Goal: Task Accomplishment & Management: Use online tool/utility

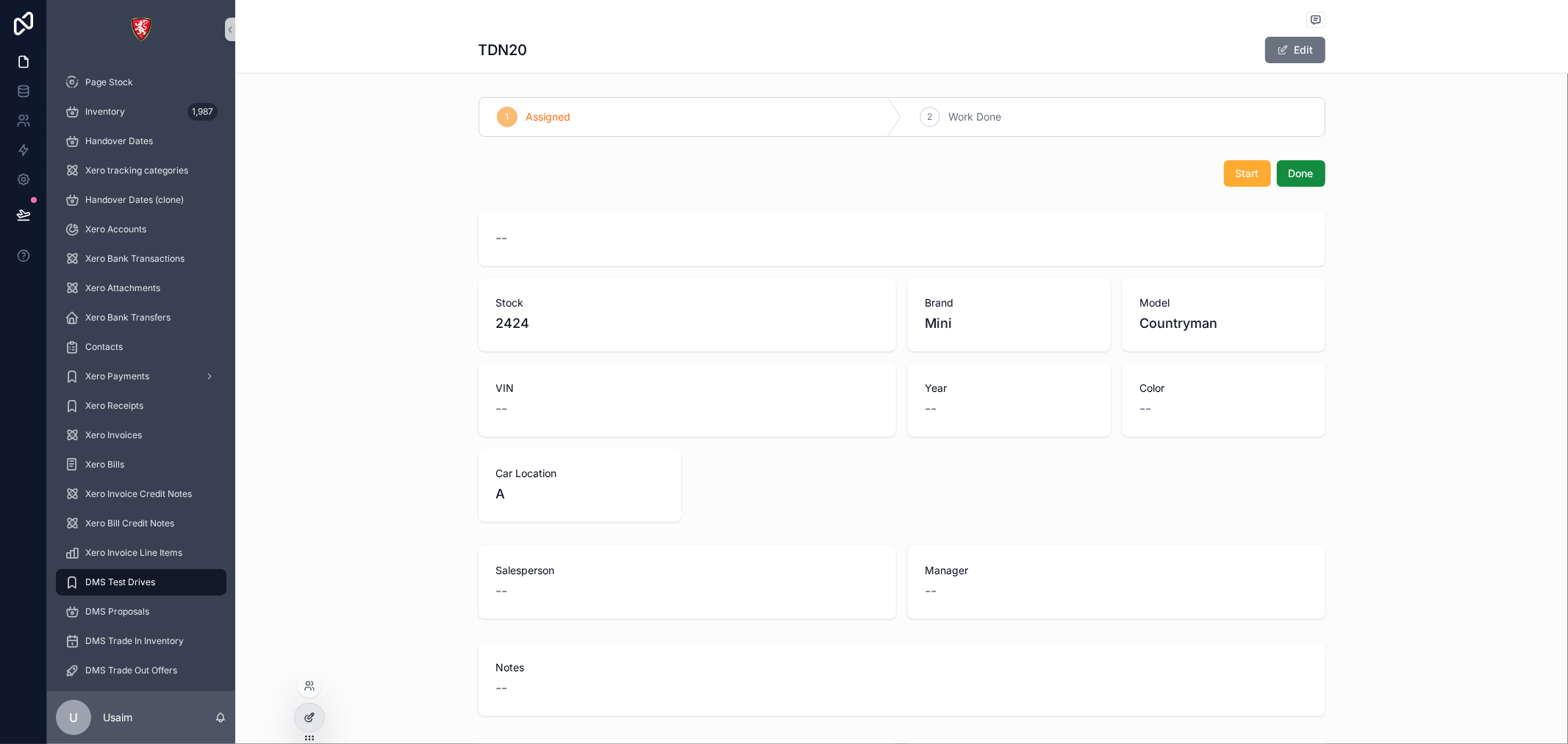
click at [300, 720] on div at bounding box center [310, 718] width 29 height 28
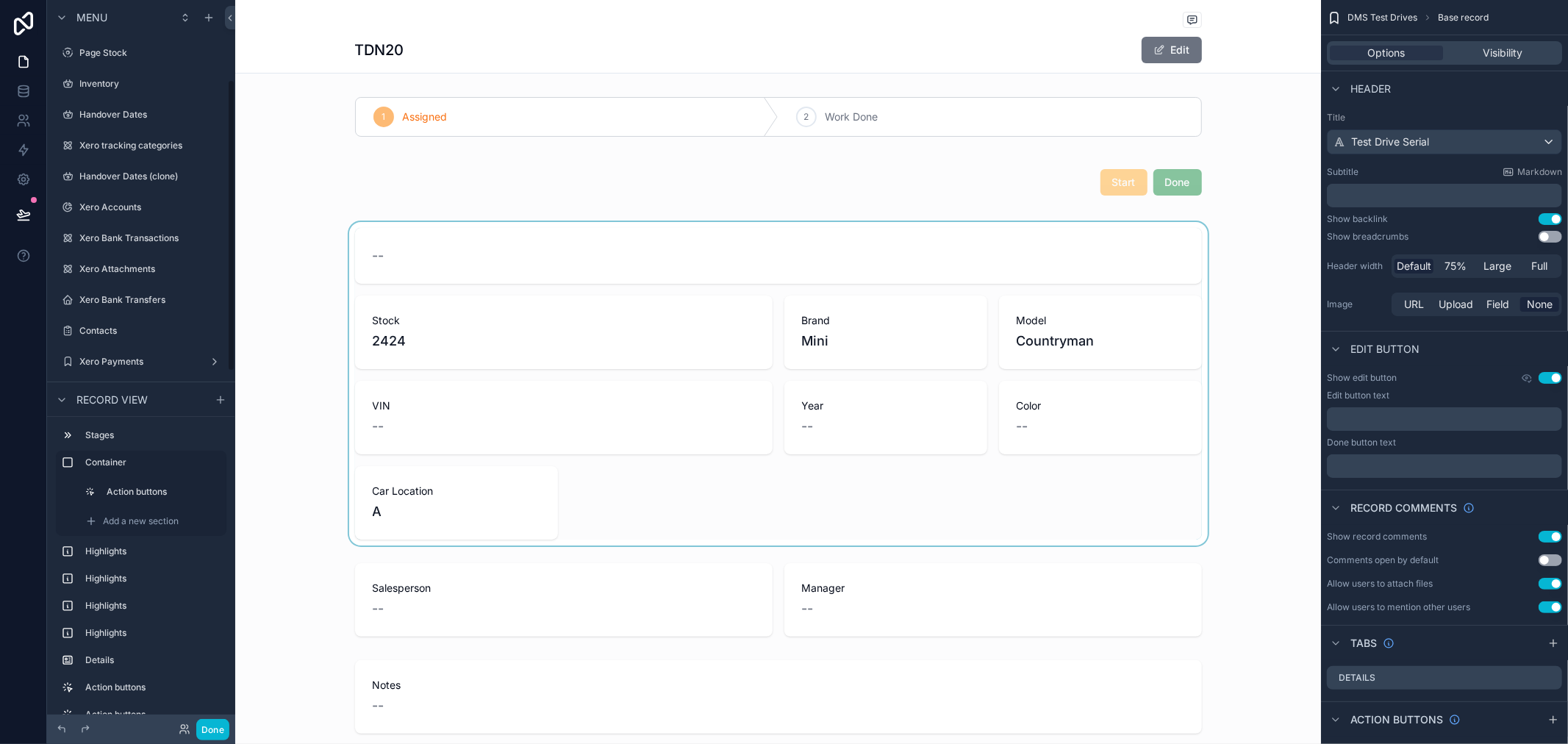
scroll to position [199, 0]
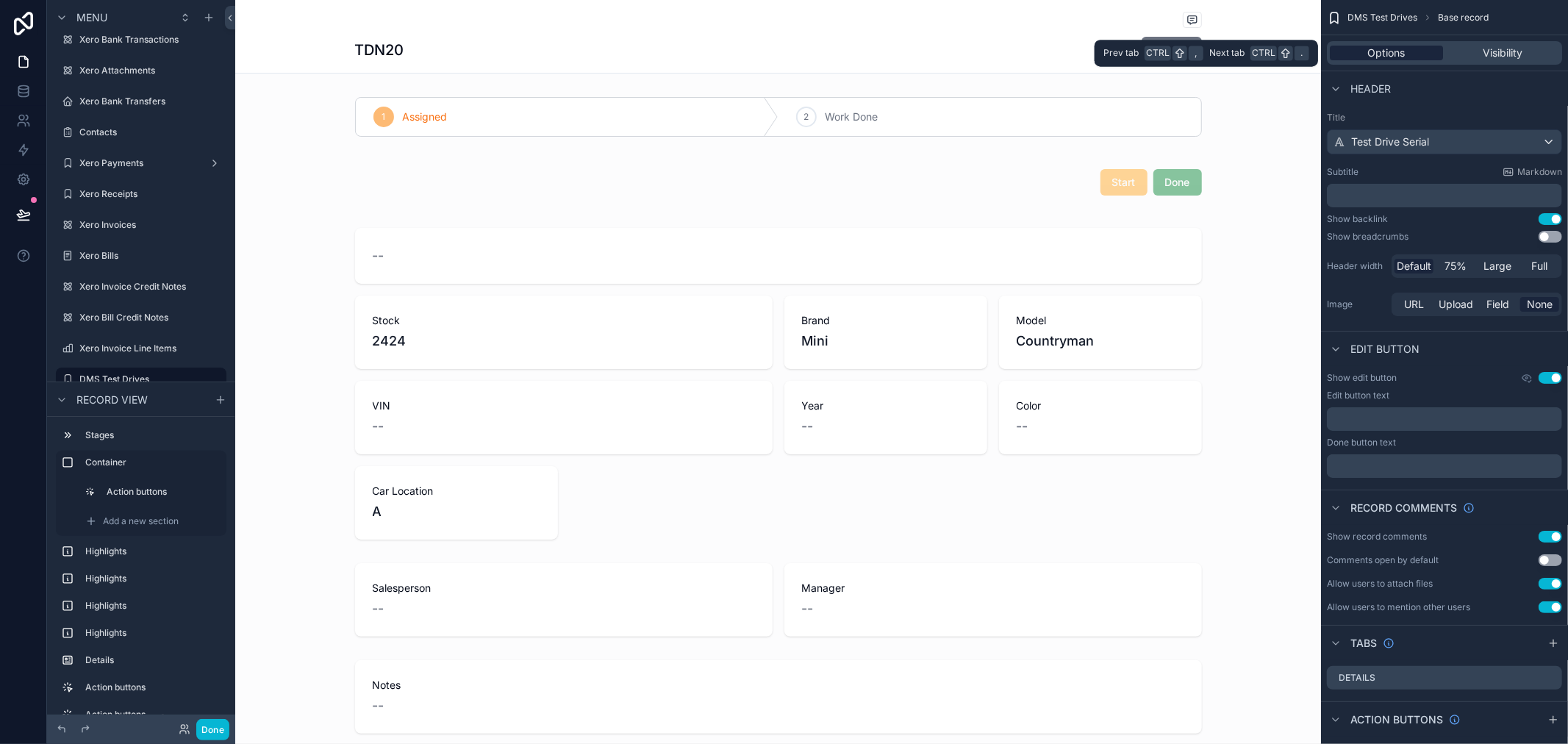
click at [1364, 49] on div "Options" at bounding box center [1387, 53] width 113 height 15
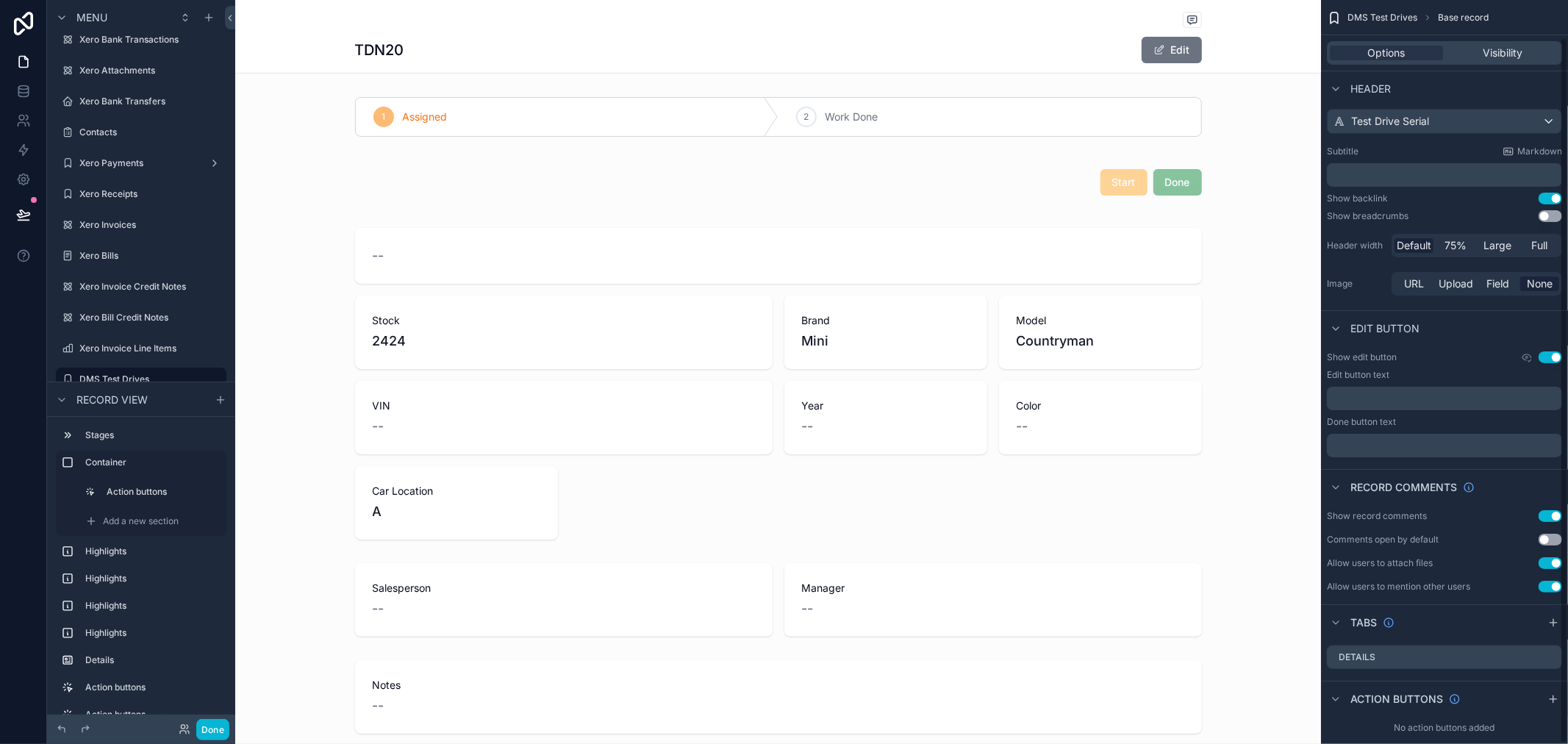
scroll to position [39, 0]
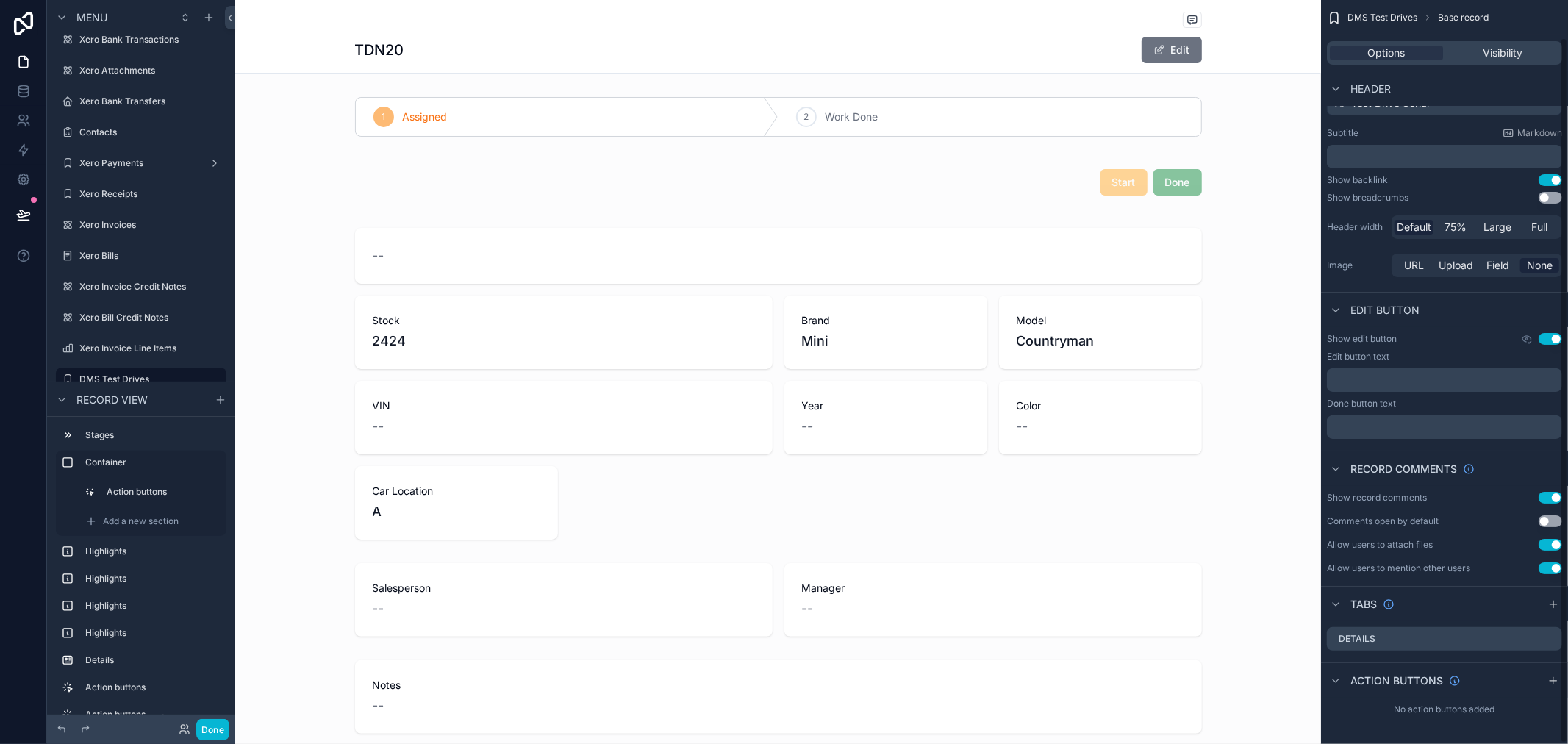
click at [767, 547] on div "1 Assigned 2 Work Done Start Done -- Stock 2424 Brand Mini Model [PERSON_NAME] …" at bounding box center [778, 678] width 1085 height 1175
click at [778, 518] on div "scrollable content" at bounding box center [778, 383] width 1085 height 323
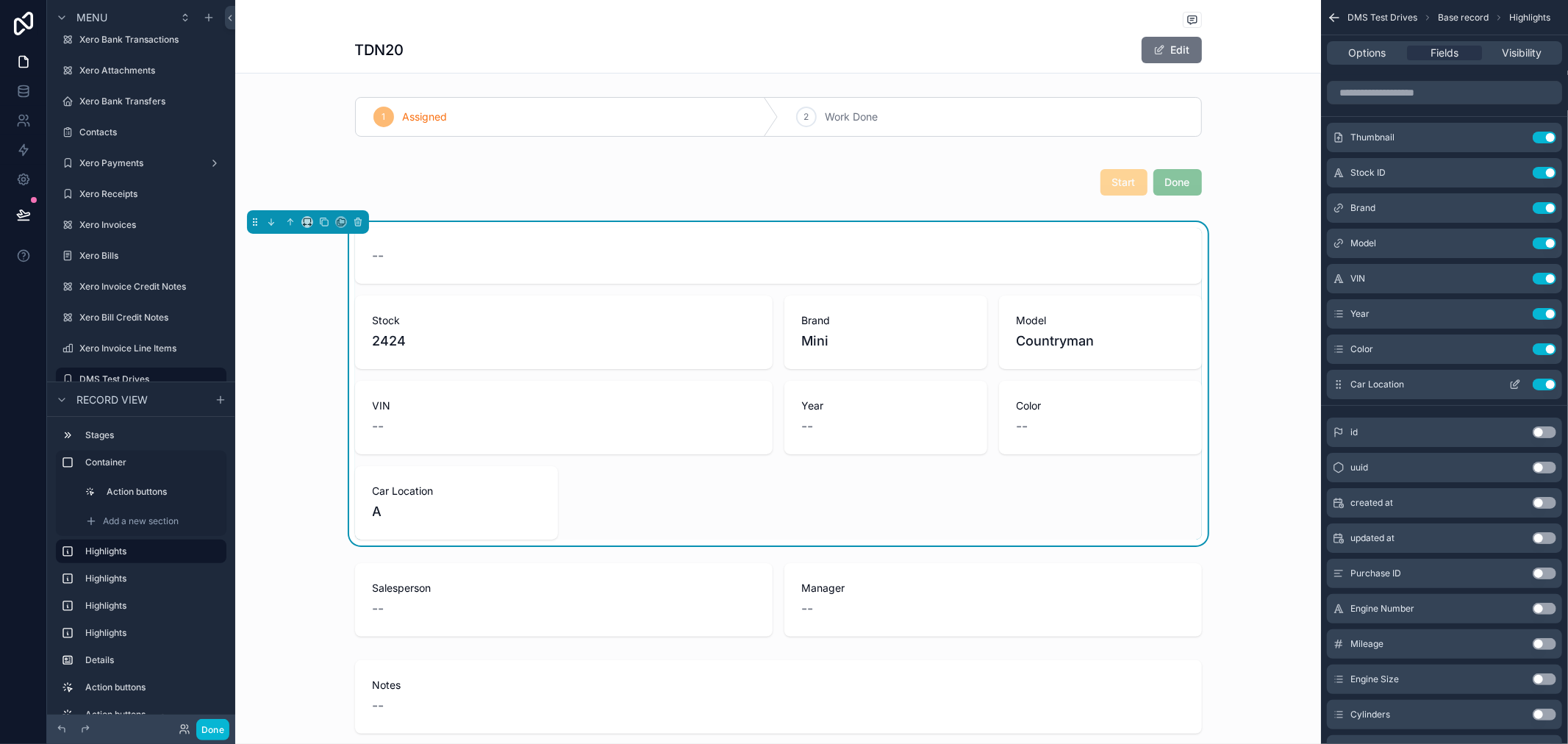
click at [1540, 383] on button "Use setting" at bounding box center [1544, 384] width 24 height 12
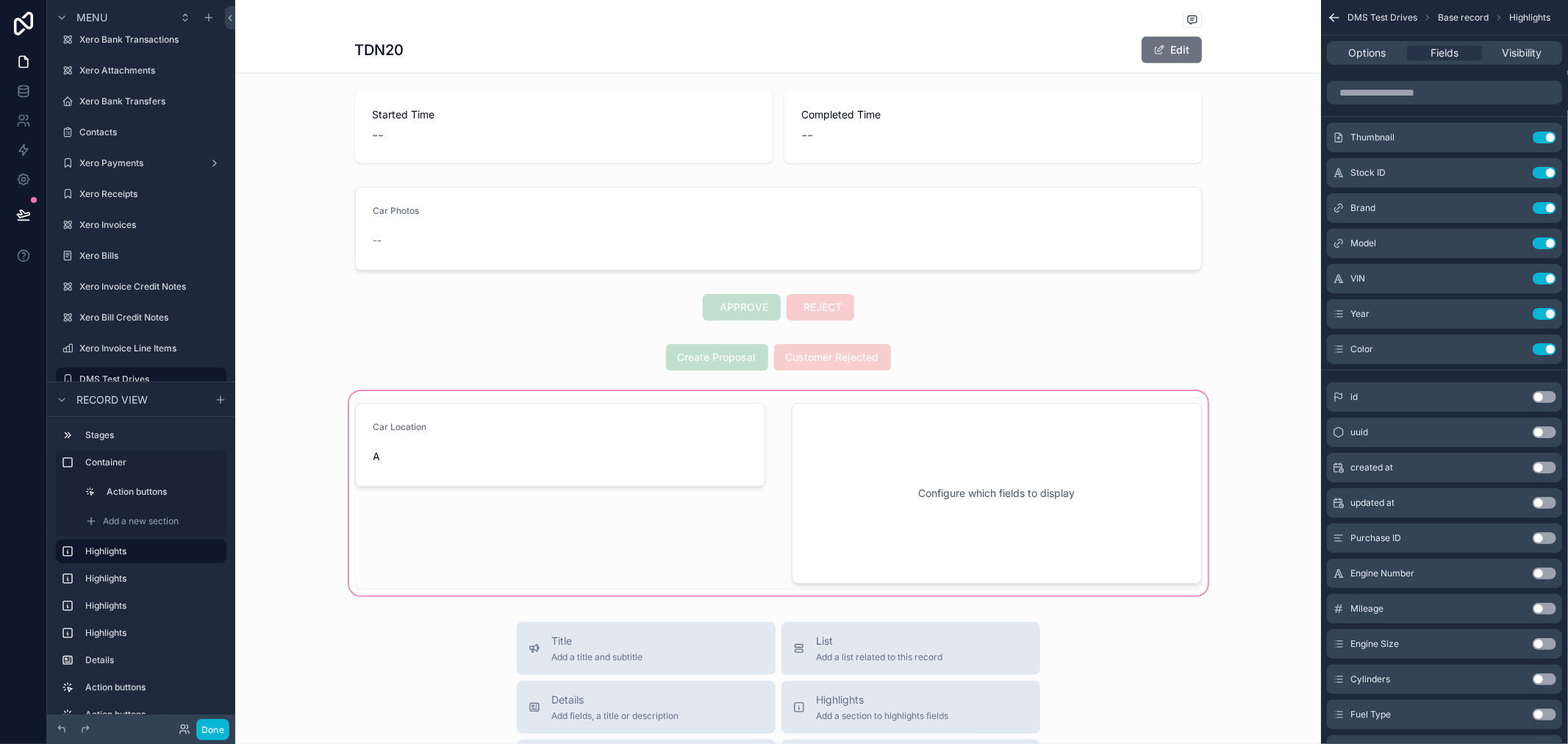
scroll to position [571, 0]
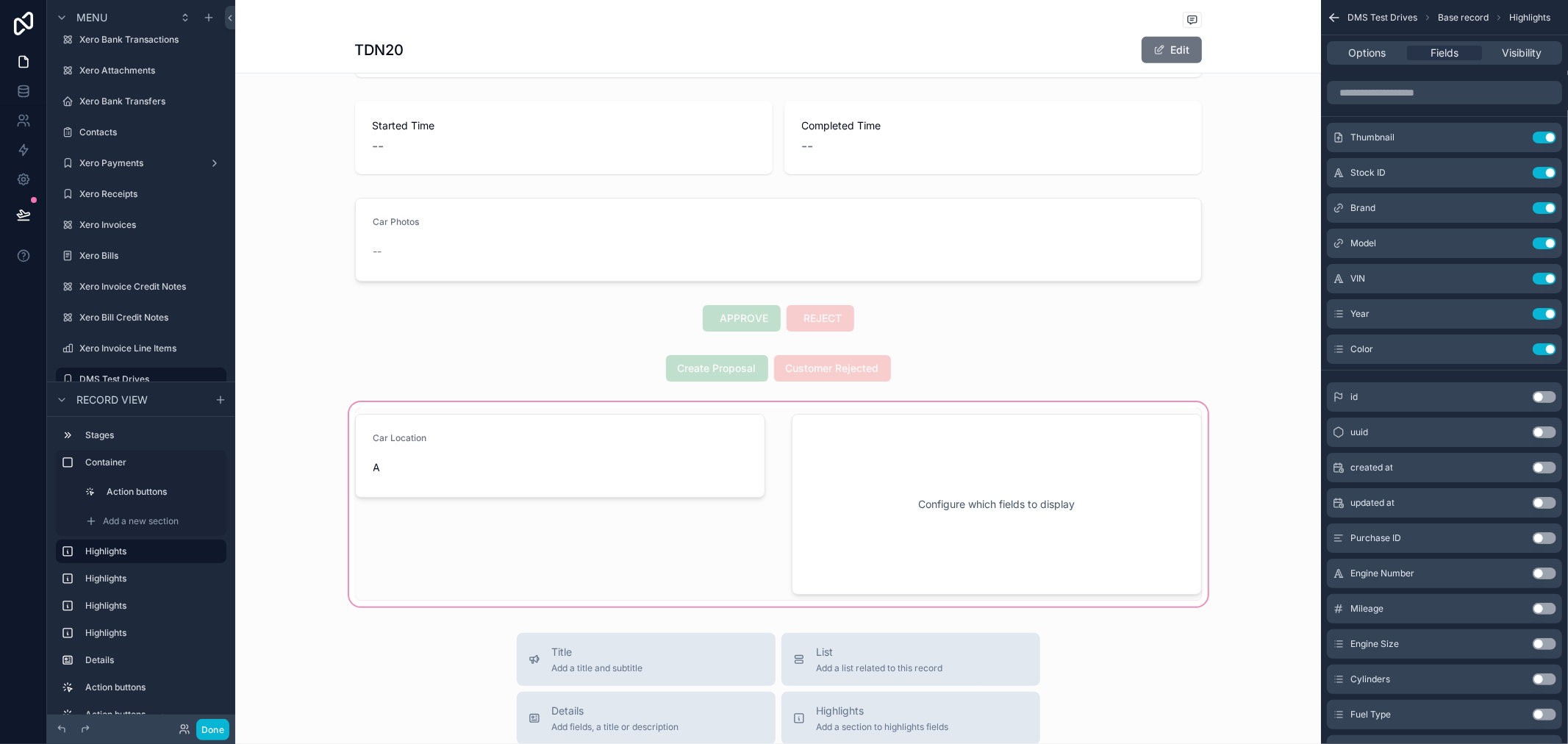
click at [552, 469] on div "scrollable content" at bounding box center [778, 504] width 1085 height 210
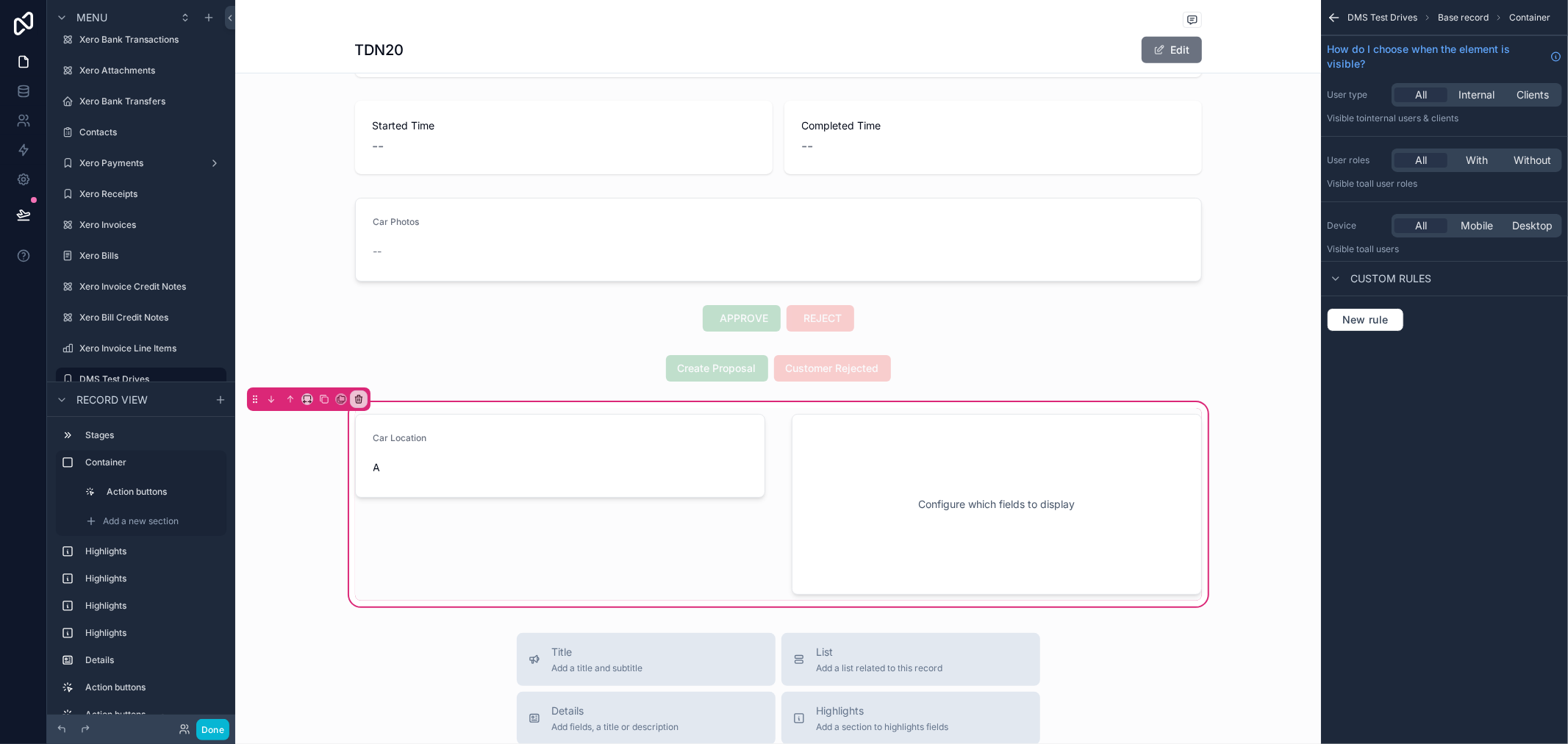
scroll to position [0, 0]
click at [801, 542] on div "scrollable content" at bounding box center [997, 504] width 428 height 193
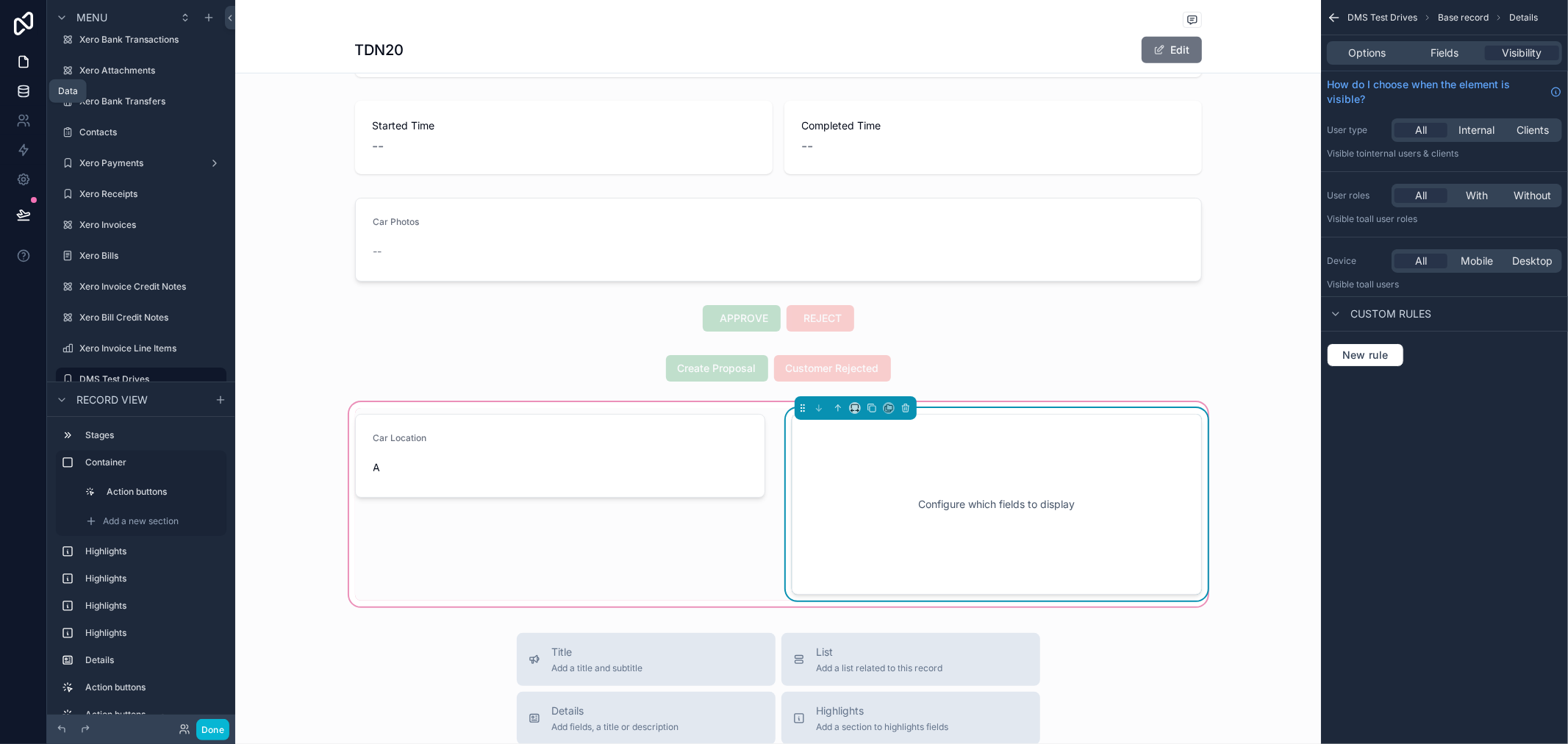
click at [20, 97] on icon at bounding box center [24, 91] width 15 height 15
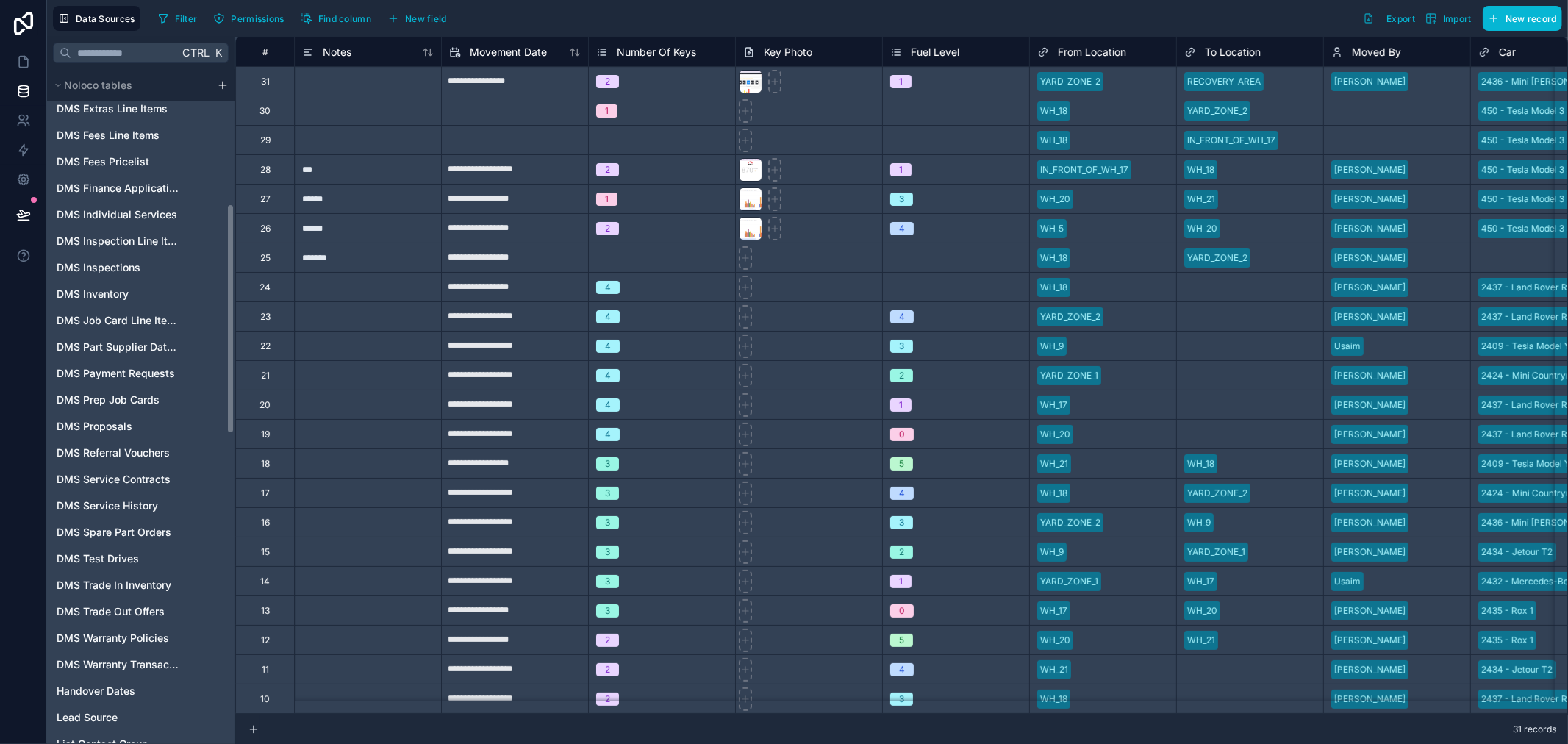
scroll to position [408, 0]
click at [134, 561] on span "DMS Test Drives" at bounding box center [97, 558] width 82 height 15
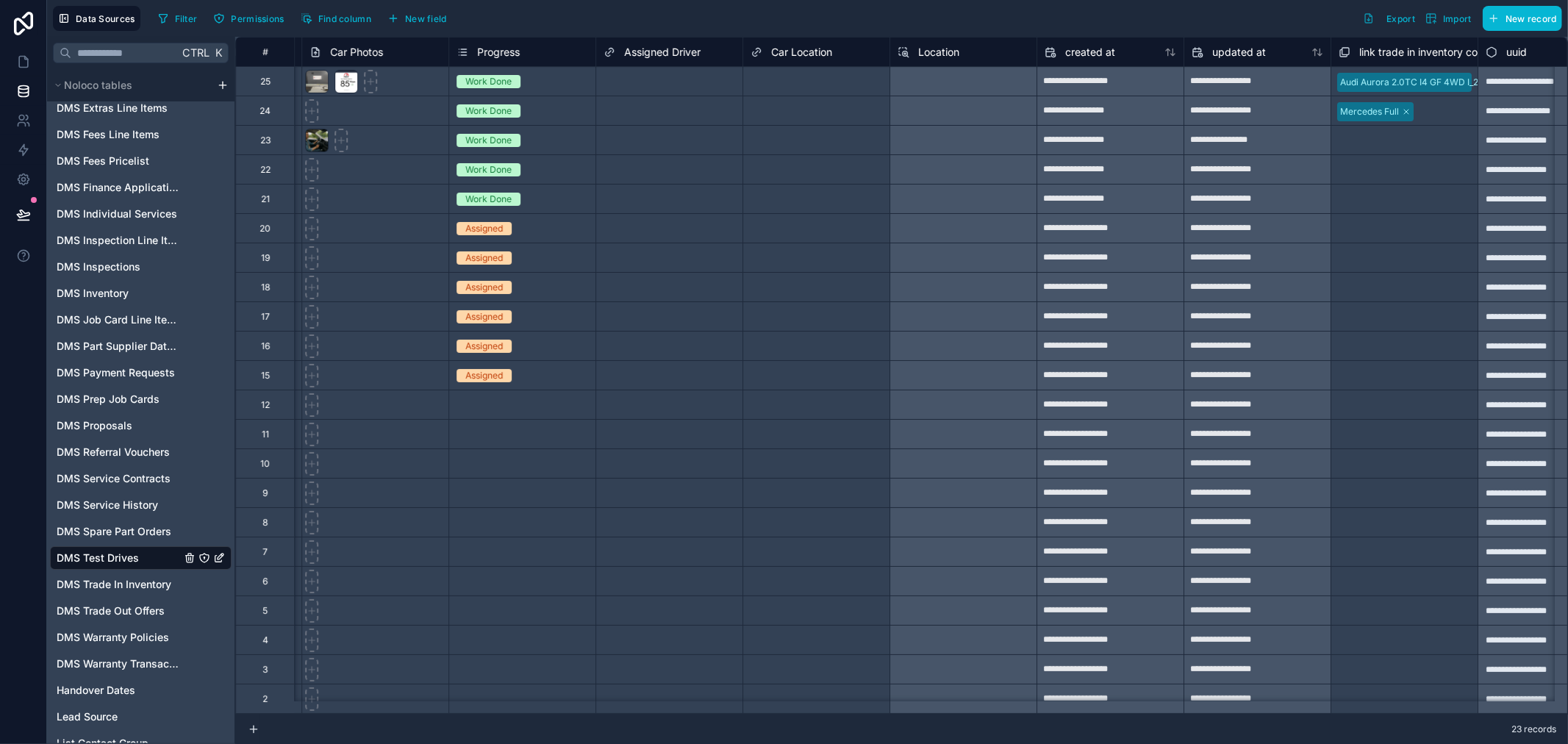
scroll to position [0, 4002]
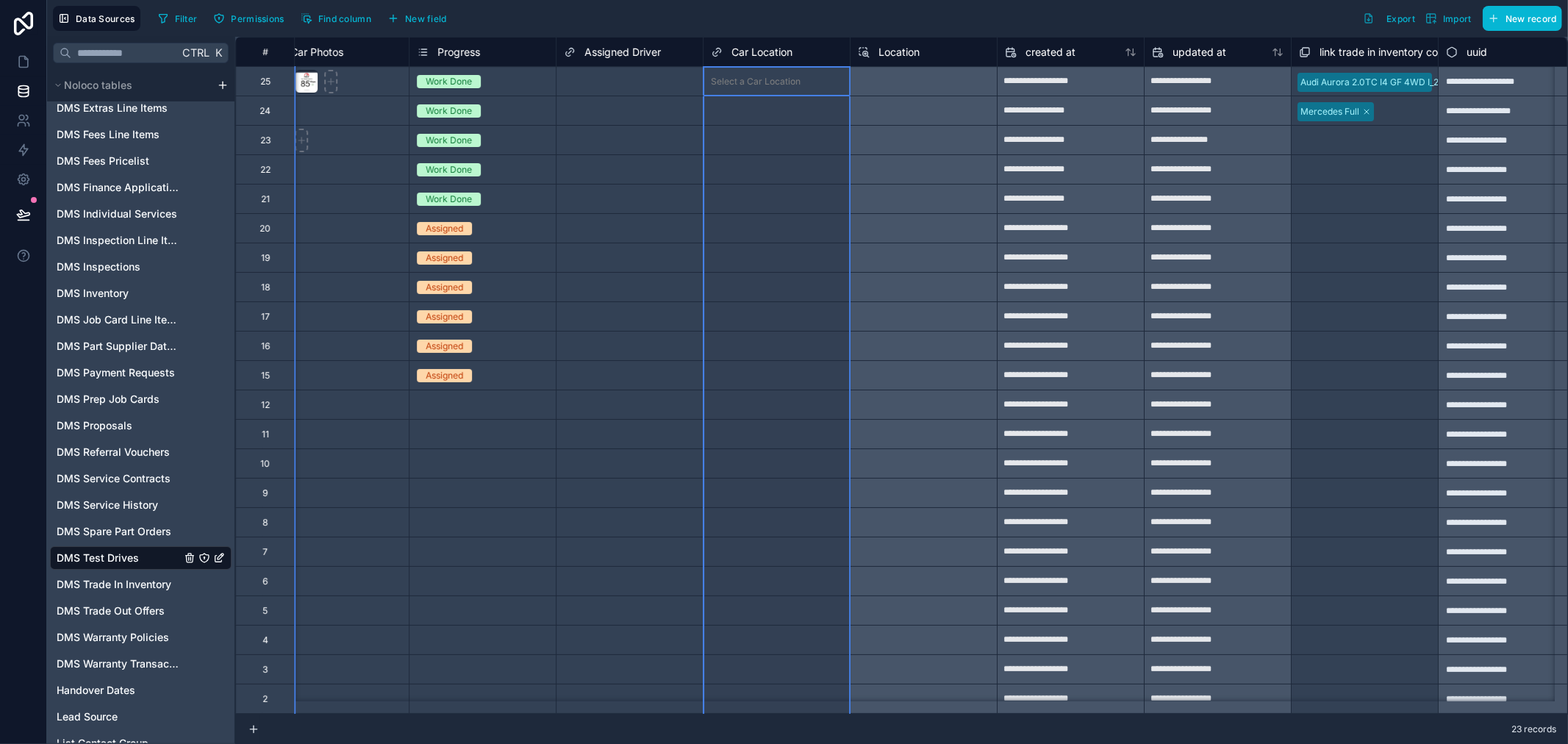
click at [789, 48] on span "Car Location" at bounding box center [761, 52] width 61 height 15
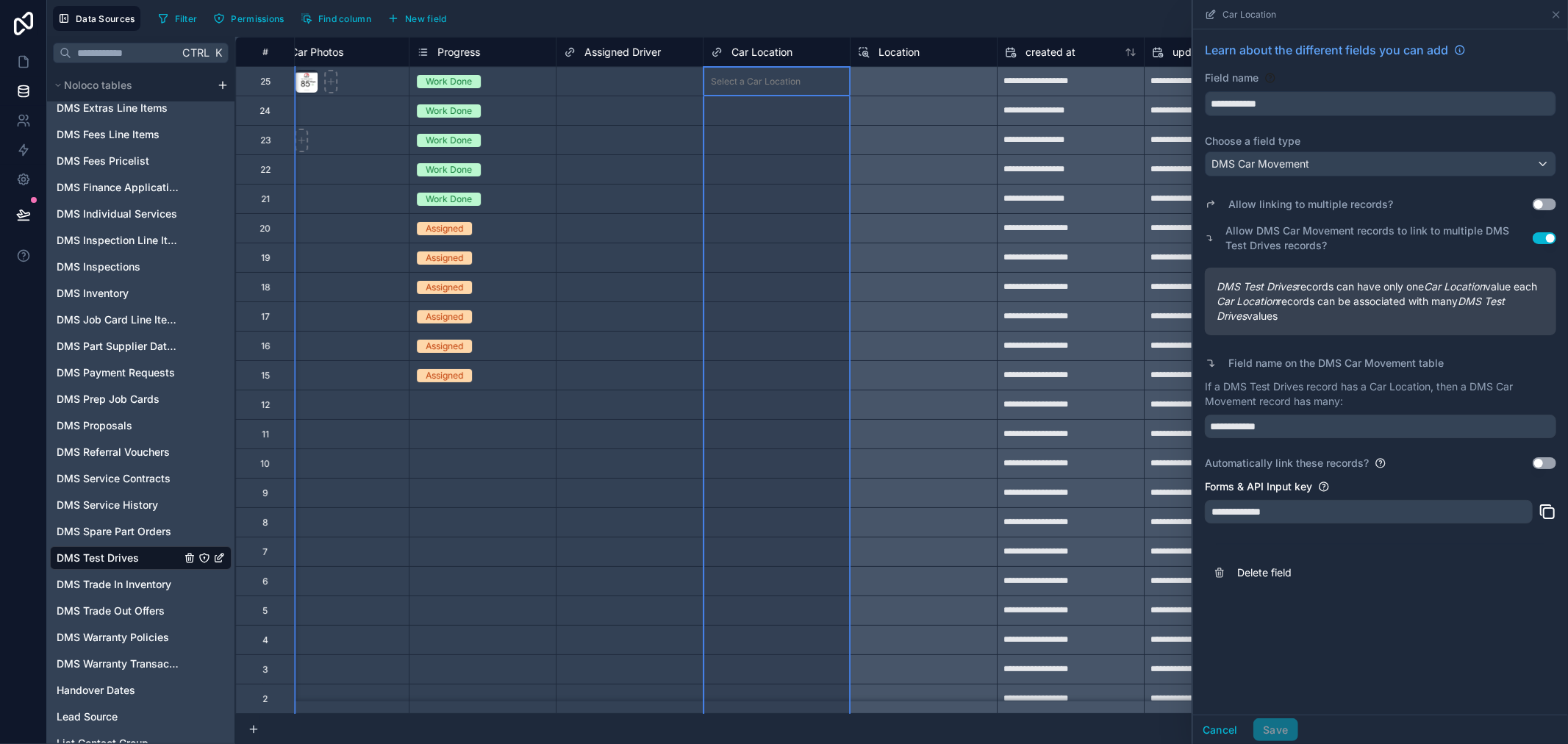
click at [908, 52] on span "Location" at bounding box center [899, 52] width 41 height 15
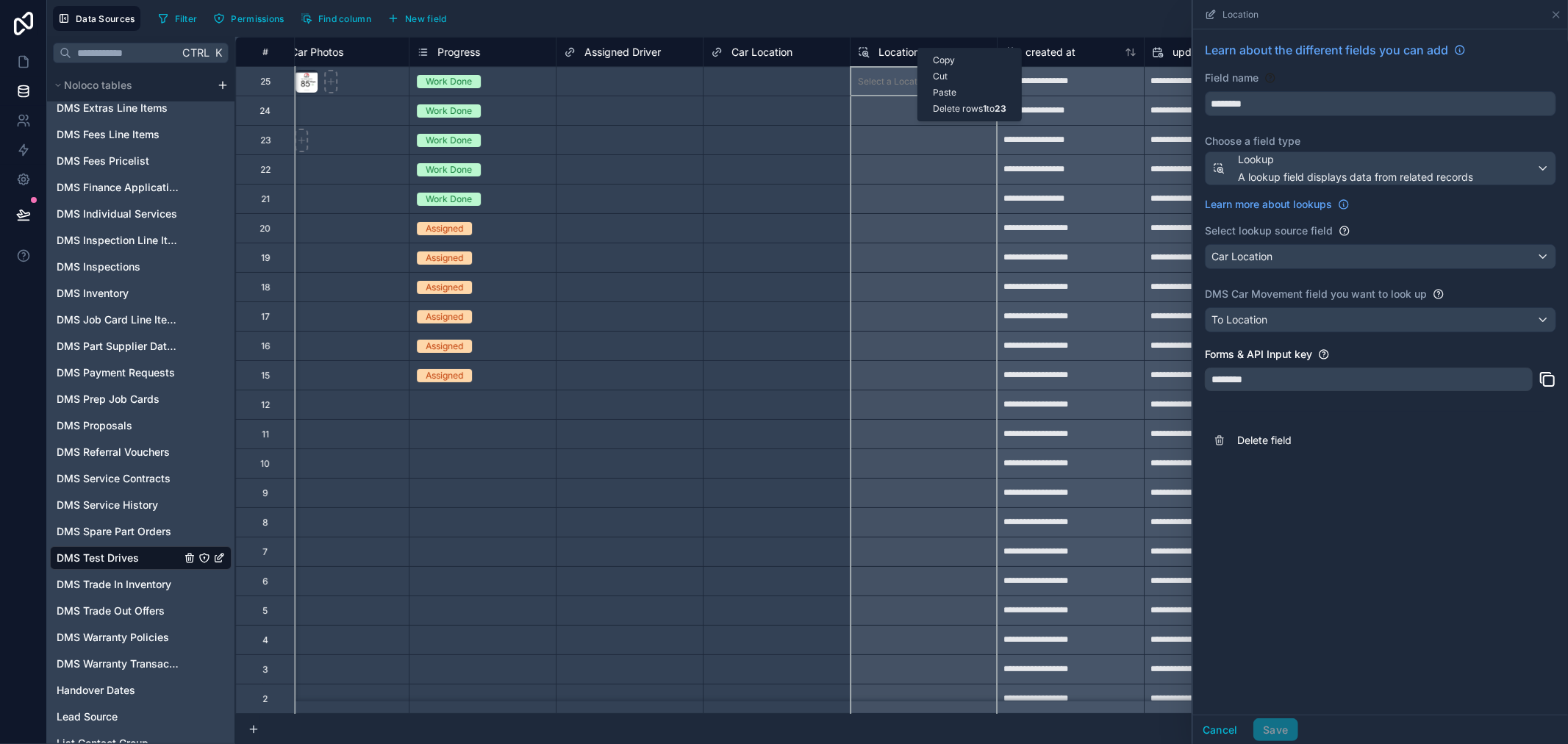
click at [919, 47] on div "Copy Cut Paste Delete rows 1 to 23" at bounding box center [970, 84] width 105 height 74
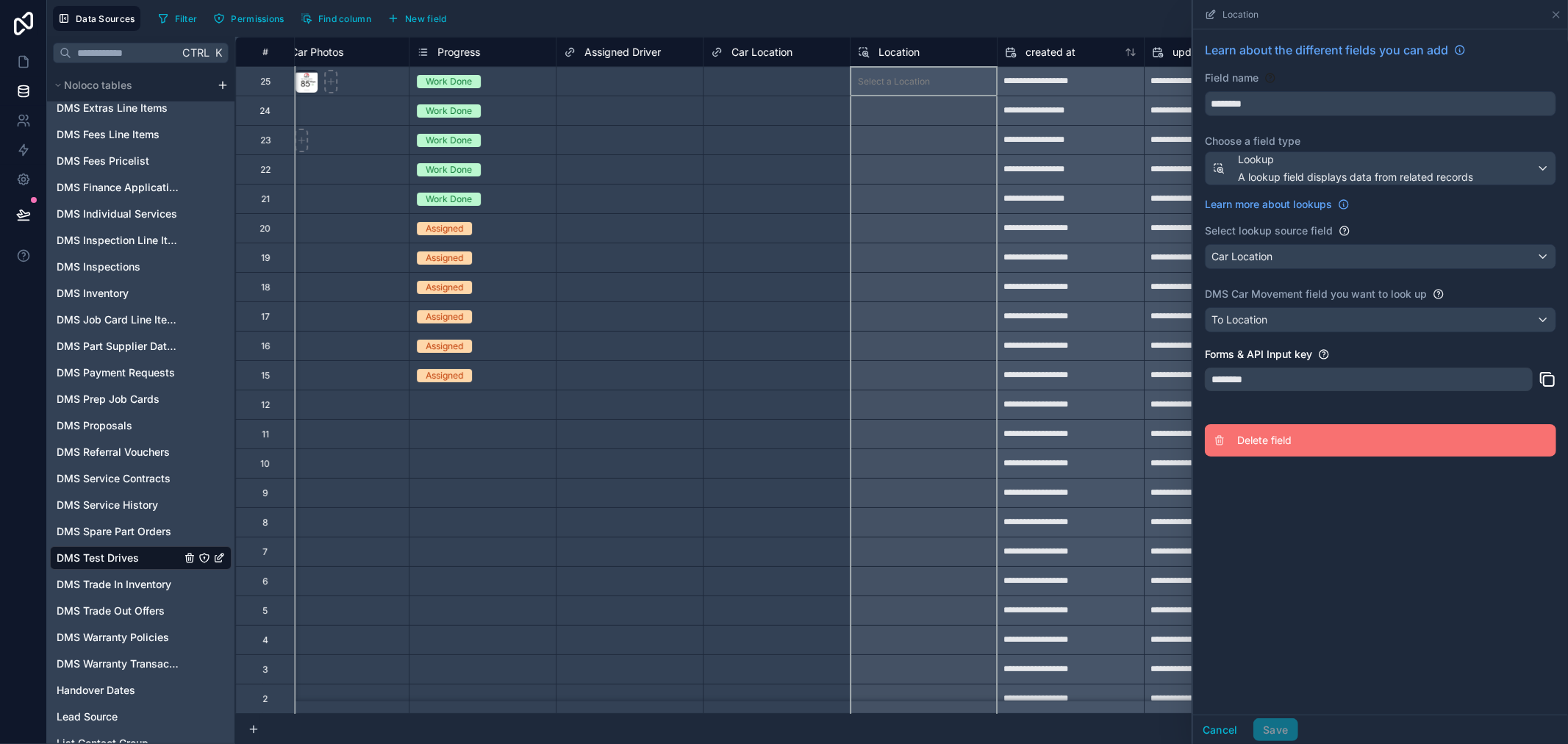
click at [1289, 437] on span "Delete field" at bounding box center [1343, 441] width 212 height 15
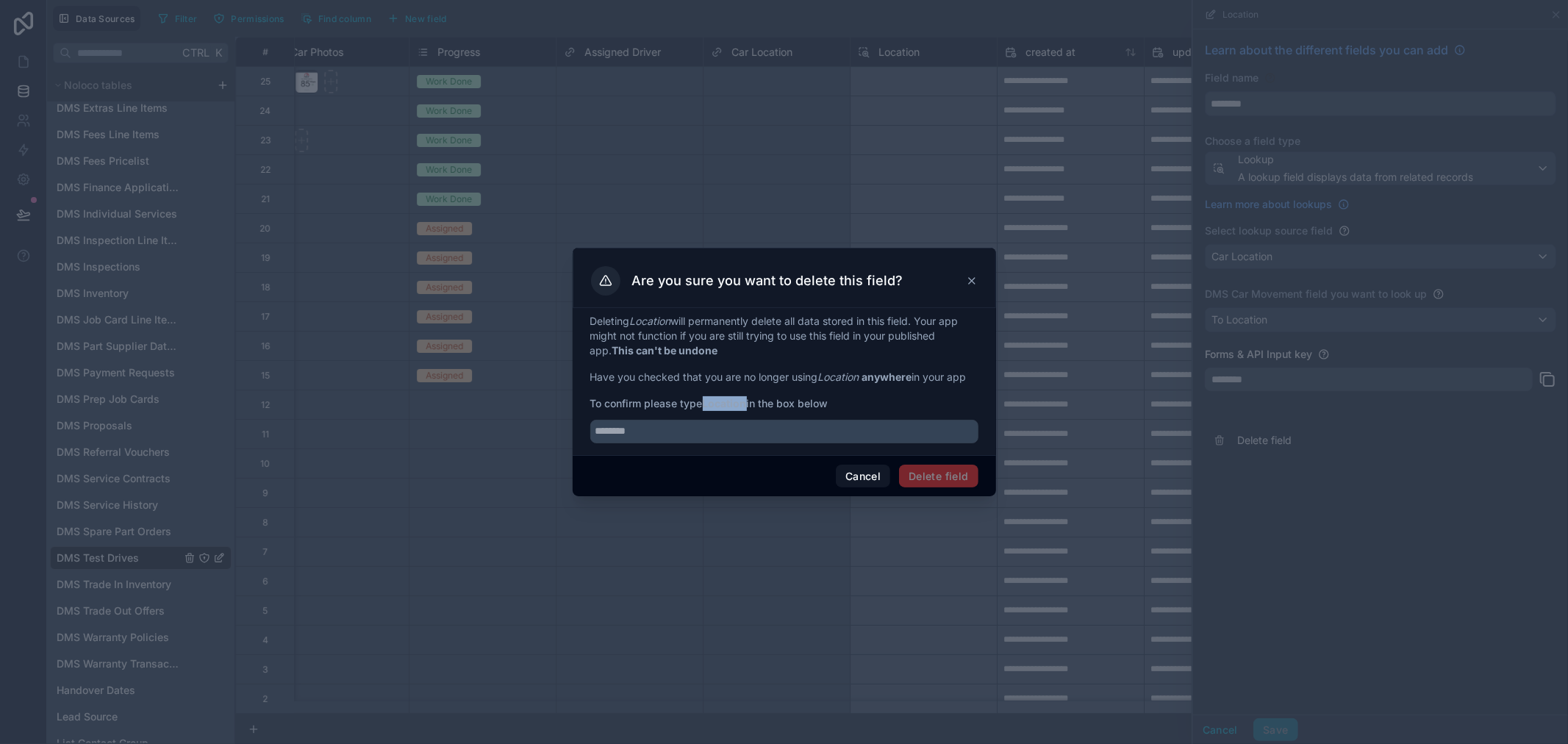
drag, startPoint x: 747, startPoint y: 406, endPoint x: 708, endPoint y: 392, distance: 41.4
click at [708, 392] on div "Deleting Location will permanently delete all data stored in this field. Your a…" at bounding box center [784, 379] width 388 height 129
copy strong "Location"
click at [759, 438] on input "text" at bounding box center [784, 432] width 388 height 24
paste input "********"
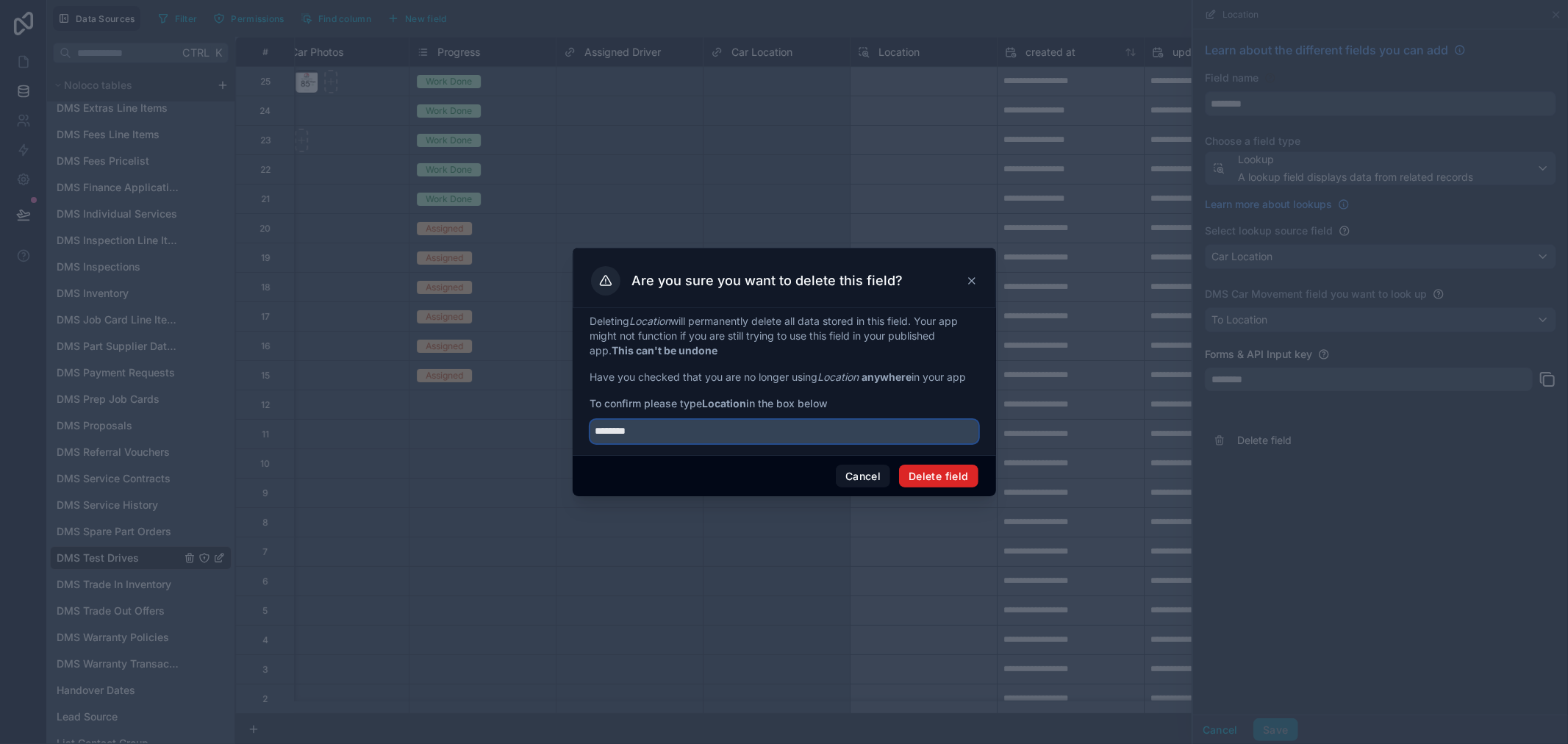
type input "********"
click at [963, 479] on button "Delete field" at bounding box center [938, 476] width 78 height 24
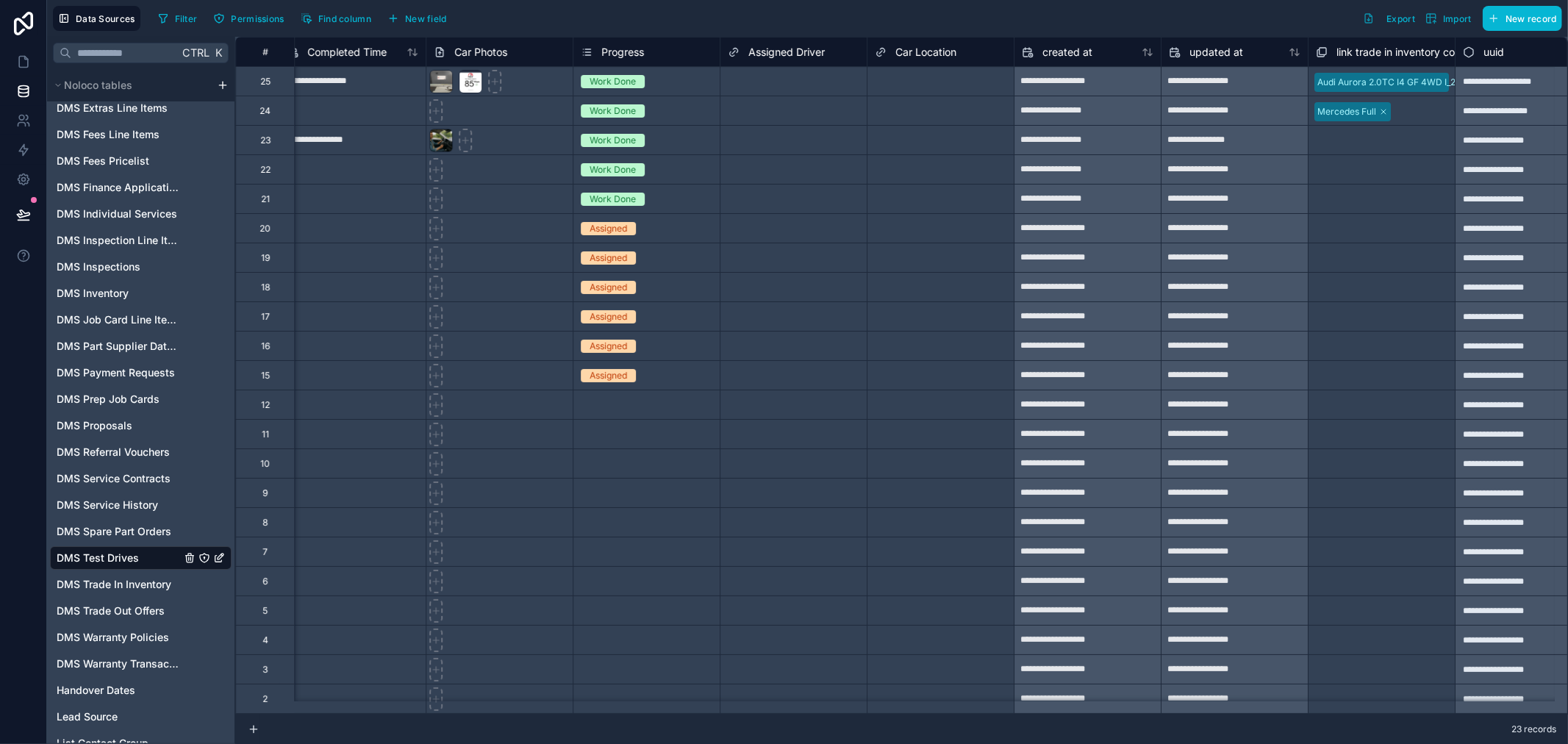
scroll to position [0, 3884]
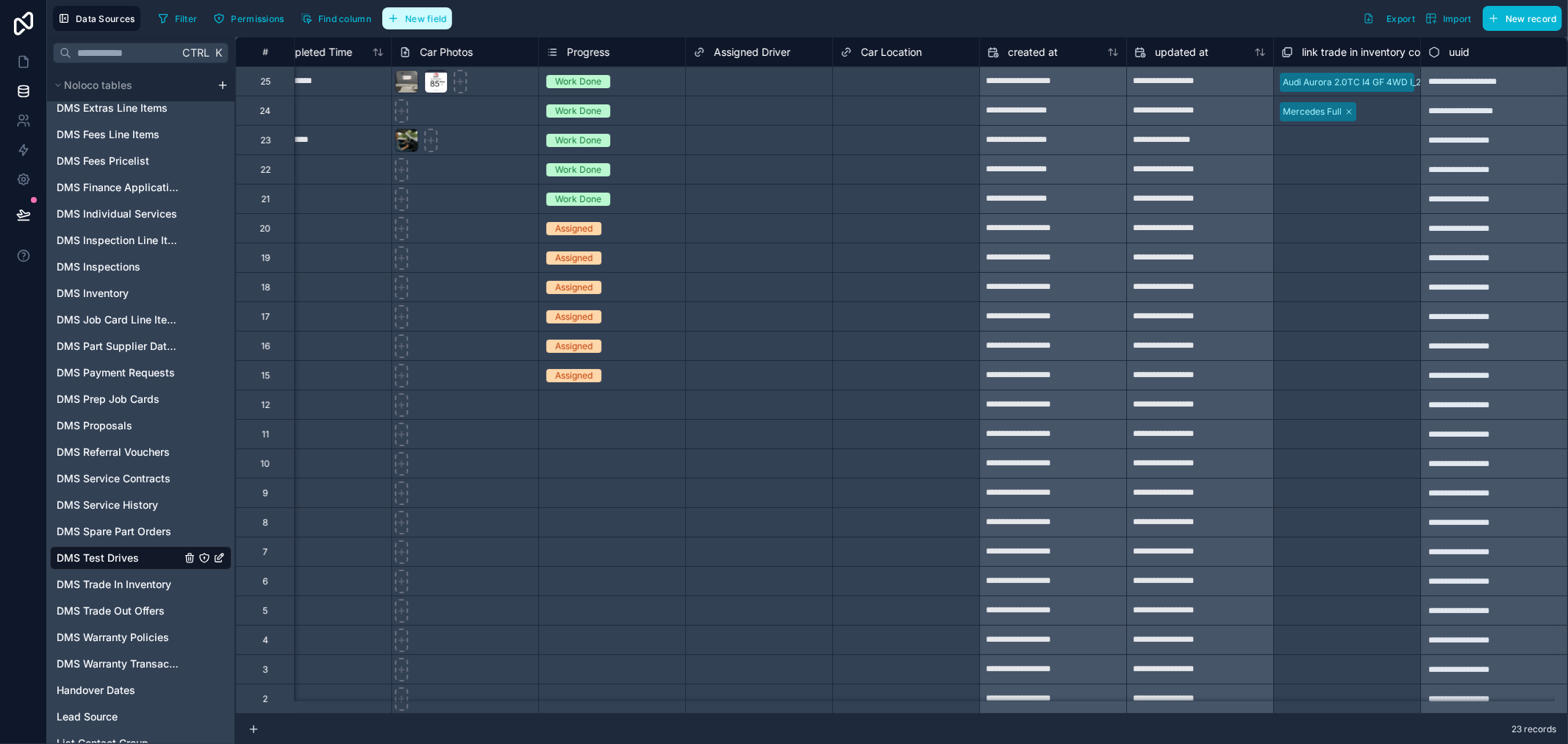
click at [411, 25] on button "New field" at bounding box center [417, 18] width 70 height 22
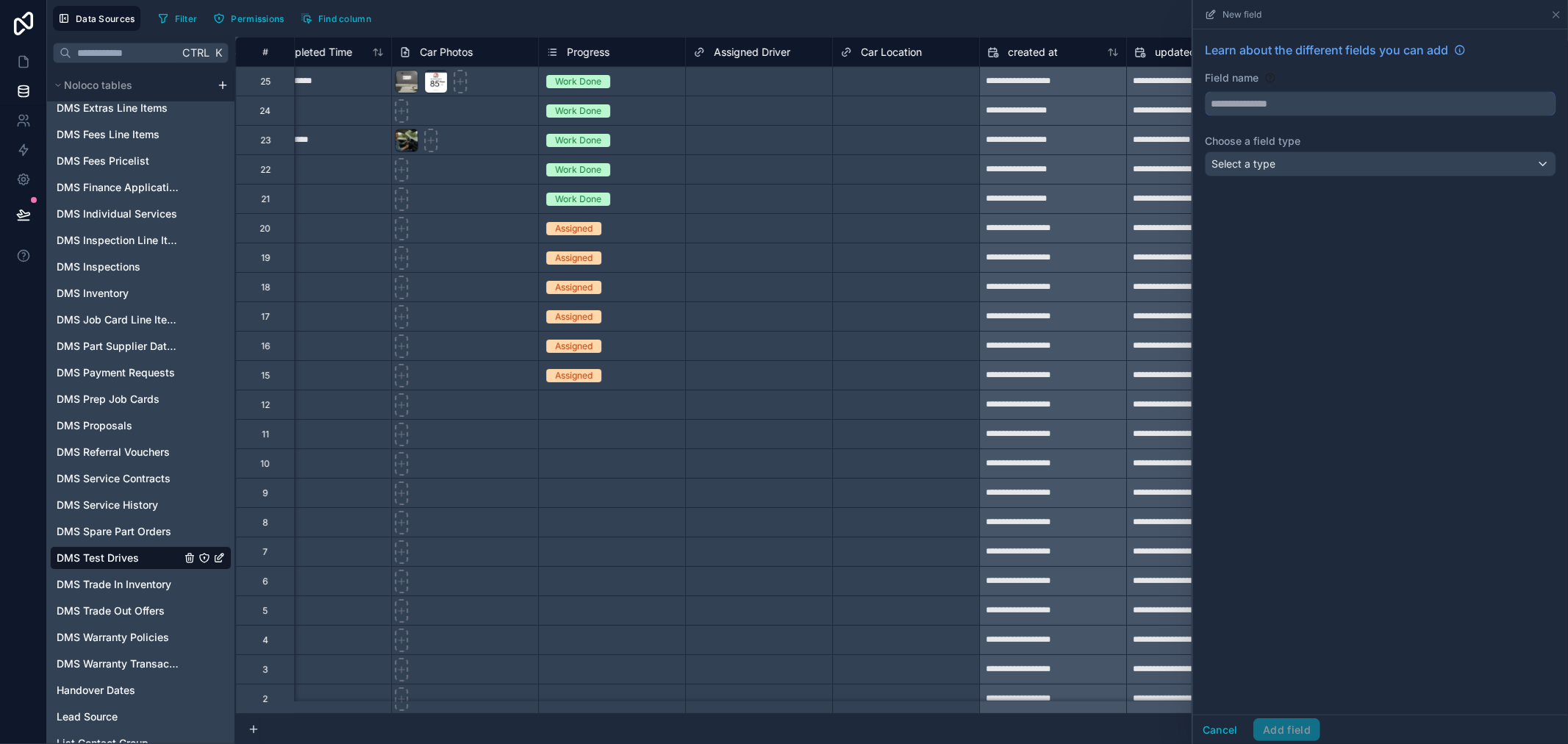
click at [1279, 98] on input "text" at bounding box center [1380, 104] width 350 height 24
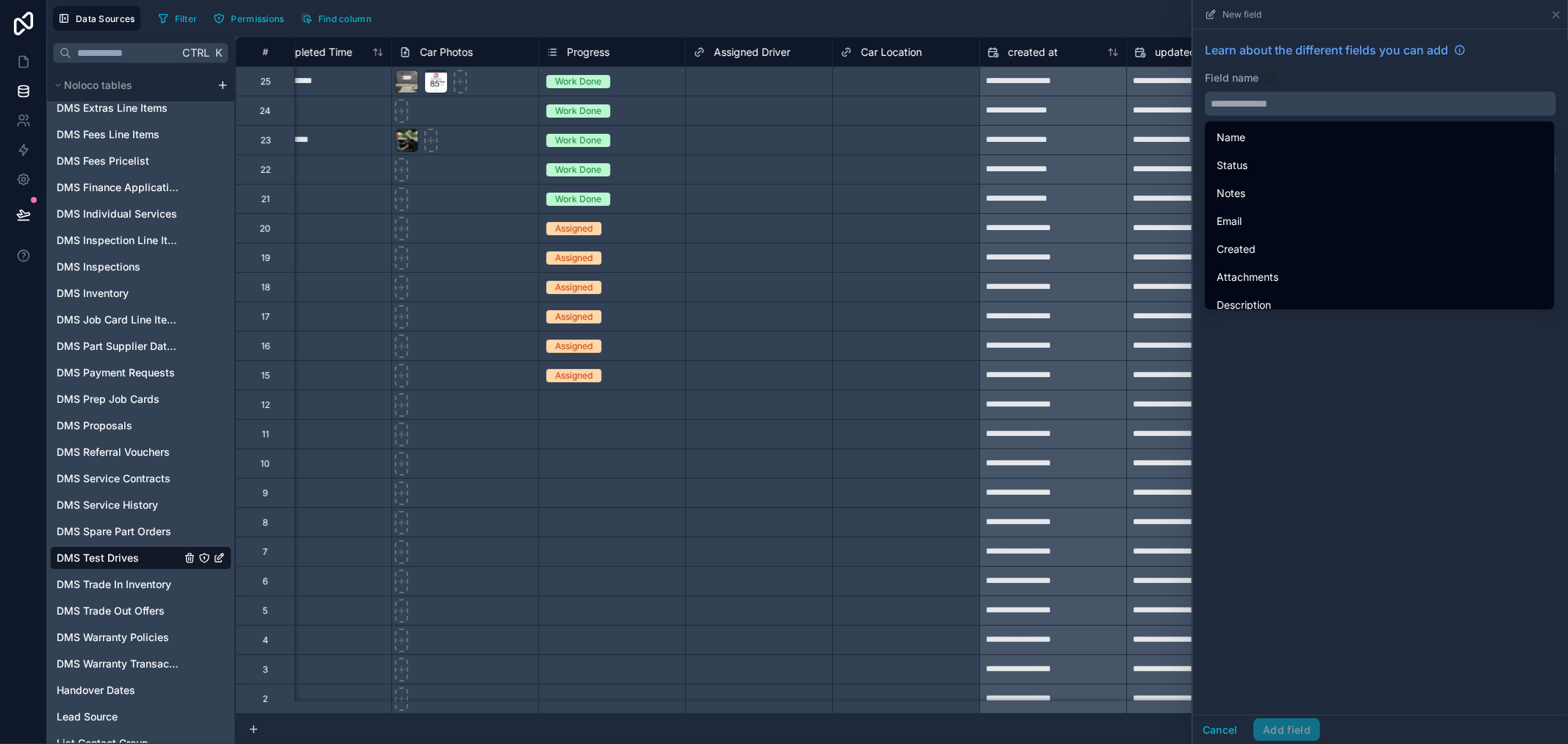
click at [1279, 98] on input "text" at bounding box center [1380, 104] width 350 height 24
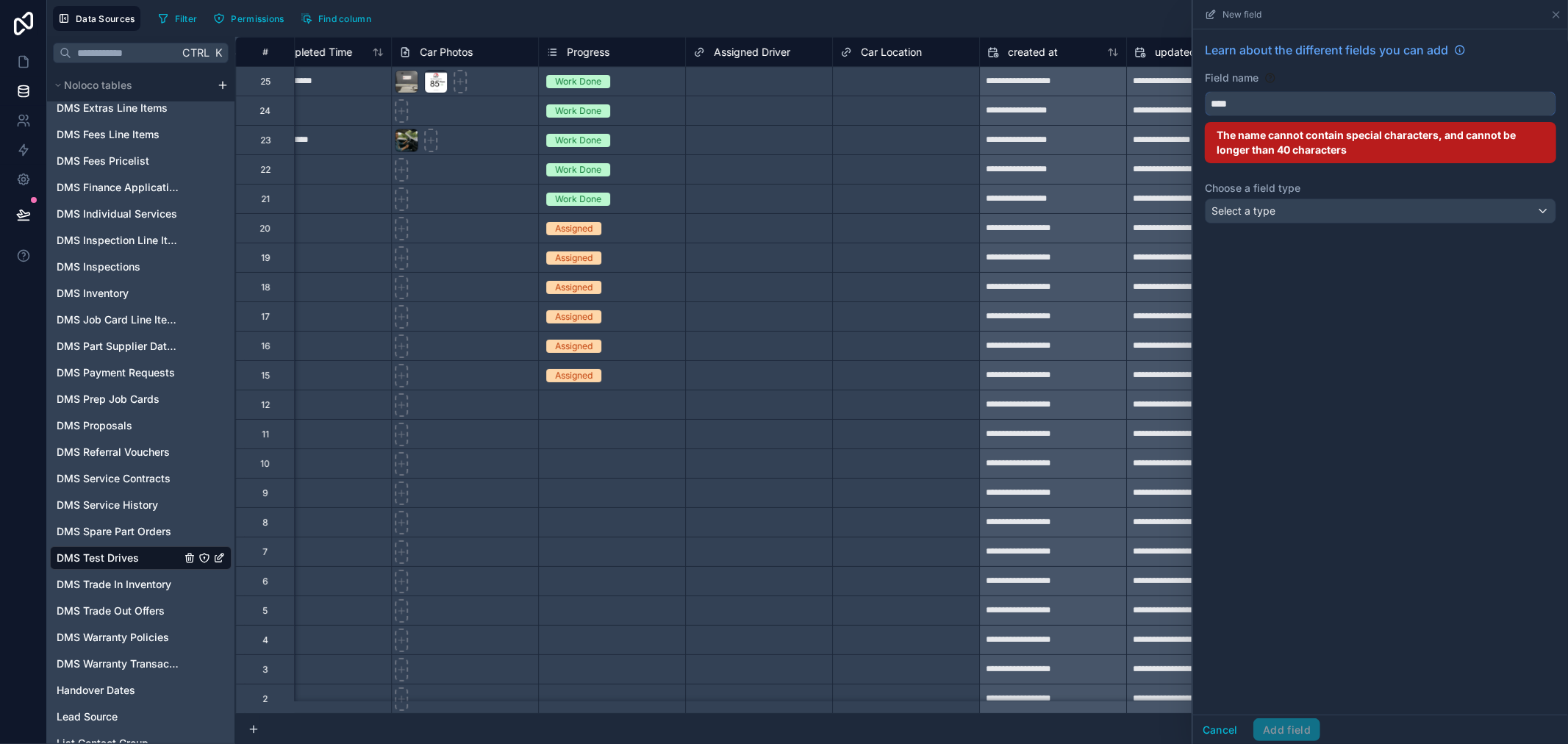
click at [1205, 91] on button "***" at bounding box center [1380, 103] width 351 height 25
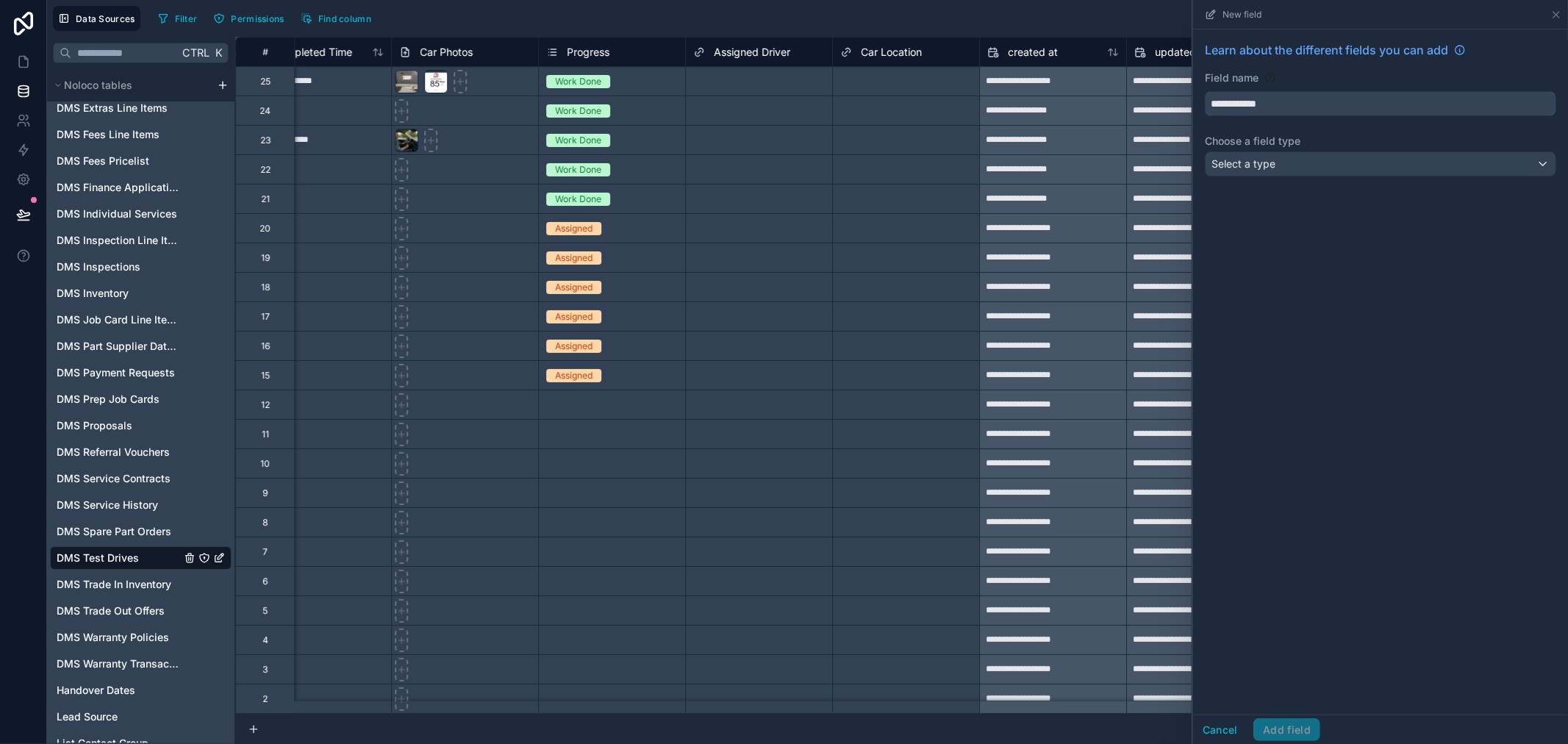
type input "**********"
click at [1292, 155] on div "Select a type" at bounding box center [1380, 164] width 350 height 24
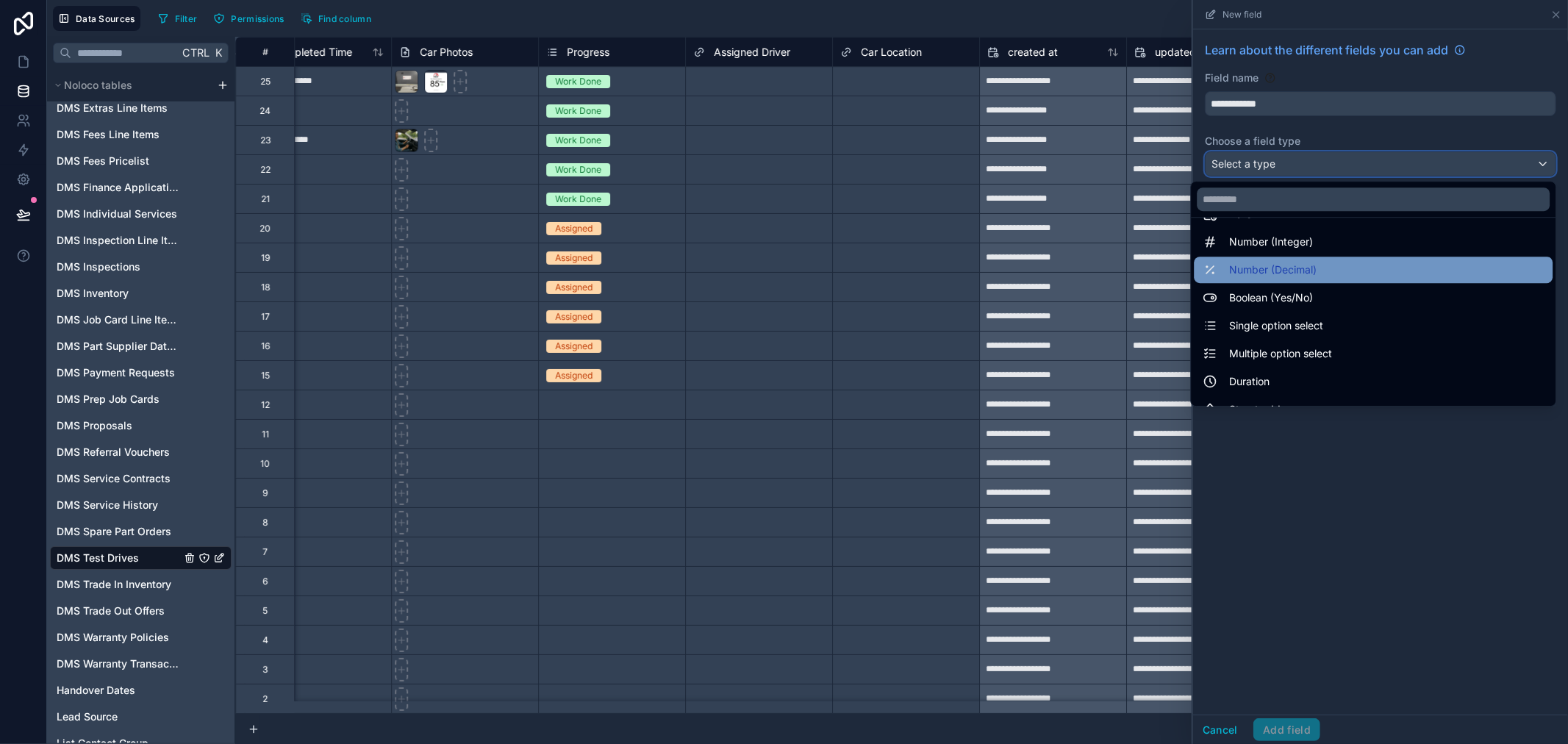
scroll to position [82, 0]
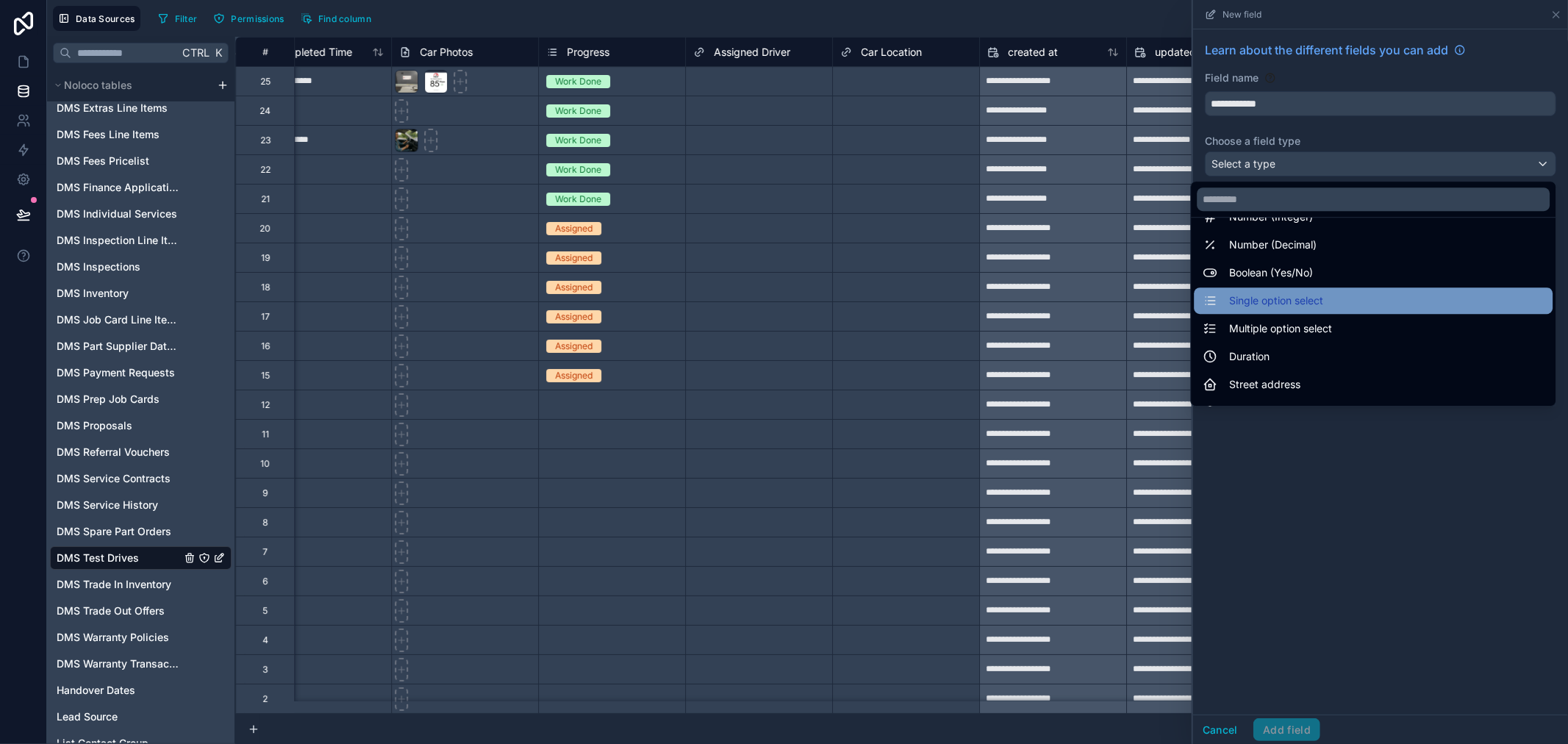
click at [1318, 304] on div "Single option select" at bounding box center [1373, 301] width 341 height 17
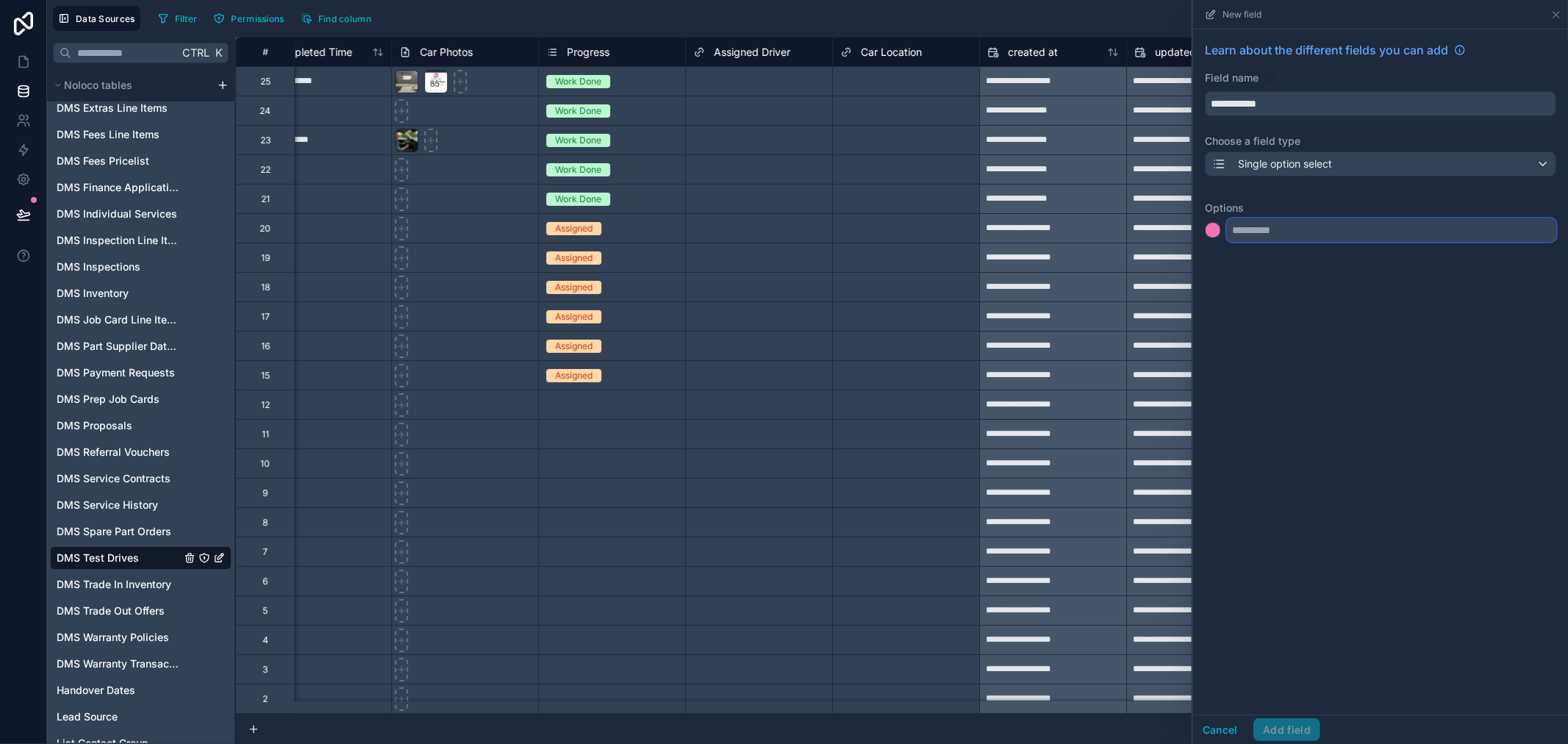
click at [1277, 226] on input "text" at bounding box center [1392, 230] width 330 height 24
click at [1277, 228] on input "text" at bounding box center [1392, 230] width 330 height 24
type input "*****"
click at [1277, 261] on input "text" at bounding box center [1392, 260] width 330 height 24
click at [1237, 232] on input "*****" at bounding box center [1392, 230] width 330 height 24
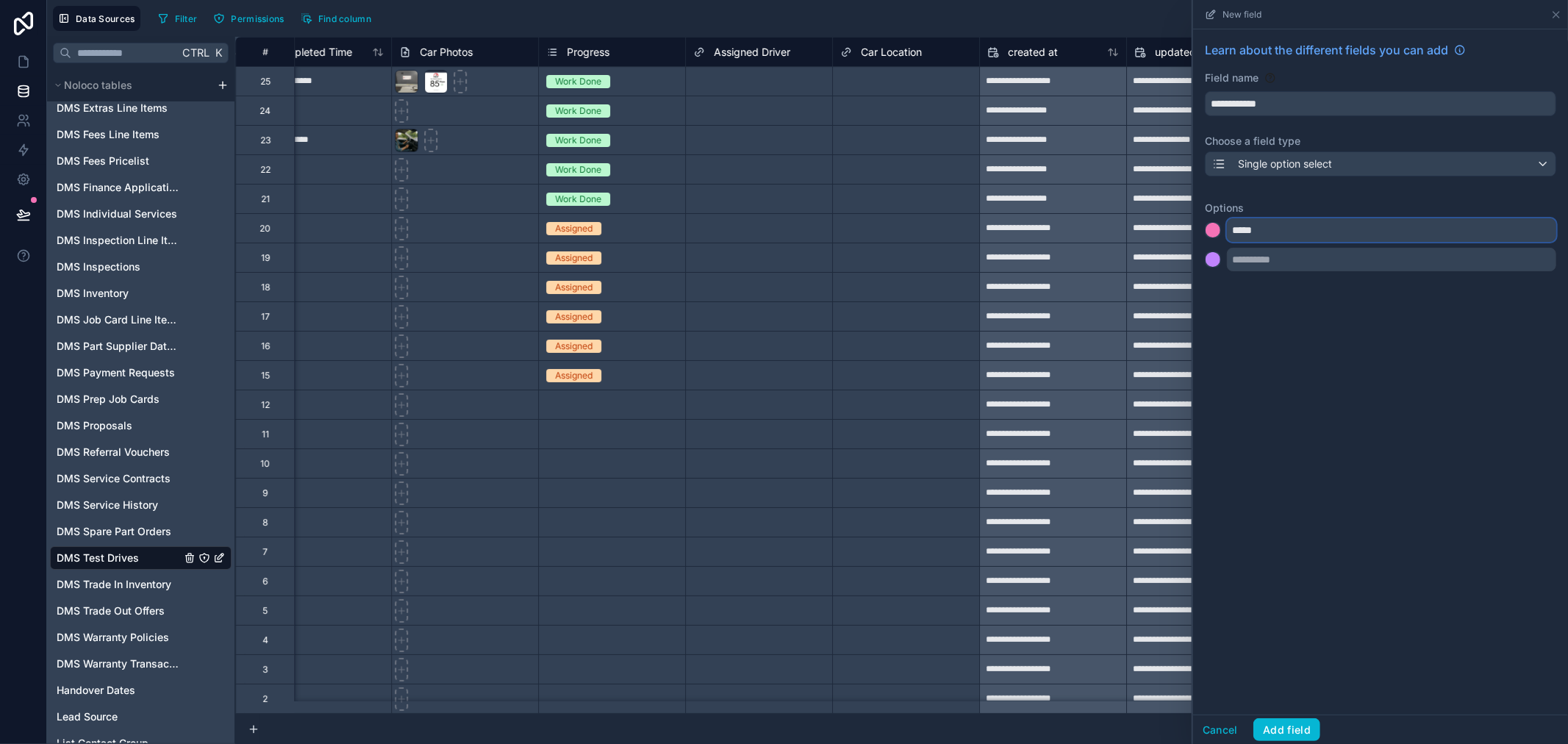
click at [1237, 232] on input "*****" at bounding box center [1392, 230] width 330 height 24
click at [1279, 263] on input "text" at bounding box center [1392, 260] width 330 height 24
paste input "*****"
type input "*****"
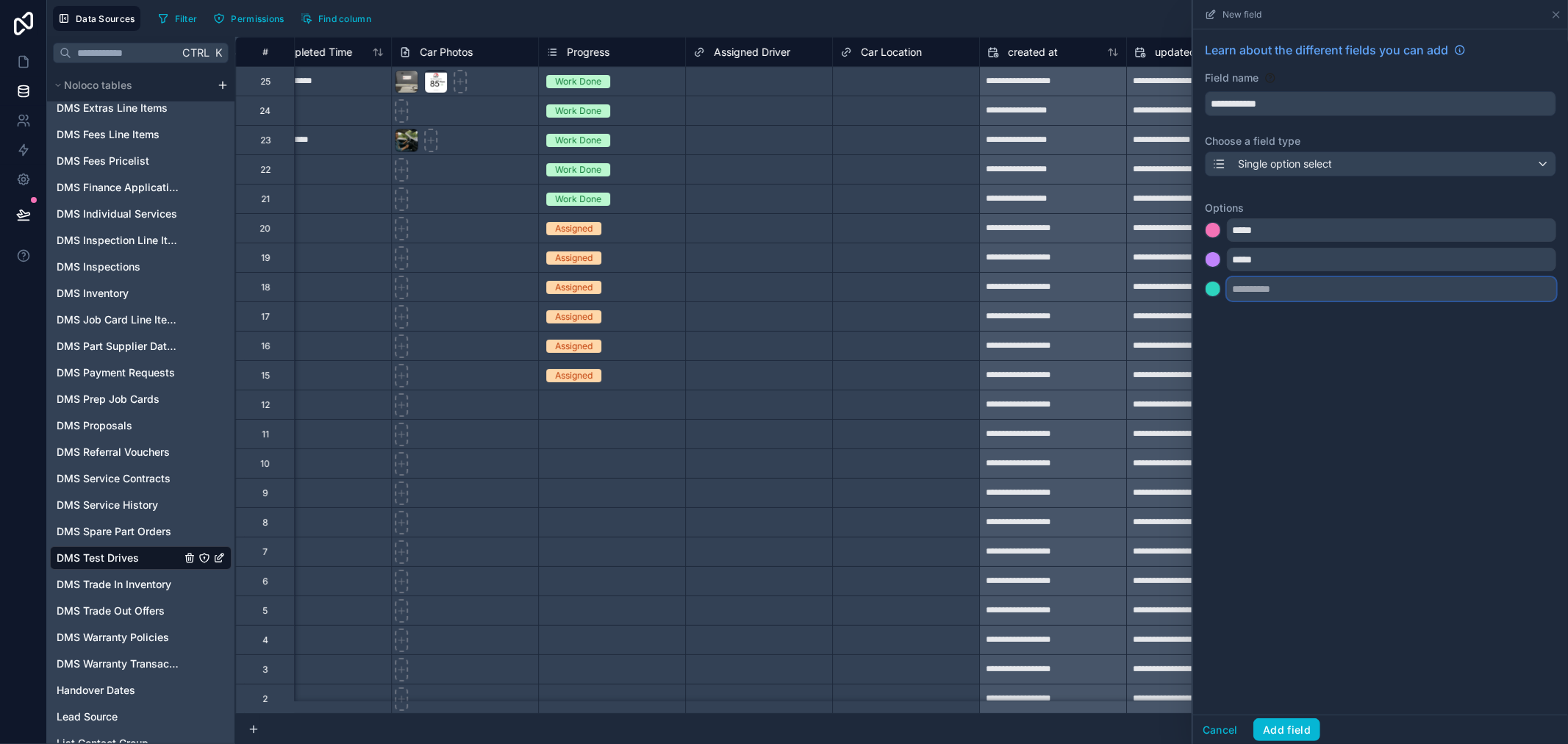
click at [1278, 282] on input "text" at bounding box center [1392, 289] width 330 height 24
paste input "*****"
type input "*****"
click at [1279, 318] on input "text" at bounding box center [1392, 319] width 330 height 24
paste input "*****"
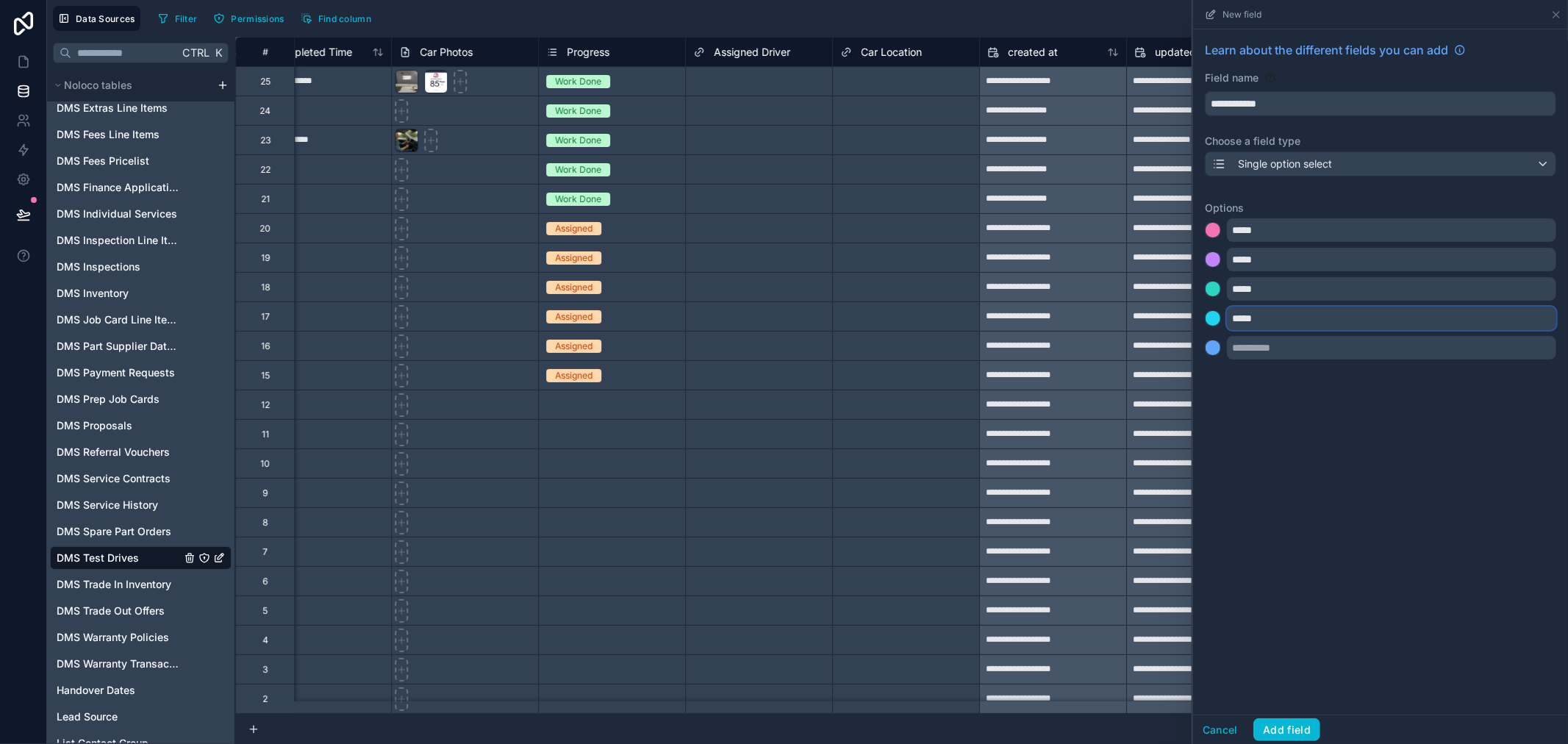
type input "*****"
click at [1261, 236] on input "*****" at bounding box center [1392, 230] width 330 height 24
click at [1258, 252] on input "*****" at bounding box center [1392, 260] width 330 height 24
click at [1258, 263] on input "*****" at bounding box center [1392, 260] width 330 height 24
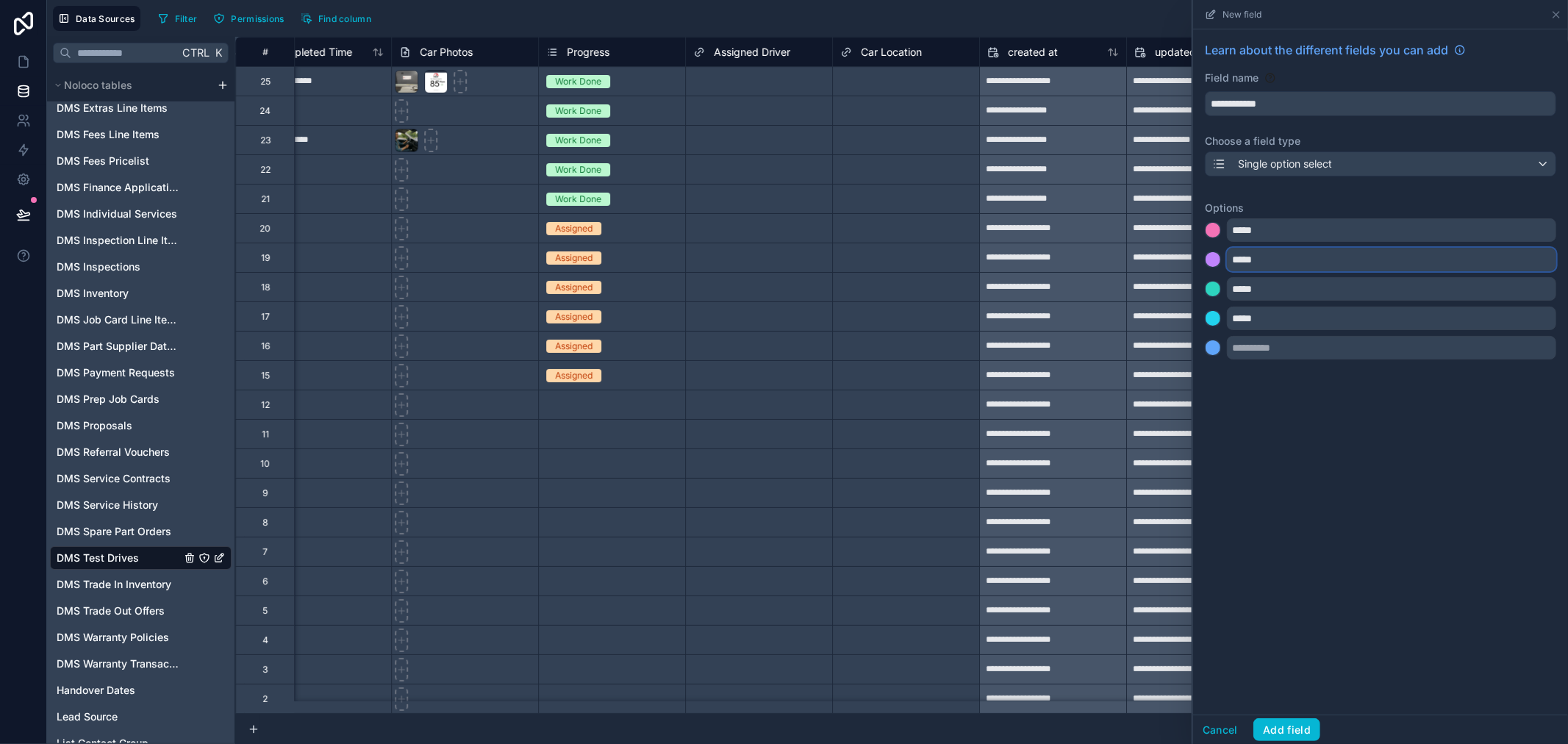
type input "*****"
click at [1334, 285] on input "*****" at bounding box center [1392, 289] width 330 height 24
type input "*****"
click at [1313, 322] on input "*****" at bounding box center [1392, 319] width 330 height 24
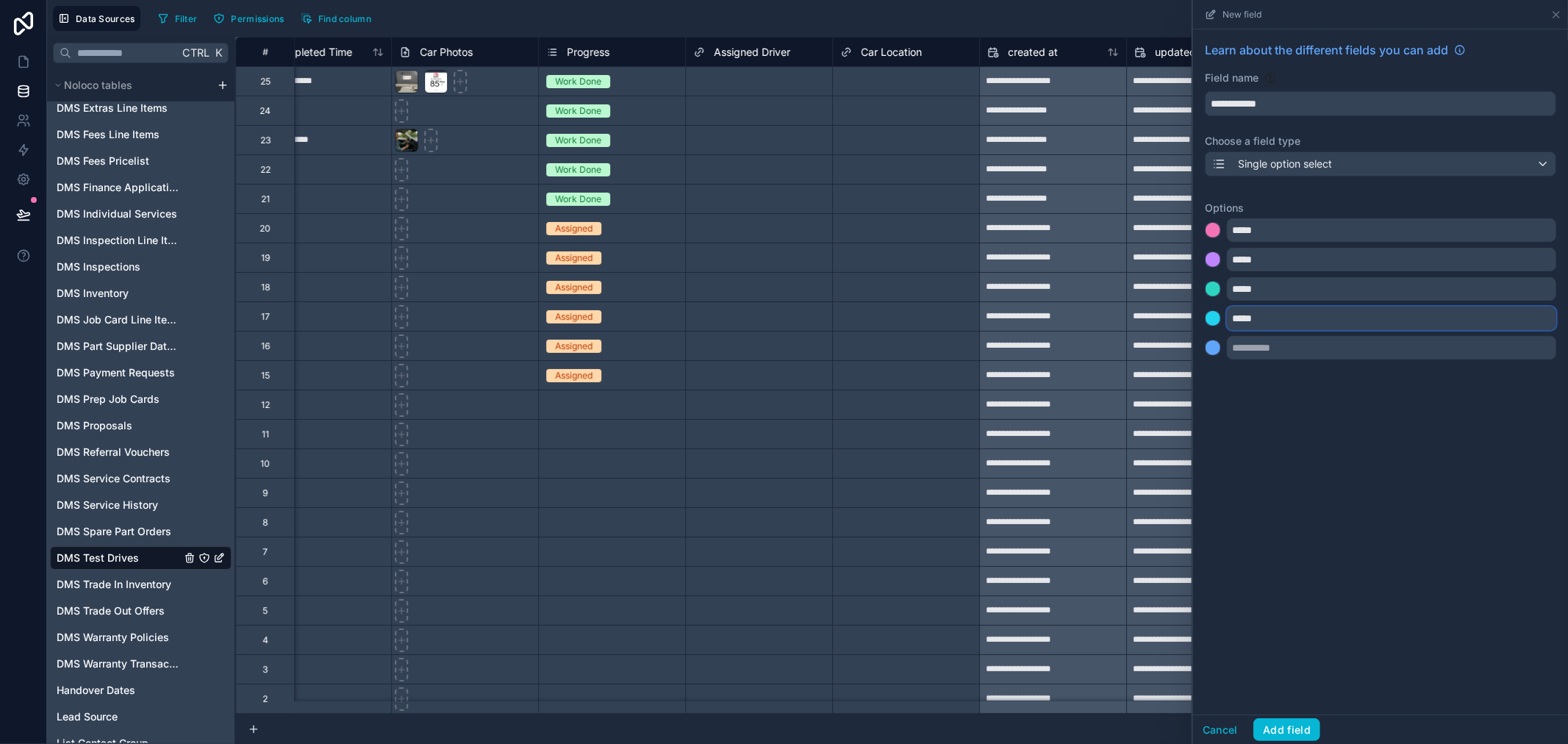
click at [1313, 322] on input "*****" at bounding box center [1392, 319] width 330 height 24
type input "*****"
click at [1285, 349] on input "text" at bounding box center [1392, 348] width 330 height 24
paste input "*****"
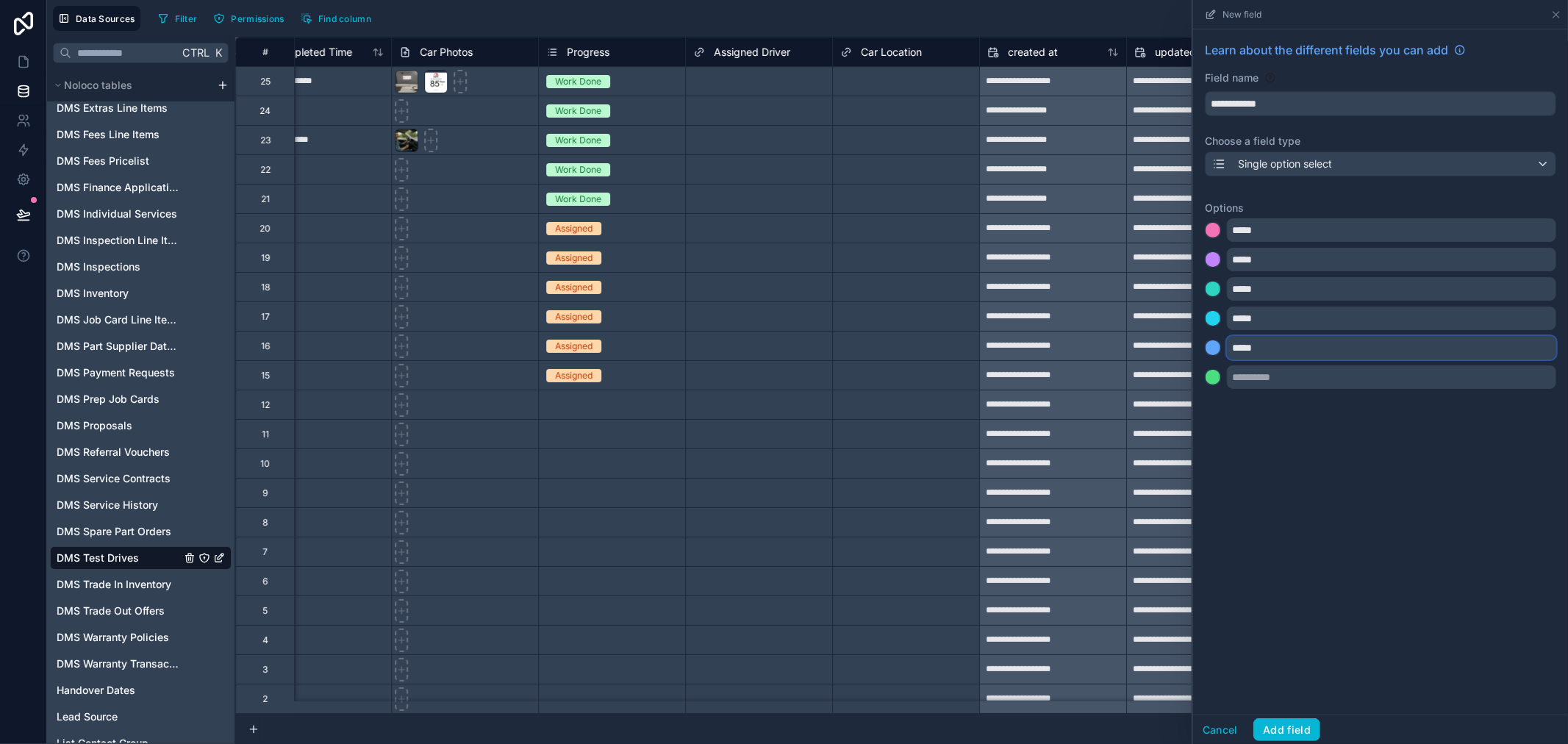
type input "*****"
click at [1284, 380] on input "text" at bounding box center [1392, 377] width 330 height 24
paste input "*****"
type input "*****"
click at [1273, 413] on input "text" at bounding box center [1392, 407] width 330 height 24
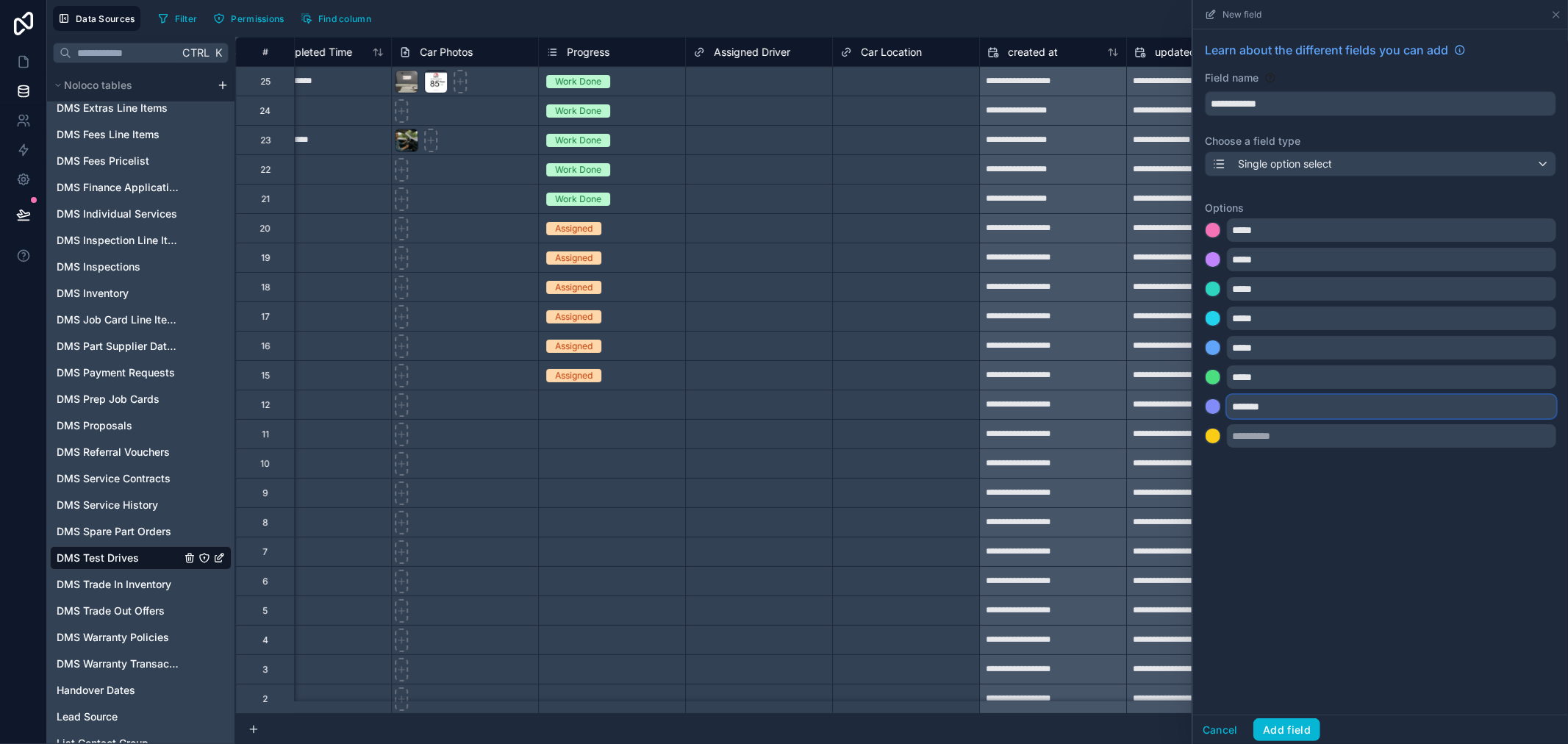
type input "*******"
click at [1272, 433] on input "text" at bounding box center [1392, 436] width 330 height 24
click at [1303, 722] on button "Add field" at bounding box center [1287, 730] width 66 height 24
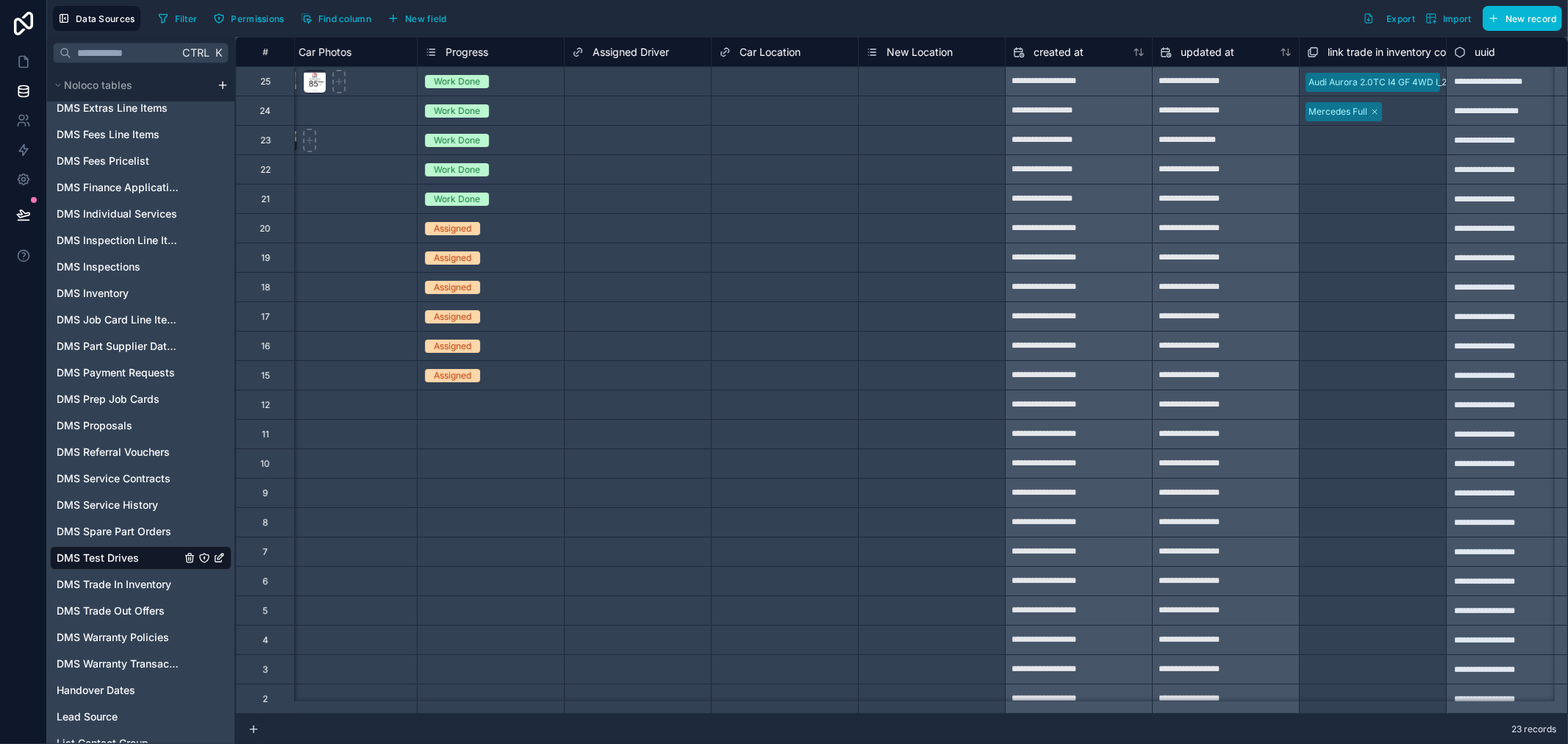
scroll to position [0, 3995]
click at [14, 62] on link at bounding box center [23, 62] width 46 height 29
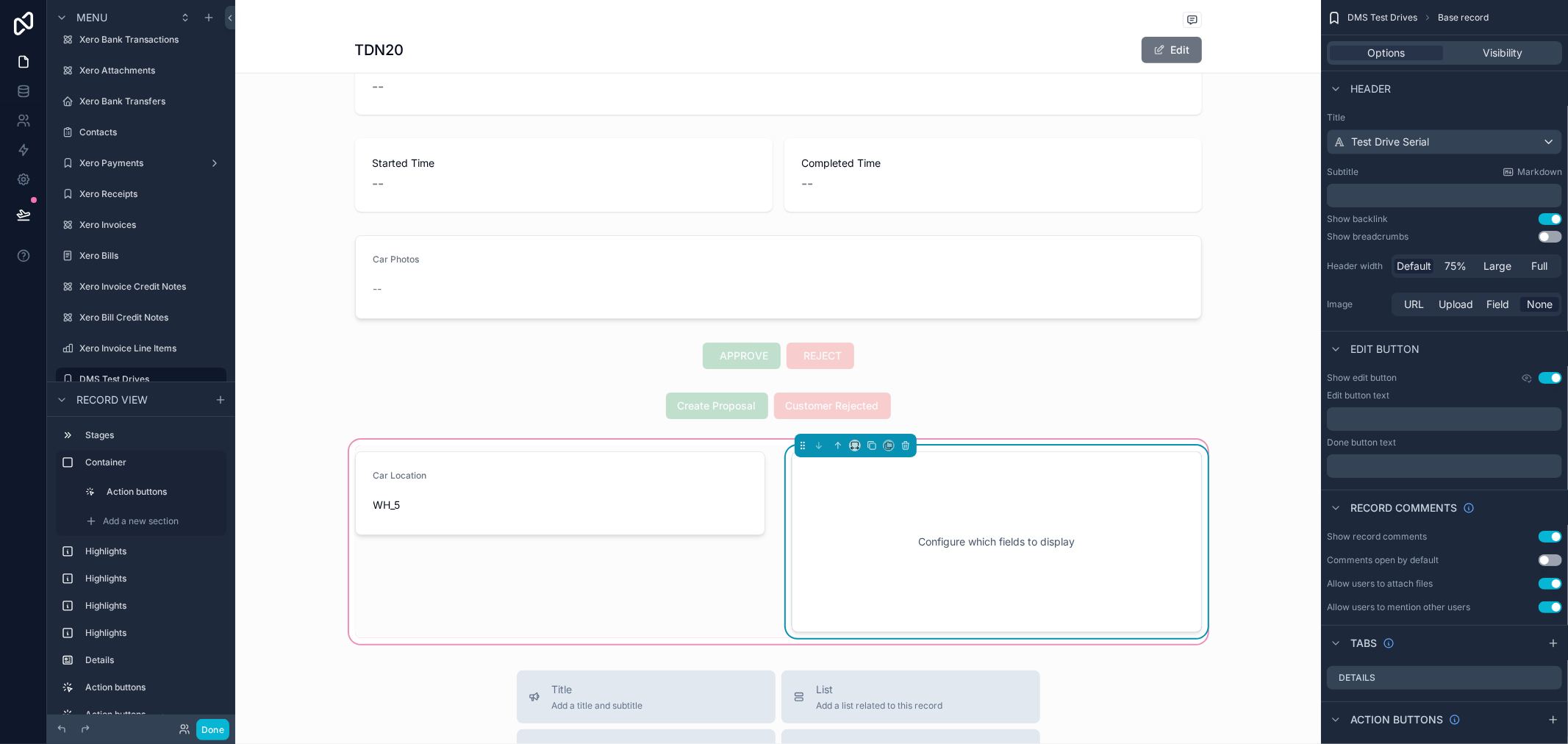
scroll to position [571, 0]
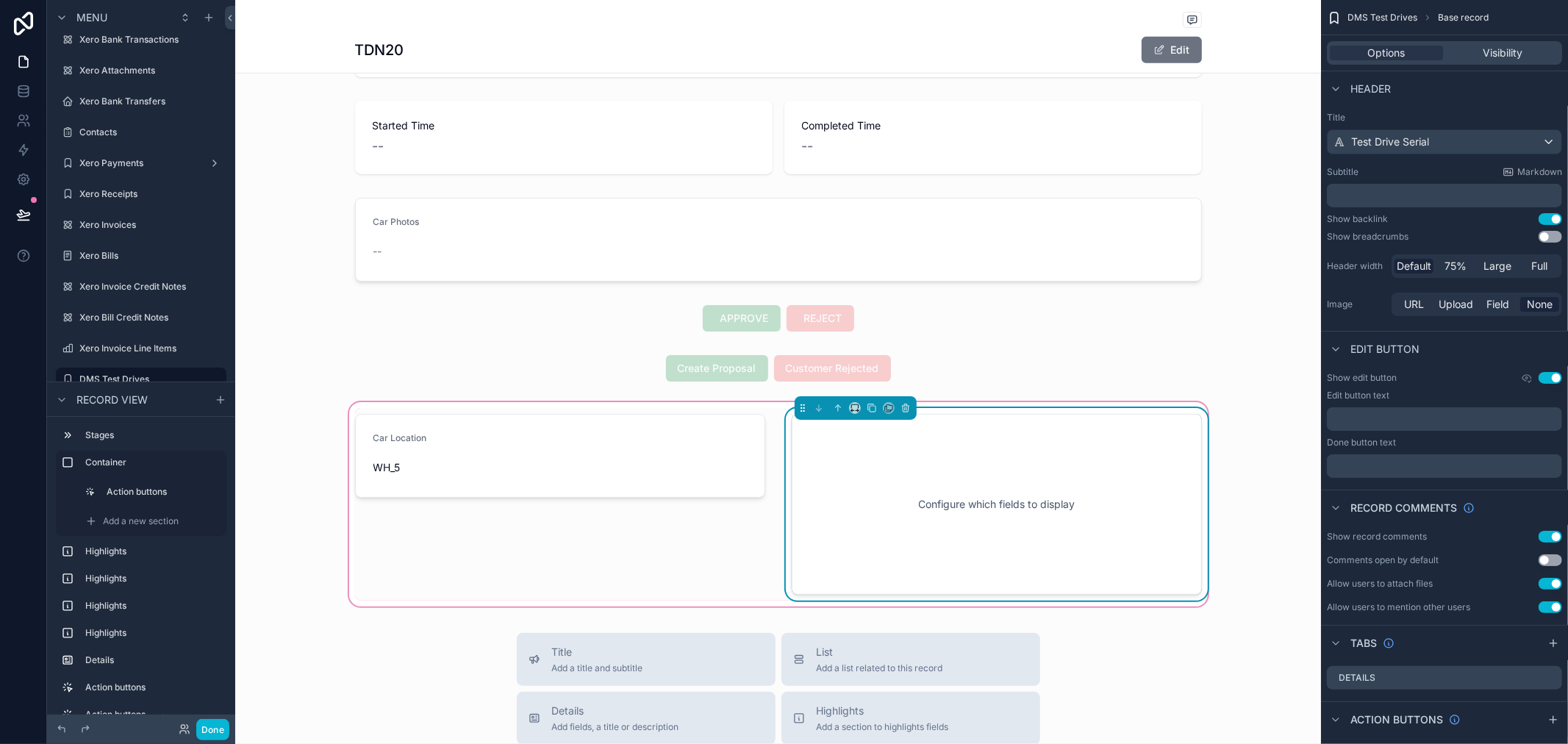
click at [868, 494] on div "Configure which fields to display" at bounding box center [996, 504] width 361 height 132
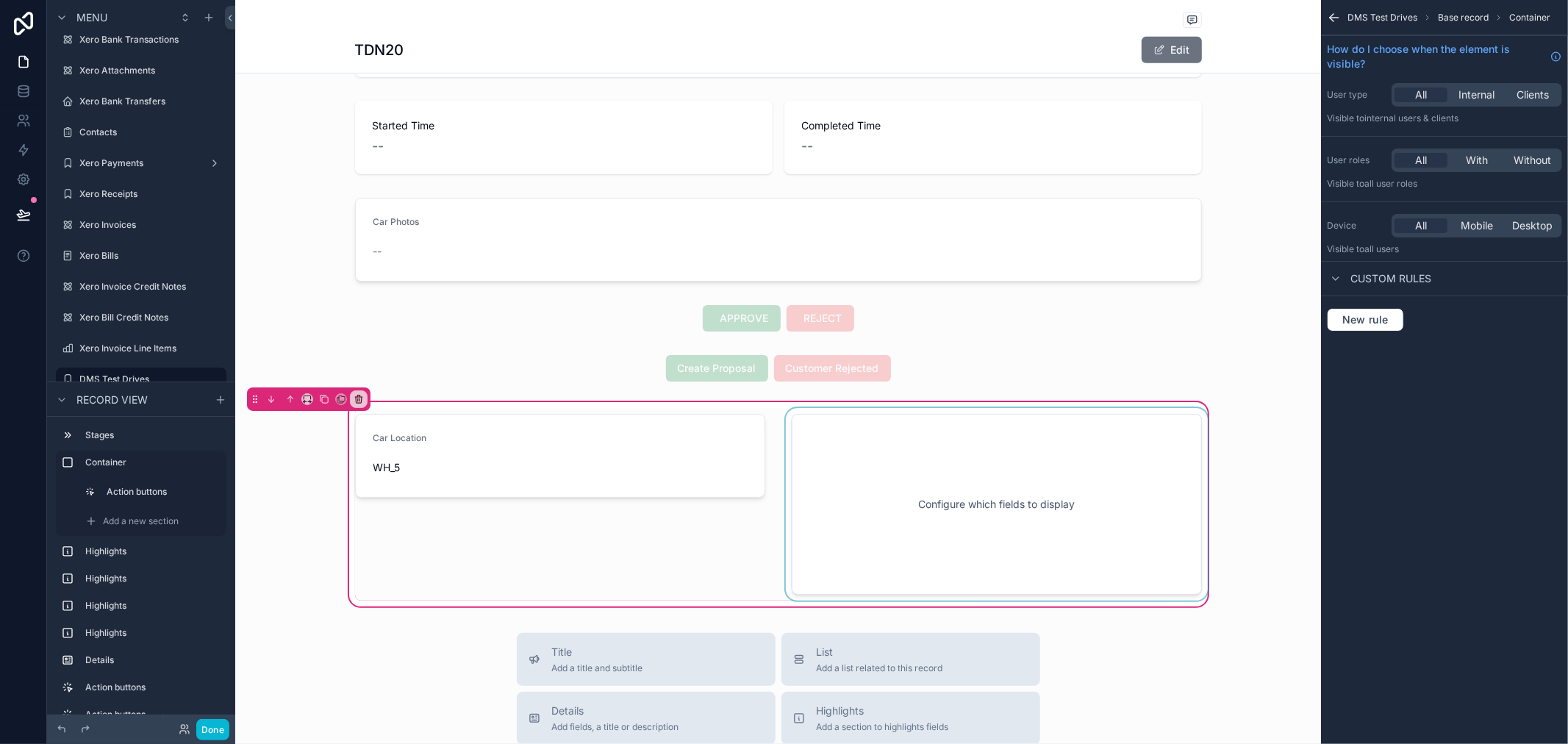
click at [1001, 555] on div "scrollable content" at bounding box center [997, 504] width 428 height 193
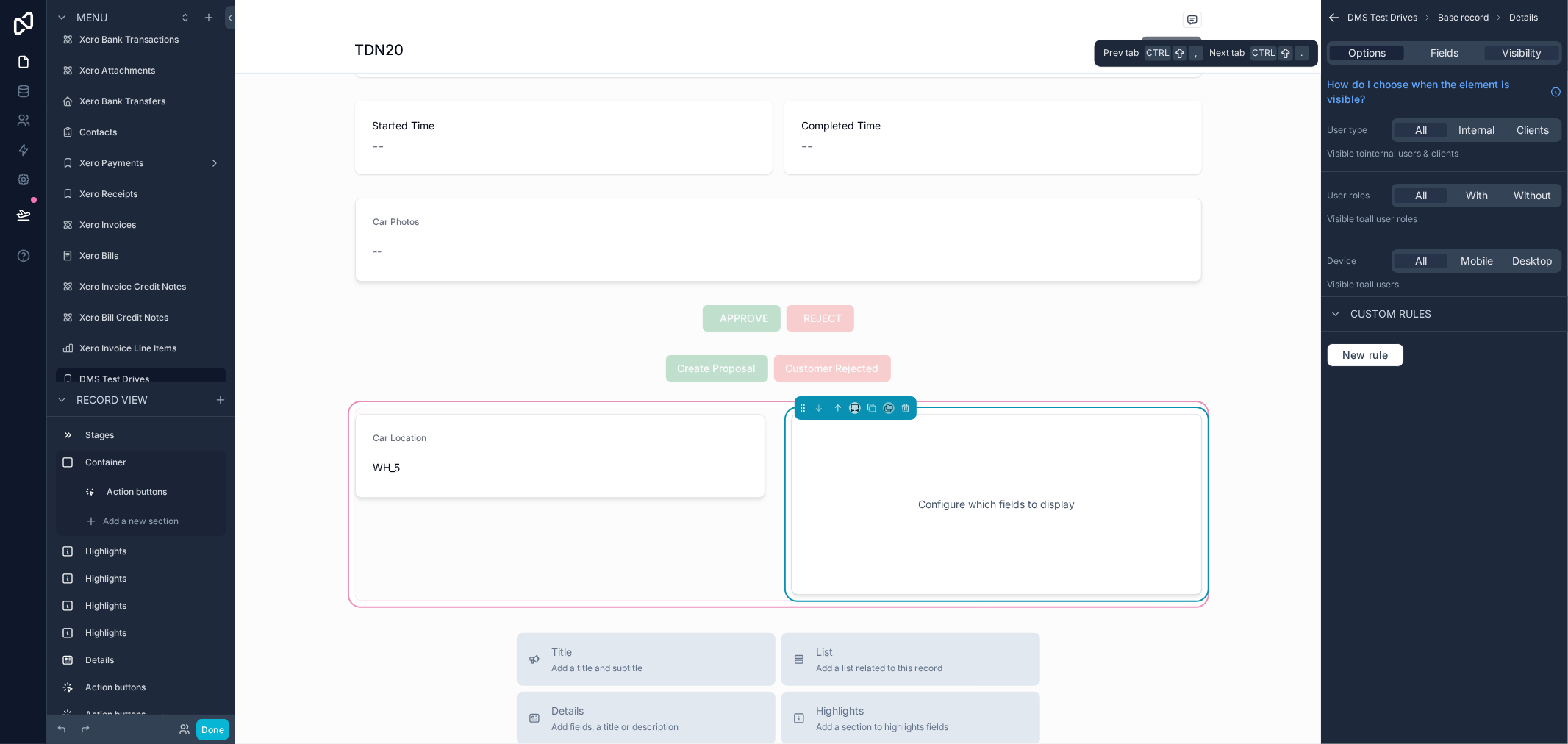
click at [1364, 52] on span "Options" at bounding box center [1367, 53] width 37 height 15
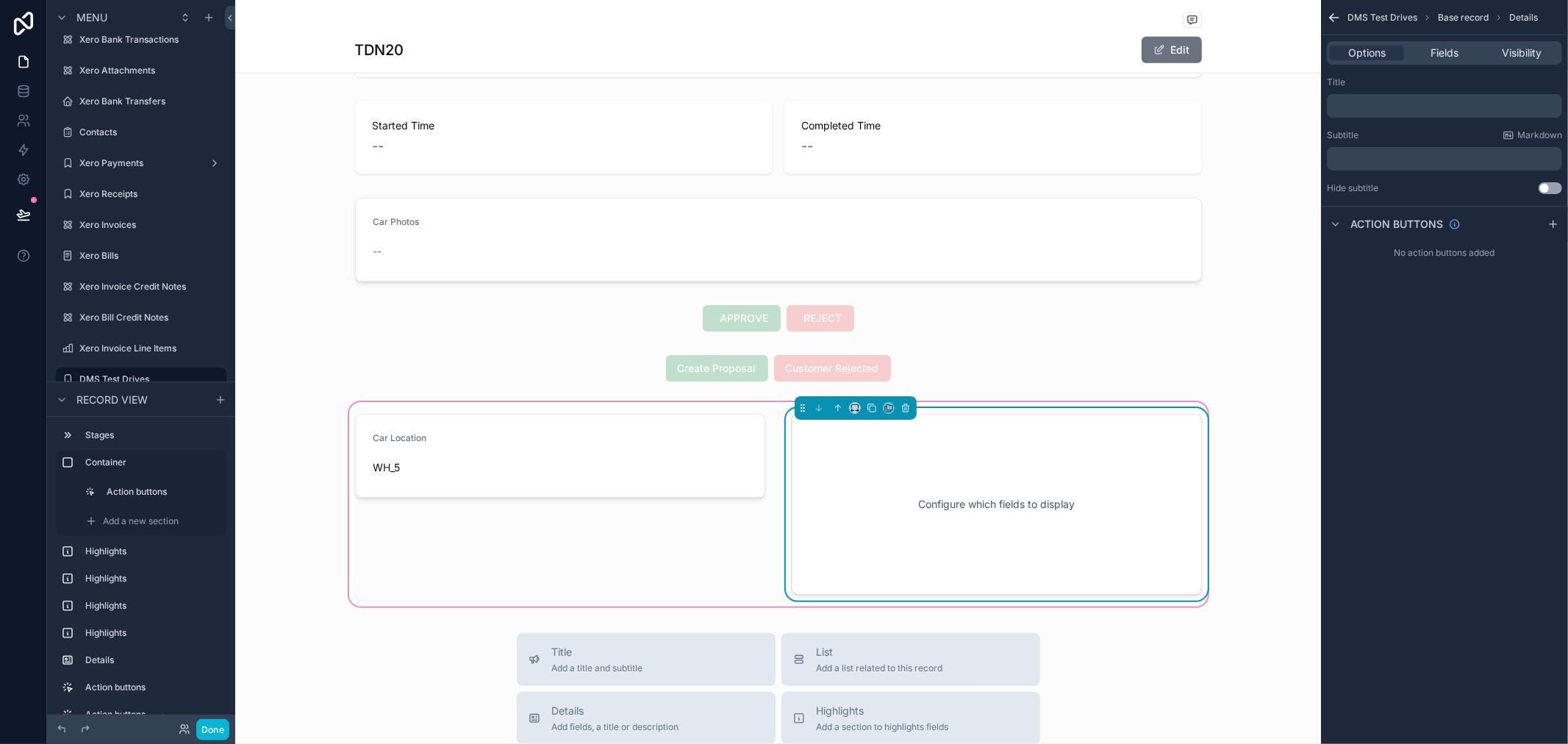
click at [1444, 63] on div "Options Fields Visibility" at bounding box center [1444, 53] width 235 height 24
click at [1444, 54] on span "Fields" at bounding box center [1444, 53] width 28 height 15
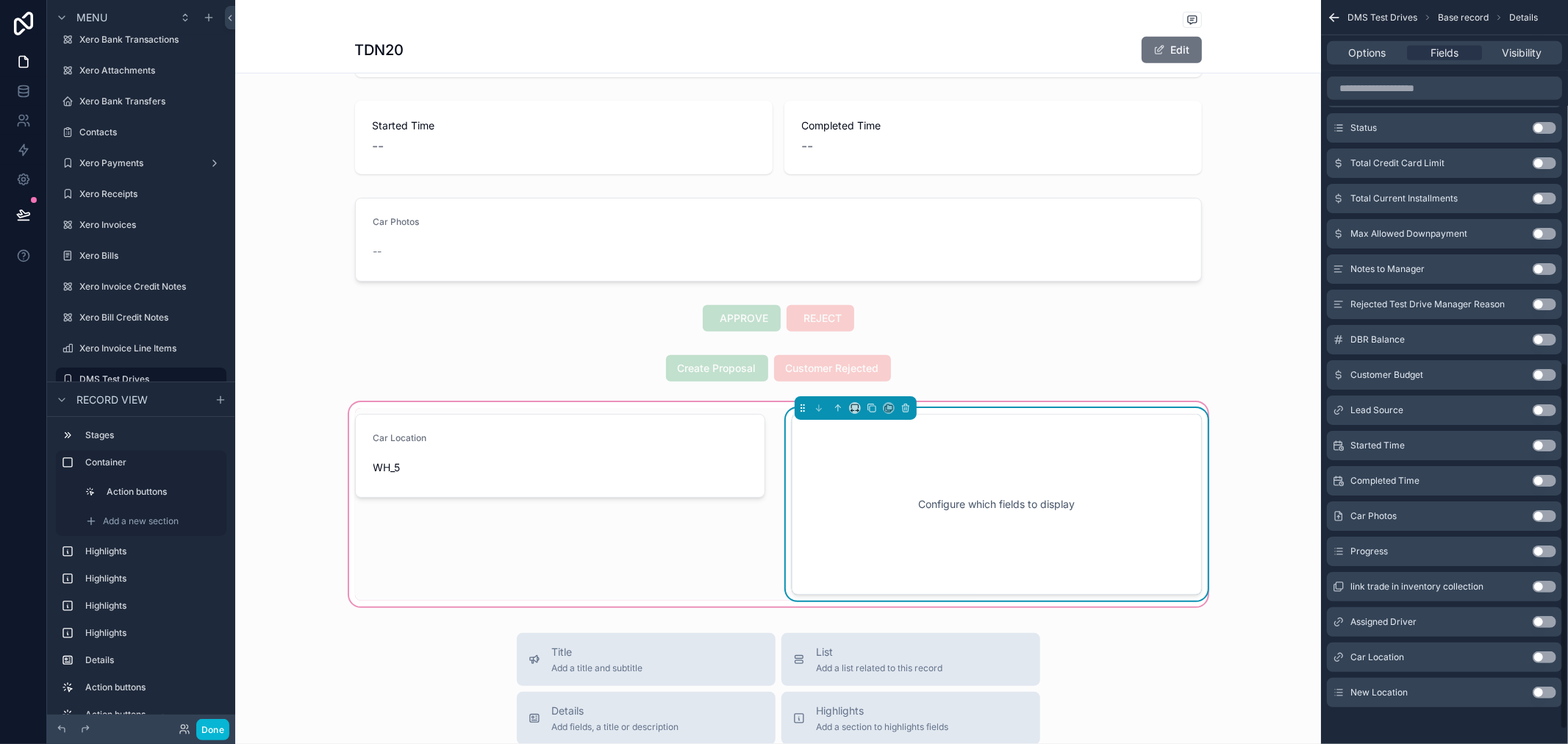
scroll to position [765, 0]
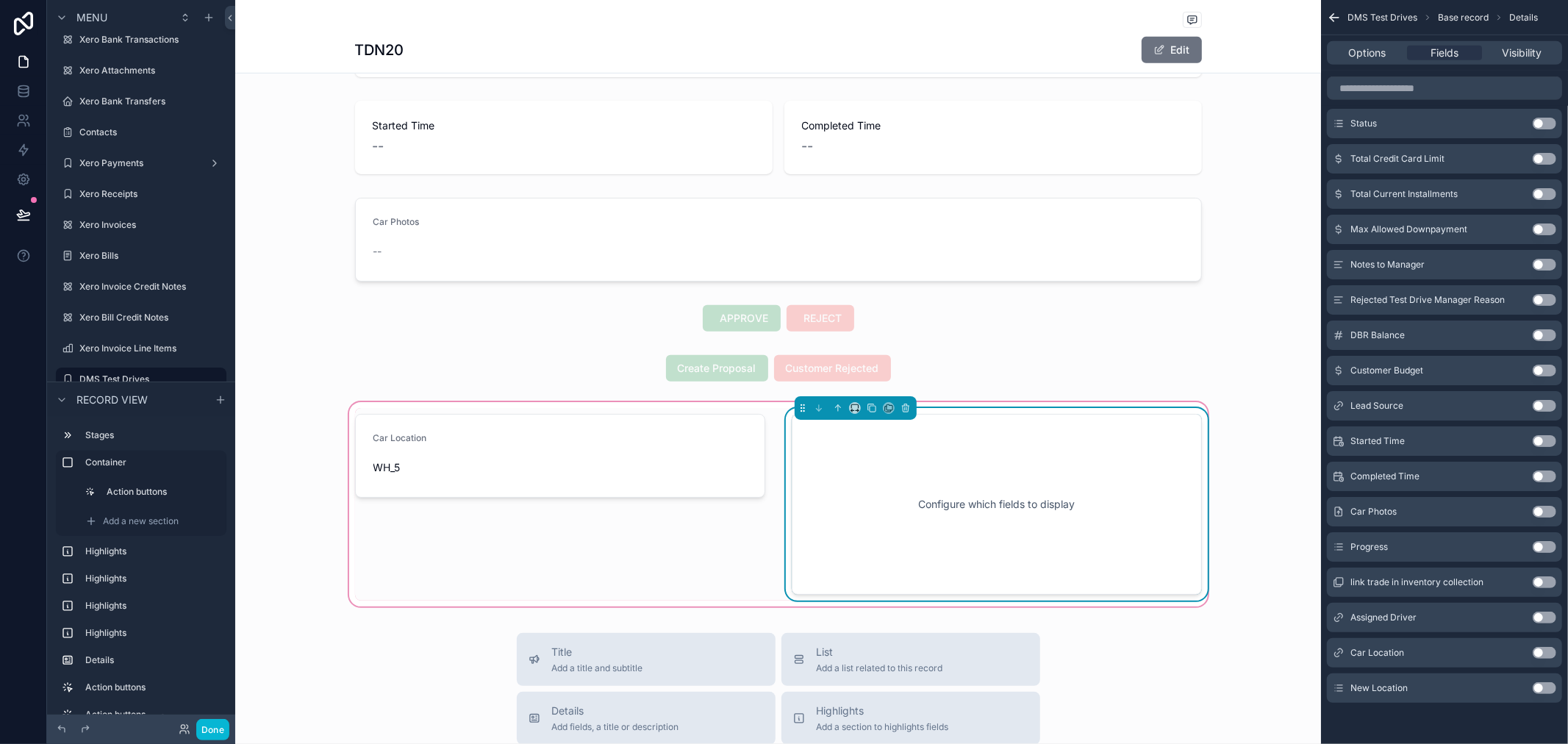
click at [1540, 688] on button "Use setting" at bounding box center [1544, 688] width 24 height 12
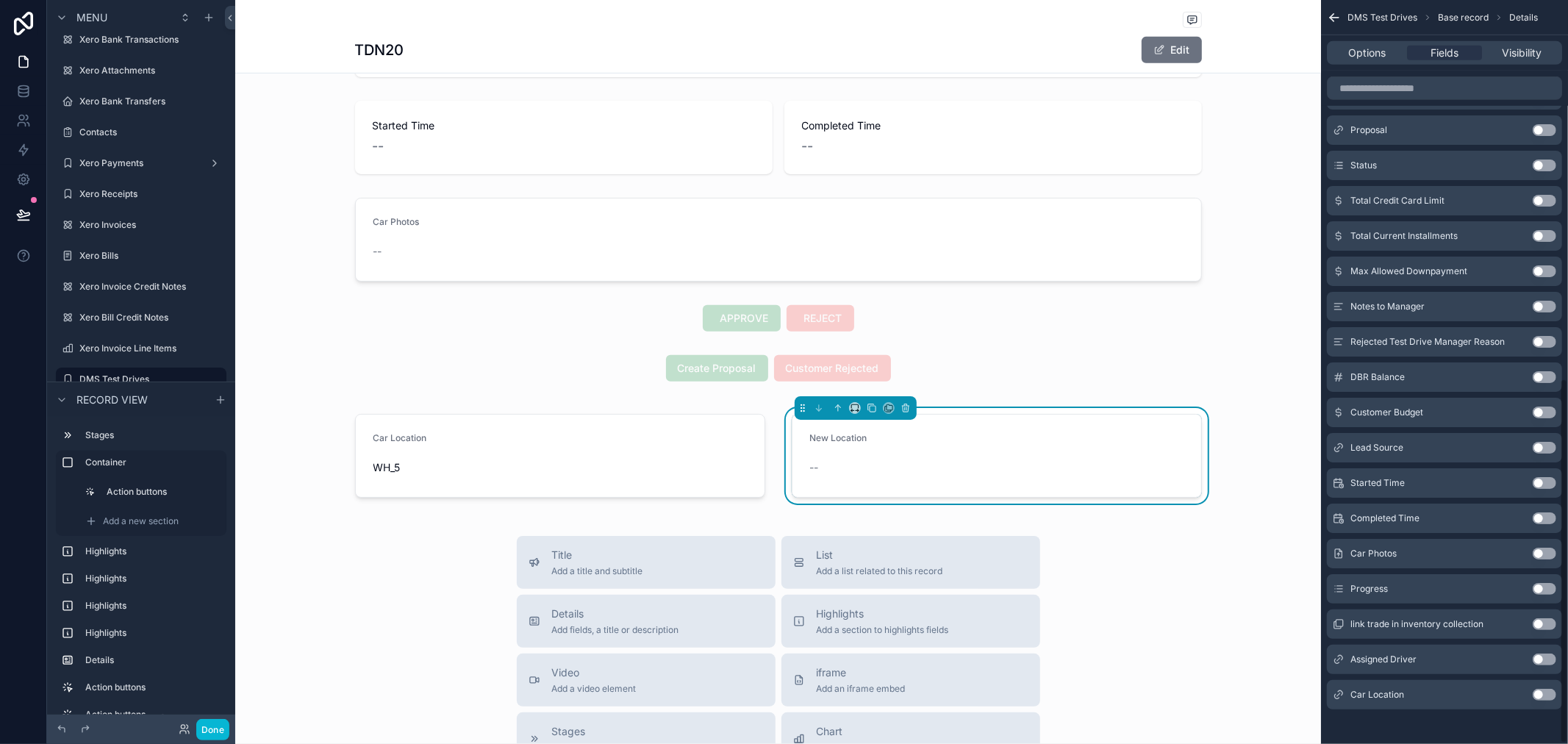
scroll to position [770, 0]
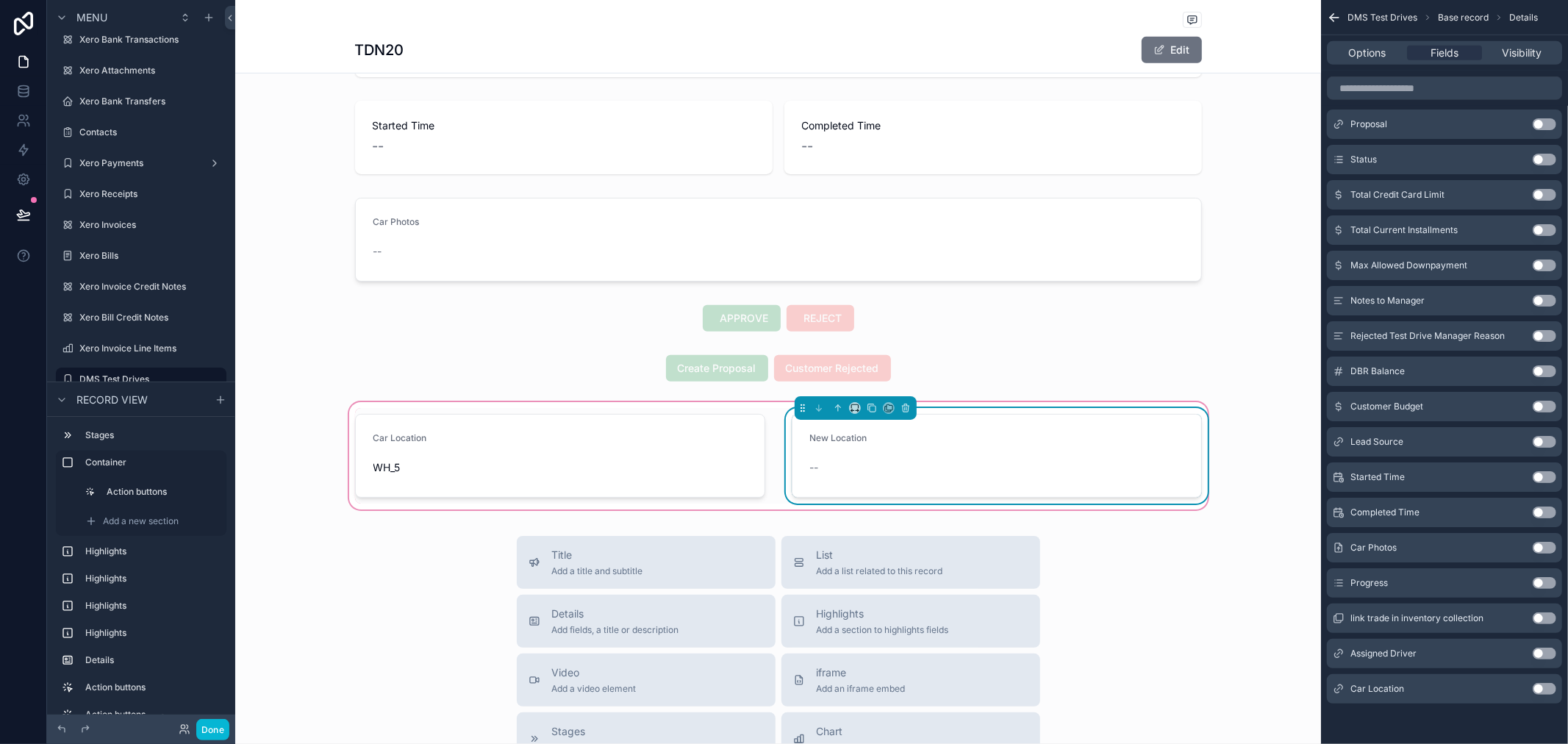
click at [853, 469] on div "--" at bounding box center [901, 467] width 181 height 15
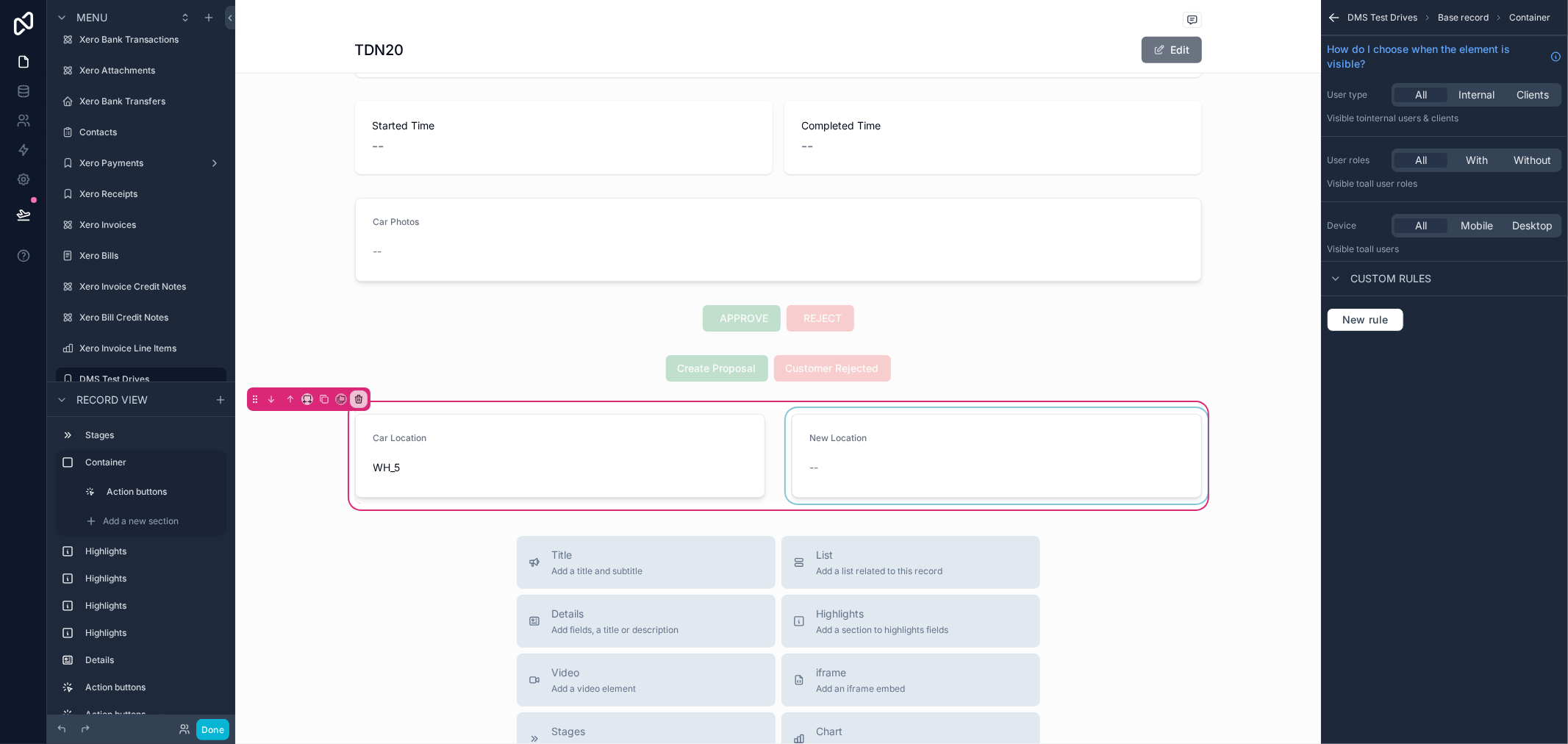
scroll to position [0, 0]
click at [906, 464] on div "scrollable content" at bounding box center [997, 455] width 428 height 96
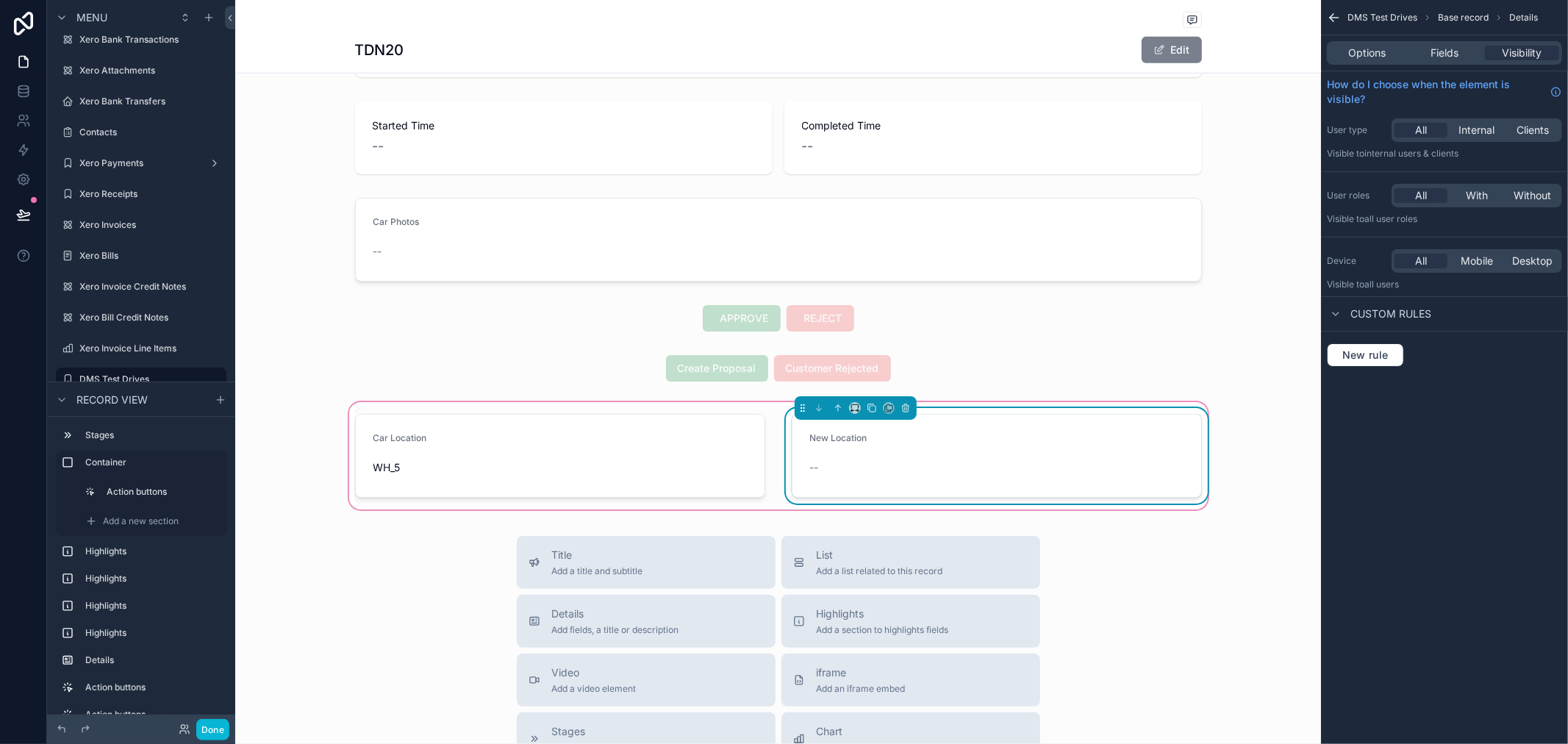
click at [1181, 49] on button "Edit" at bounding box center [1172, 49] width 60 height 26
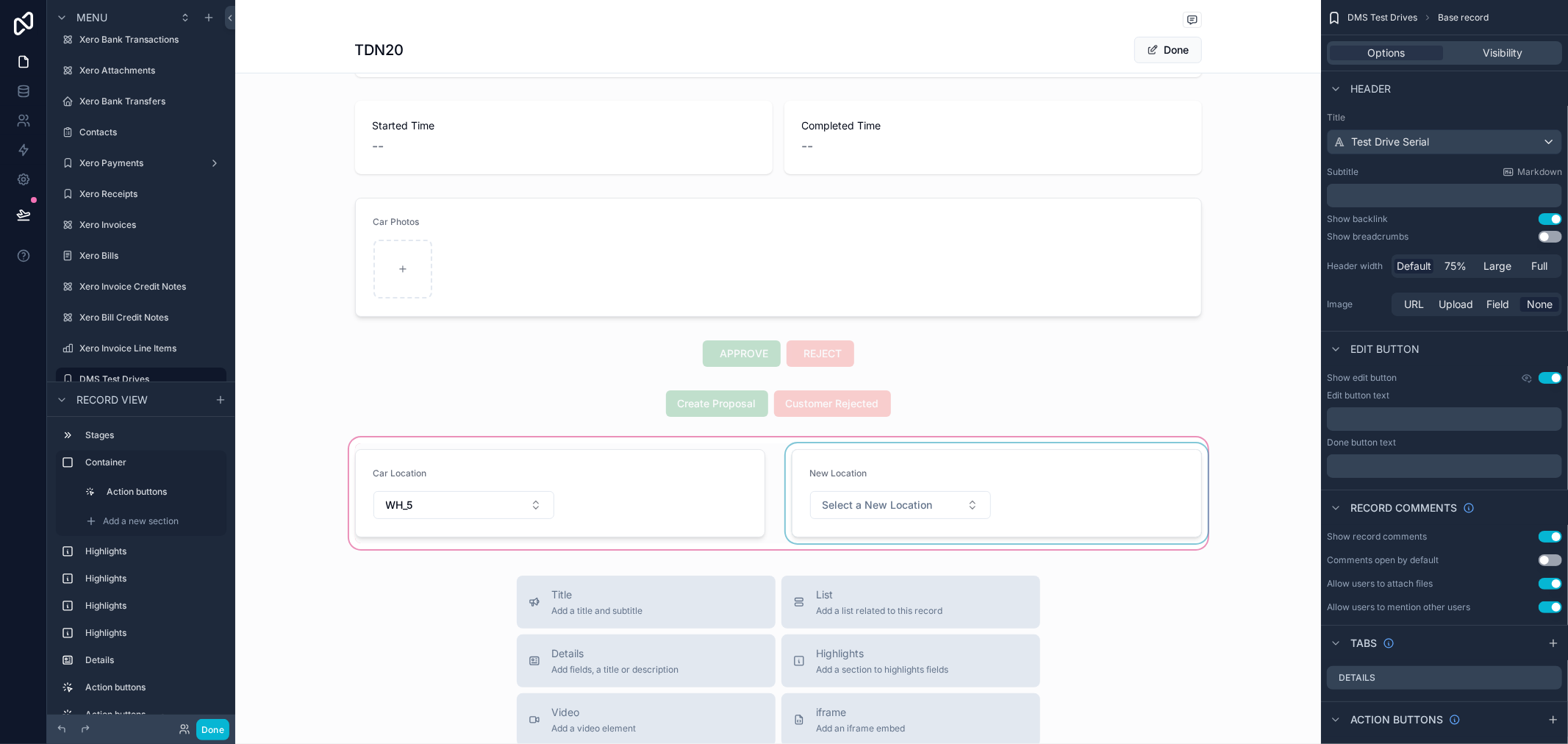
click at [935, 500] on div "scrollable content" at bounding box center [778, 493] width 1085 height 117
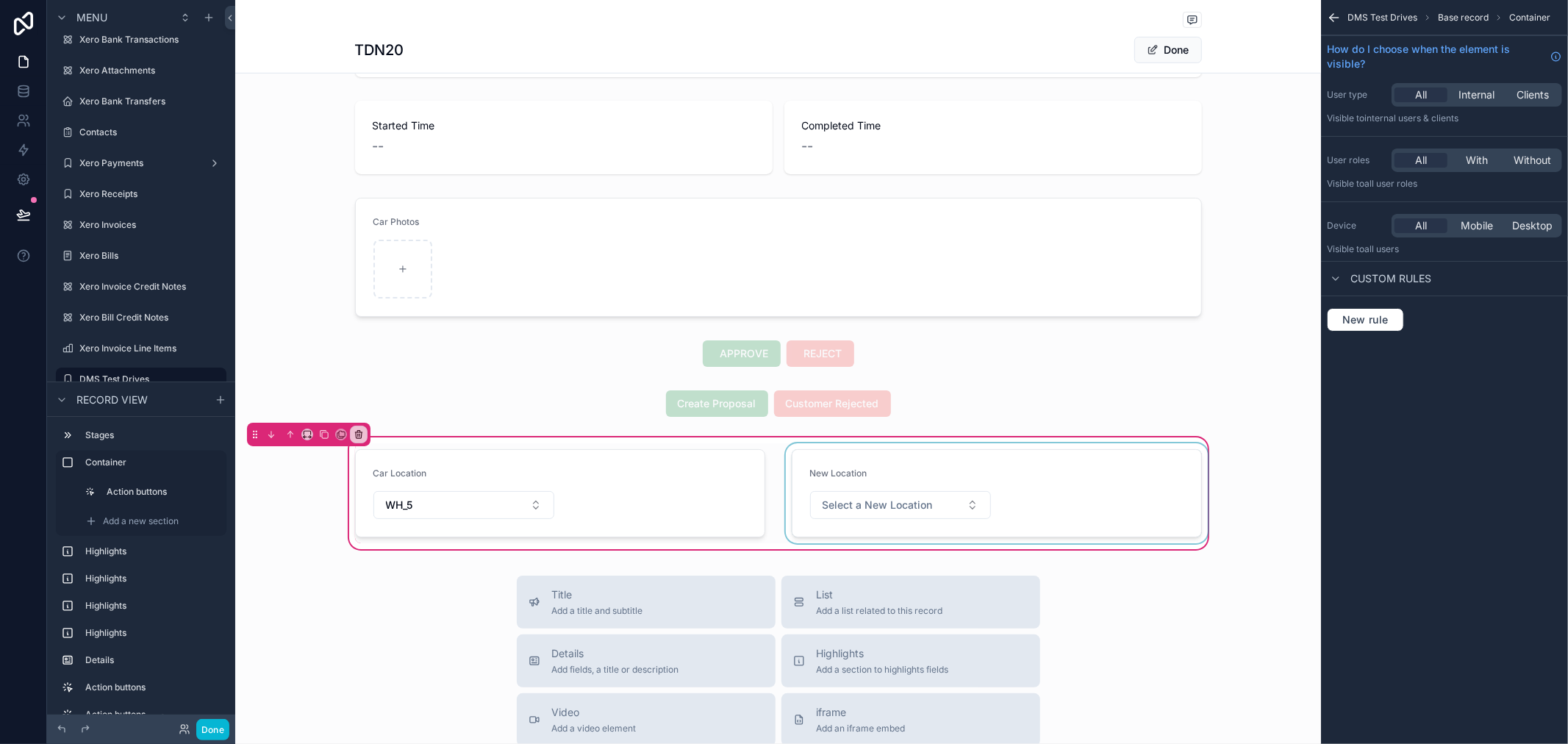
click at [935, 503] on div "scrollable content" at bounding box center [997, 494] width 428 height 100
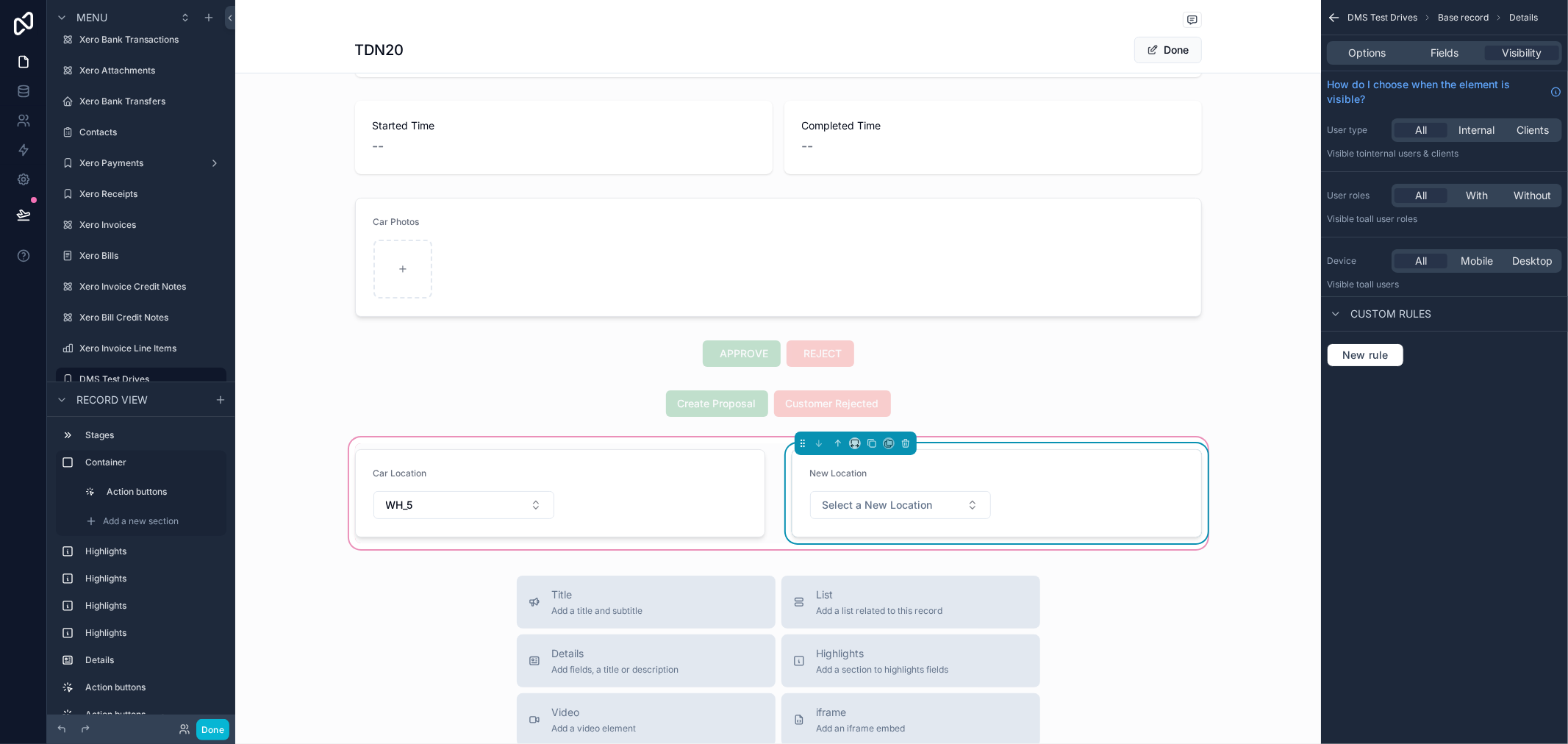
click at [935, 503] on button "Select a New Location" at bounding box center [901, 504] width 181 height 28
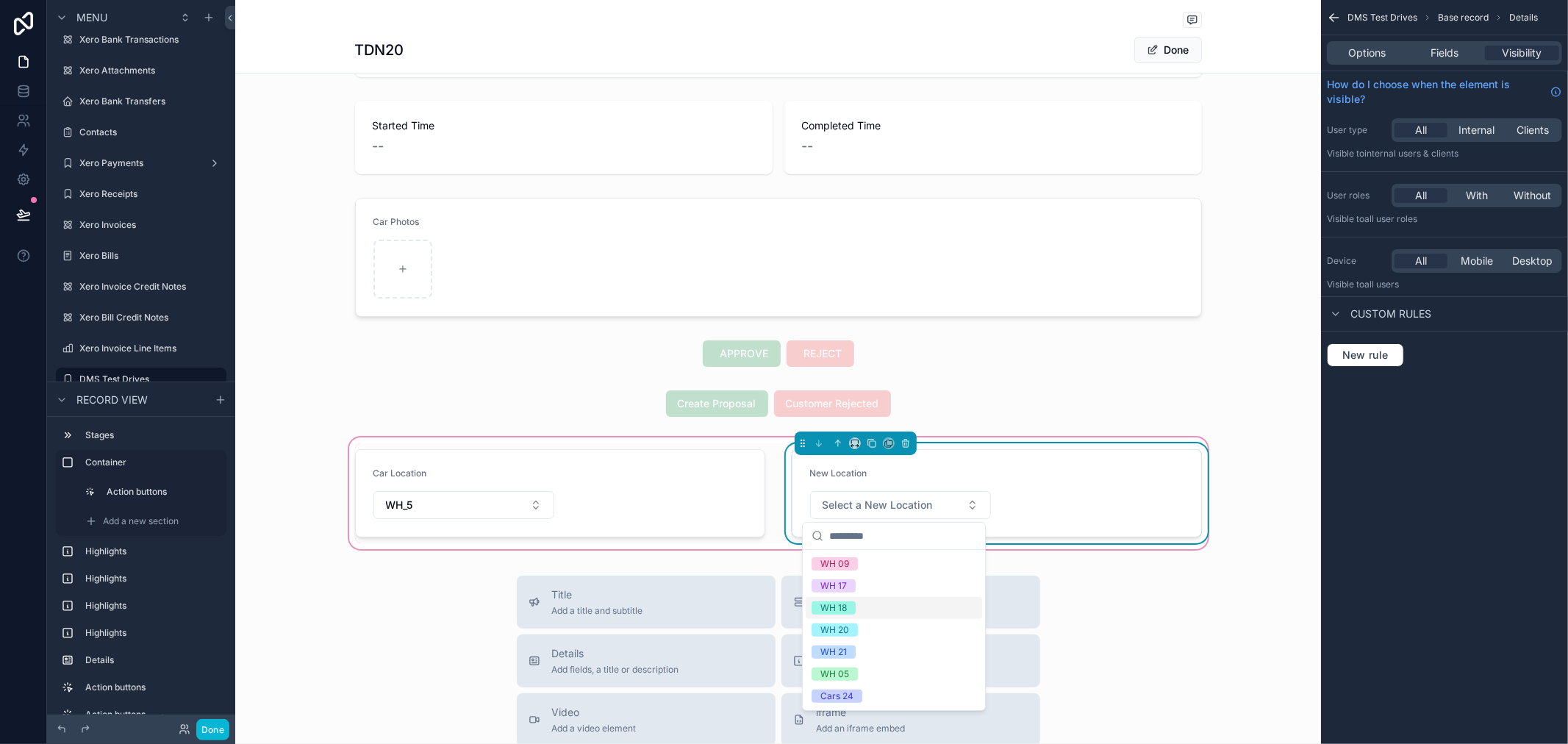
click at [835, 606] on div "WH 18" at bounding box center [833, 607] width 26 height 14
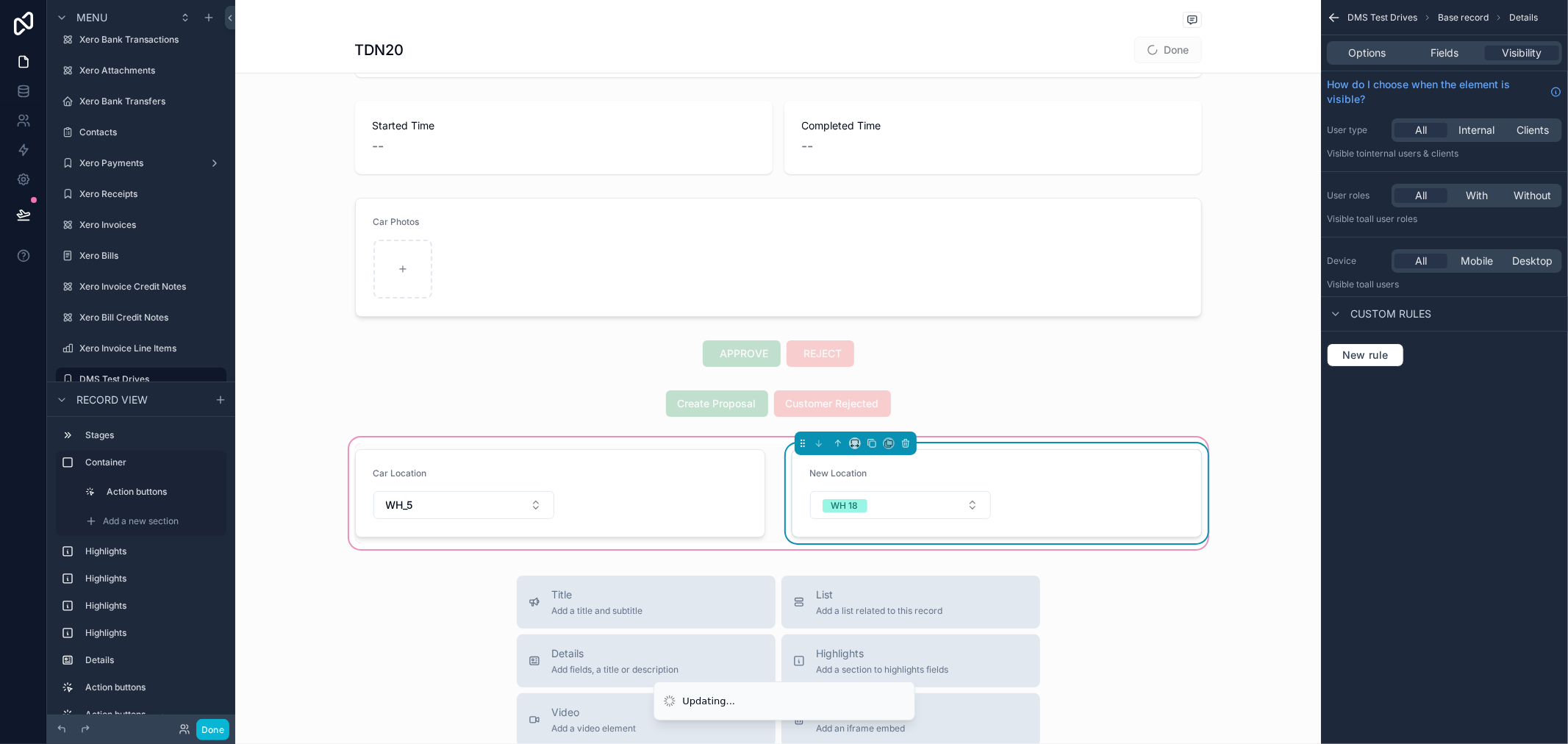
click at [1078, 497] on form "New Location WH 18" at bounding box center [996, 493] width 409 height 87
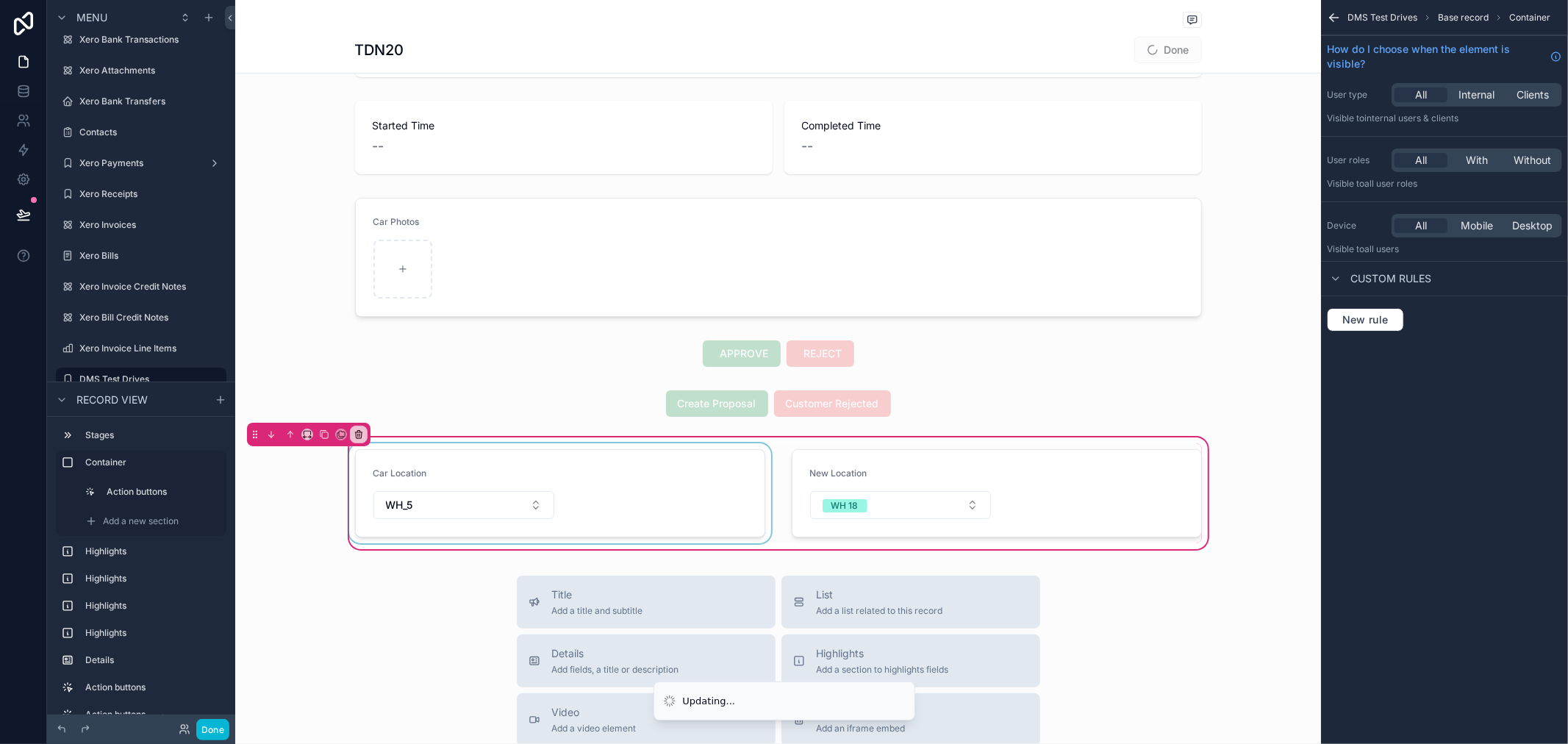
click at [472, 503] on div "scrollable content" at bounding box center [560, 494] width 428 height 100
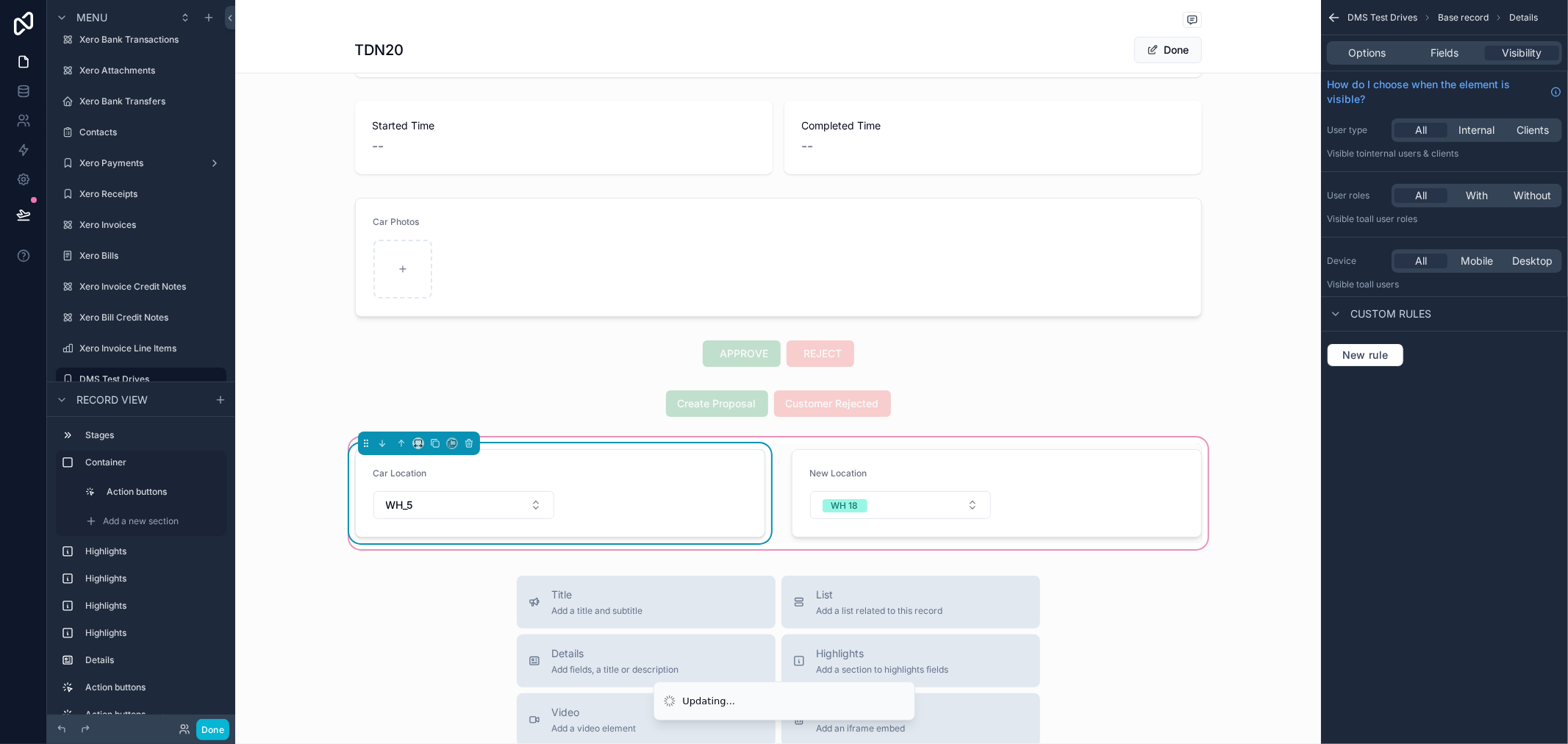
click at [472, 503] on button "WH_5" at bounding box center [463, 504] width 181 height 28
click at [1068, 508] on div "scrollable content" at bounding box center [997, 494] width 428 height 100
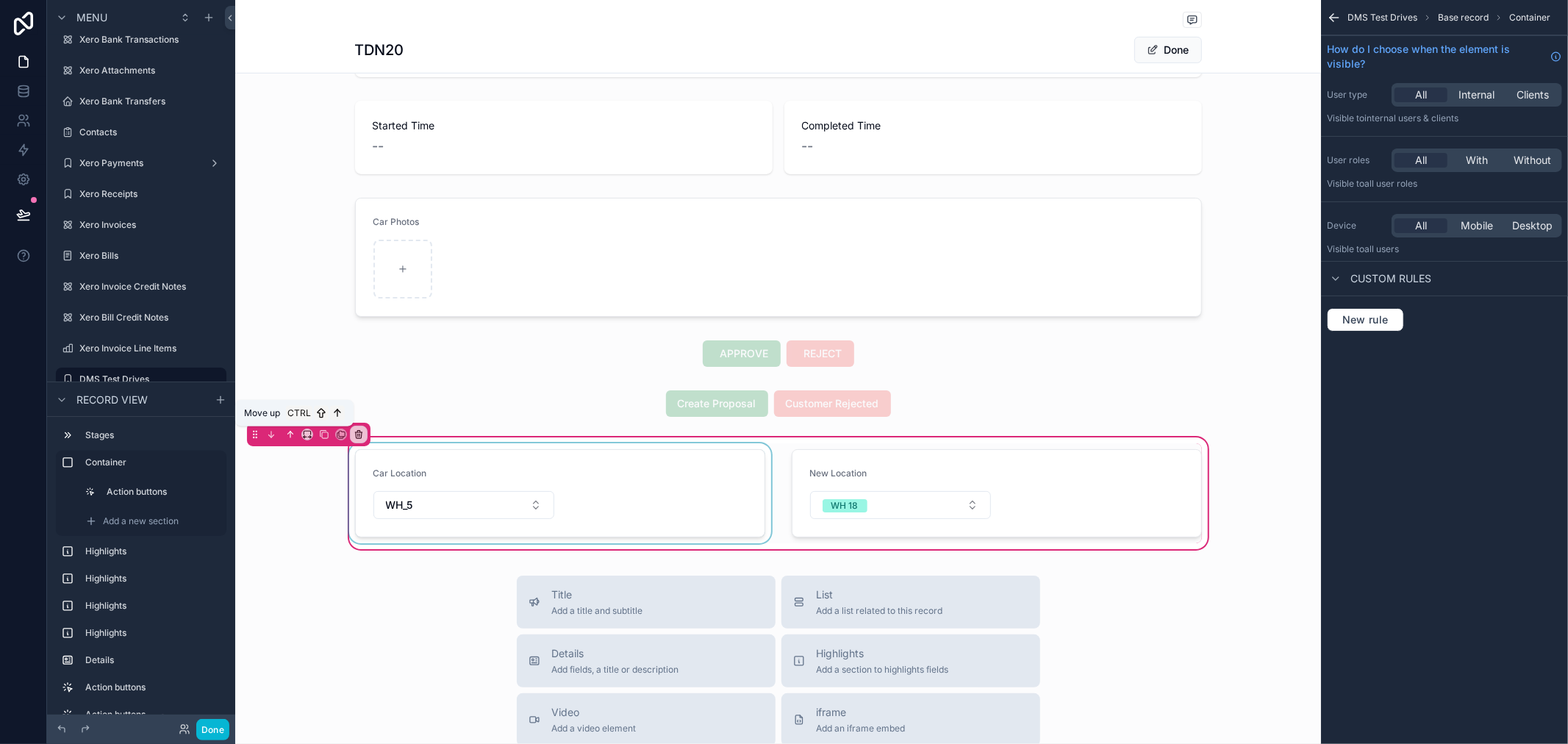
click at [288, 432] on icon "scrollable content" at bounding box center [290, 434] width 10 height 10
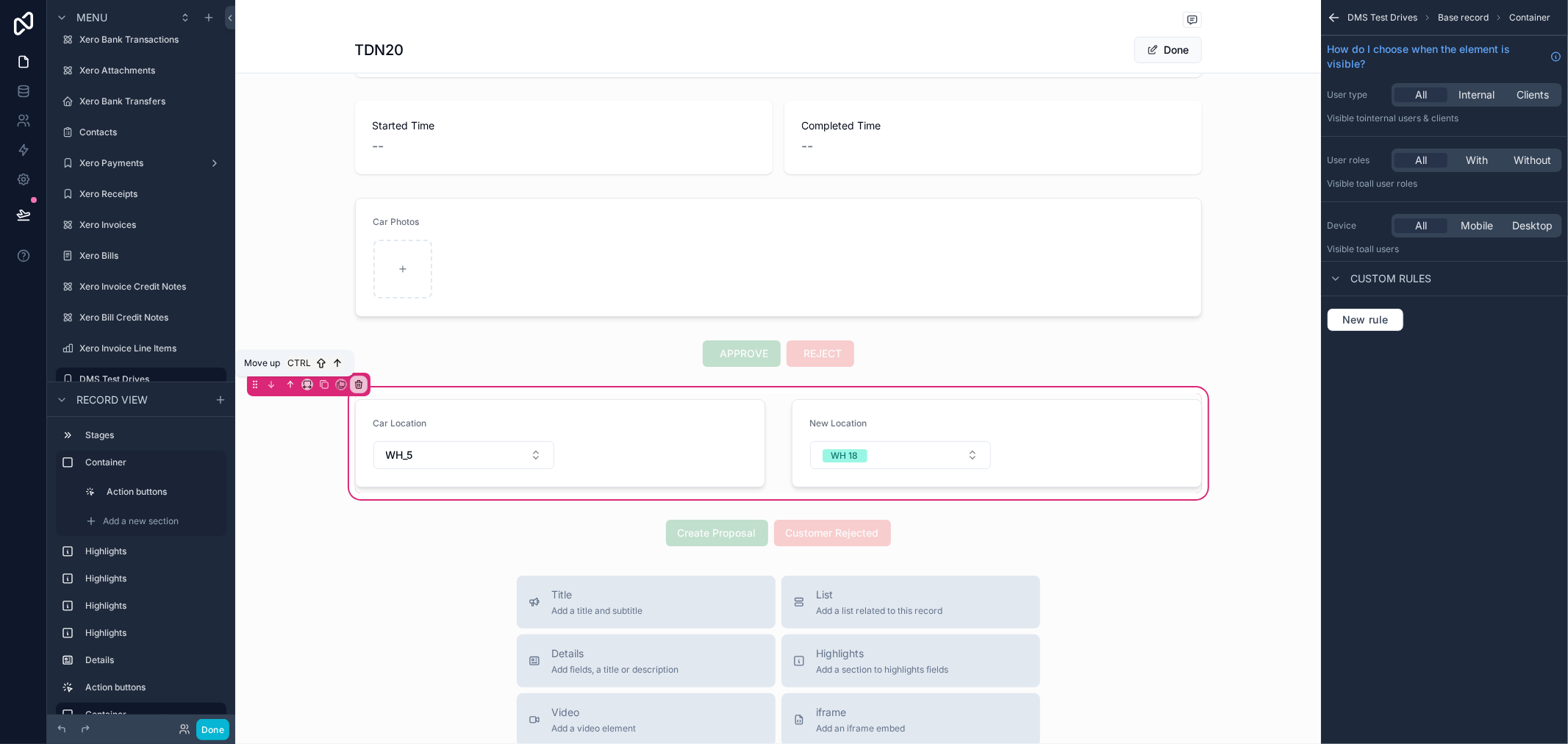
click at [289, 385] on icon "scrollable content" at bounding box center [290, 384] width 10 height 10
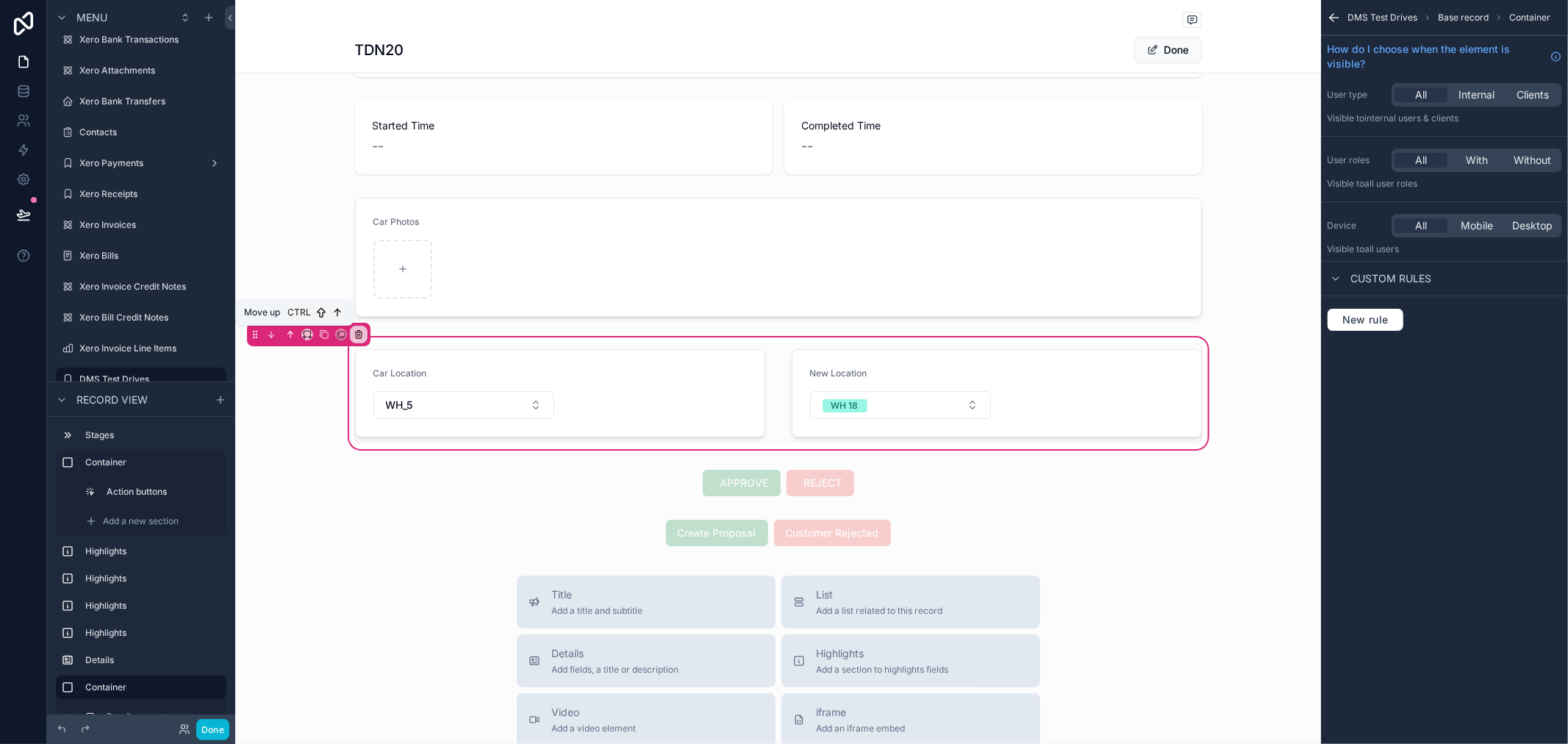
click at [285, 335] on icon "scrollable content" at bounding box center [290, 334] width 10 height 10
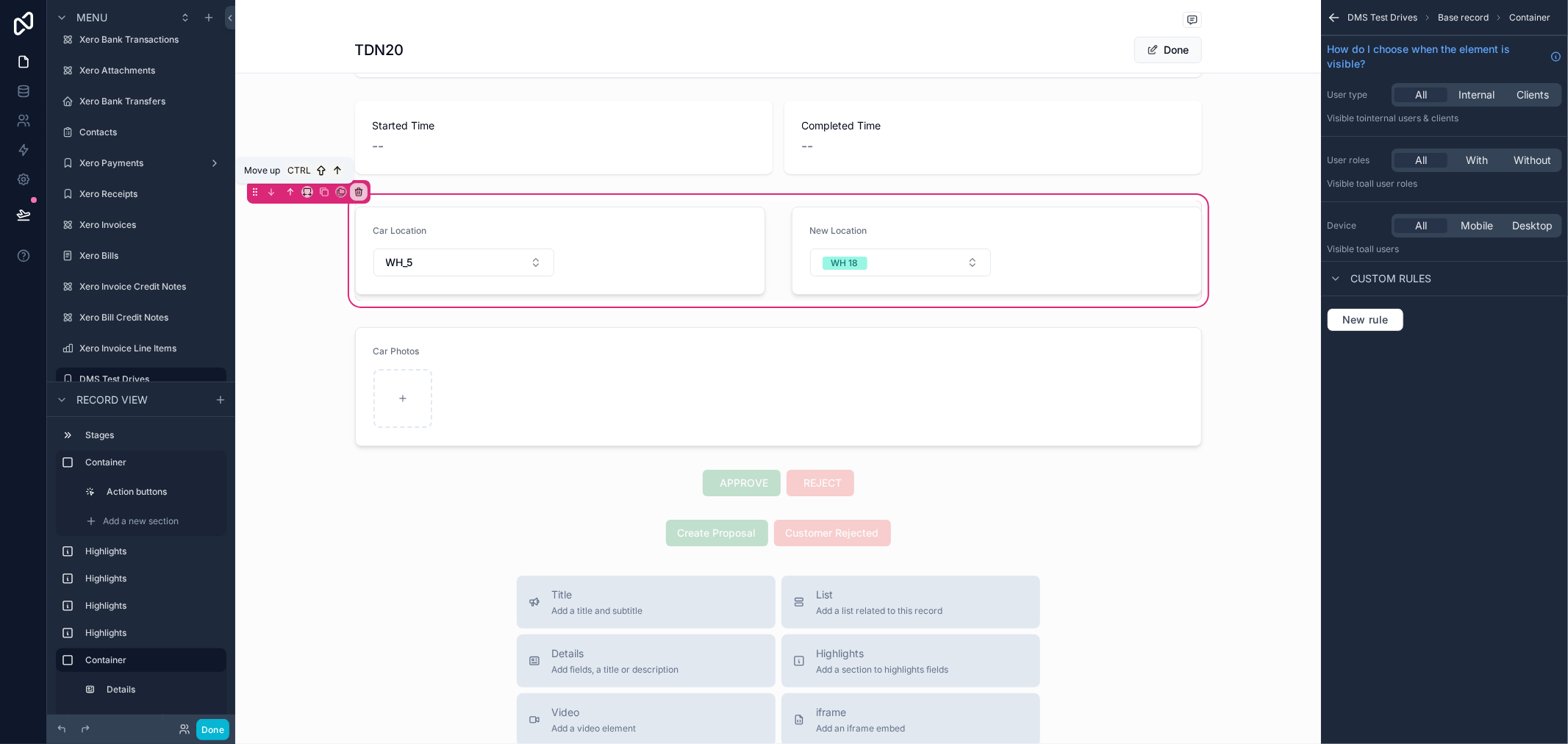
click at [292, 189] on icon "scrollable content" at bounding box center [290, 191] width 10 height 10
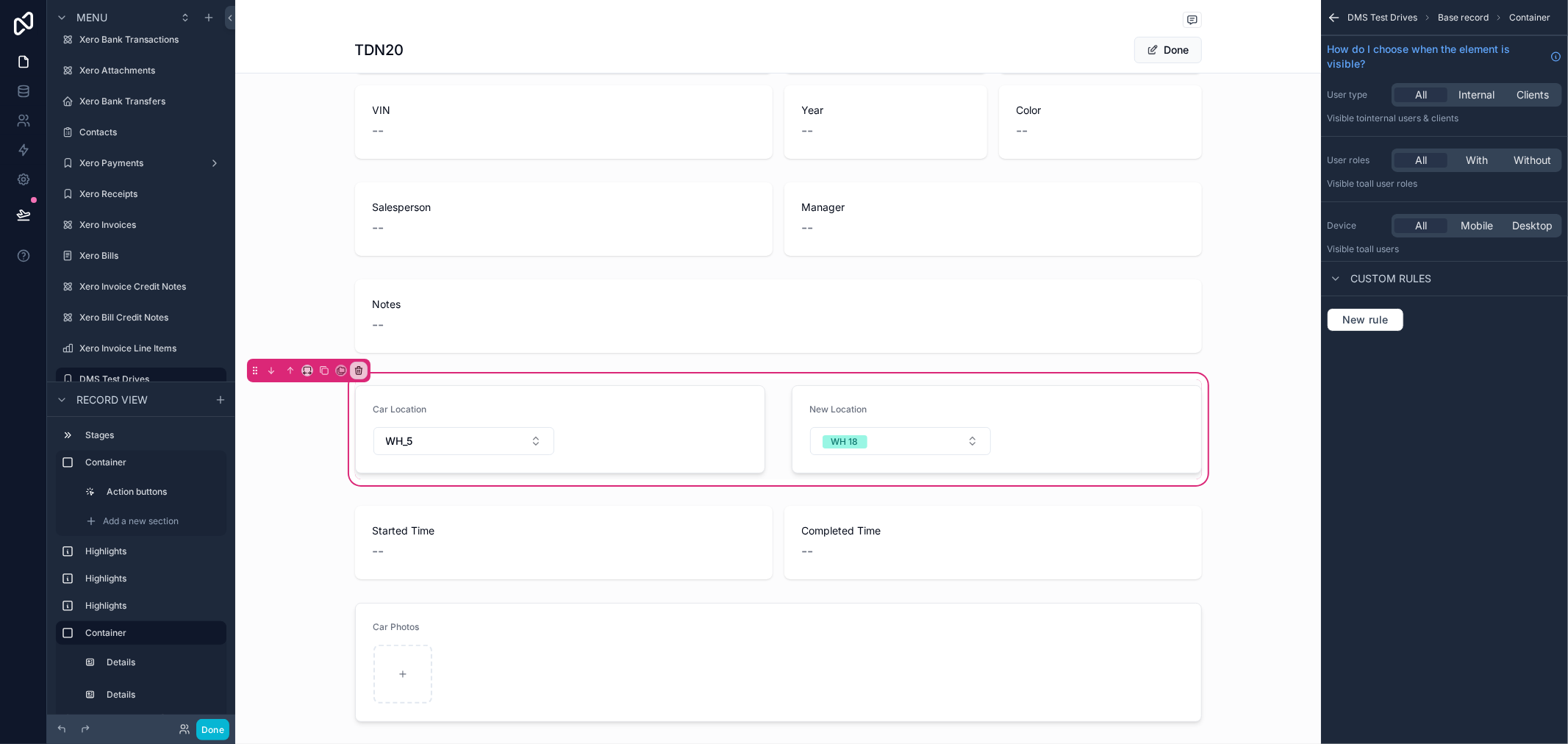
scroll to position [245, 0]
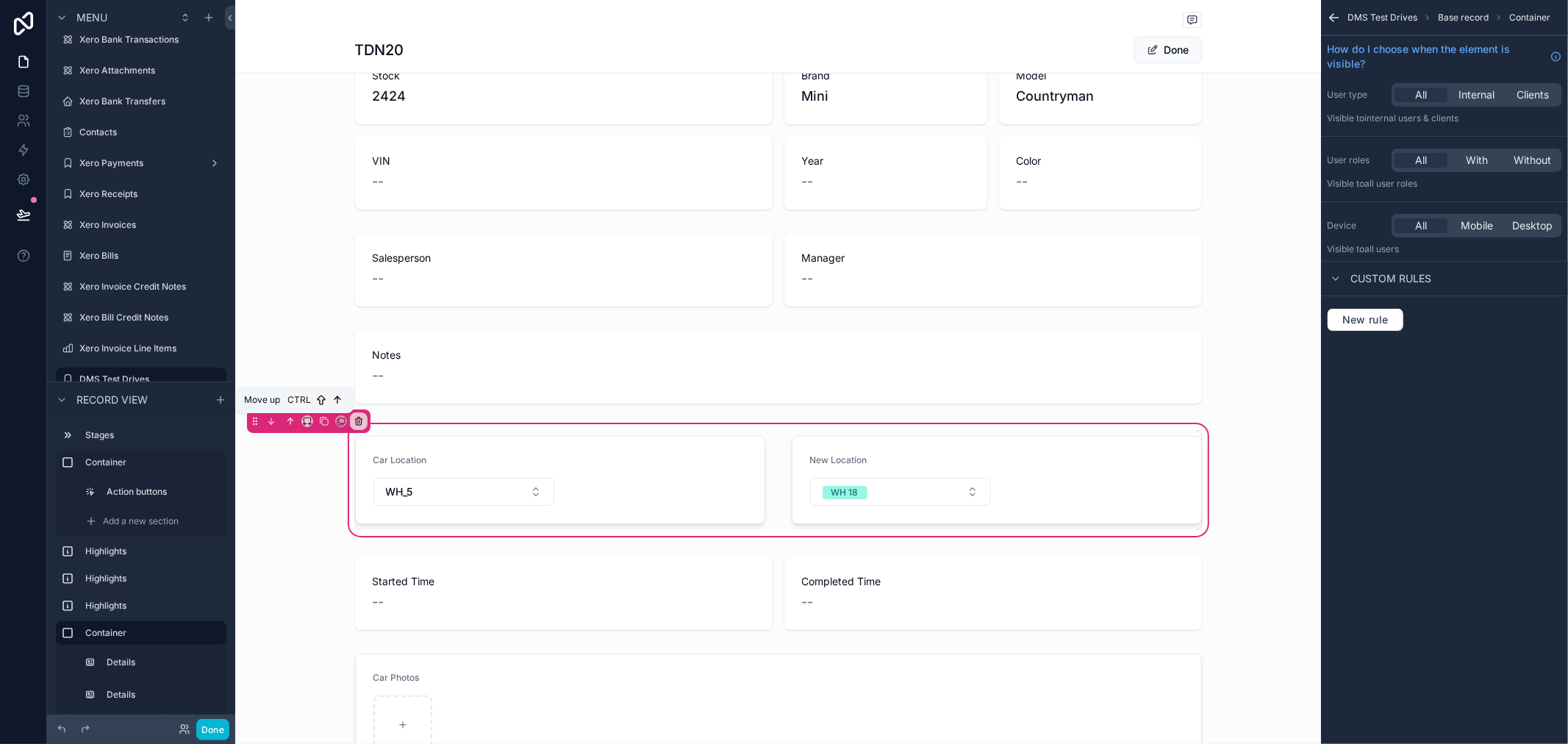
click at [290, 425] on icon "scrollable content" at bounding box center [290, 421] width 10 height 10
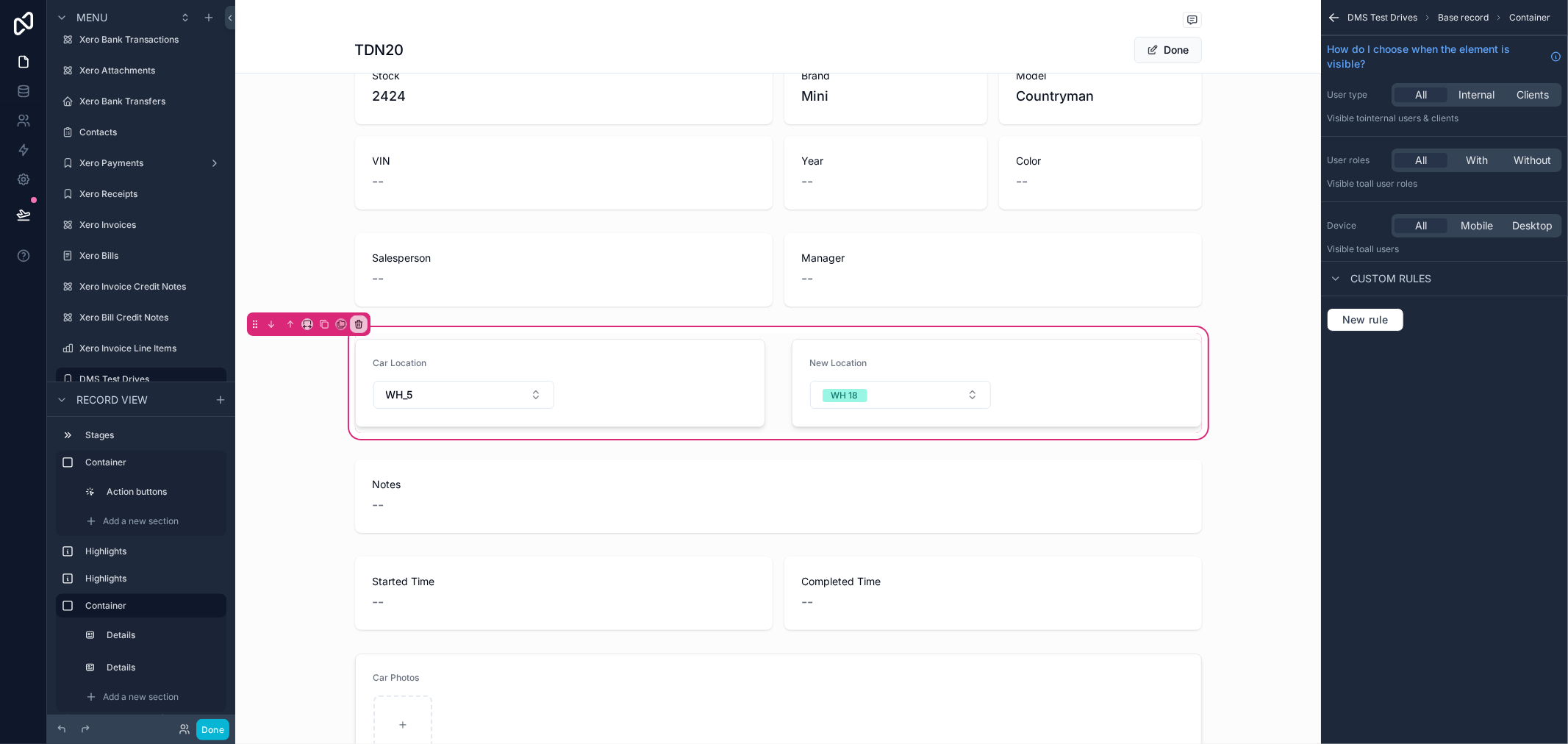
scroll to position [163, 0]
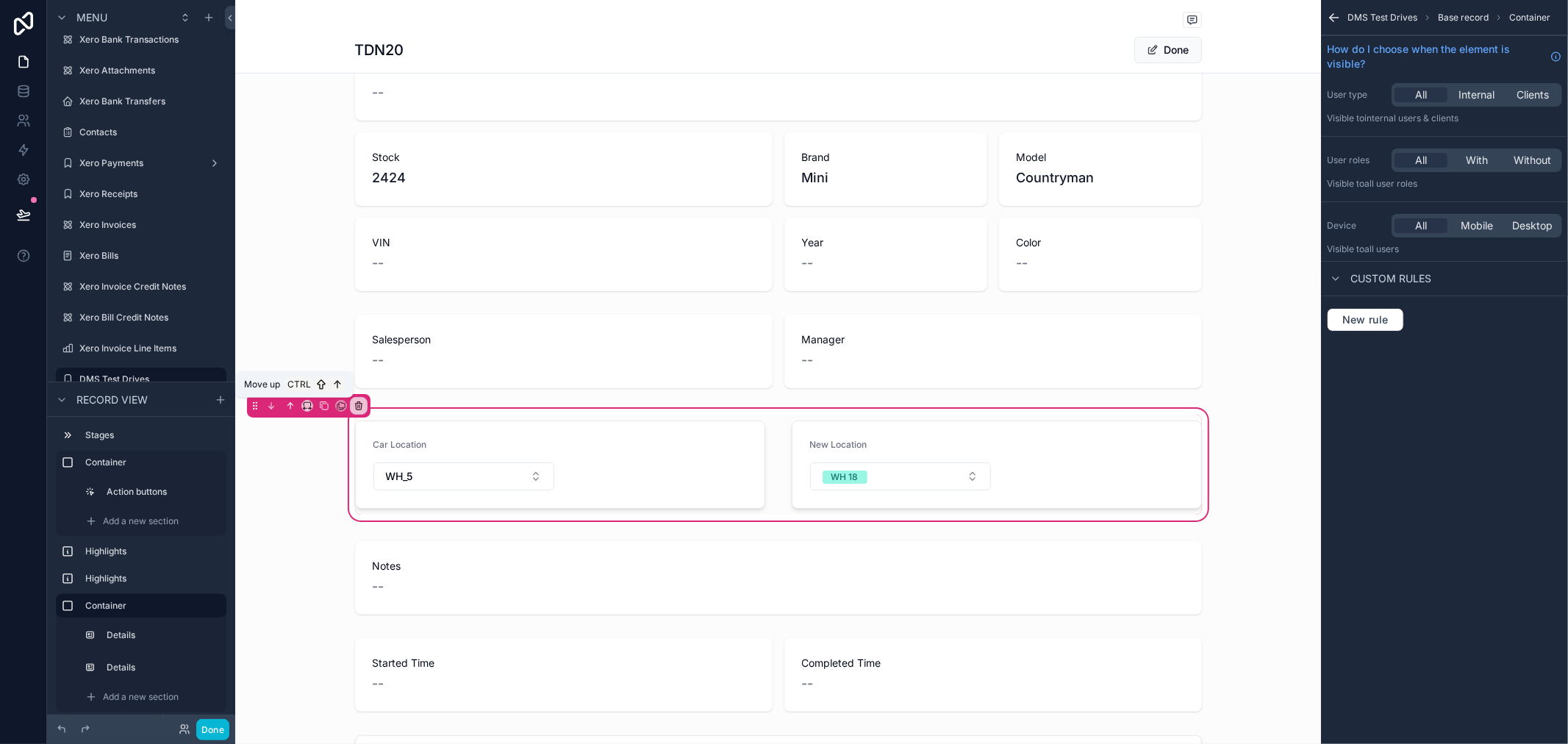
click at [291, 403] on icon "scrollable content" at bounding box center [290, 405] width 10 height 10
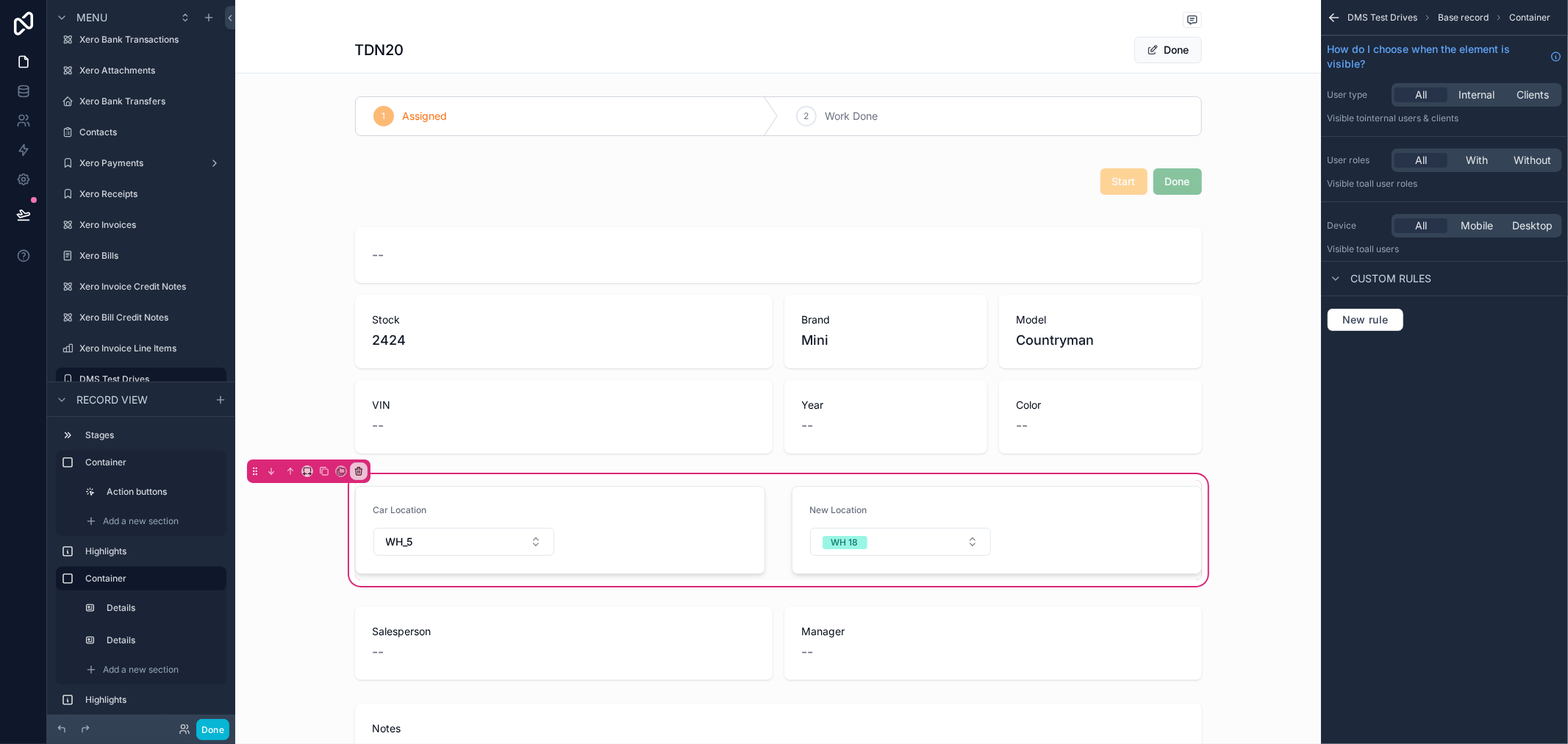
scroll to position [0, 0]
click at [1181, 193] on div "scrollable content" at bounding box center [778, 182] width 1085 height 56
click at [921, 186] on div "scrollable content" at bounding box center [778, 182] width 1085 height 56
click at [935, 186] on div "scrollable content" at bounding box center [778, 182] width 1085 height 56
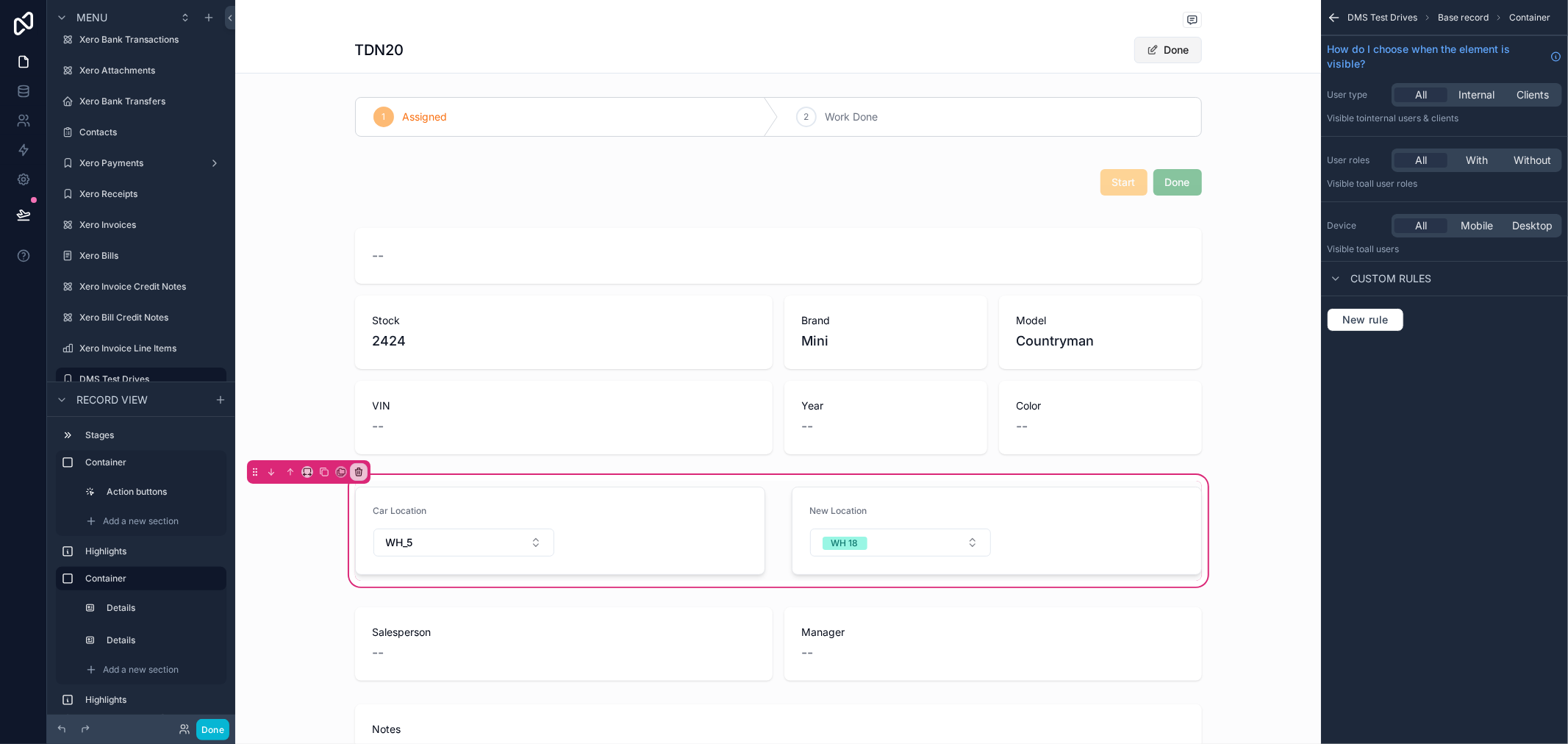
click at [1158, 56] on button "Done" at bounding box center [1168, 49] width 67 height 26
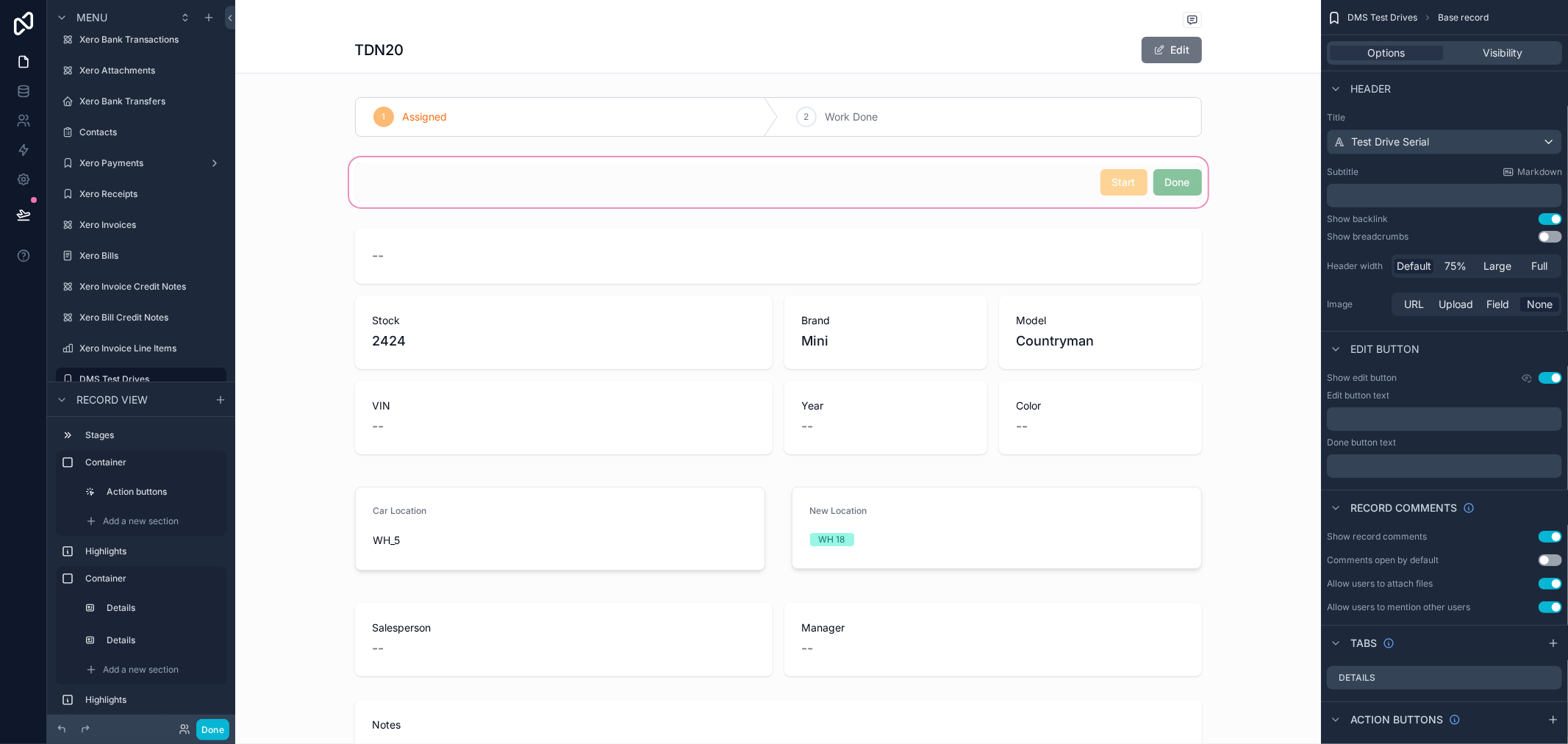
click at [1017, 194] on div "scrollable content" at bounding box center [778, 182] width 1085 height 56
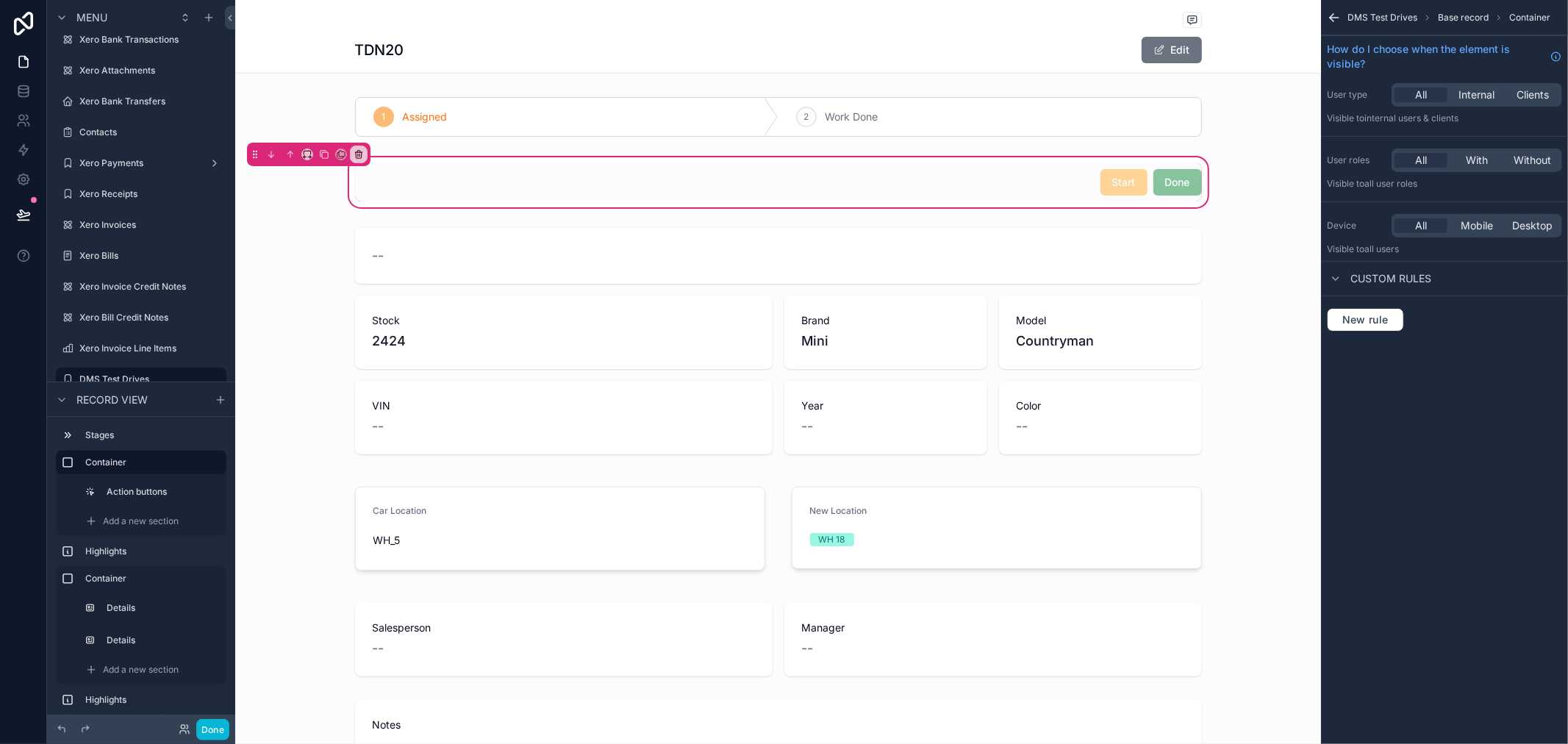
click at [1017, 194] on div "scrollable content" at bounding box center [778, 182] width 864 height 38
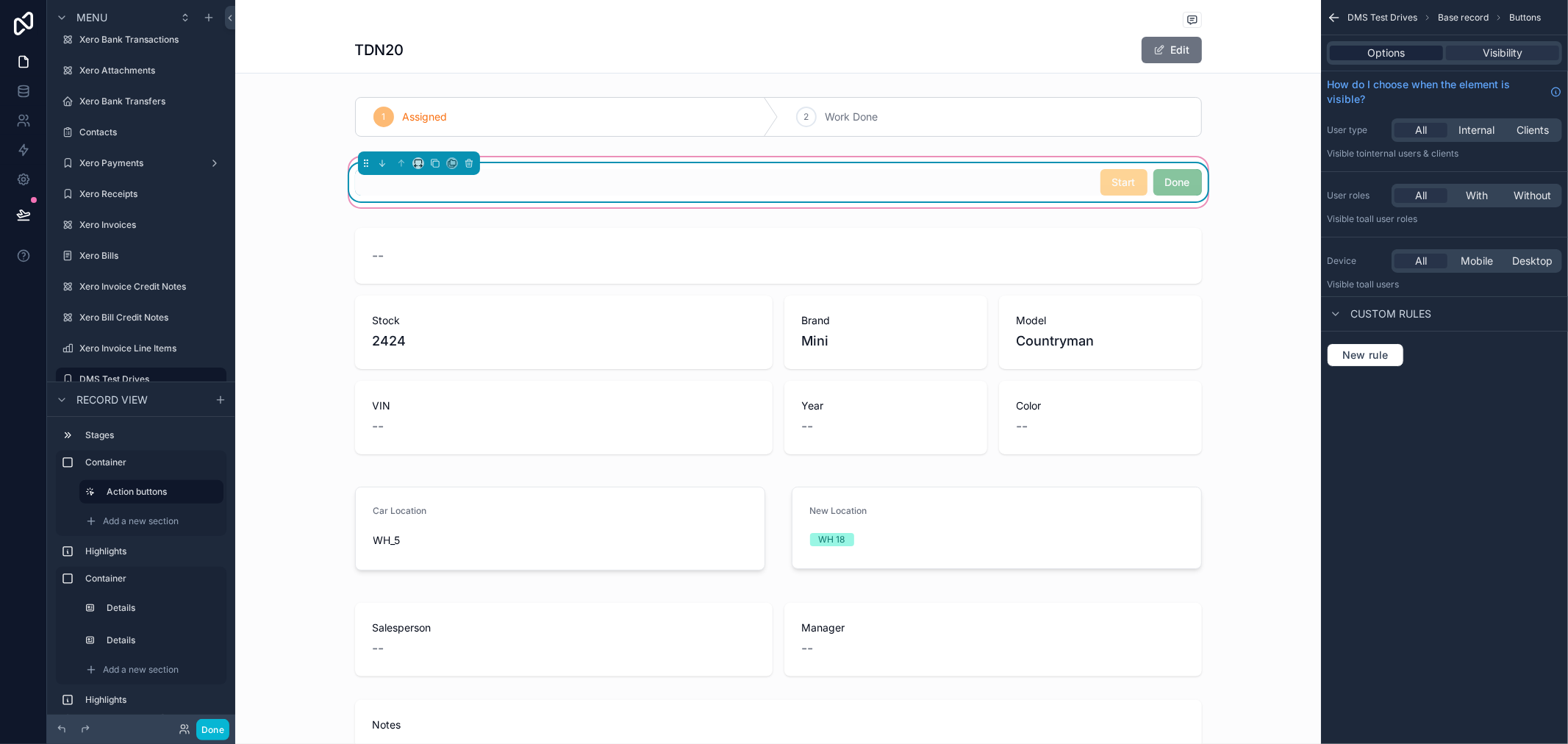
click at [1385, 56] on span "Options" at bounding box center [1387, 53] width 37 height 15
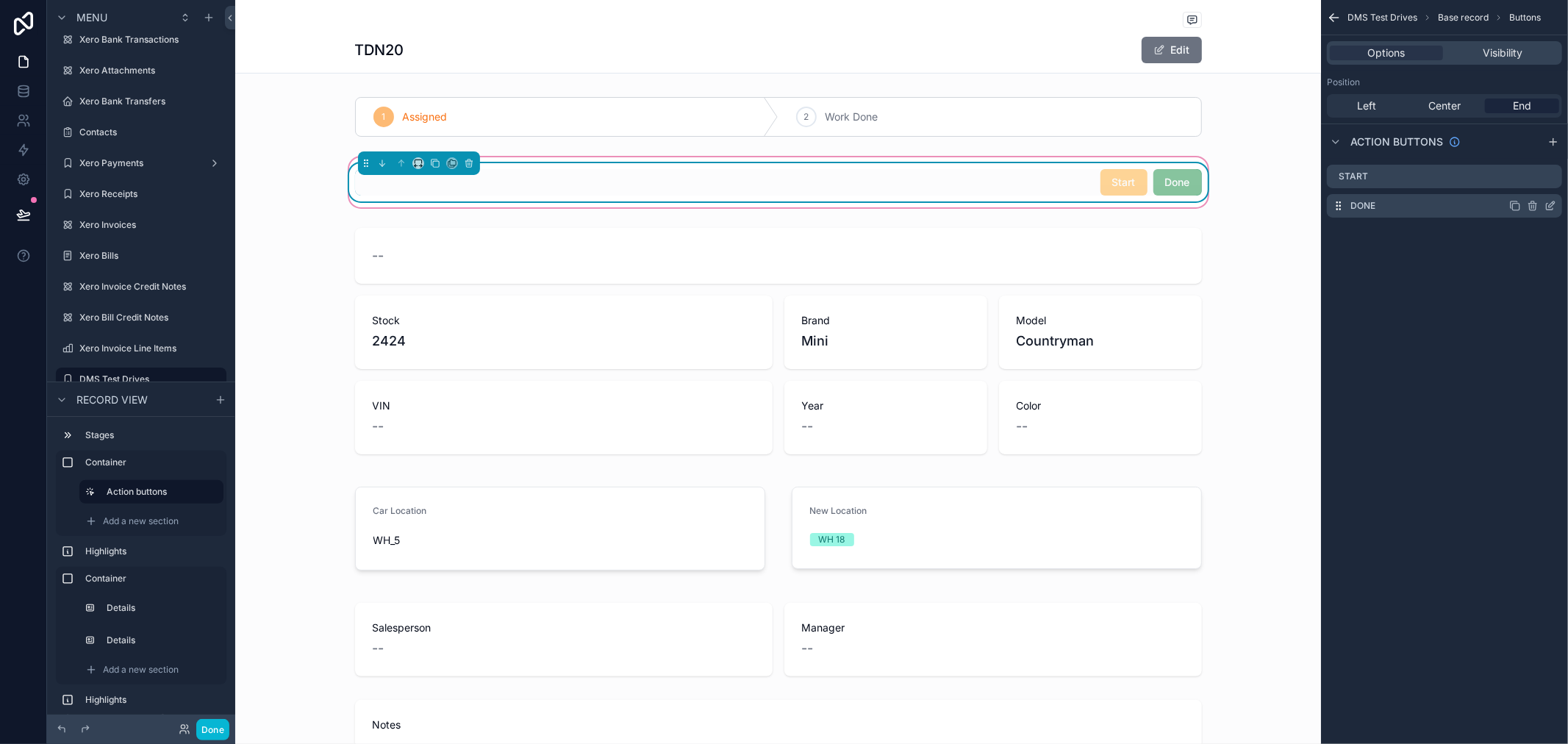
click at [1548, 209] on icon "scrollable content" at bounding box center [1550, 206] width 12 height 12
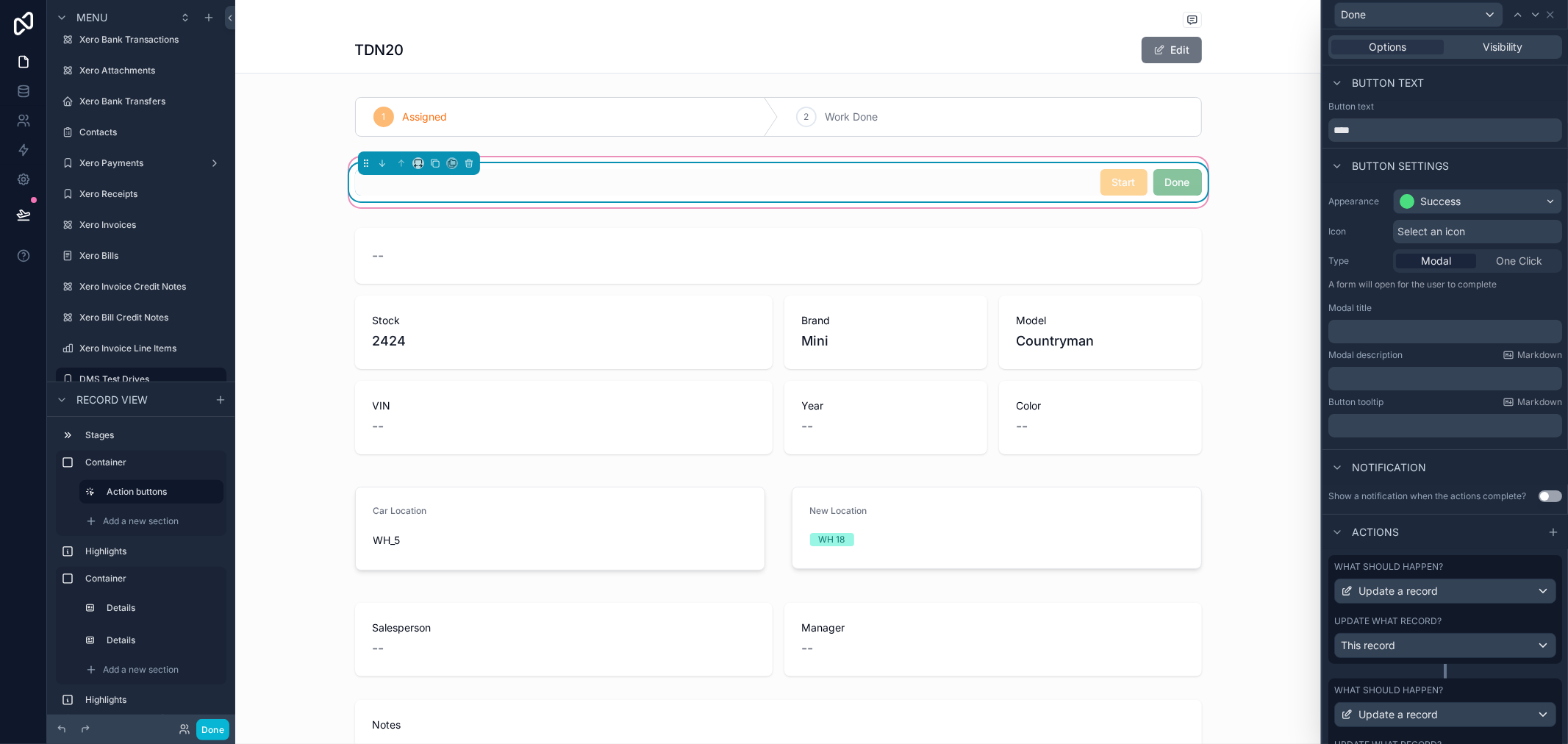
scroll to position [223, 0]
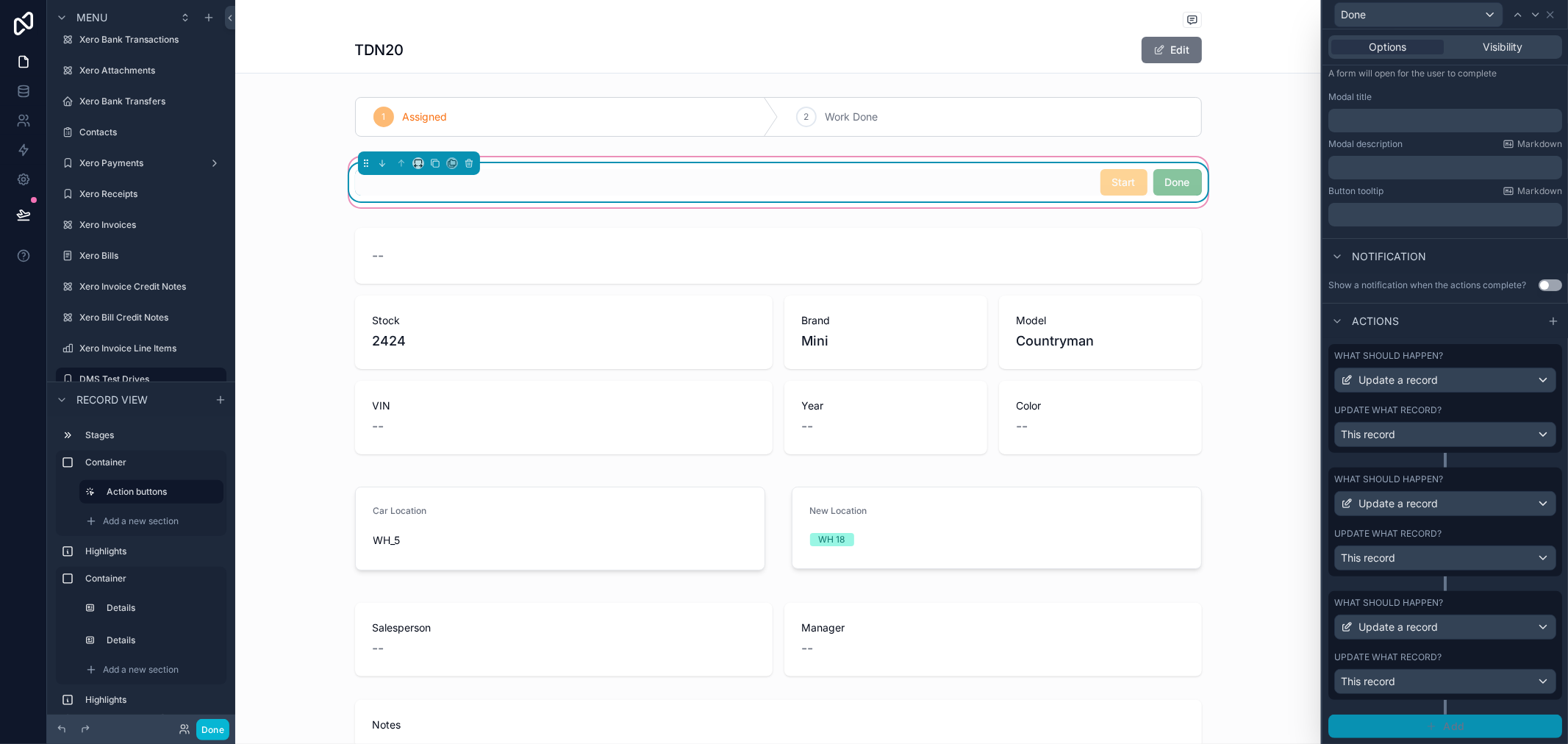
click at [1444, 724] on span "Add" at bounding box center [1453, 726] width 21 height 14
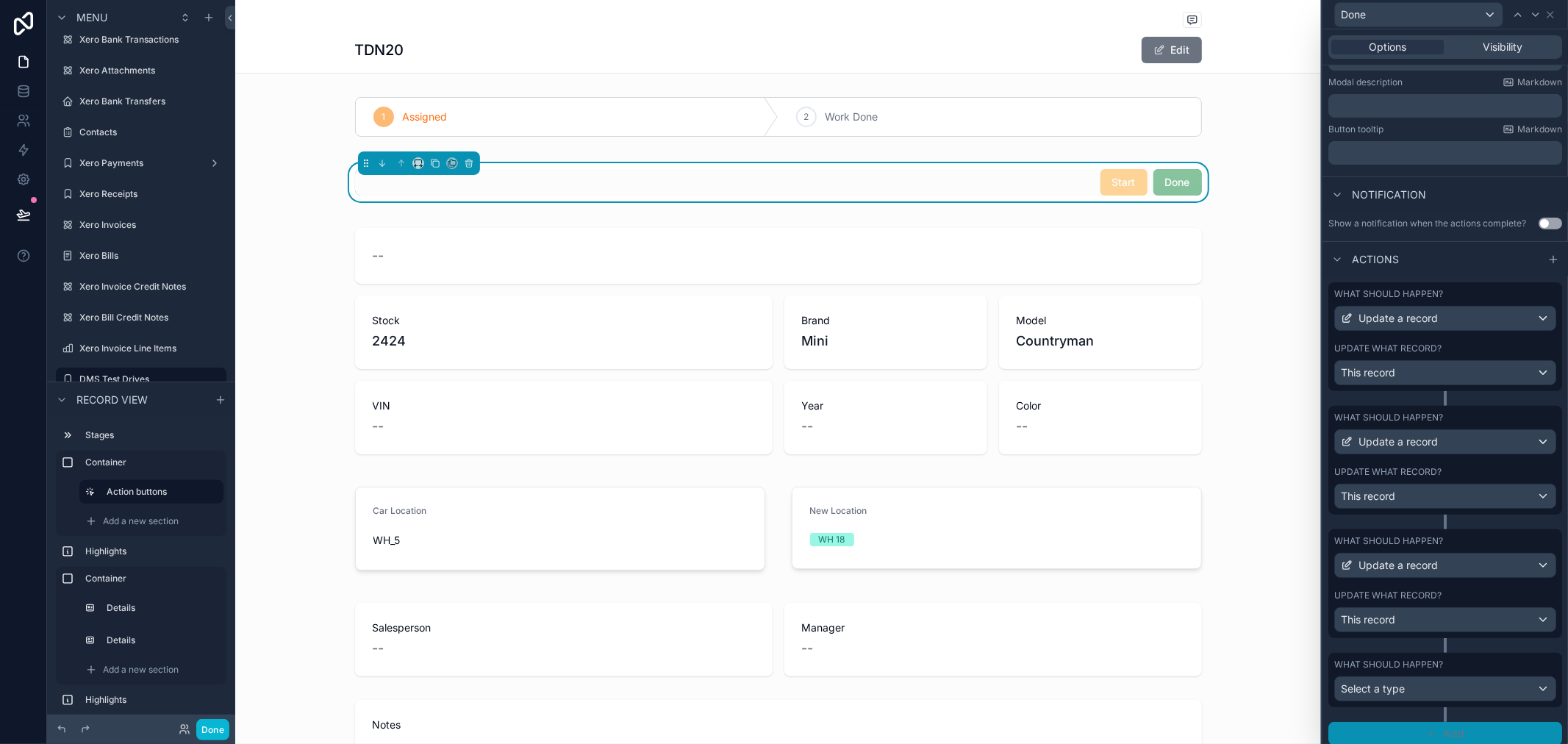
scroll to position [292, 0]
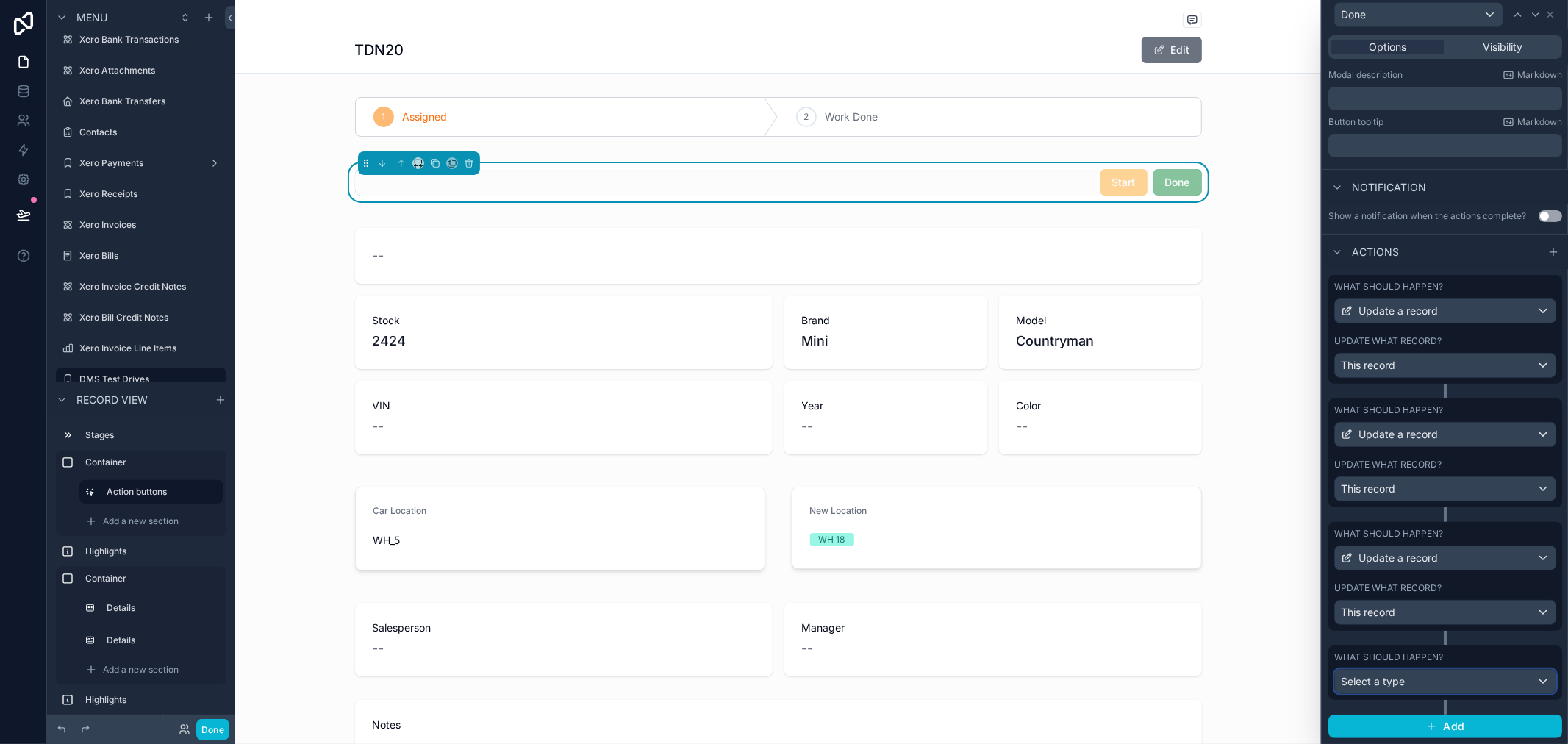
click at [1440, 684] on div "Select a type" at bounding box center [1445, 682] width 220 height 24
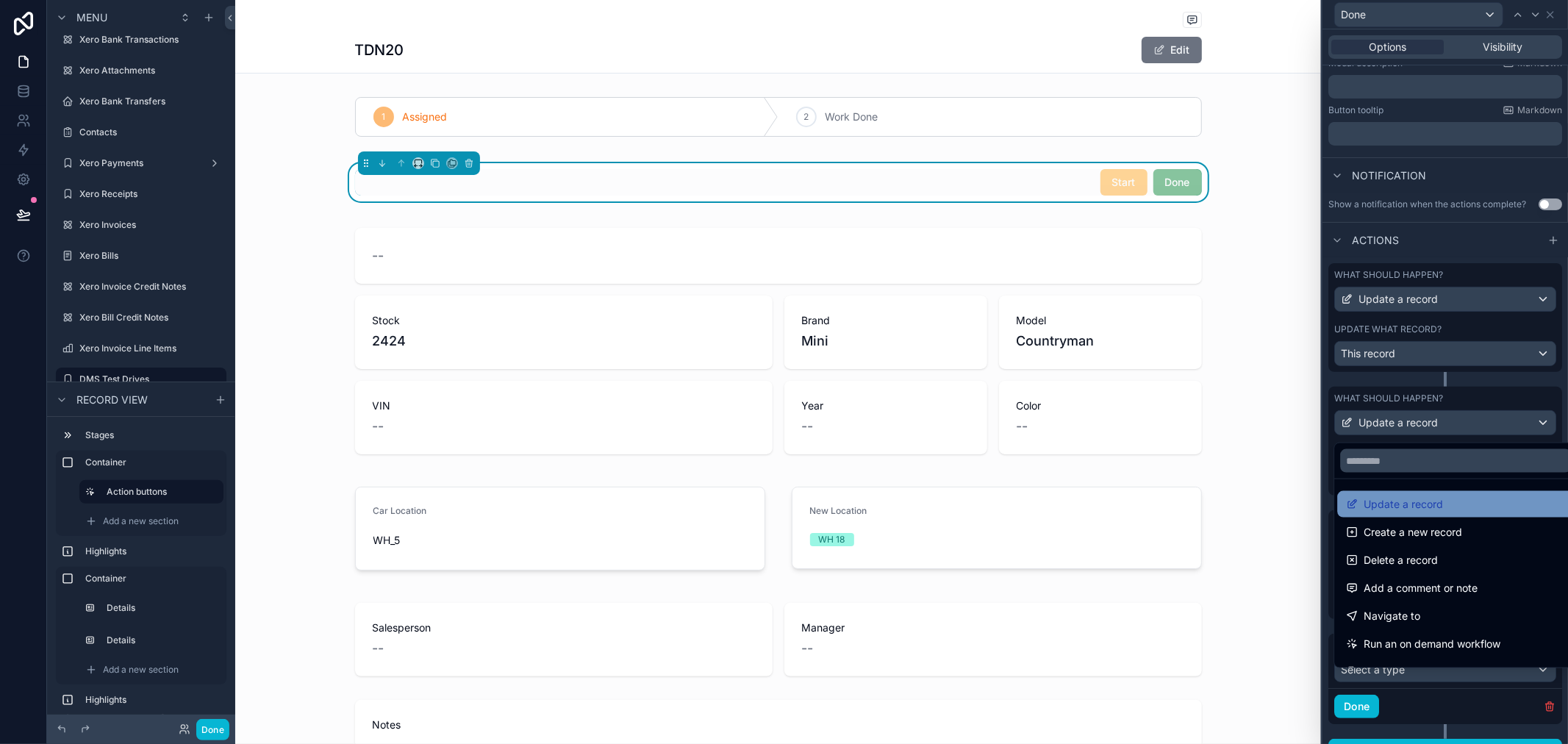
click at [1433, 494] on div "Update a record" at bounding box center [1456, 504] width 237 height 26
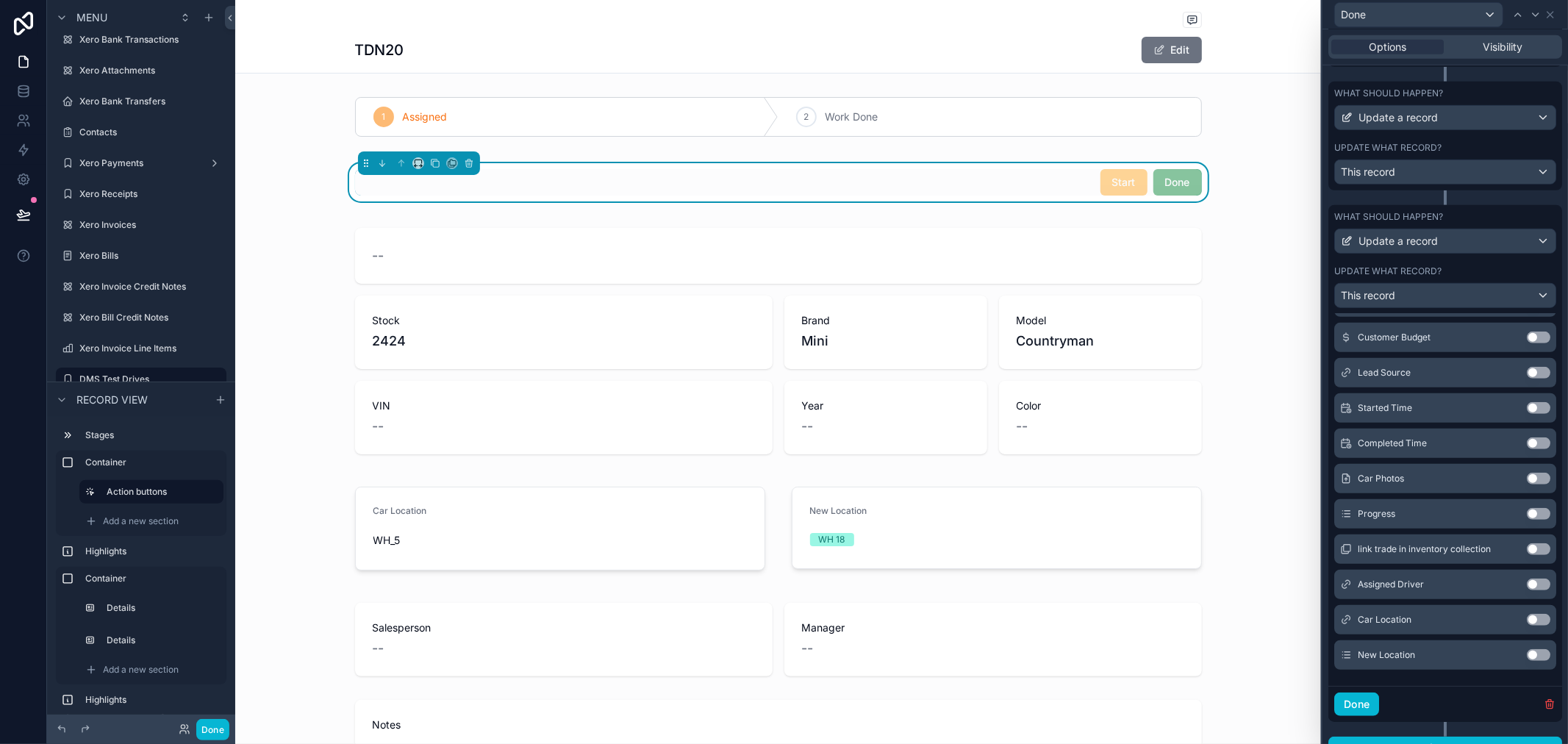
scroll to position [754, 0]
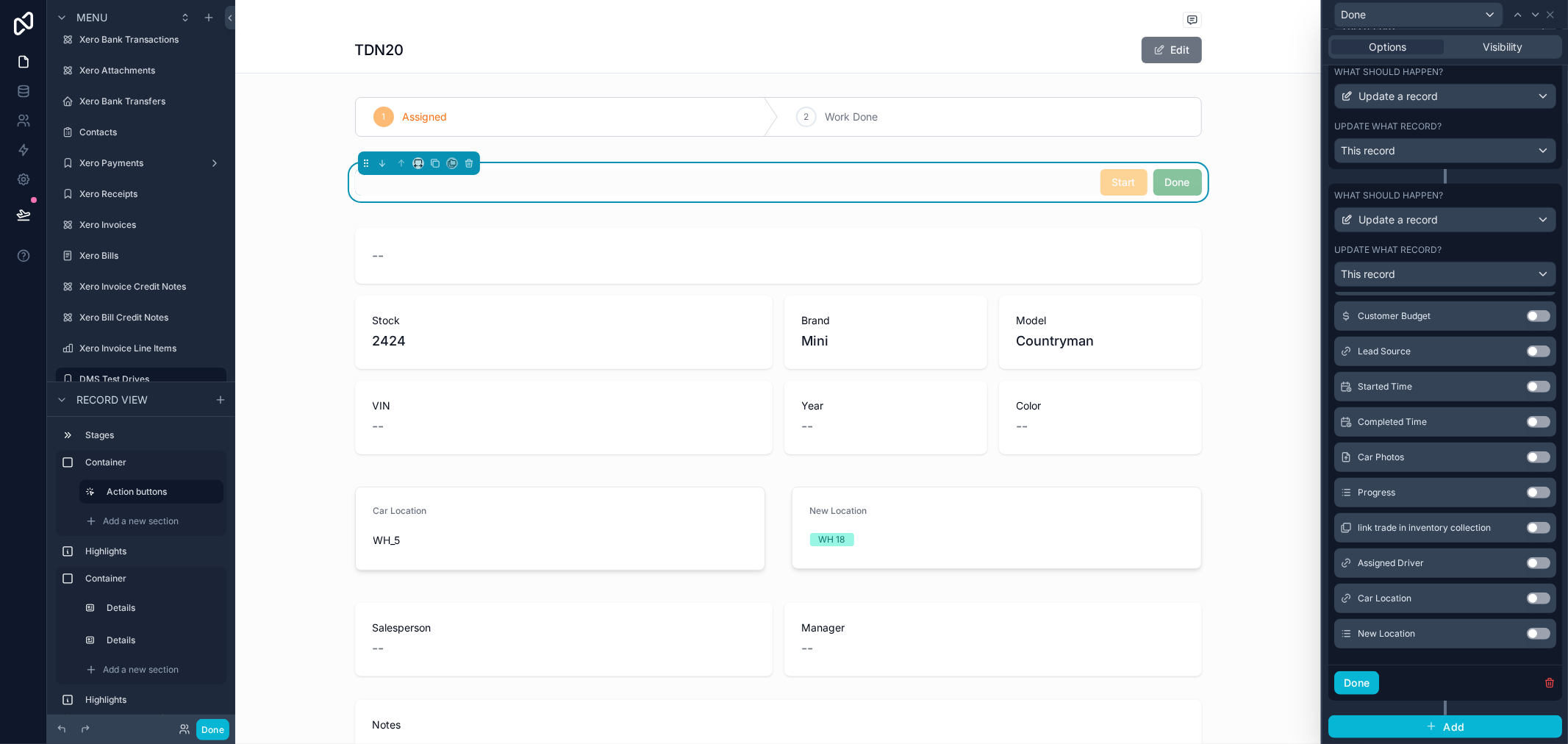
click at [1527, 636] on button "Use setting" at bounding box center [1539, 633] width 24 height 12
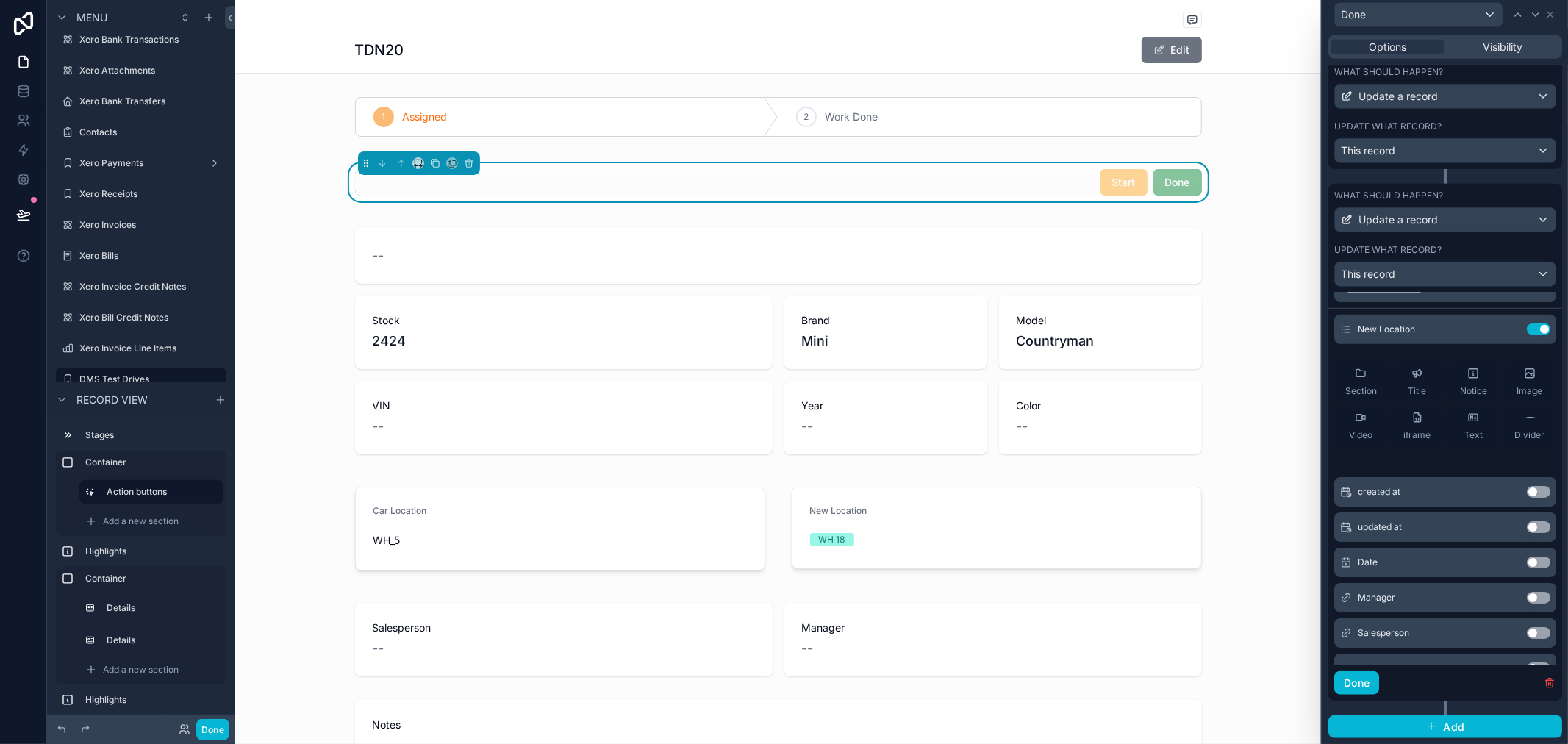
scroll to position [0, 0]
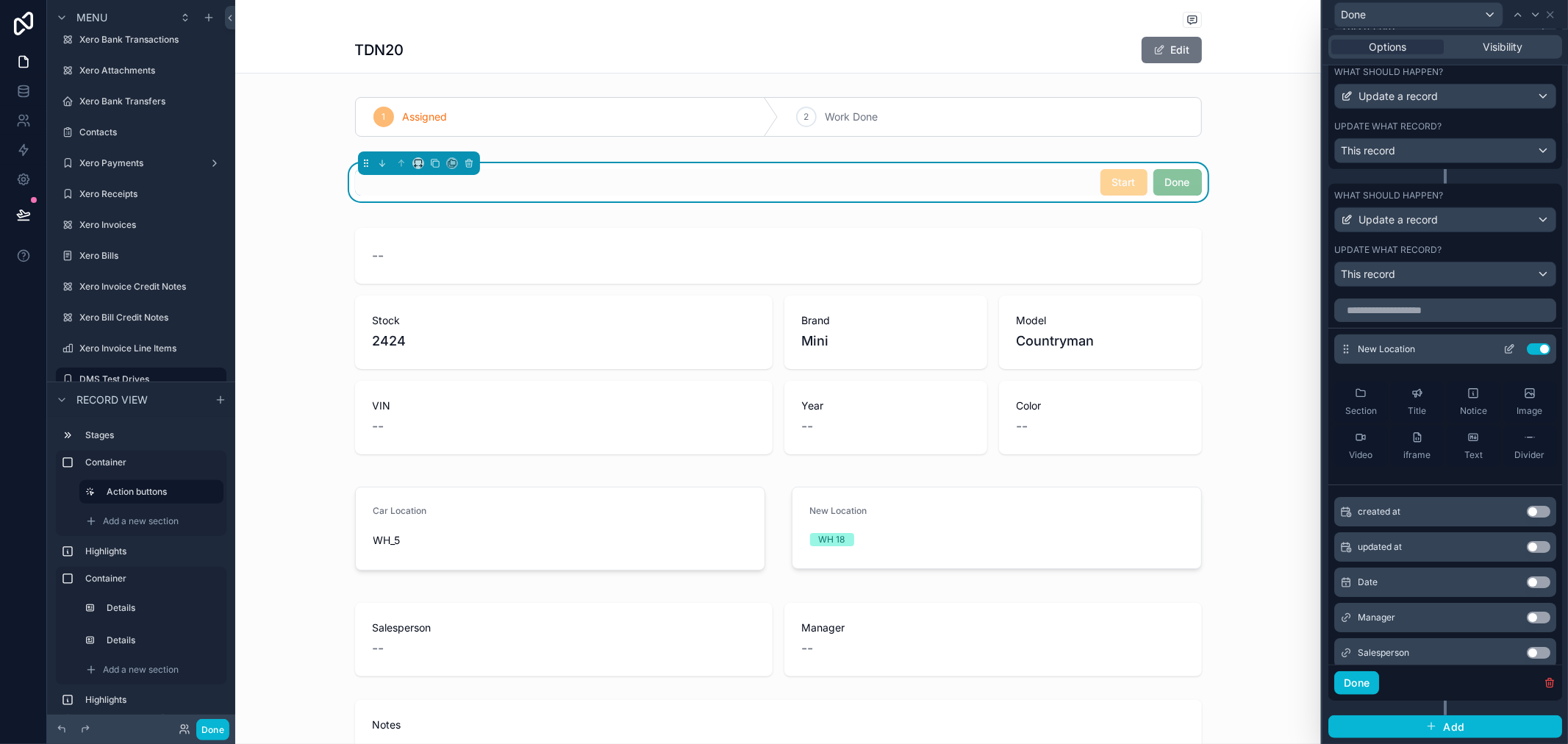
click at [1503, 345] on icon at bounding box center [1509, 349] width 12 height 12
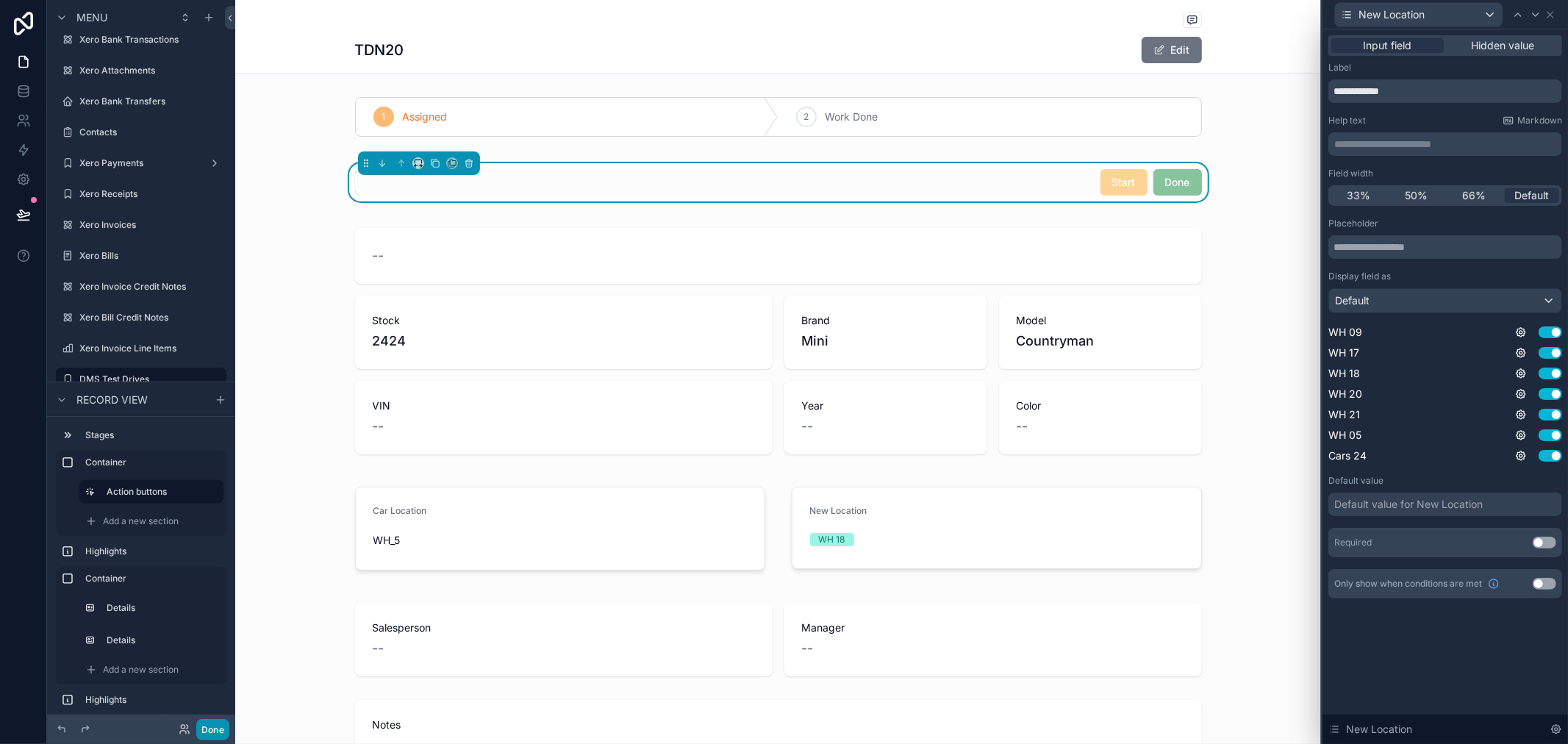
click at [200, 724] on button "Done" at bounding box center [213, 729] width 33 height 21
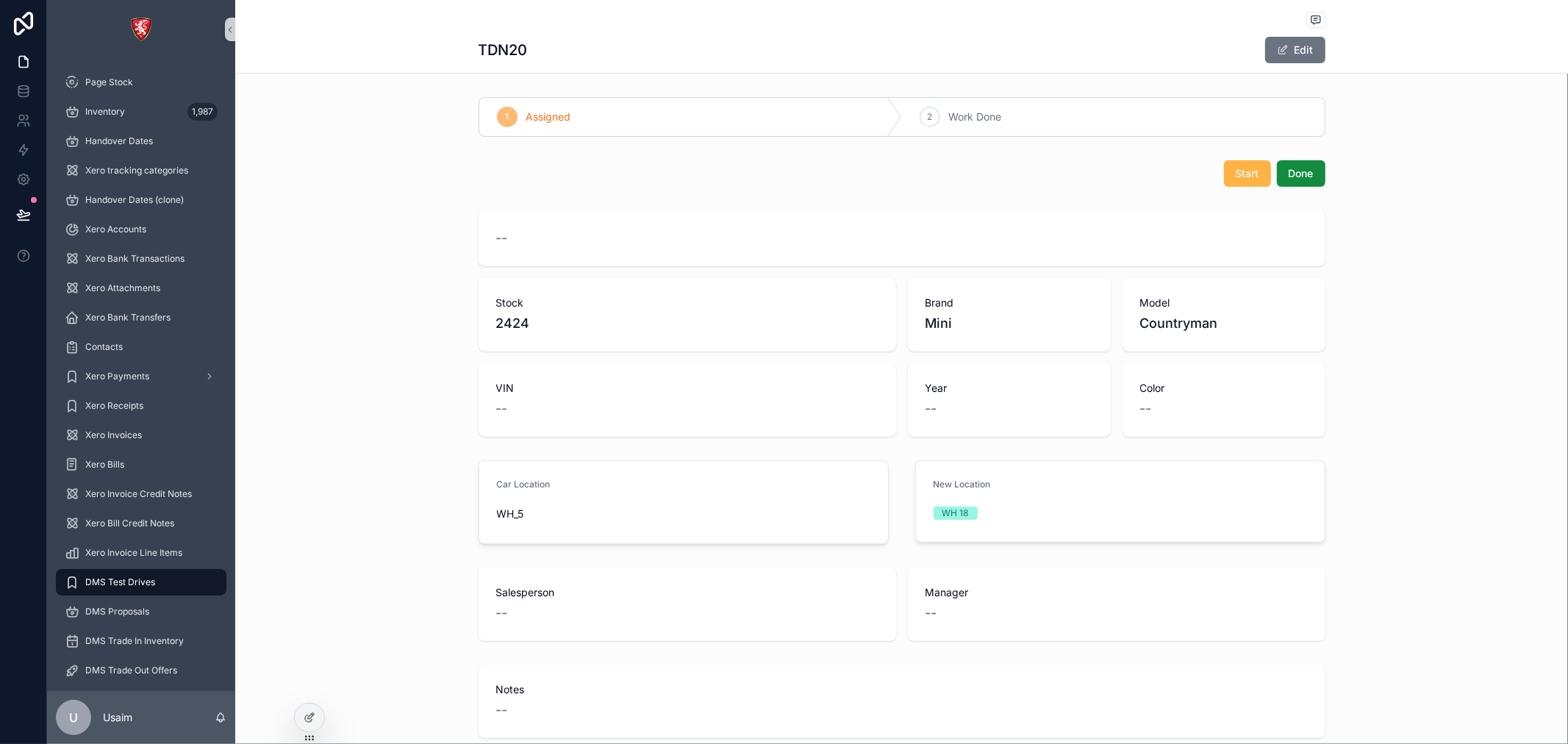
click at [1236, 177] on span "Start" at bounding box center [1247, 173] width 24 height 15
click at [1288, 175] on span "Done" at bounding box center [1300, 173] width 25 height 15
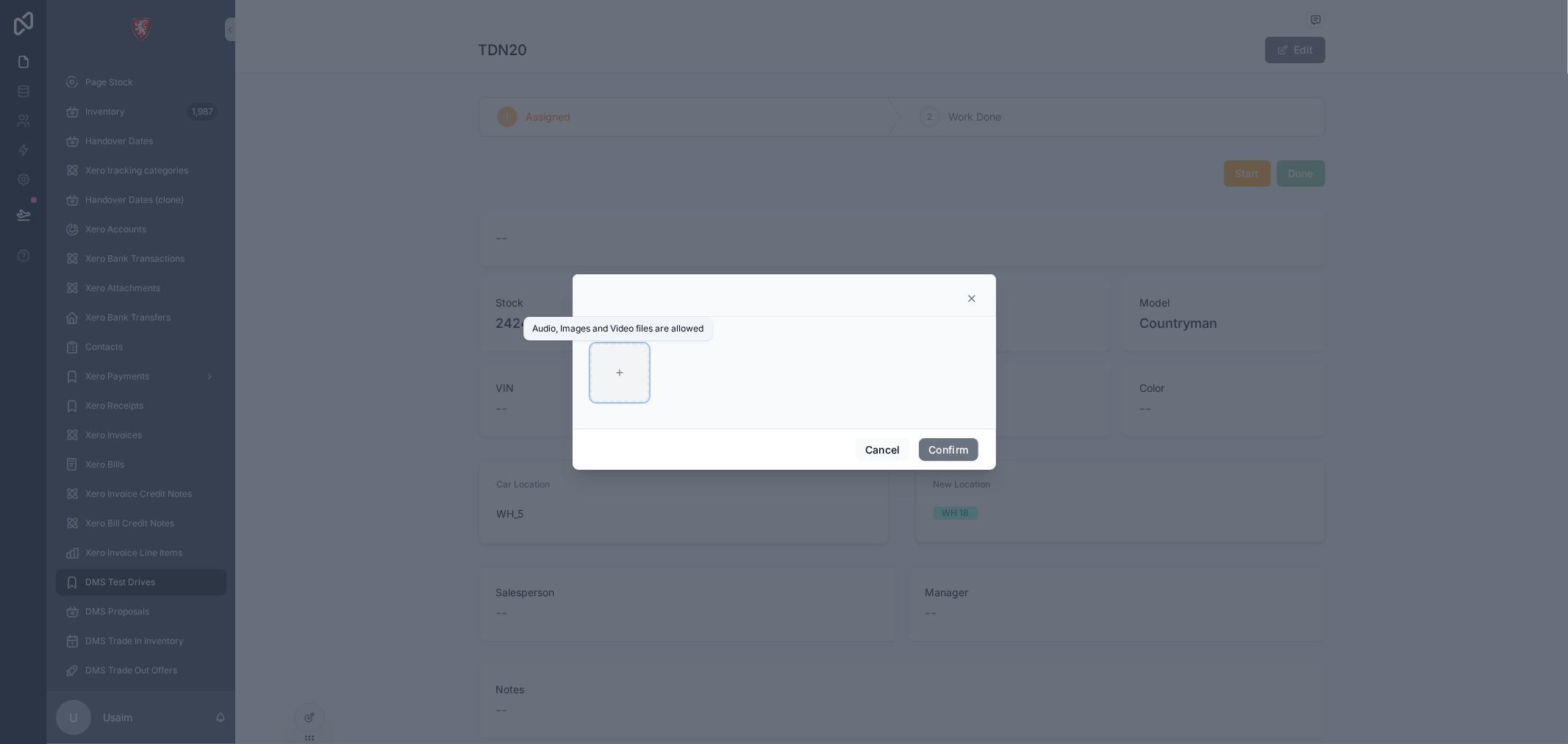
click at [605, 373] on div at bounding box center [619, 372] width 59 height 59
type input "**********"
click at [960, 449] on button "Confirm" at bounding box center [948, 450] width 59 height 24
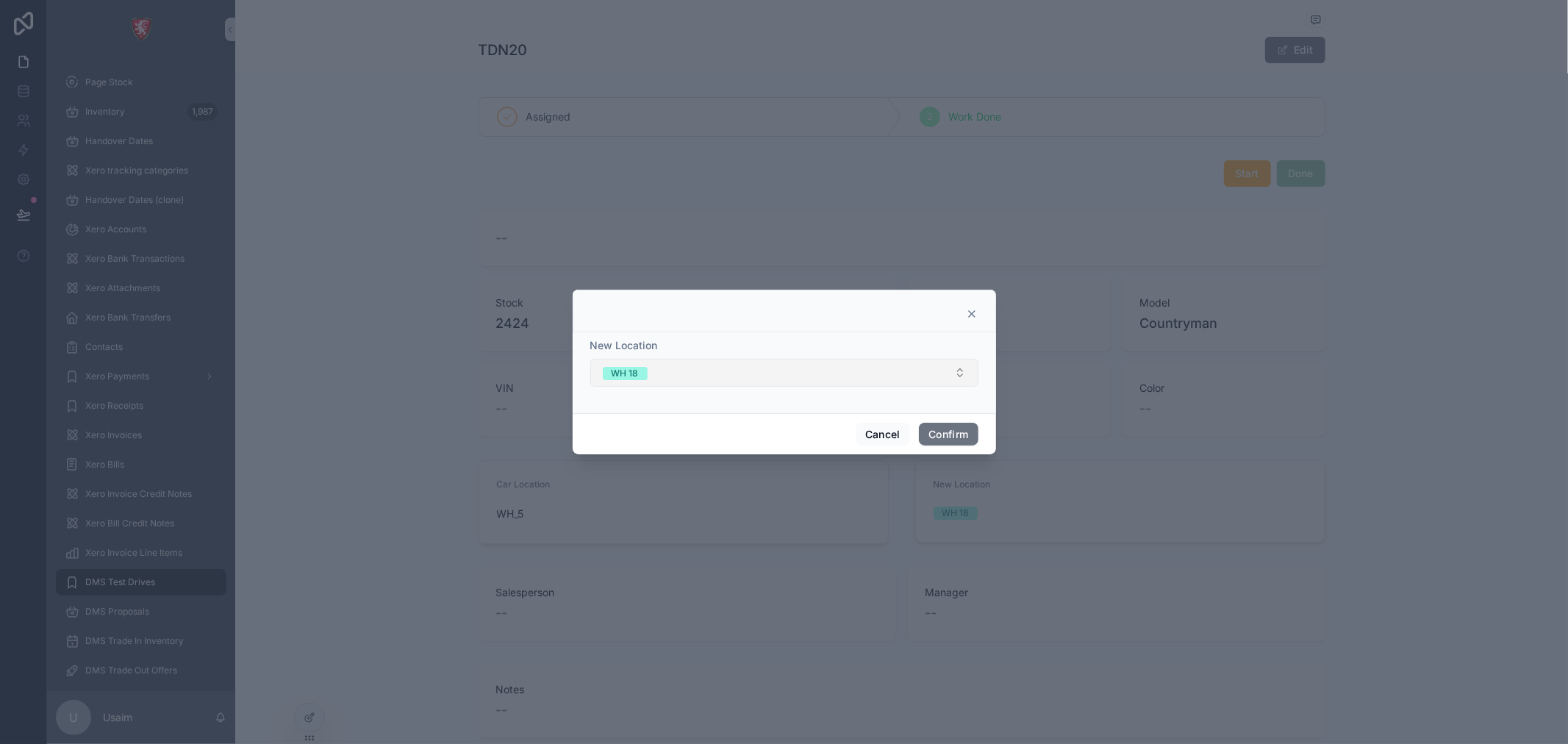
click at [944, 383] on button "WH 18" at bounding box center [784, 372] width 388 height 28
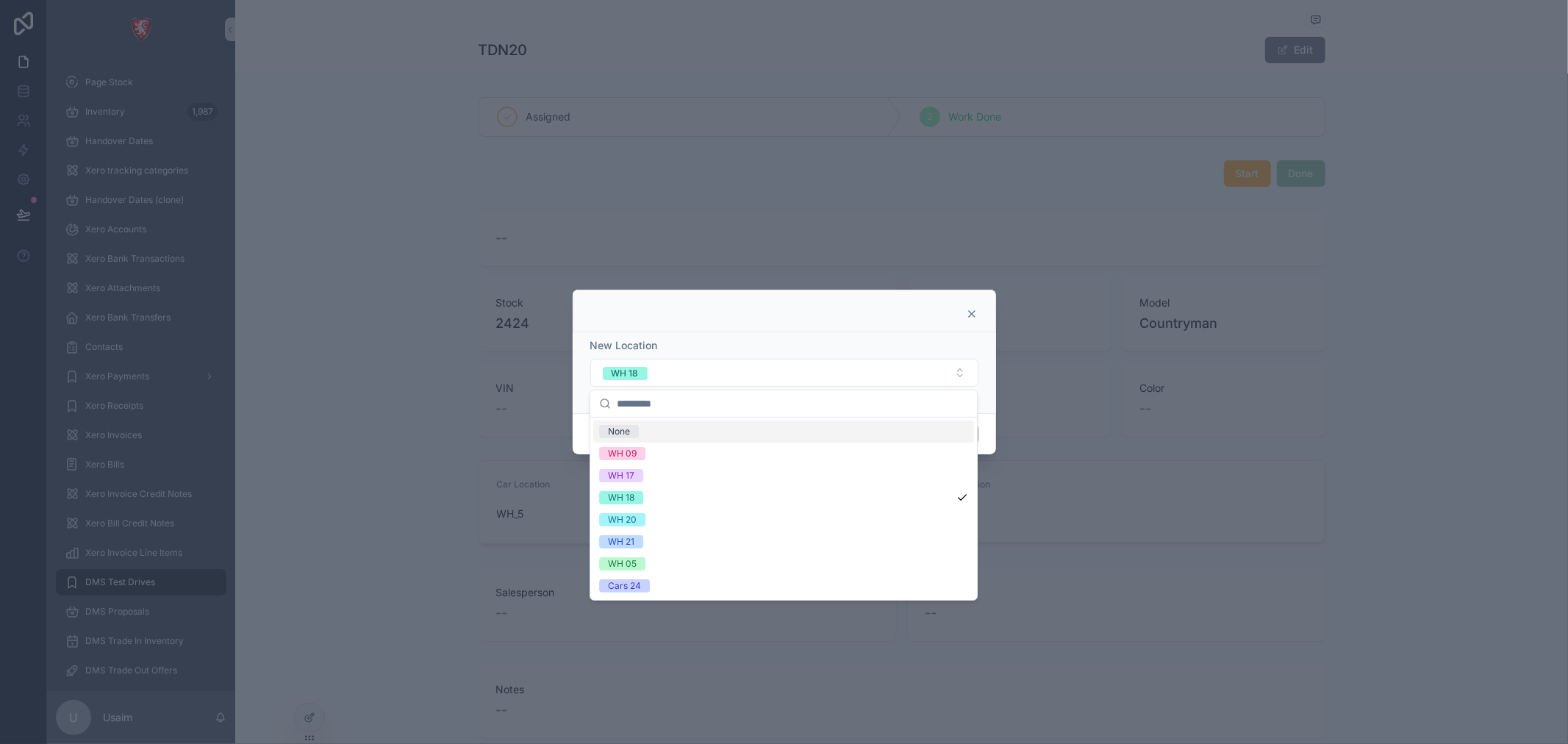
click at [906, 439] on div "None" at bounding box center [784, 432] width 381 height 22
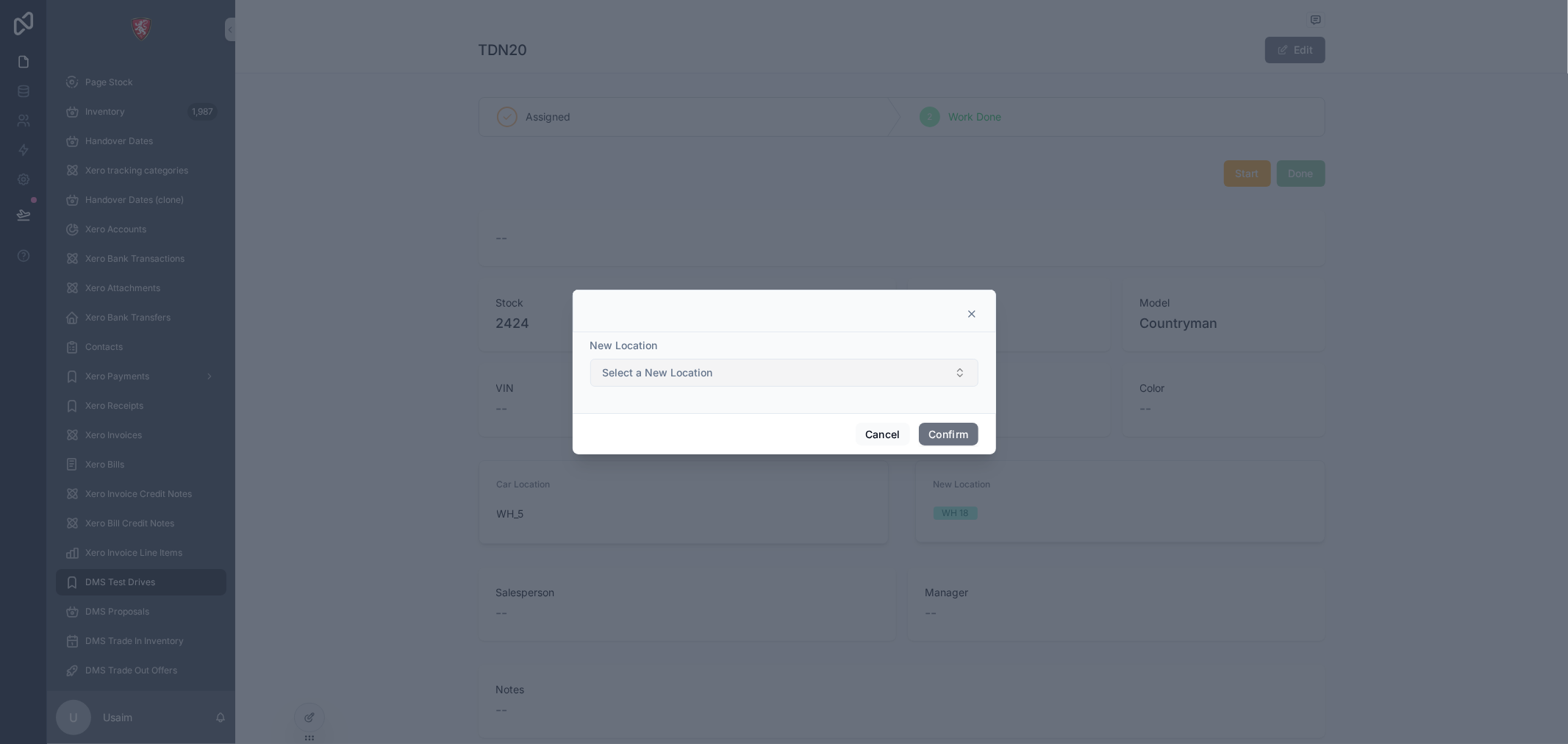
click at [906, 383] on button "Select a New Location" at bounding box center [784, 372] width 388 height 28
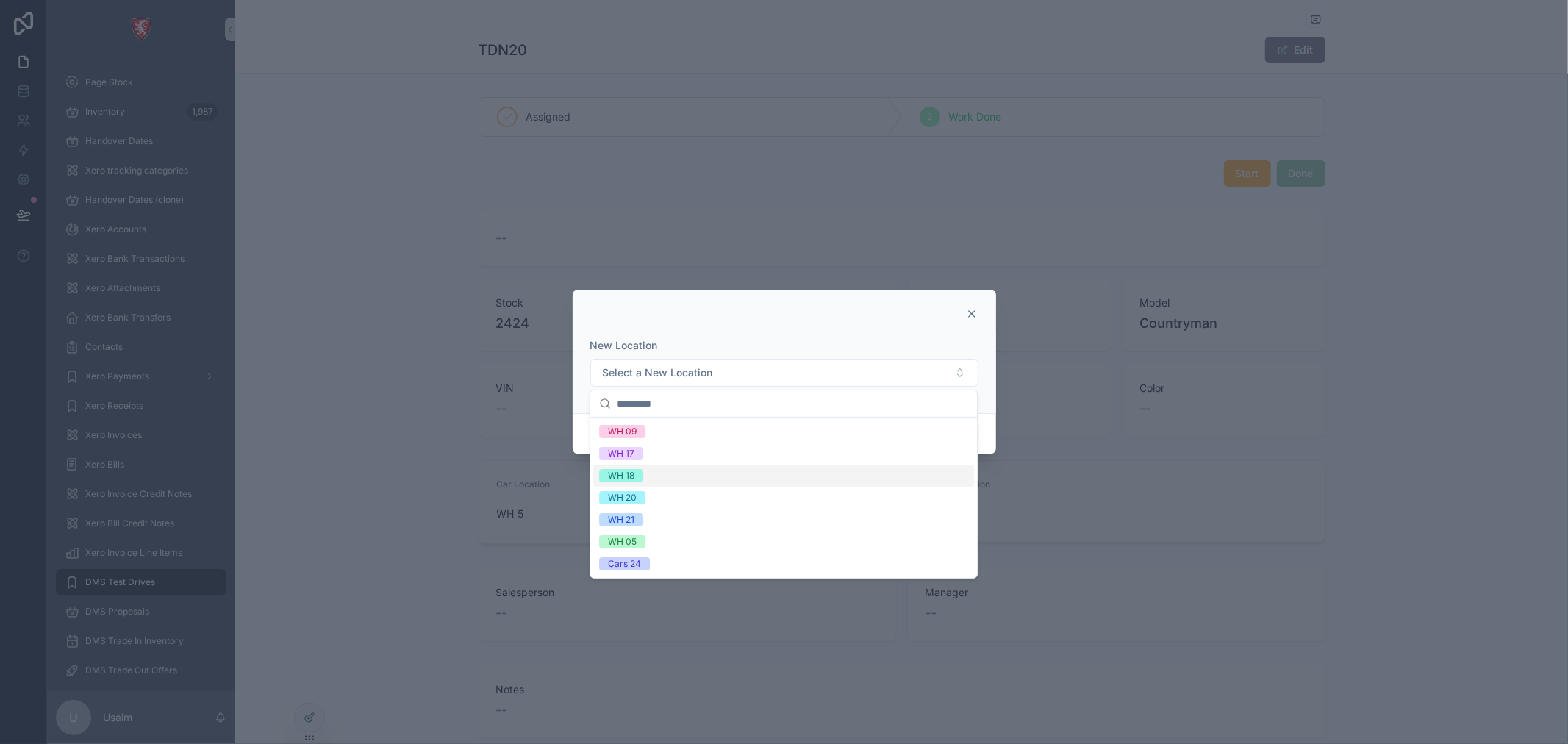
click at [907, 467] on div "WH 18" at bounding box center [784, 475] width 381 height 22
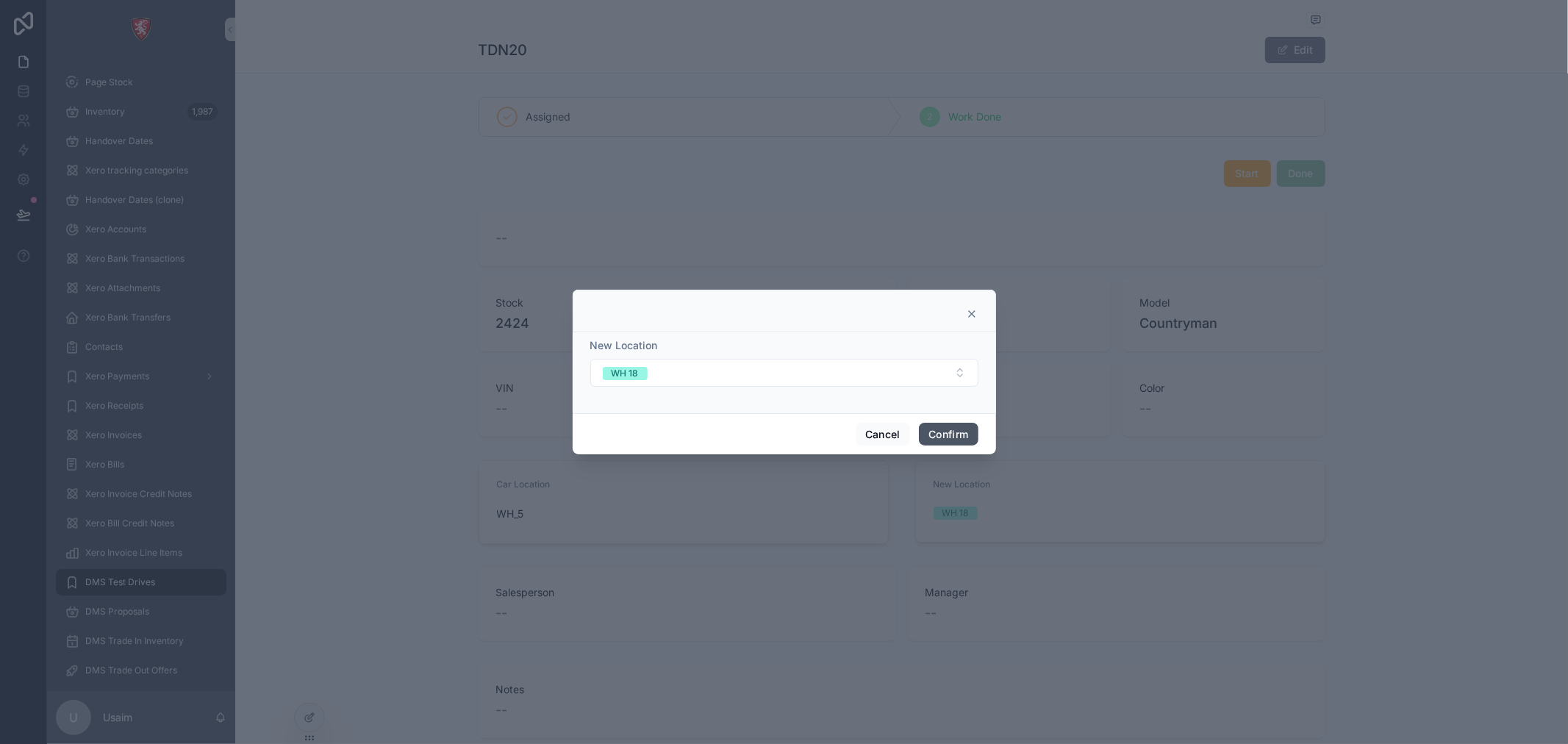
click at [944, 437] on button "Confirm" at bounding box center [948, 434] width 59 height 24
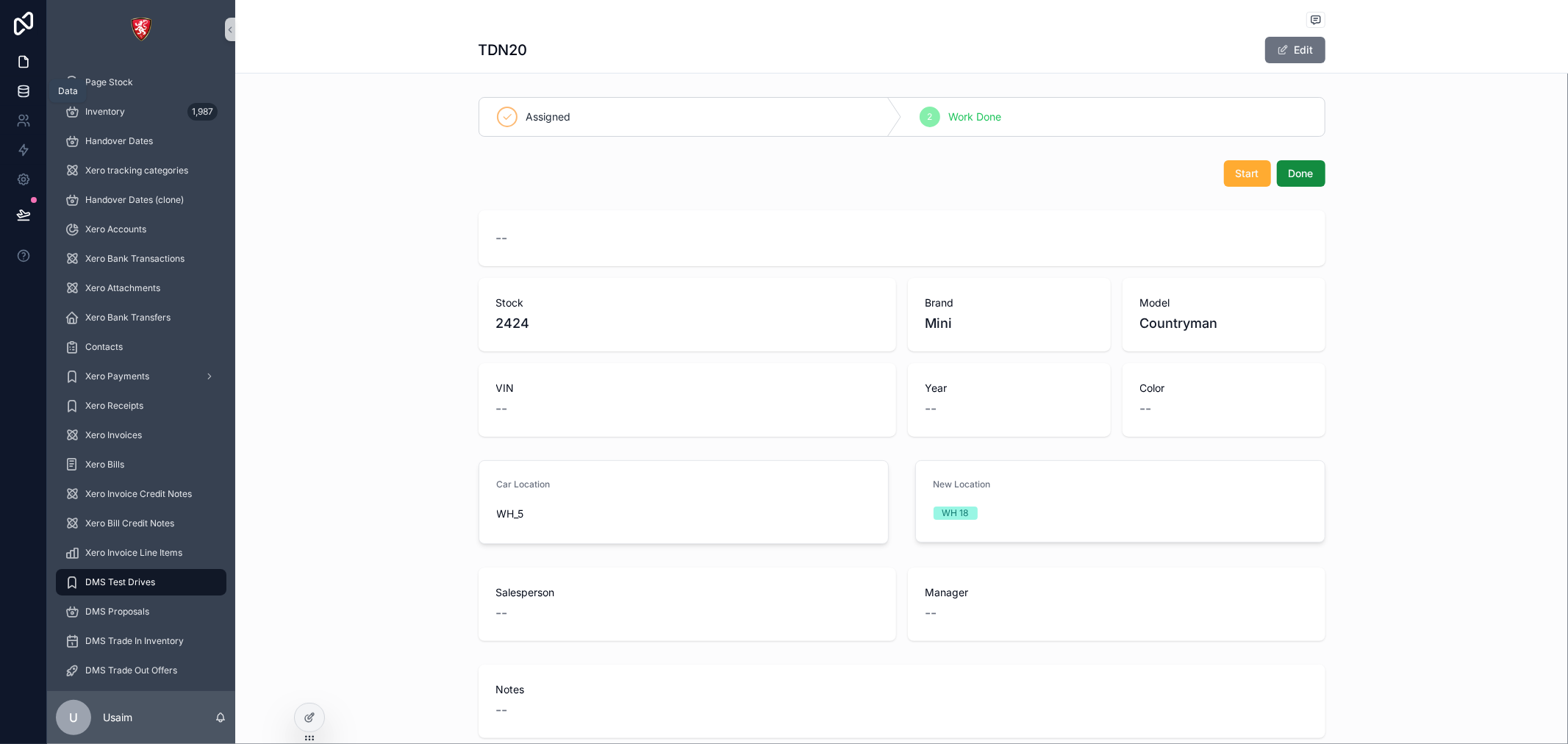
click at [32, 99] on link at bounding box center [23, 91] width 46 height 29
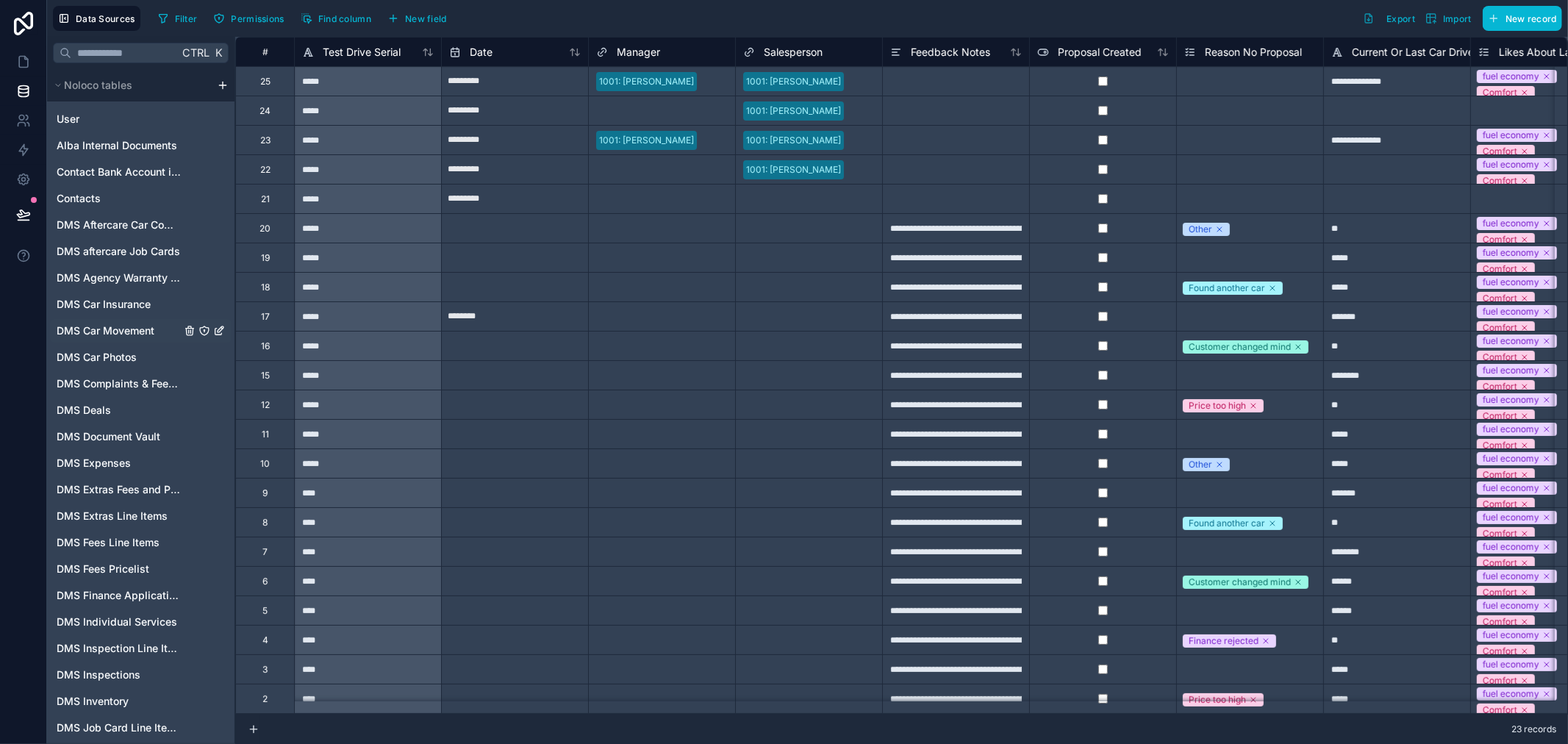
click at [110, 331] on span "DMS Car Movement" at bounding box center [105, 331] width 97 height 15
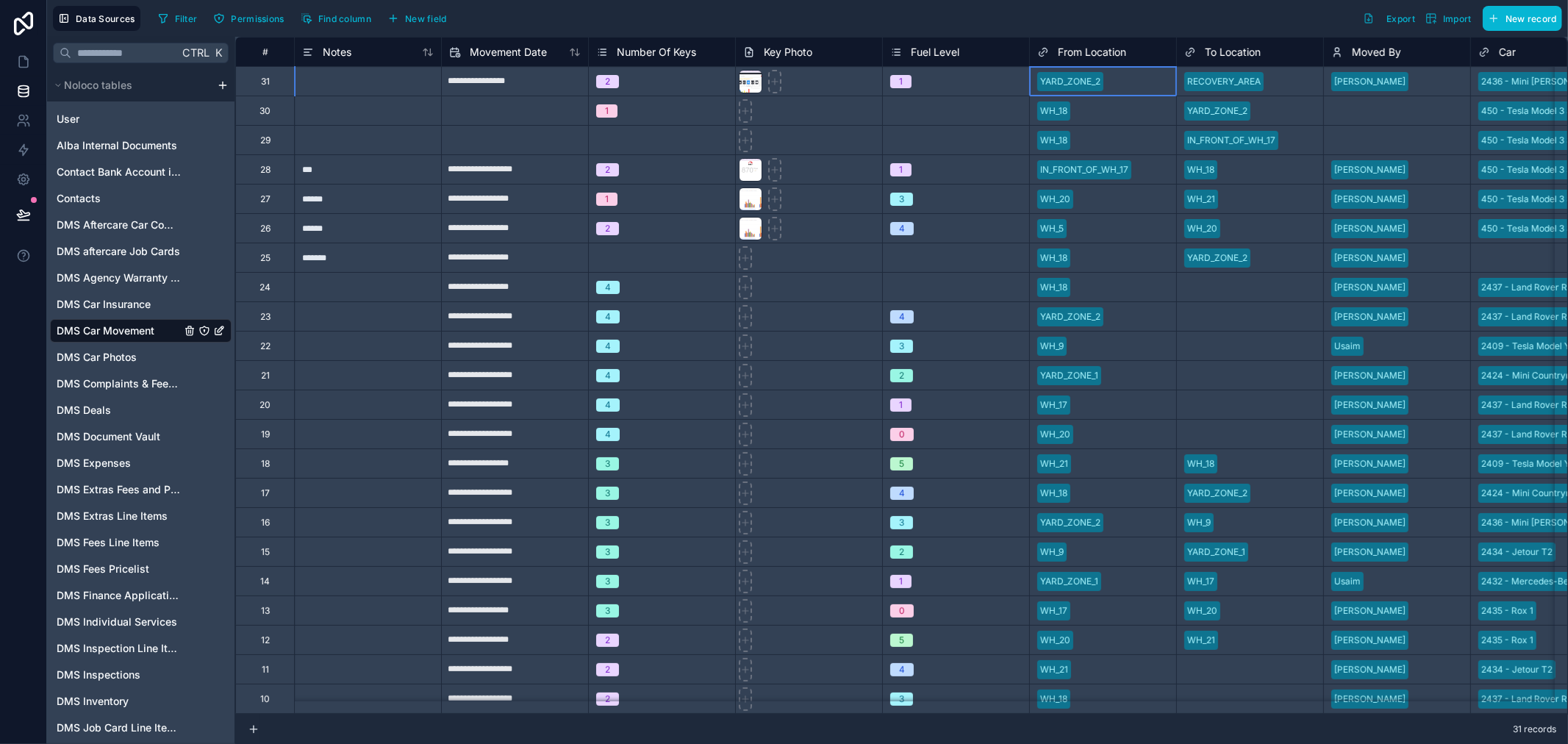
click at [1111, 79] on div "YARD_ZONE_2" at bounding box center [1103, 82] width 147 height 22
click at [1108, 48] on span "From Location" at bounding box center [1092, 52] width 68 height 15
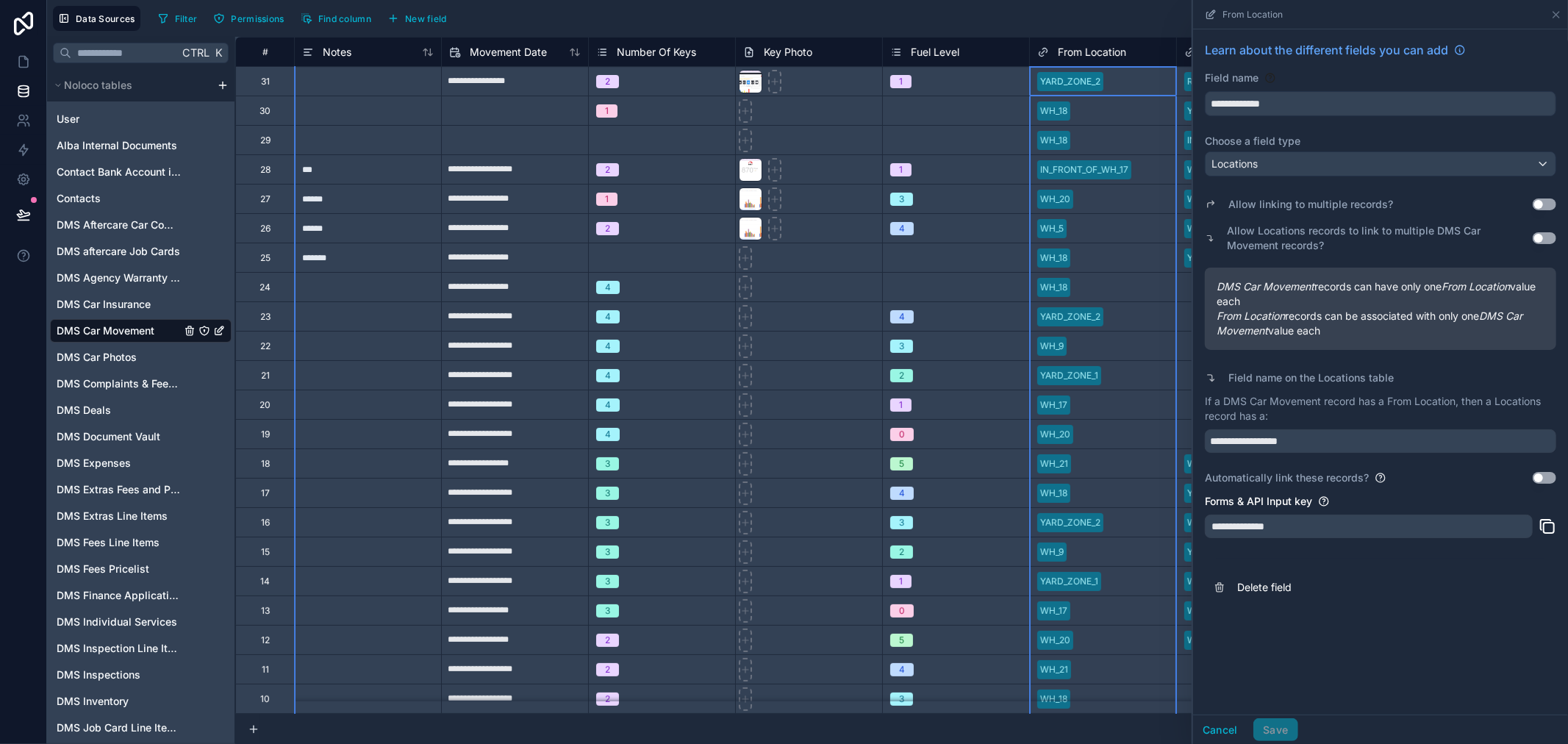
click at [1093, 13] on div "Filter Permissions Find column New field Export Import New record" at bounding box center [857, 17] width 1410 height 25
click at [1557, 9] on icon at bounding box center [1556, 15] width 12 height 12
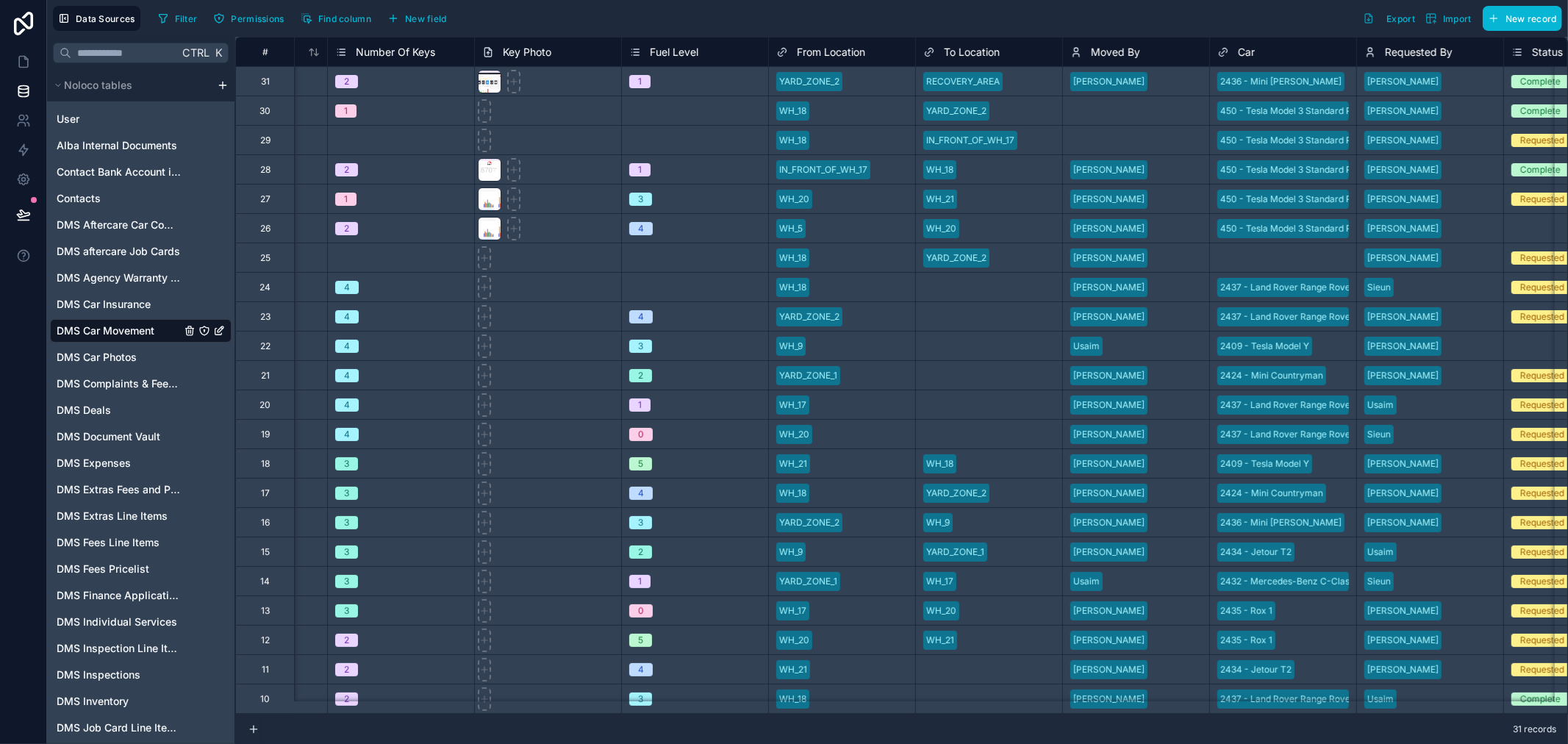
scroll to position [0, 326]
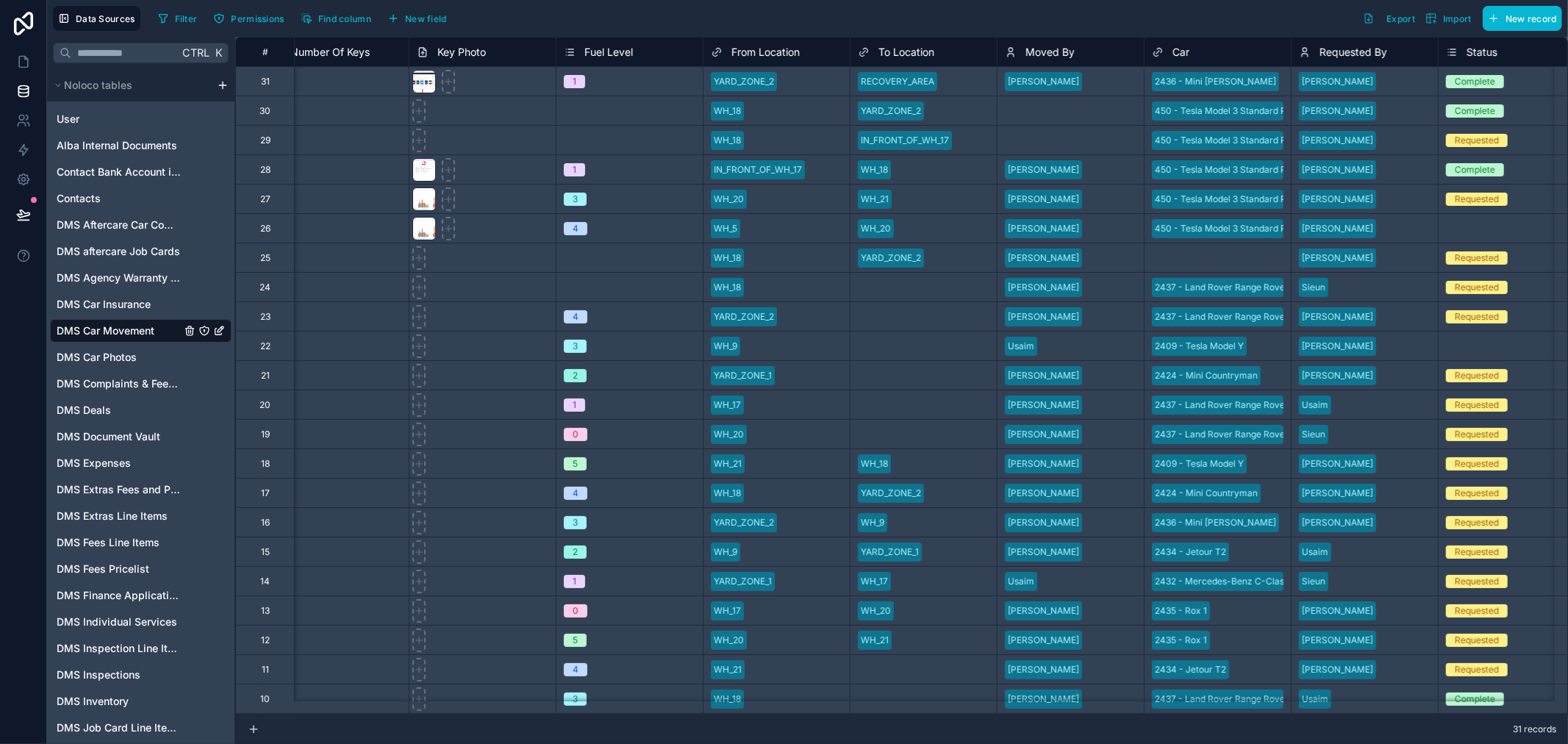
click at [937, 56] on div "To Location" at bounding box center [923, 52] width 132 height 17
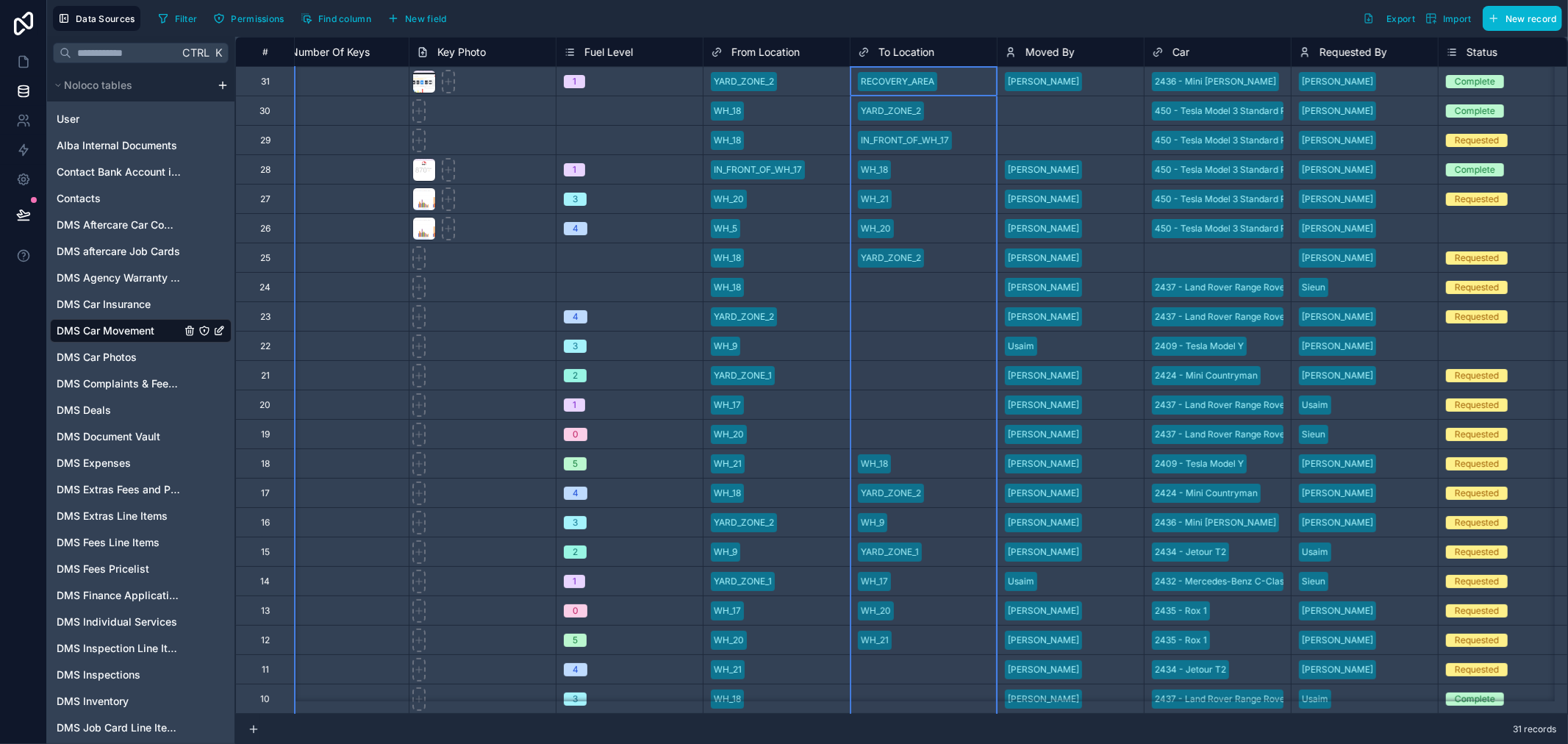
click at [940, 44] on div "To Location" at bounding box center [923, 52] width 132 height 17
click at [941, 49] on div "To Location" at bounding box center [923, 52] width 132 height 17
click at [923, 49] on span "To Location" at bounding box center [906, 52] width 56 height 15
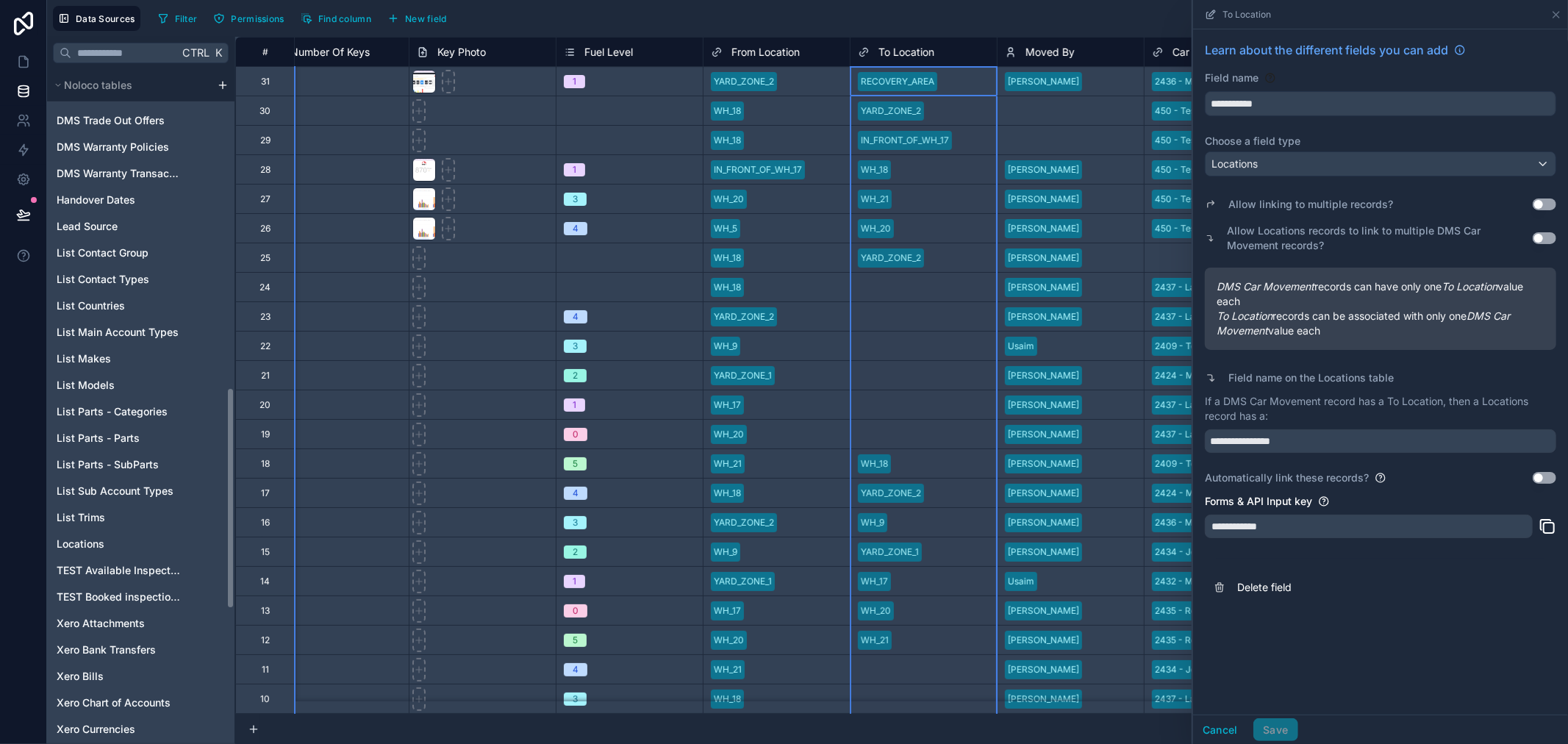
scroll to position [980, 0]
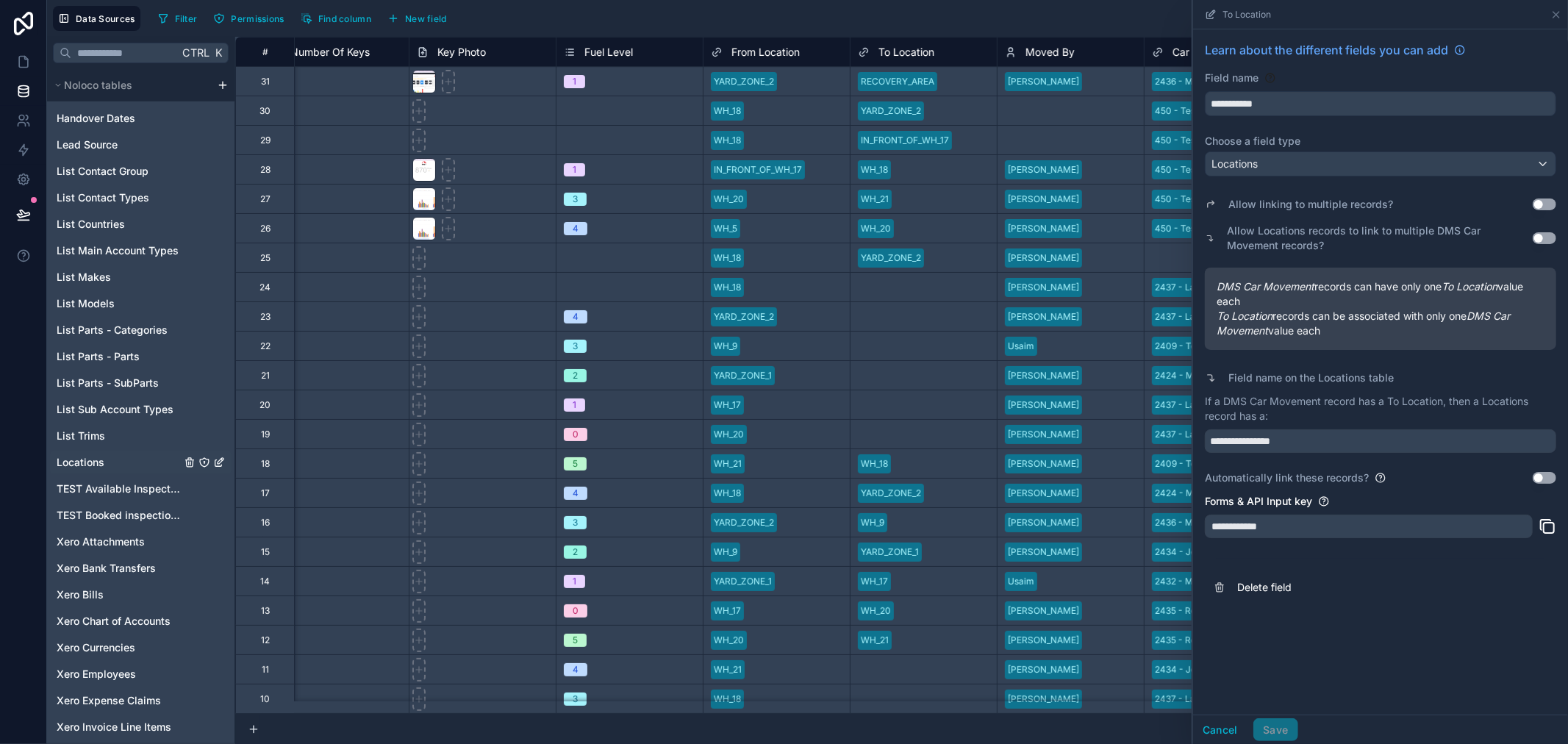
click at [107, 457] on div "Locations" at bounding box center [140, 463] width 181 height 24
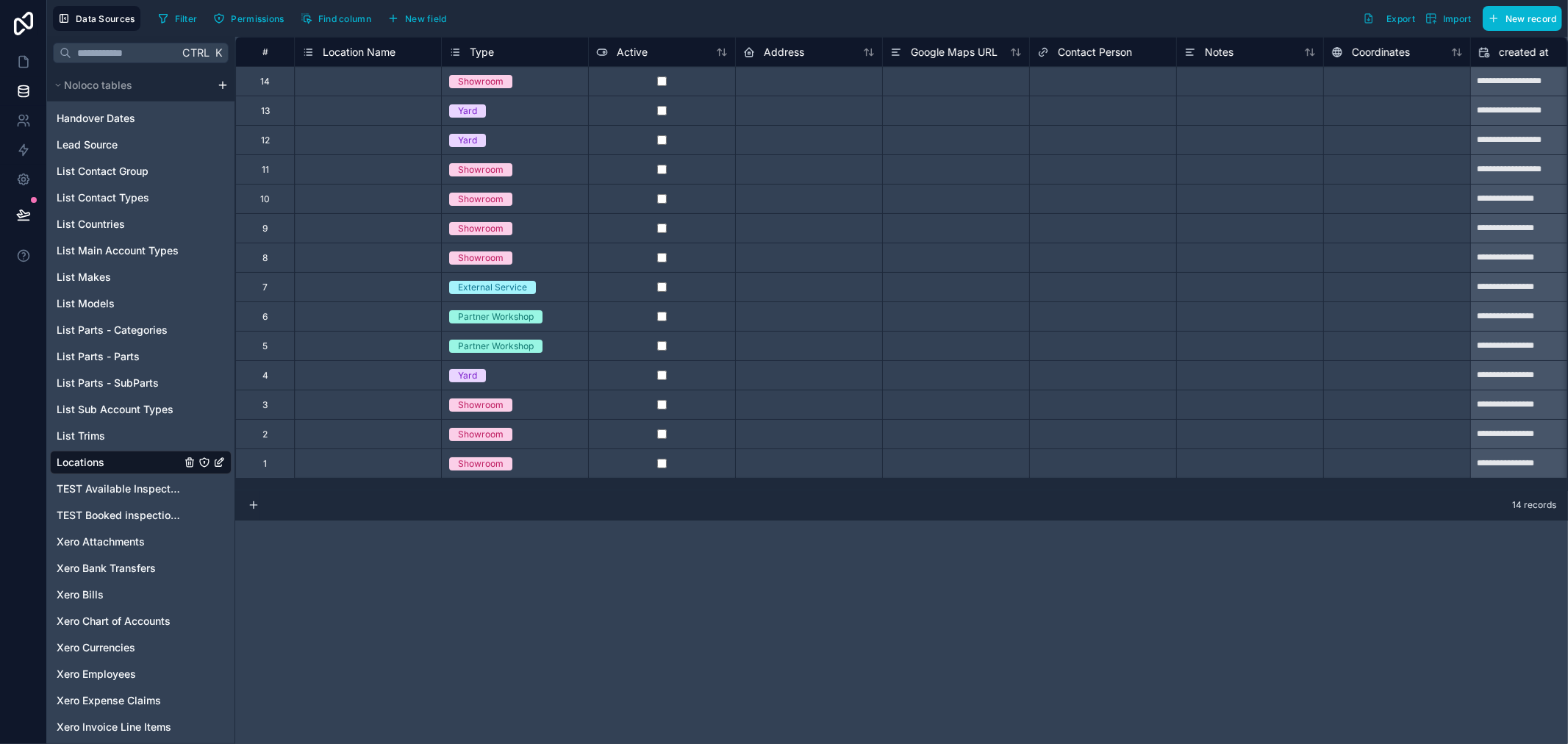
click at [715, 613] on div "**********" at bounding box center [901, 390] width 1333 height 708
click at [398, 76] on div "Select a Location Name" at bounding box center [351, 81] width 99 height 12
click at [1353, 79] on div at bounding box center [1396, 81] width 147 height 29
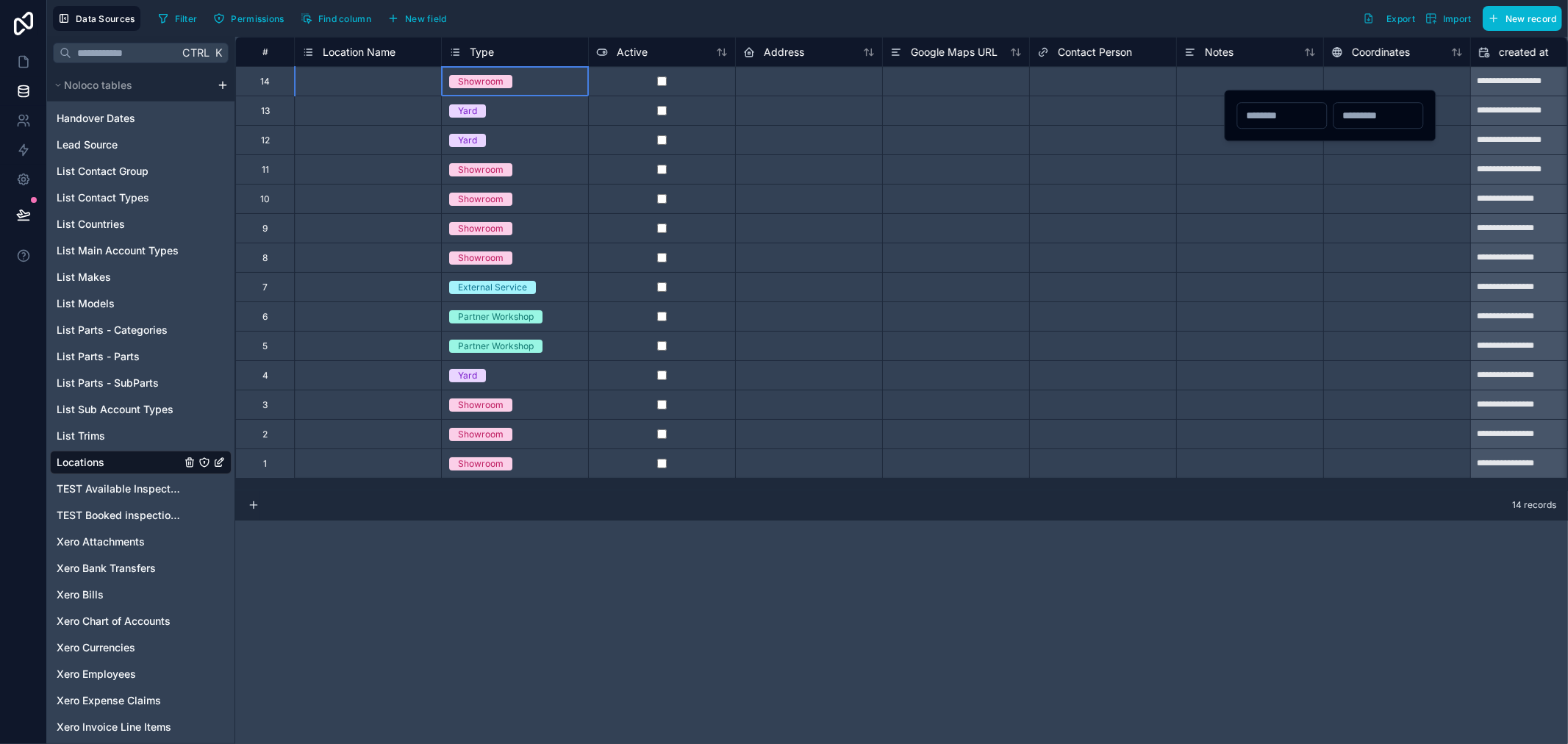
click at [511, 77] on span "Showroom" at bounding box center [480, 81] width 63 height 14
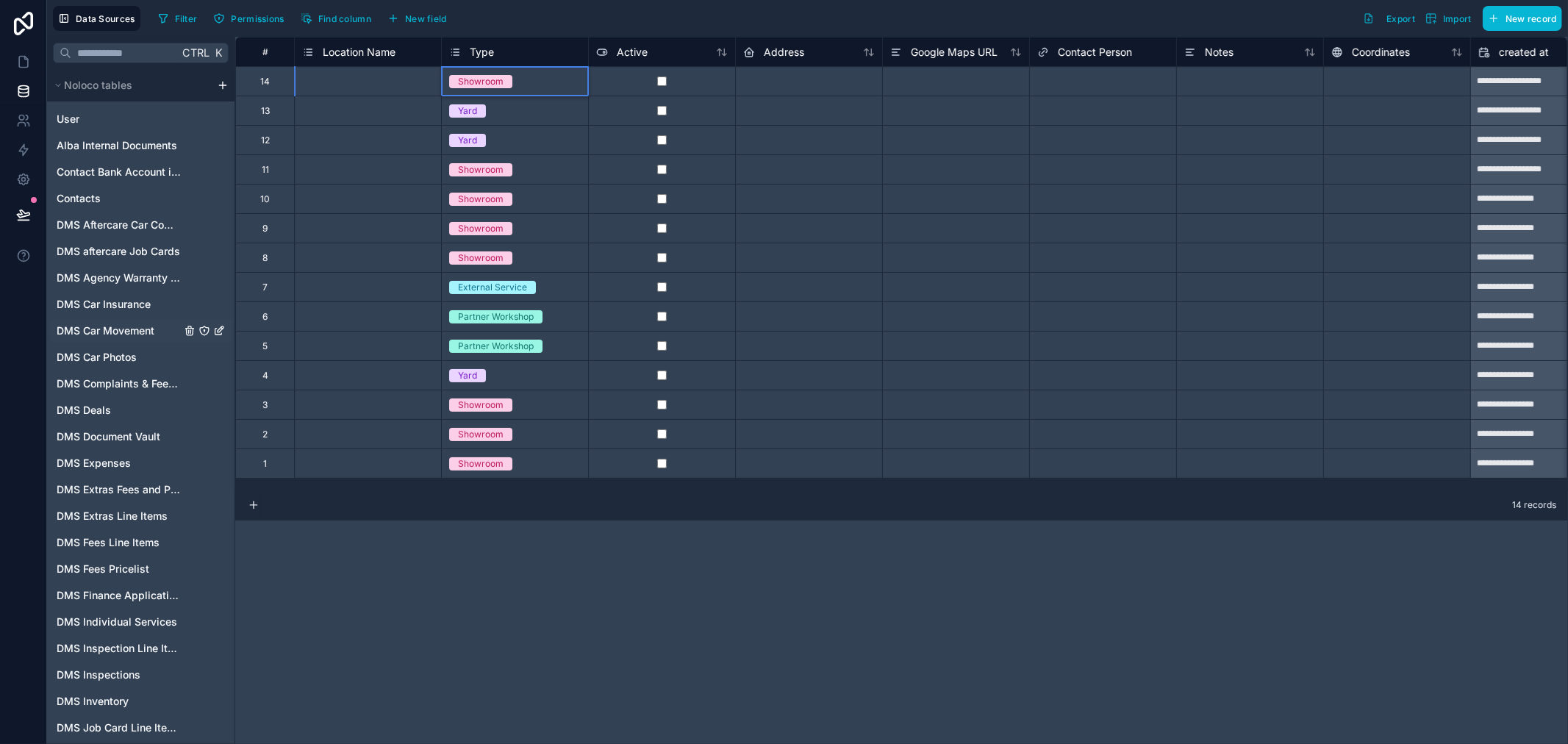
click at [140, 323] on span "DMS Car Movement" at bounding box center [105, 331] width 97 height 15
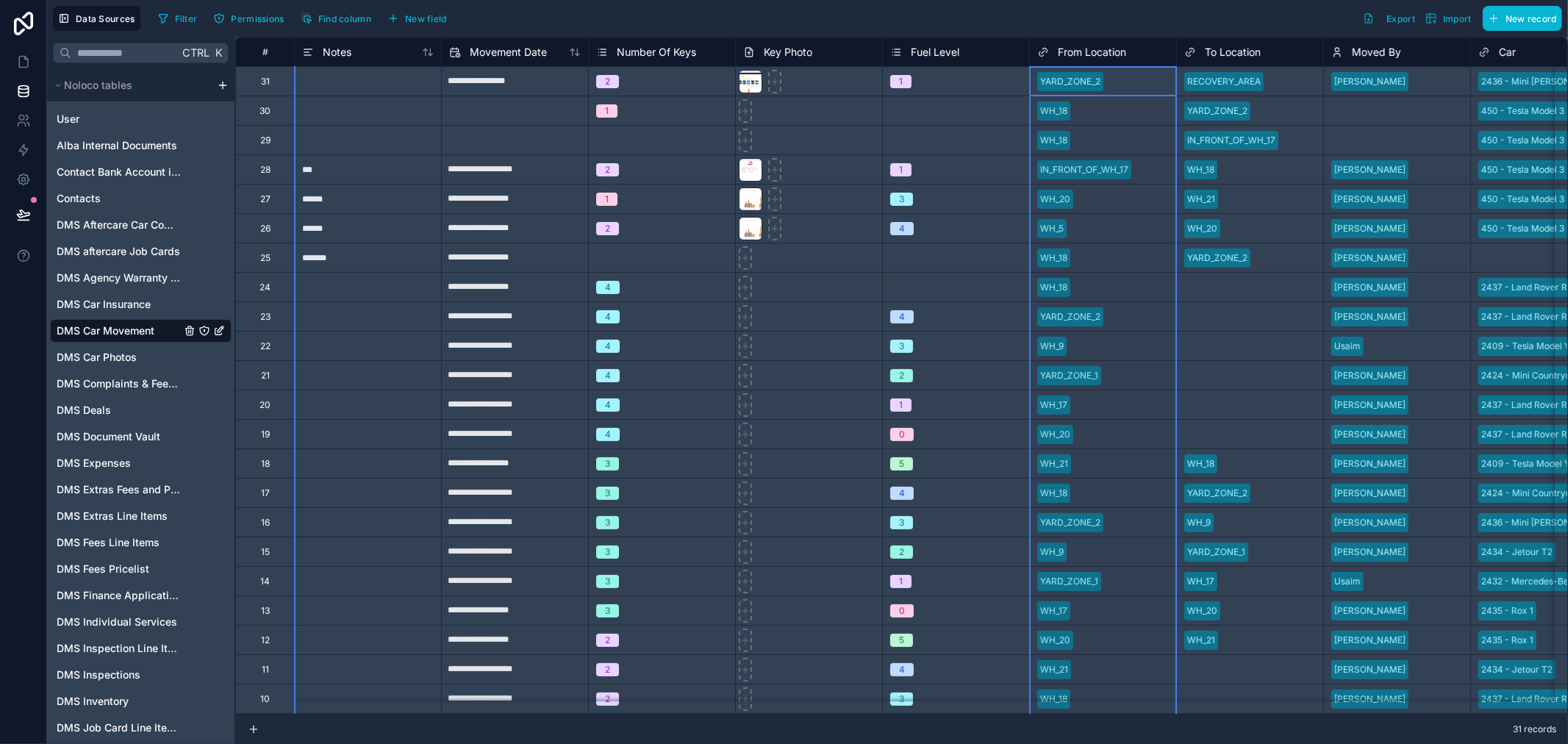
click at [1115, 52] on span "From Location" at bounding box center [1092, 52] width 68 height 15
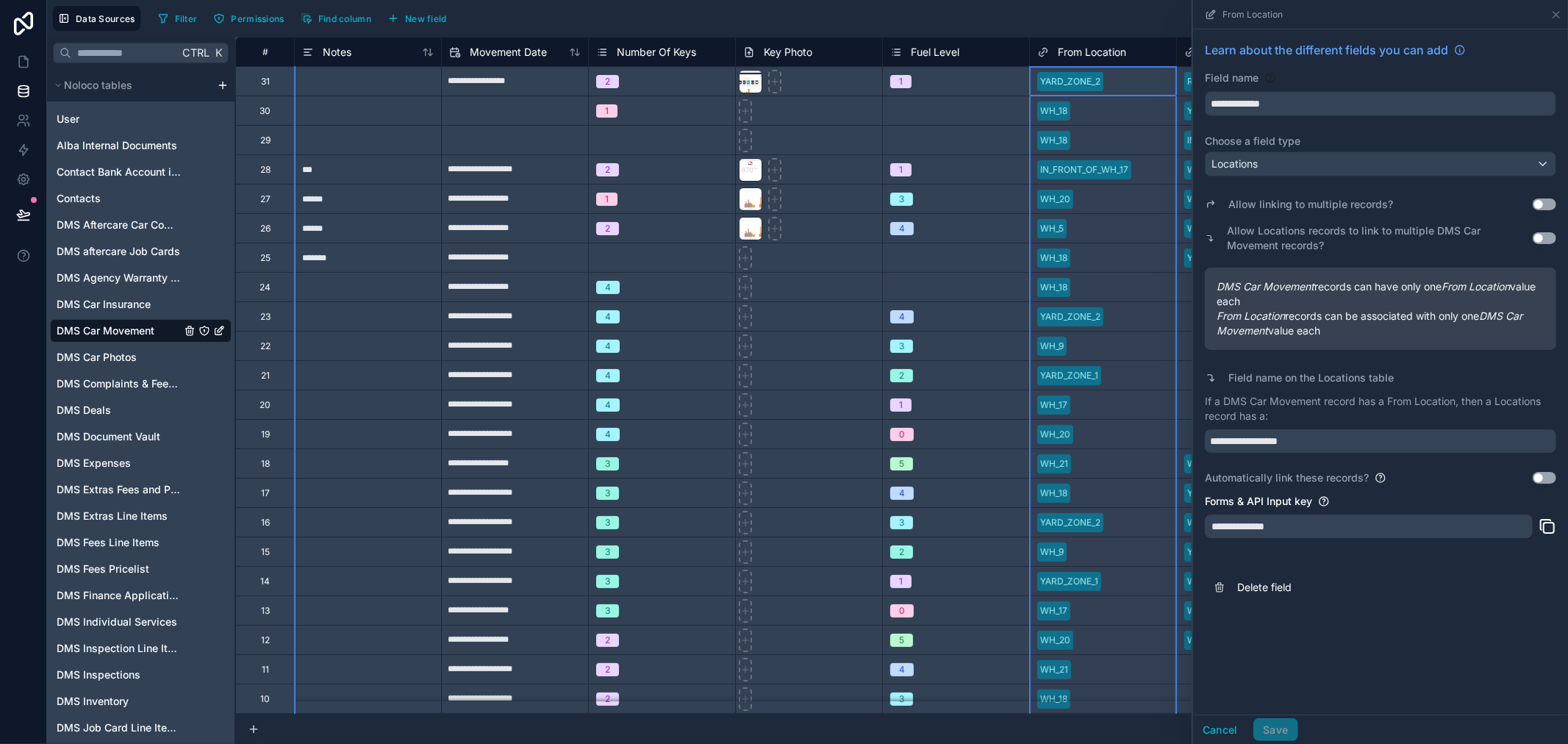
click at [1130, 84] on div "YARD_ZONE_2" at bounding box center [1103, 82] width 147 height 22
click at [1135, 46] on div "From Location" at bounding box center [1103, 52] width 132 height 17
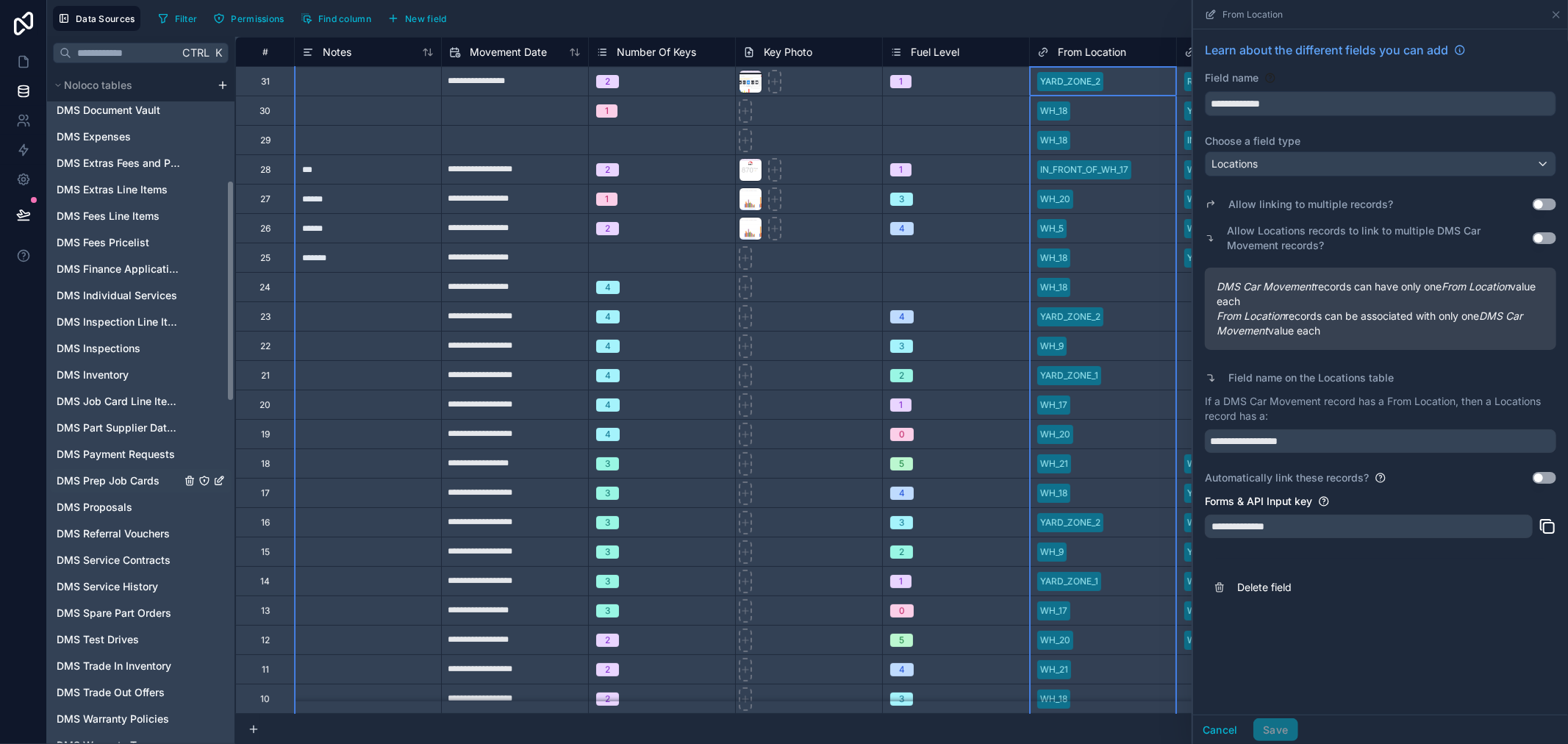
scroll to position [490, 0]
click at [112, 478] on span "DMS Test Drives" at bounding box center [97, 476] width 82 height 15
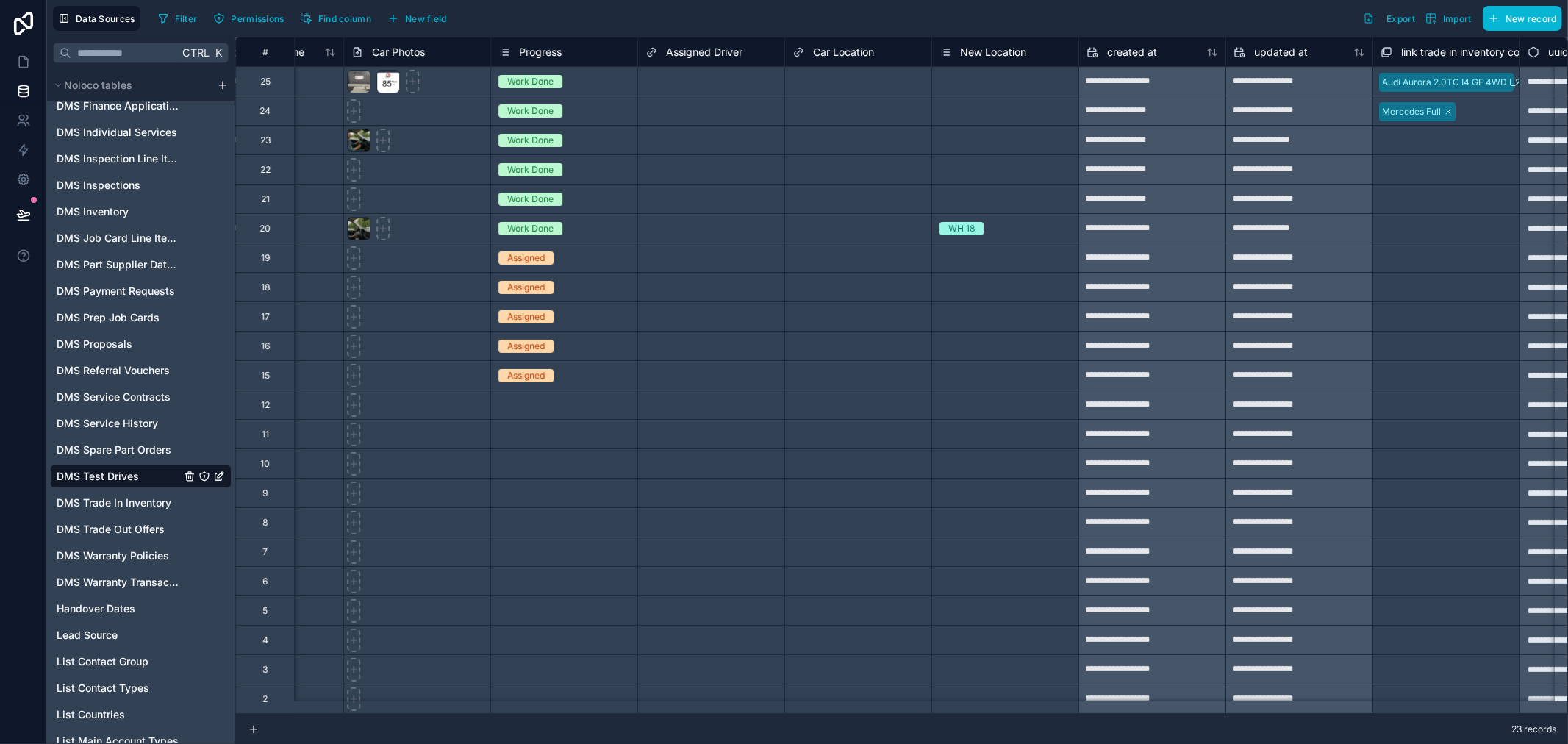
scroll to position [0, 4032]
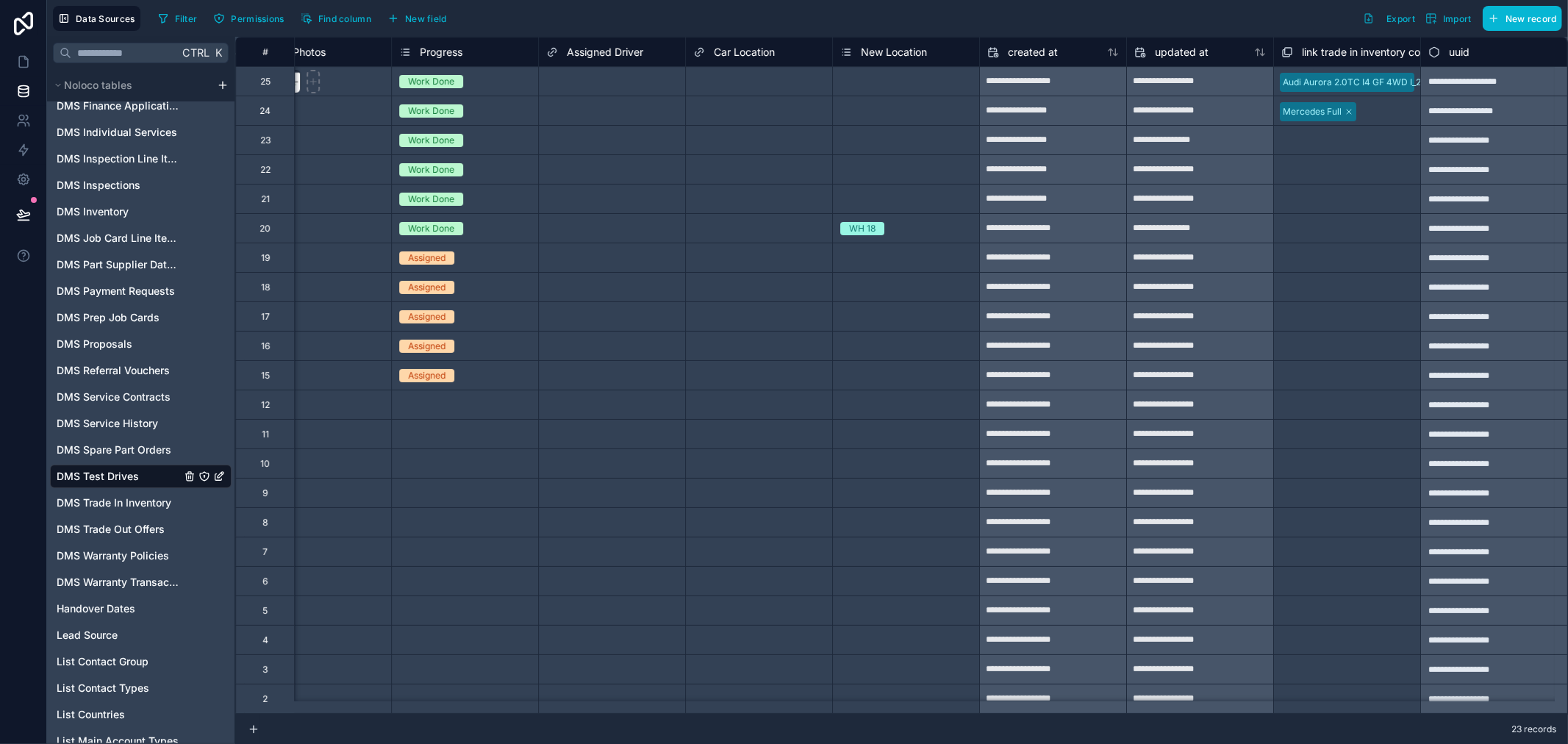
click at [887, 52] on span "New Location" at bounding box center [893, 52] width 66 height 15
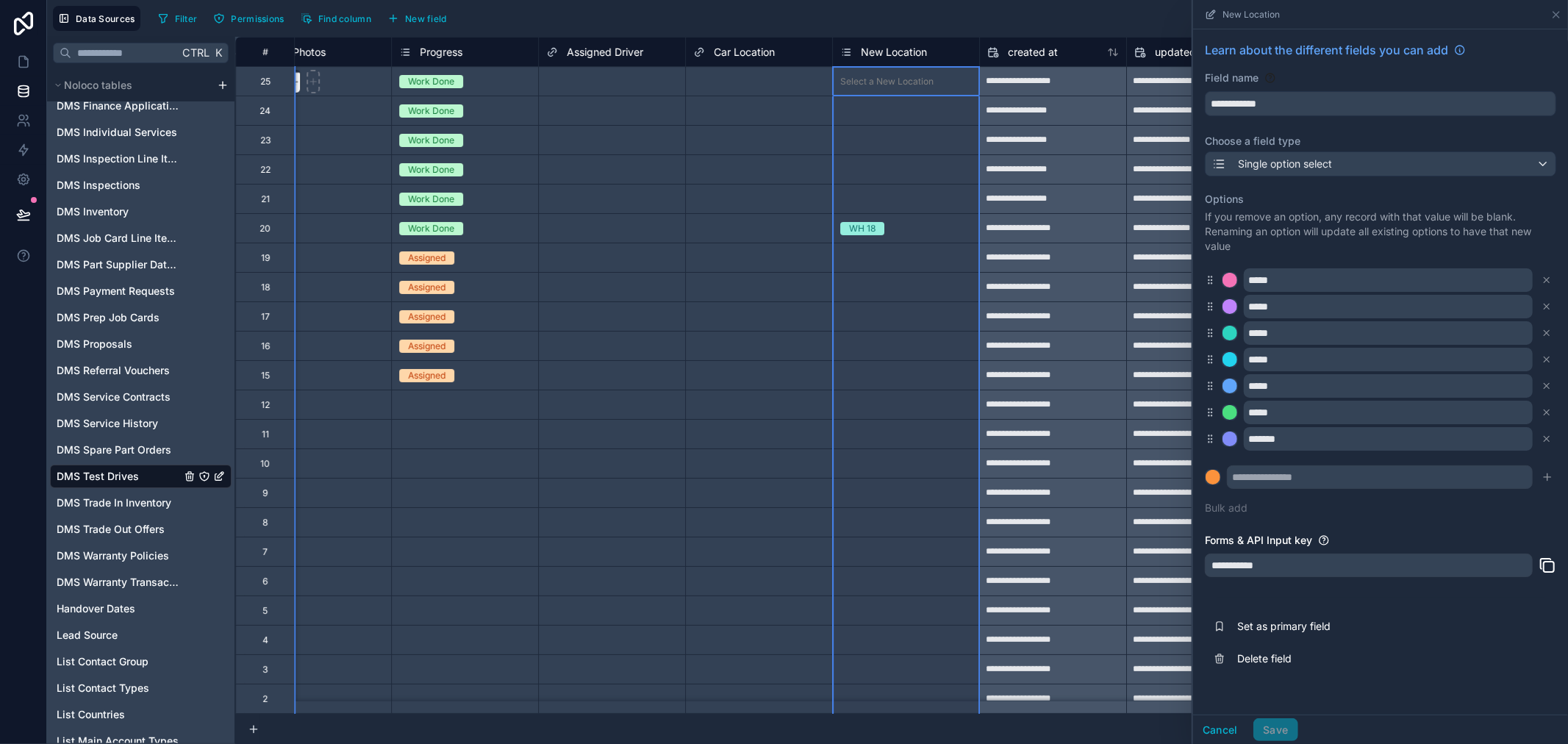
click at [887, 52] on span "New Location" at bounding box center [893, 52] width 66 height 15
click at [1332, 162] on span "Single option select" at bounding box center [1285, 164] width 94 height 15
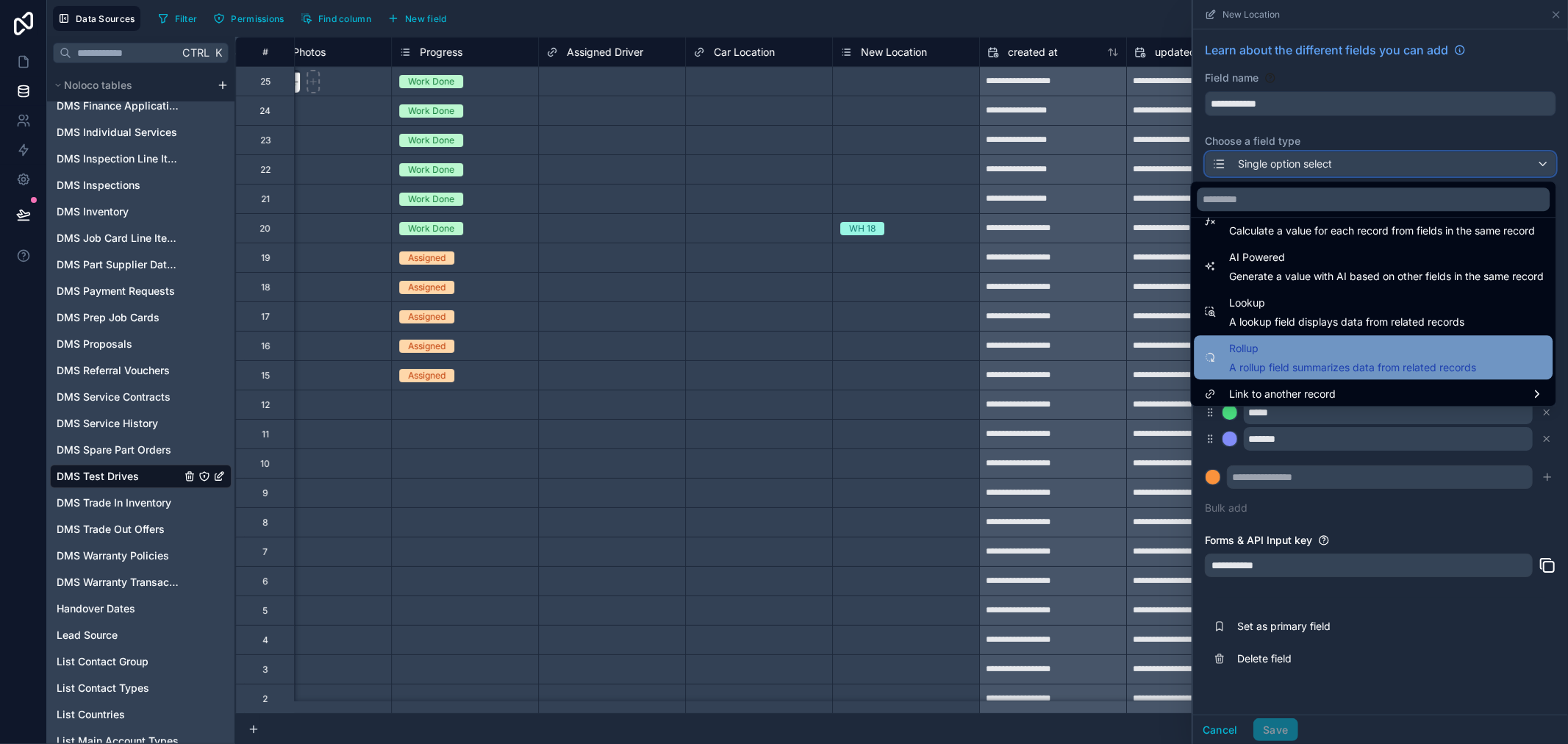
scroll to position [426, 0]
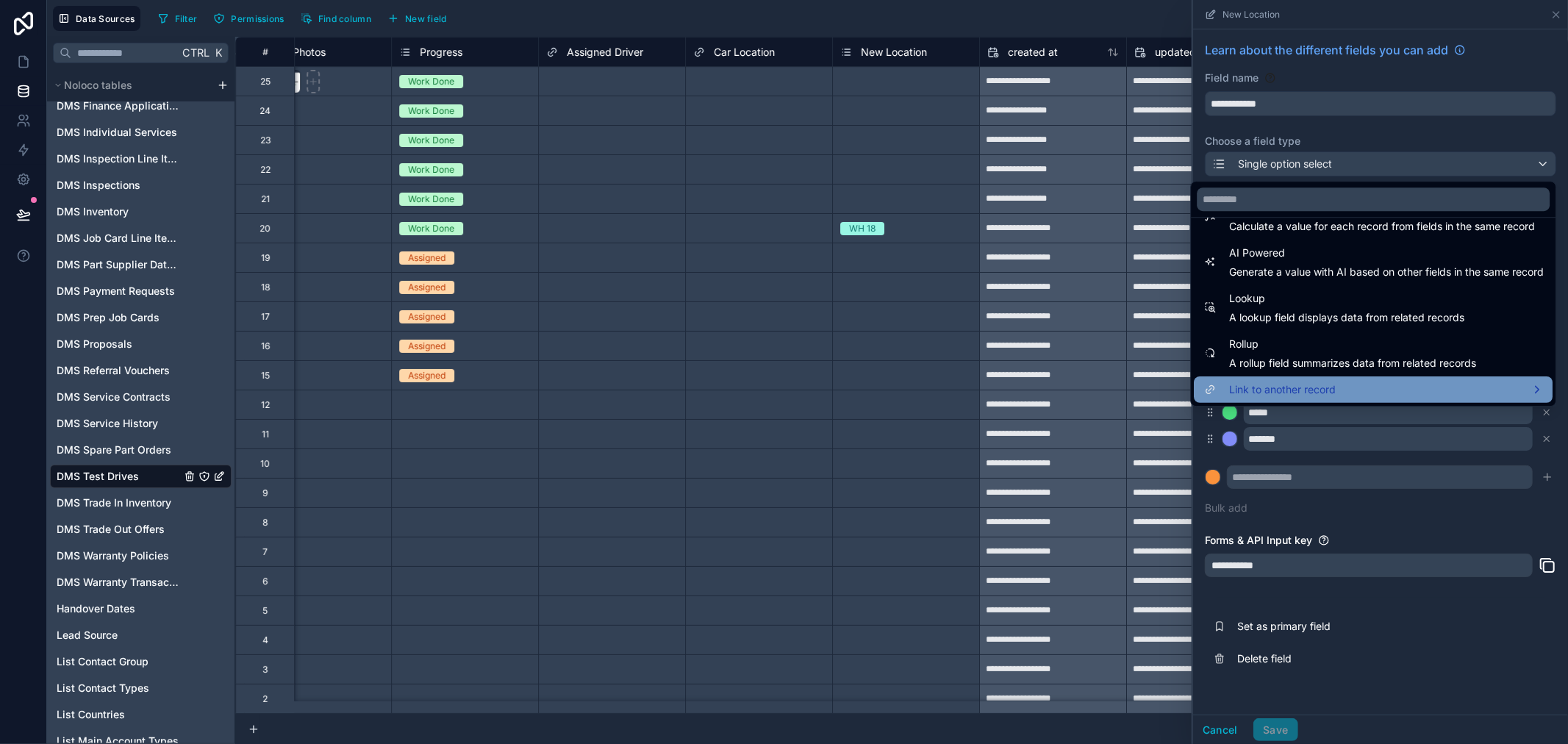
click at [1262, 381] on span "Link to another record" at bounding box center [1282, 389] width 107 height 17
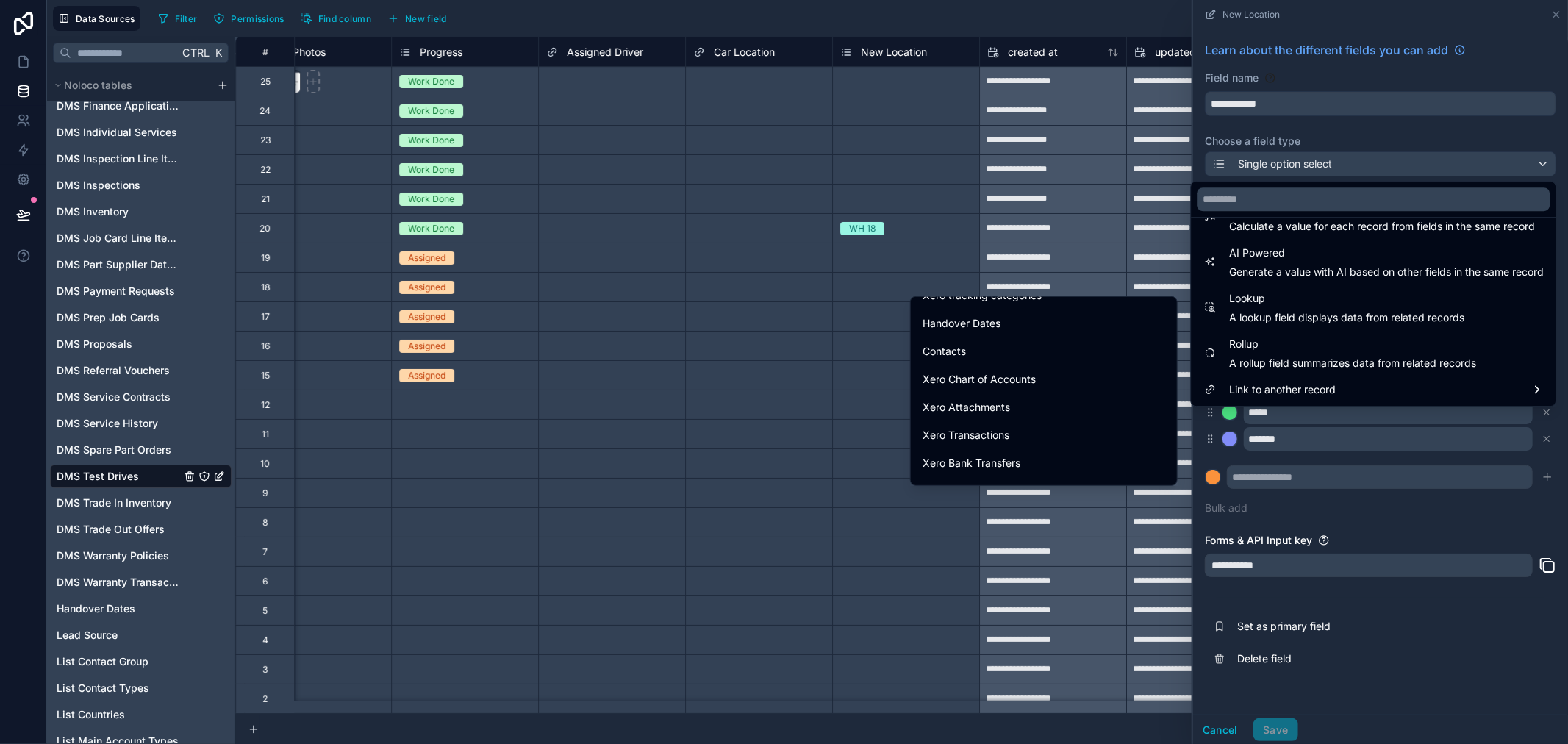
scroll to position [0, 0]
click at [1001, 311] on span "Noloco tables" at bounding box center [977, 310] width 74 height 12
click at [1313, 193] on input "text" at bounding box center [1373, 199] width 353 height 24
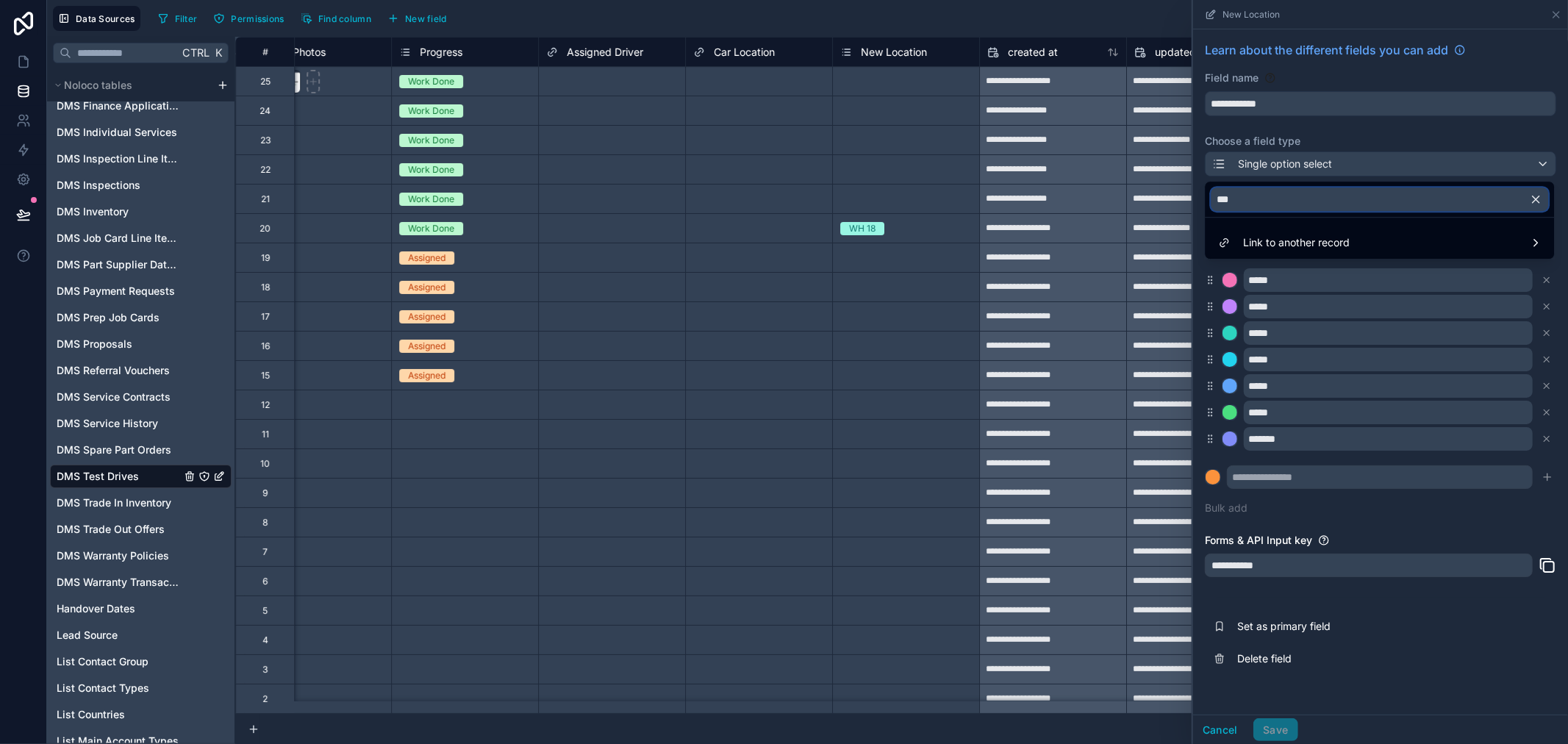
type input "****"
click at [1395, 195] on input "****" at bounding box center [1380, 199] width 338 height 24
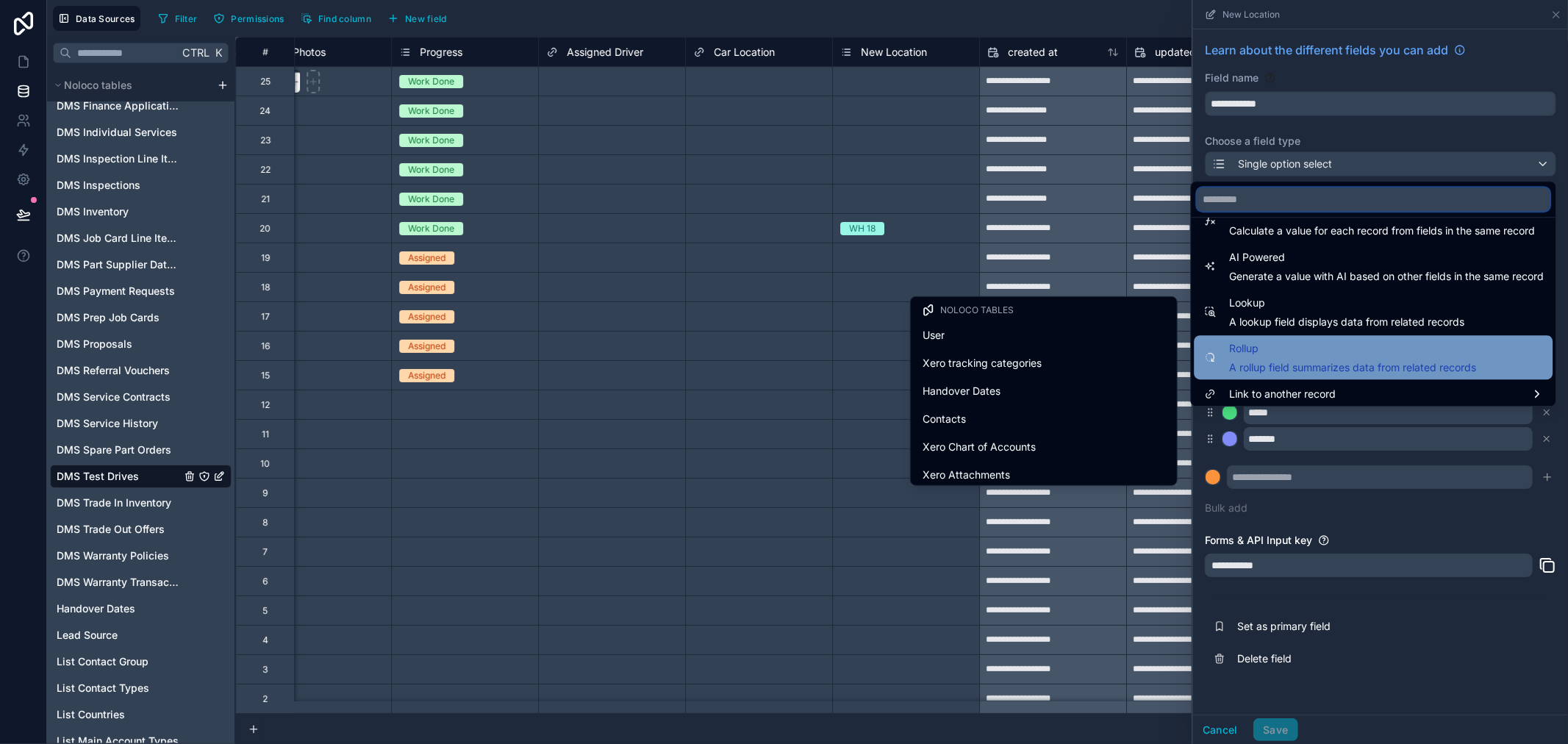
scroll to position [426, 0]
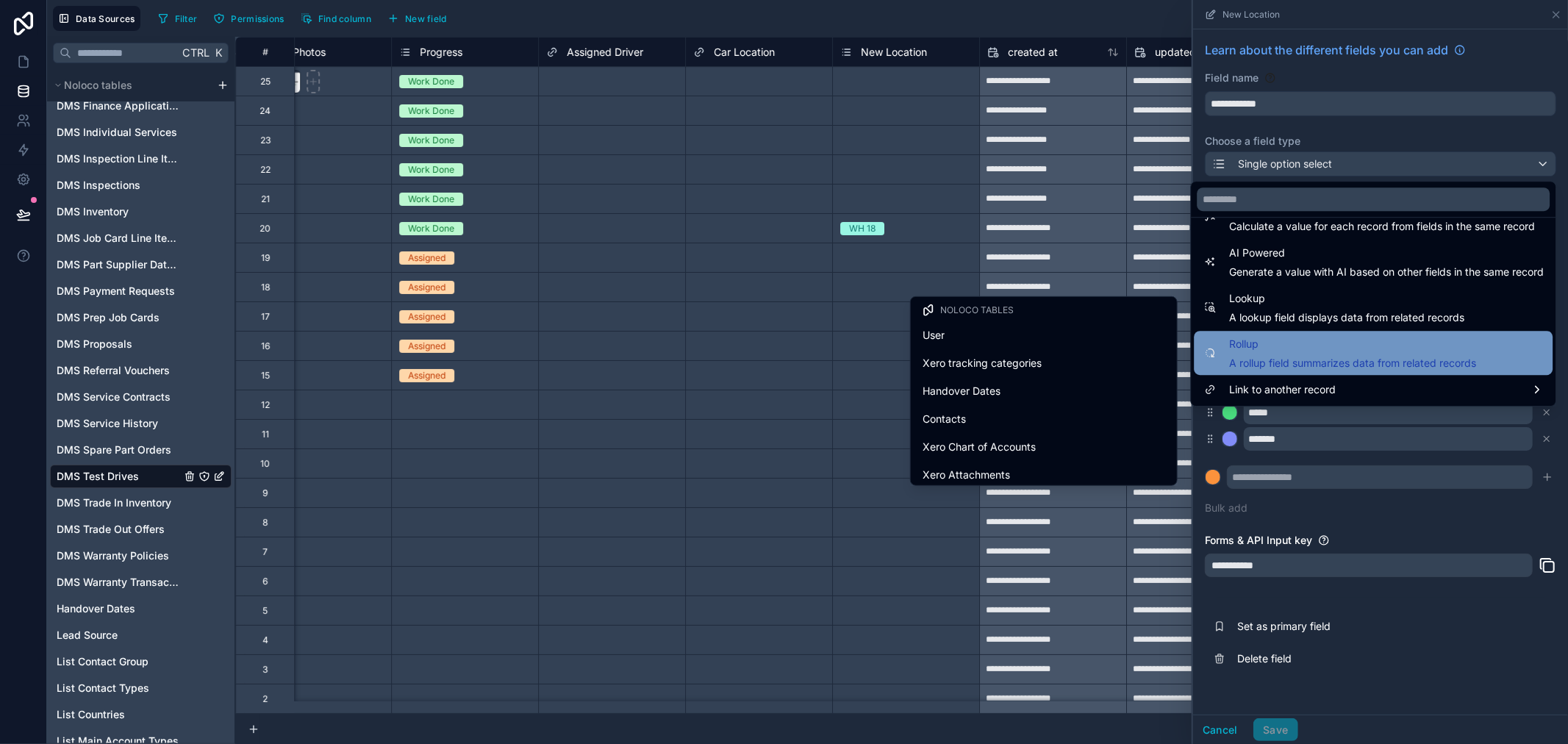
click at [1307, 383] on span "Link to another record" at bounding box center [1282, 389] width 107 height 17
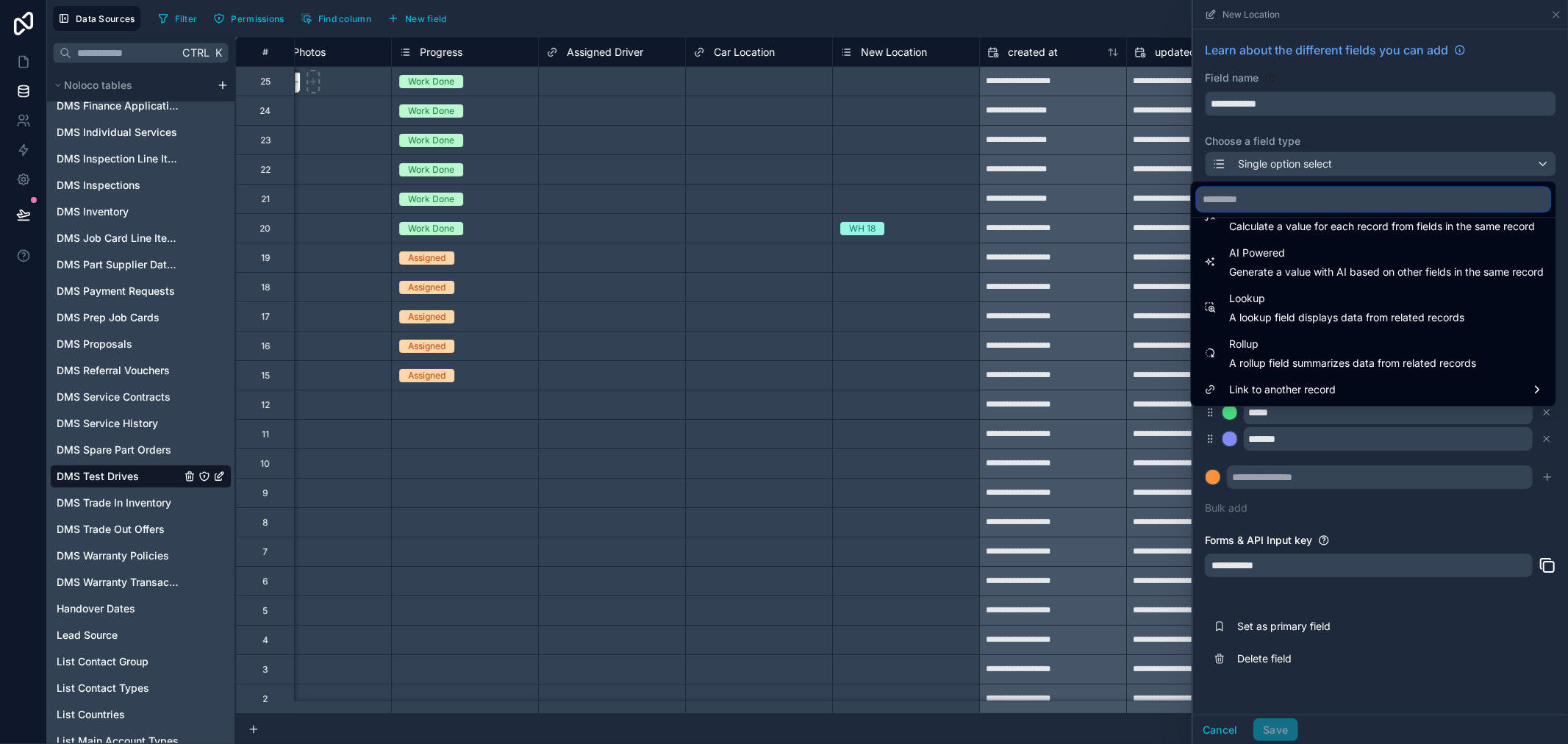
click at [1295, 204] on input "text" at bounding box center [1373, 199] width 353 height 24
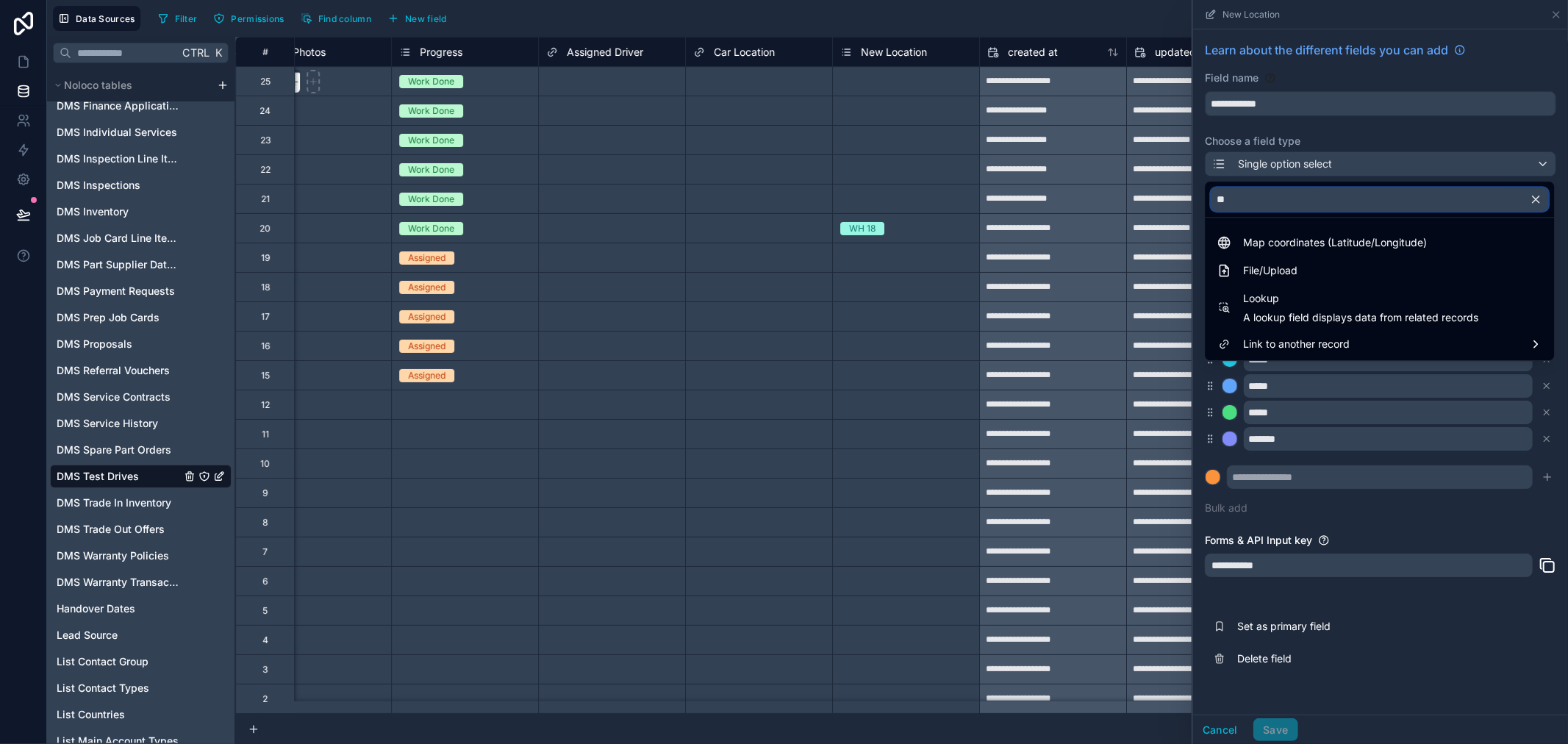
scroll to position [0, 0]
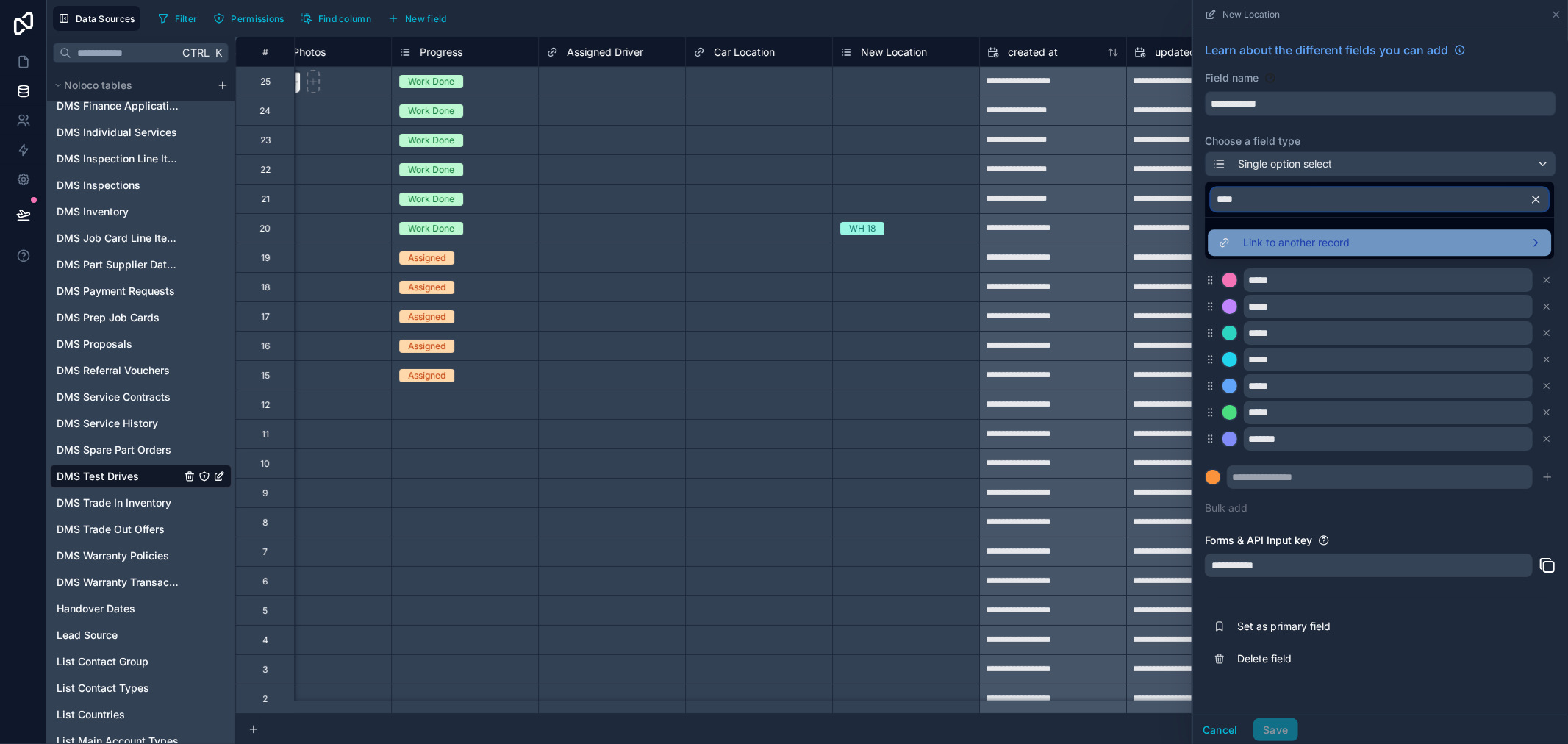
type input "****"
click at [1447, 239] on div "Link to another record" at bounding box center [1380, 242] width 326 height 17
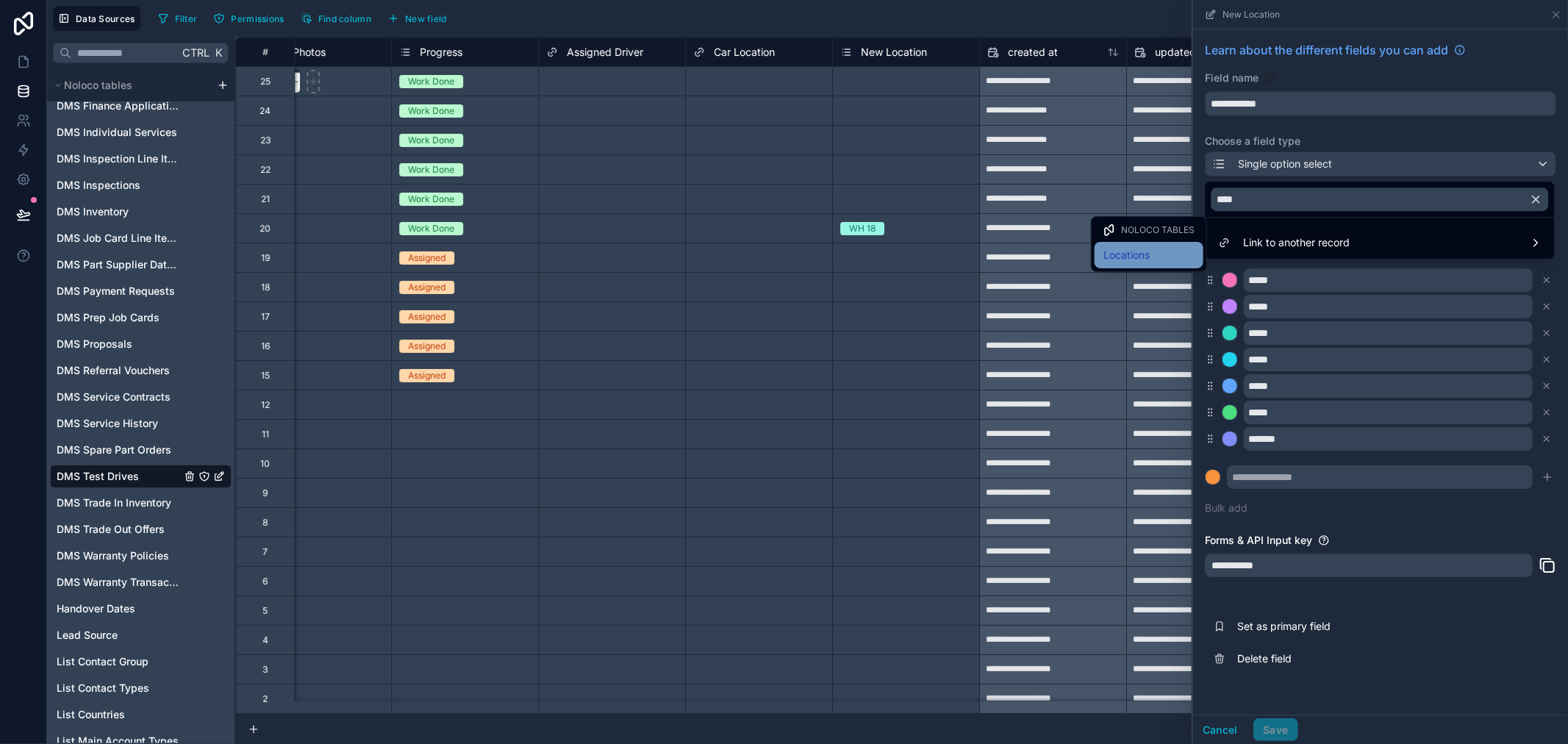
click at [1126, 252] on span "Locations" at bounding box center [1126, 254] width 46 height 17
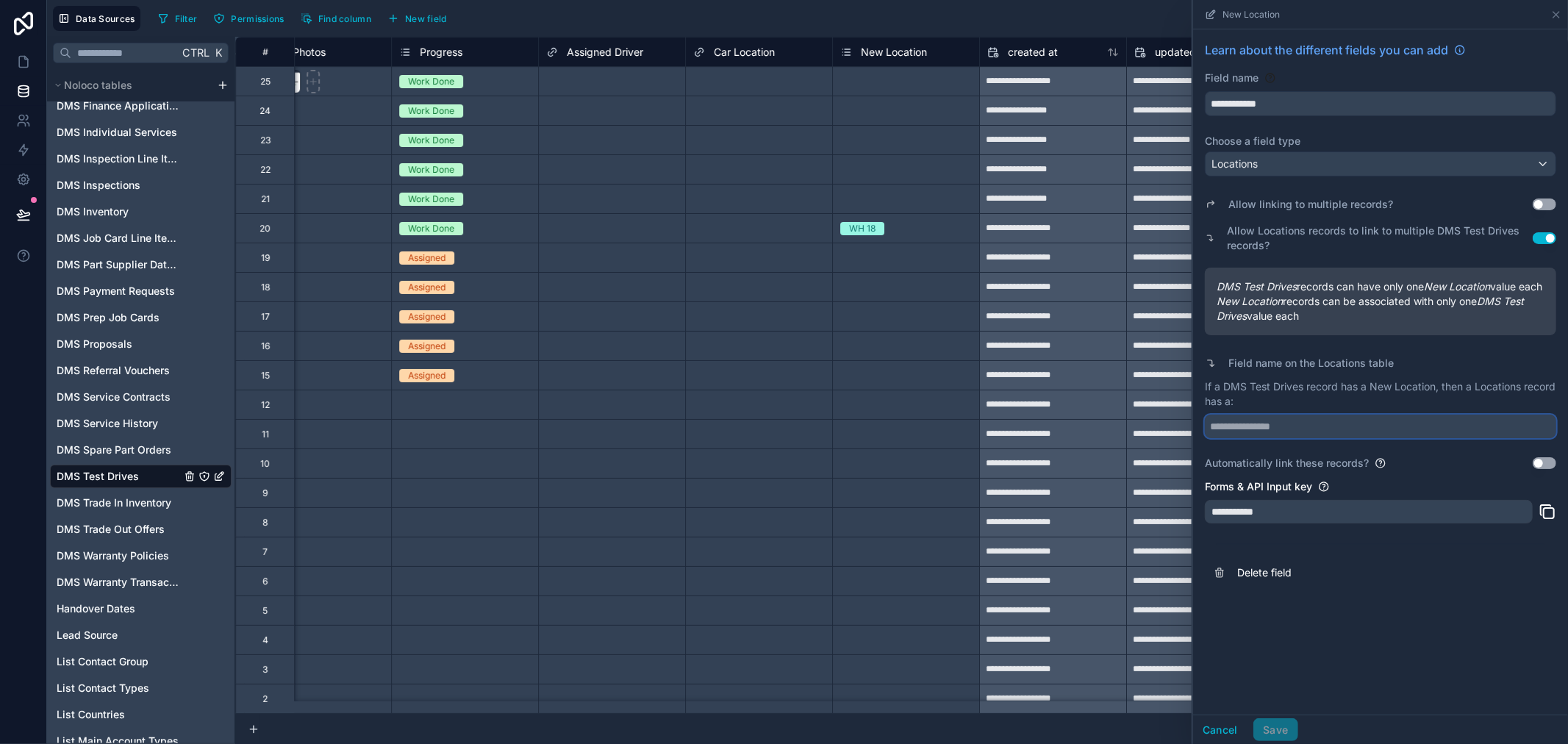
click at [1280, 437] on input "text" at bounding box center [1380, 426] width 351 height 24
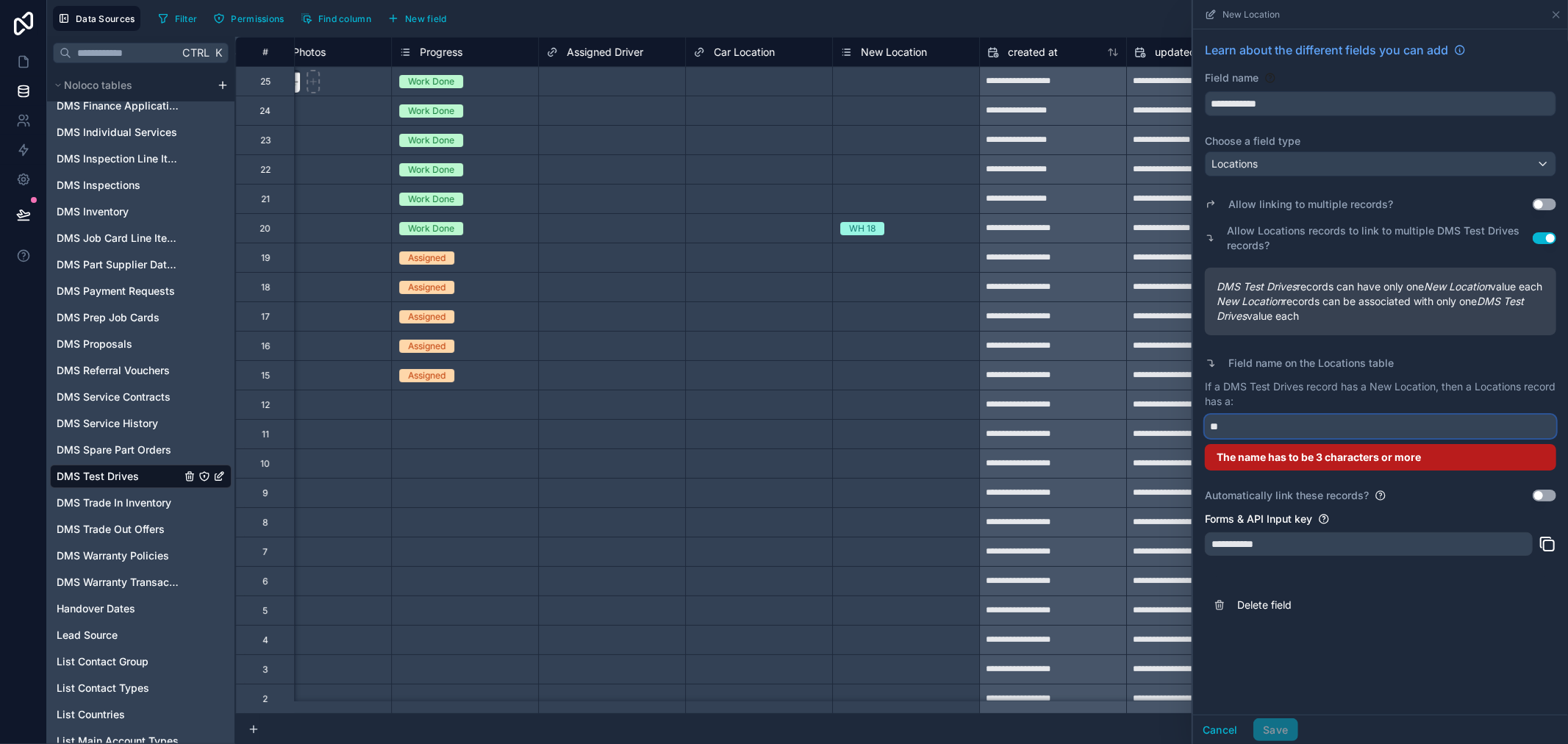
type input "*"
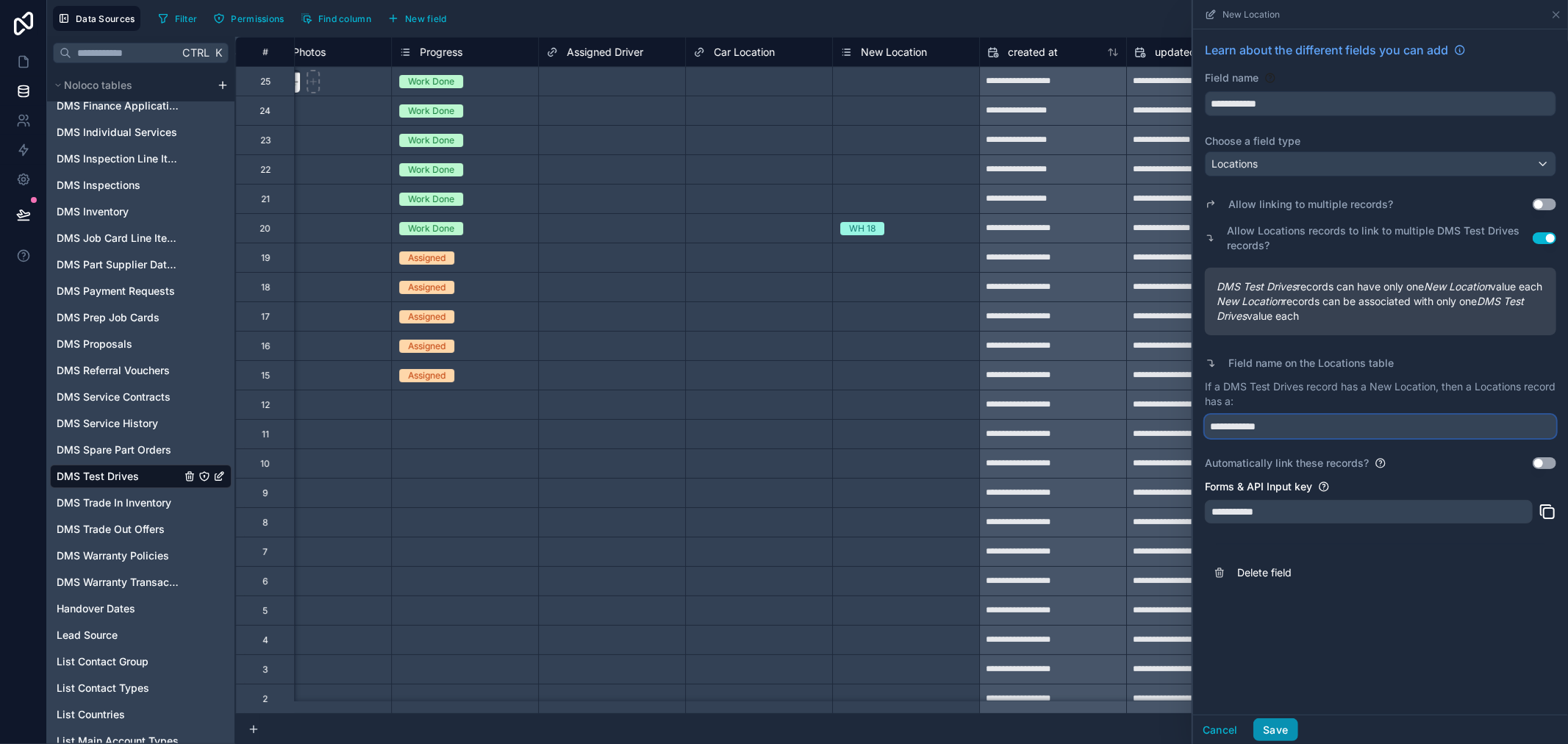
type input "**********"
click at [1280, 729] on button "Save" at bounding box center [1276, 730] width 44 height 24
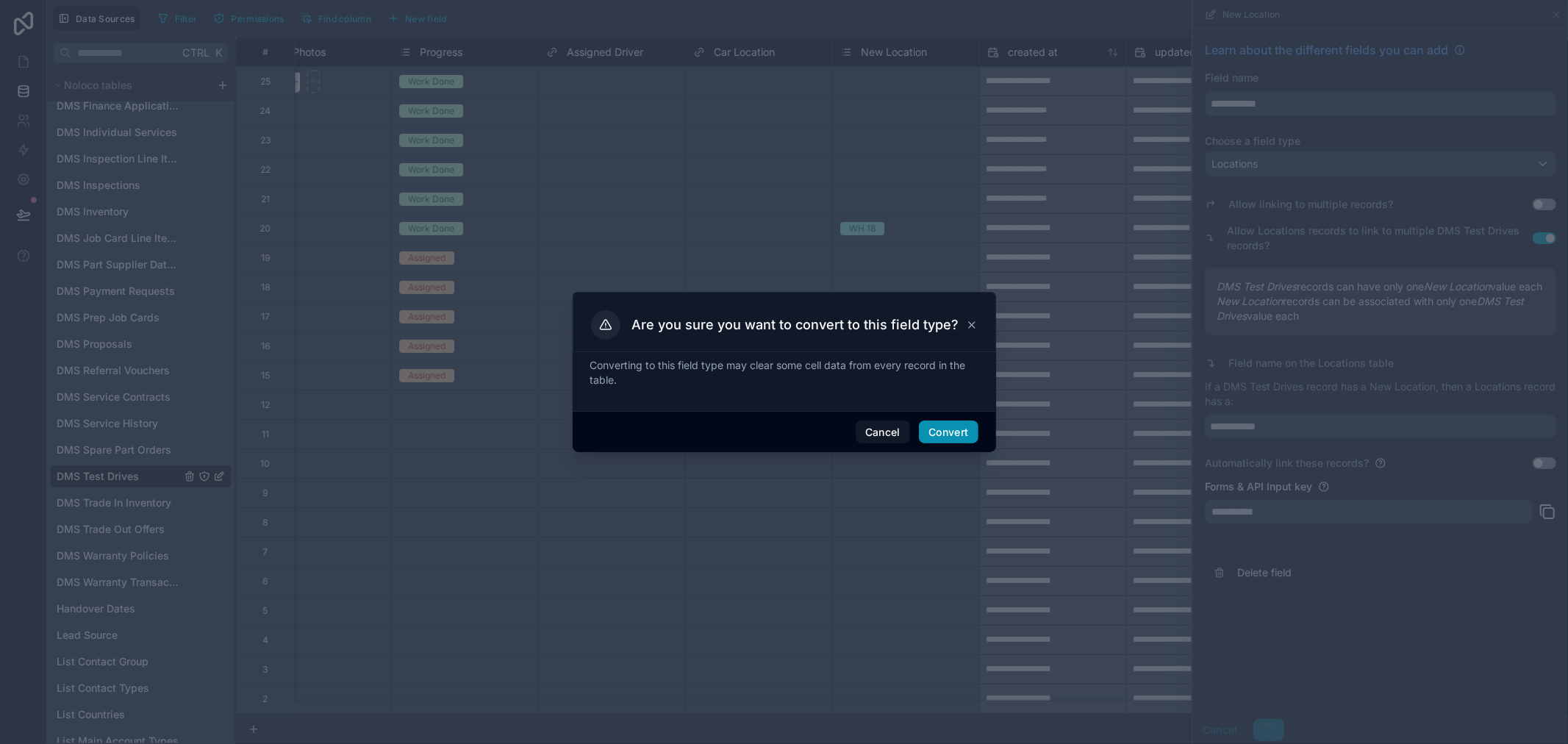
click at [949, 437] on button "Convert" at bounding box center [948, 433] width 59 height 24
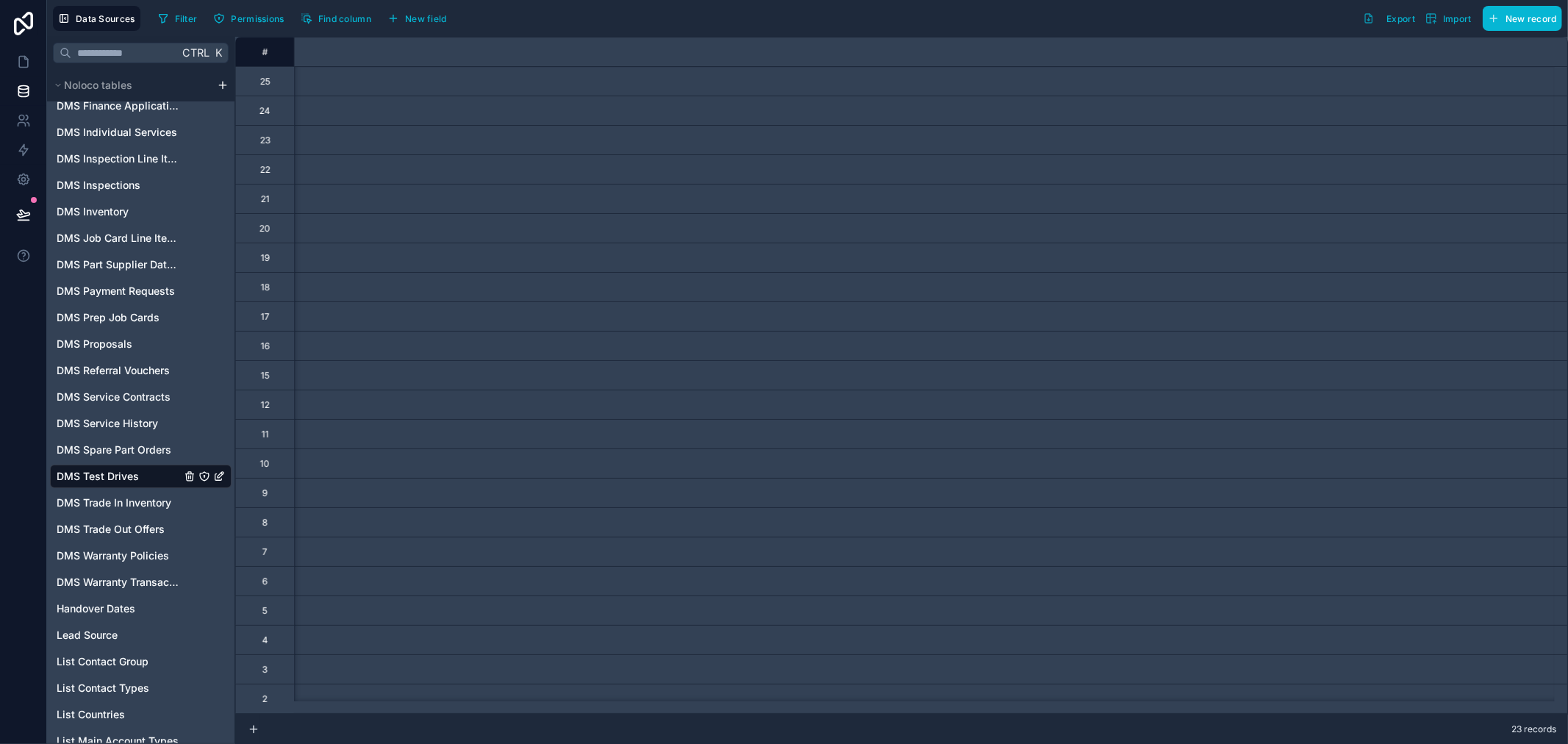
scroll to position [0, 4032]
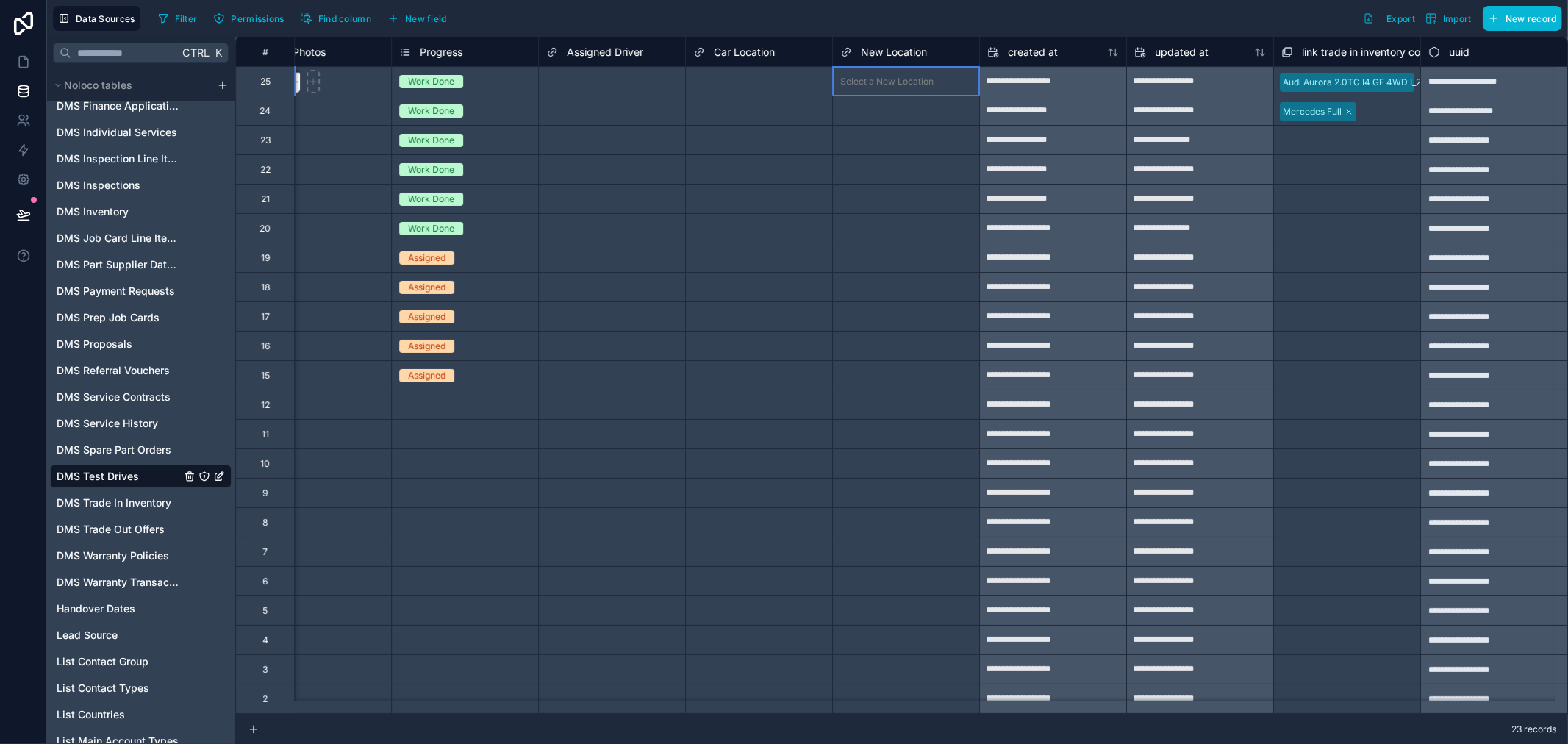
click at [844, 78] on div "Select a New Location" at bounding box center [887, 81] width 94 height 12
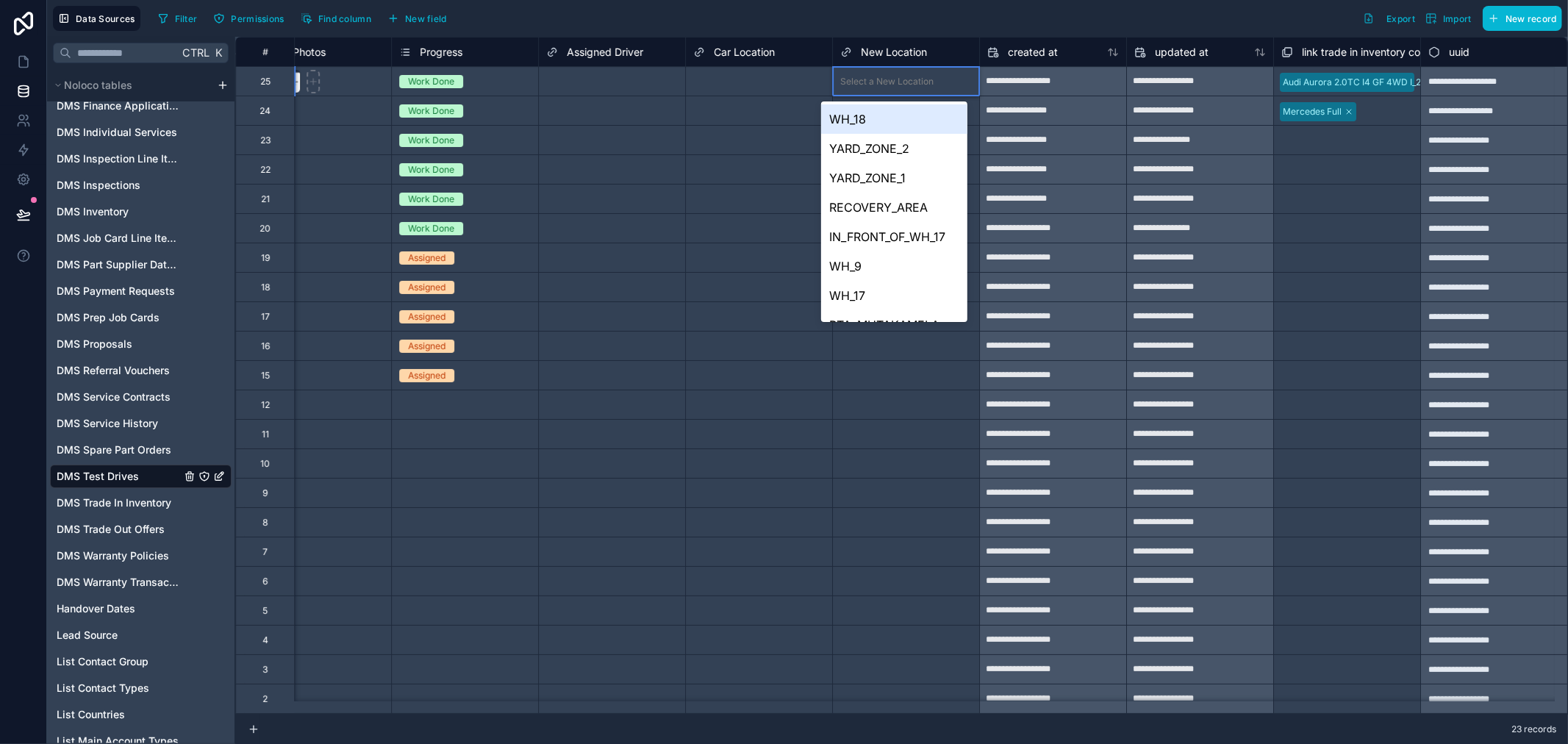
click at [844, 78] on div "Select a New Location" at bounding box center [887, 81] width 94 height 12
click at [883, 118] on div "WH_18" at bounding box center [894, 119] width 147 height 29
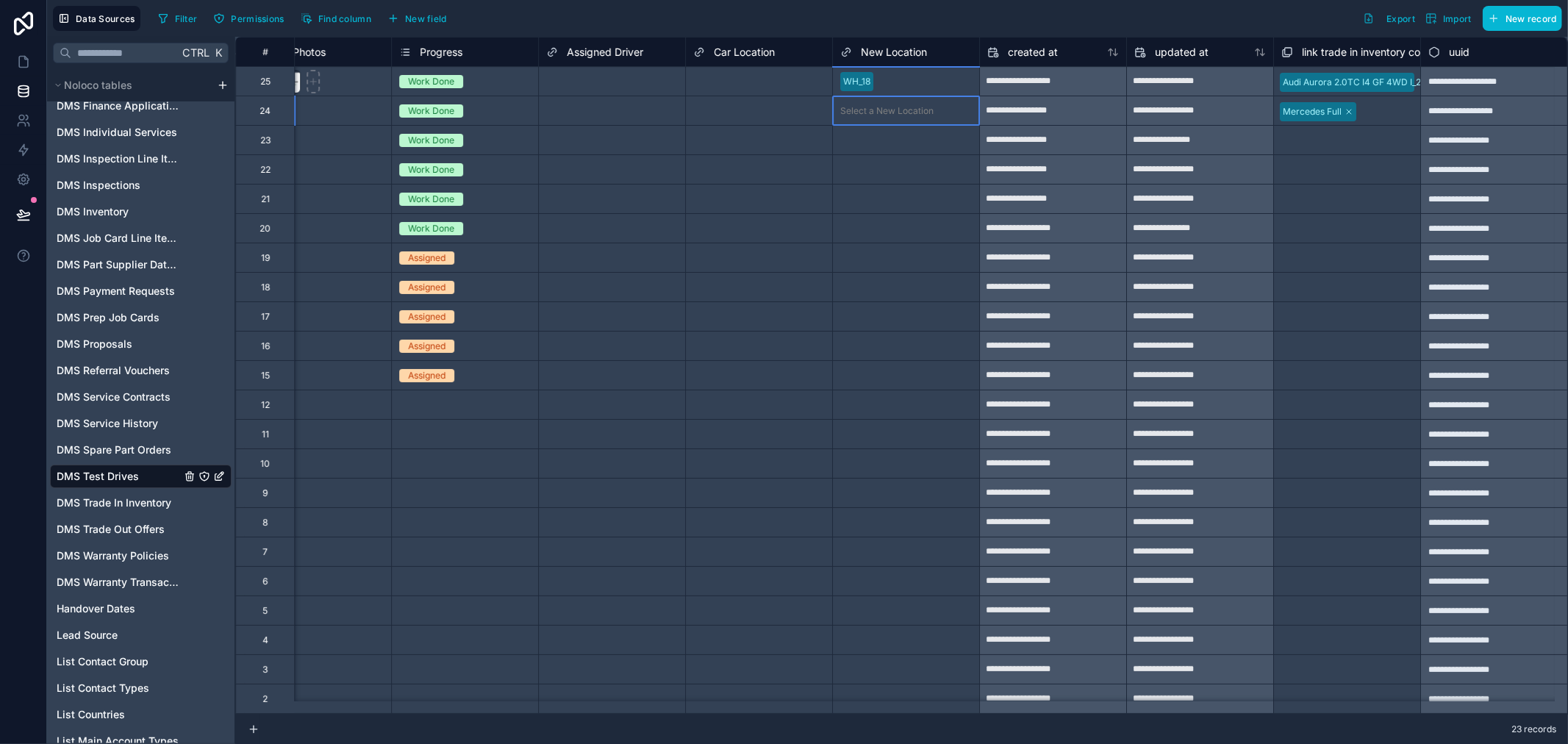
click at [875, 113] on div "Select a New Location" at bounding box center [887, 110] width 94 height 12
click at [877, 139] on div "Select a New Location" at bounding box center [887, 140] width 94 height 12
click at [877, 137] on div "Select a New Location" at bounding box center [887, 140] width 94 height 12
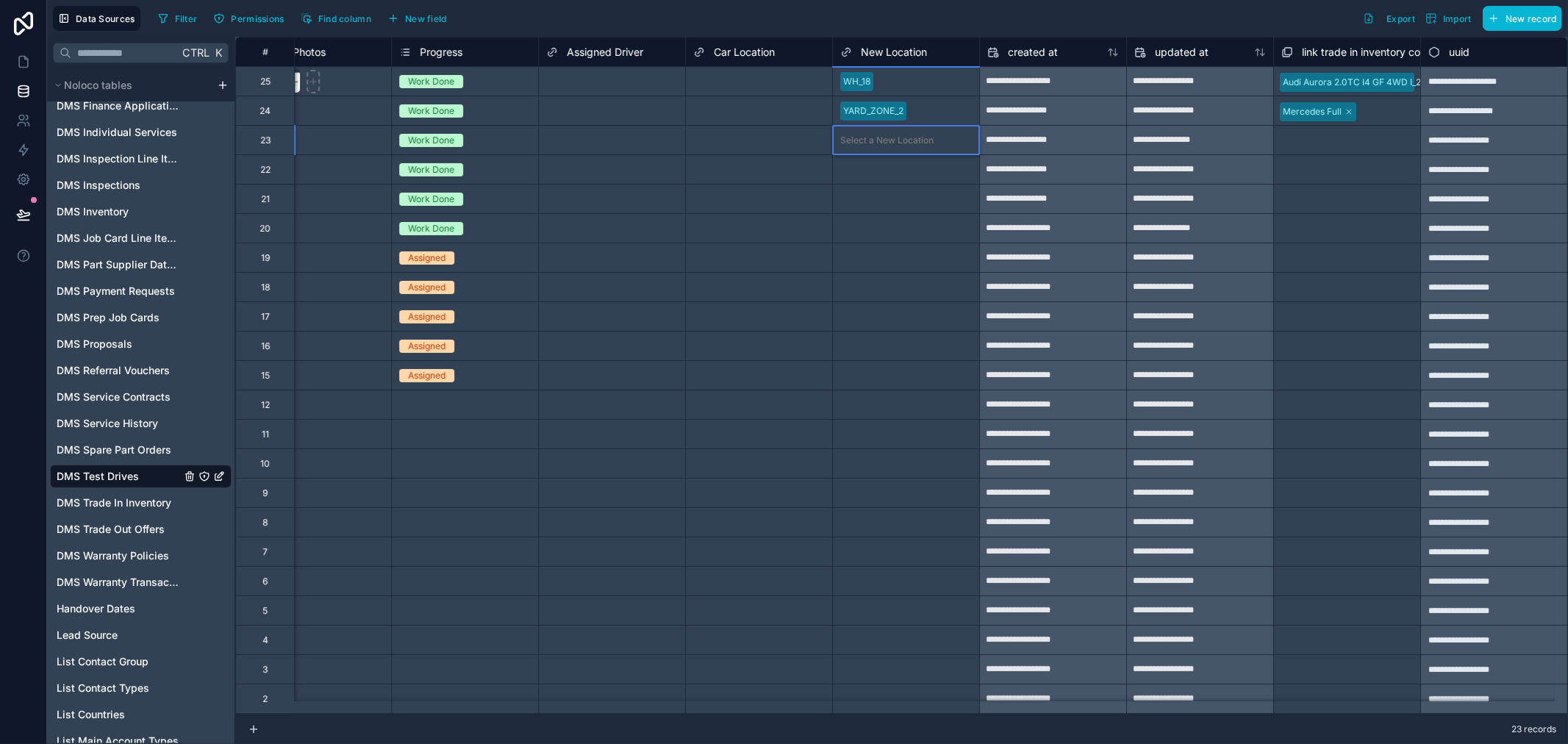
click at [879, 175] on div "Select a New Location" at bounding box center [906, 169] width 147 height 15
click at [880, 159] on div "Select a New Location" at bounding box center [906, 168] width 147 height 28
click at [880, 202] on div "Select a New Location" at bounding box center [887, 199] width 94 height 12
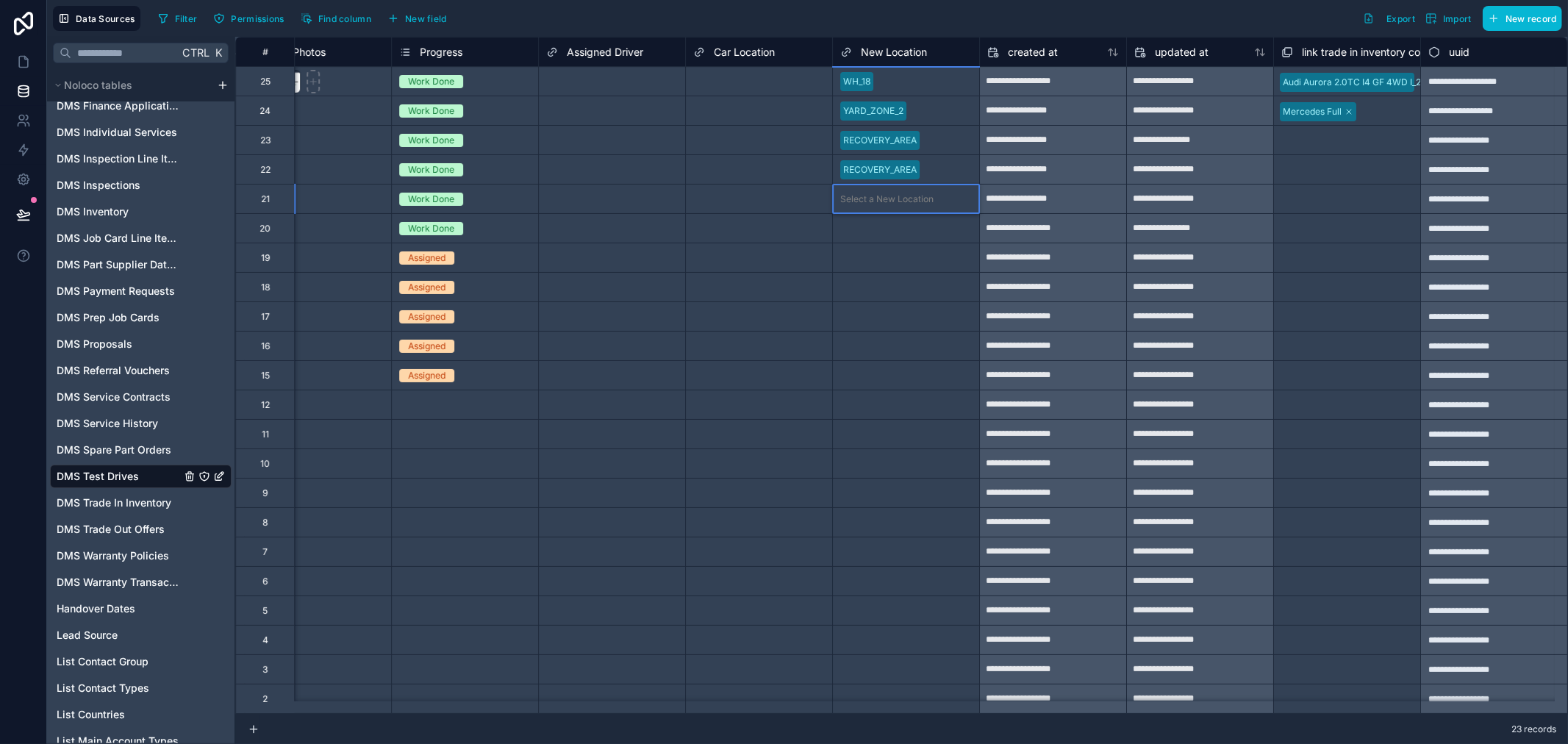
click at [881, 200] on div "Select a New Location" at bounding box center [887, 199] width 94 height 12
click at [869, 234] on div "Select a New Location" at bounding box center [906, 229] width 147 height 15
click at [869, 233] on div "Select a New Location" at bounding box center [887, 229] width 94 height 12
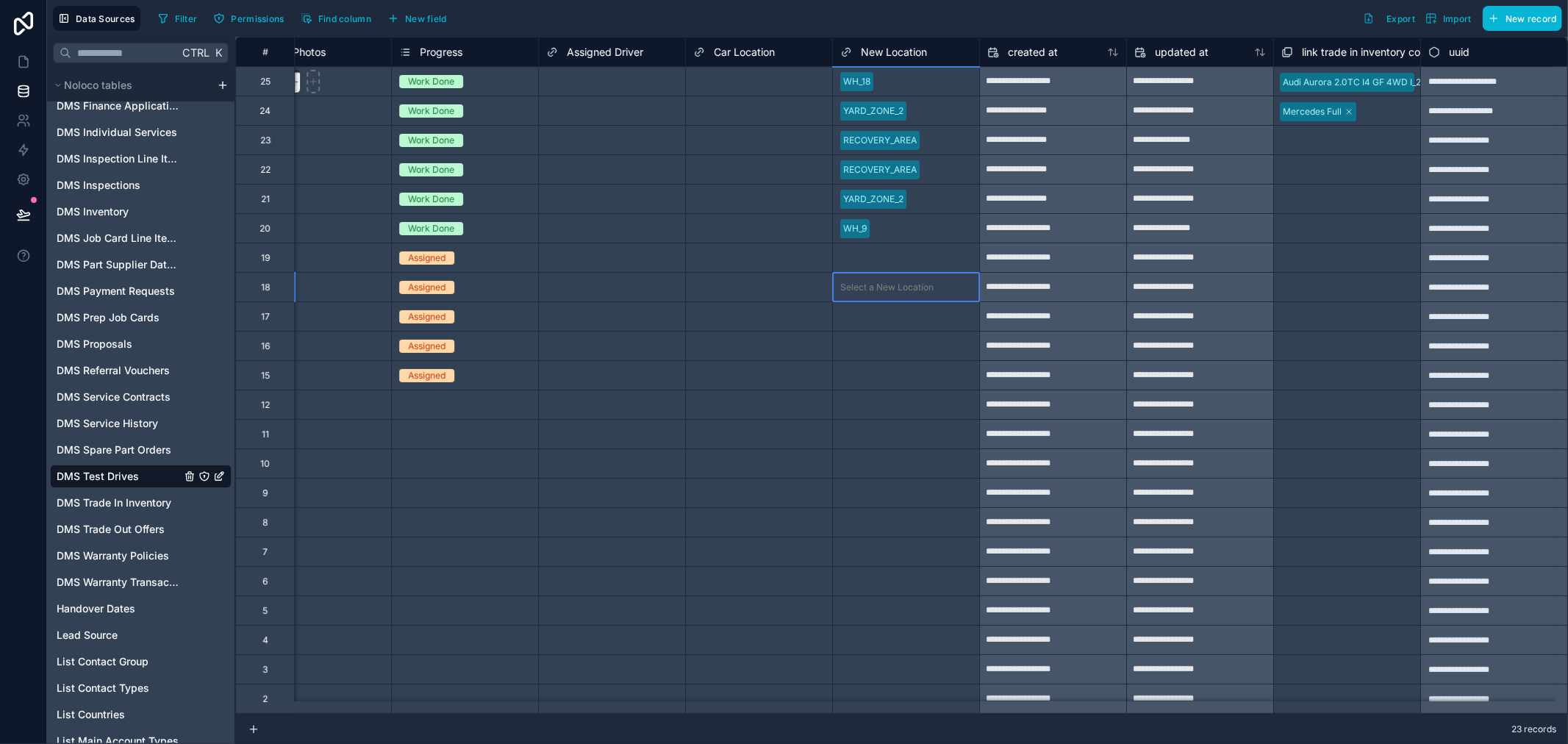
click at [868, 292] on div "Select a New Location" at bounding box center [906, 288] width 147 height 15
click at [847, 256] on div "Select a New Location" at bounding box center [887, 258] width 94 height 12
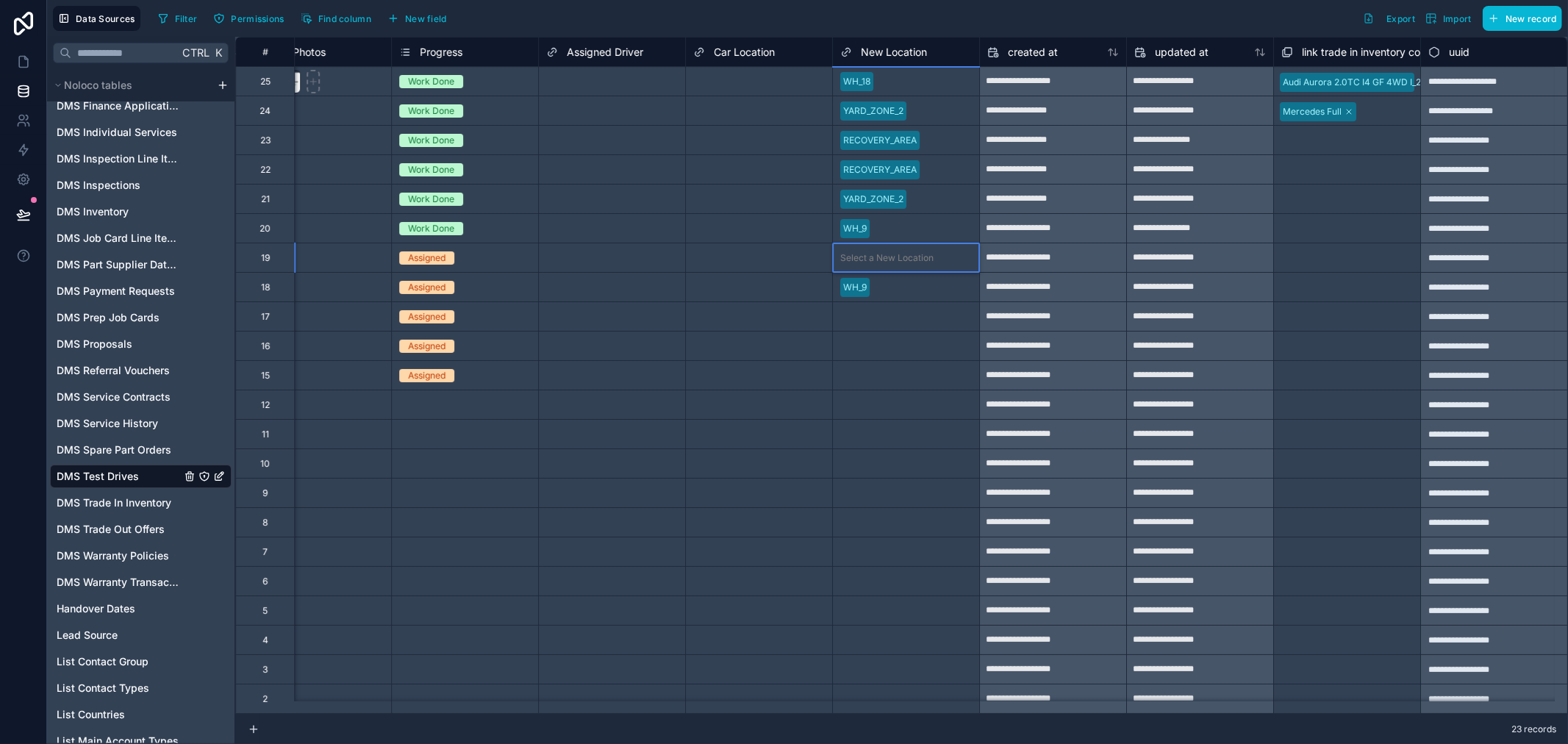
click at [869, 303] on div "Select a New Location" at bounding box center [906, 316] width 147 height 28
click at [884, 168] on div "RECOVERY_AREA" at bounding box center [880, 169] width 74 height 14
click at [872, 119] on span "YARD_ZONE_2" at bounding box center [873, 110] width 66 height 19
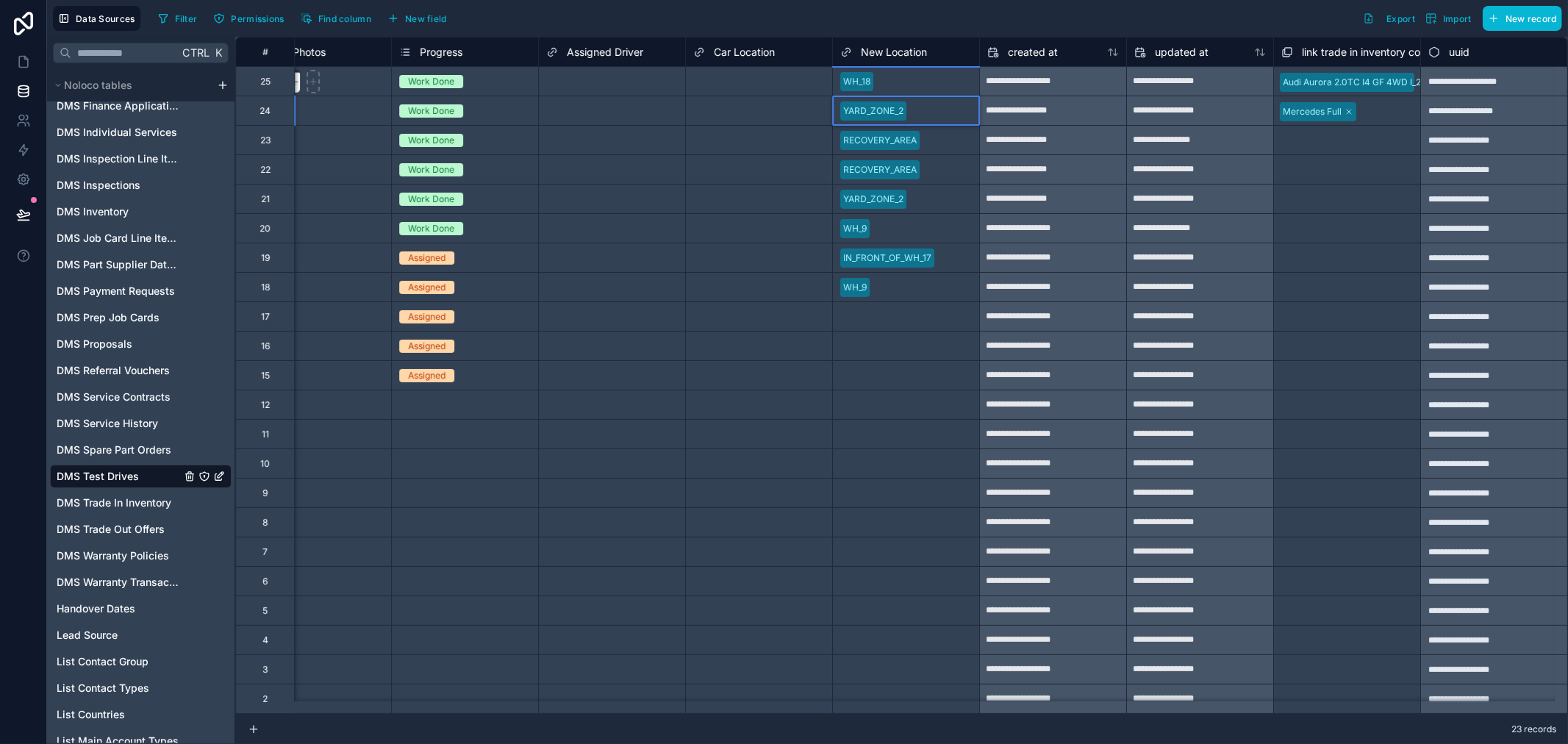
click at [872, 110] on div "YARD_ZONE_2" at bounding box center [873, 111] width 60 height 14
click at [875, 200] on div "YARD_ZONE_2" at bounding box center [873, 199] width 60 height 14
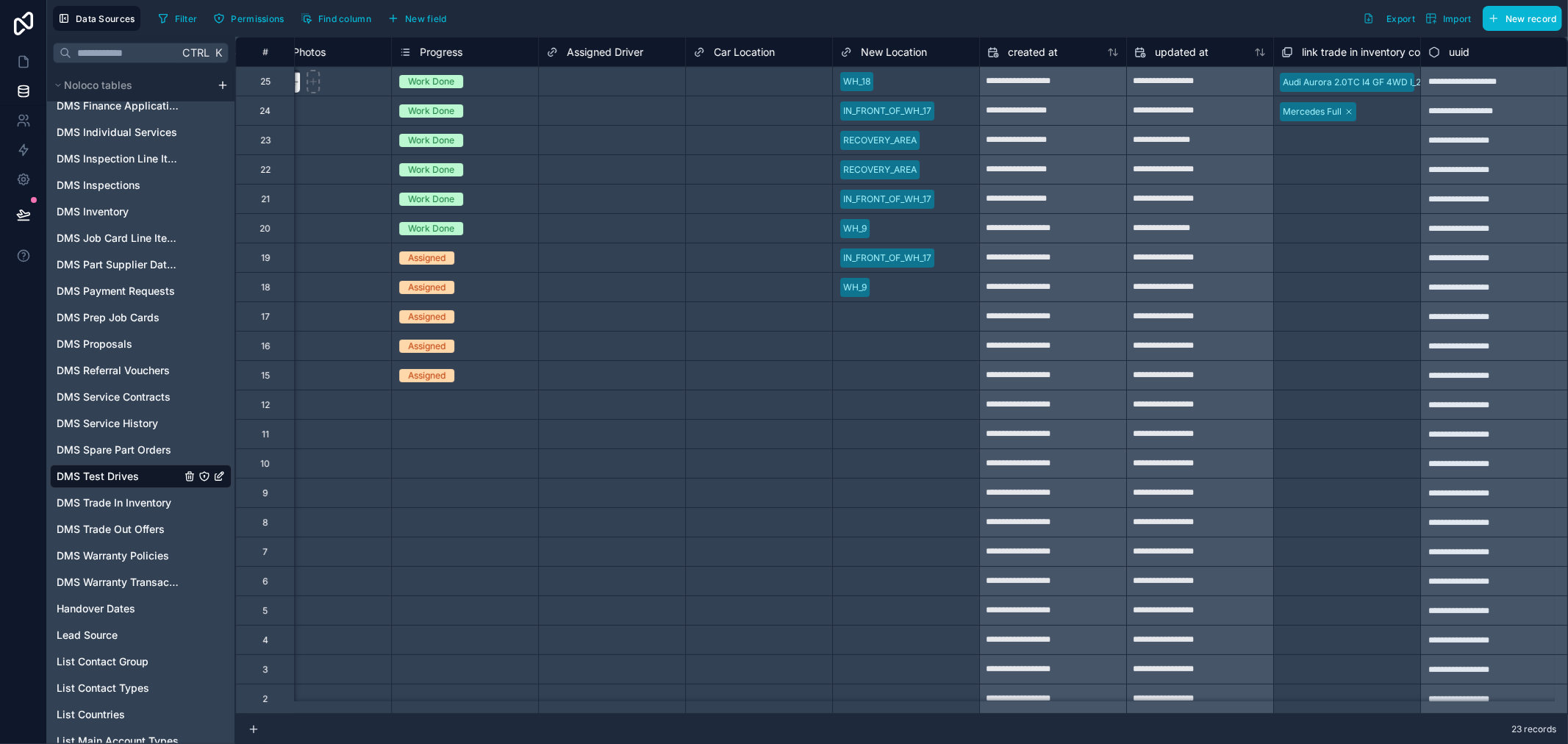
click at [774, 4] on div "Data Sources Filter Permissions Find column New field Export Import New record" at bounding box center [808, 18] width 1521 height 36
click at [27, 63] on icon at bounding box center [24, 62] width 9 height 11
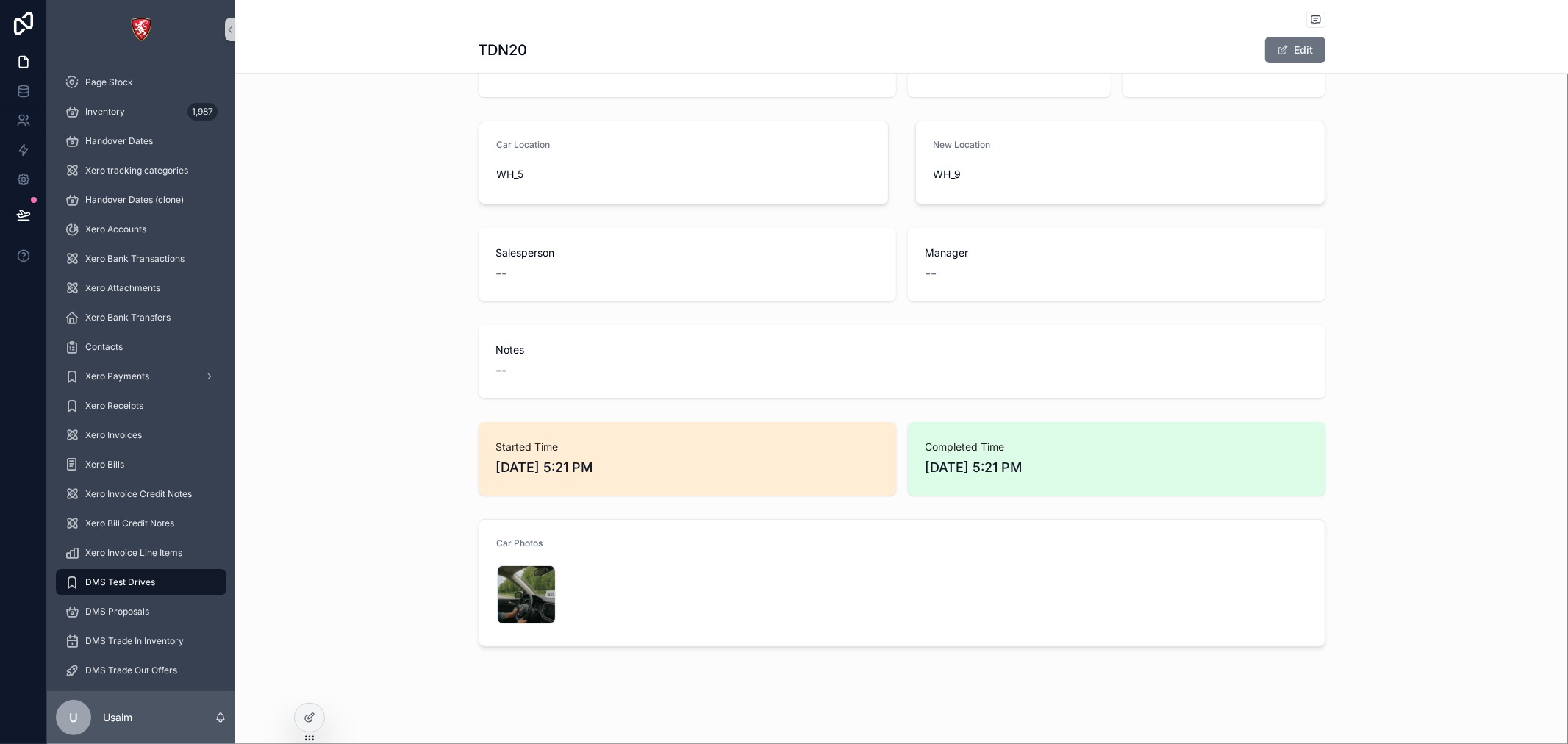
scroll to position [342, 0]
click at [314, 710] on div at bounding box center [310, 718] width 29 height 28
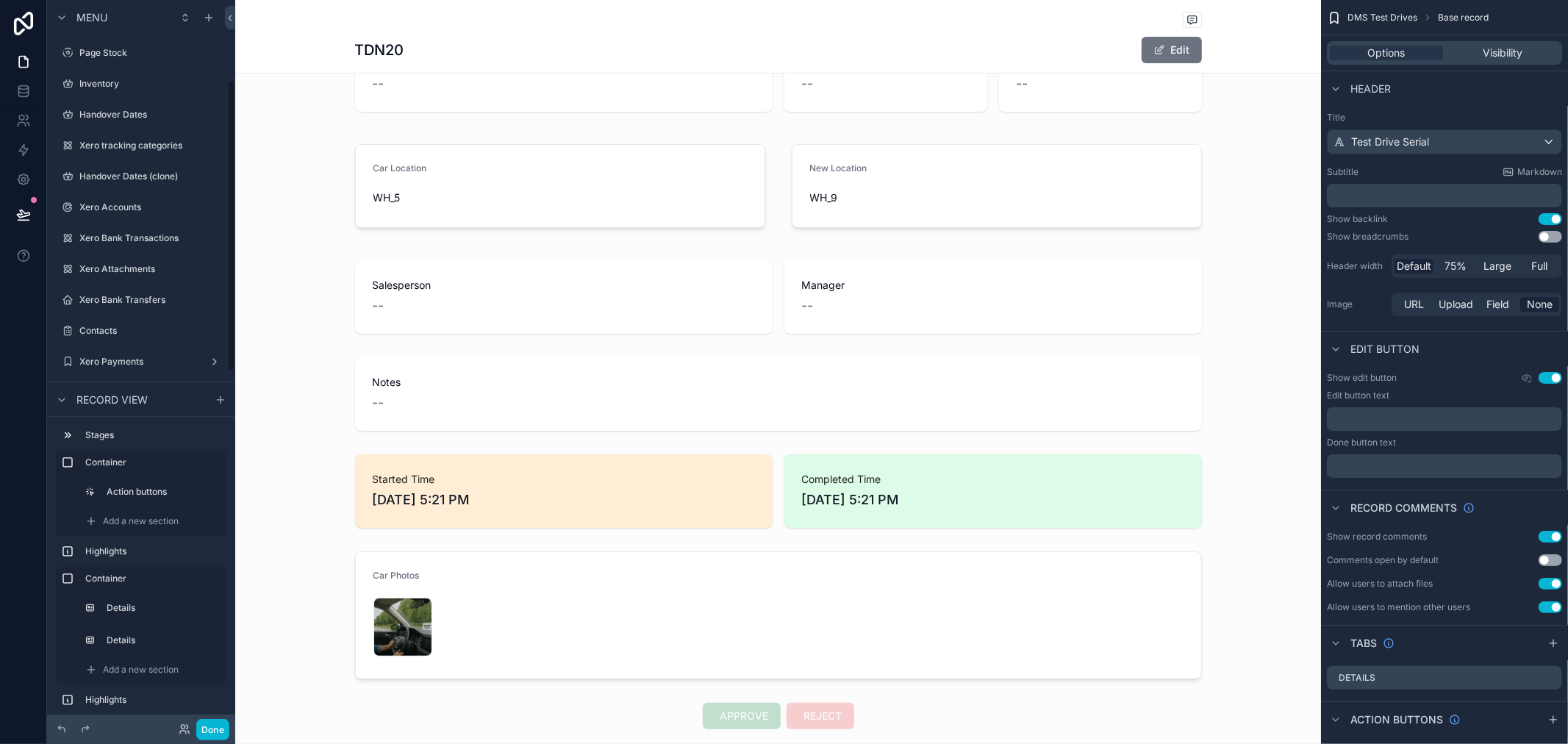
scroll to position [199, 0]
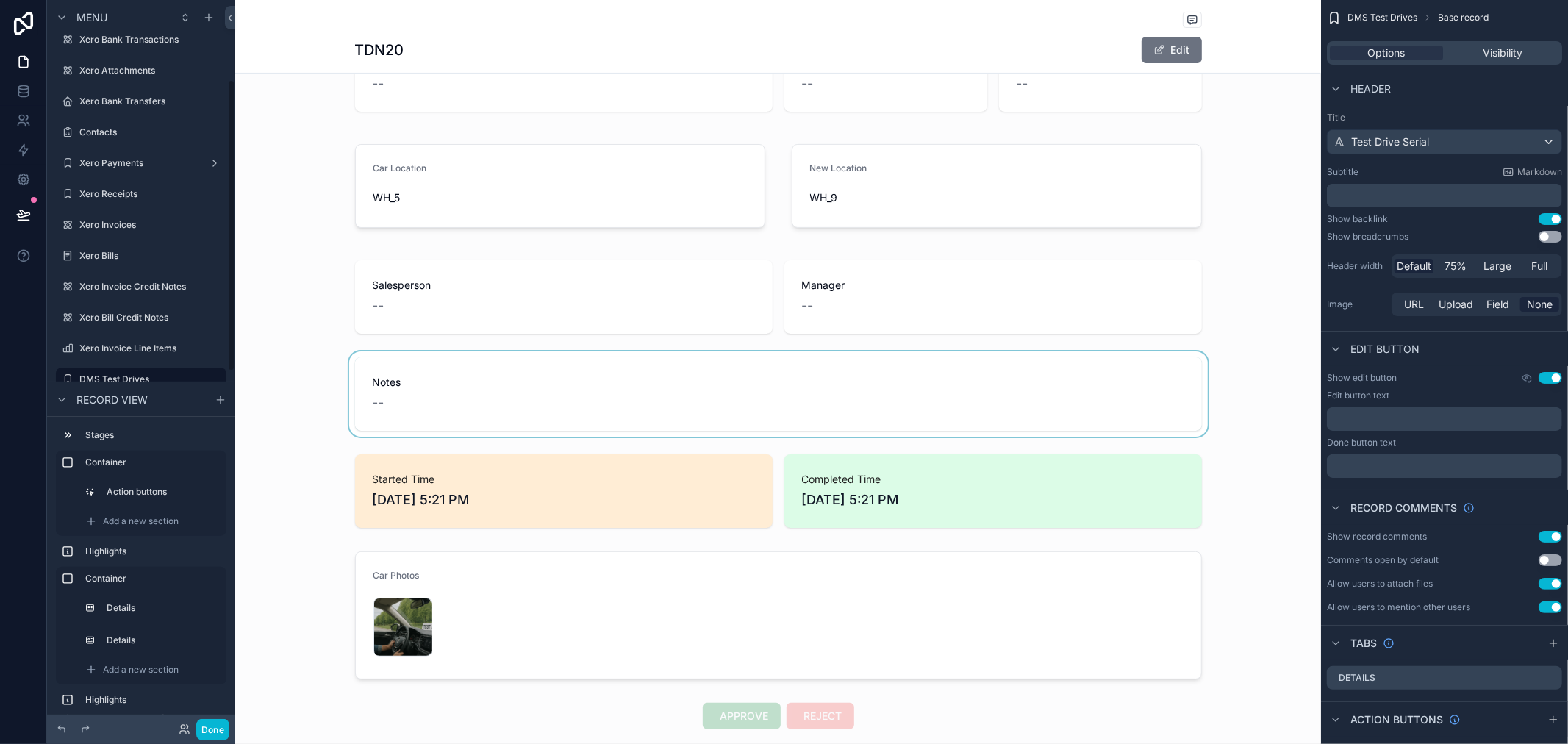
click at [372, 380] on div "scrollable content" at bounding box center [778, 394] width 1085 height 86
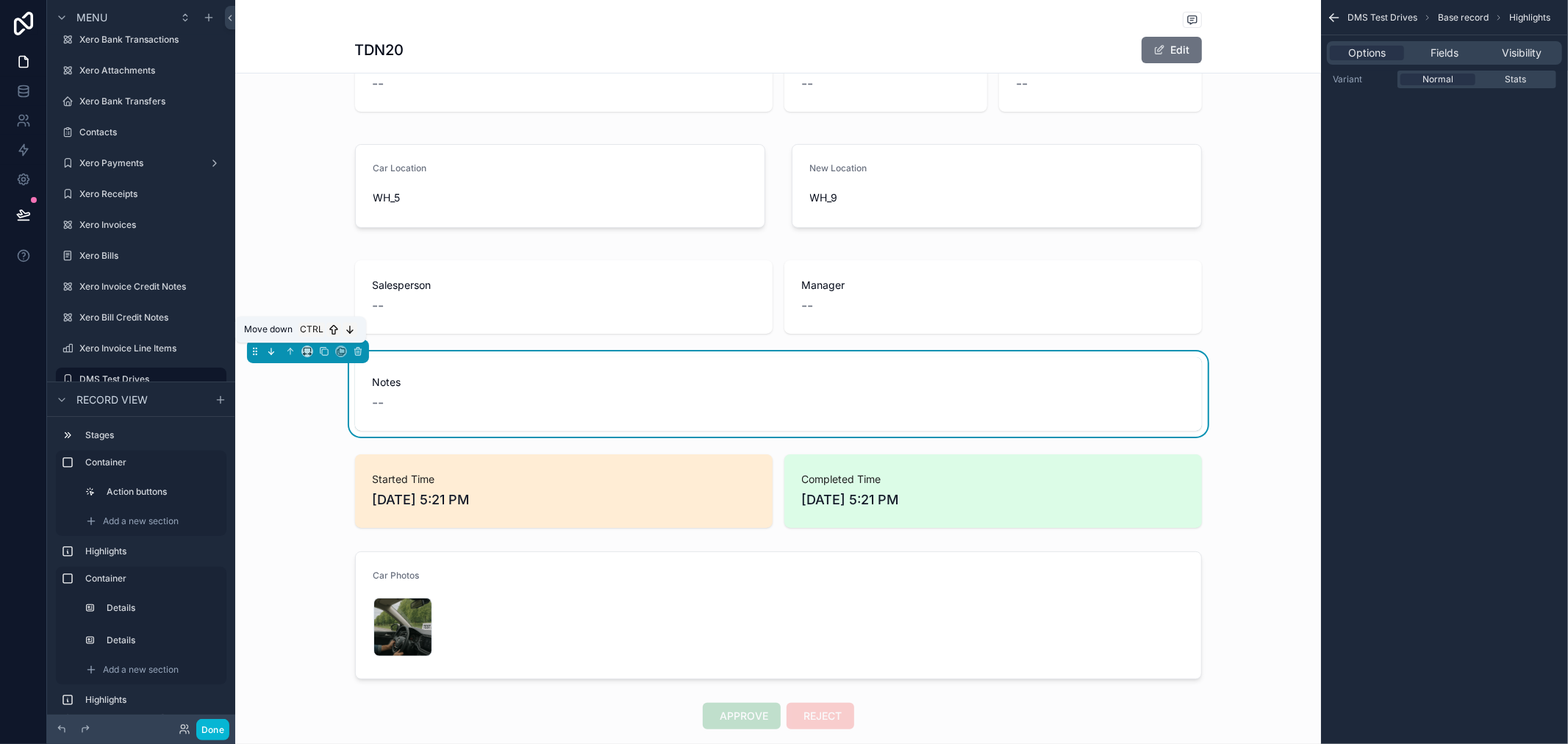
click at [269, 355] on icon "scrollable content" at bounding box center [270, 351] width 10 height 10
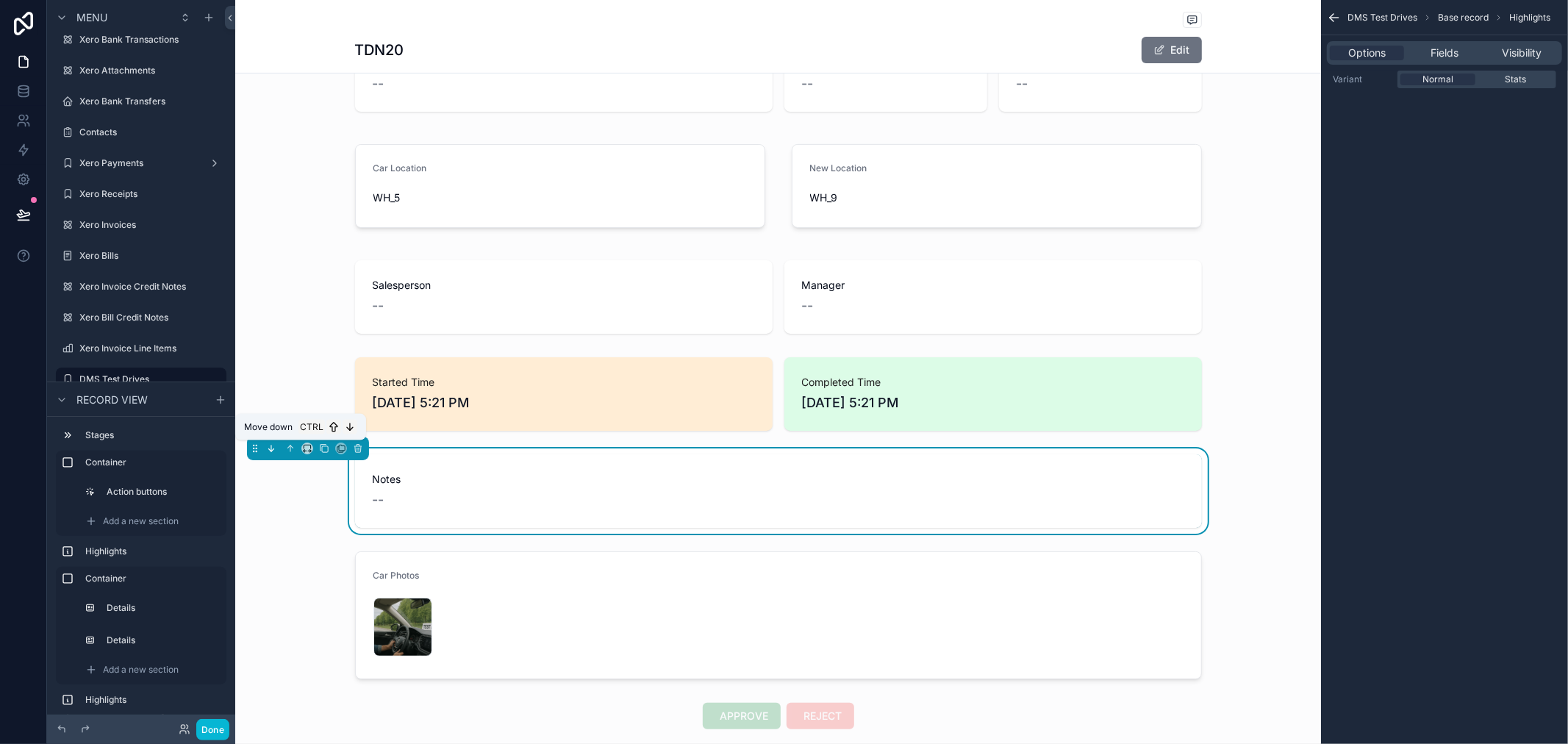
click at [272, 453] on icon "scrollable content" at bounding box center [270, 448] width 10 height 10
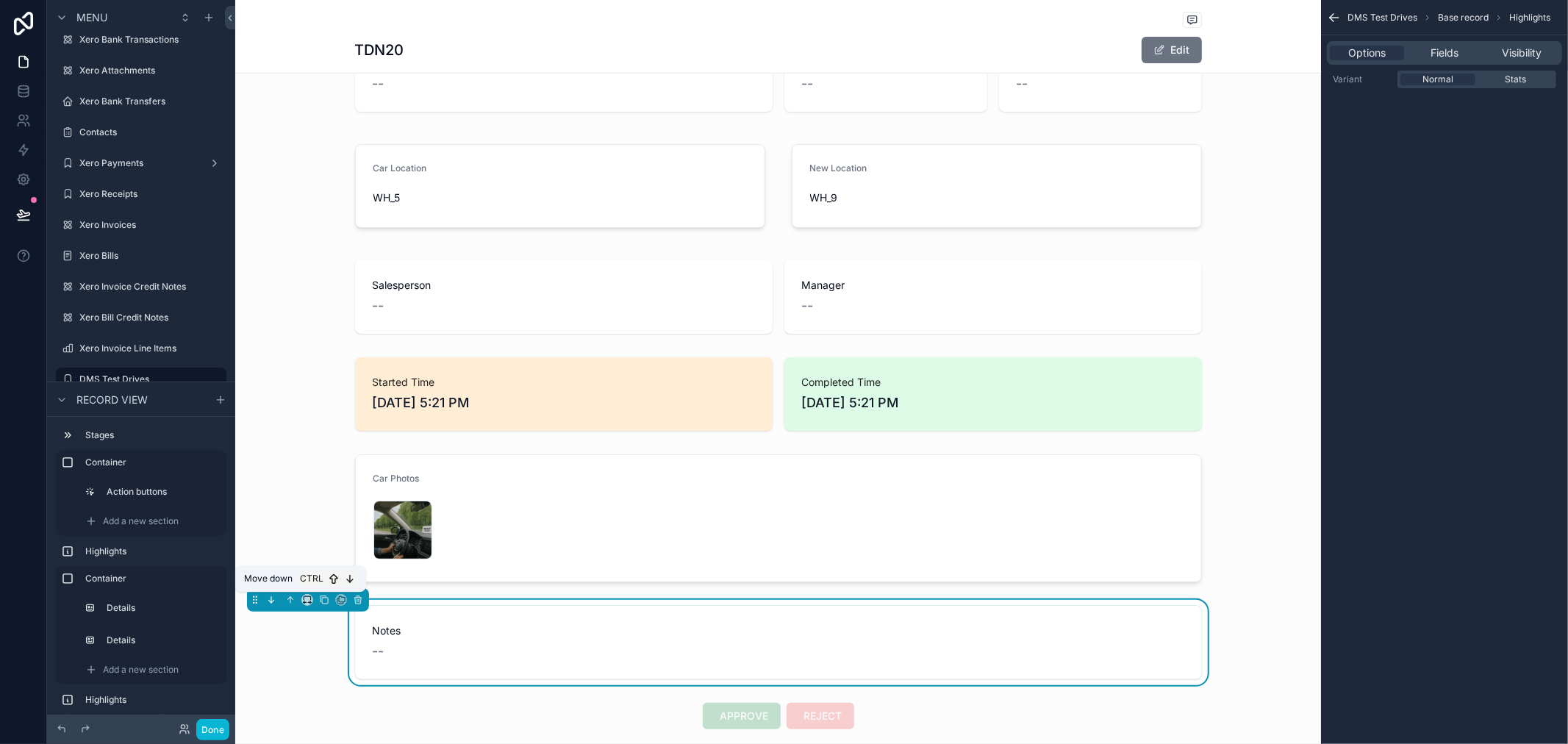
click at [269, 605] on icon "scrollable content" at bounding box center [270, 599] width 10 height 10
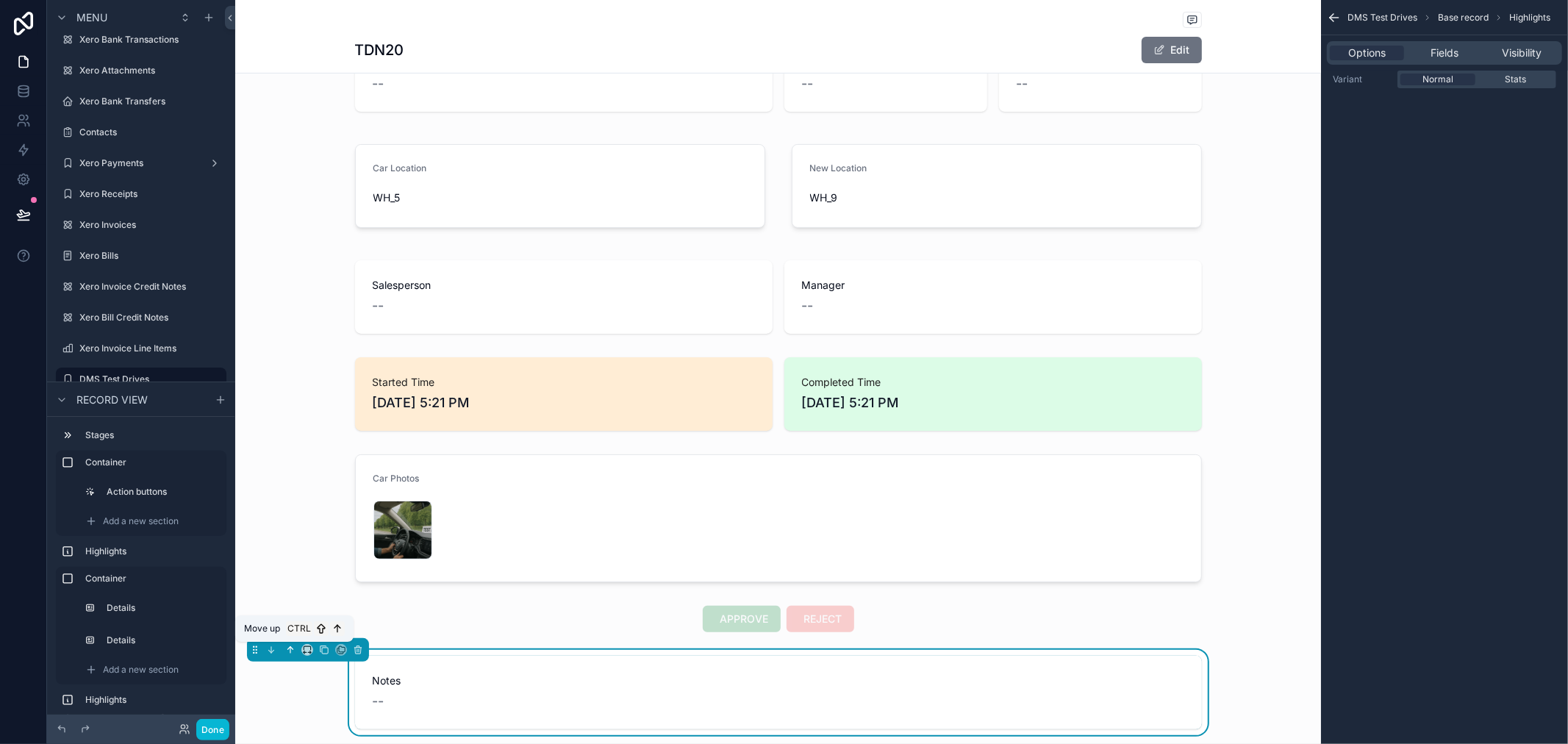
click at [288, 650] on icon "scrollable content" at bounding box center [290, 649] width 10 height 10
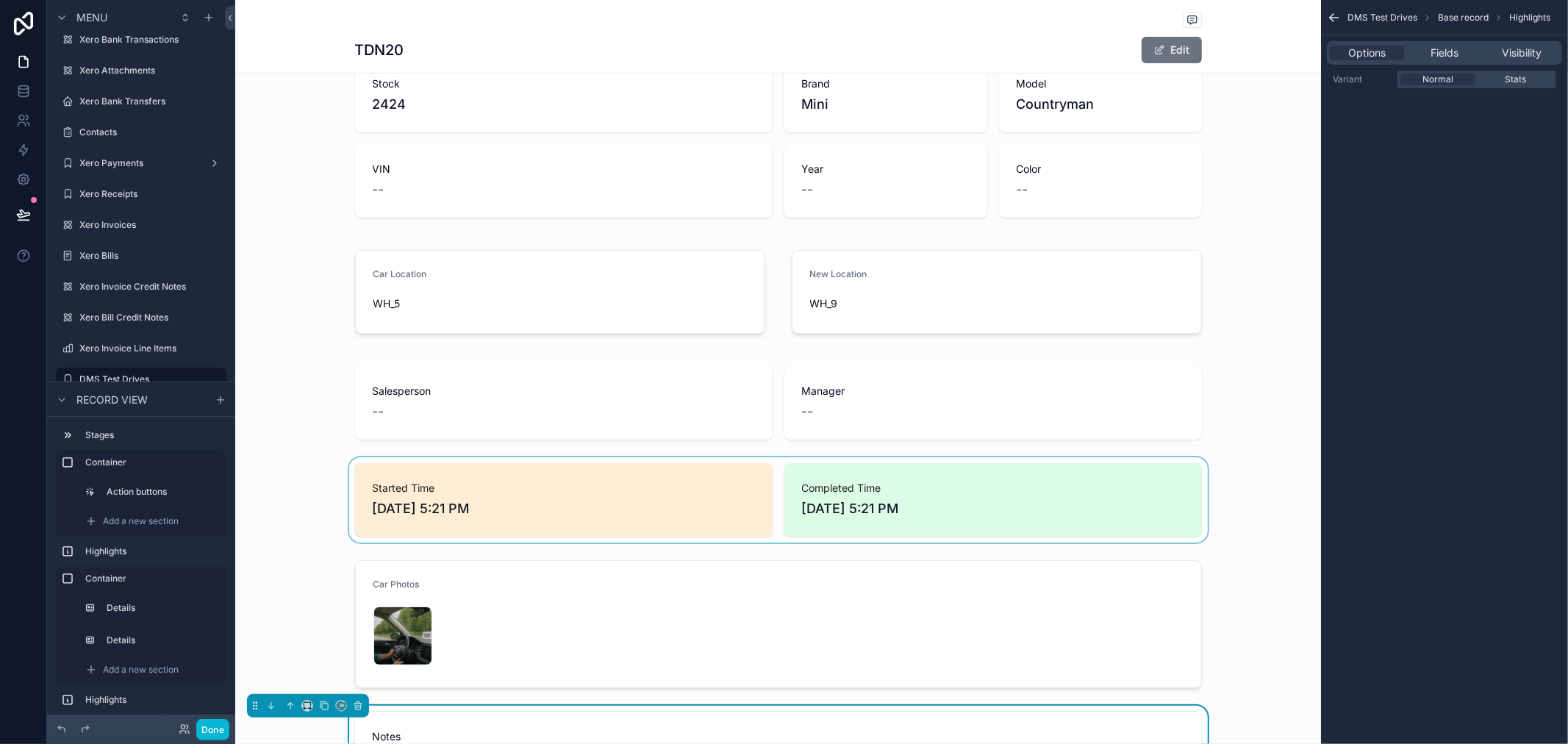
scroll to position [245, 0]
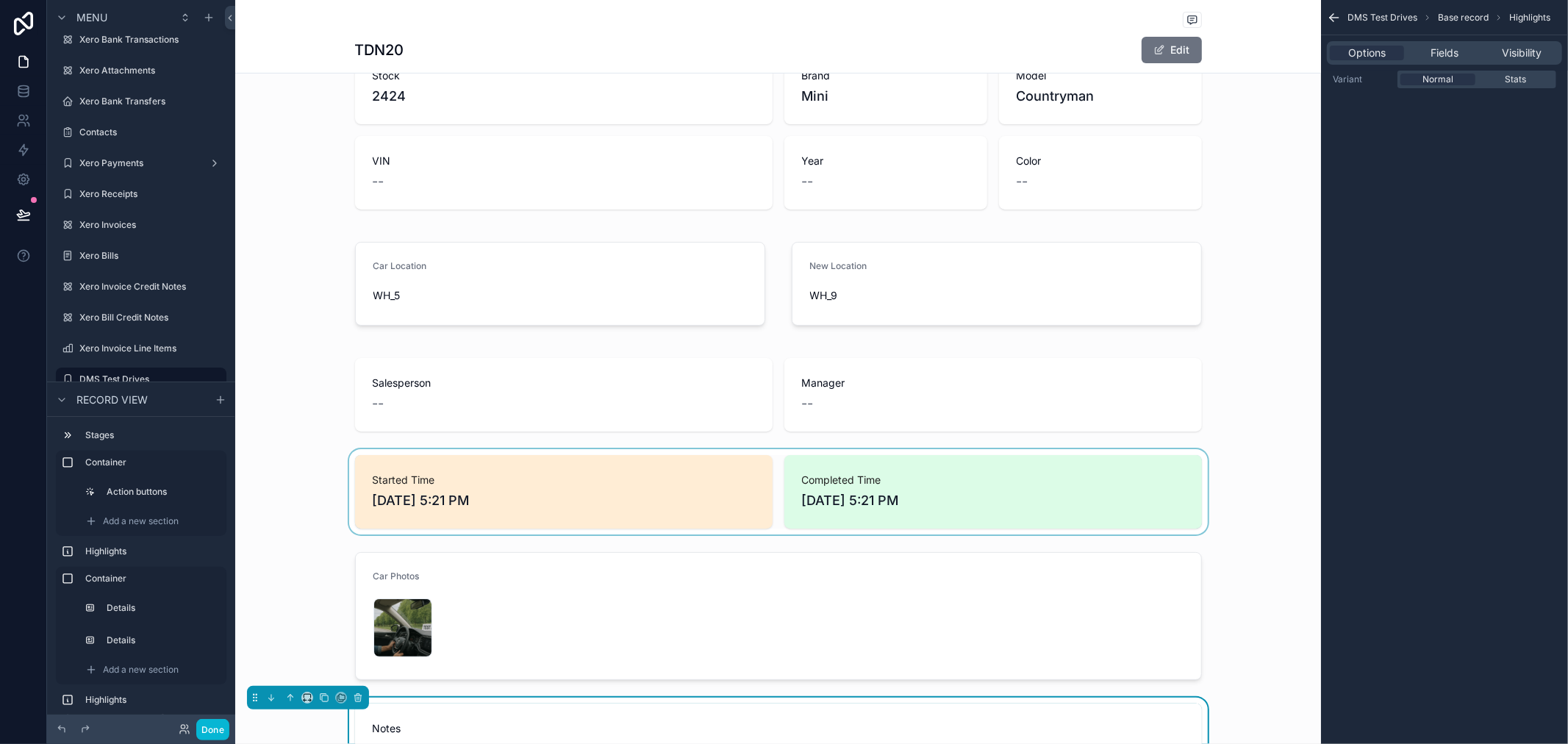
click at [917, 474] on div "scrollable content" at bounding box center [778, 492] width 1085 height 86
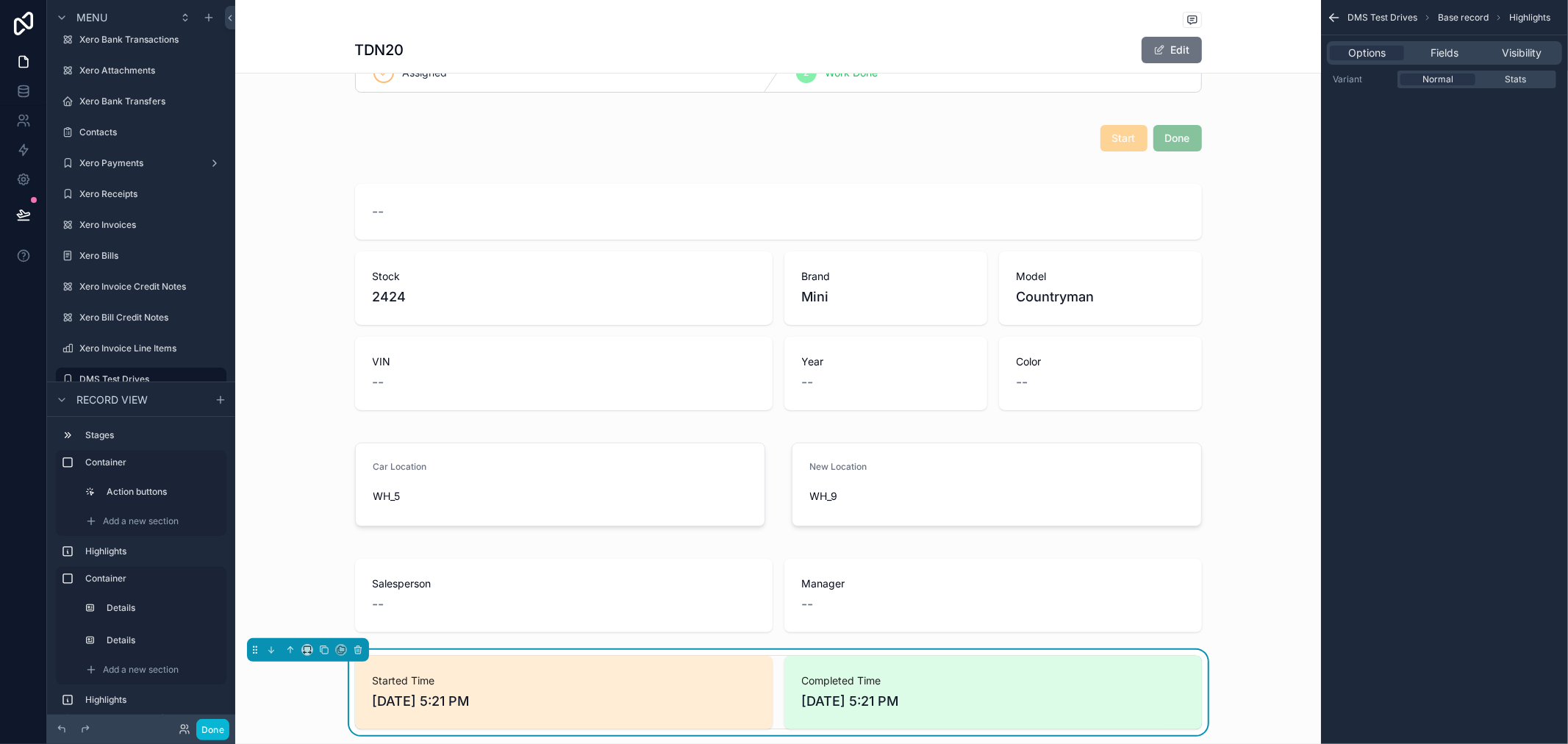
scroll to position [82, 0]
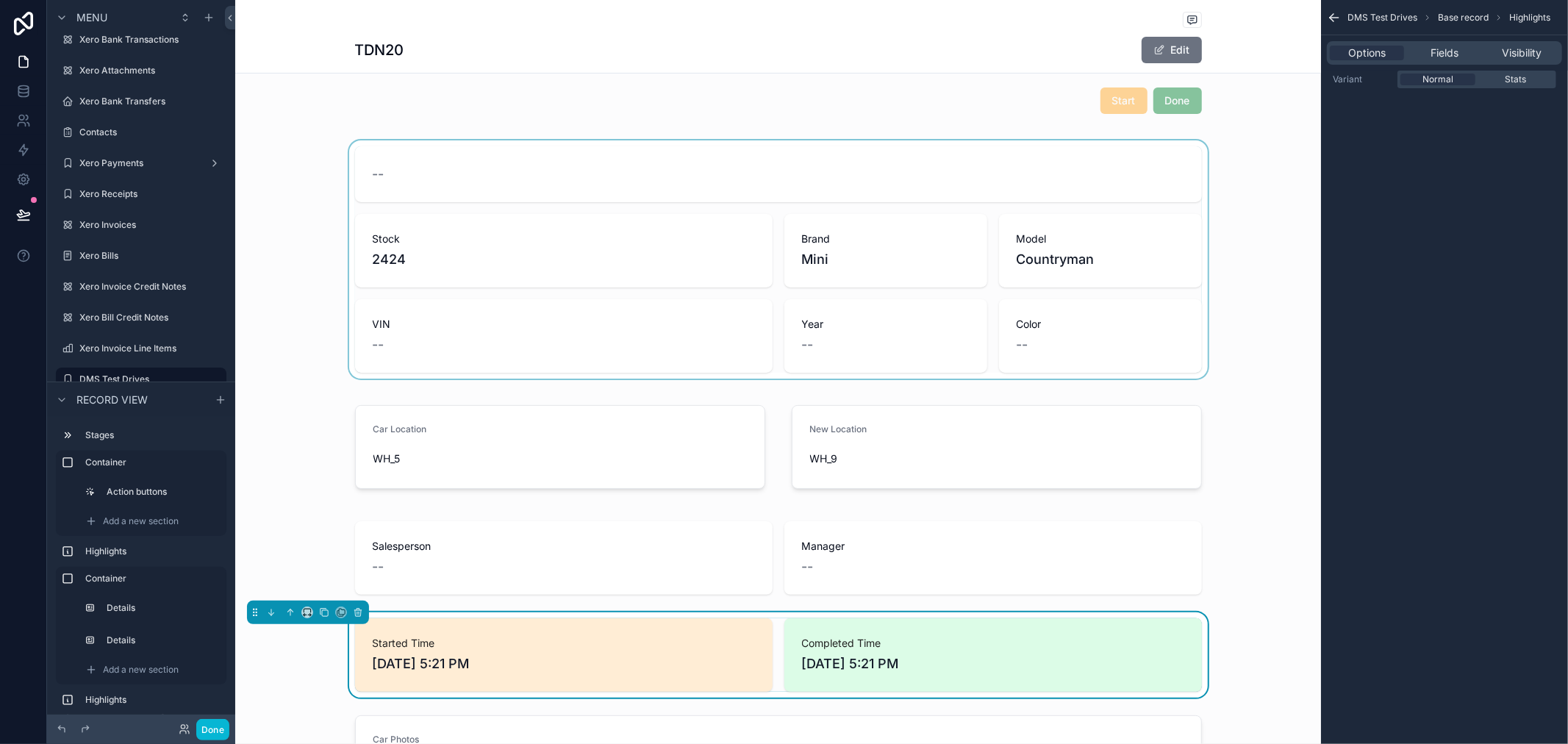
click at [754, 371] on div "scrollable content" at bounding box center [778, 260] width 1085 height 239
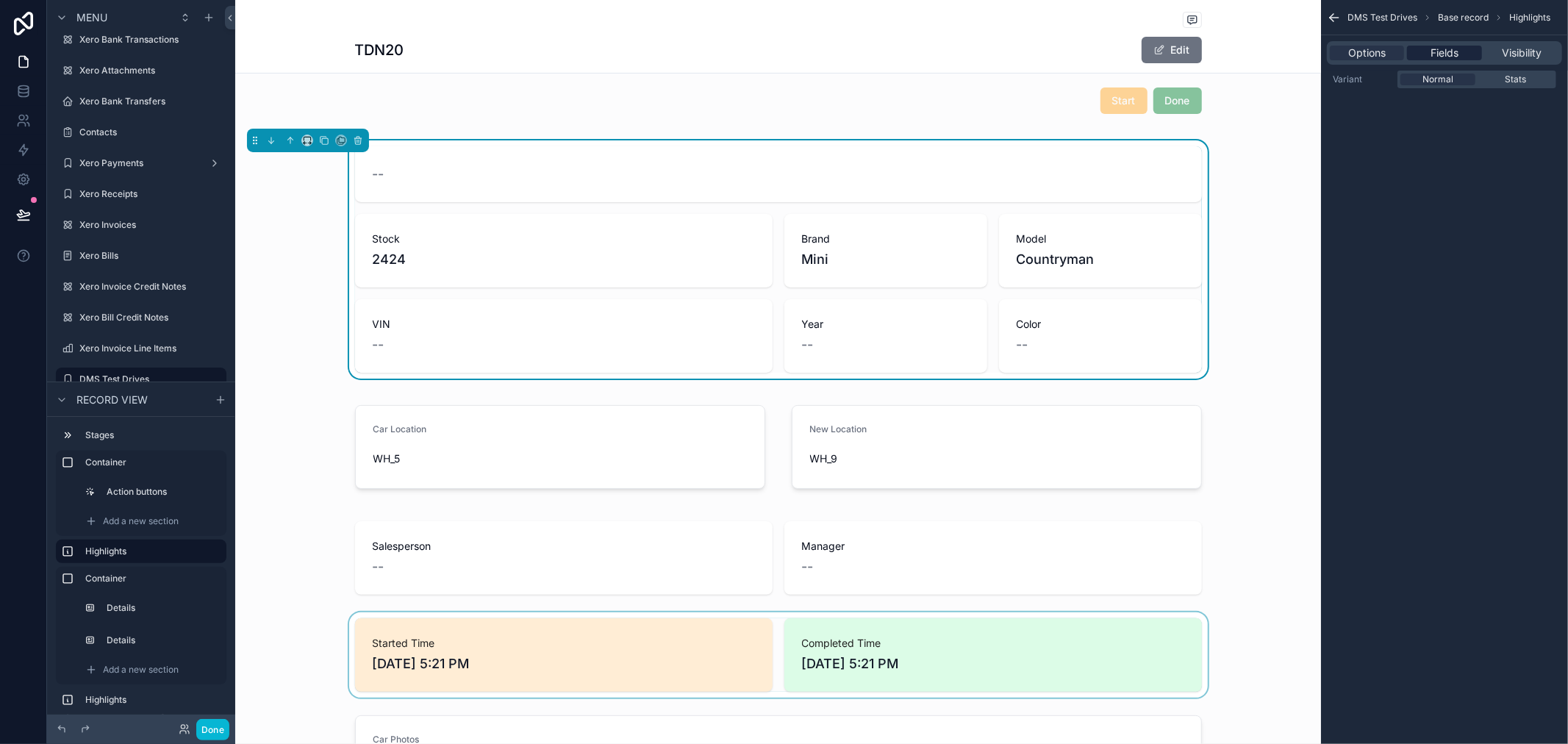
click at [1441, 59] on span "Fields" at bounding box center [1444, 53] width 28 height 15
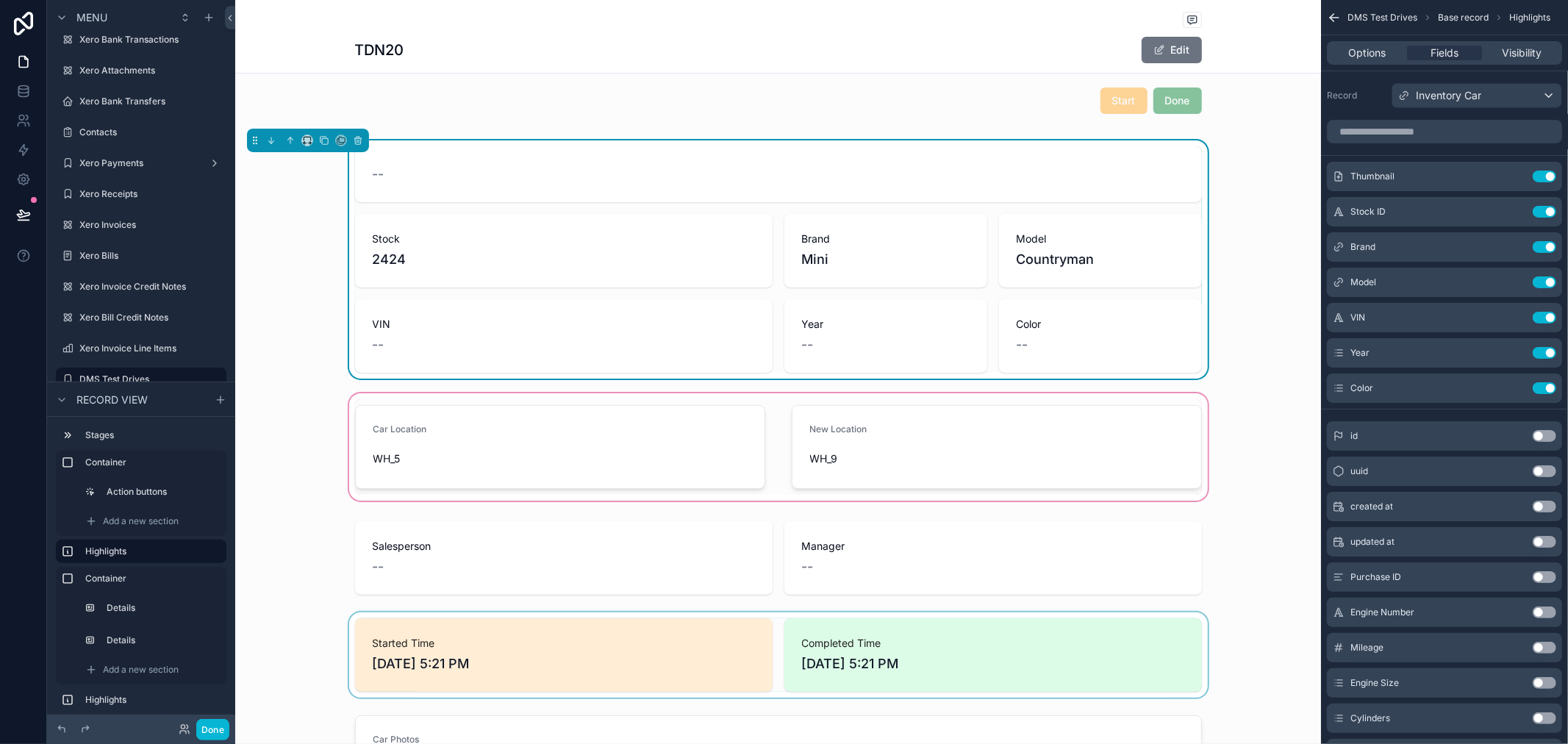
click at [788, 431] on div "scrollable content" at bounding box center [778, 447] width 1085 height 113
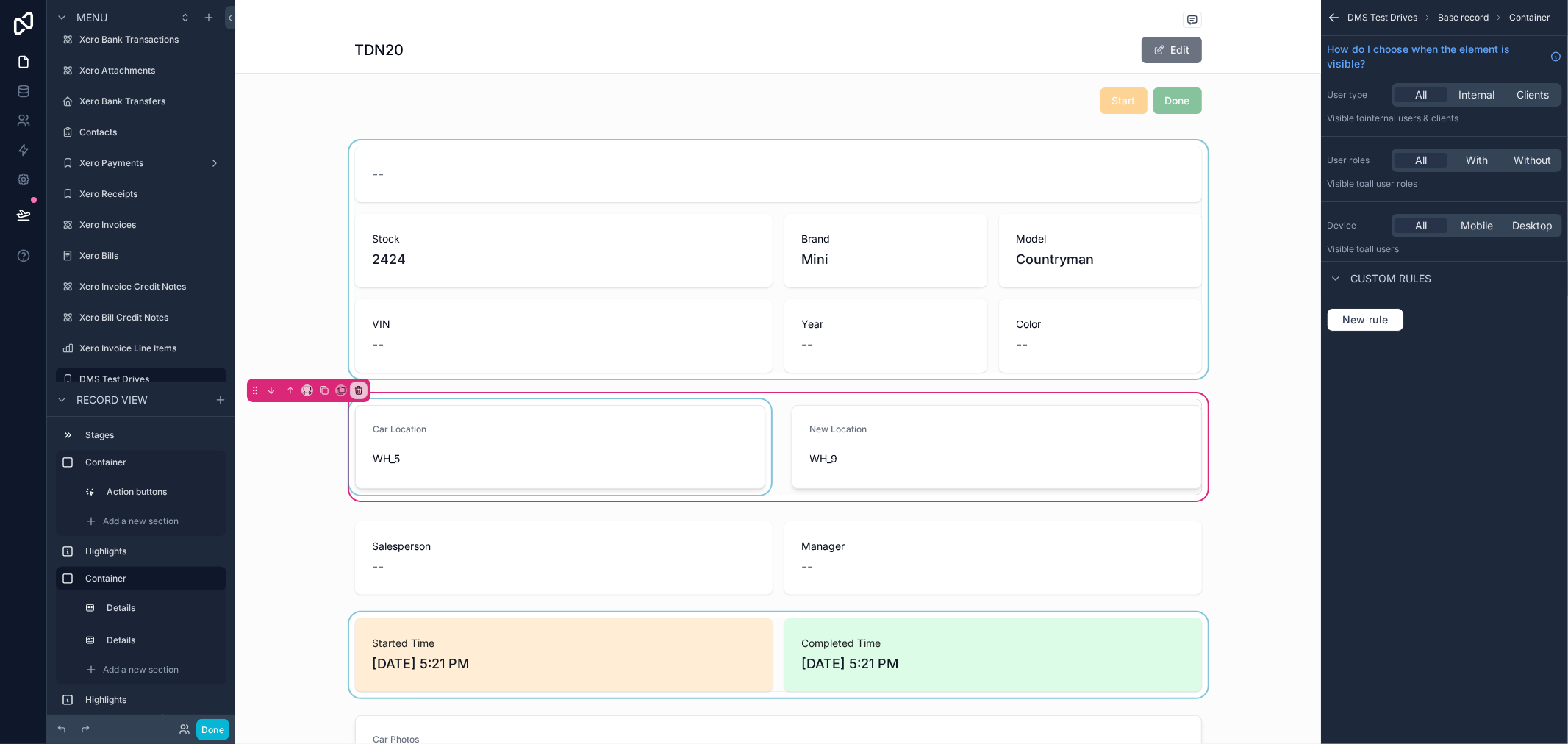
click at [700, 444] on div "scrollable content" at bounding box center [560, 446] width 428 height 96
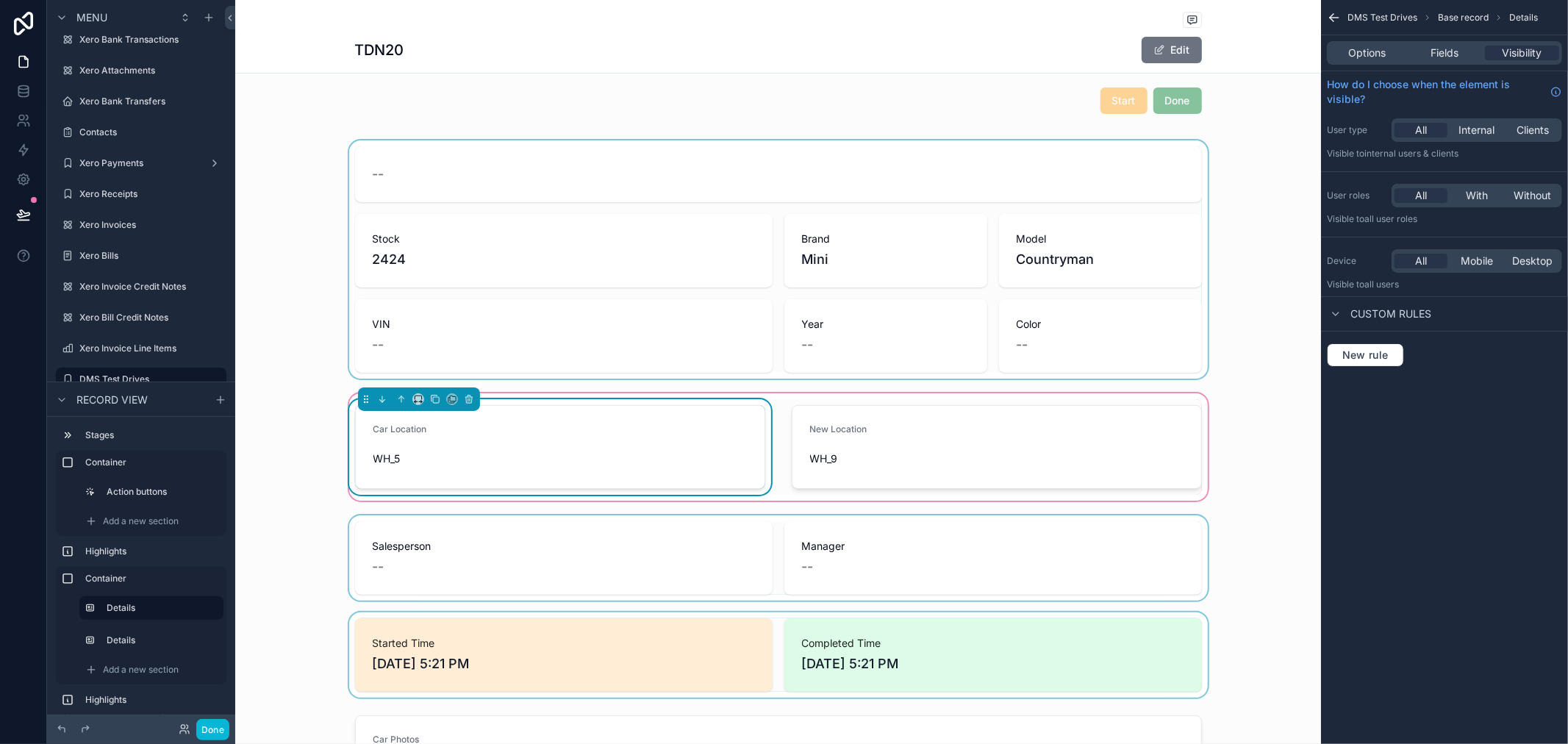
click at [746, 556] on div "scrollable content" at bounding box center [778, 558] width 1085 height 86
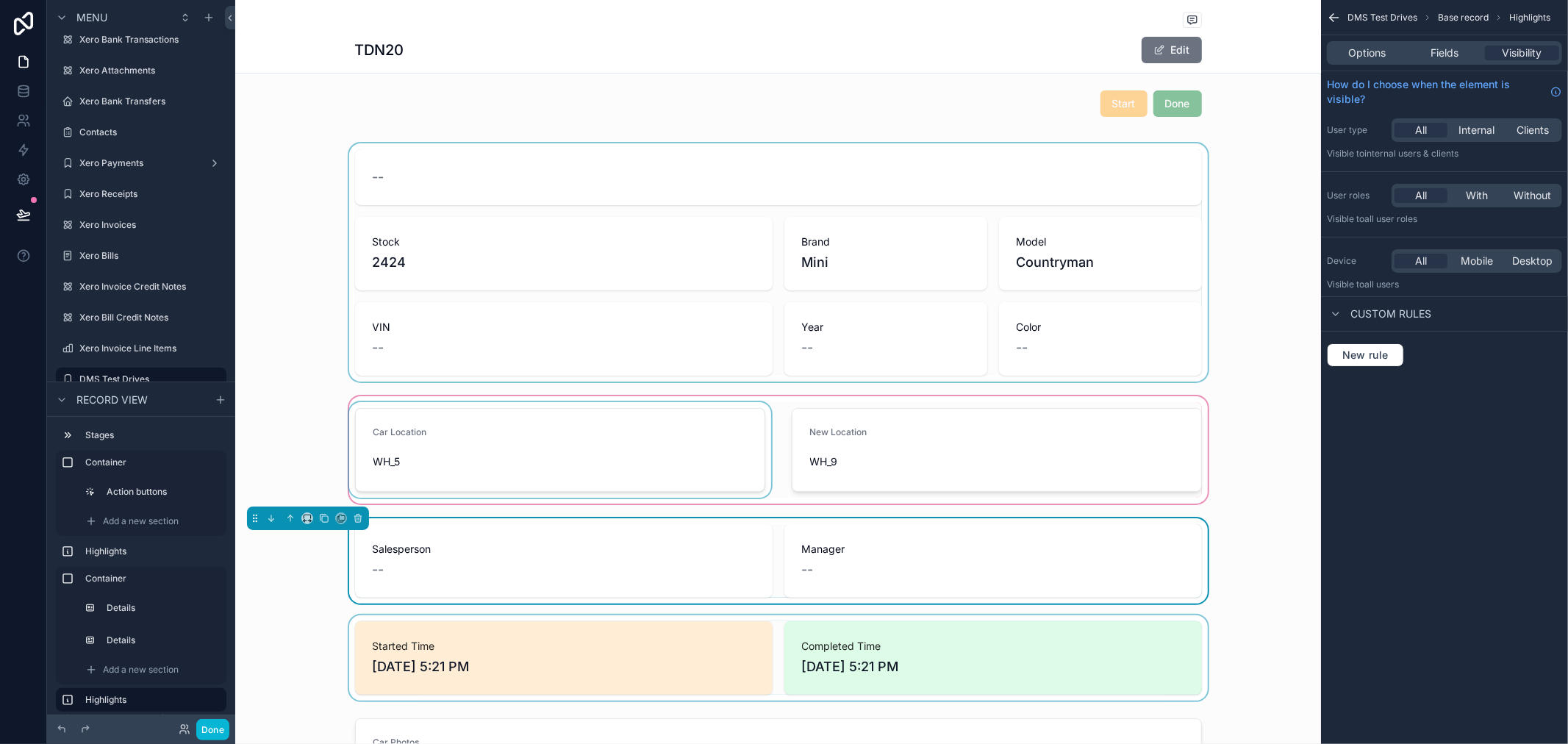
scroll to position [0, 0]
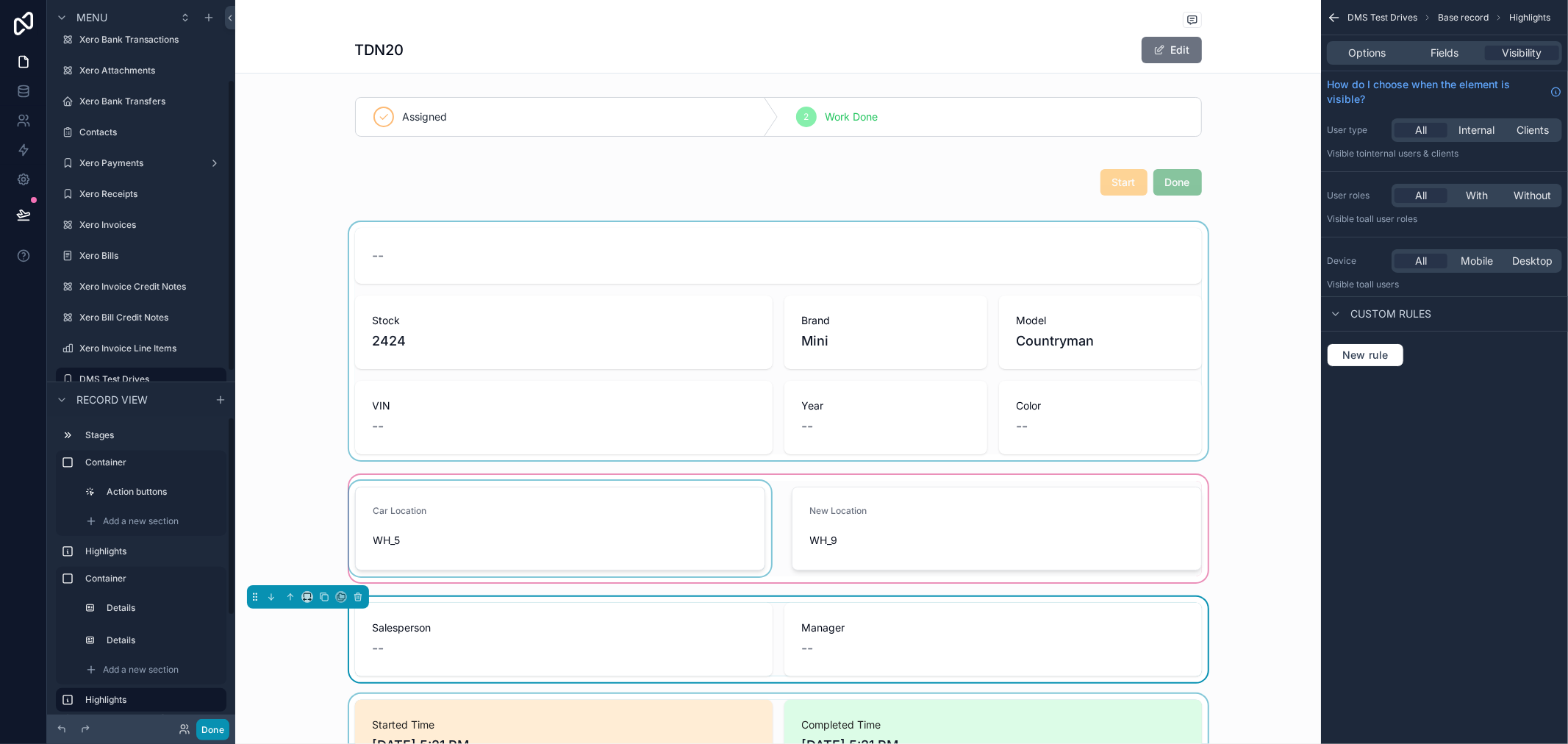
click at [220, 729] on button "Done" at bounding box center [213, 729] width 33 height 21
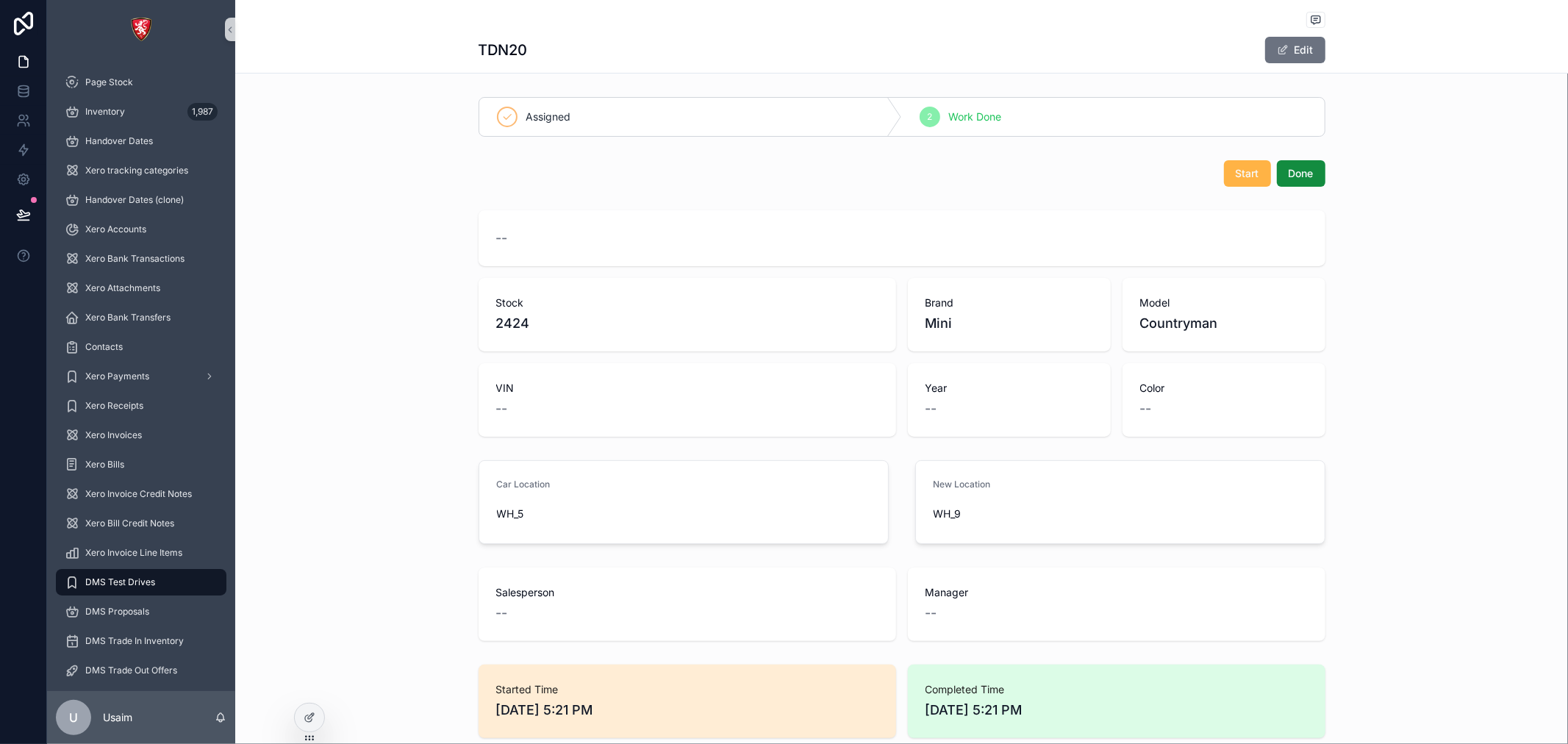
click at [1237, 164] on button "Start" at bounding box center [1247, 173] width 47 height 26
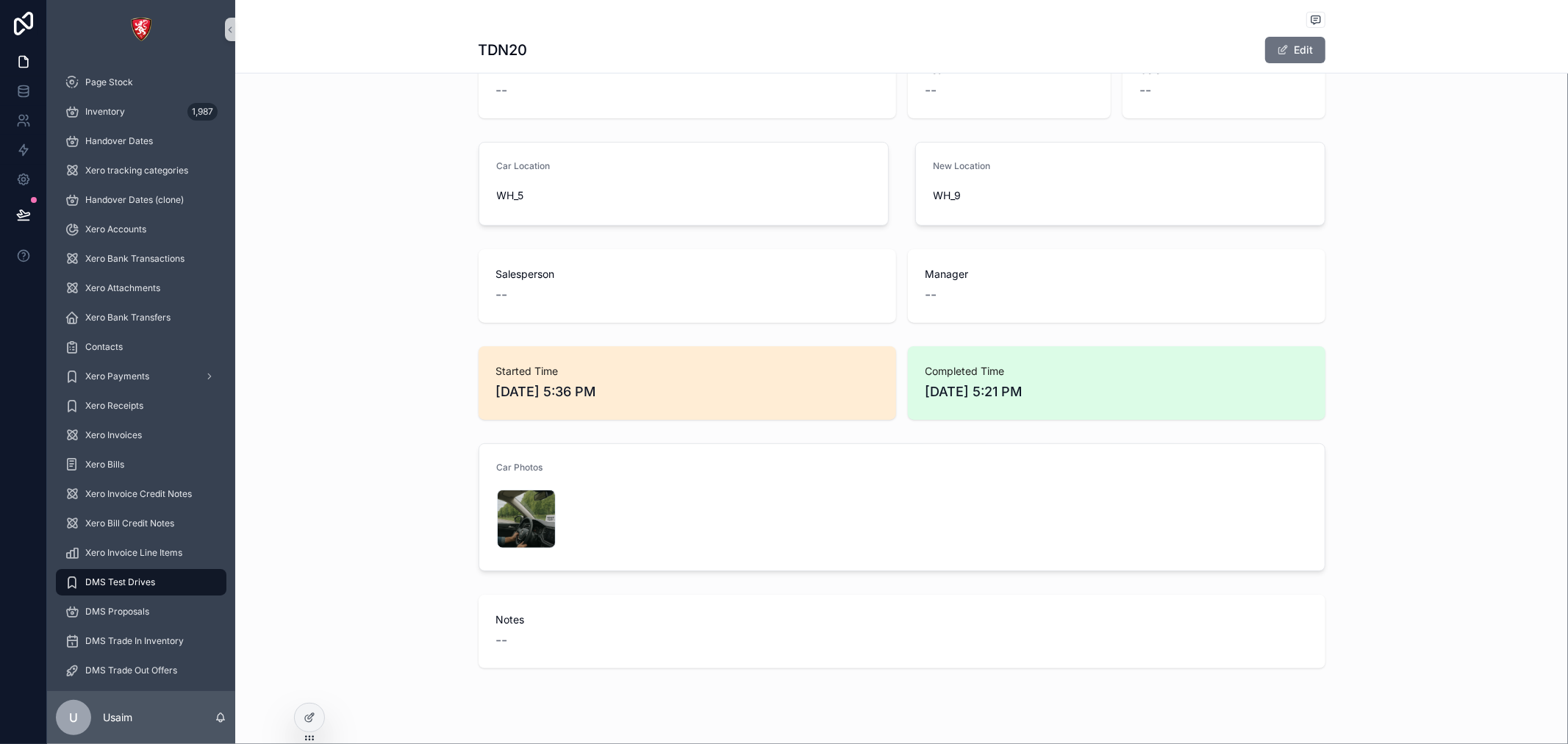
scroll to position [342, 0]
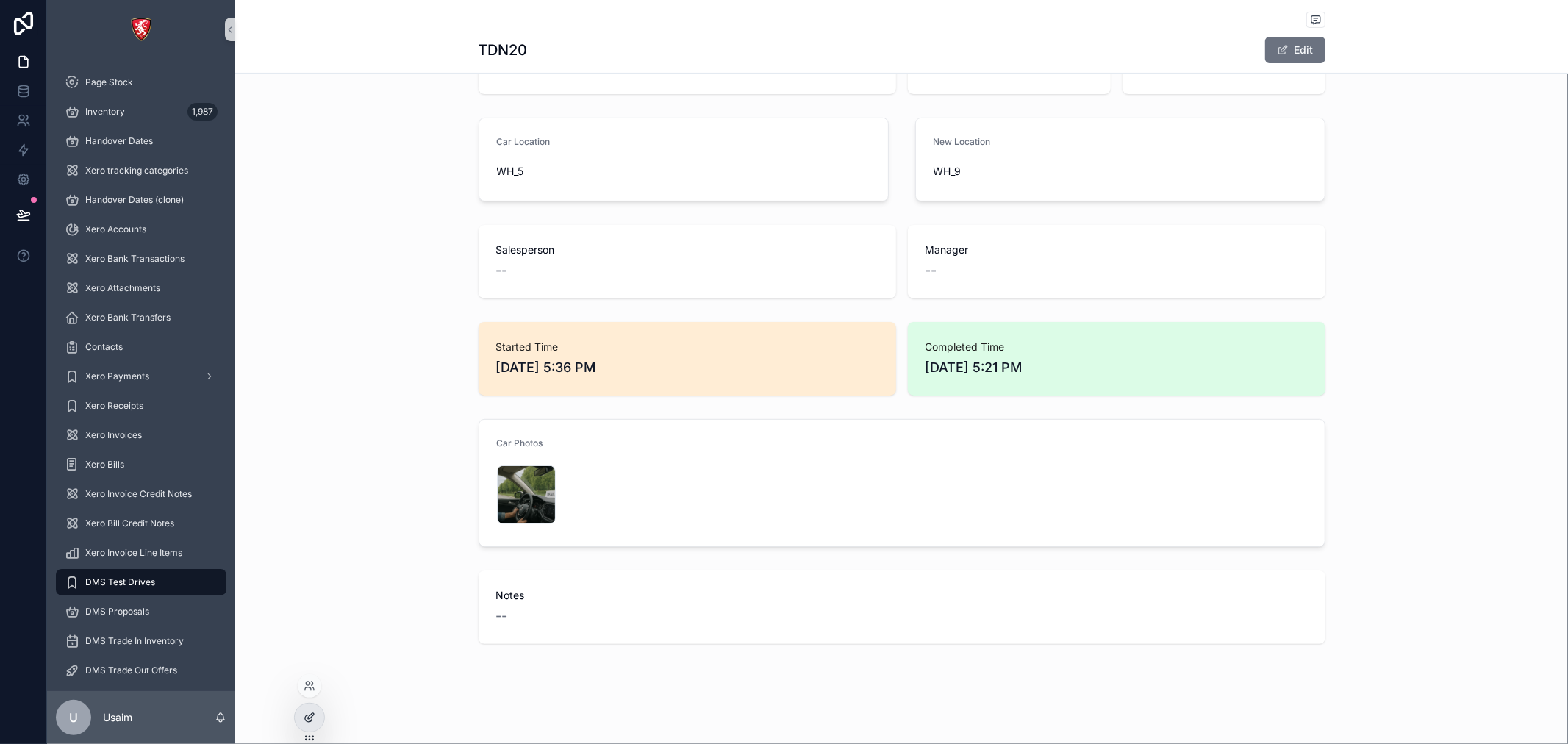
click at [315, 718] on icon at bounding box center [309, 718] width 12 height 12
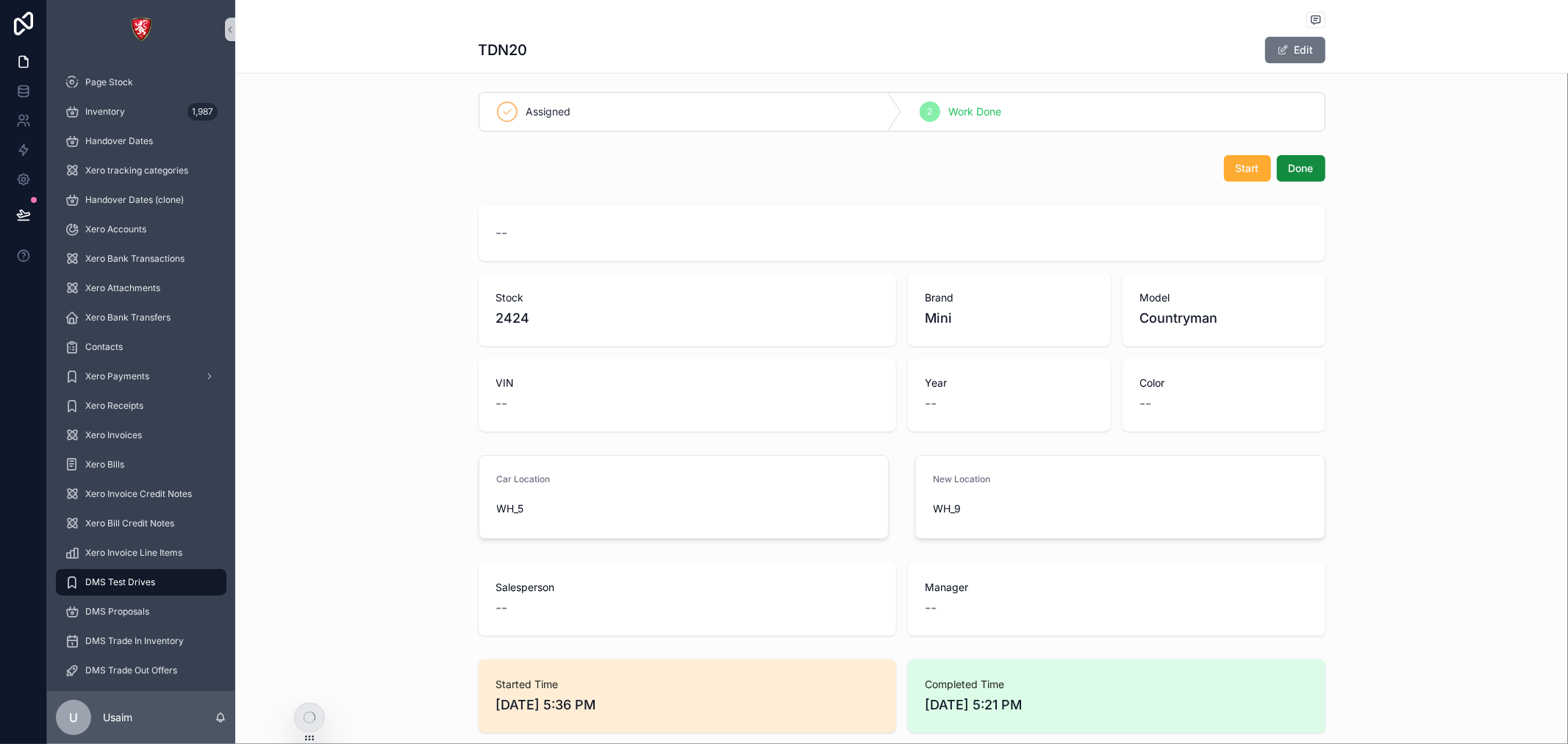
scroll to position [0, 0]
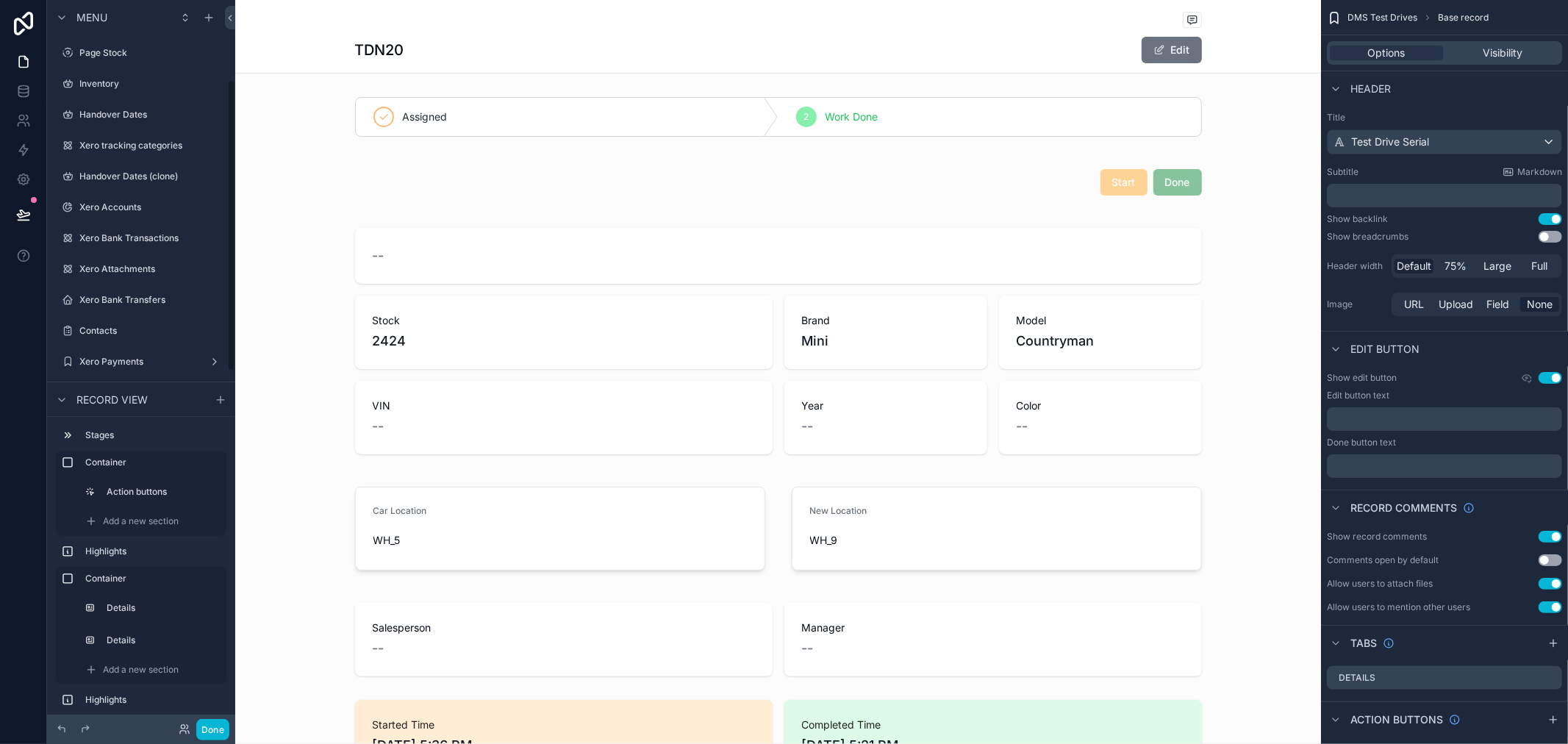
click at [840, 178] on div "scrollable content" at bounding box center [778, 182] width 1085 height 56
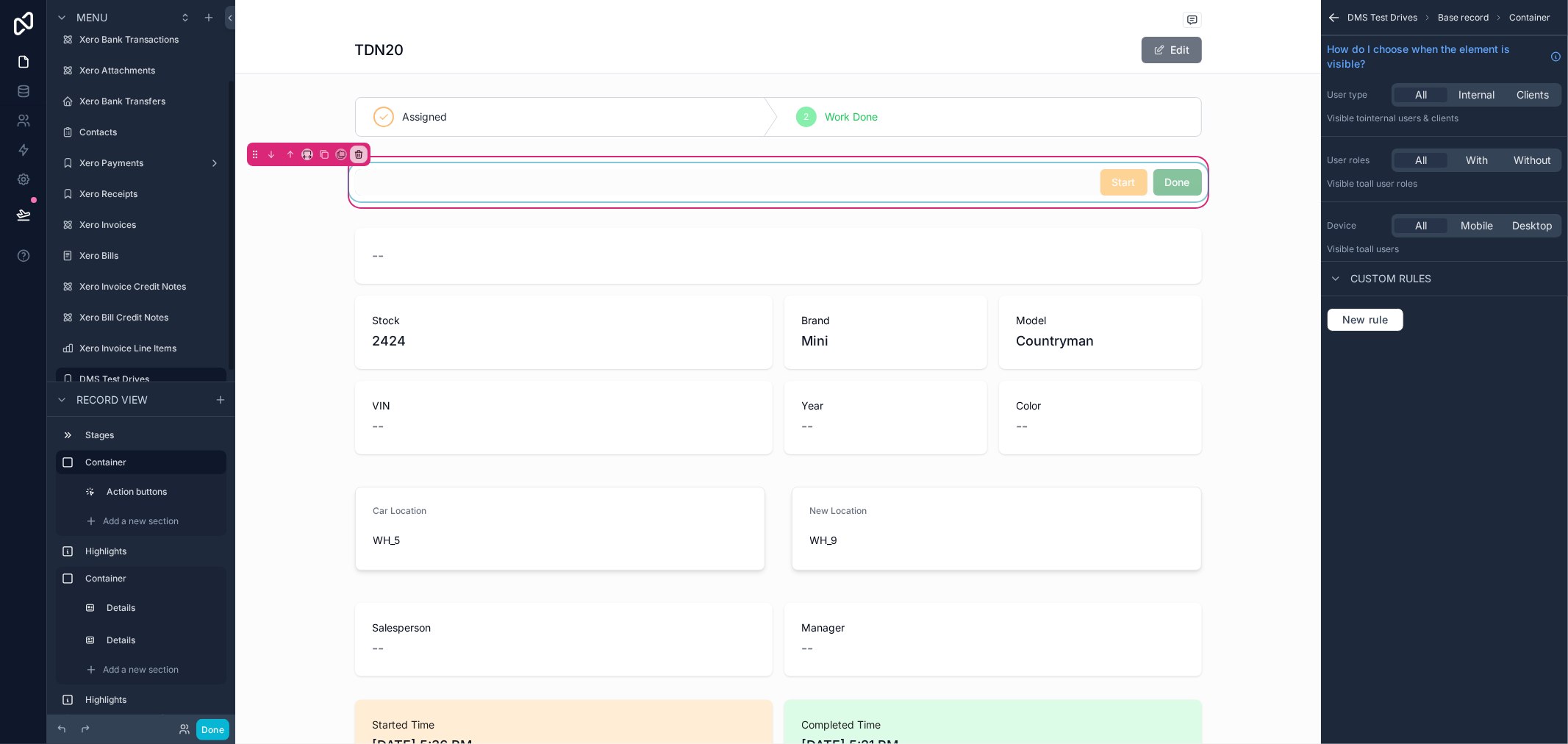
click at [627, 191] on div "scrollable content" at bounding box center [778, 182] width 864 height 38
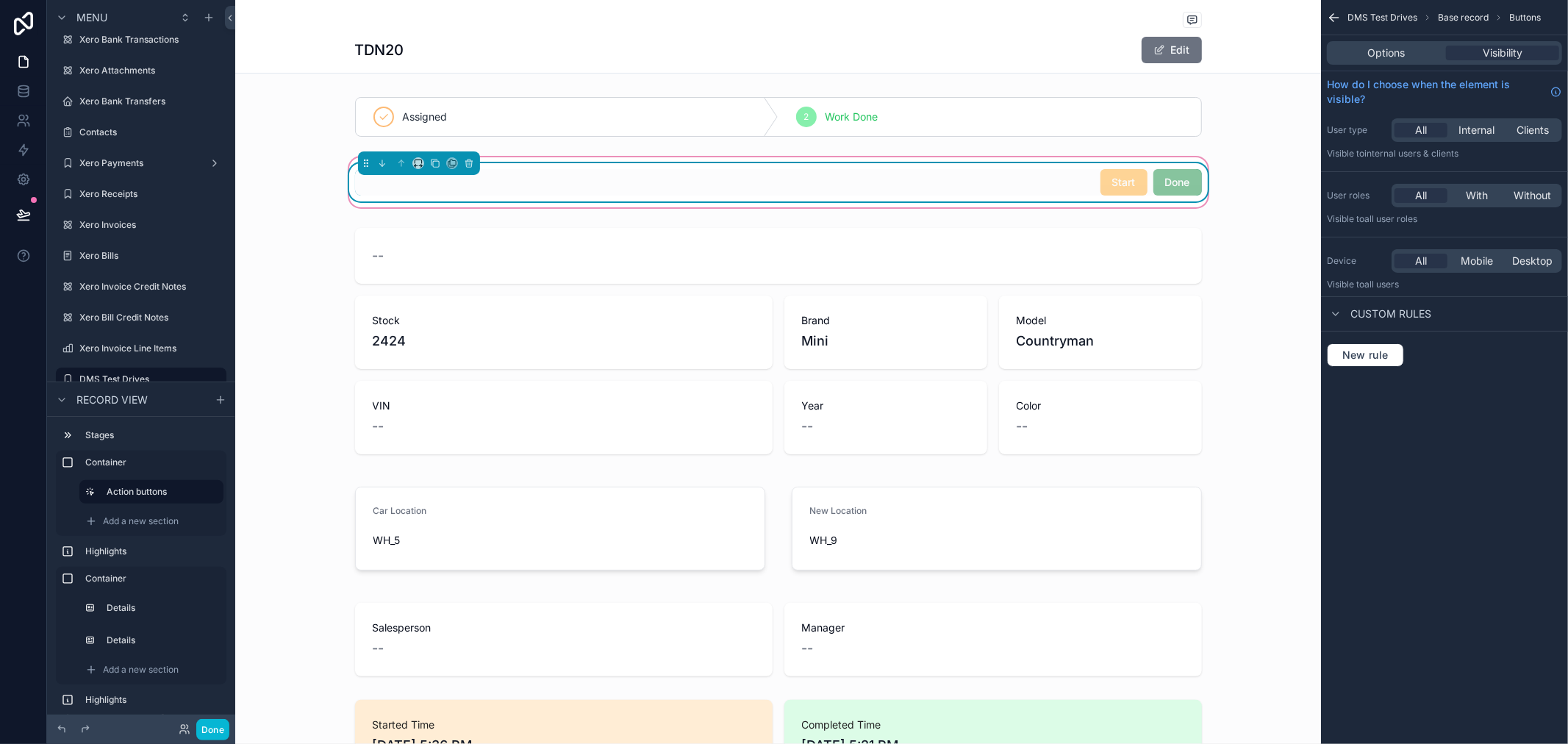
click at [479, 191] on div "Start Done" at bounding box center [779, 182] width 847 height 26
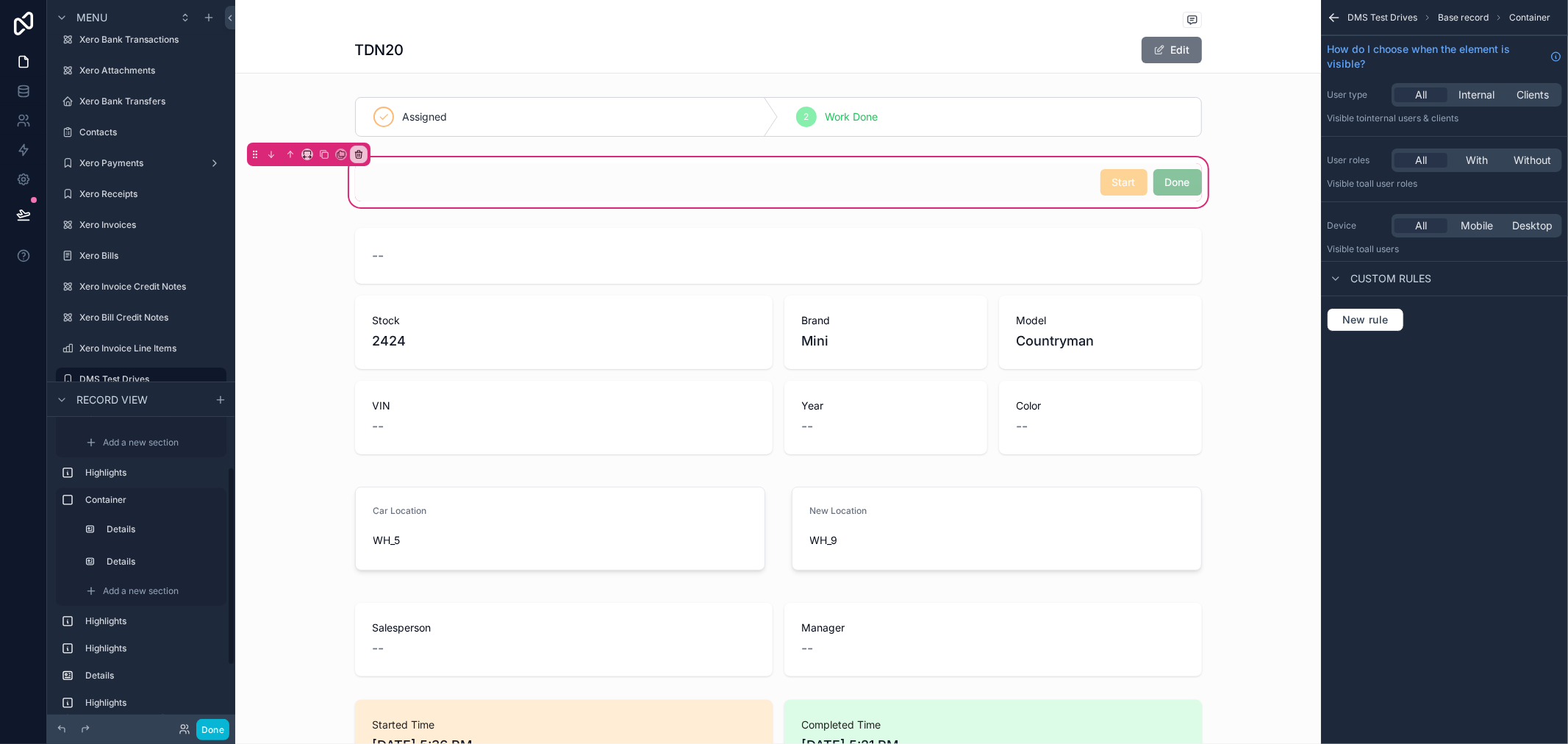
scroll to position [0, 0]
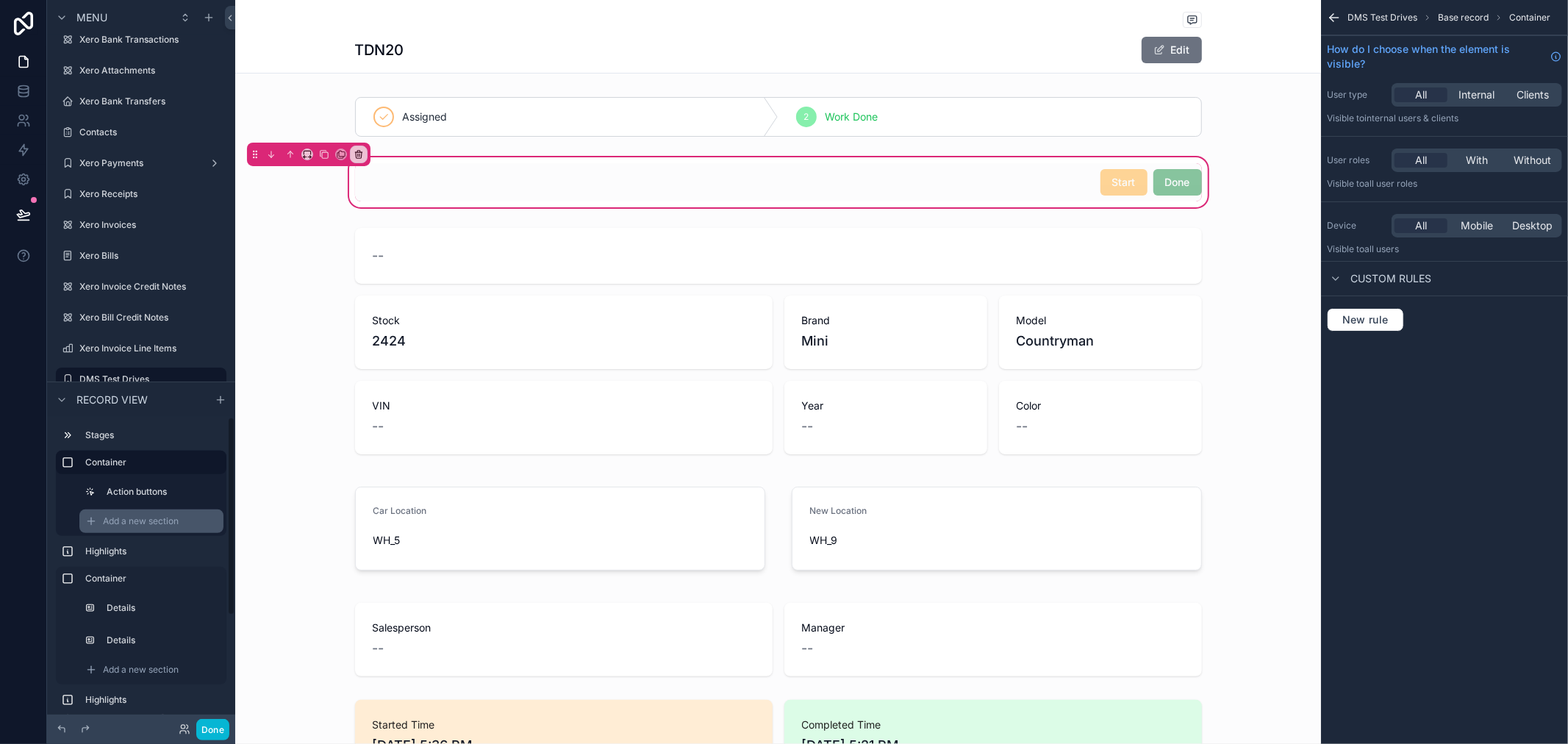
click at [130, 519] on span "Add a new section" at bounding box center [140, 521] width 76 height 12
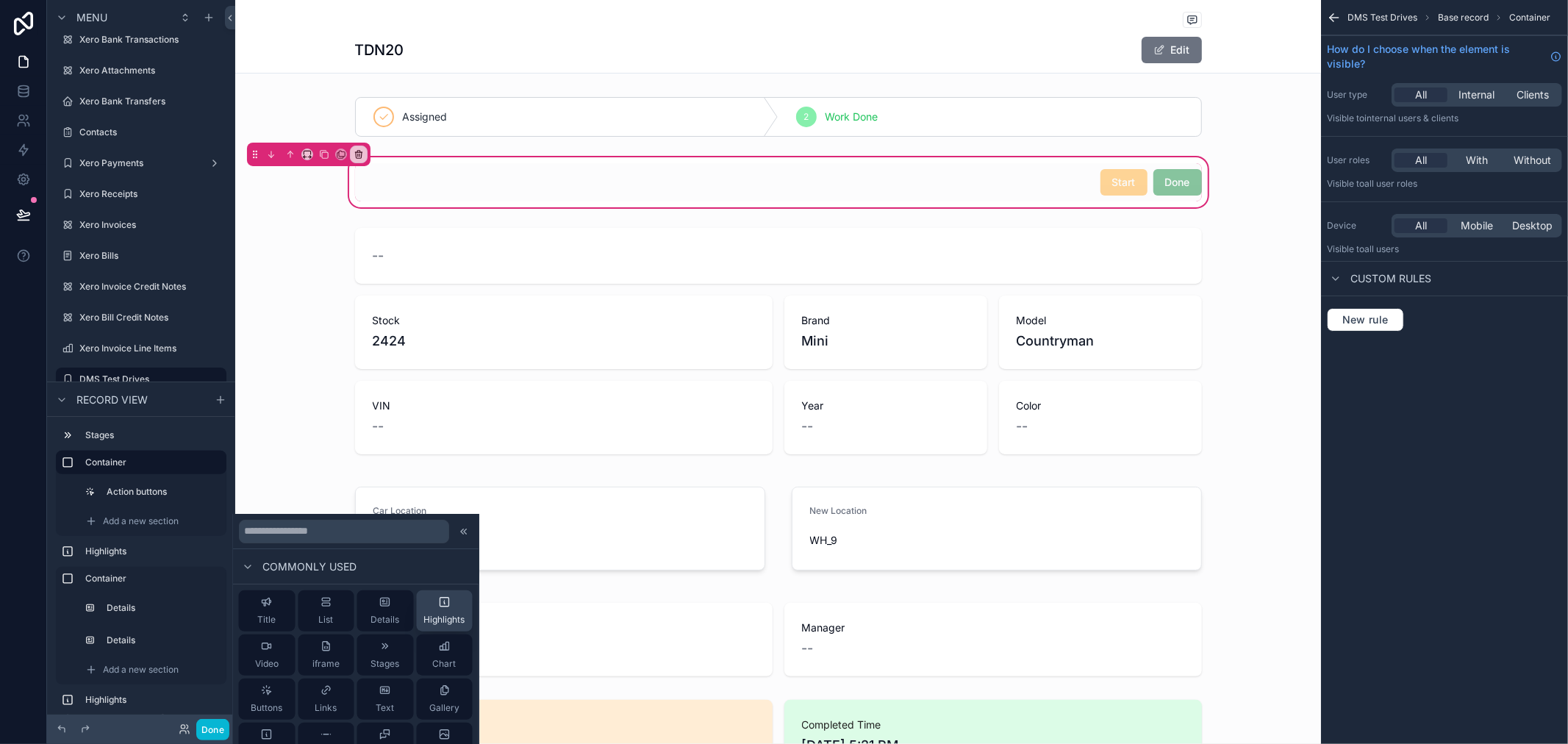
click at [437, 611] on div "Highlights" at bounding box center [443, 611] width 41 height 29
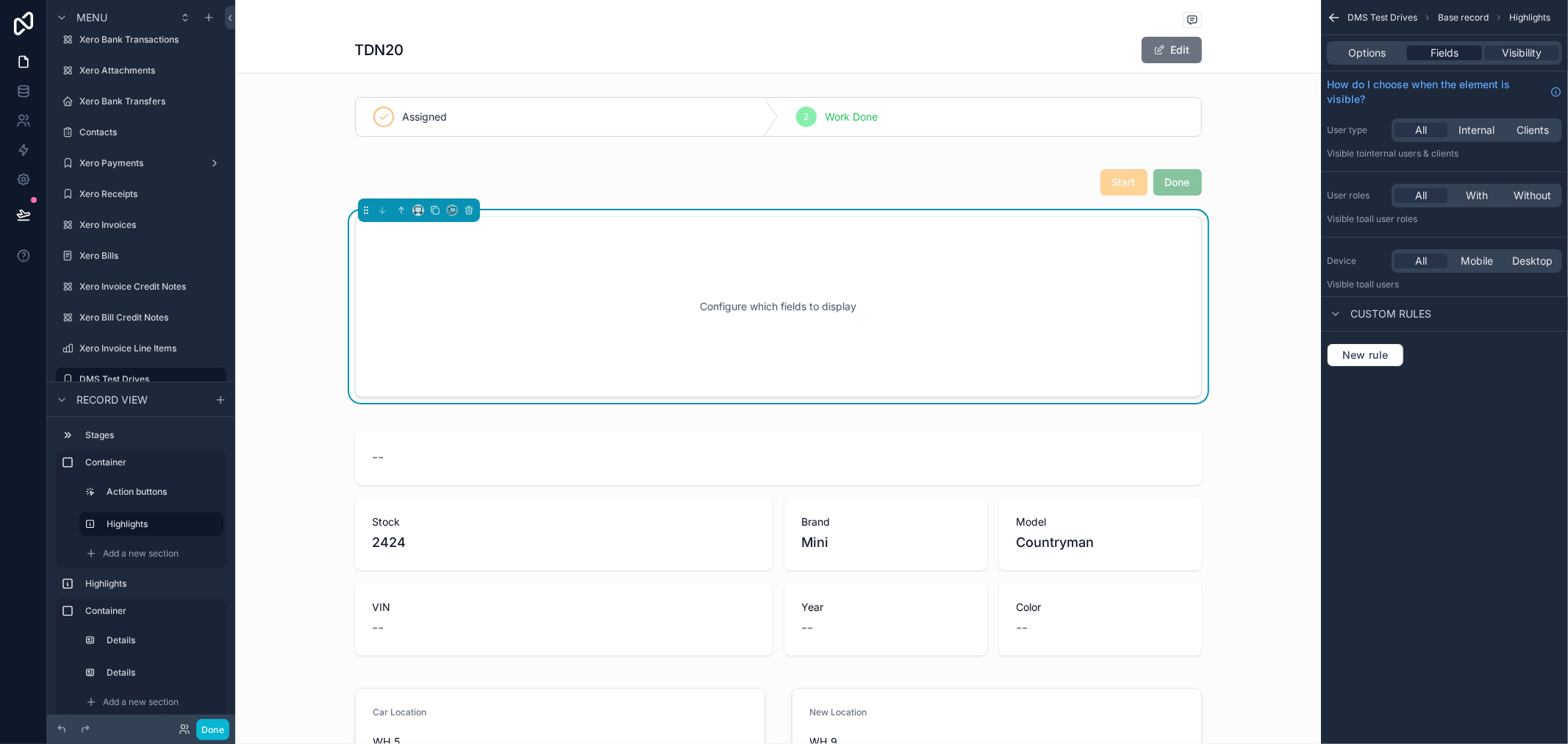
click at [1435, 54] on span "Fields" at bounding box center [1444, 53] width 28 height 15
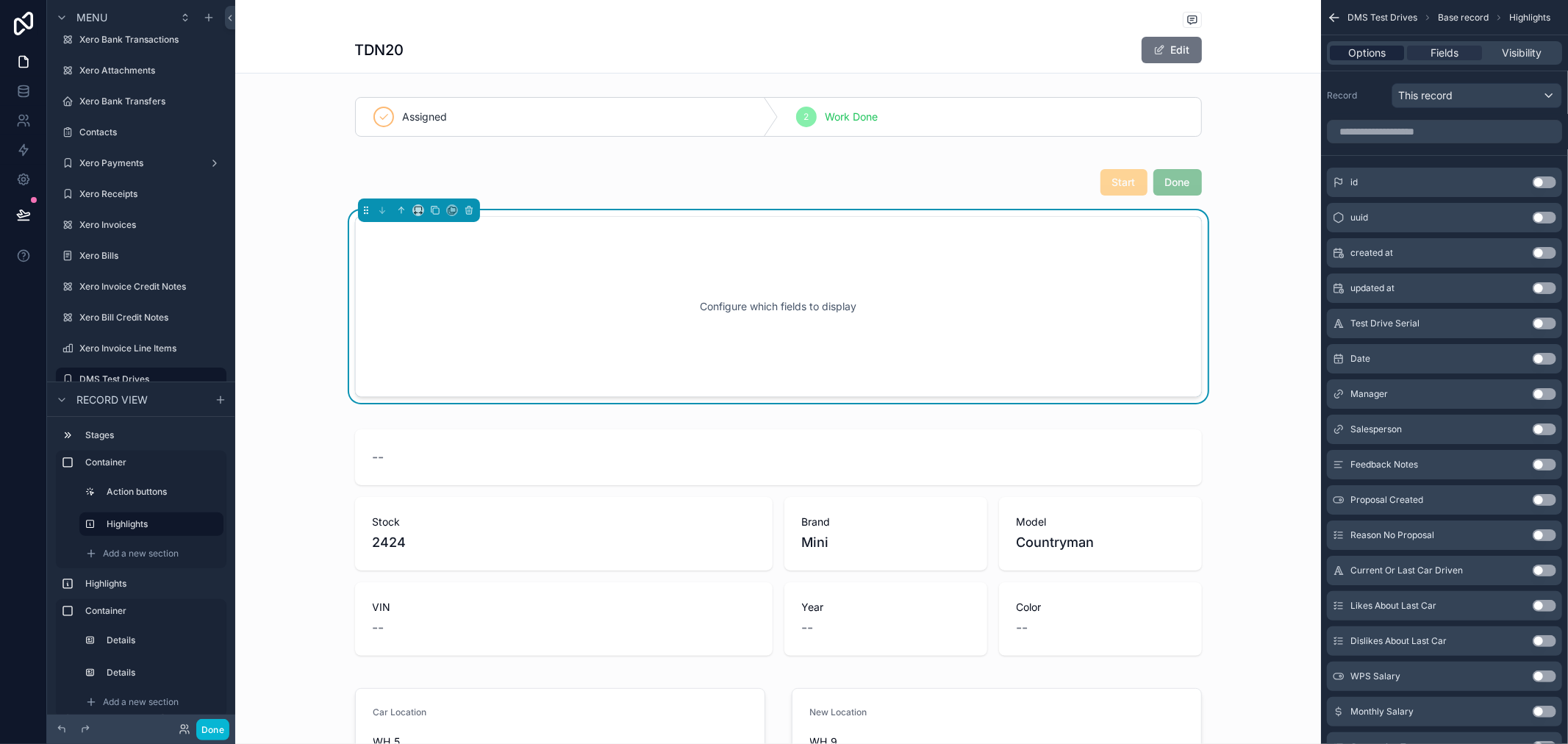
click at [1364, 52] on span "Options" at bounding box center [1367, 53] width 37 height 15
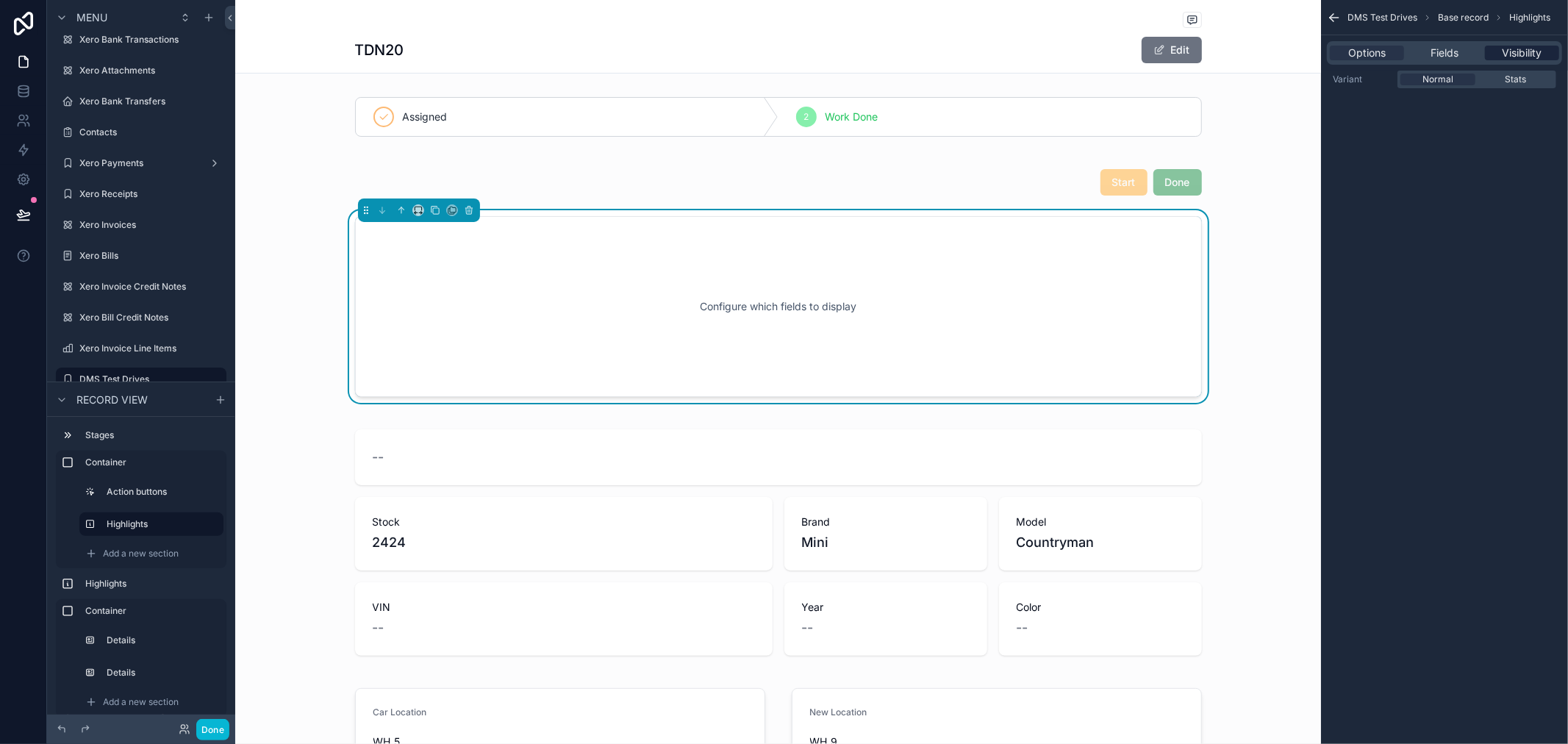
click at [1510, 56] on span "Visibility" at bounding box center [1522, 53] width 40 height 15
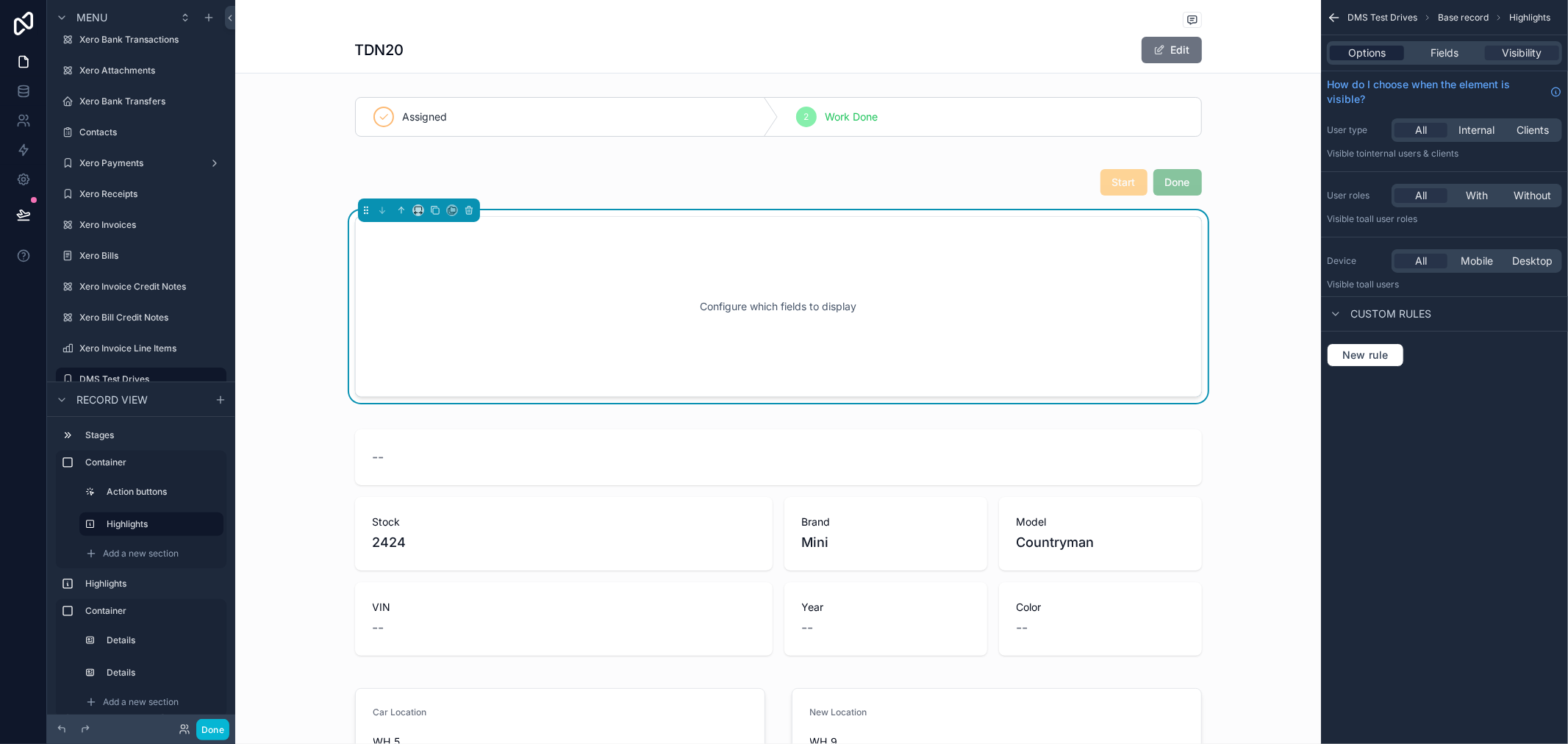
click at [1364, 59] on span "Options" at bounding box center [1367, 53] width 37 height 15
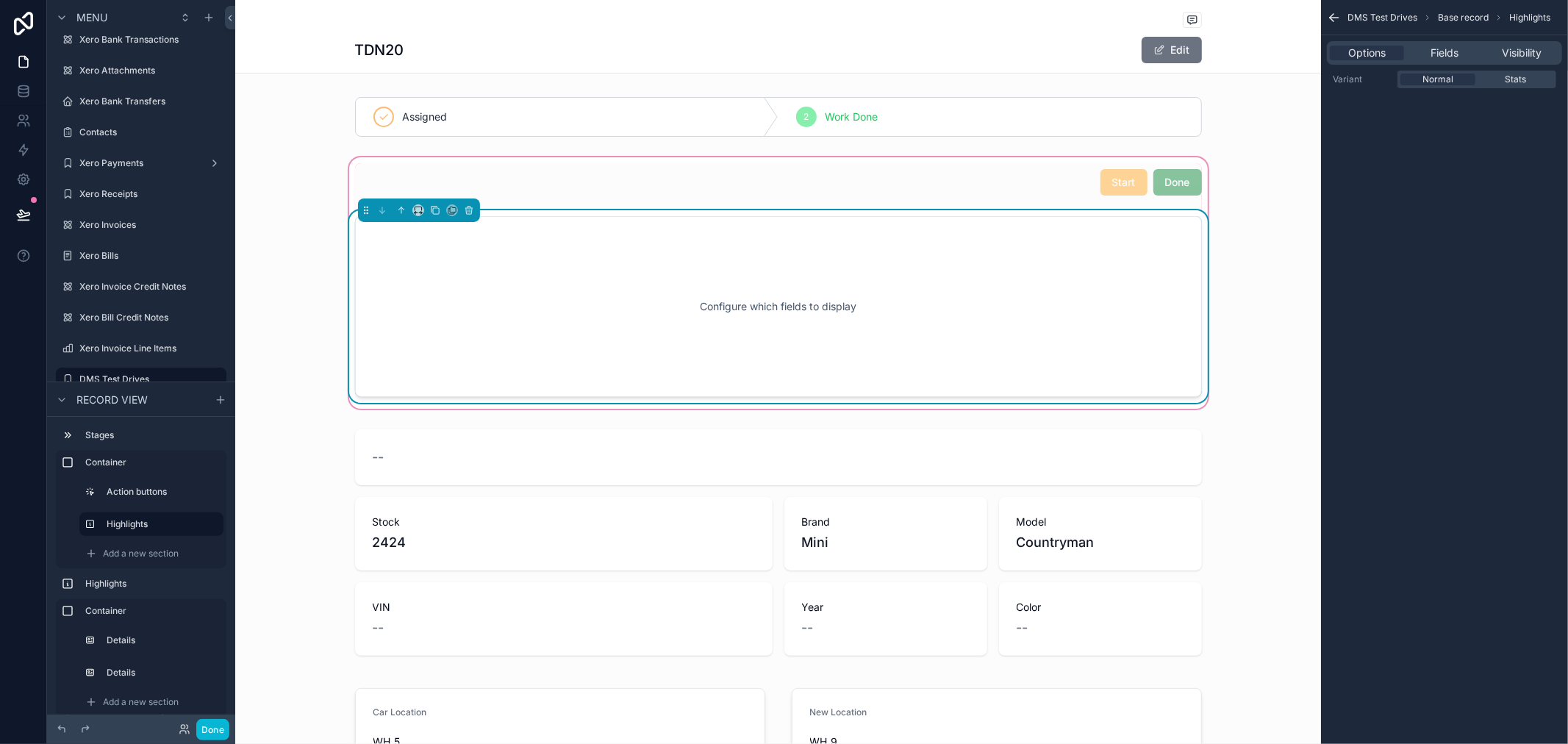
click at [850, 334] on div "Configure which fields to display" at bounding box center [779, 306] width 799 height 132
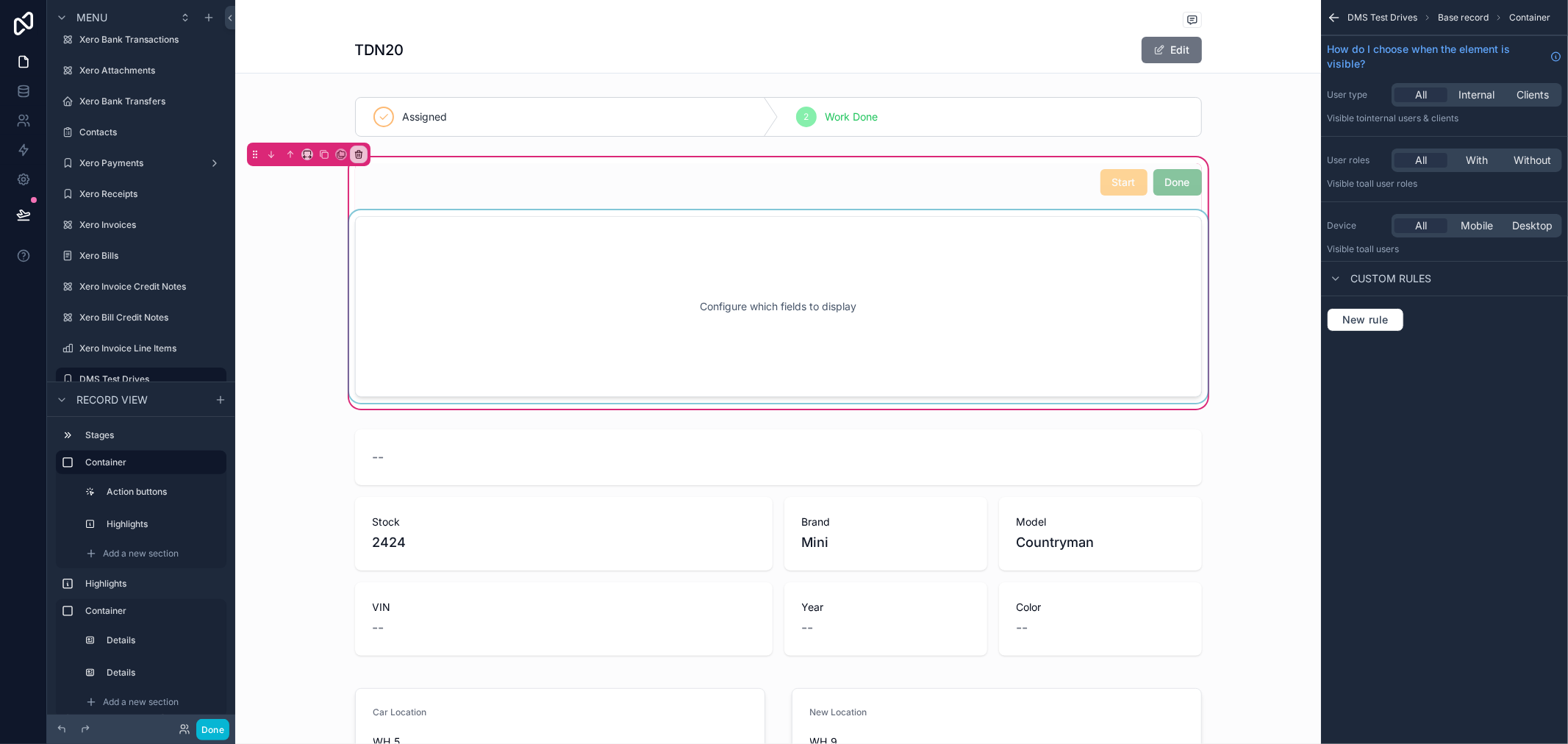
click at [476, 258] on div "scrollable content" at bounding box center [778, 307] width 864 height 193
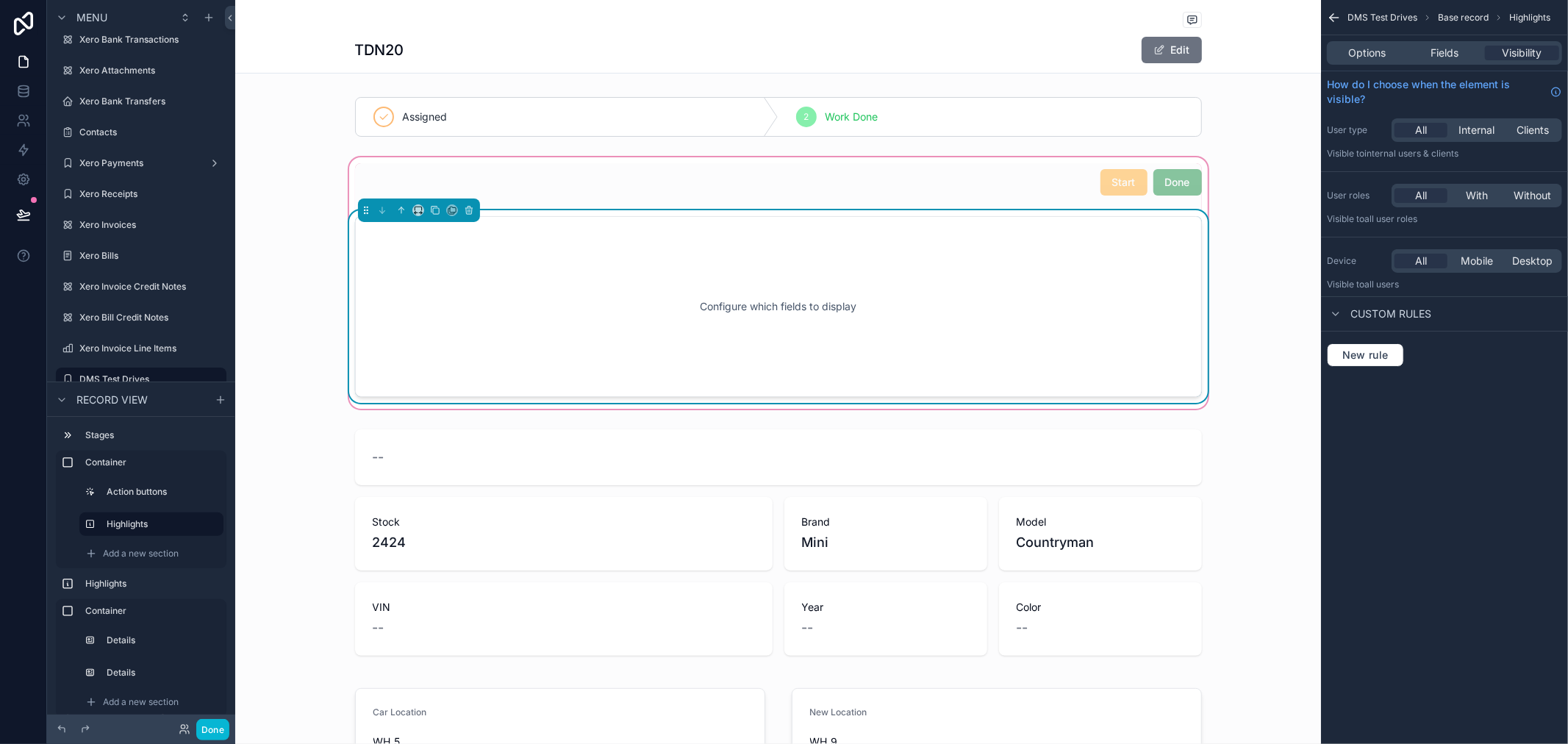
click at [475, 261] on div "Configure which fields to display" at bounding box center [779, 306] width 799 height 132
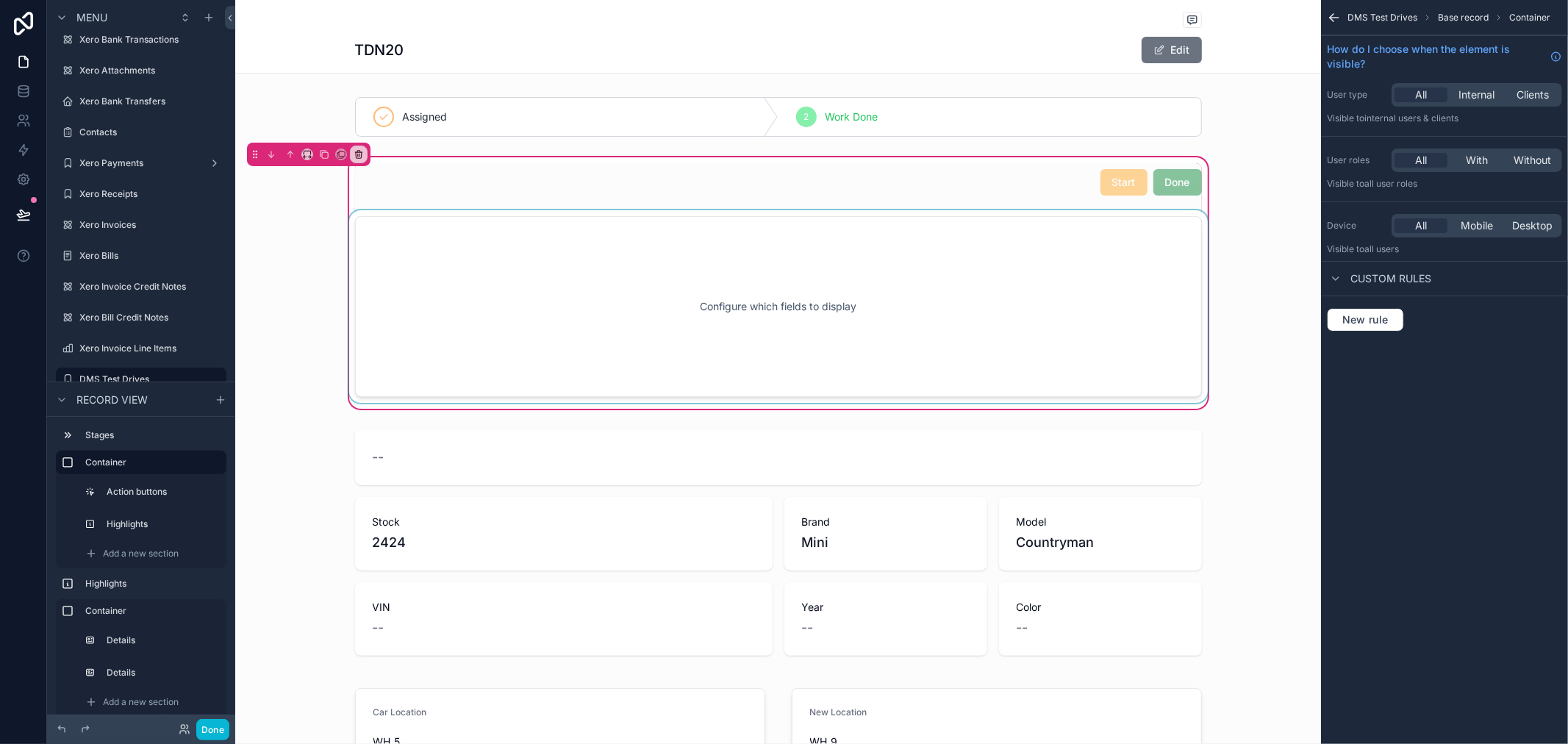
click at [475, 261] on div "scrollable content" at bounding box center [778, 307] width 864 height 193
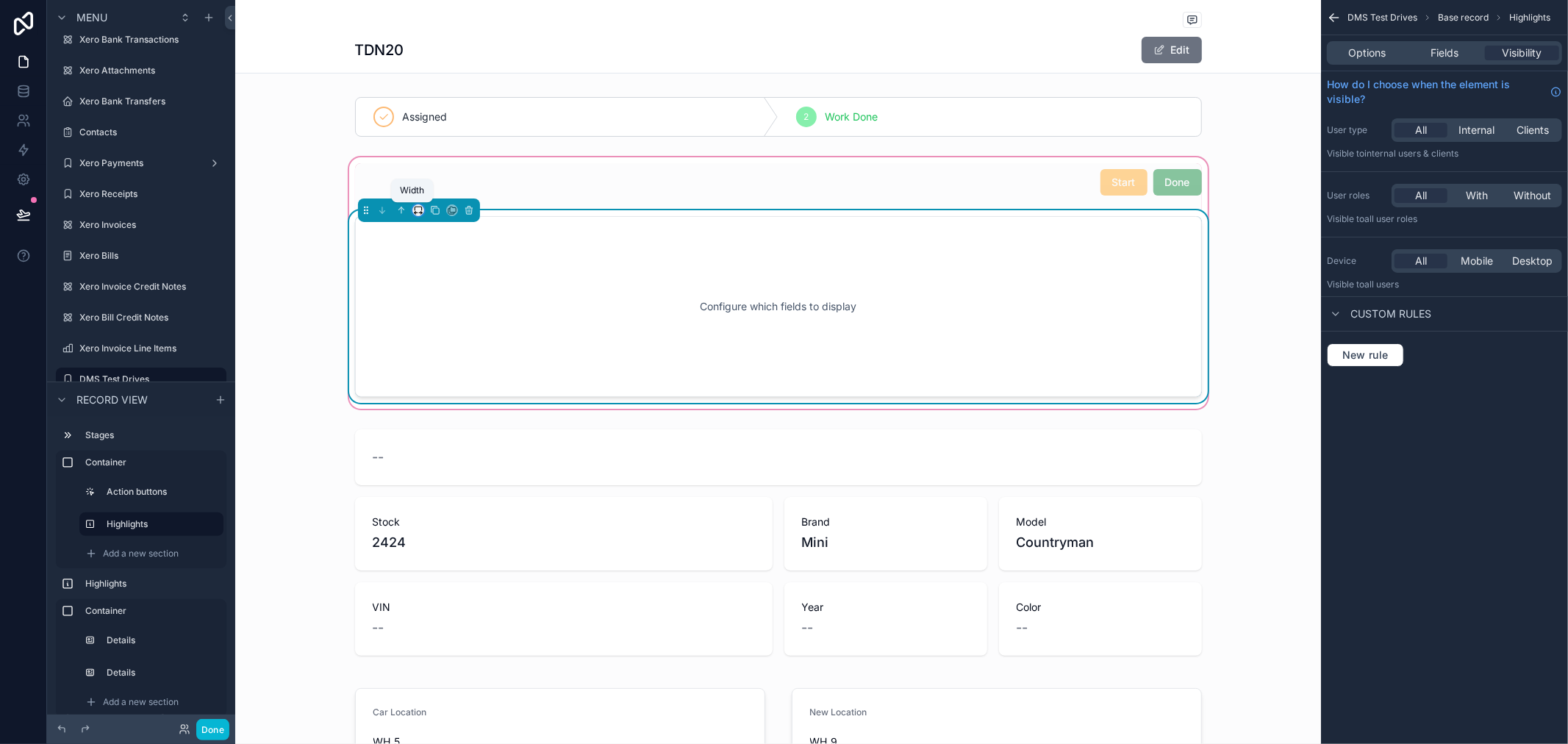
click at [415, 209] on icon "scrollable content" at bounding box center [417, 209] width 6 height 4
click at [438, 319] on span "50%" at bounding box center [429, 321] width 23 height 17
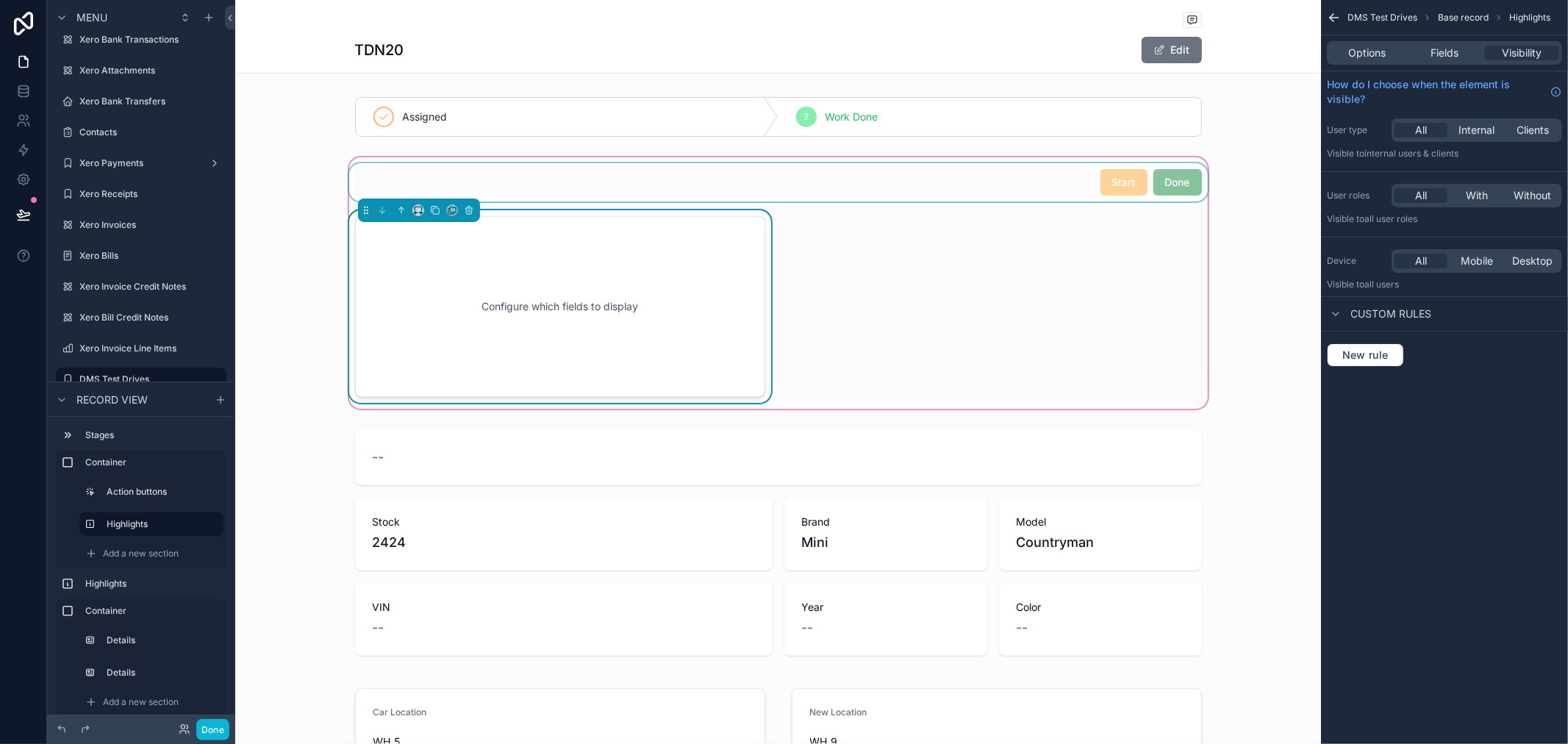
click at [830, 200] on div "scrollable content" at bounding box center [778, 182] width 864 height 38
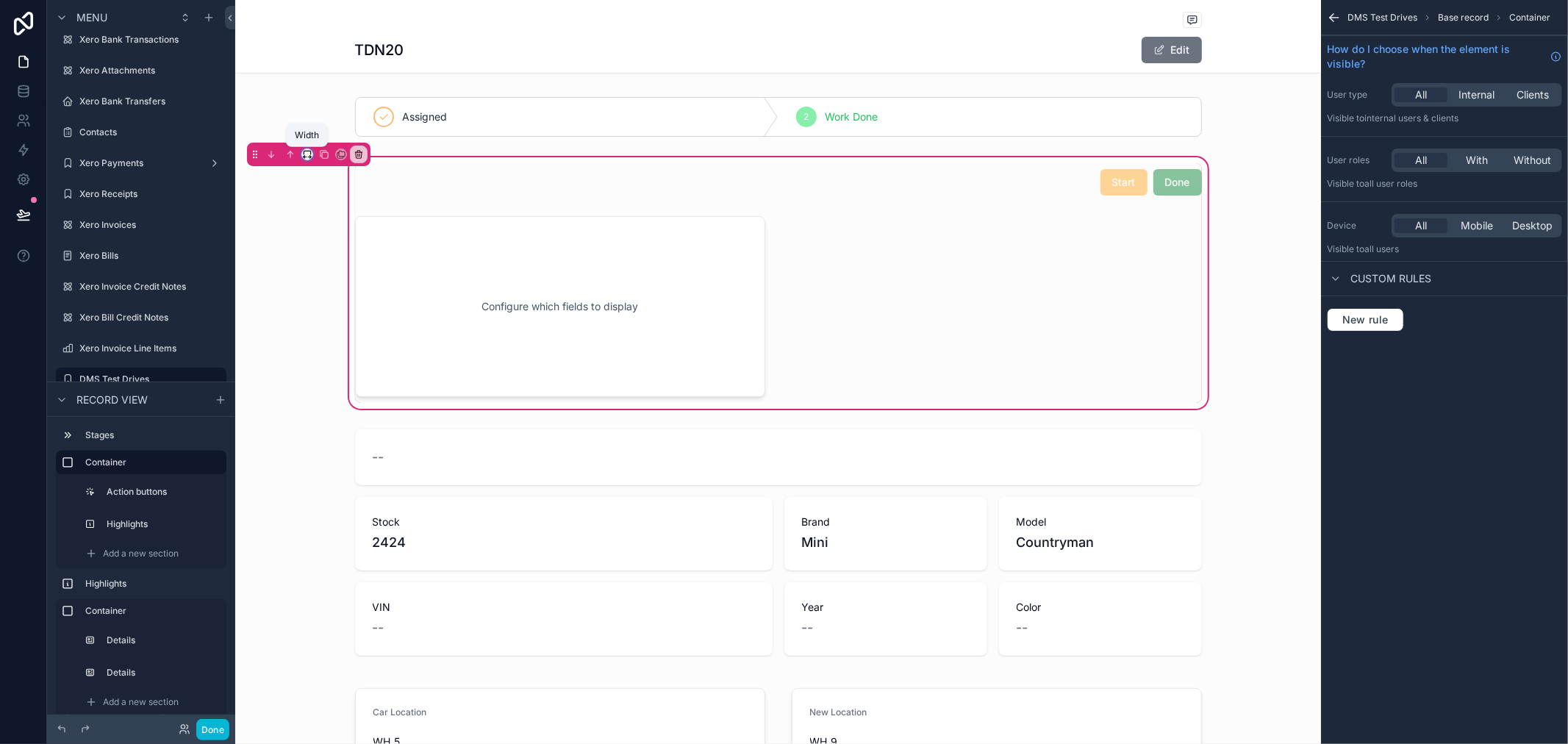
click at [308, 158] on icon "scrollable content" at bounding box center [309, 158] width 3 height 0
click at [334, 258] on span "50%" at bounding box center [325, 266] width 23 height 17
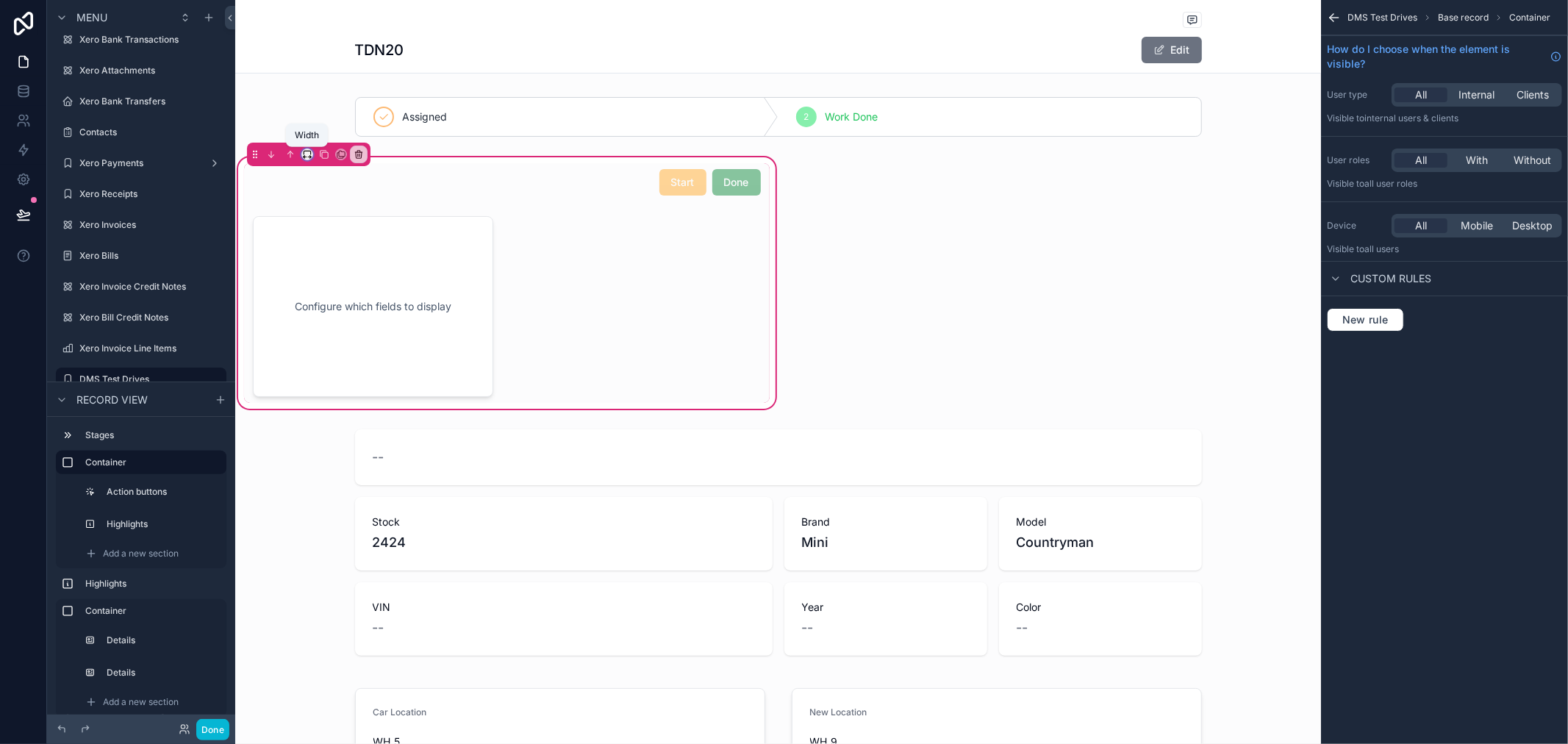
click at [307, 155] on icon "scrollable content" at bounding box center [307, 154] width 10 height 10
click at [326, 189] on span "Default" at bounding box center [331, 182] width 35 height 17
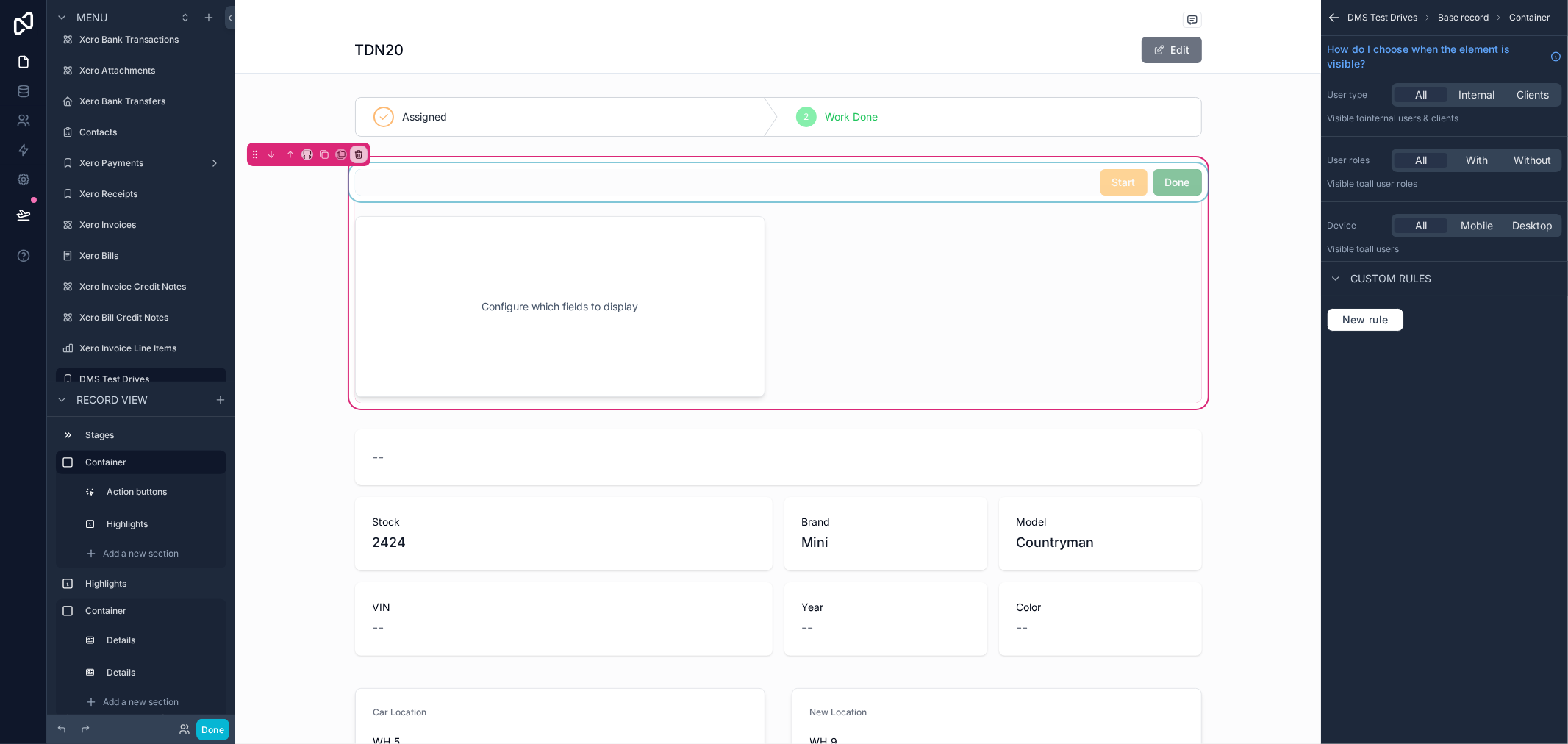
click at [844, 189] on div "scrollable content" at bounding box center [778, 182] width 864 height 38
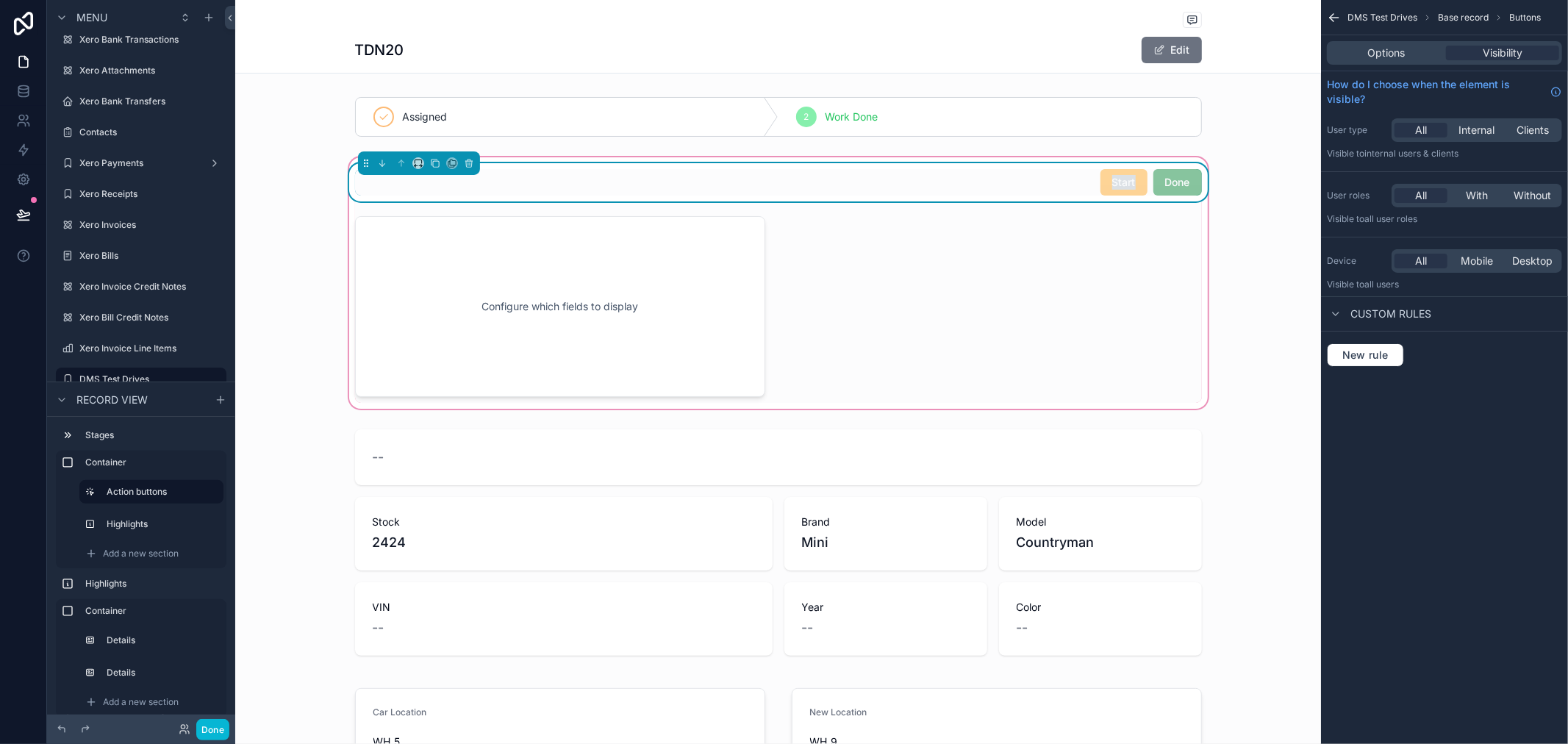
click at [844, 189] on div "Start Done" at bounding box center [779, 182] width 847 height 26
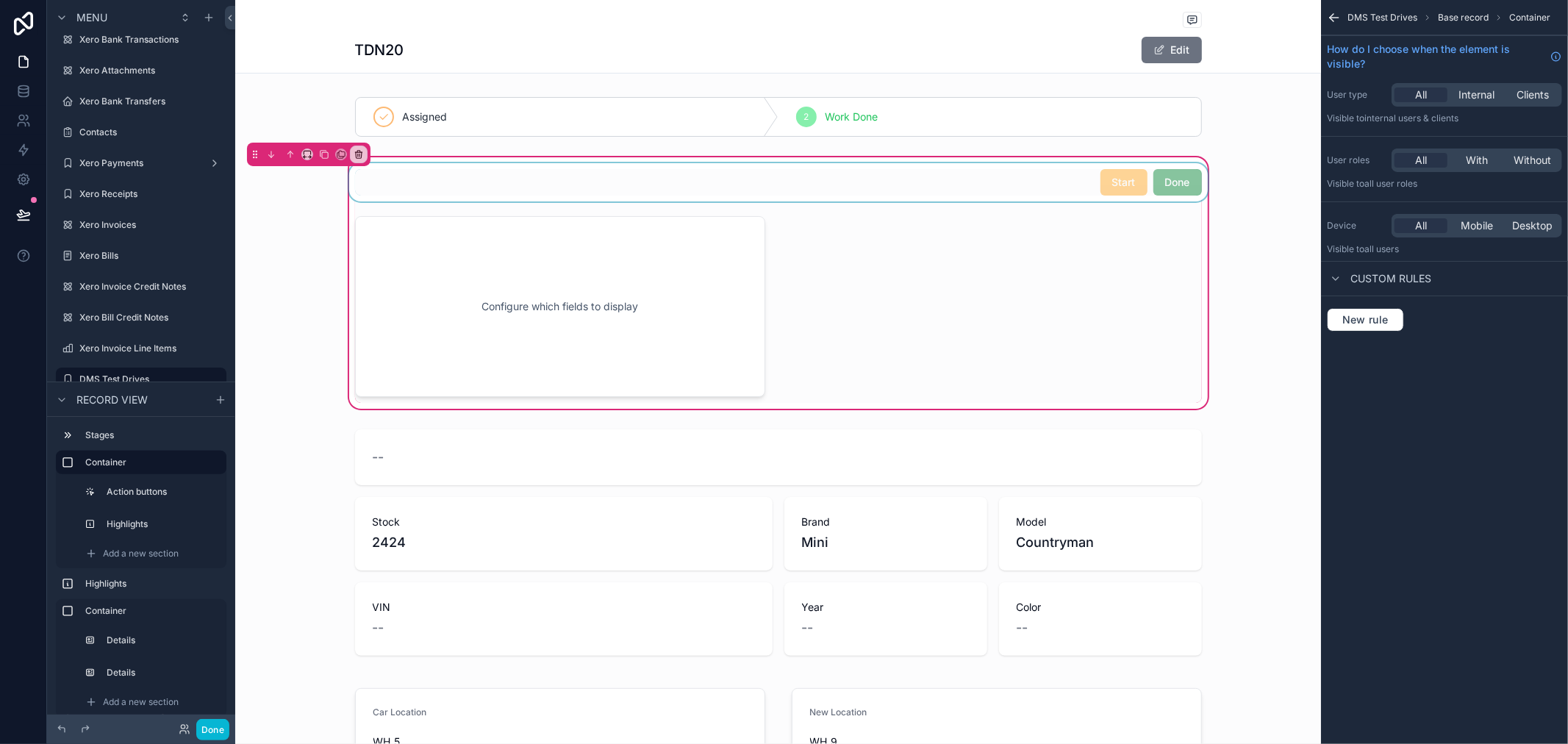
click at [516, 200] on div "scrollable content" at bounding box center [778, 182] width 864 height 38
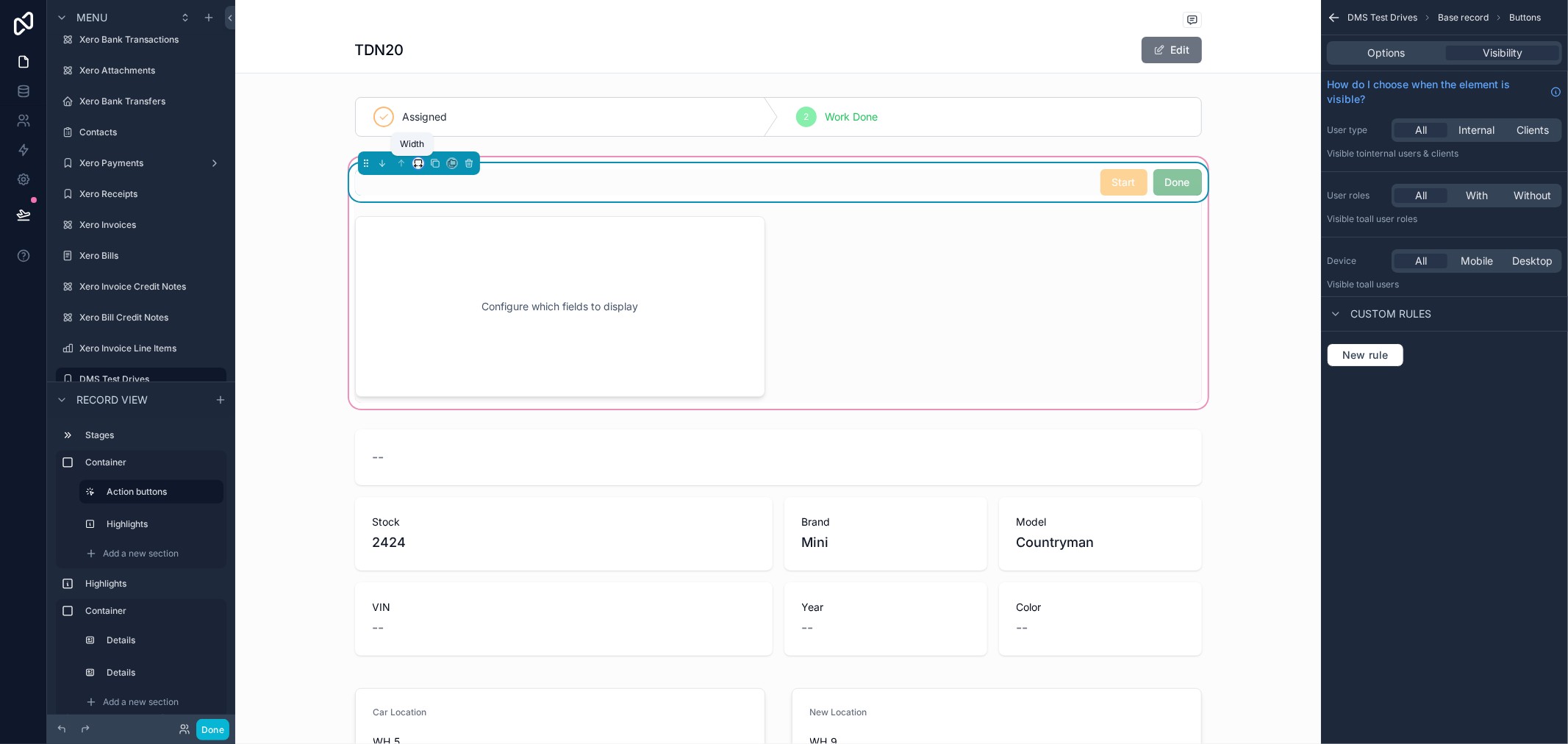
click at [413, 165] on icon "scrollable content" at bounding box center [418, 163] width 10 height 10
click at [431, 273] on span "50%" at bounding box center [429, 273] width 23 height 17
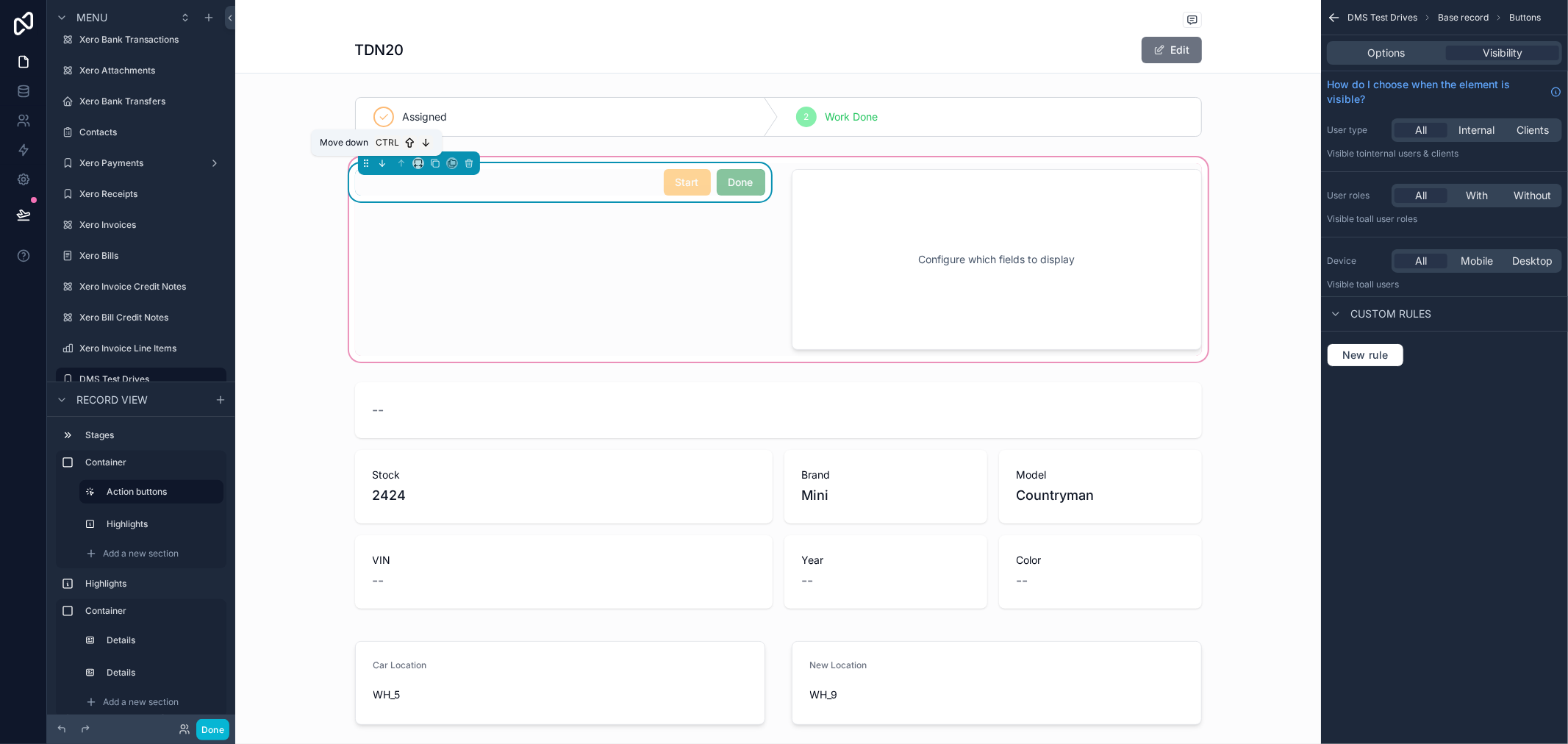
click at [377, 166] on icon "scrollable content" at bounding box center [382, 163] width 10 height 10
click at [396, 160] on icon "scrollable content" at bounding box center [401, 163] width 10 height 10
click at [872, 282] on div "scrollable content" at bounding box center [997, 260] width 428 height 193
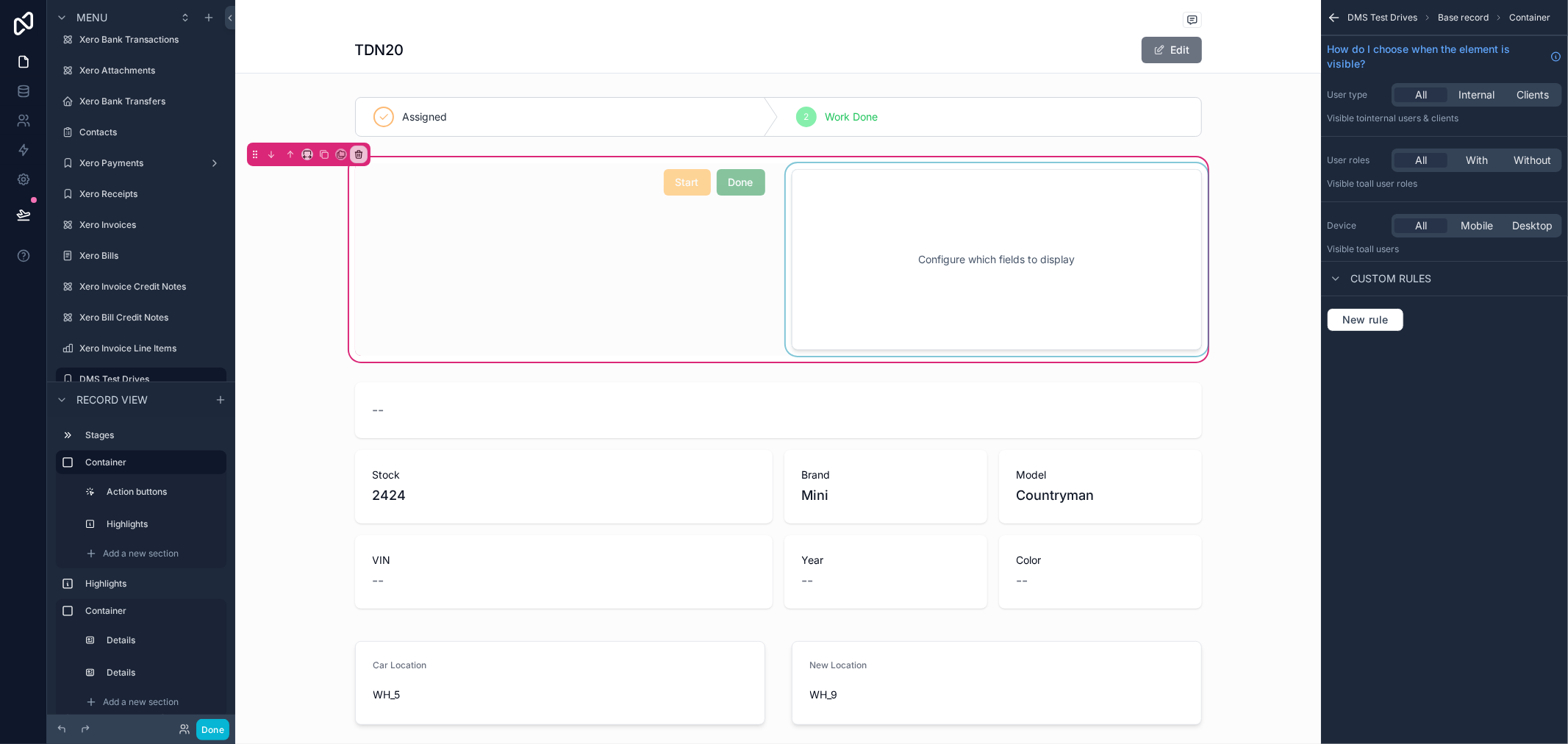
click at [850, 258] on div "scrollable content" at bounding box center [997, 260] width 428 height 193
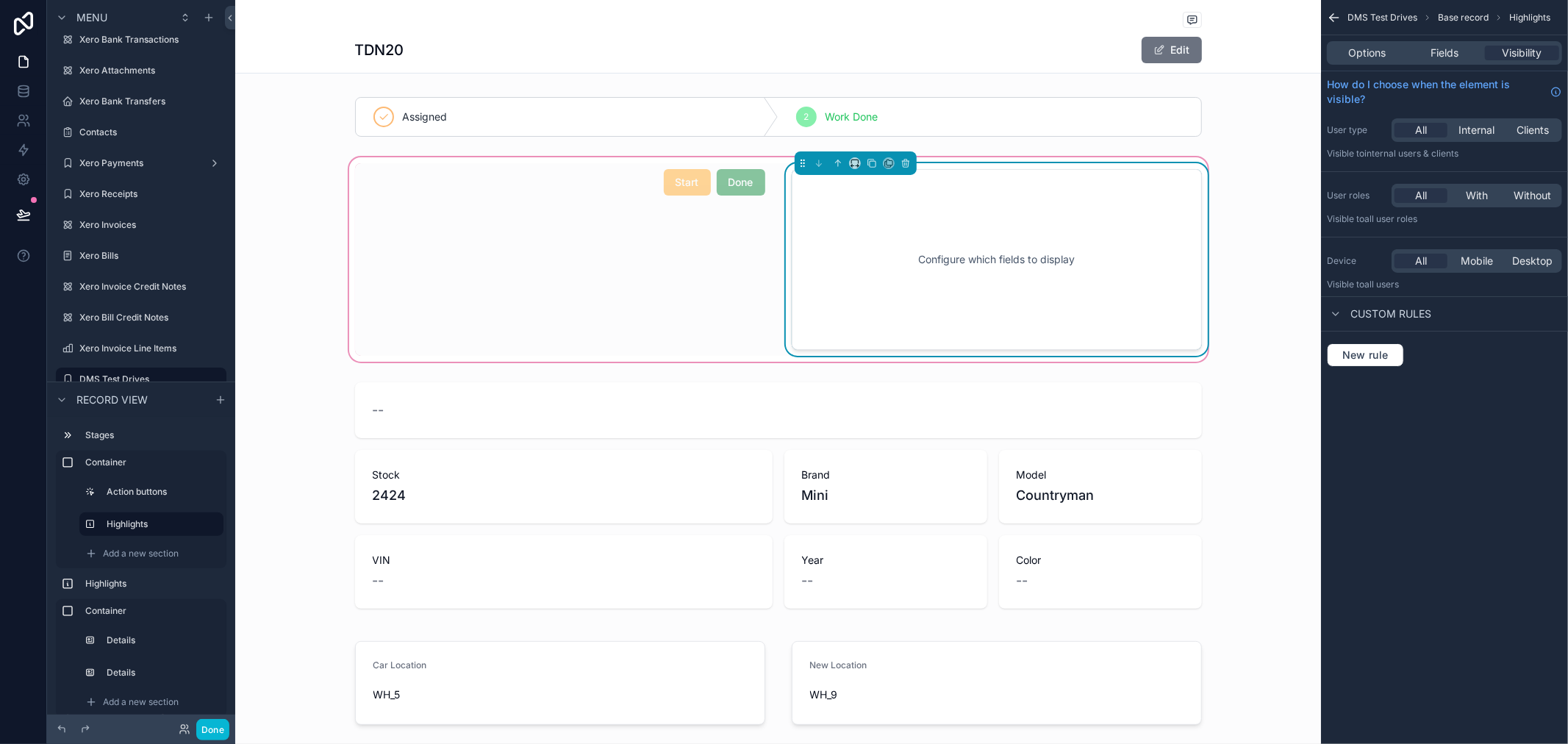
click at [850, 258] on div "Configure which fields to display" at bounding box center [996, 259] width 361 height 132
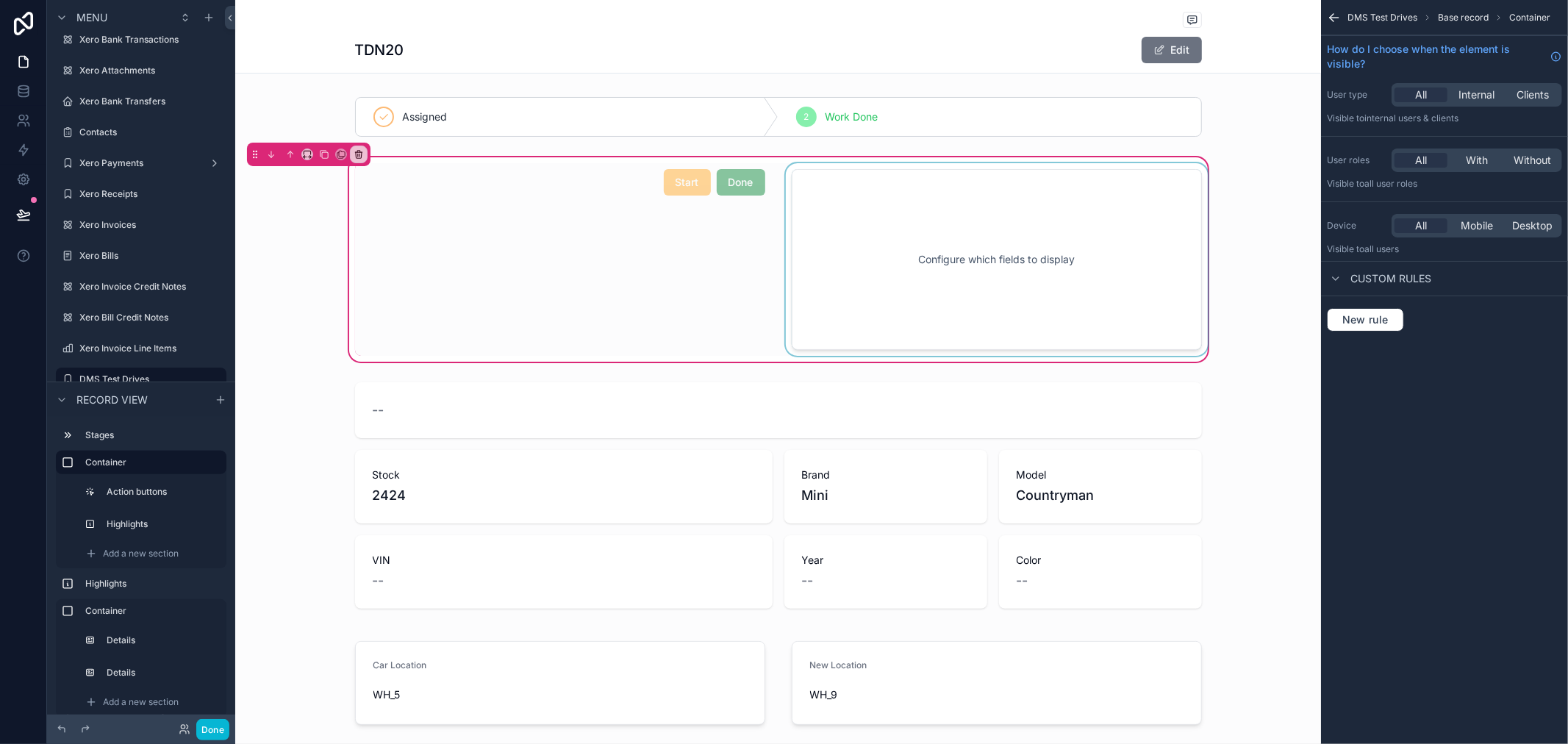
click at [825, 254] on div "scrollable content" at bounding box center [997, 260] width 428 height 193
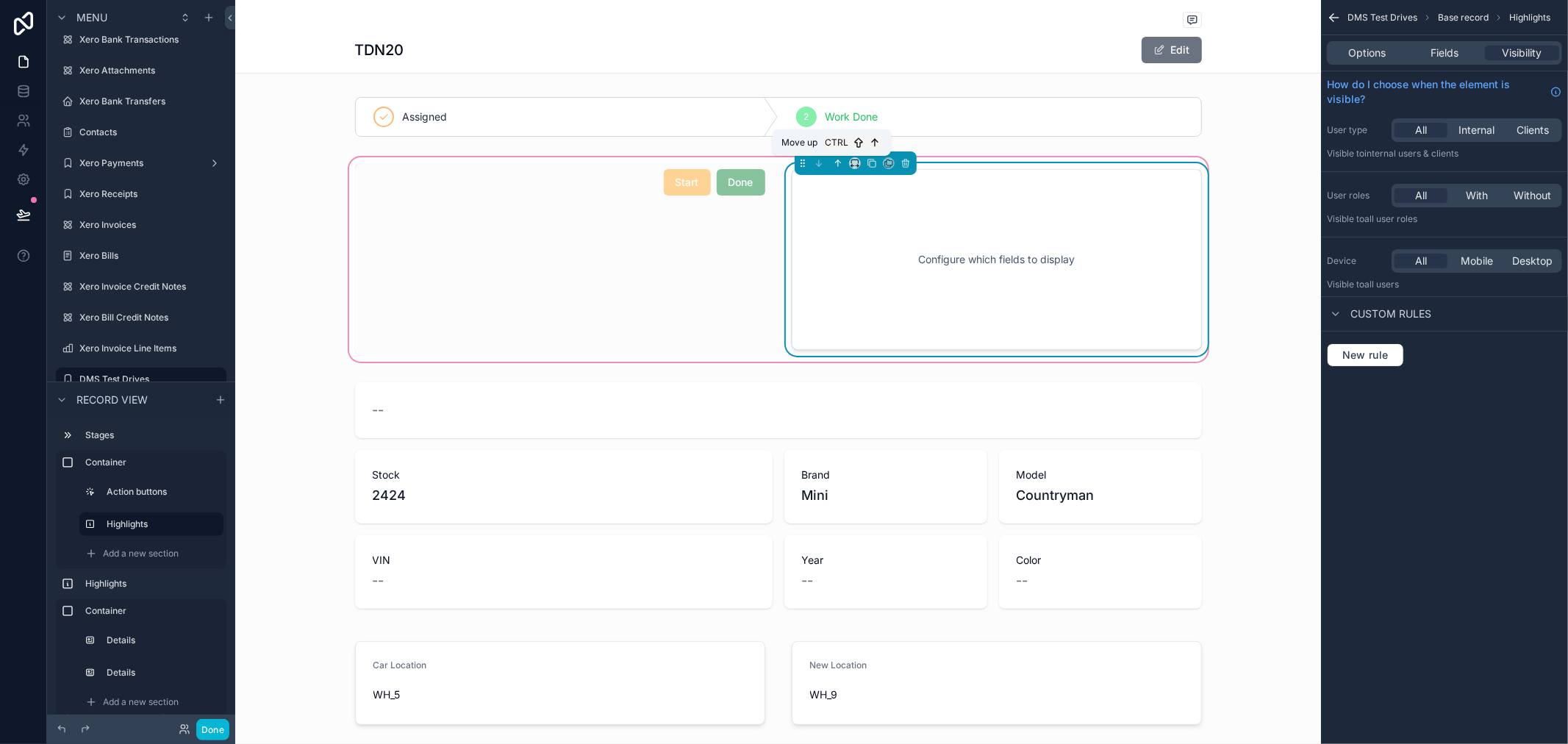
click at [833, 166] on icon "scrollable content" at bounding box center [838, 163] width 10 height 10
drag, startPoint x: 830, startPoint y: 260, endPoint x: 702, endPoint y: 254, distance: 128.1
click at [702, 254] on div "Start Done Configure which fields to display" at bounding box center [778, 260] width 864 height 193
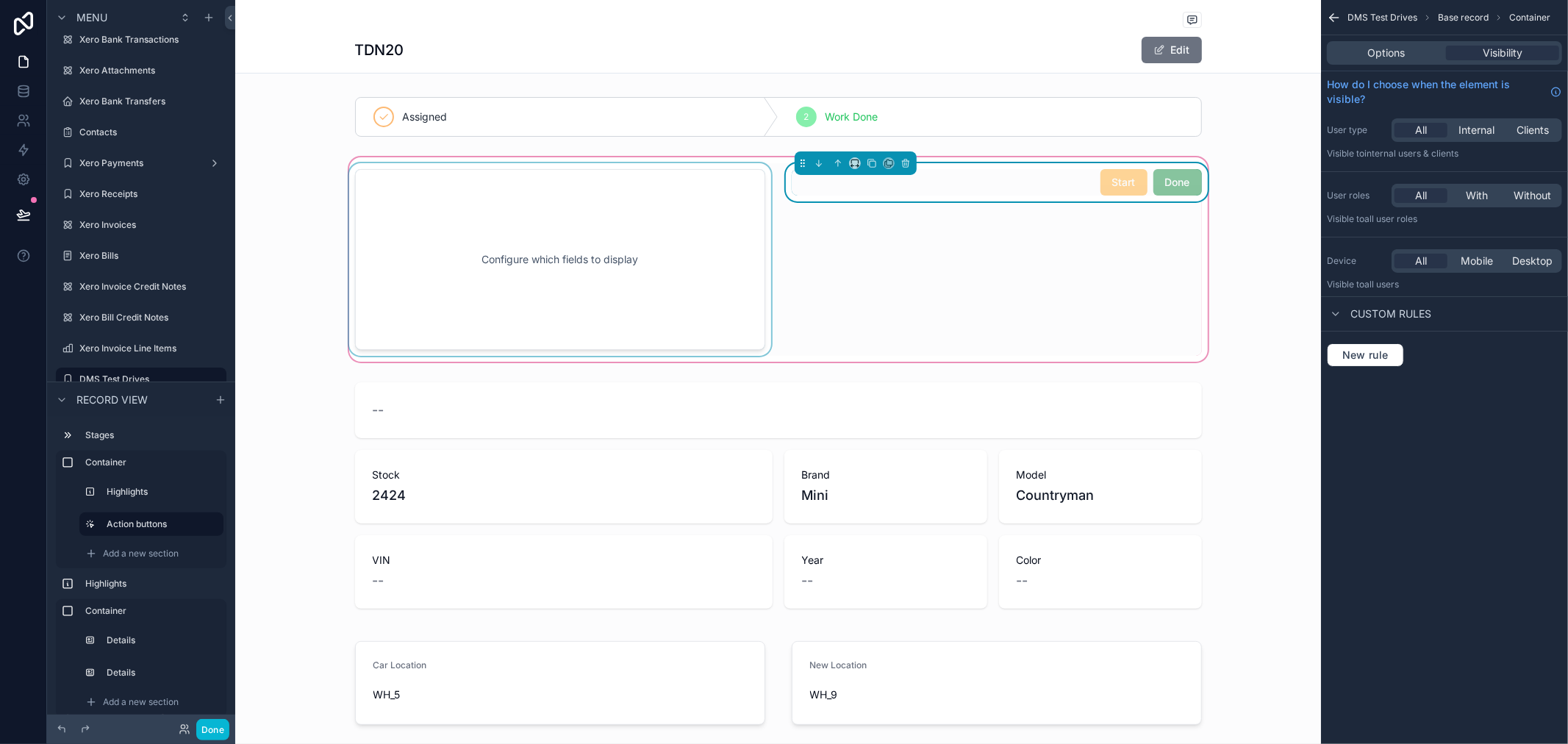
click at [692, 285] on div "scrollable content" at bounding box center [560, 260] width 428 height 193
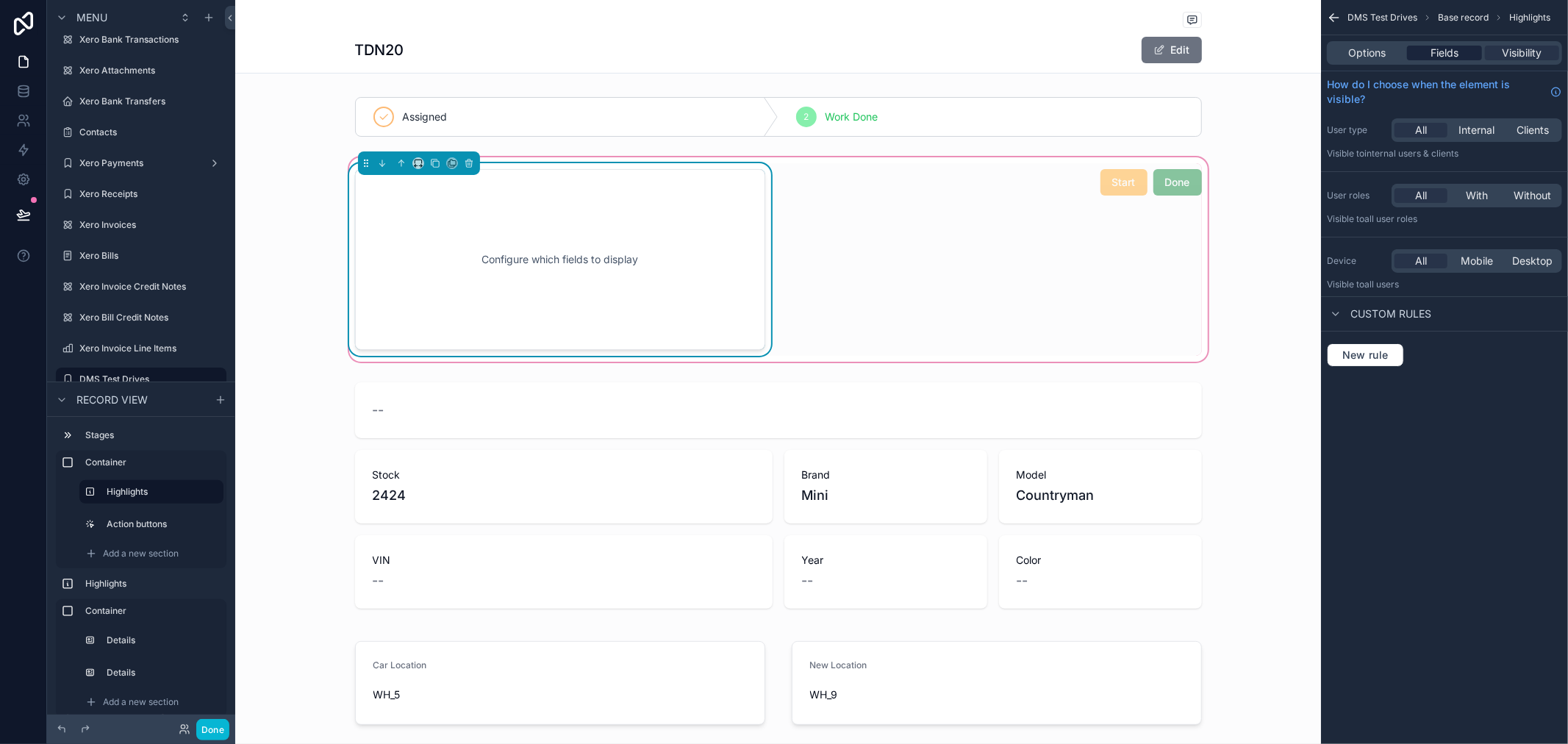
click at [1436, 57] on span "Fields" at bounding box center [1444, 53] width 28 height 15
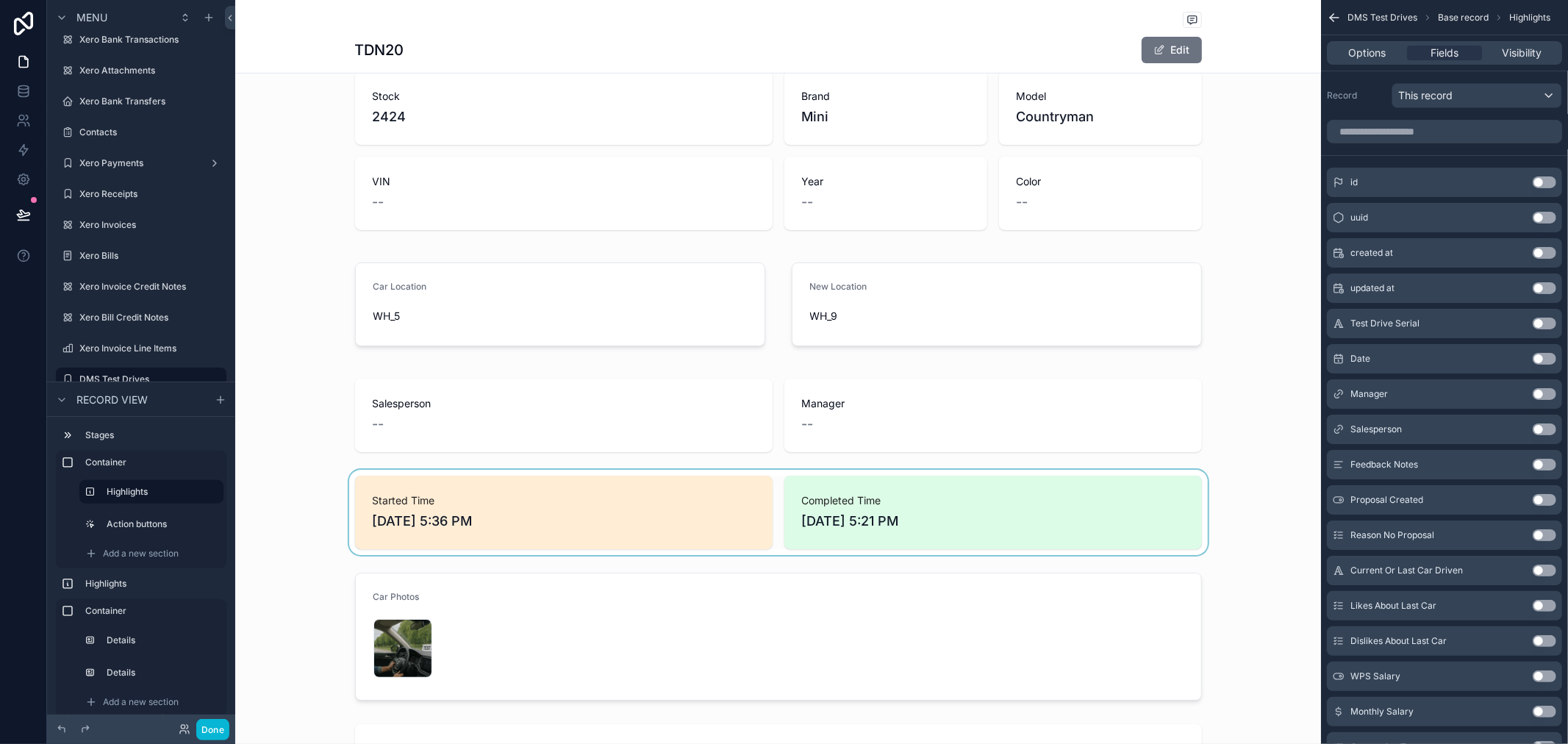
scroll to position [408, 0]
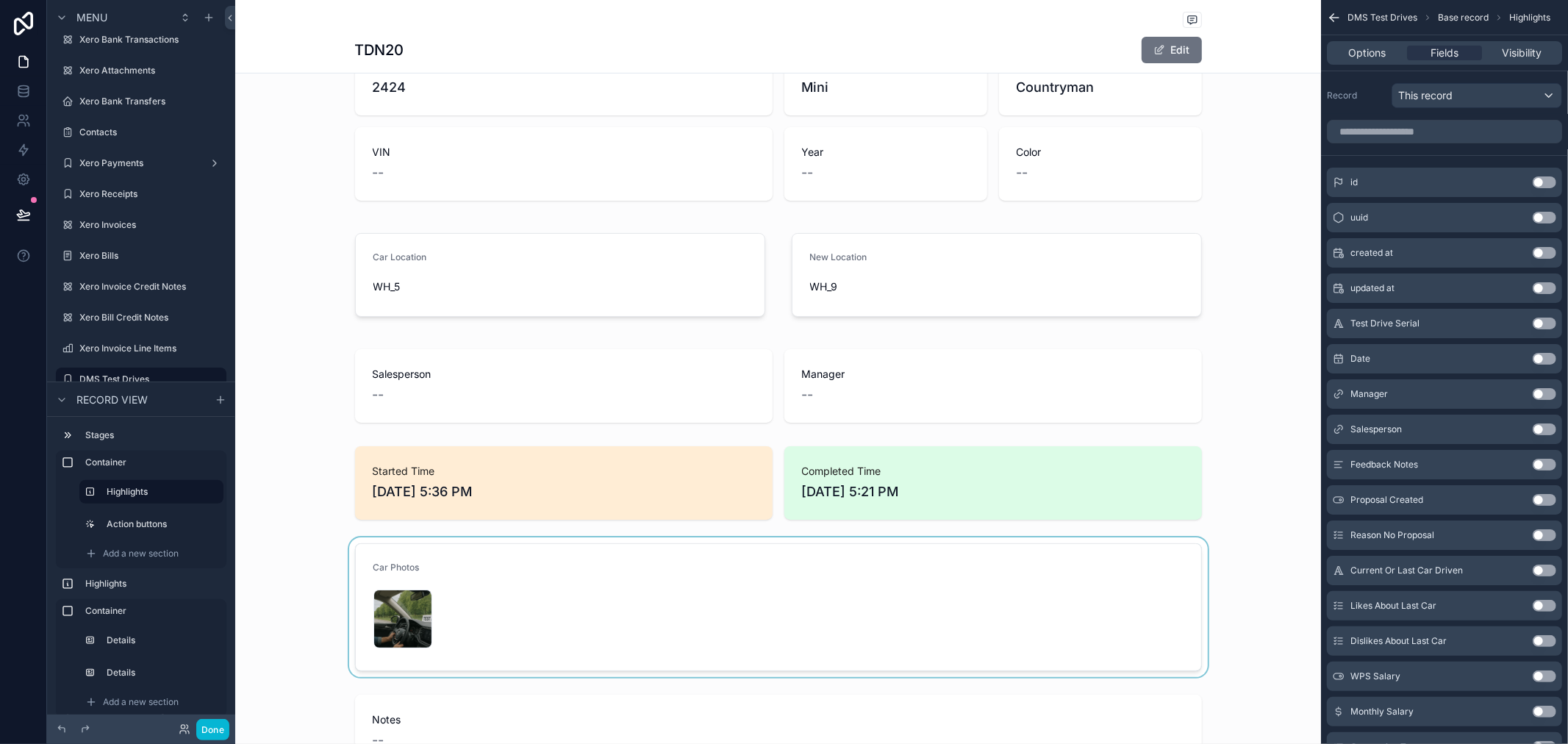
click at [416, 627] on div "scrollable content" at bounding box center [778, 606] width 1085 height 139
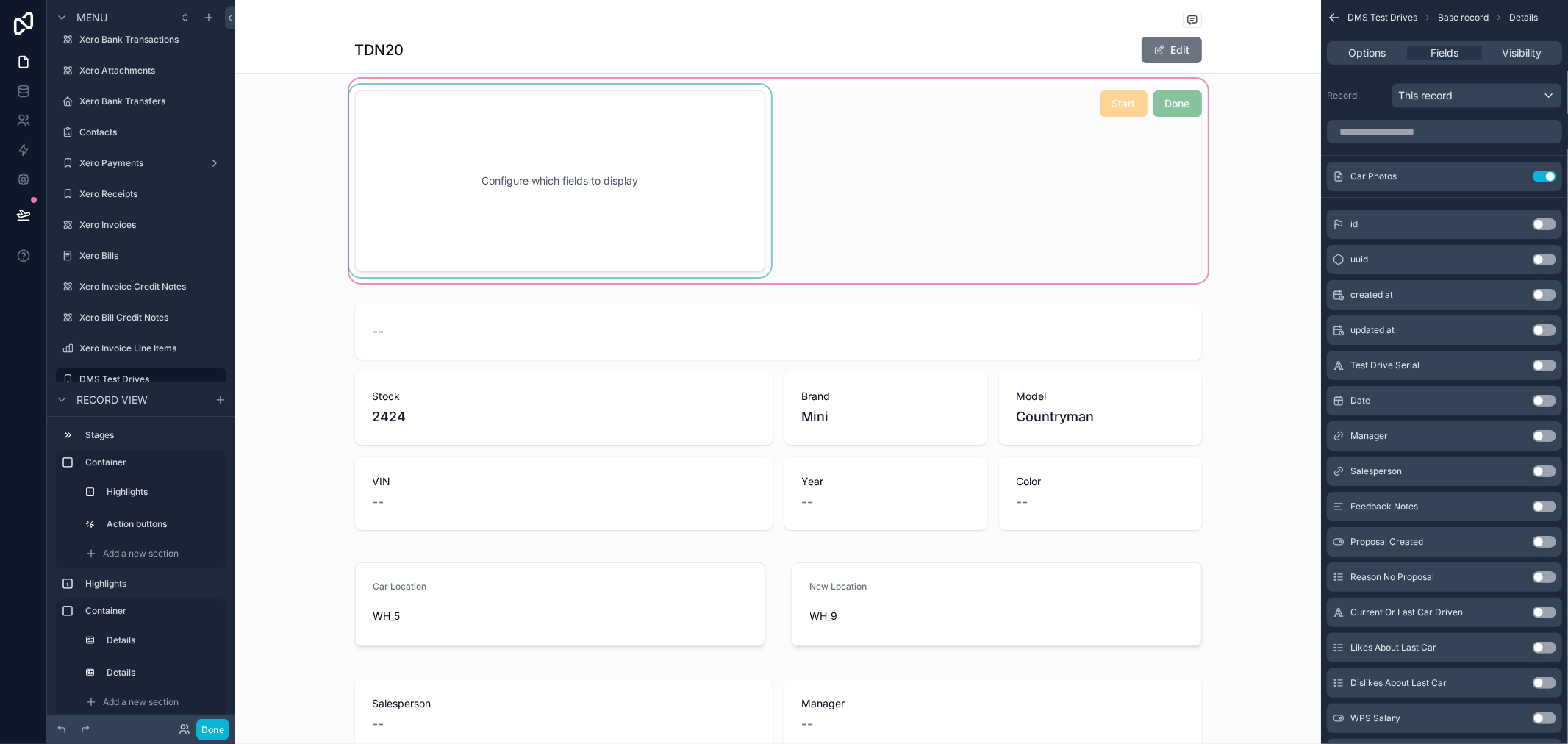
scroll to position [0, 0]
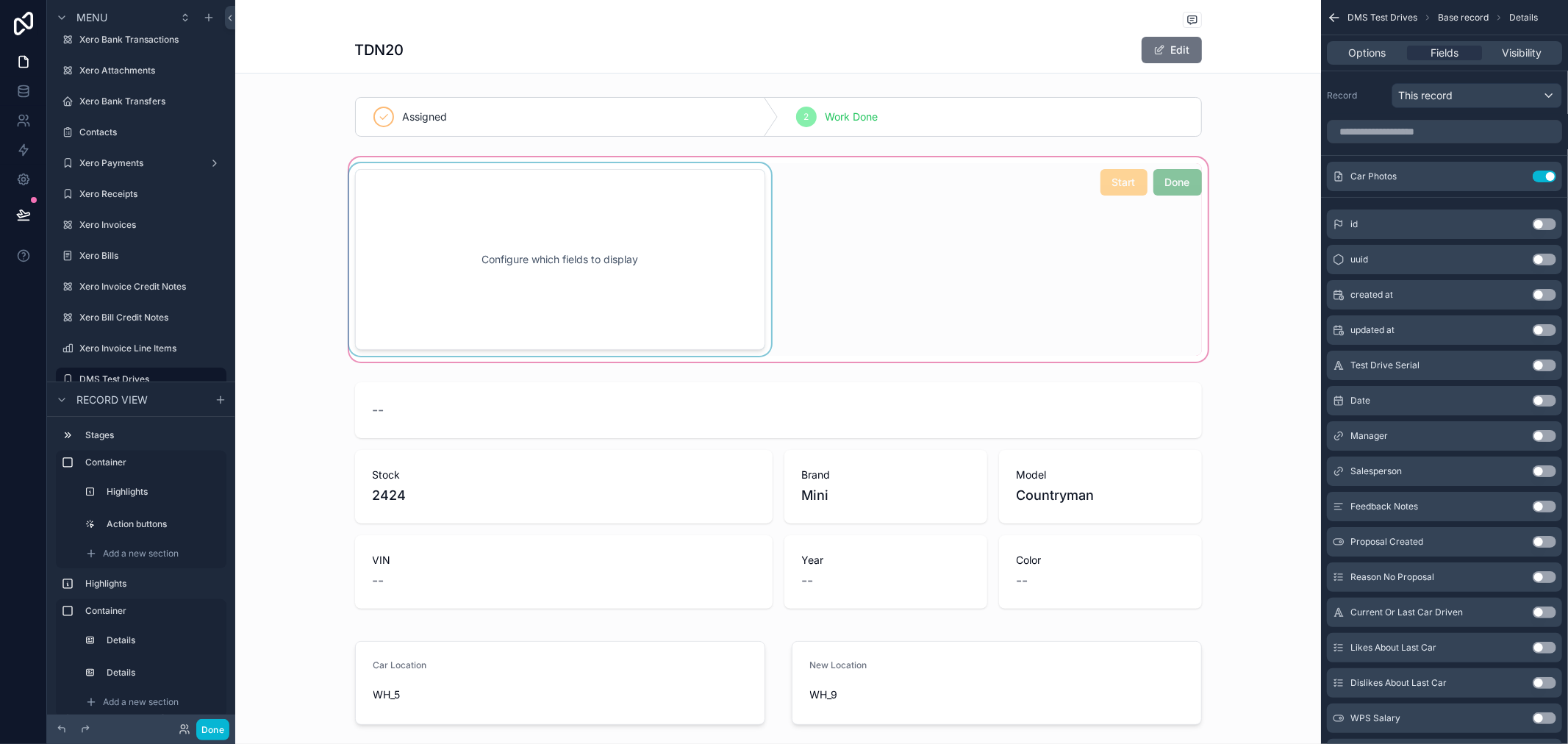
click at [529, 252] on div "scrollable content" at bounding box center [778, 260] width 1085 height 210
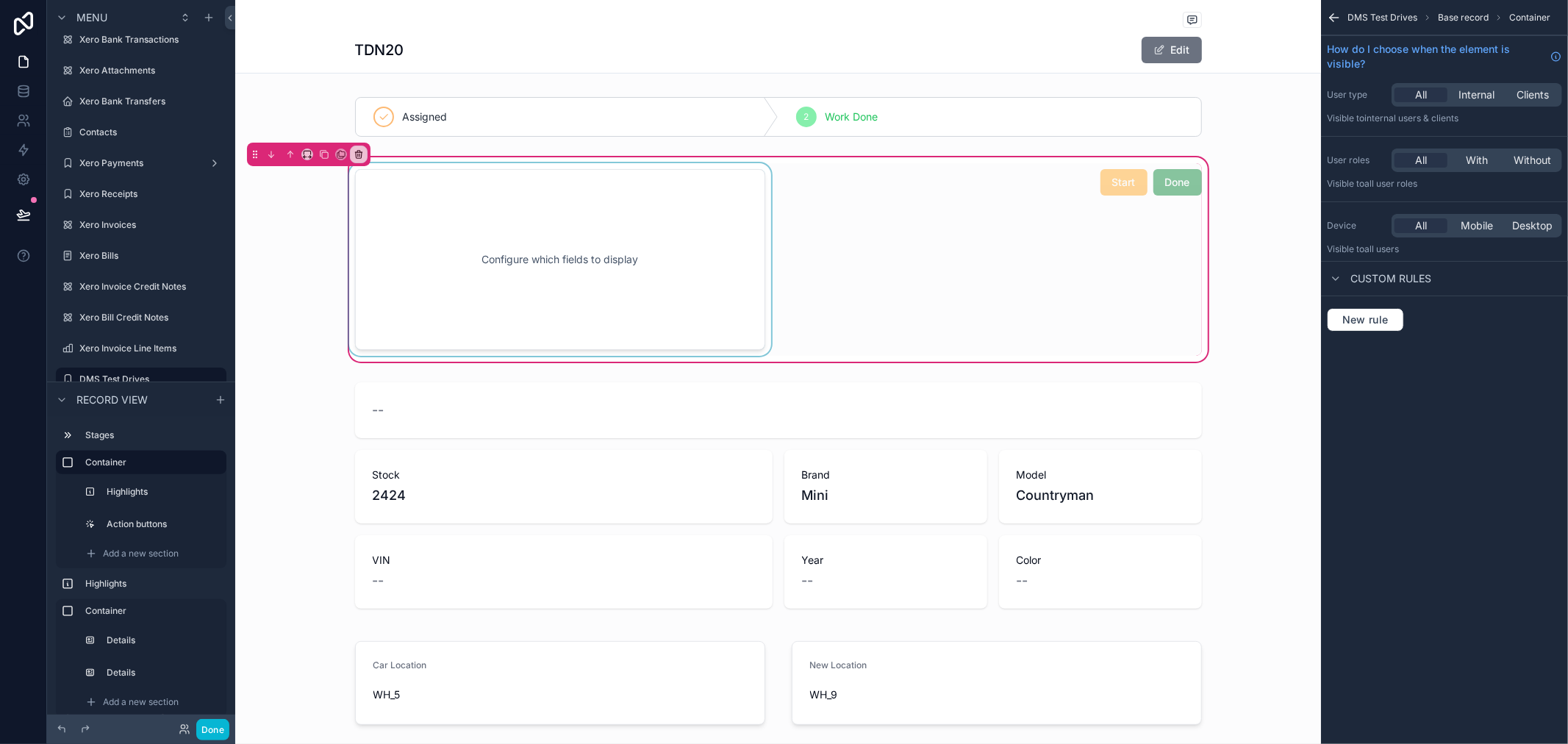
click at [608, 294] on div "scrollable content" at bounding box center [560, 260] width 428 height 193
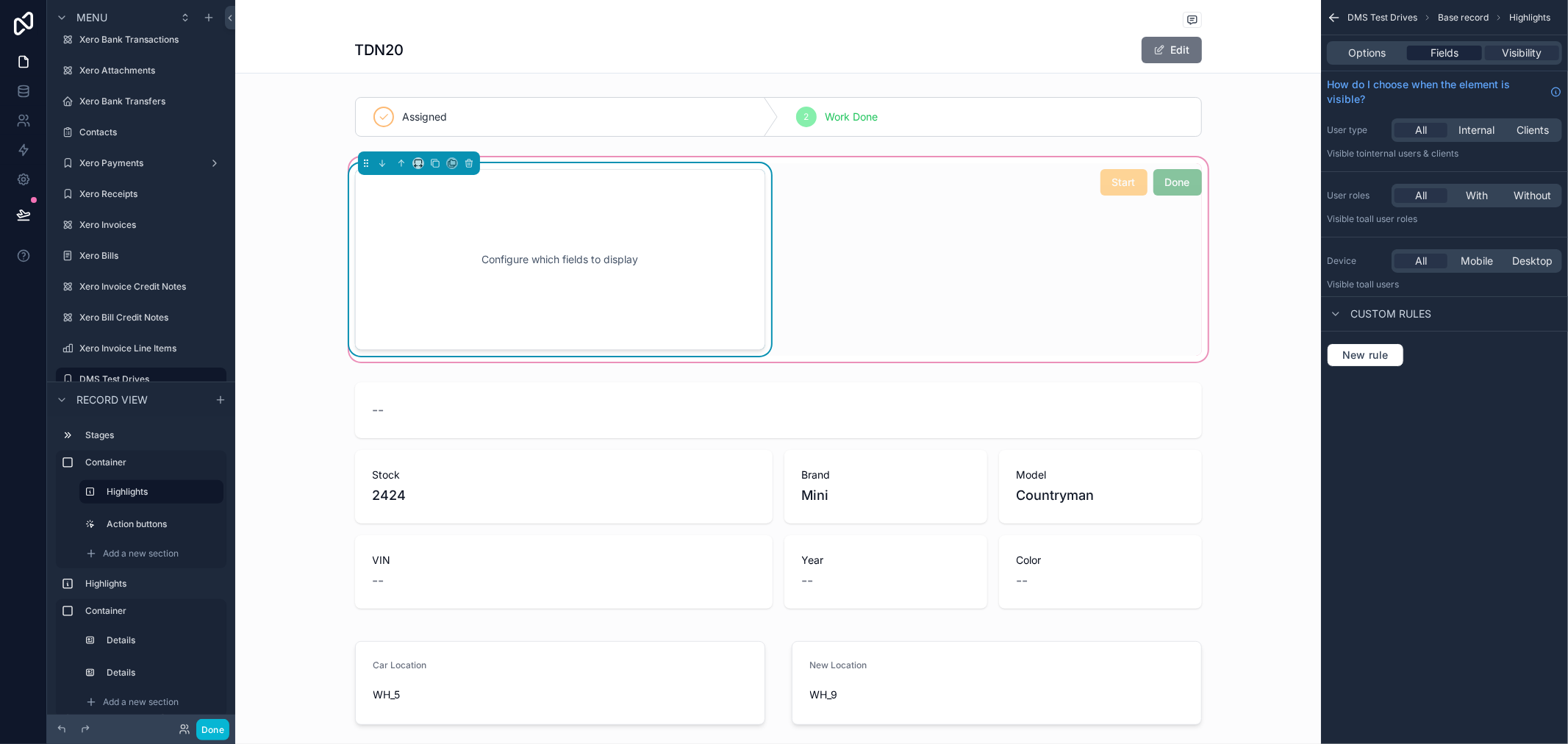
click at [1452, 49] on span "Fields" at bounding box center [1444, 53] width 28 height 15
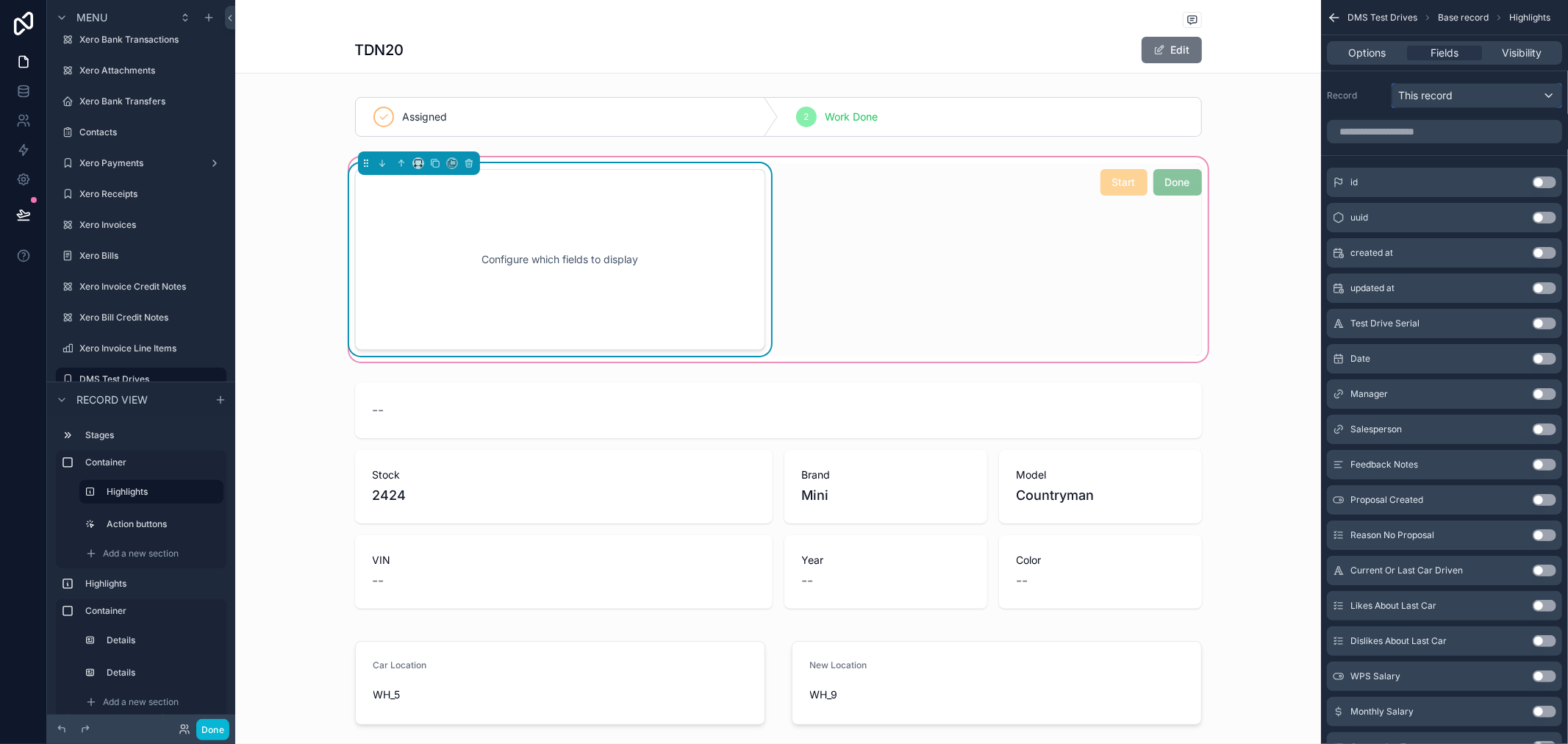
click at [1516, 101] on div "This record" at bounding box center [1477, 96] width 169 height 24
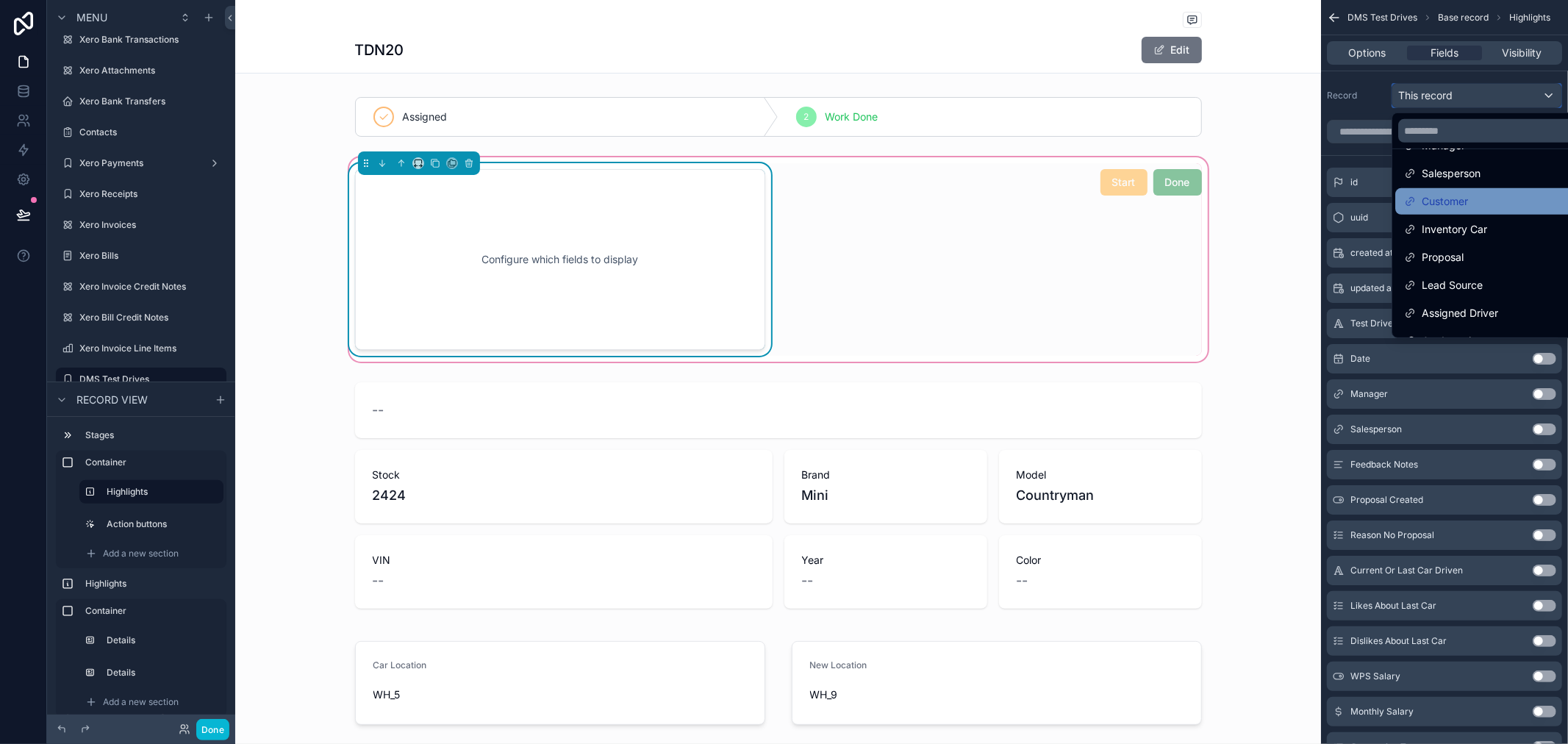
scroll to position [82, 0]
click at [1498, 207] on div "Inventory Car" at bounding box center [1493, 204] width 179 height 17
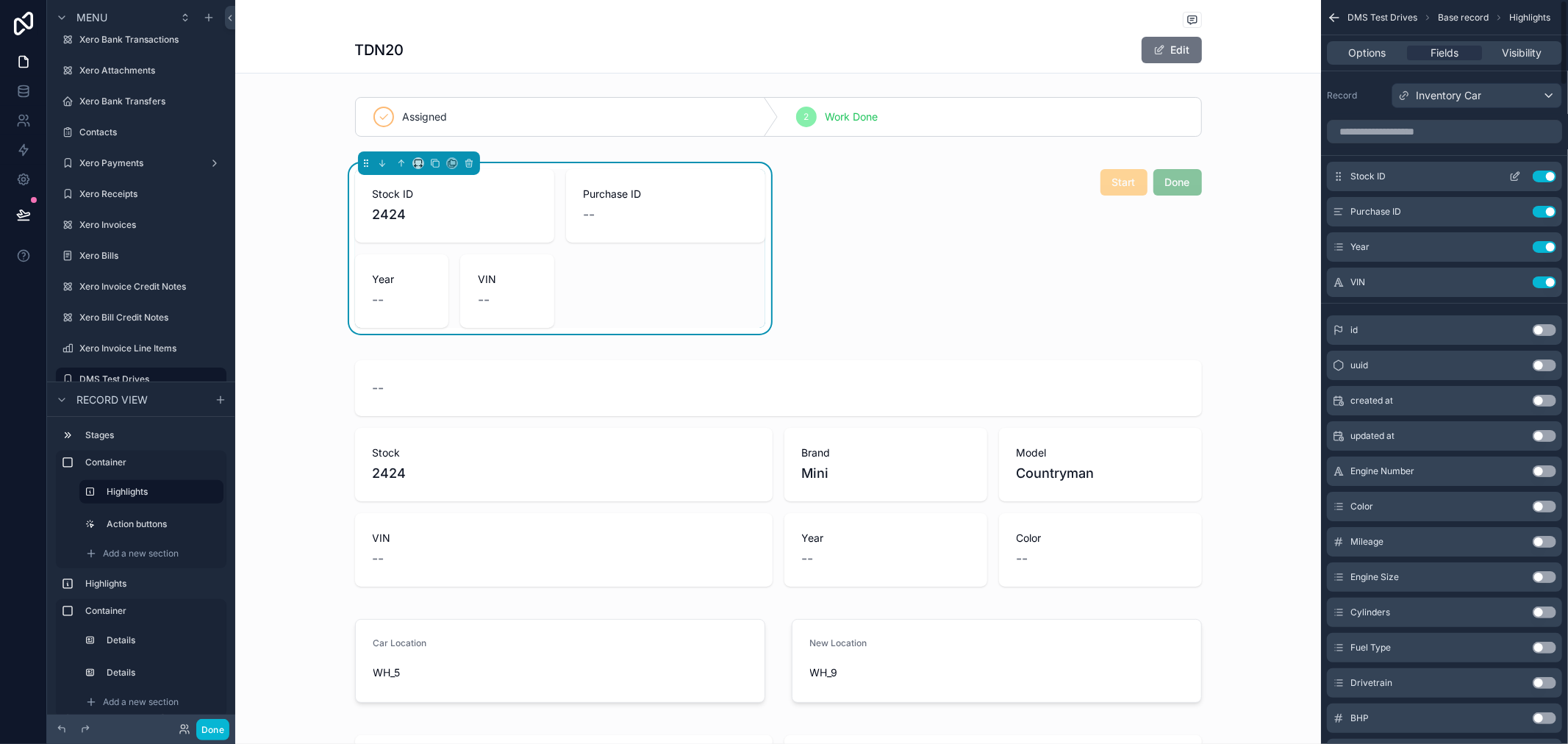
click at [1548, 174] on button "Use setting" at bounding box center [1544, 176] width 24 height 12
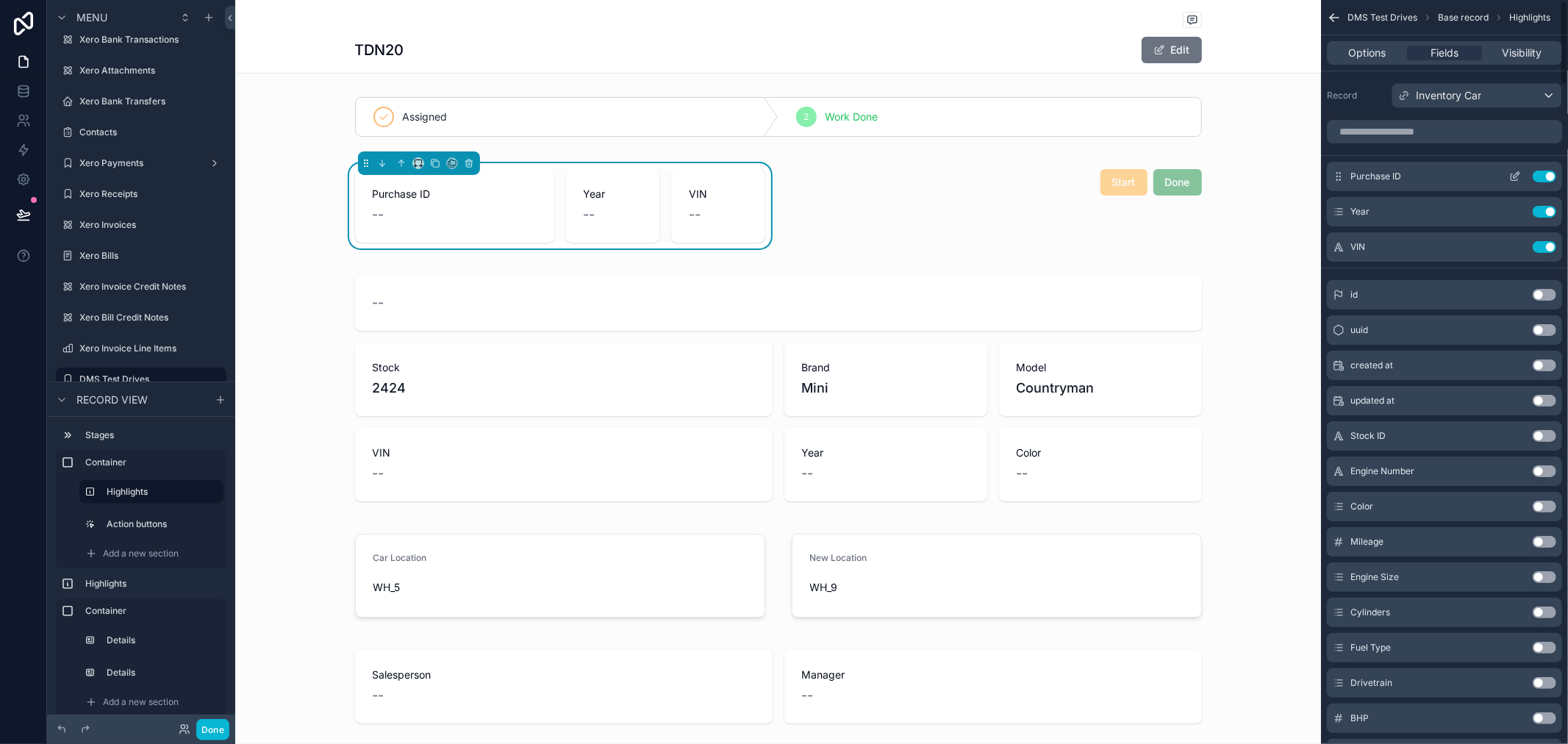
click at [1546, 179] on button "Use setting" at bounding box center [1544, 176] width 24 height 12
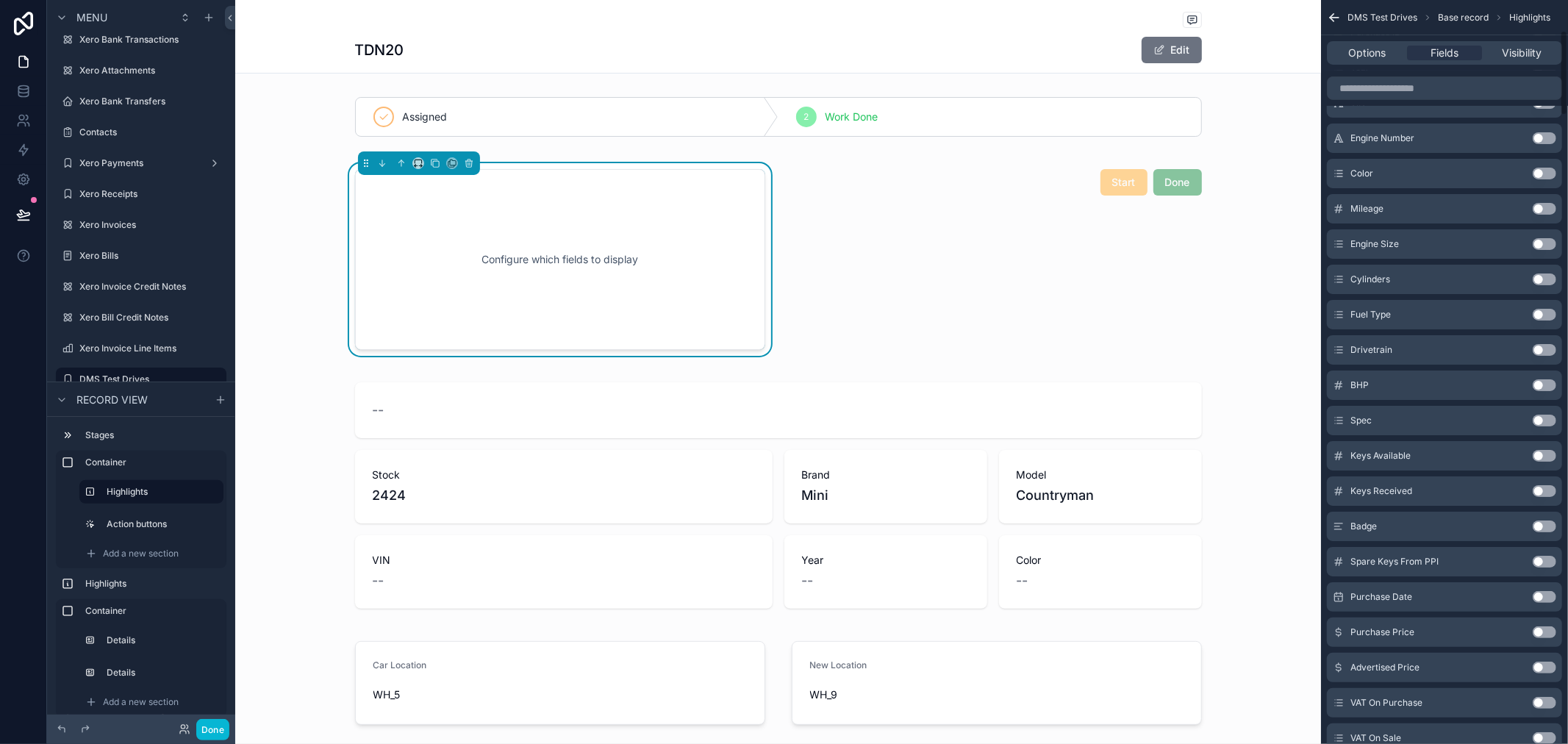
scroll to position [0, 0]
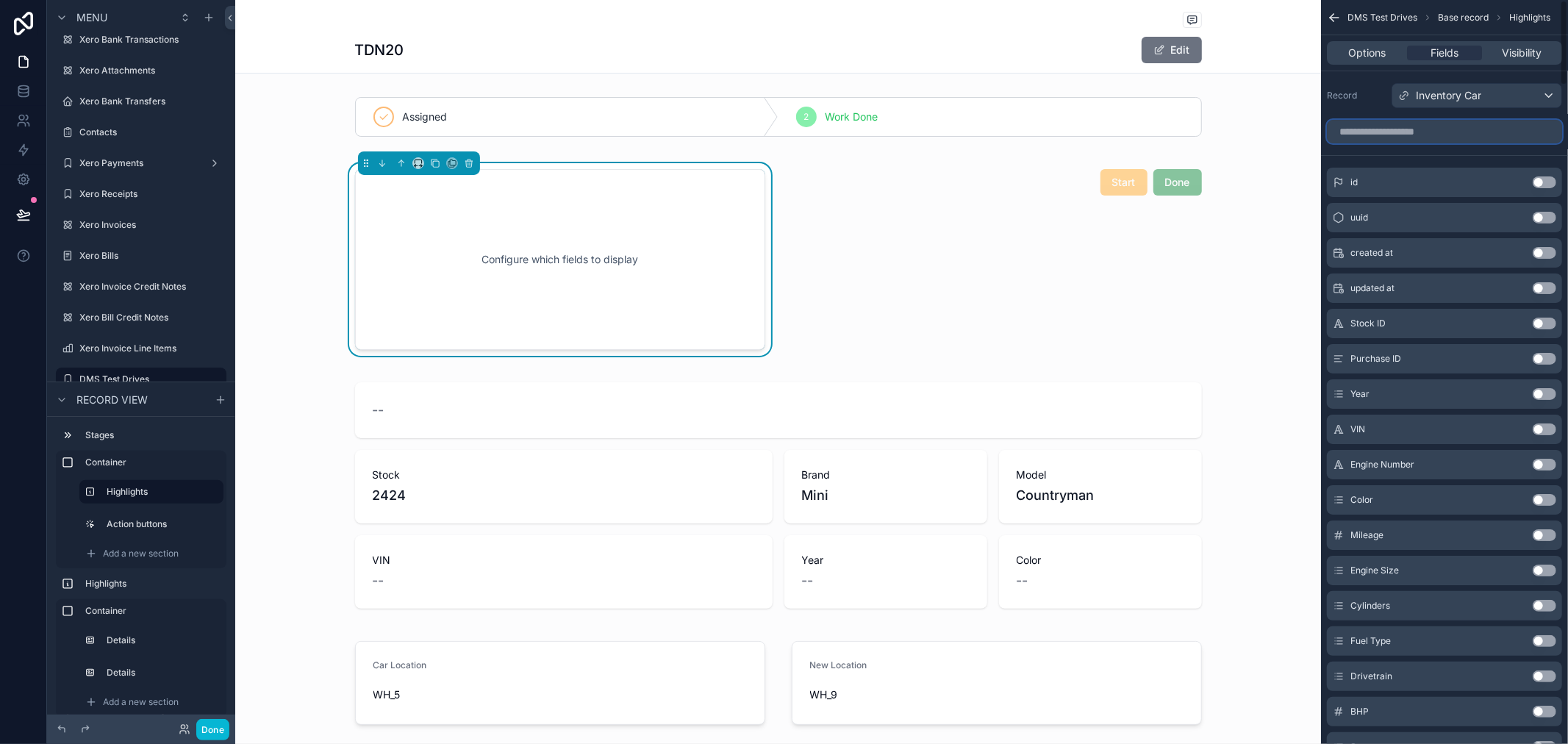
click at [1430, 128] on input "scrollable content" at bounding box center [1444, 132] width 235 height 24
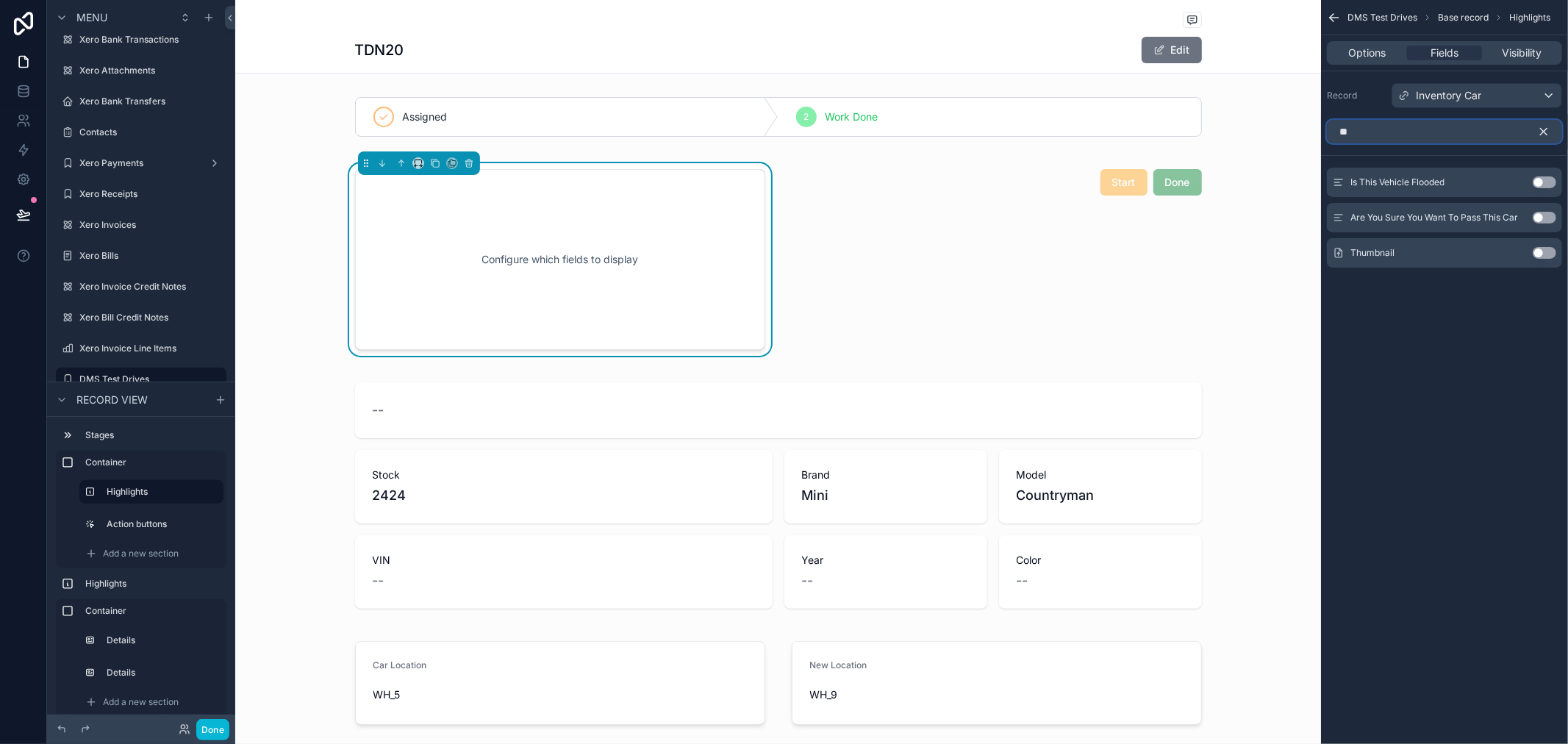
type input "**"
click at [1543, 252] on button "Use setting" at bounding box center [1544, 252] width 24 height 12
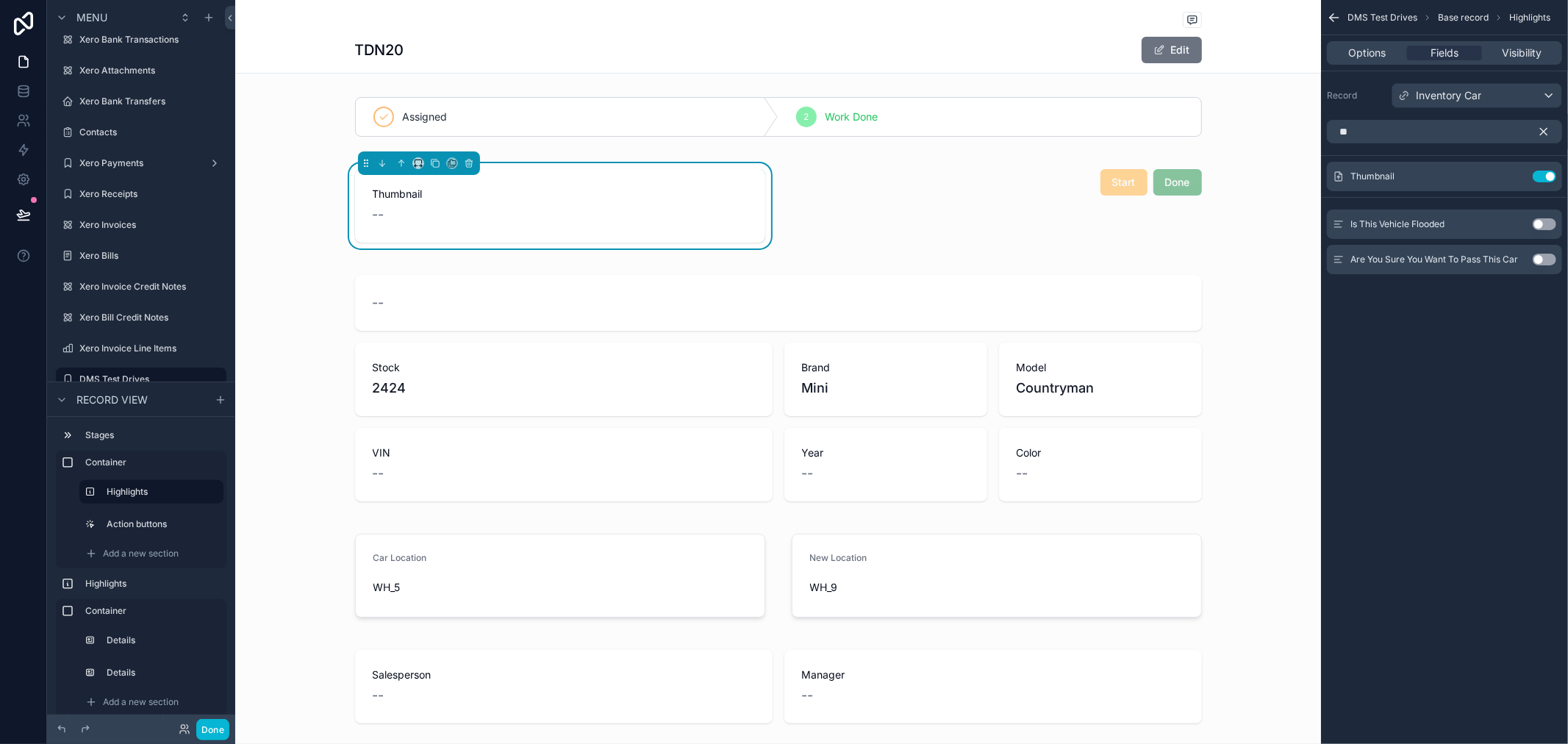
click at [1441, 464] on div "DMS Test Drives Base record Highlights Options Fields Visibility Record Invento…" at bounding box center [1444, 372] width 247 height 744
click at [226, 720] on button "Done" at bounding box center [213, 729] width 33 height 21
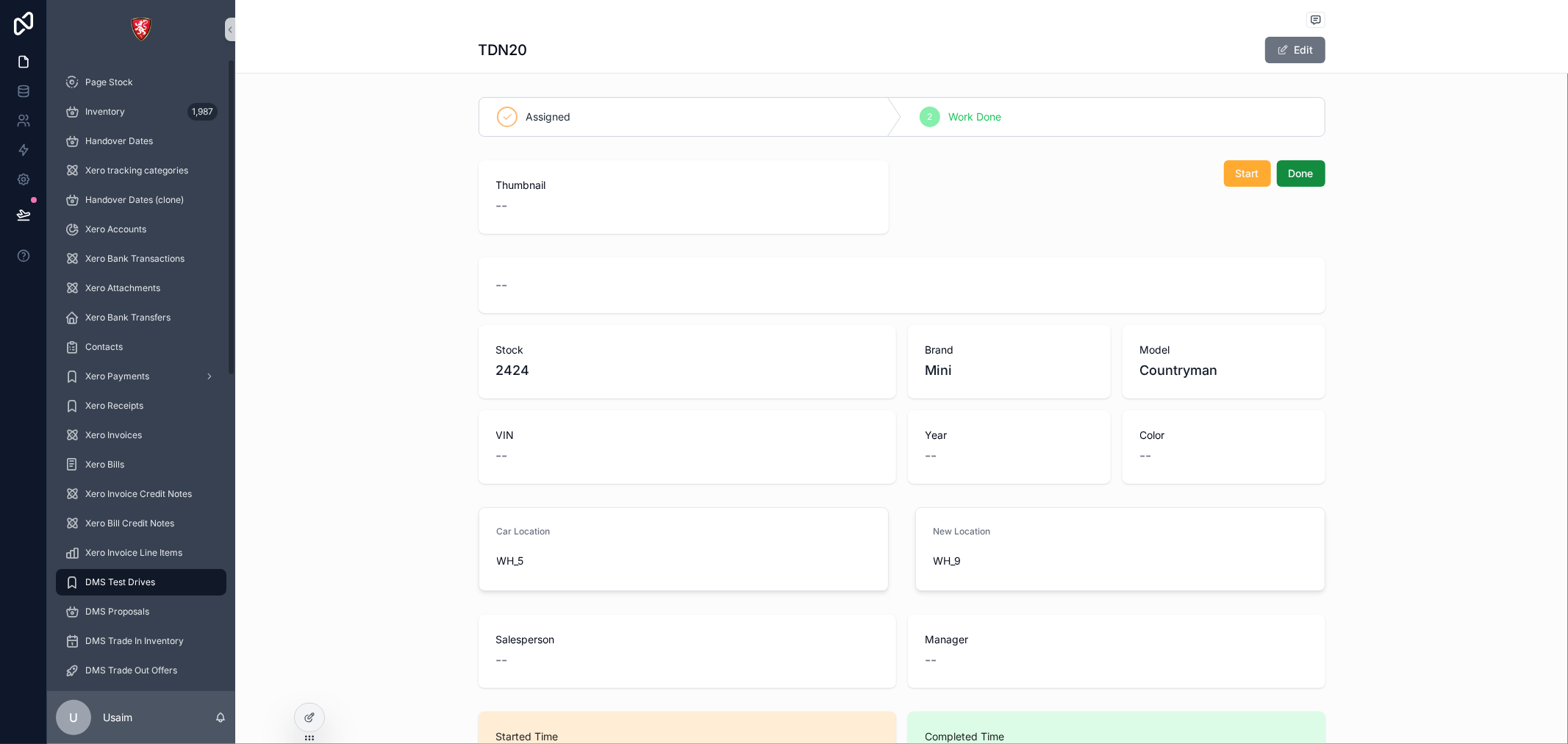
click at [380, 153] on div "Assigned 2 Work Done Thumbnail -- Start Done -- Stock 2424 Brand Mini Model [PE…" at bounding box center [901, 566] width 1333 height 949
click at [227, 31] on icon "scrollable content" at bounding box center [229, 30] width 10 height 11
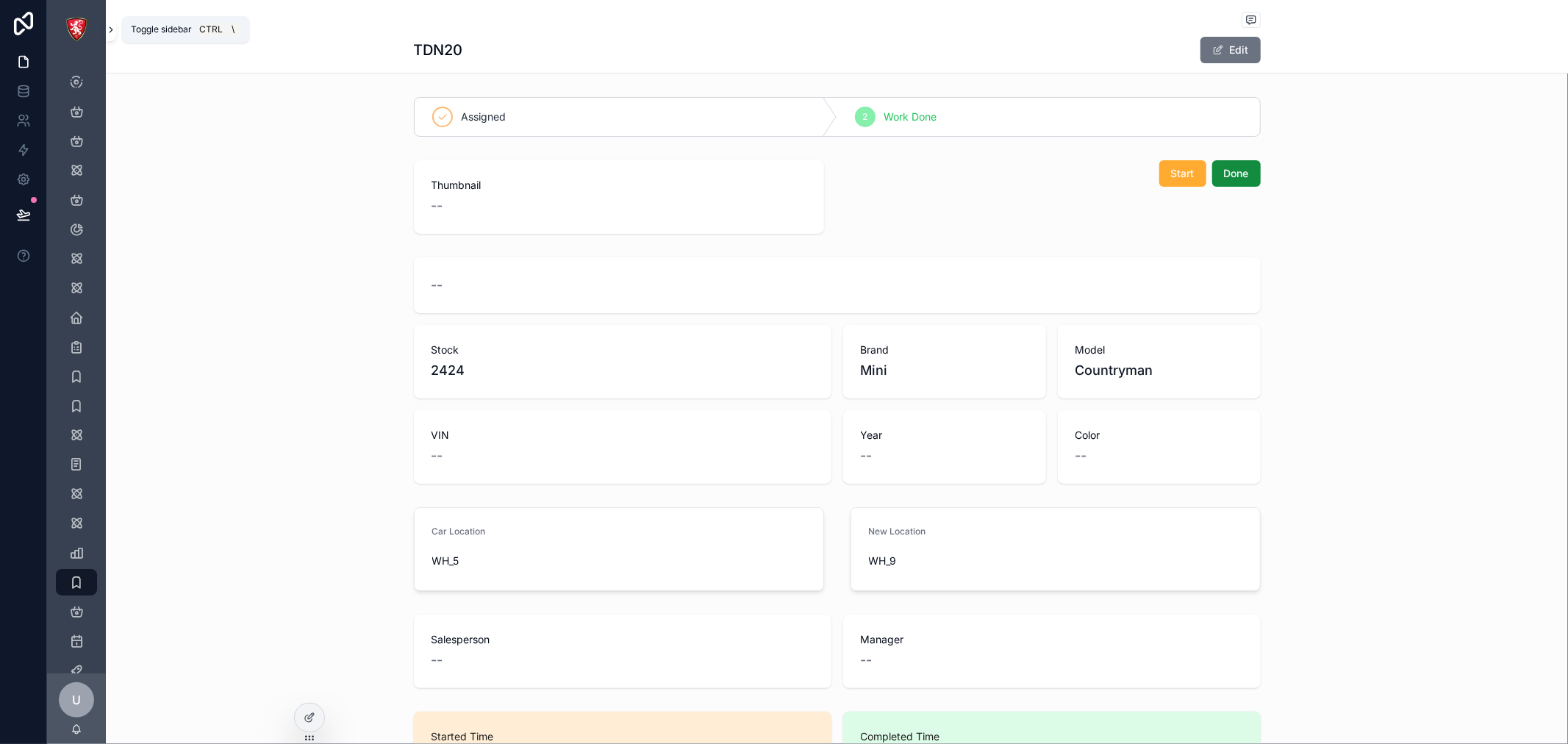
click at [112, 30] on icon "scrollable content" at bounding box center [110, 30] width 3 height 5
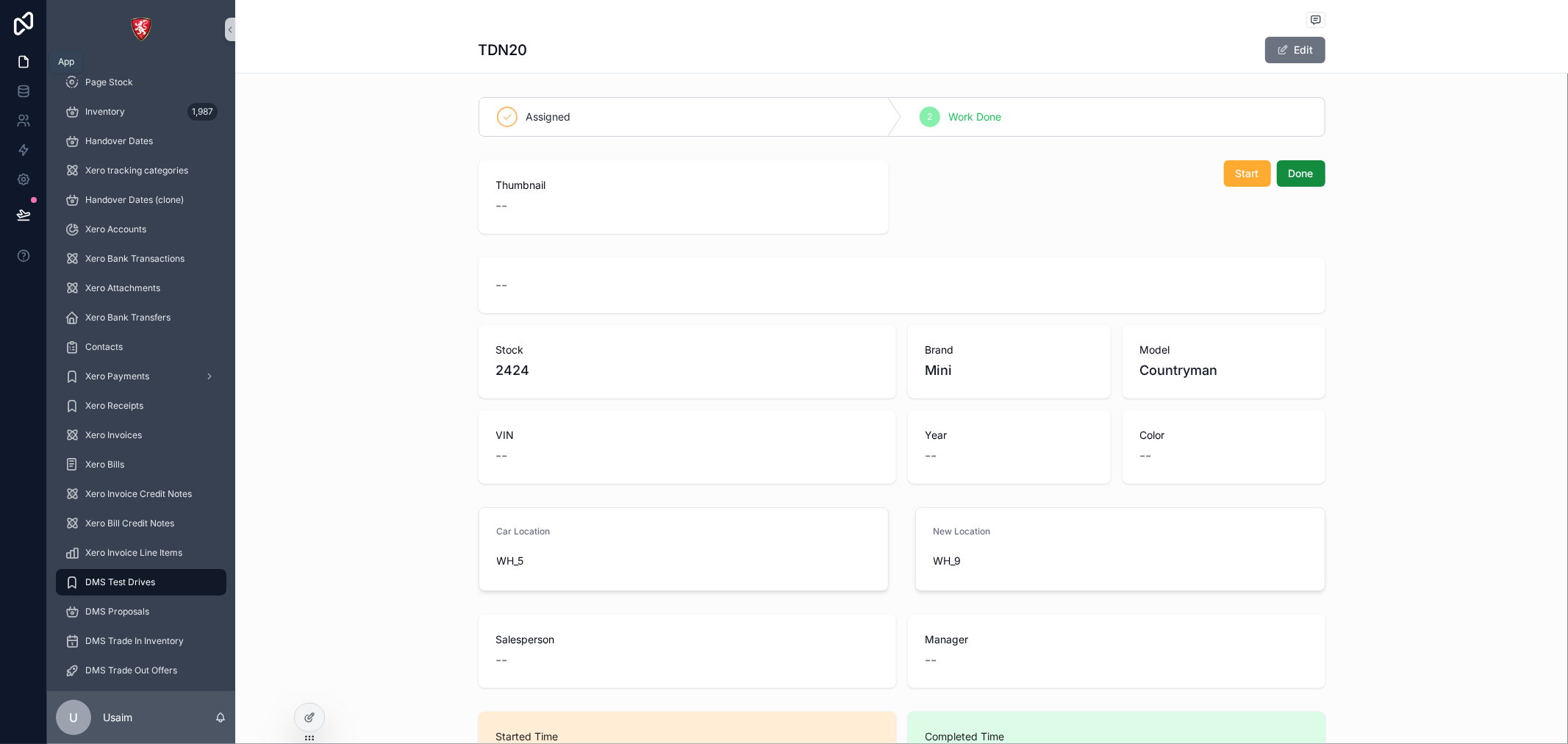
click at [21, 60] on icon at bounding box center [24, 62] width 15 height 15
click at [120, 582] on span "DMS Test Drives" at bounding box center [120, 582] width 70 height 12
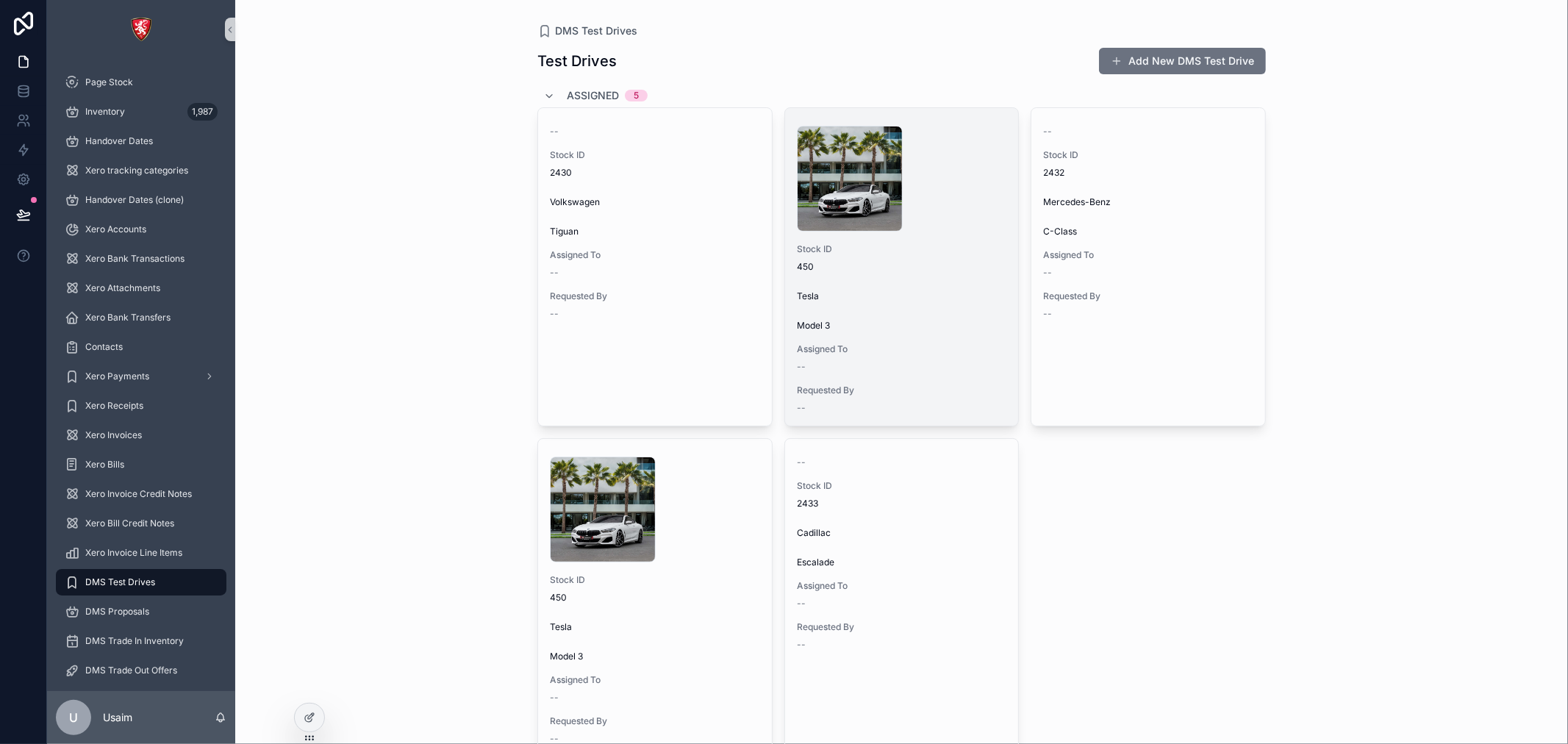
click at [925, 285] on div "Tesla" at bounding box center [901, 292] width 210 height 17
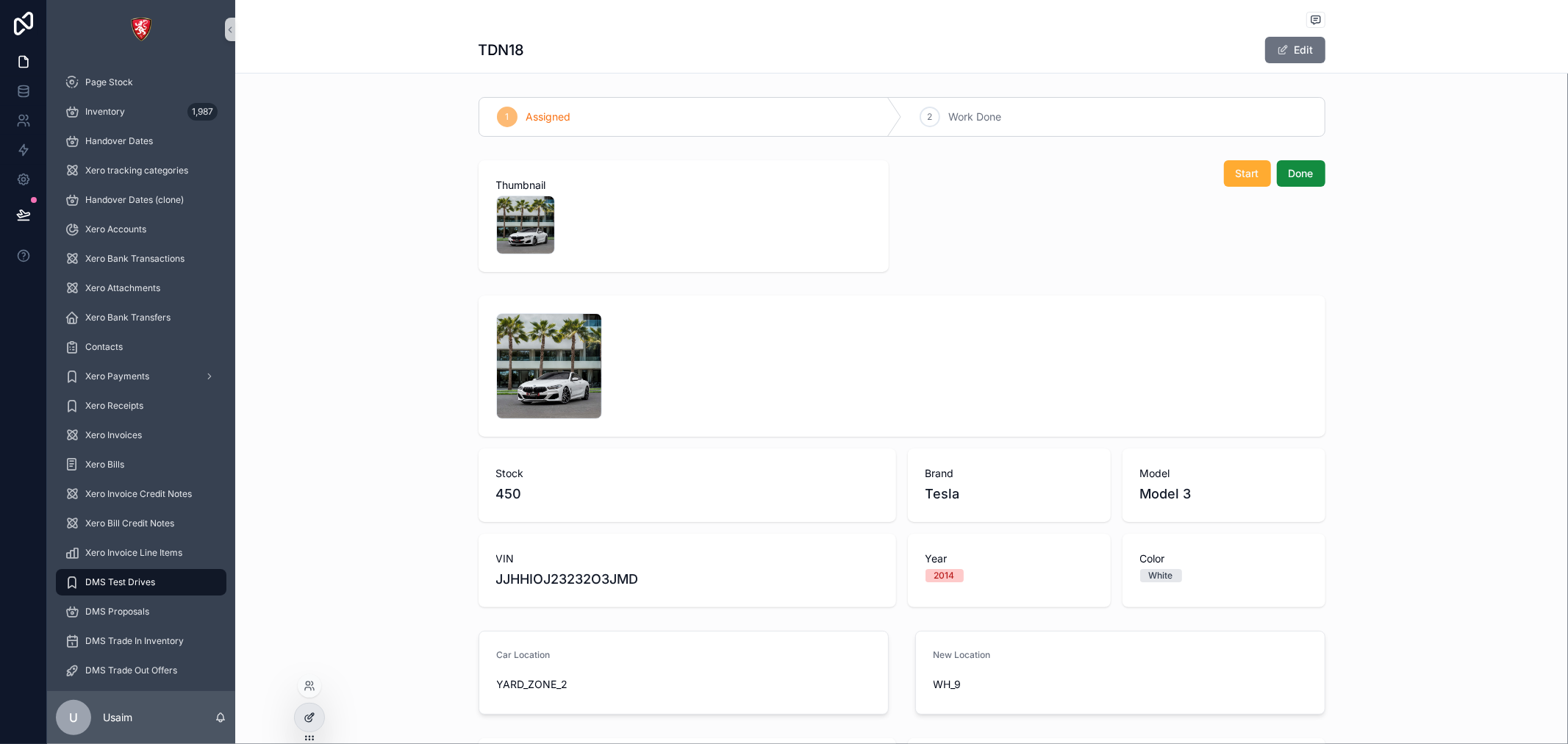
click at [312, 716] on icon at bounding box center [309, 718] width 12 height 12
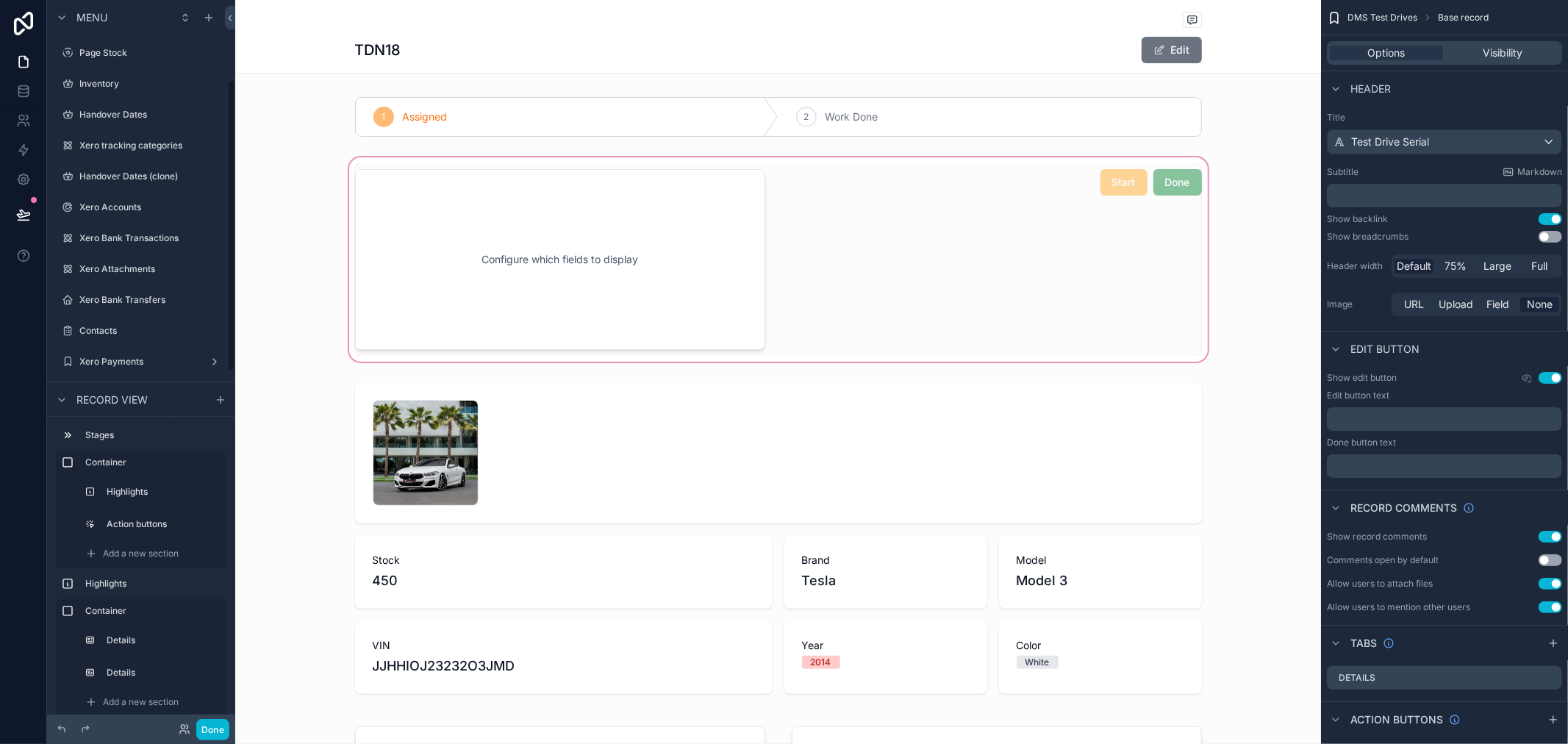
scroll to position [199, 0]
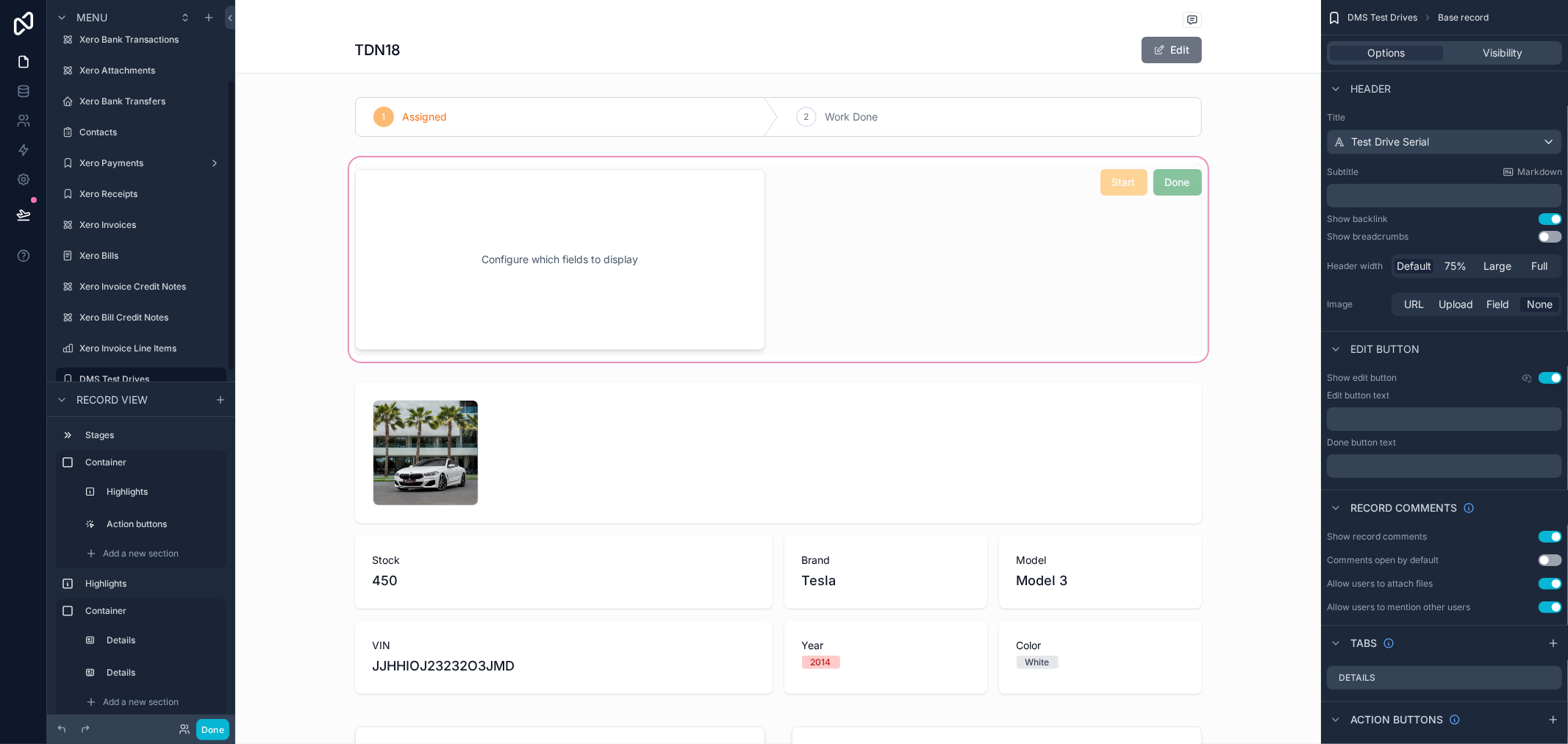
click at [610, 260] on div "scrollable content" at bounding box center [778, 260] width 1085 height 210
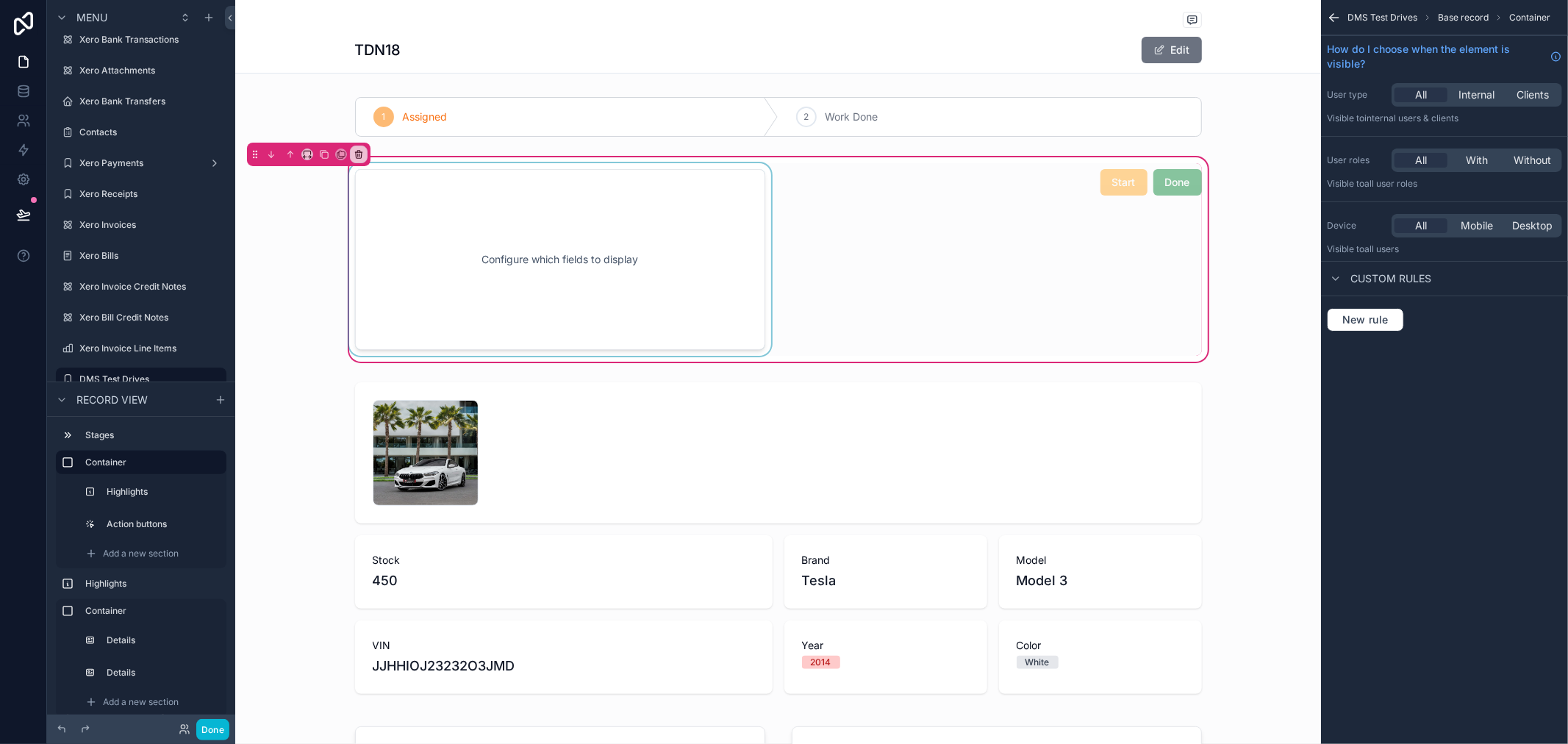
click at [628, 258] on div "scrollable content" at bounding box center [560, 260] width 428 height 193
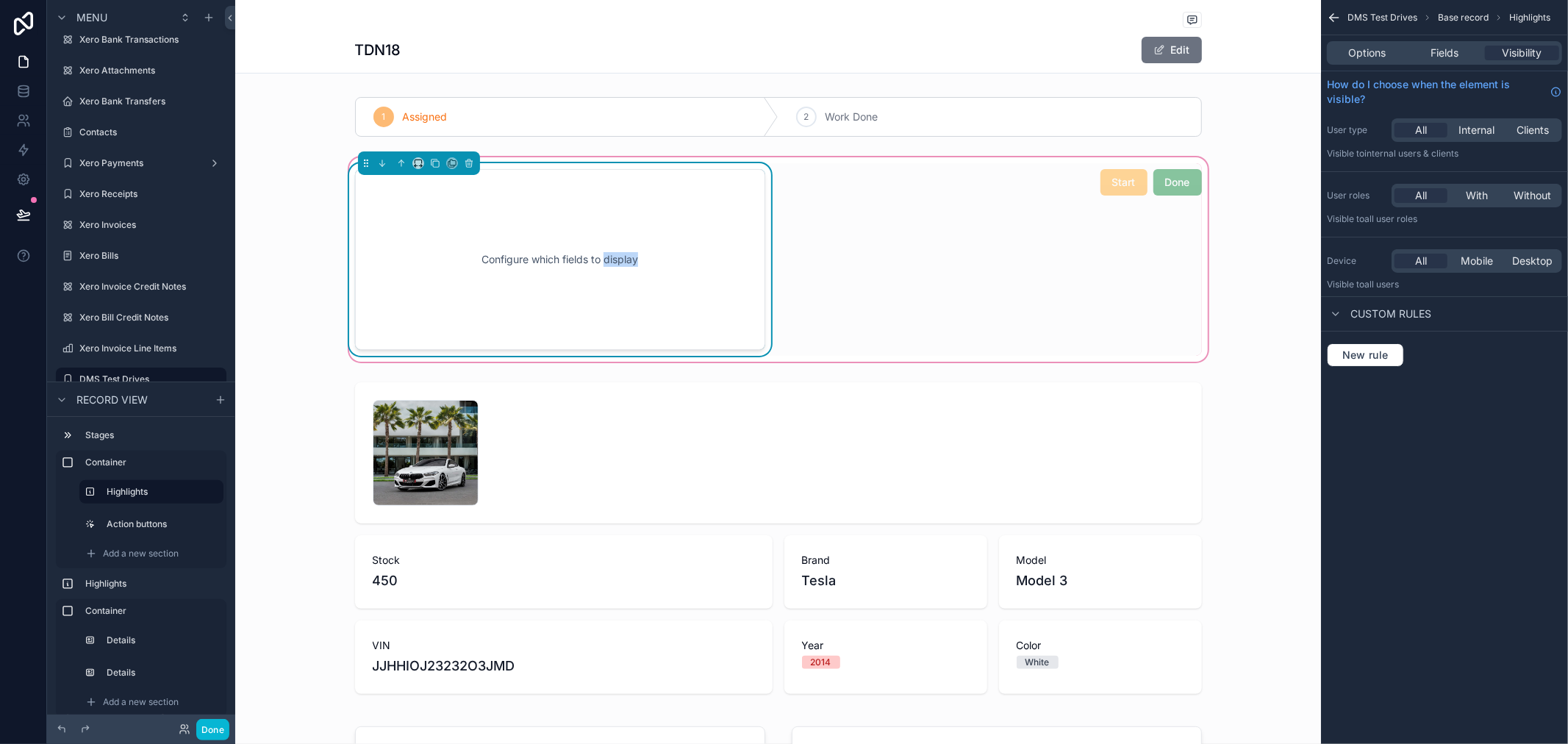
click at [628, 258] on div "Configure which fields to display" at bounding box center [560, 259] width 361 height 132
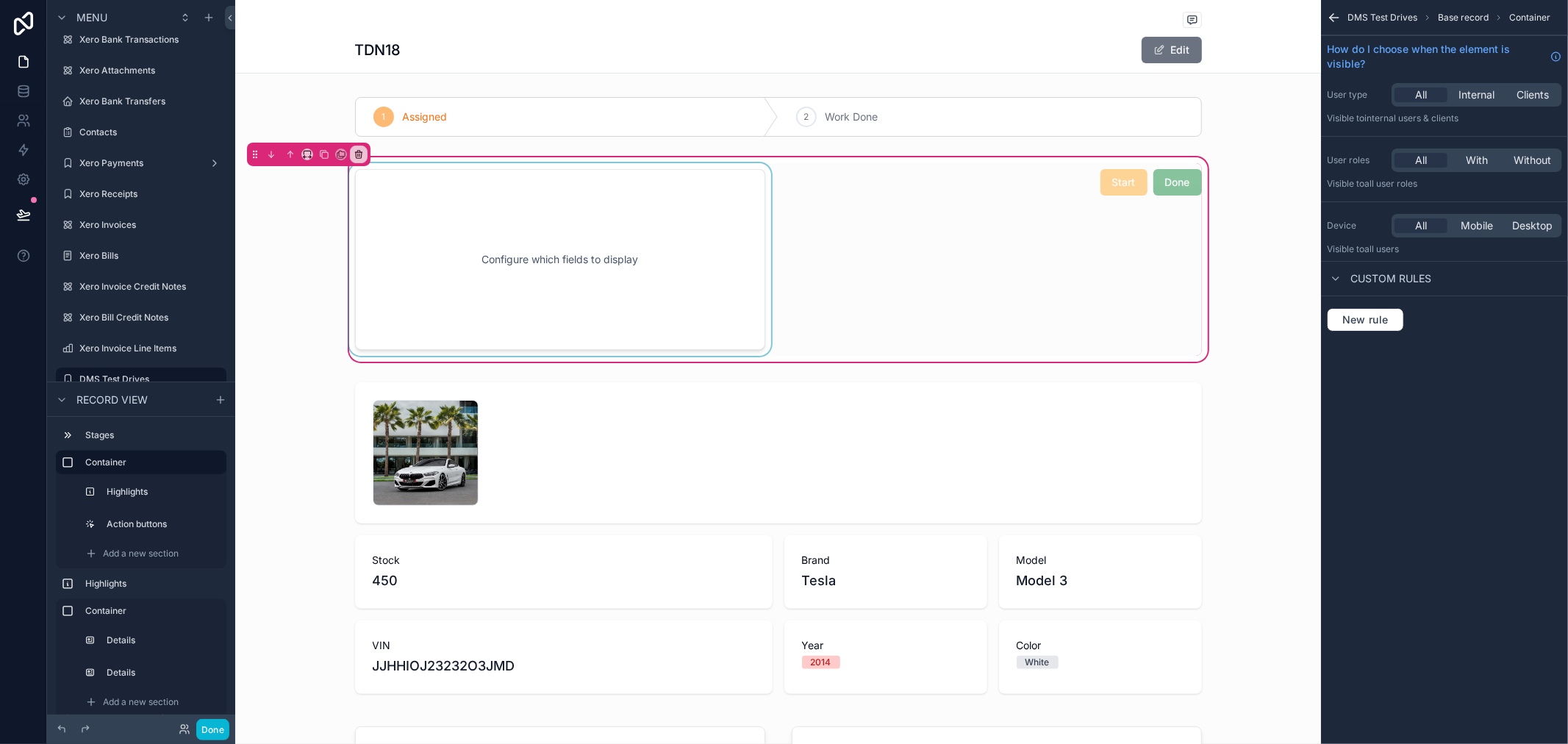
click at [633, 284] on div "scrollable content" at bounding box center [560, 260] width 428 height 193
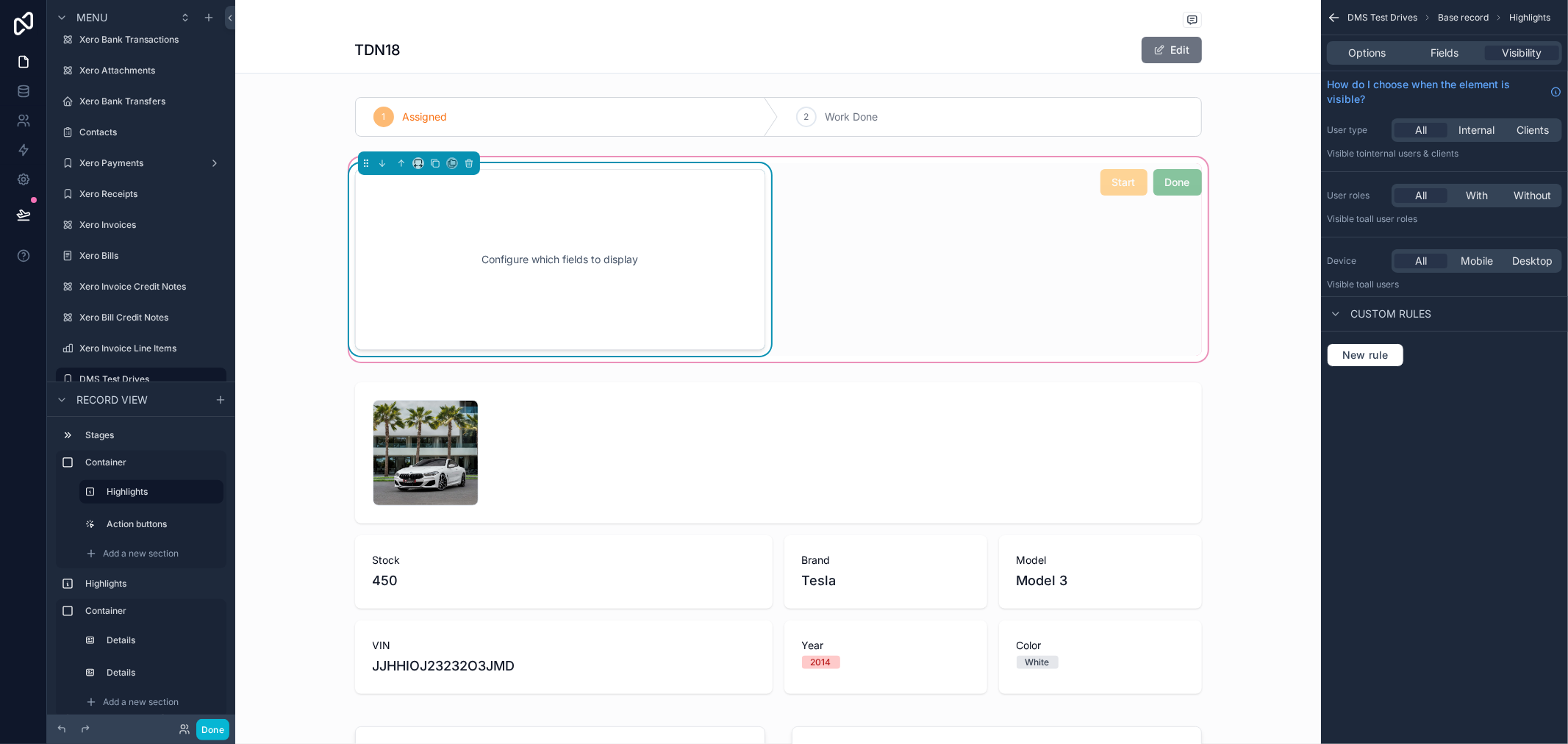
click at [633, 284] on div "Configure which fields to display" at bounding box center [560, 259] width 361 height 132
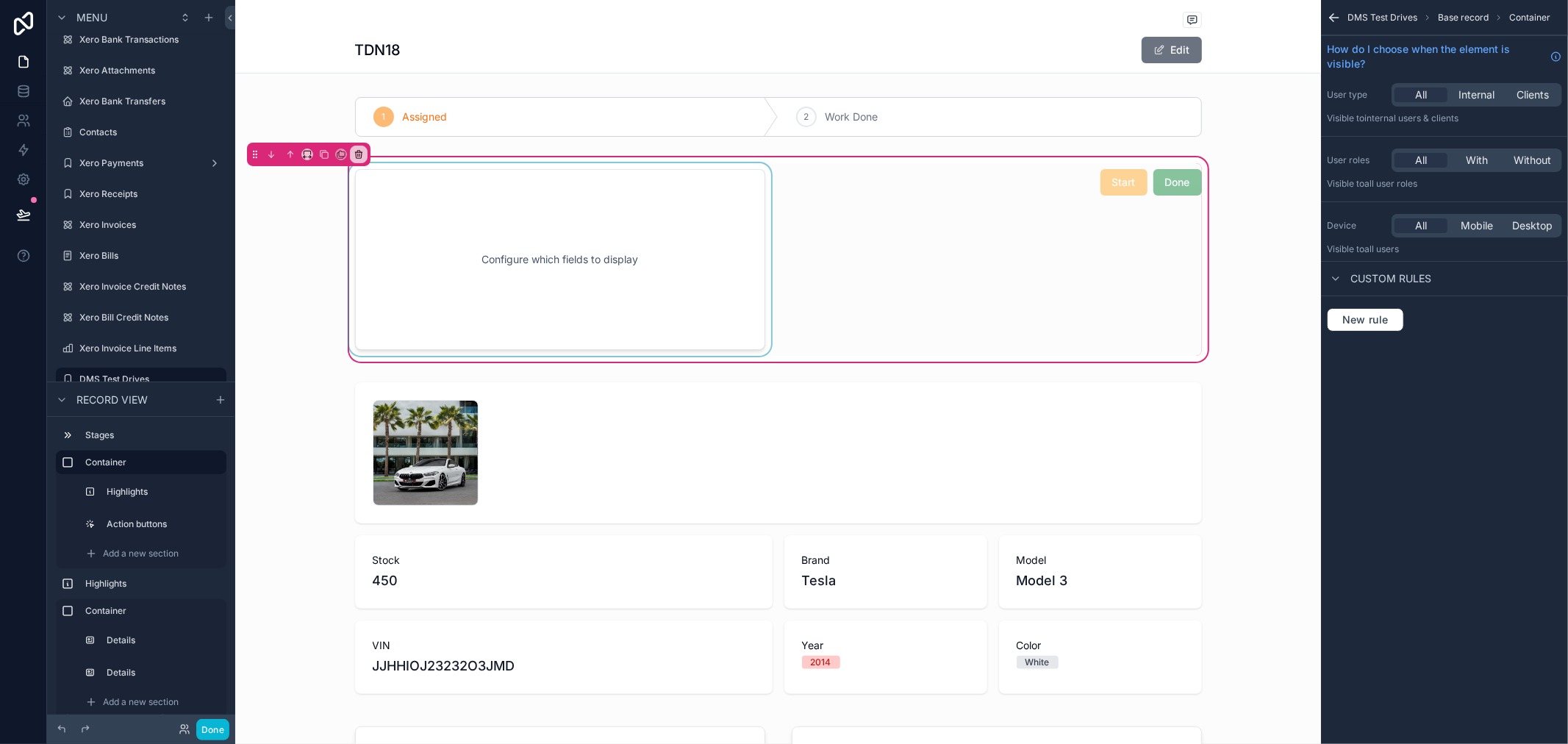
click at [633, 284] on div "scrollable content" at bounding box center [560, 260] width 428 height 193
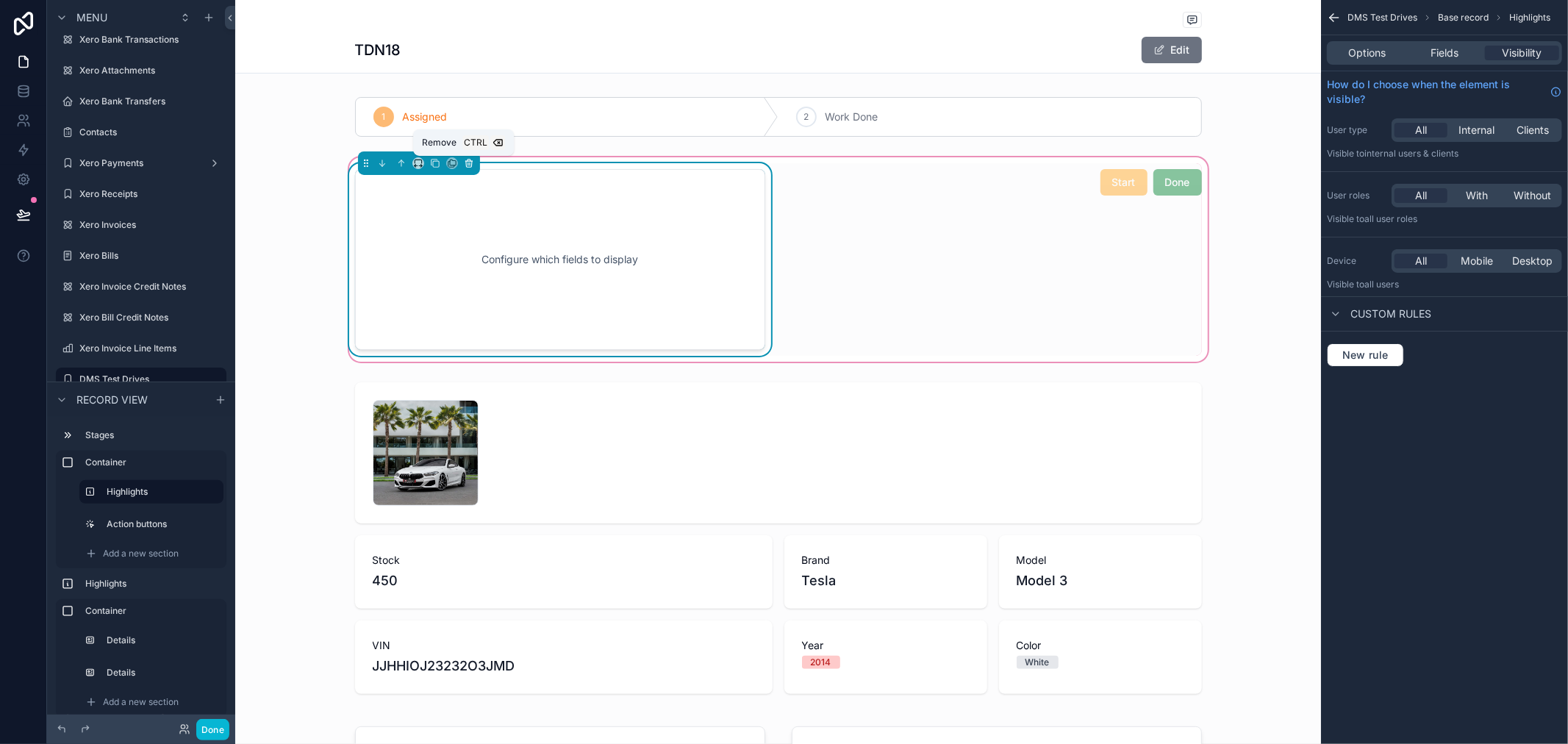
click at [465, 164] on icon "scrollable content" at bounding box center [468, 164] width 5 height 5
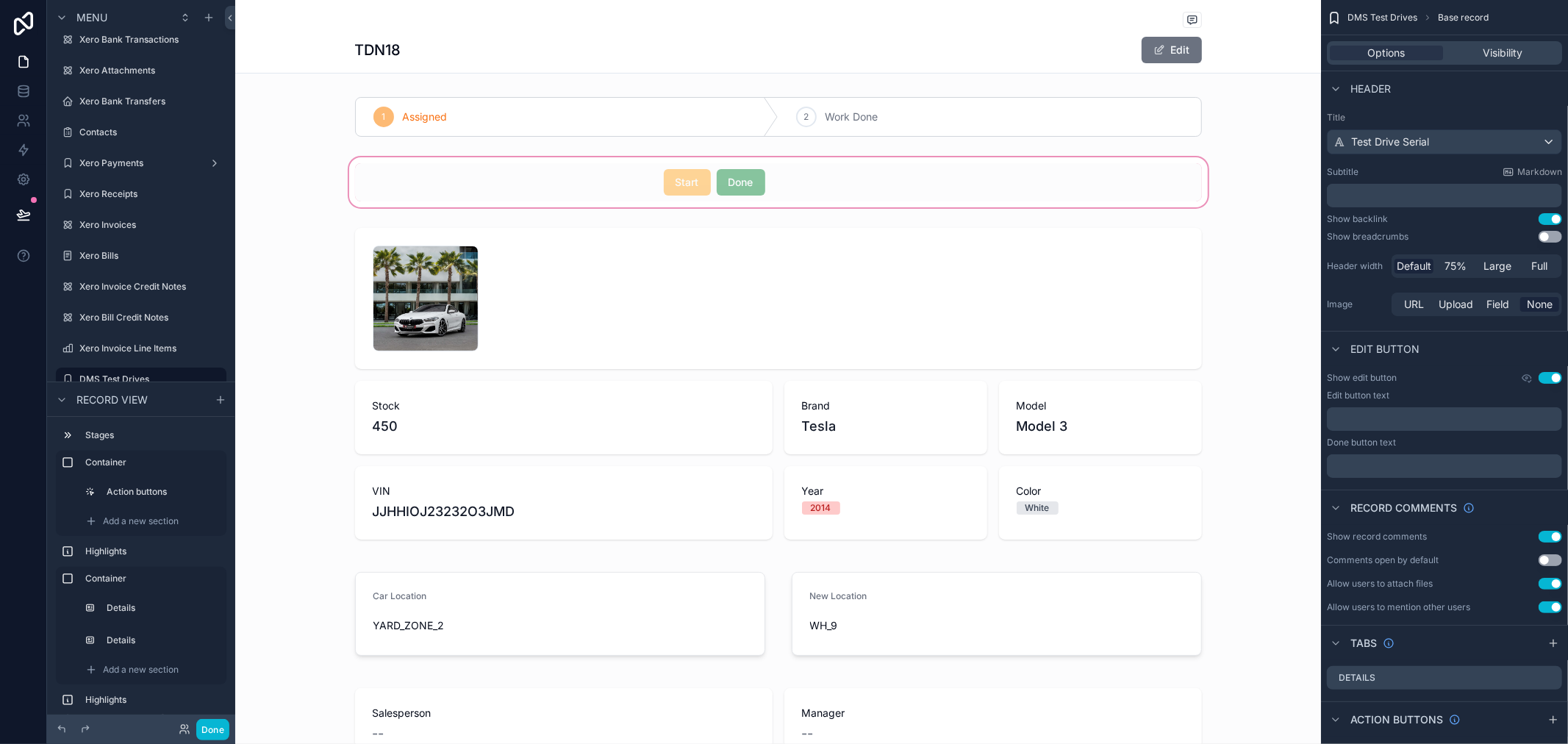
click at [582, 191] on div "scrollable content" at bounding box center [778, 182] width 1085 height 56
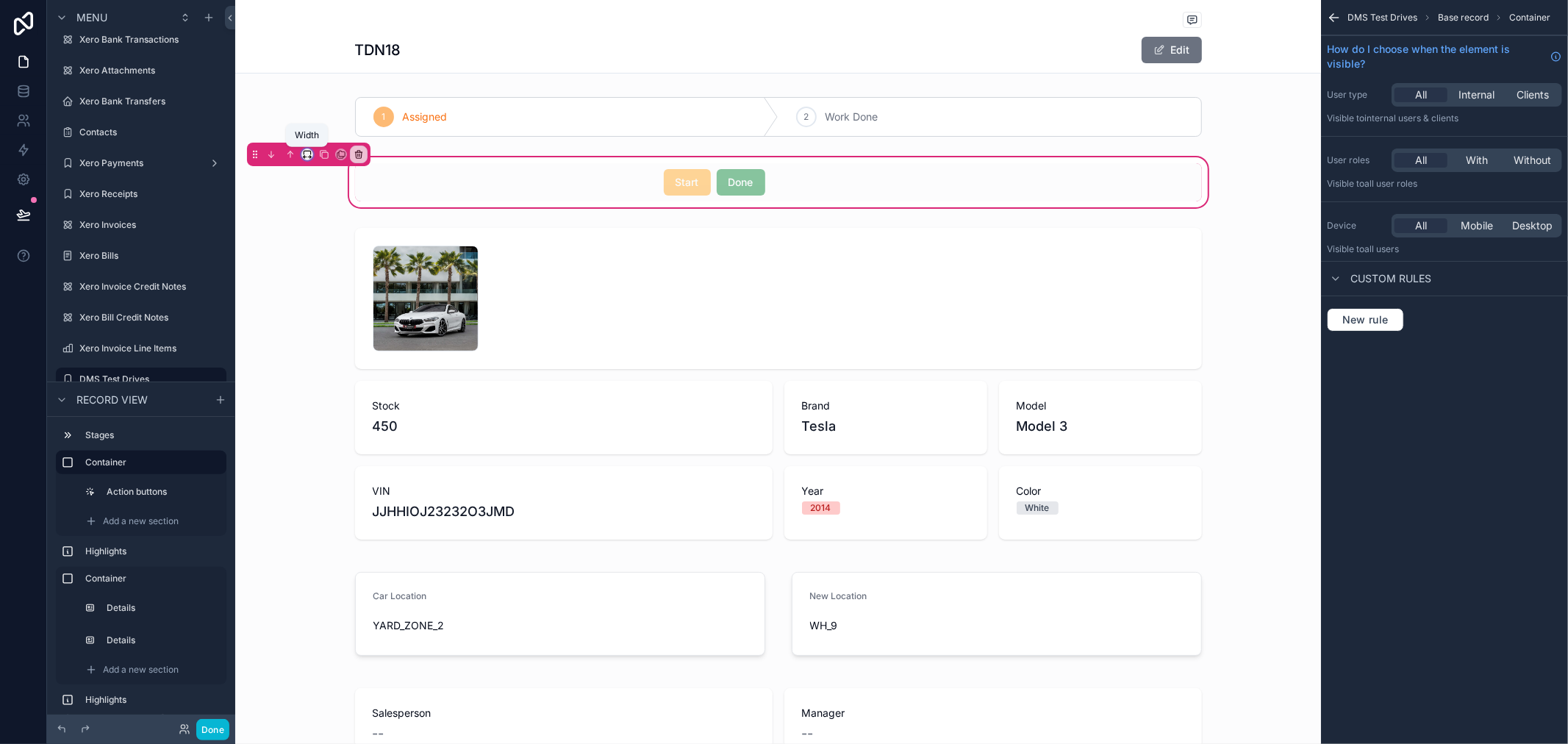
click at [307, 152] on icon "scrollable content" at bounding box center [307, 154] width 10 height 10
click at [339, 185] on span "Default" at bounding box center [332, 182] width 36 height 17
click at [522, 187] on div "scrollable content" at bounding box center [560, 182] width 428 height 38
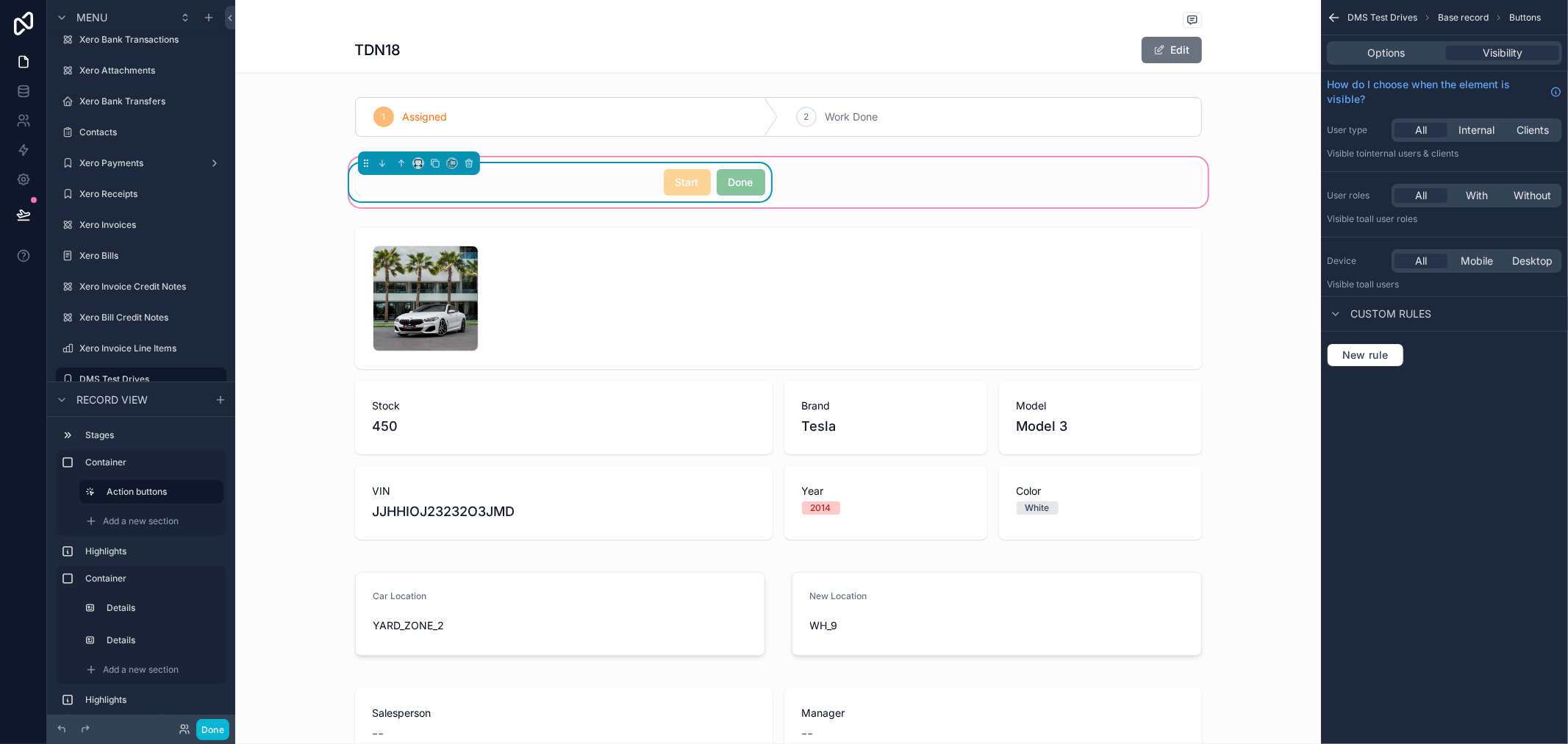
click at [522, 187] on div "Start Done" at bounding box center [560, 182] width 411 height 26
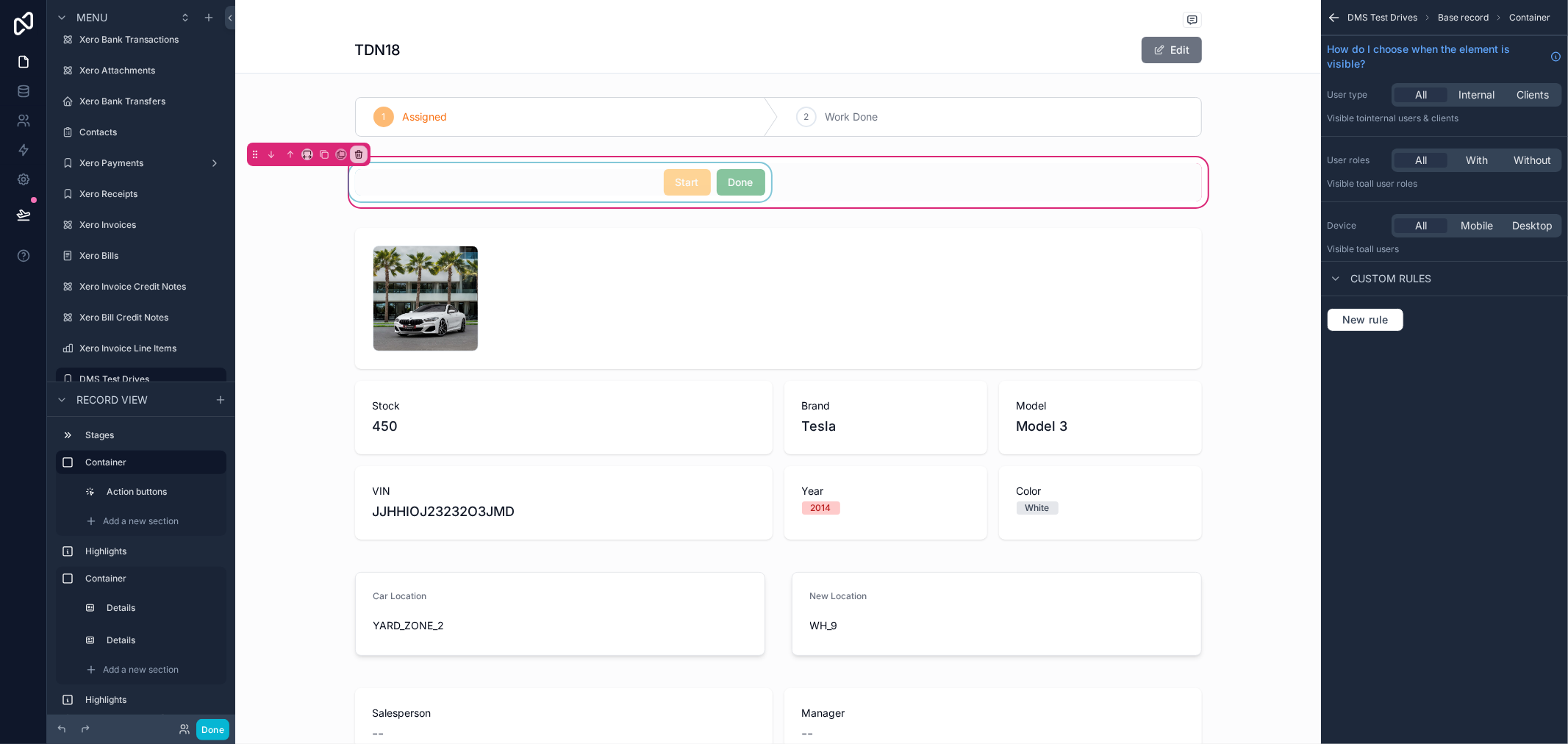
click at [517, 187] on div "scrollable content" at bounding box center [560, 182] width 428 height 38
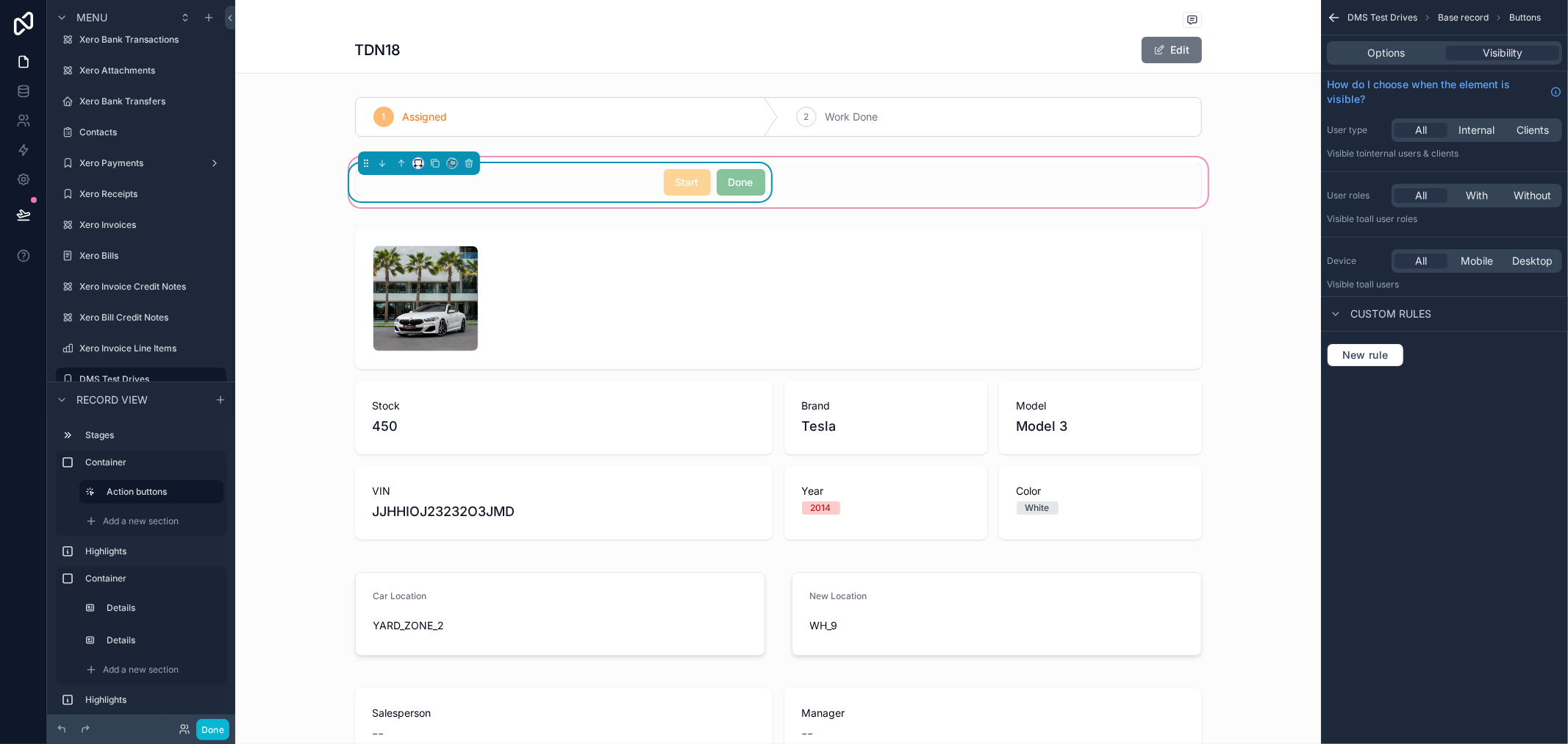
click at [412, 158] on button "scrollable content" at bounding box center [418, 163] width 12 height 12
click at [423, 185] on span "Default" at bounding box center [435, 189] width 35 height 17
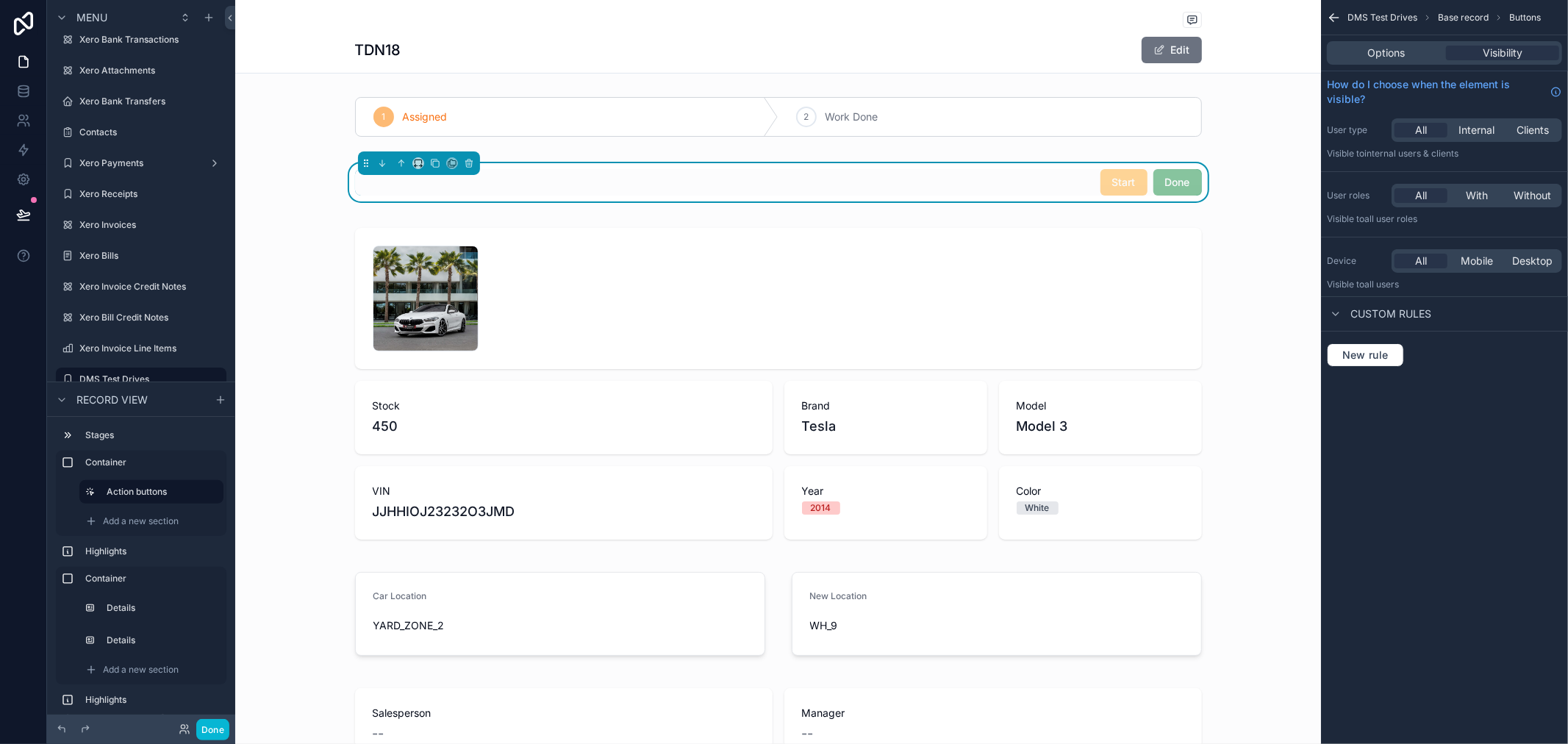
click at [1522, 486] on div "DMS Test Drives Base record Buttons Options Visibility How do I choose when the…" at bounding box center [1444, 372] width 247 height 744
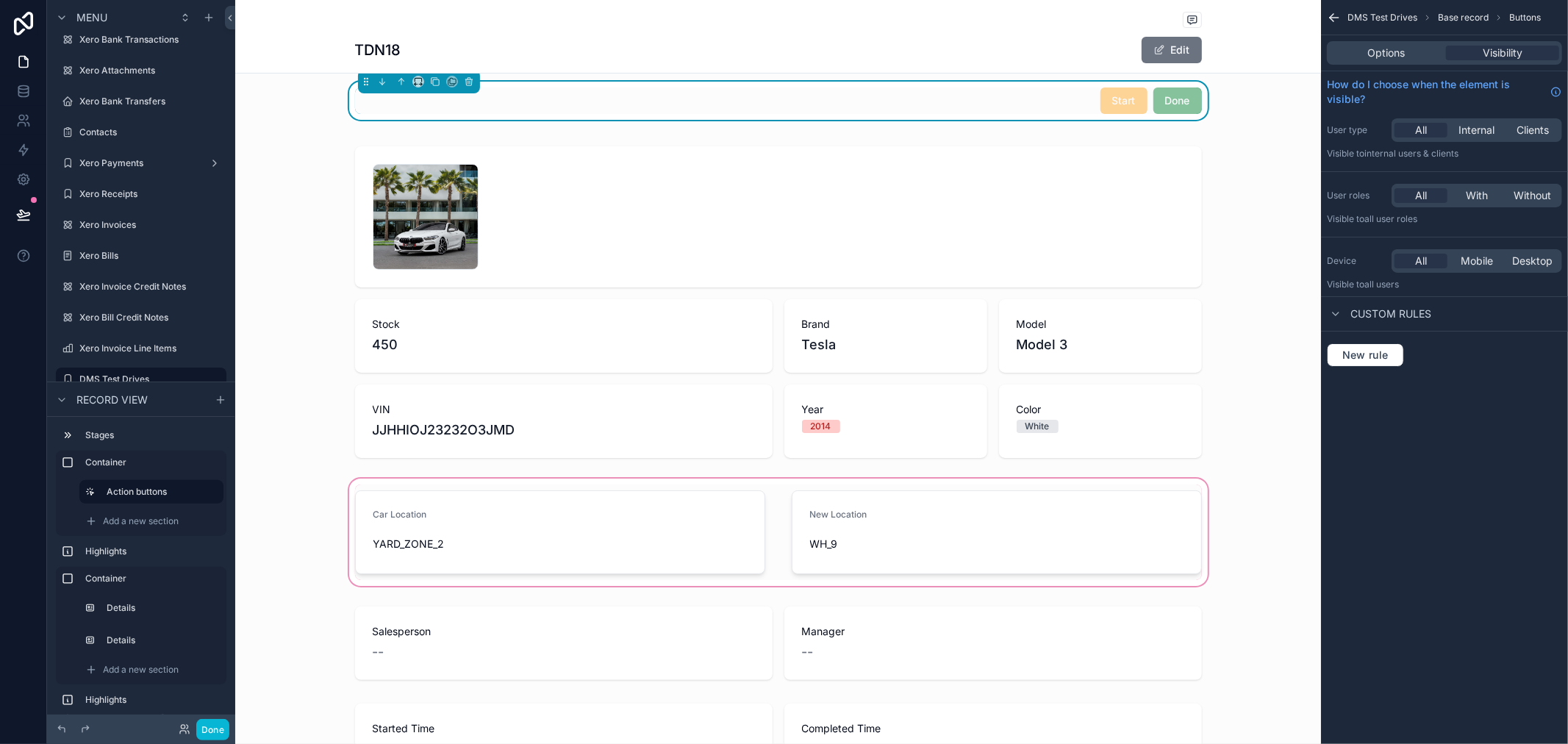
click at [1045, 559] on div "scrollable content" at bounding box center [778, 532] width 1085 height 113
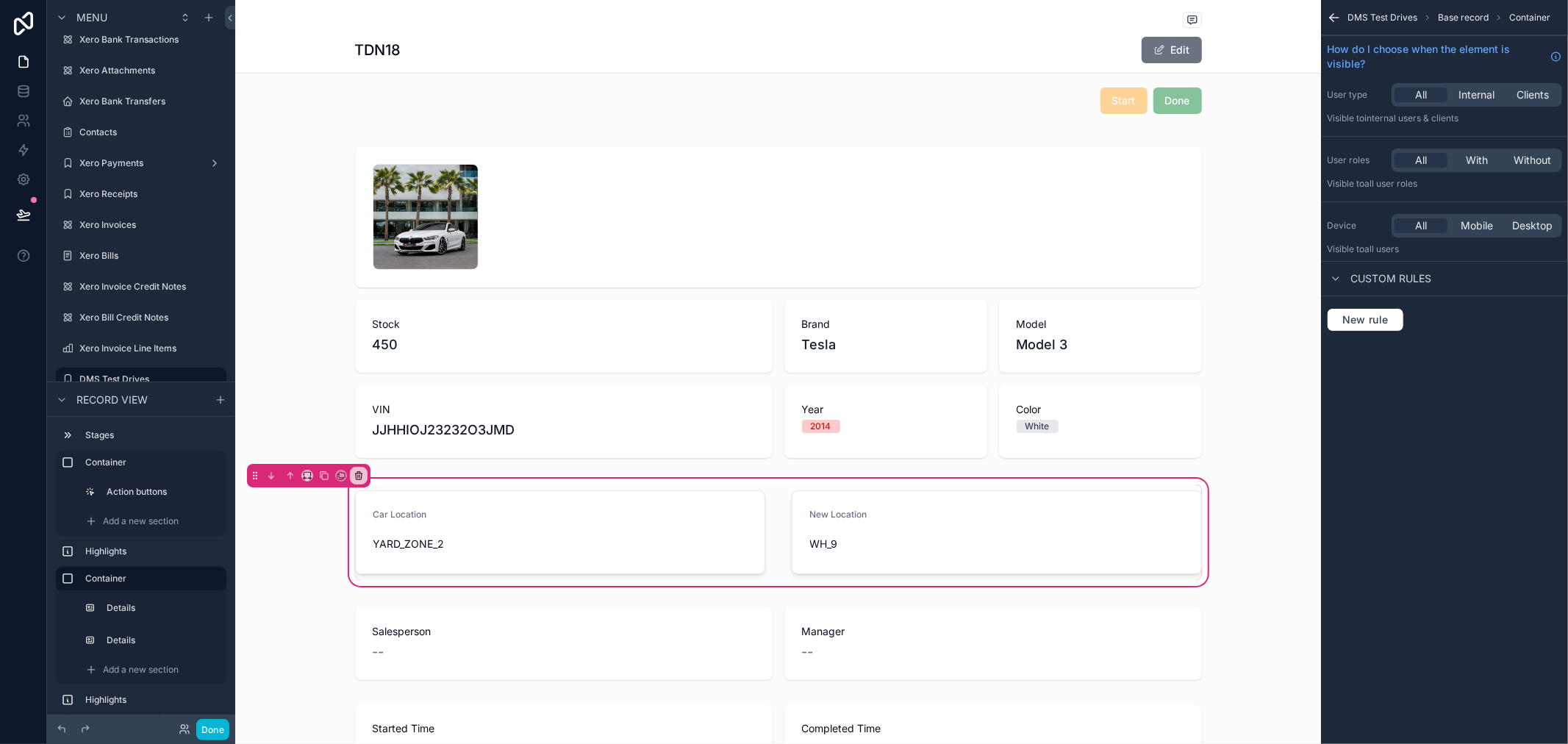
click at [1348, 536] on div "DMS Test Drives Base record Container How do I choose when the element is visib…" at bounding box center [1444, 372] width 247 height 744
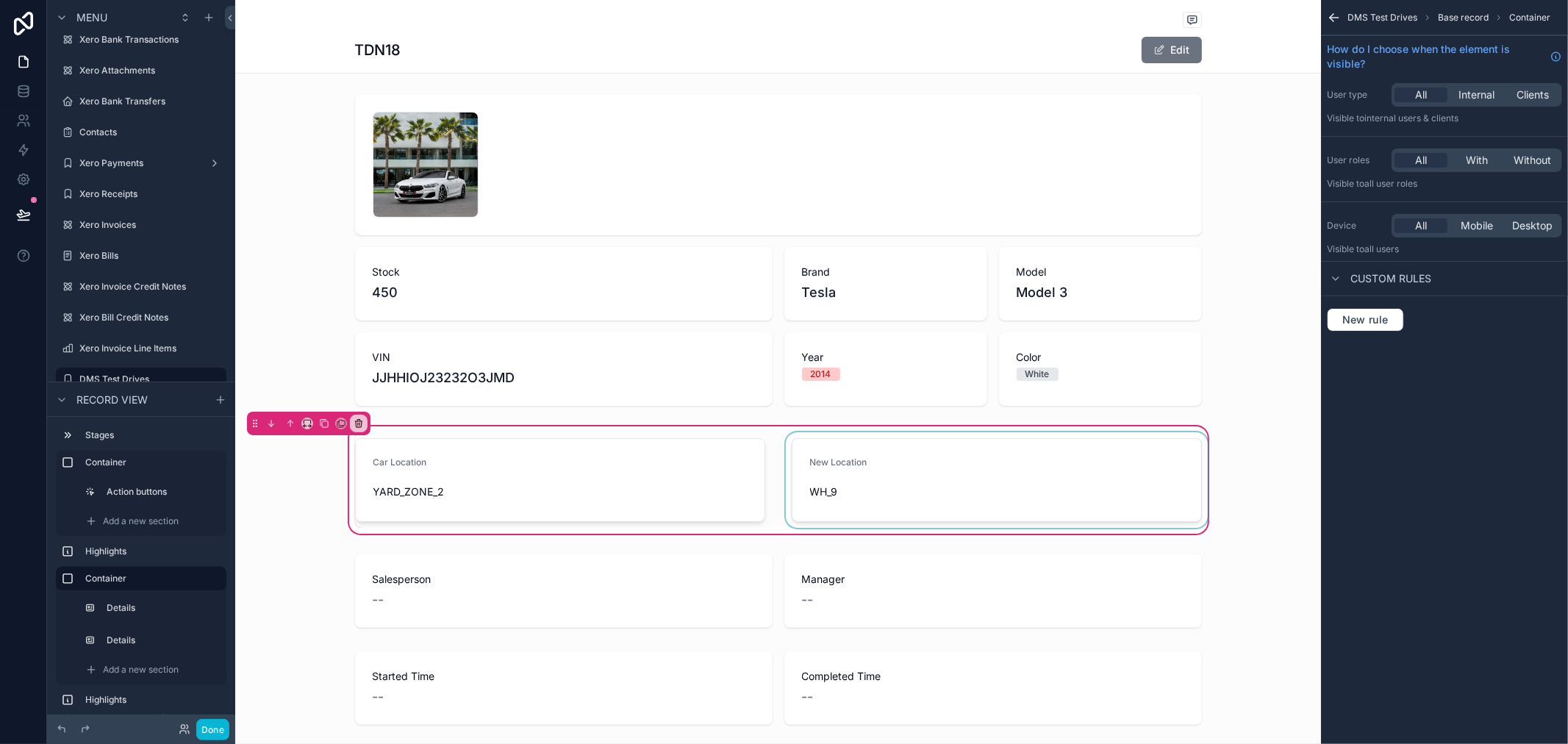
scroll to position [108, 0]
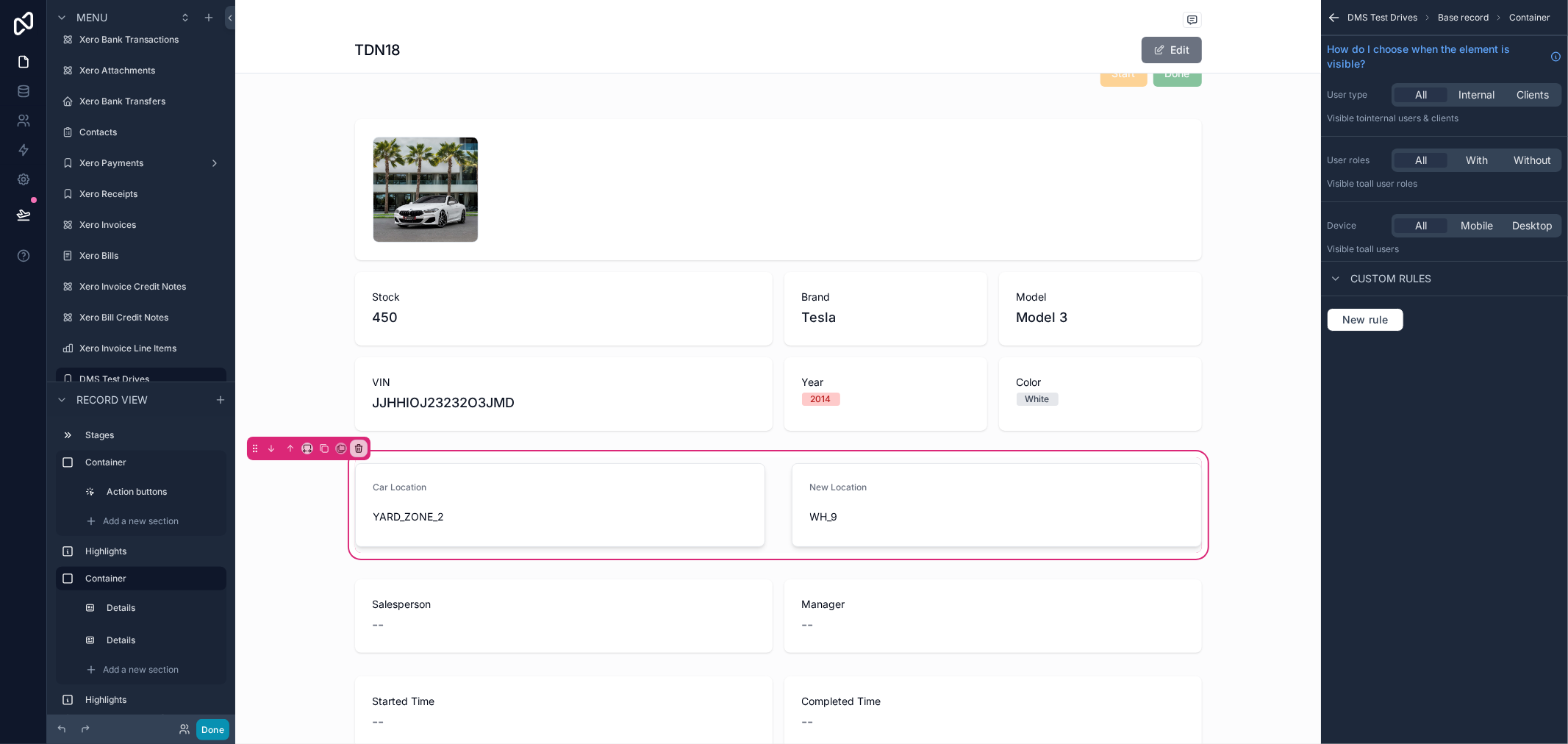
click at [208, 729] on button "Done" at bounding box center [213, 729] width 33 height 21
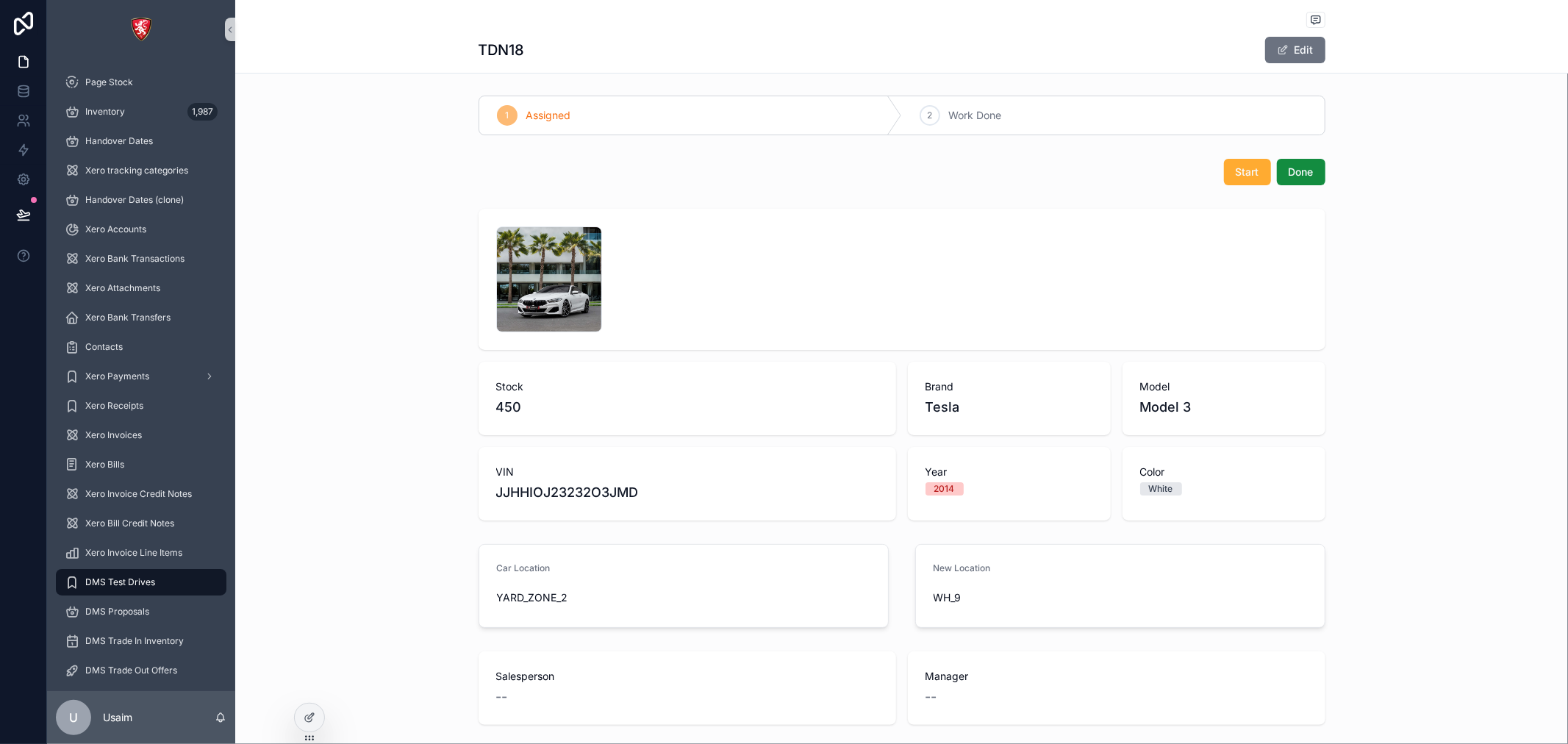
scroll to position [0, 0]
click at [1247, 173] on span "Start" at bounding box center [1247, 173] width 24 height 15
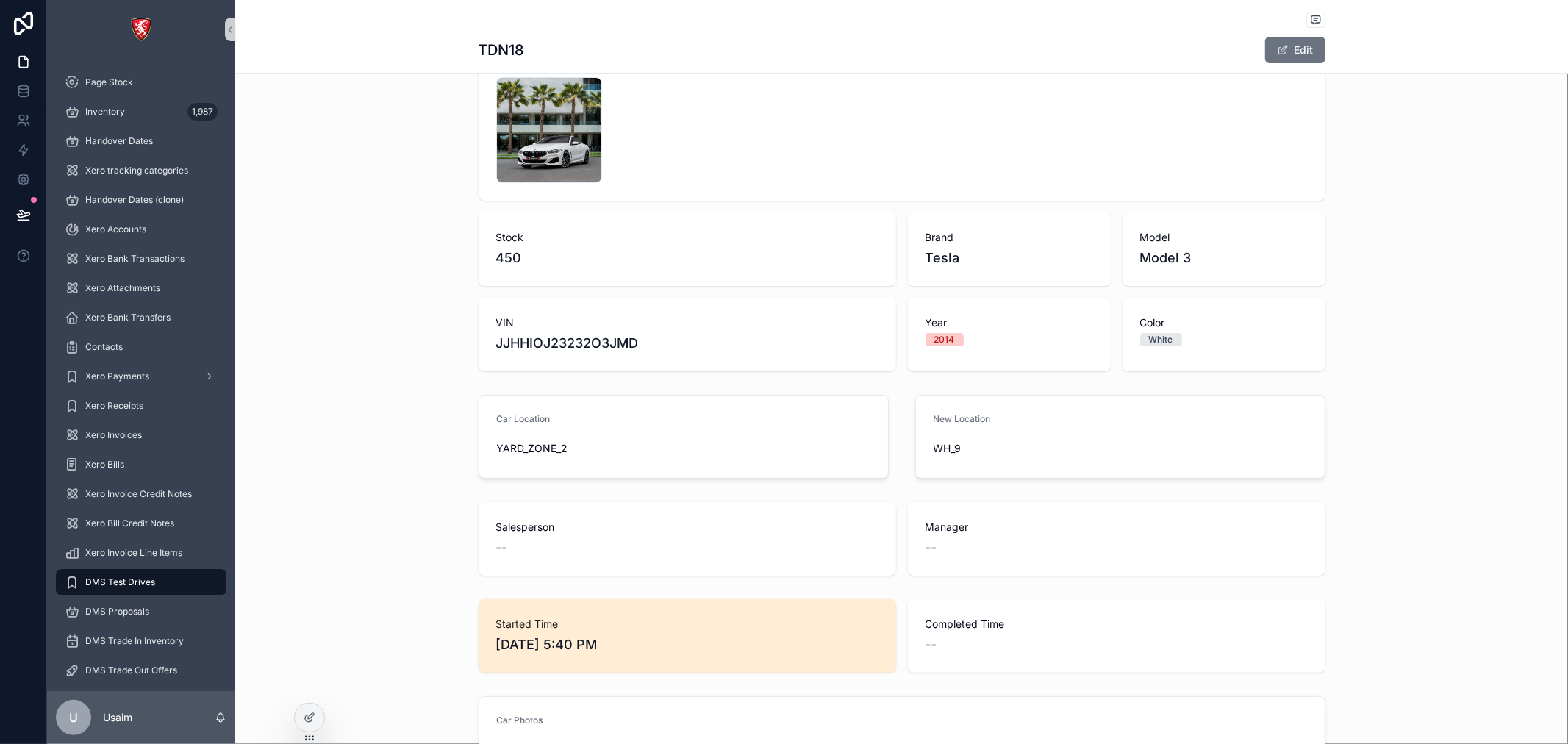
scroll to position [245, 0]
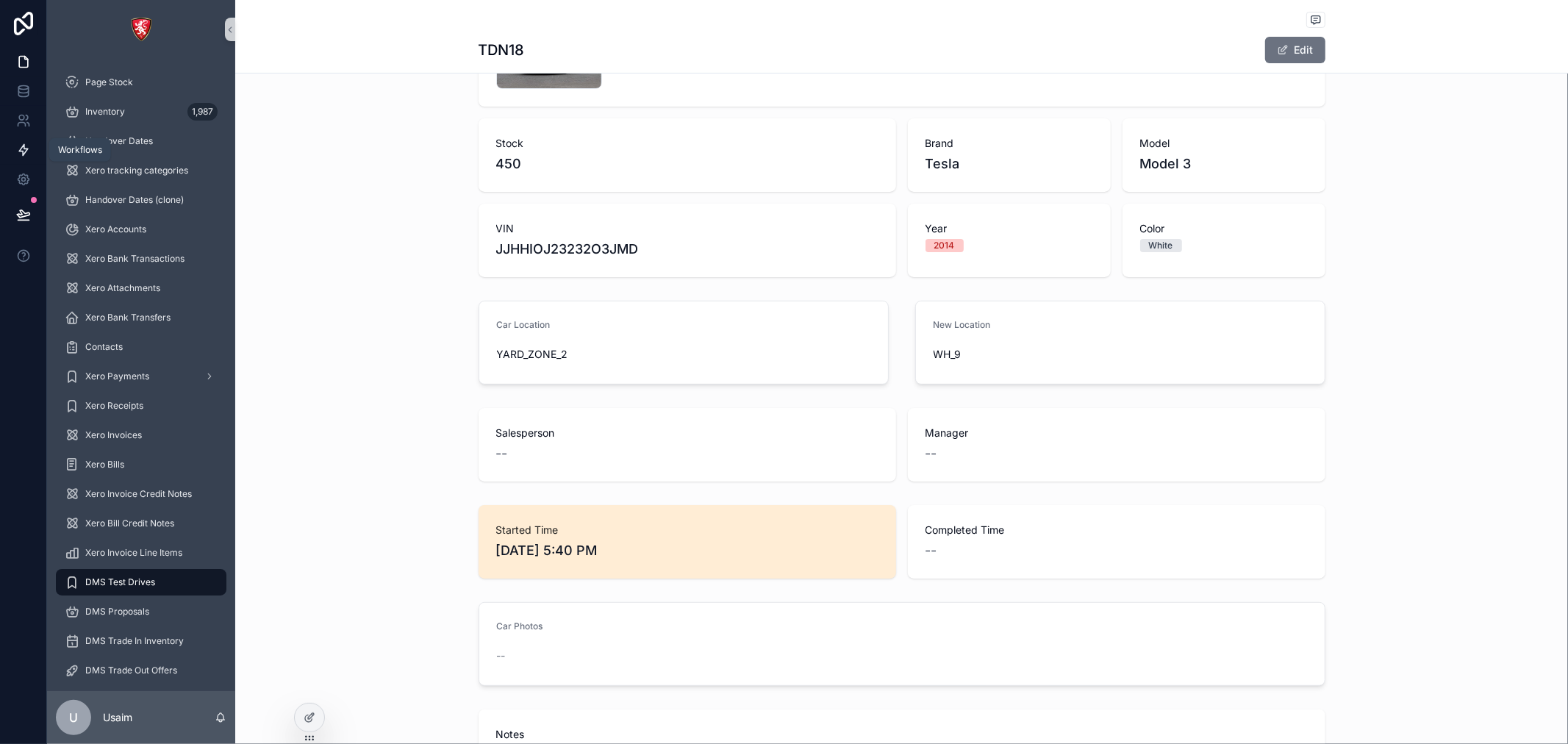
click at [21, 159] on link at bounding box center [23, 150] width 46 height 29
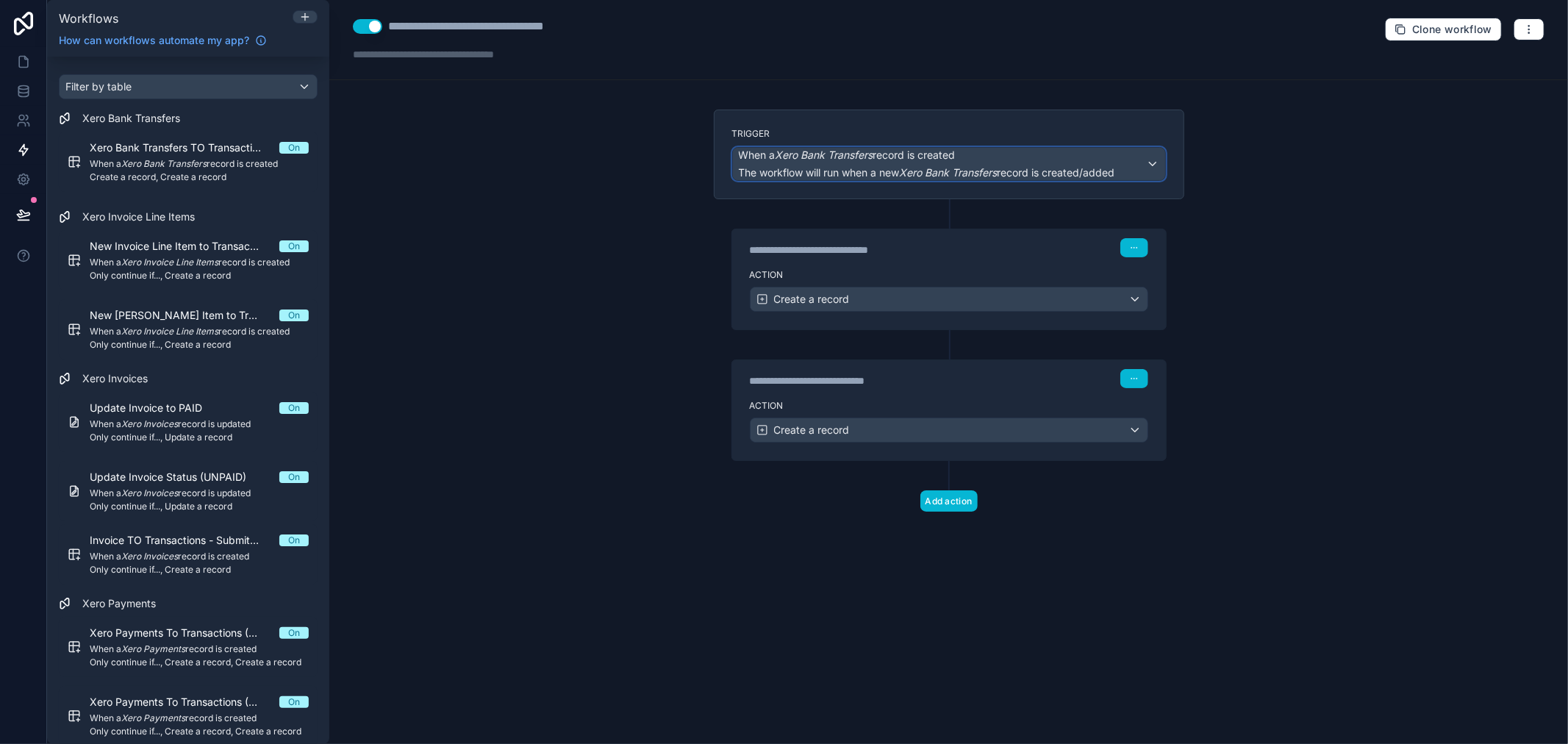
click at [1105, 157] on span "When a Xero Bank Transfers record is created" at bounding box center [926, 155] width 376 height 15
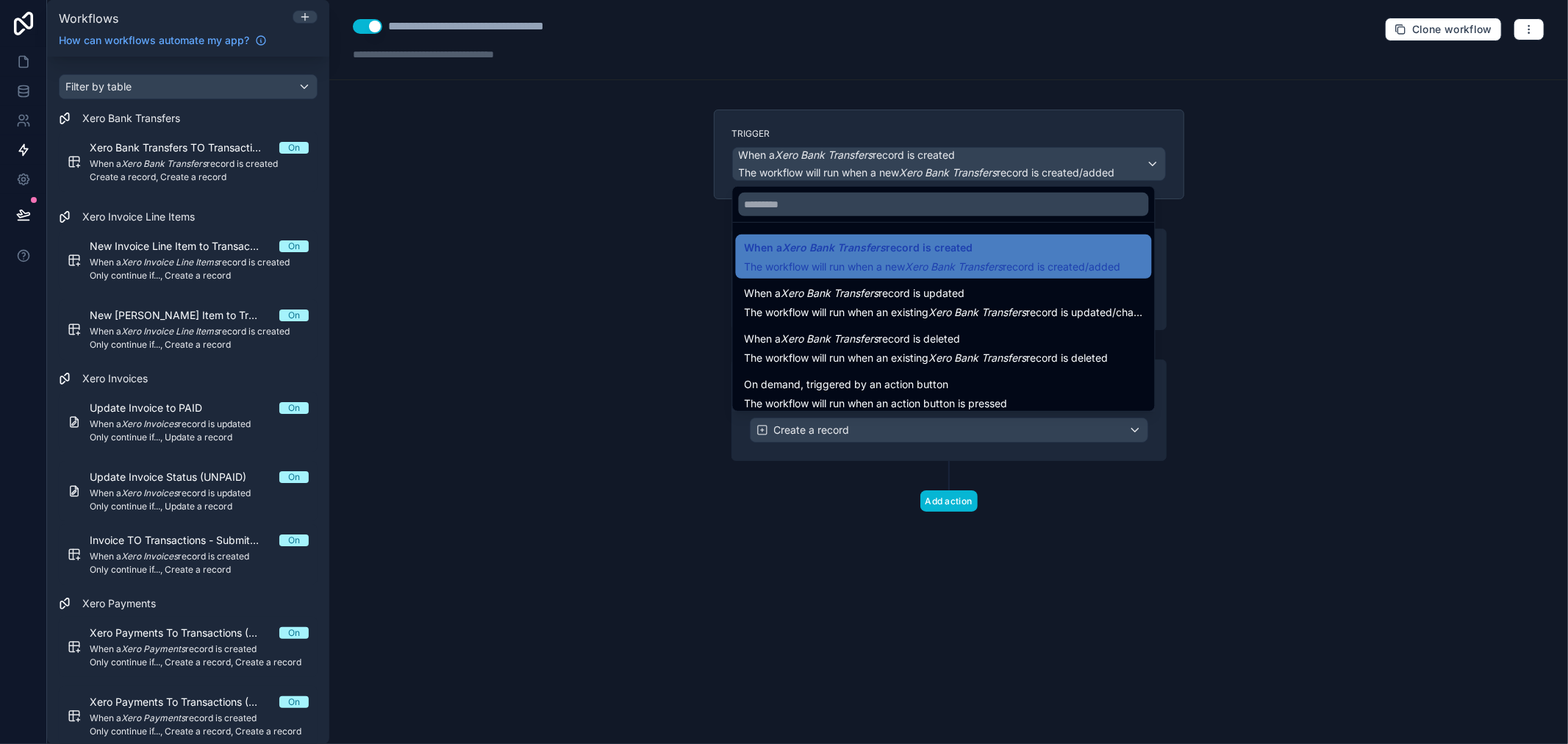
click at [604, 211] on div at bounding box center [784, 372] width 1568 height 744
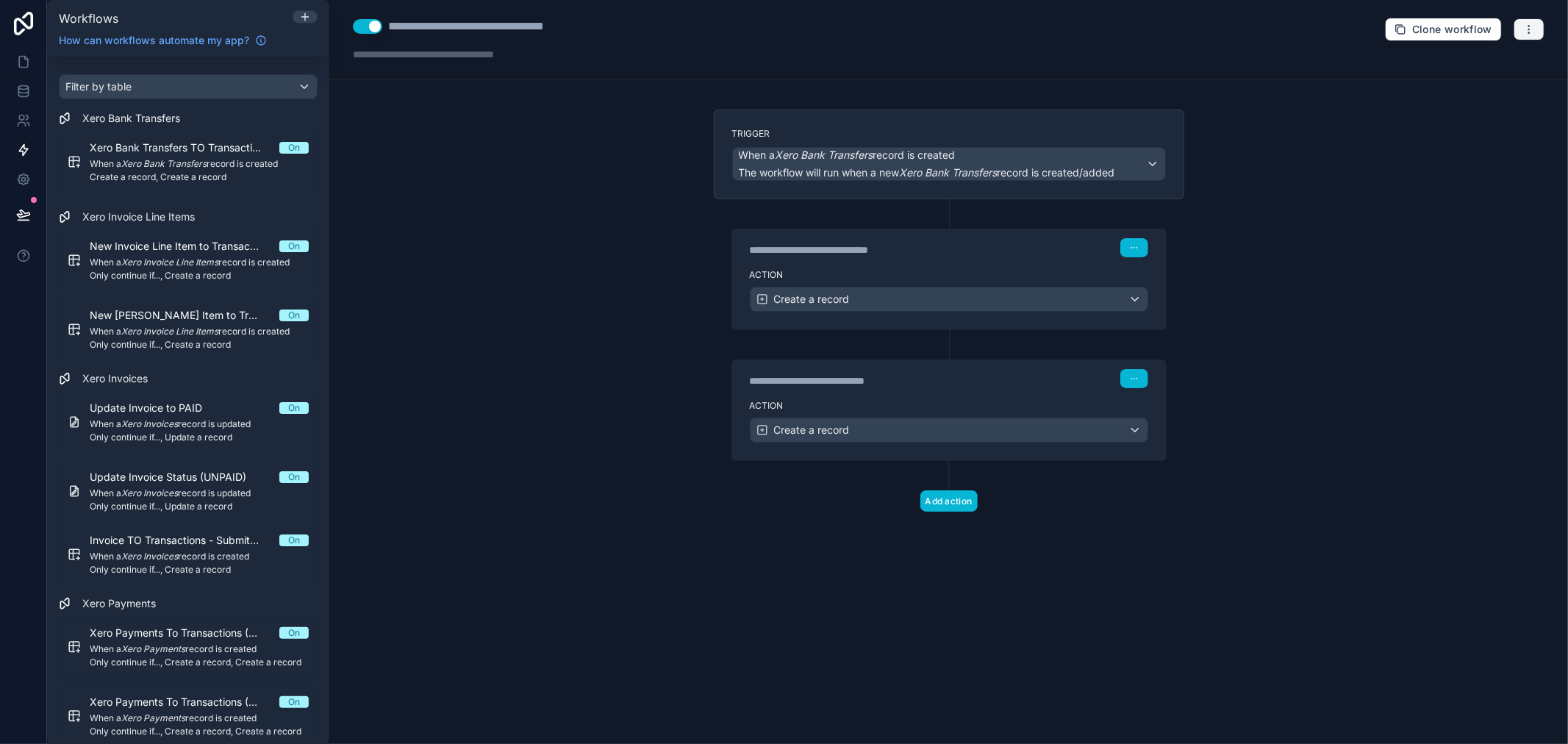
click at [1532, 30] on icon "button" at bounding box center [1529, 29] width 12 height 12
click at [1516, 213] on div "**********" at bounding box center [949, 372] width 1238 height 744
click at [728, 82] on div "**********" at bounding box center [949, 372] width 1238 height 744
click at [300, 14] on icon at bounding box center [305, 16] width 12 height 12
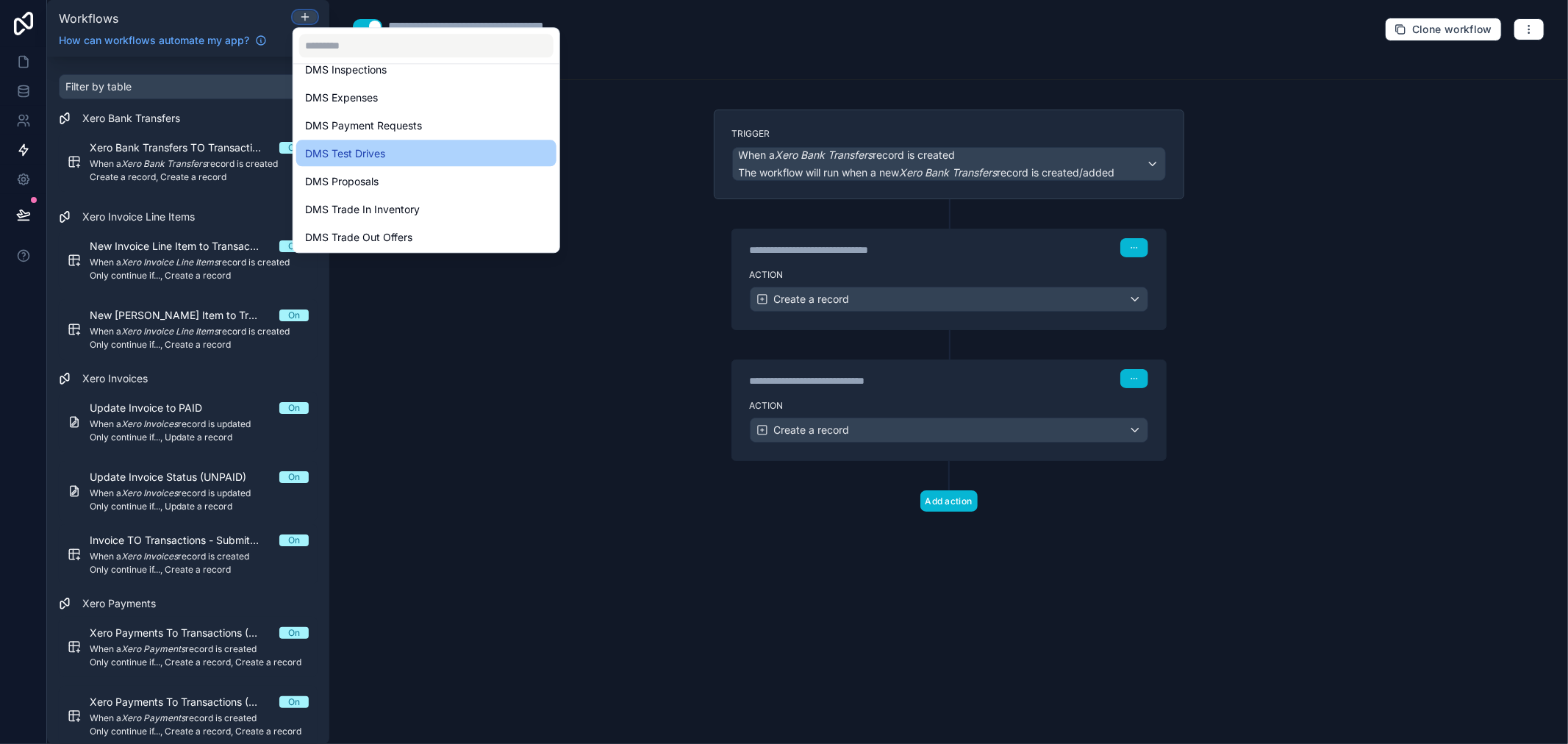
scroll to position [1634, 0]
click at [408, 155] on div "DMS Test Drives" at bounding box center [426, 153] width 242 height 17
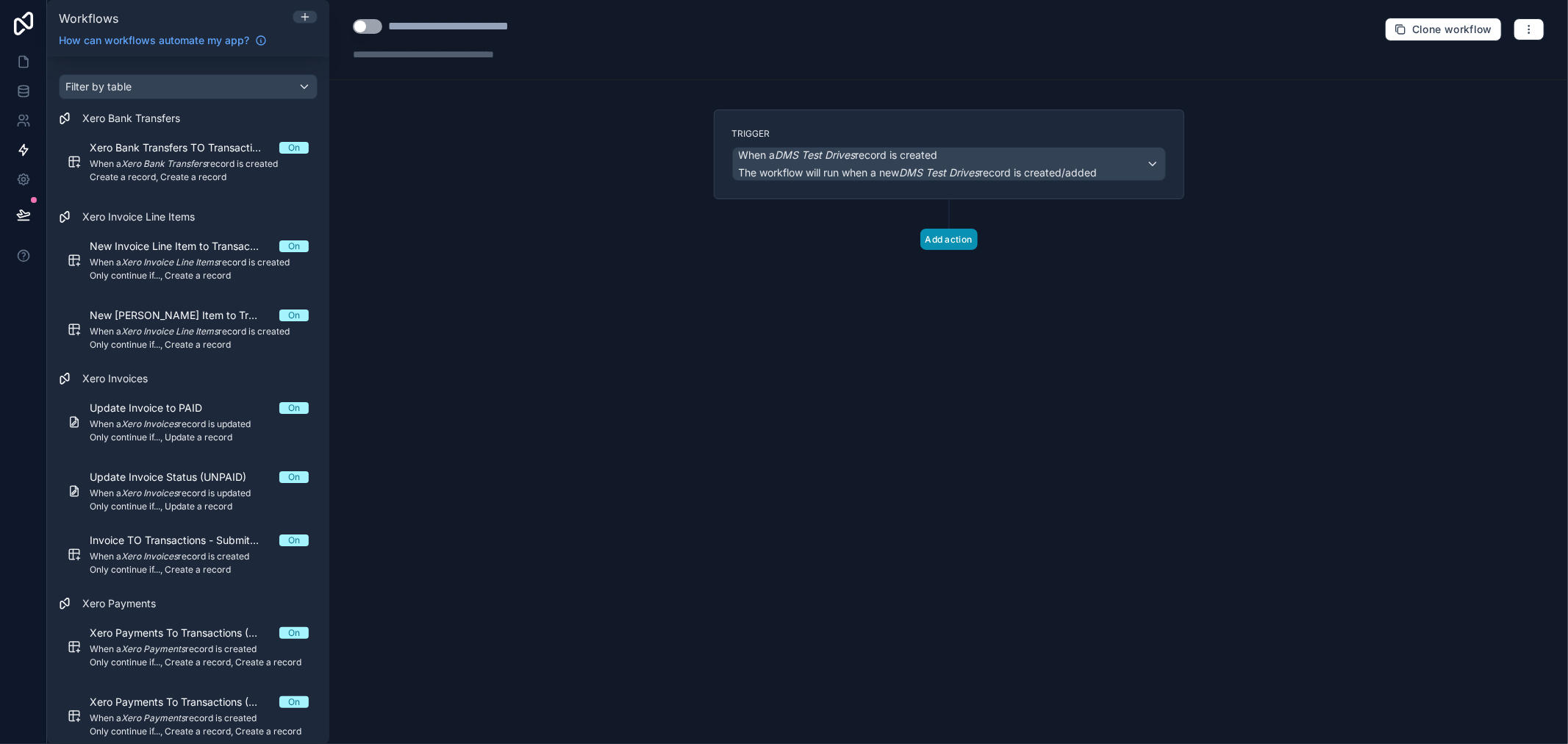
click at [966, 233] on button "Add action" at bounding box center [949, 239] width 57 height 21
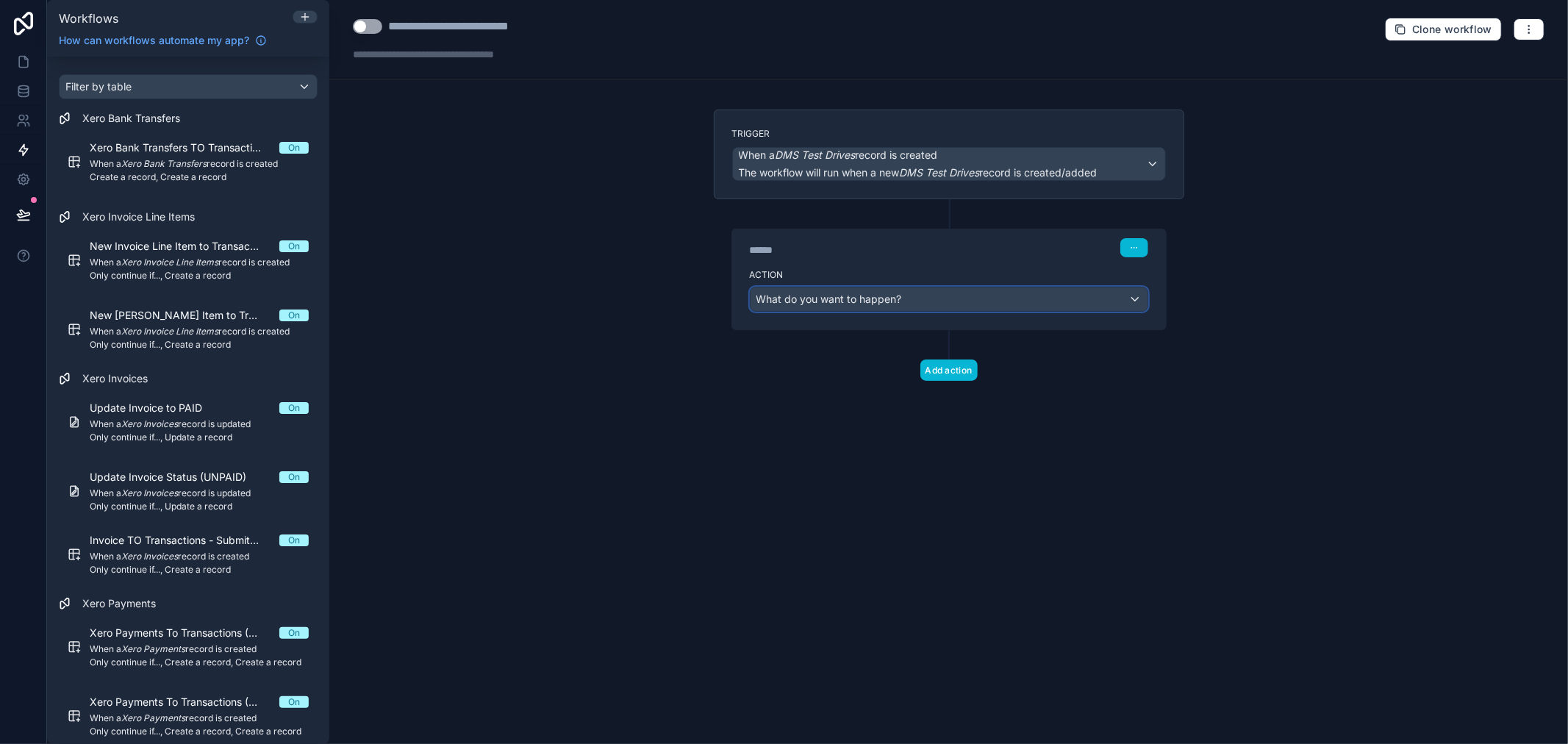
click at [968, 294] on div "What do you want to happen?" at bounding box center [949, 300] width 397 height 24
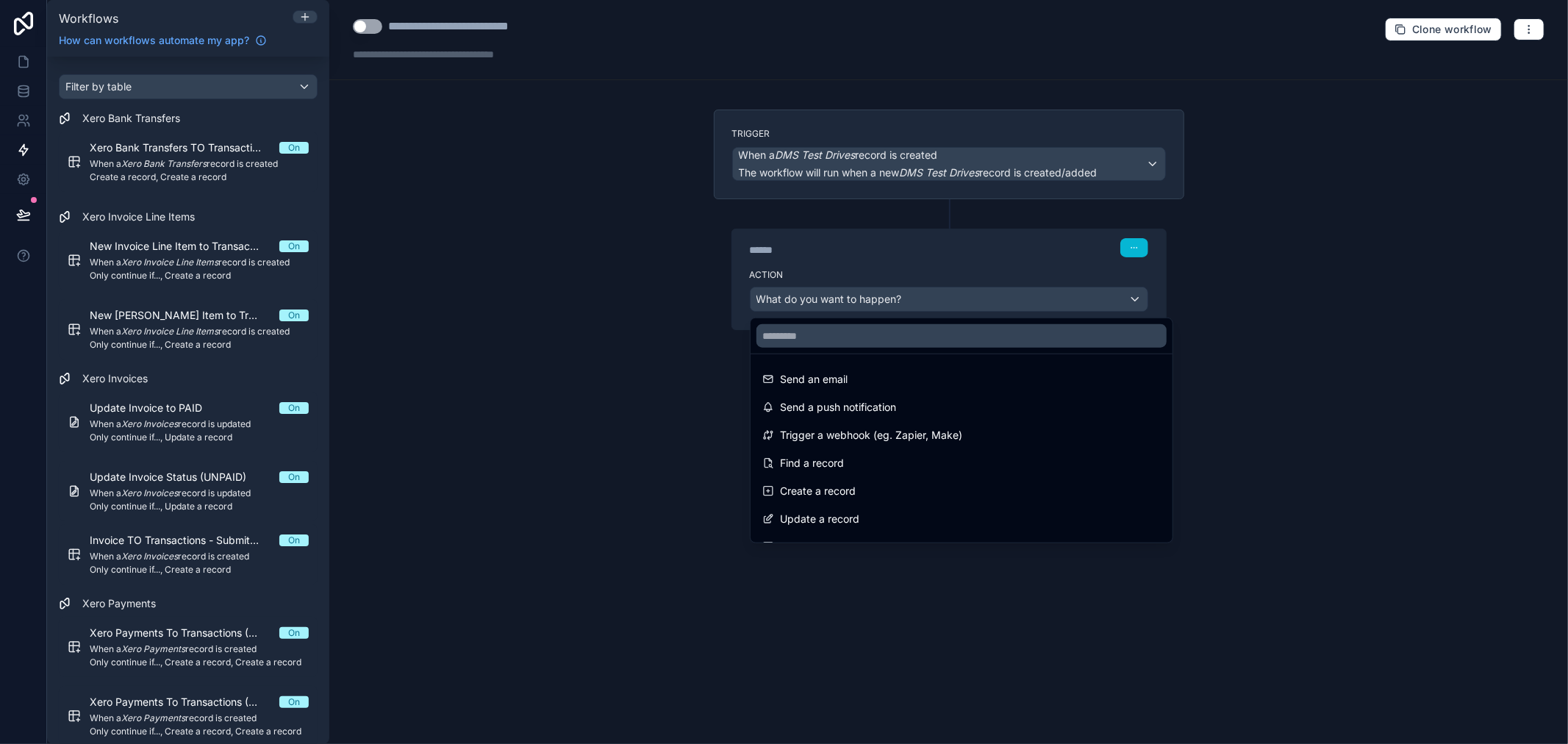
click at [1127, 158] on div at bounding box center [784, 372] width 1568 height 744
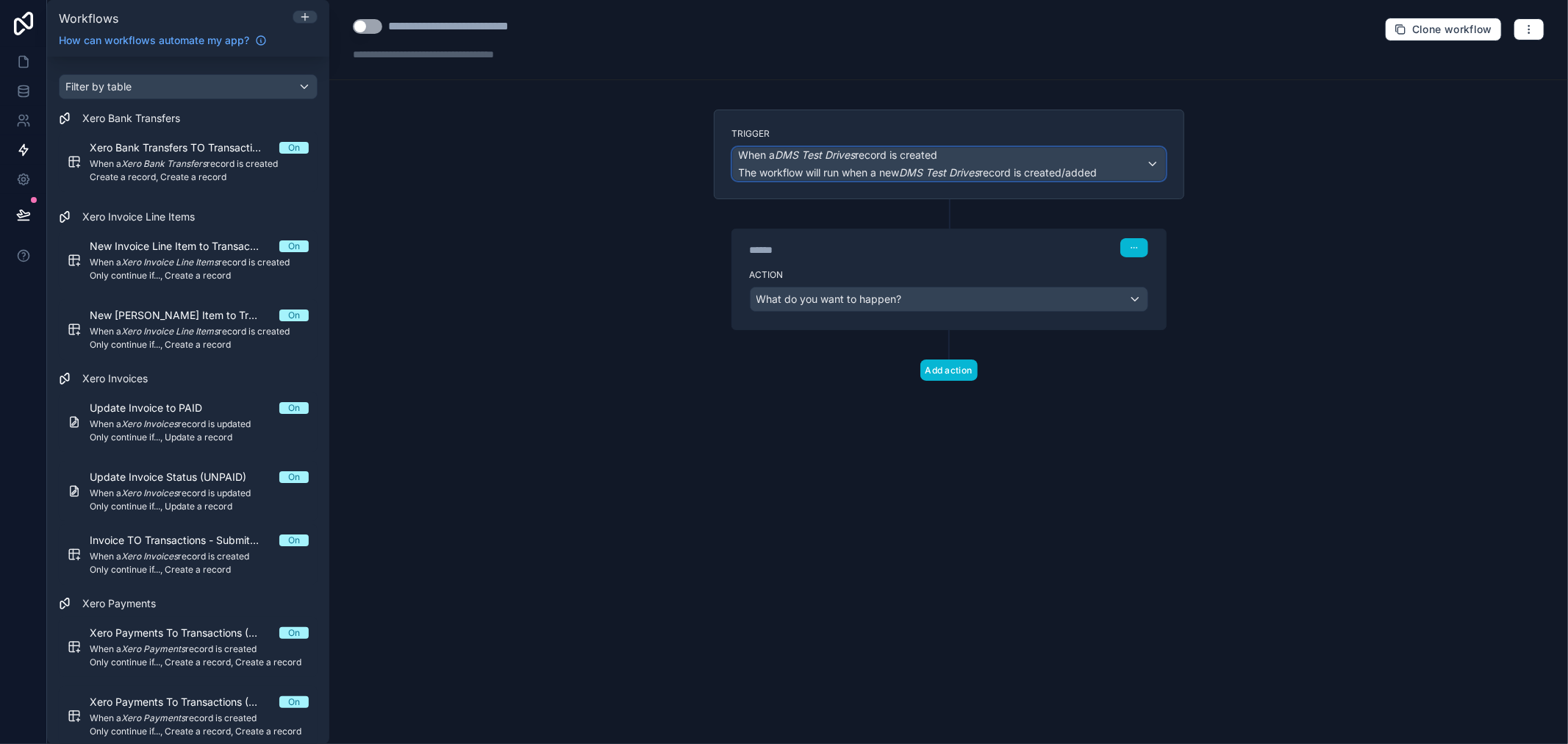
click at [1117, 158] on div "When a DMS Test Drives record is created The workflow will run when a new DMS T…" at bounding box center [949, 164] width 433 height 33
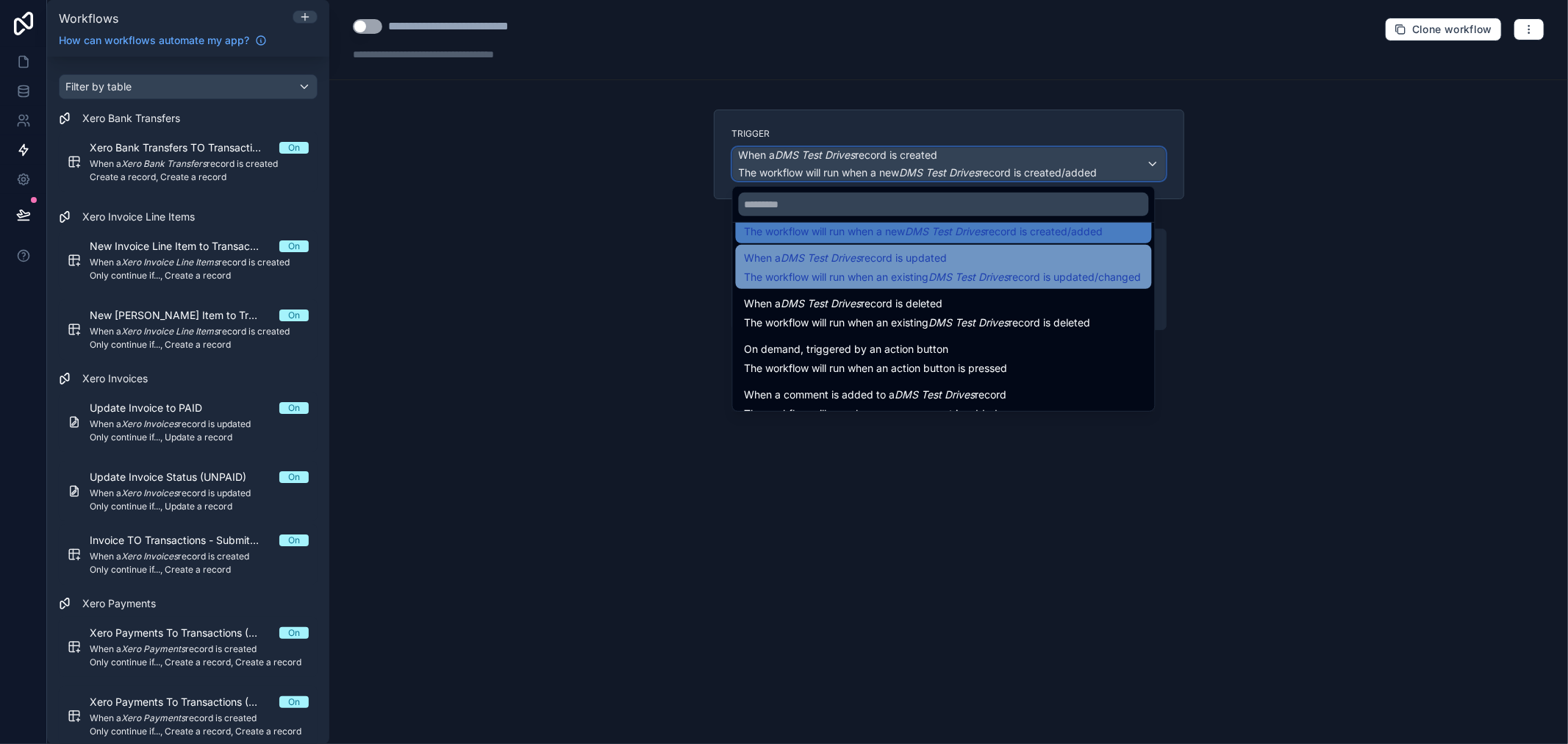
scroll to position [53, 0]
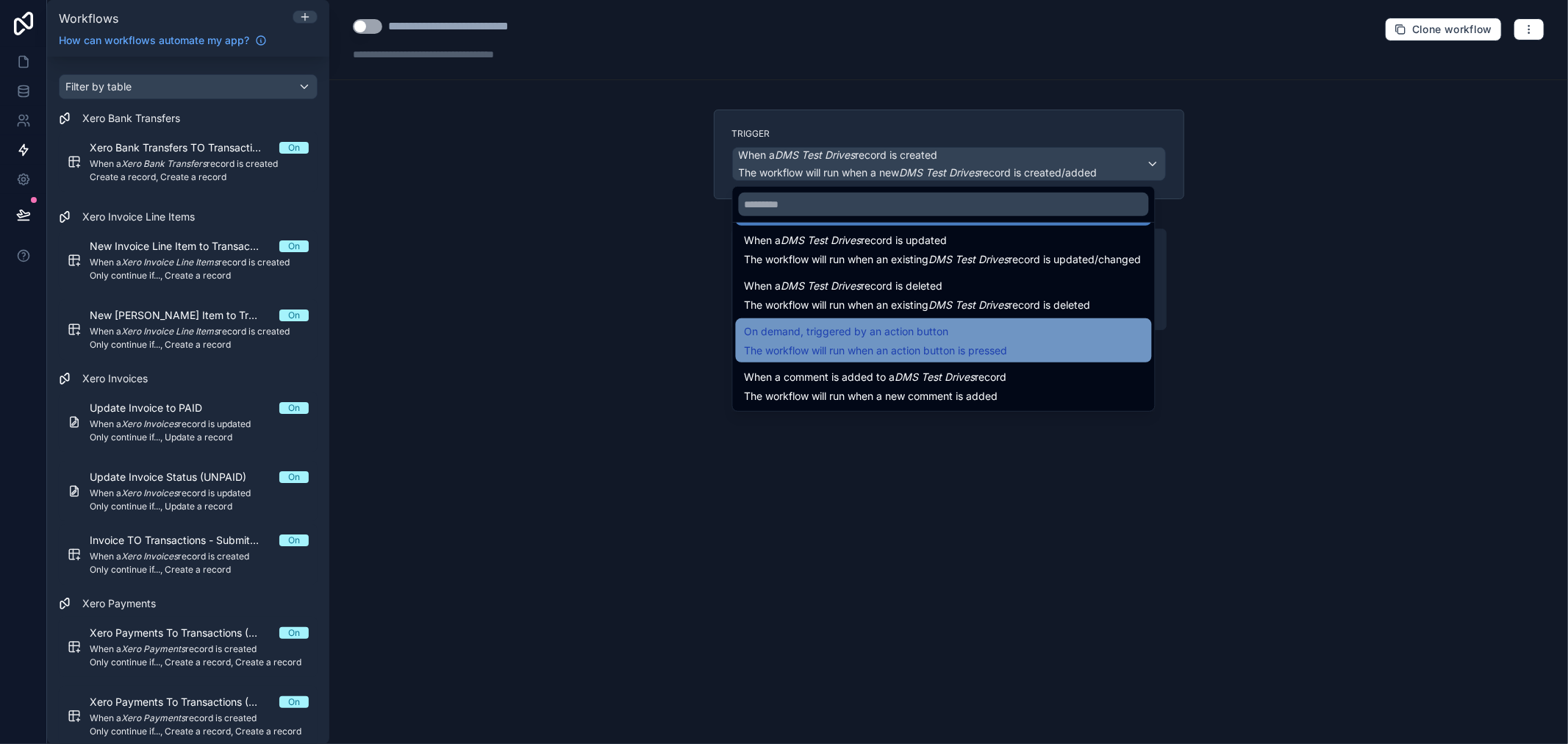
click at [1023, 333] on div "On demand, triggered by an action button The workflow will run when an action b…" at bounding box center [944, 340] width 399 height 36
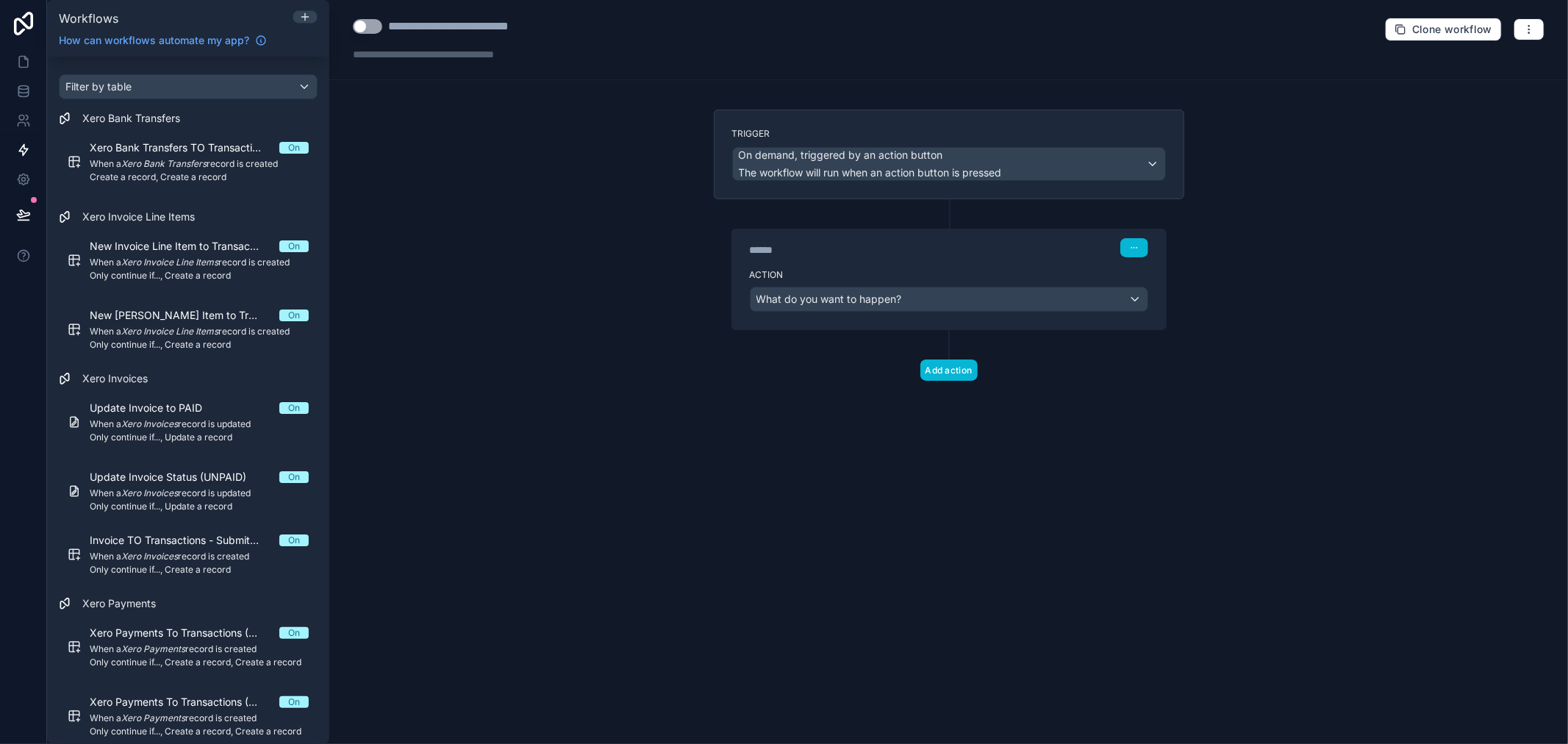
click at [1057, 312] on div "Action What do you want to happen?" at bounding box center [949, 296] width 433 height 66
click at [1064, 296] on div "What do you want to happen?" at bounding box center [949, 300] width 397 height 24
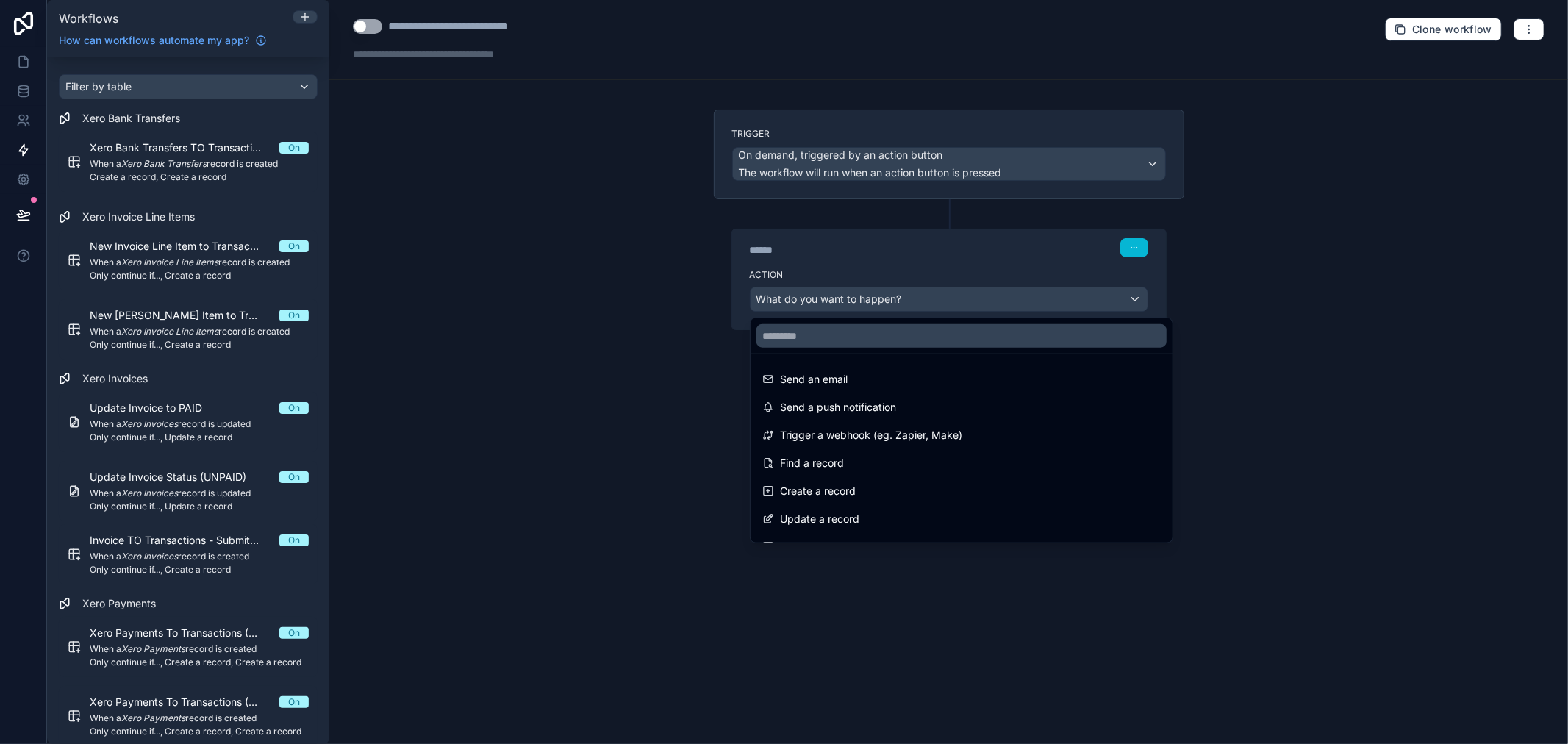
click at [1135, 178] on div at bounding box center [784, 372] width 1568 height 744
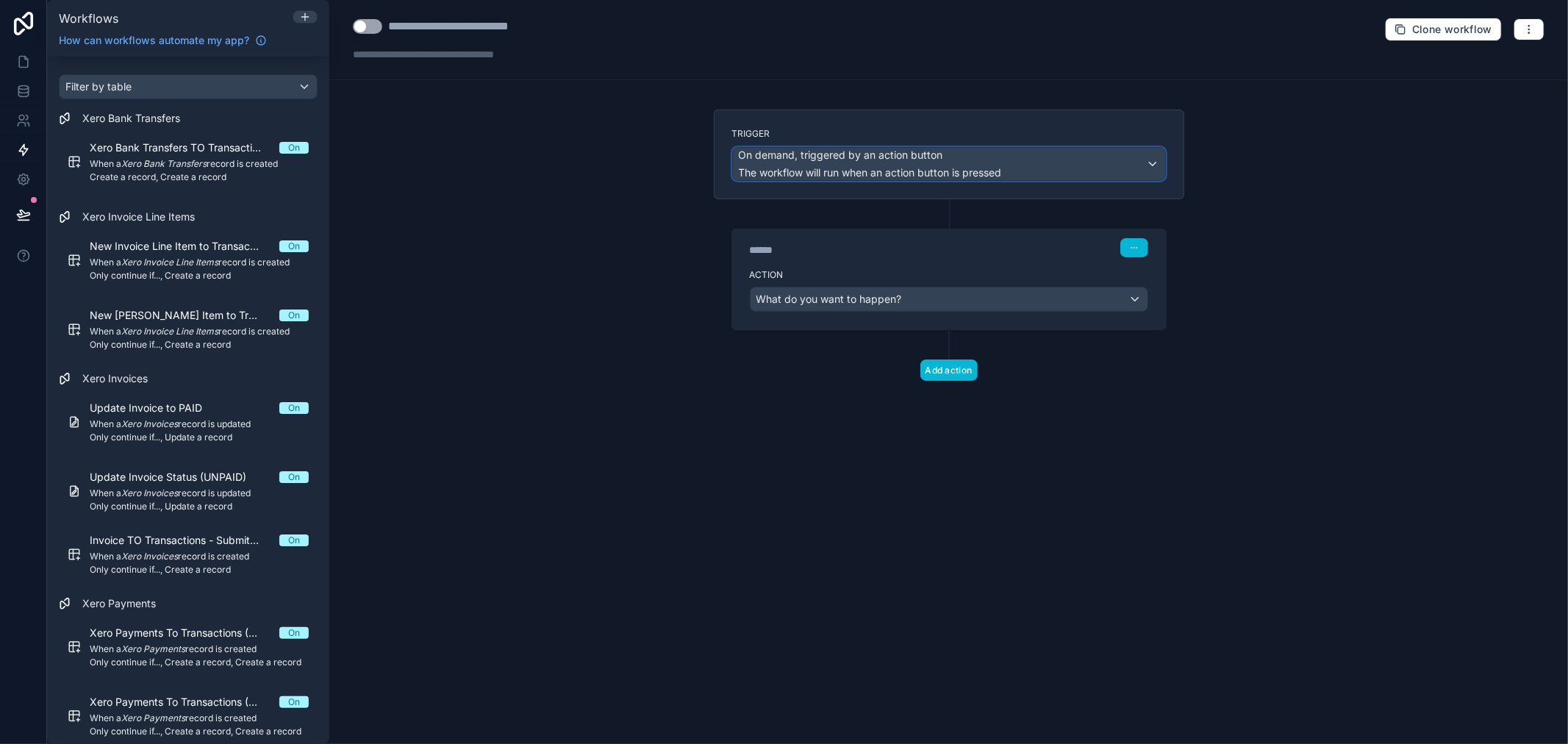
click at [1139, 158] on div "On demand, triggered by an action button The workflow will run when an action b…" at bounding box center [949, 164] width 433 height 33
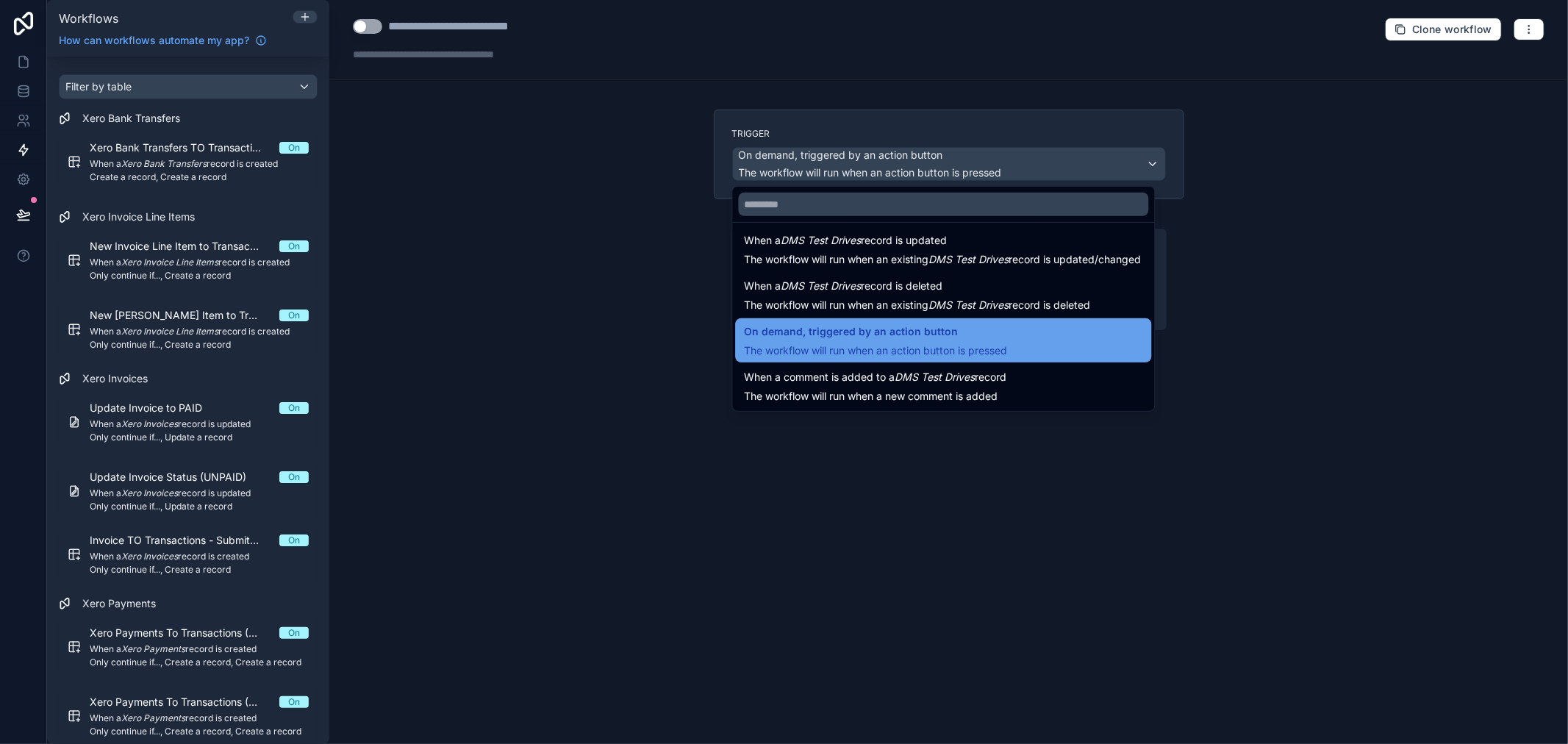
click at [1016, 340] on div "On demand, triggered by an action button The workflow will run when an action b…" at bounding box center [944, 340] width 399 height 36
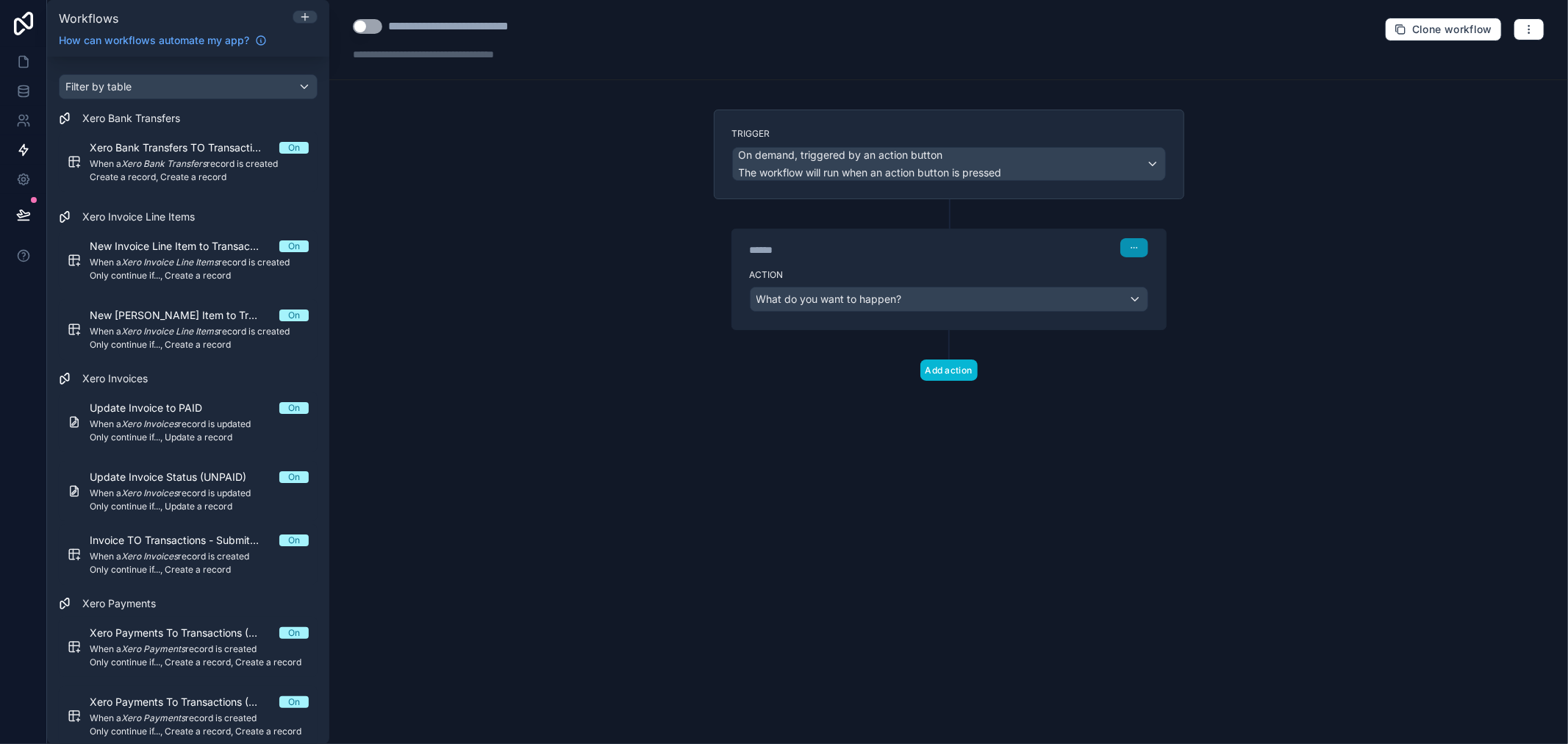
click at [1132, 249] on icon "button" at bounding box center [1132, 248] width 1 height 1
click at [1162, 304] on span "Delete" at bounding box center [1161, 305] width 27 height 12
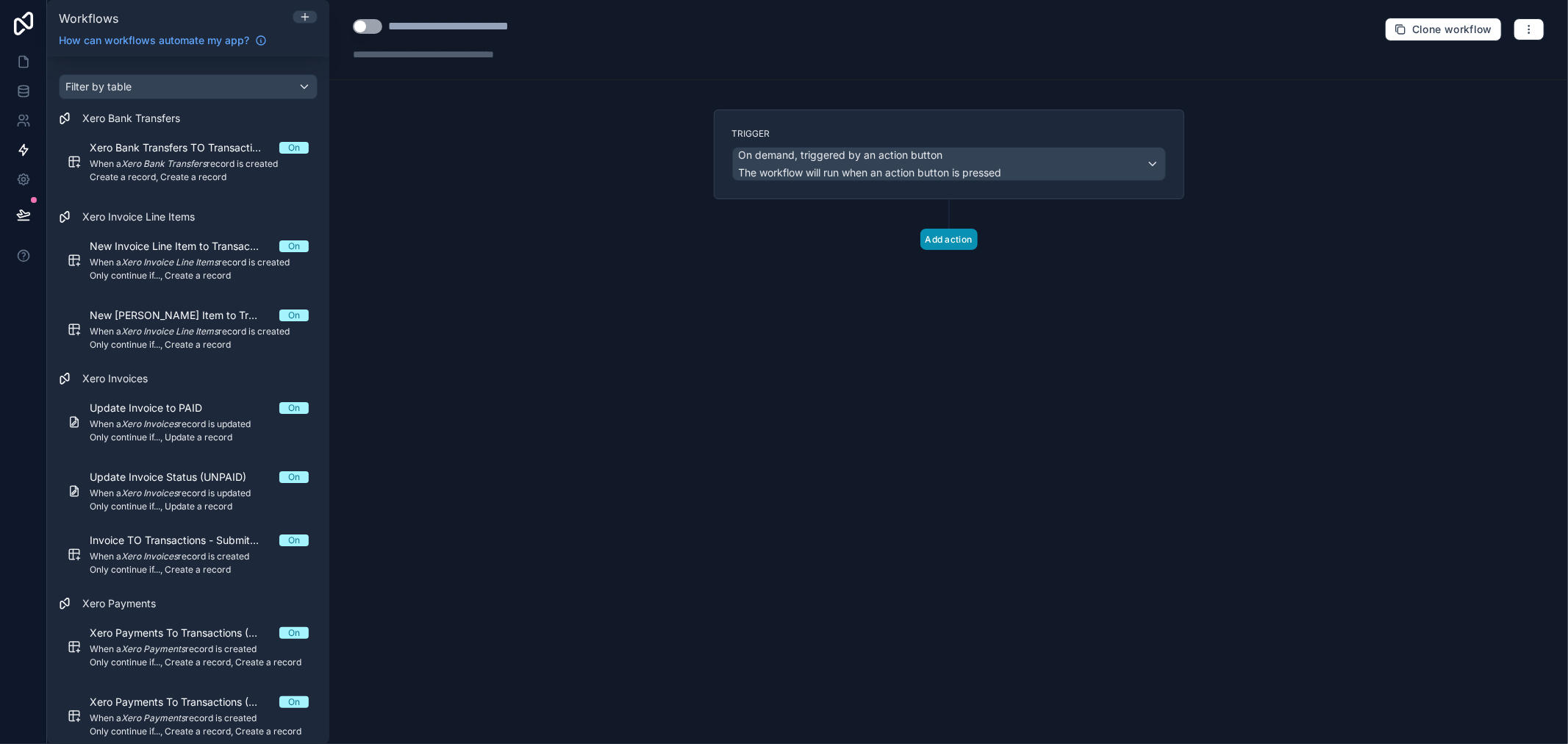
click at [944, 235] on button "Add action" at bounding box center [949, 239] width 57 height 21
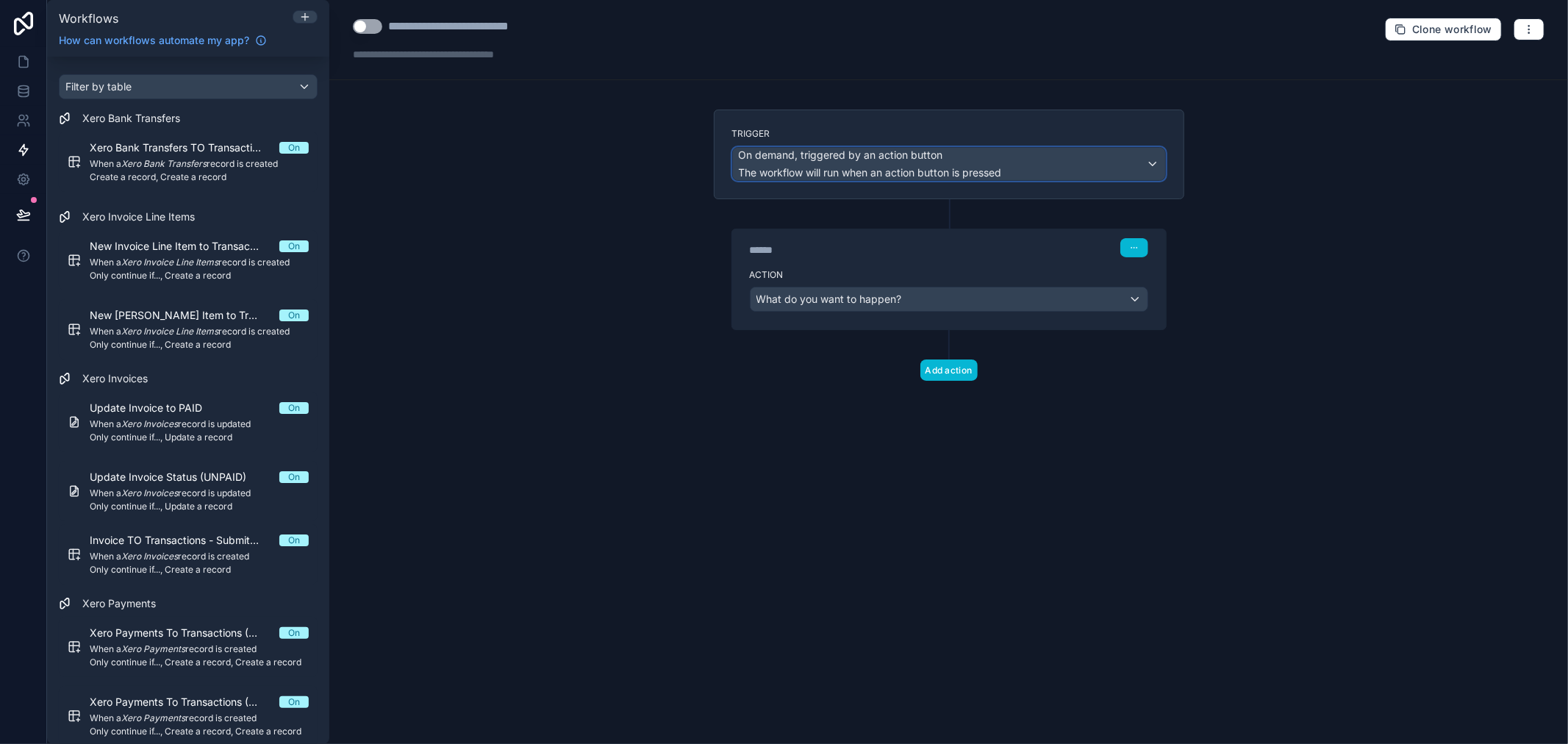
click at [822, 162] on span "On demand, triggered by an action button" at bounding box center [840, 155] width 204 height 15
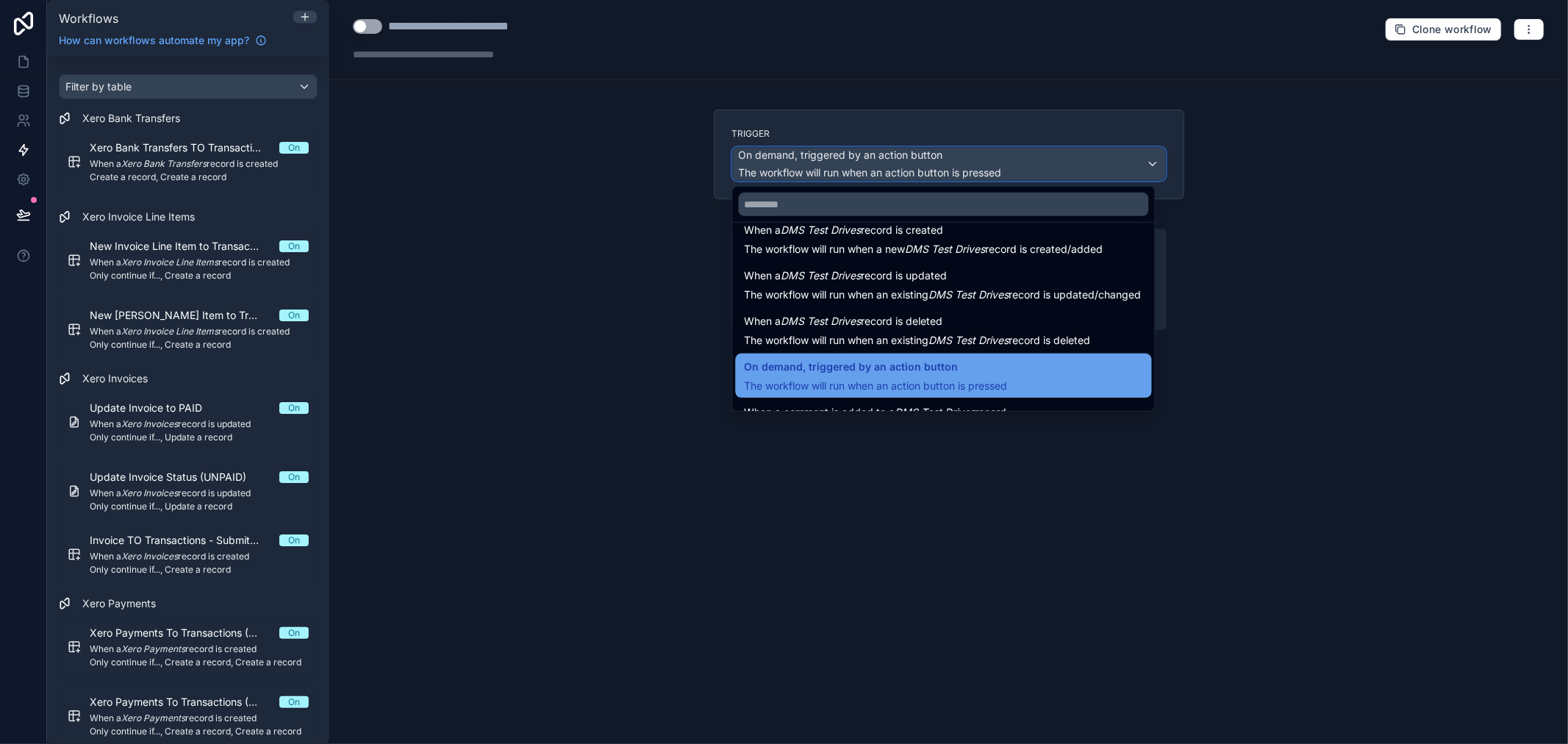
scroll to position [0, 0]
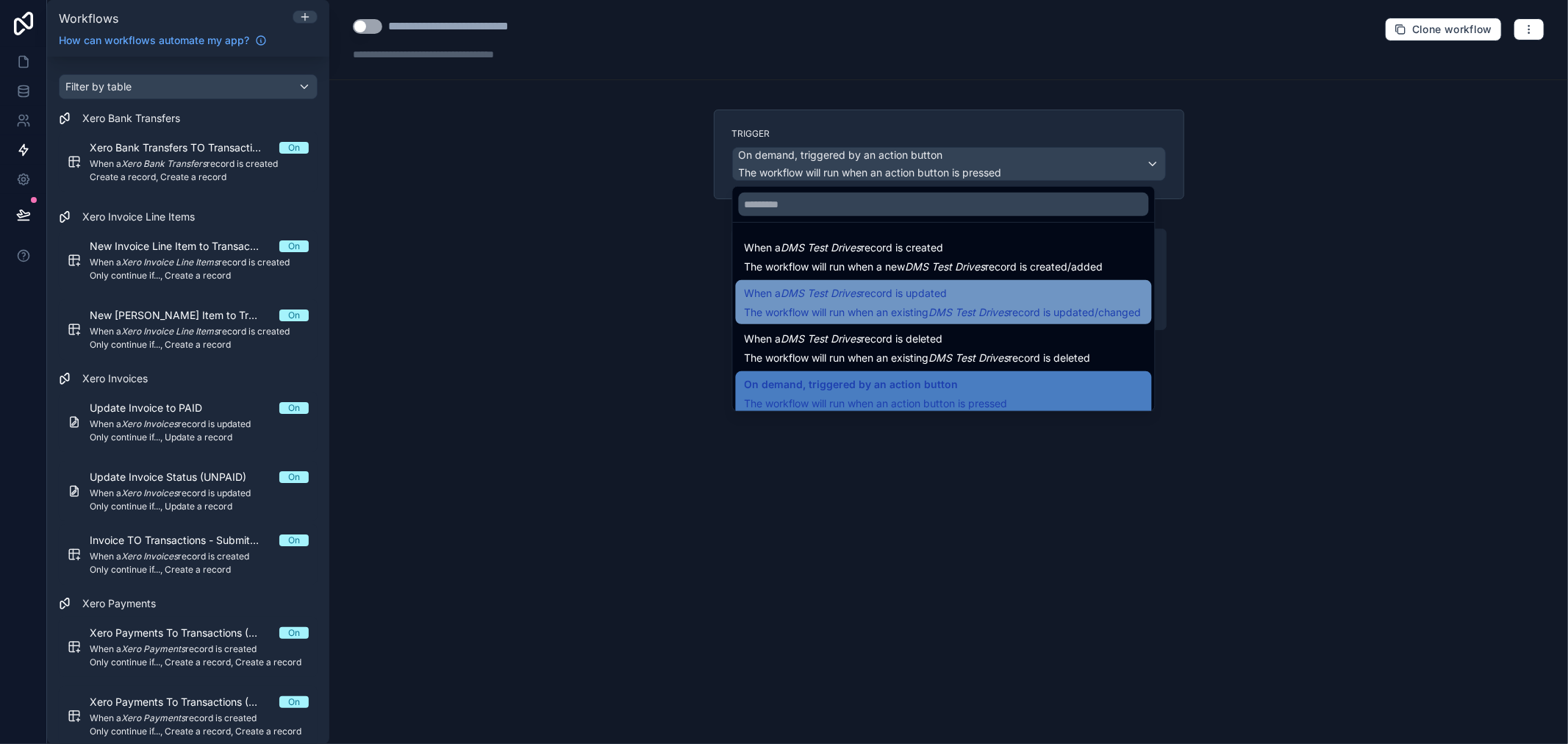
click at [901, 310] on span "The workflow will run when an existing DMS Test Drives record is updated/changed" at bounding box center [943, 312] width 397 height 13
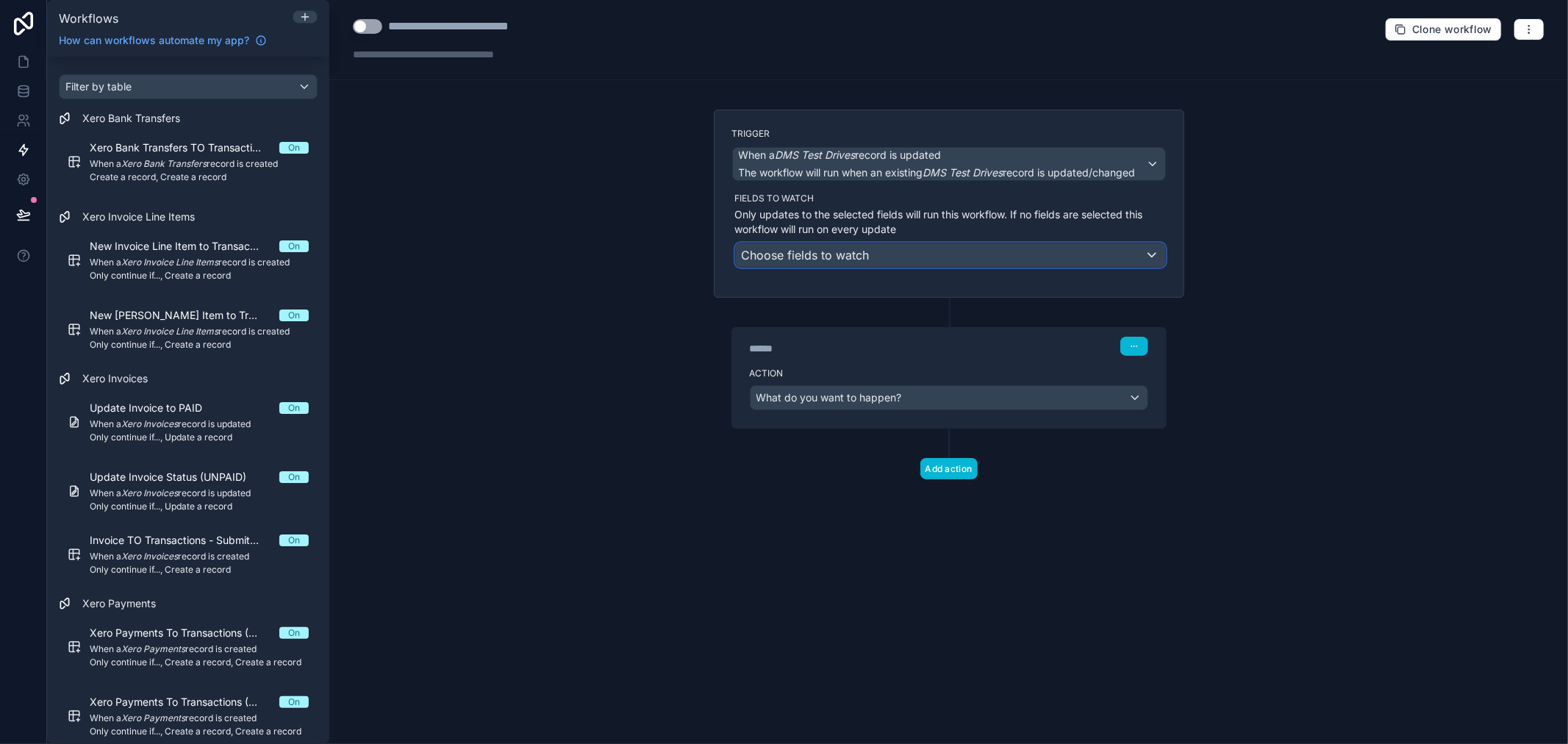
click at [921, 250] on div "Choose fields to watch" at bounding box center [951, 255] width 430 height 24
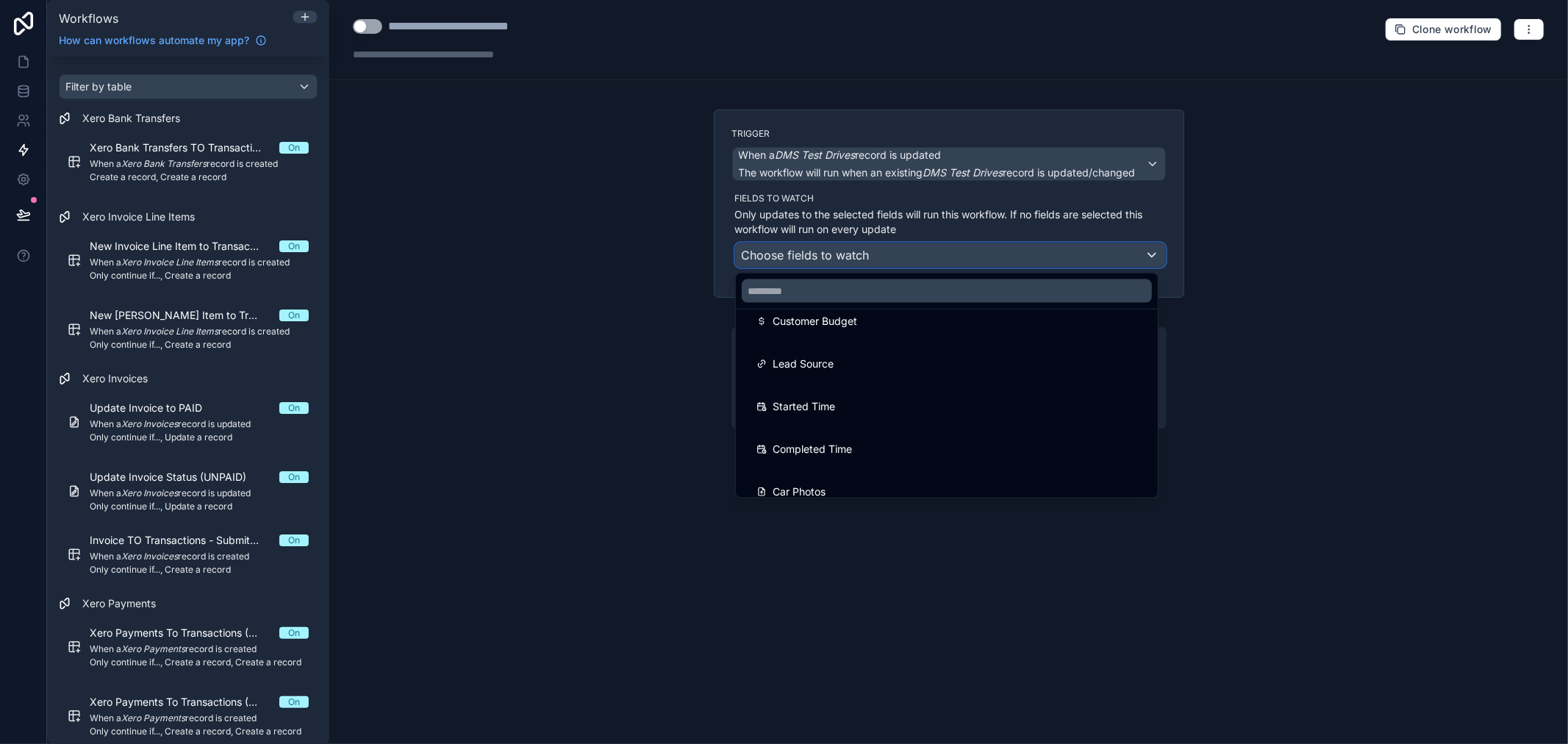
scroll to position [1062, 0]
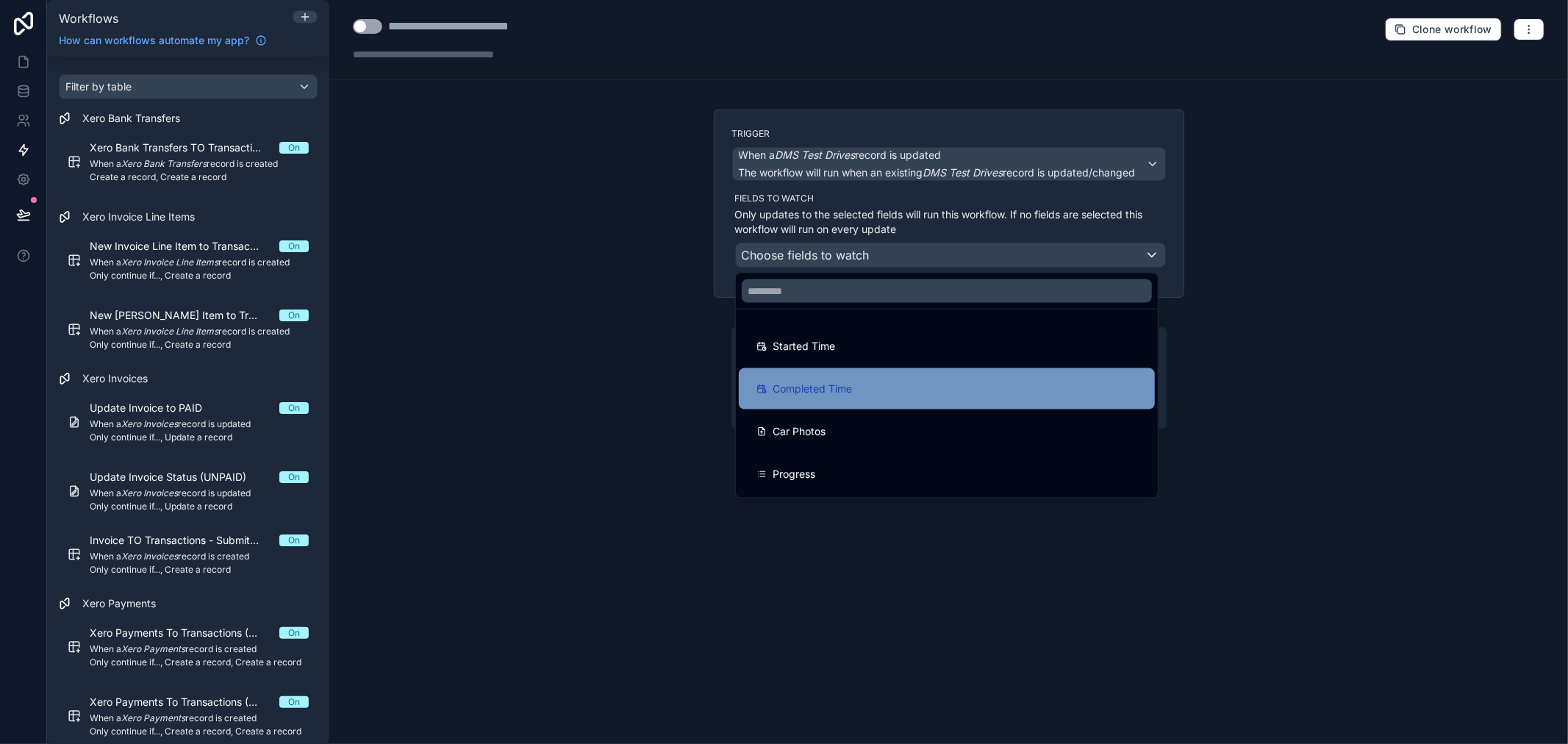
click at [840, 395] on span "Completed Time" at bounding box center [812, 388] width 79 height 17
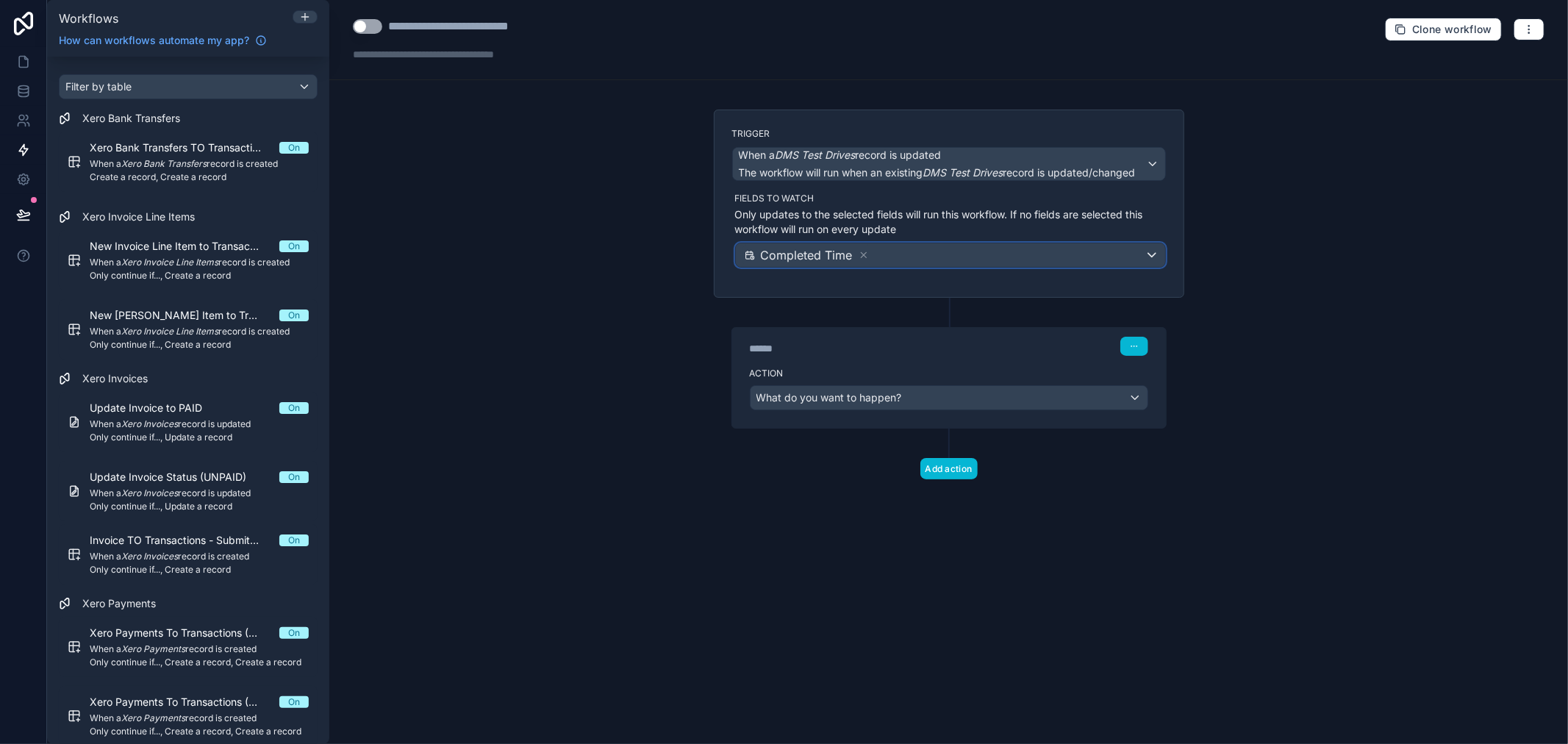
click at [1105, 250] on div "Completed Time" at bounding box center [951, 255] width 430 height 24
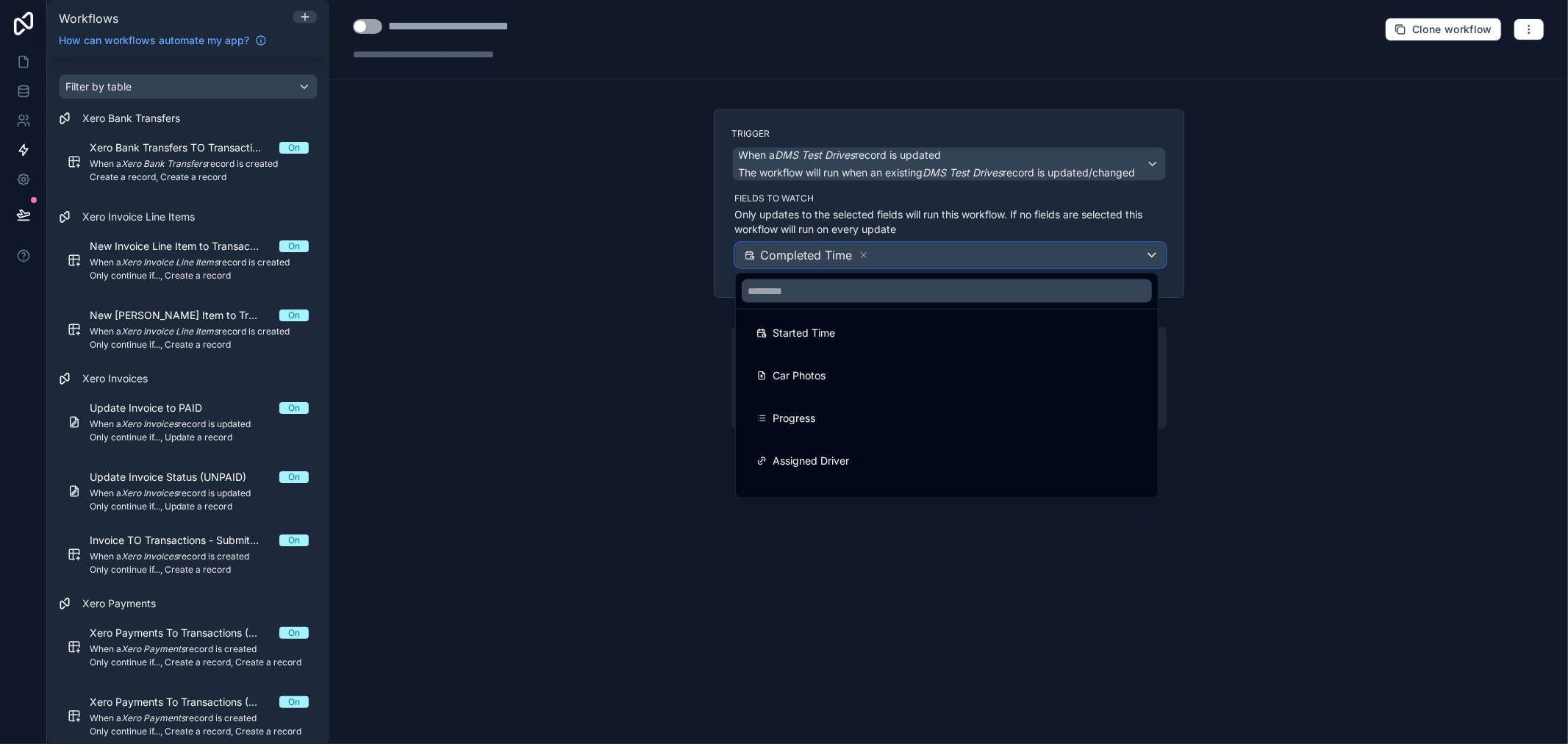
scroll to position [1146, 0]
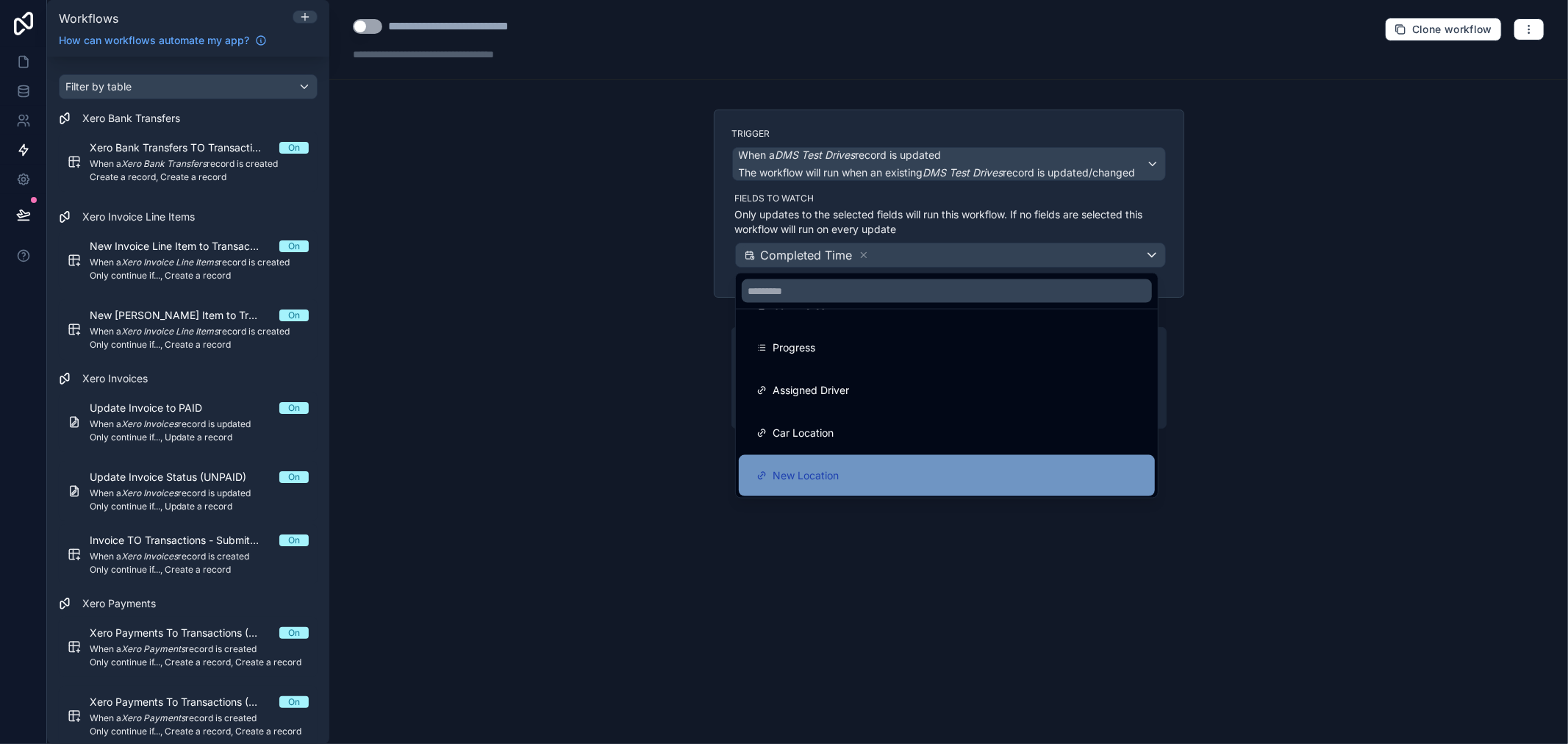
click at [859, 467] on div "New Location" at bounding box center [947, 475] width 381 height 17
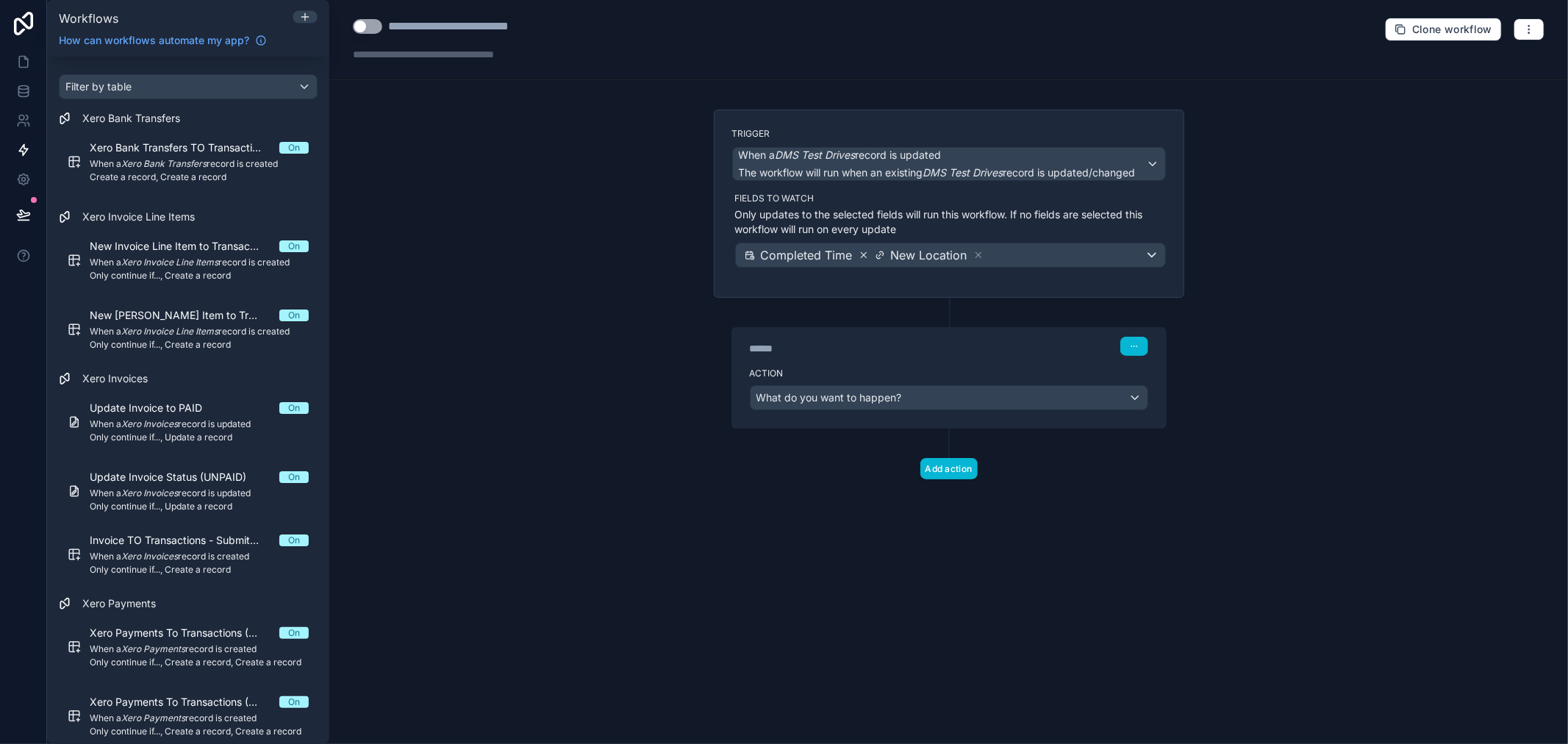
click at [860, 252] on icon at bounding box center [863, 255] width 10 height 10
click at [1074, 394] on div "What do you want to happen?" at bounding box center [949, 398] width 397 height 24
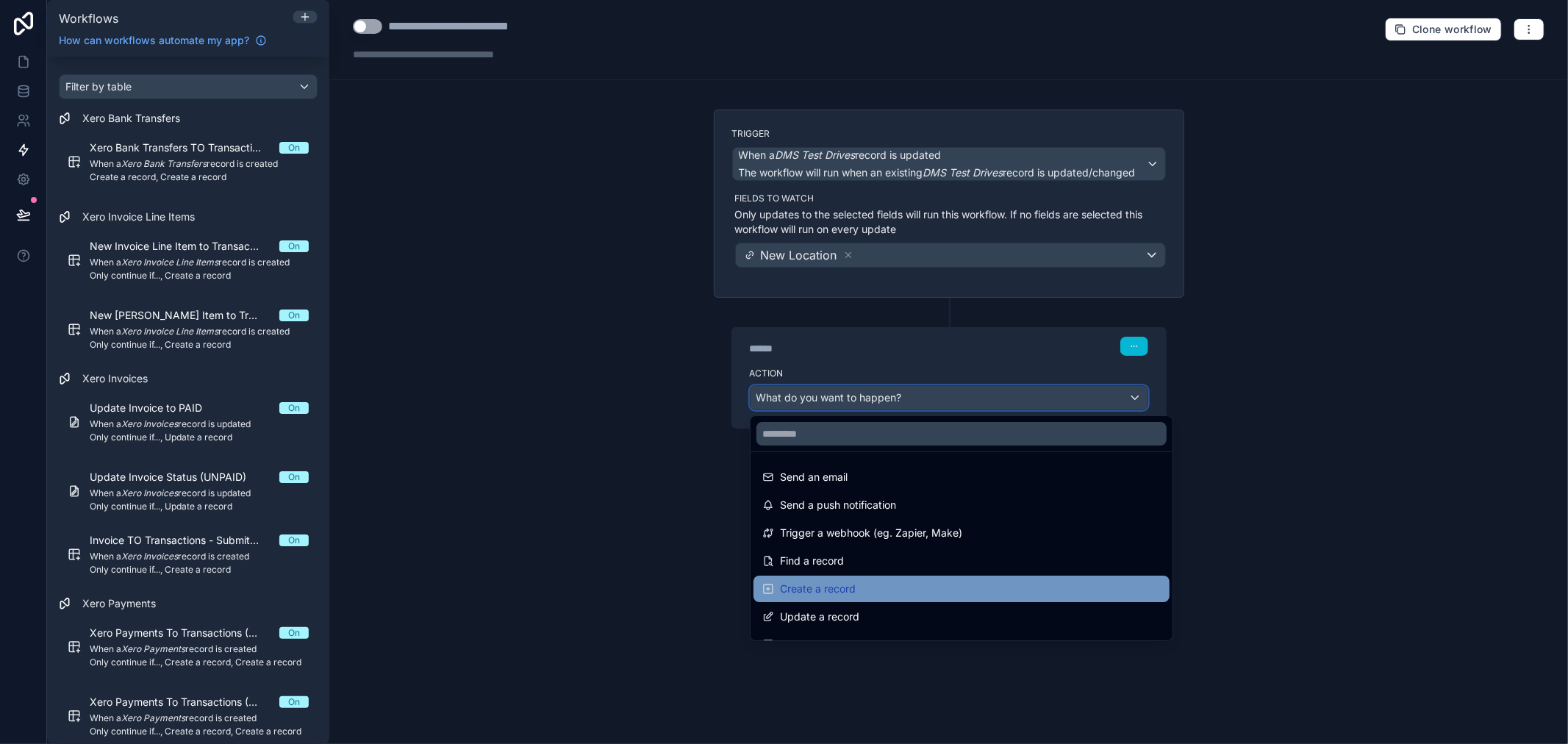
scroll to position [82, 0]
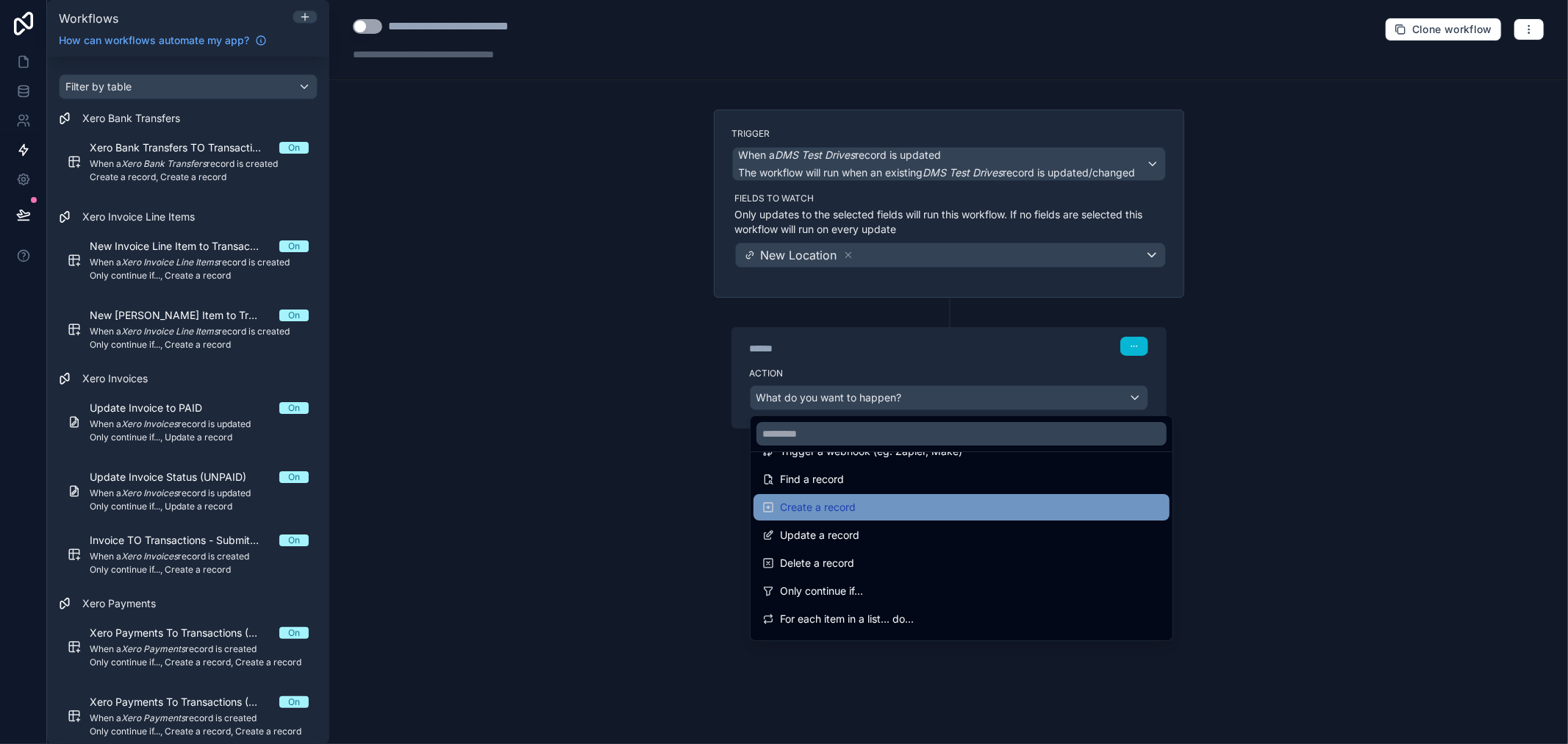
click at [950, 510] on div "Create a record" at bounding box center [962, 506] width 399 height 17
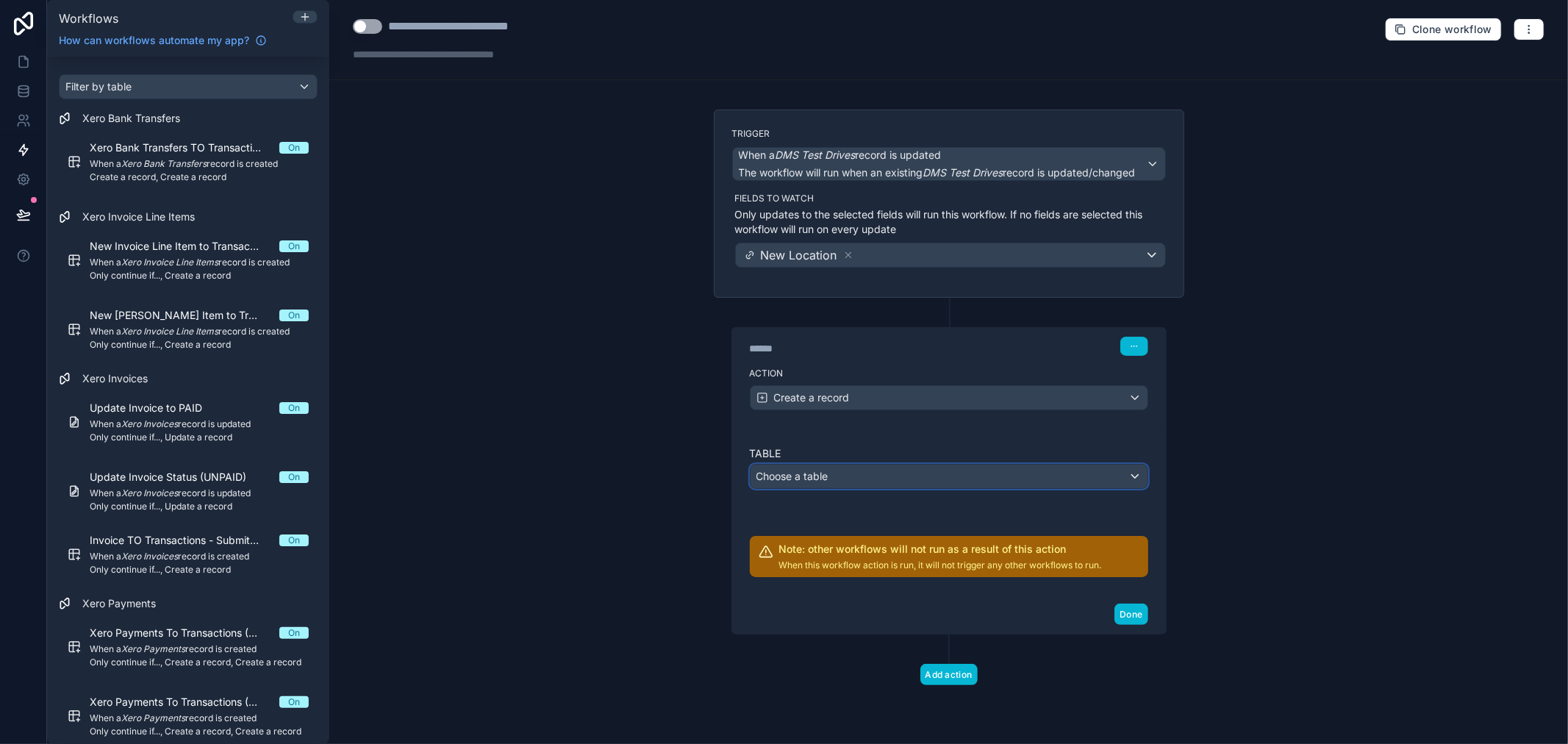
click at [956, 469] on div "Choose a table" at bounding box center [949, 476] width 397 height 24
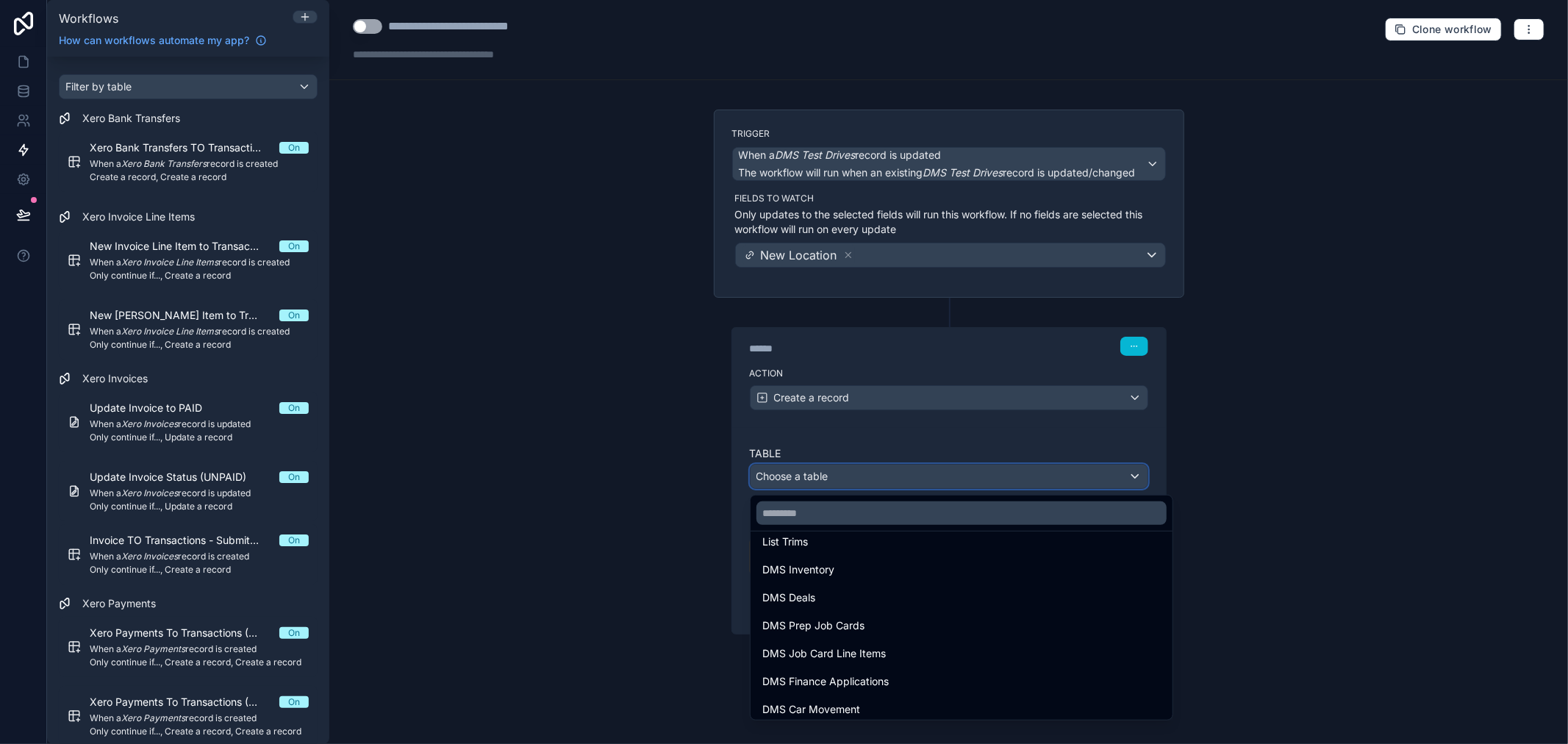
scroll to position [817, 0]
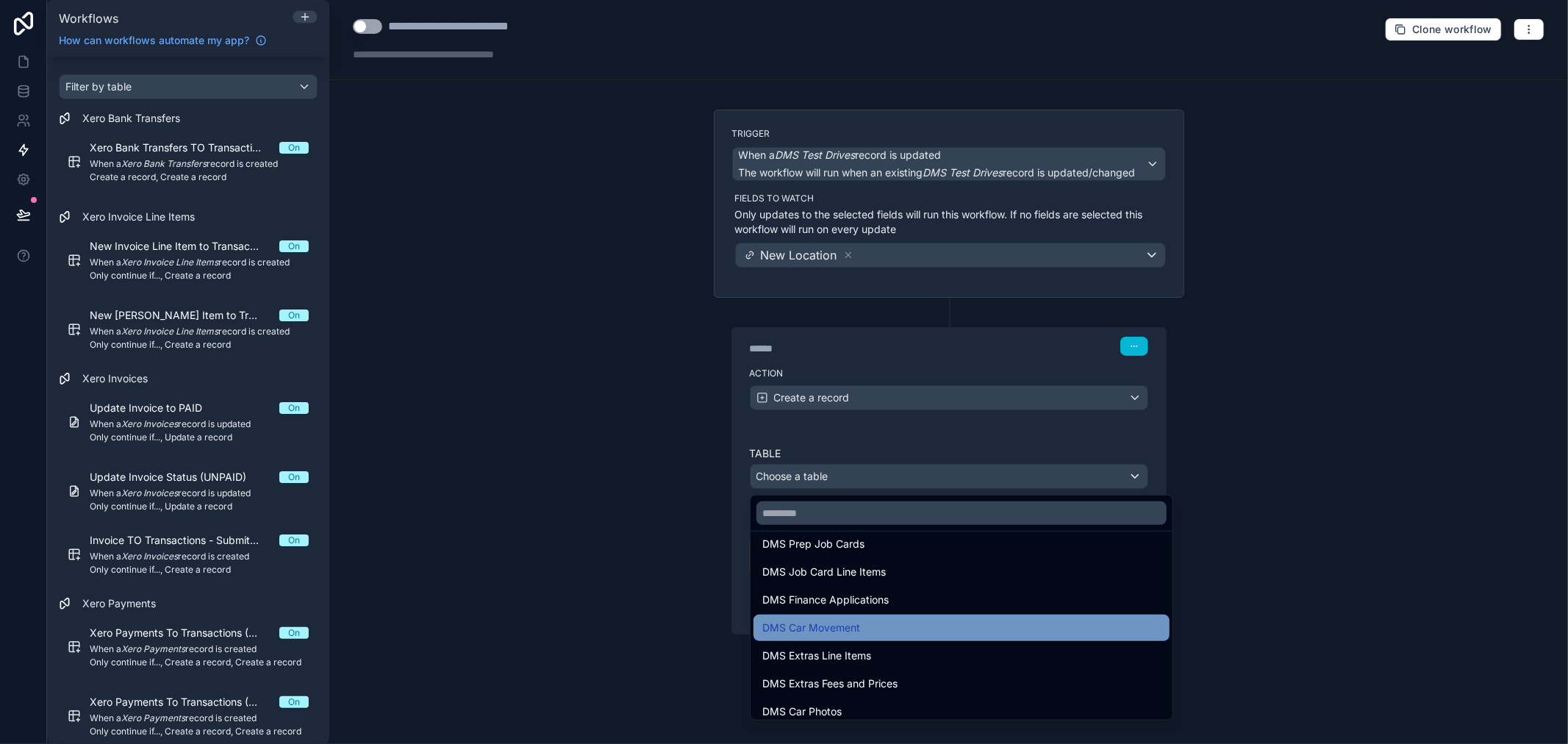
click at [906, 629] on div "DMS Car Movement" at bounding box center [962, 627] width 399 height 17
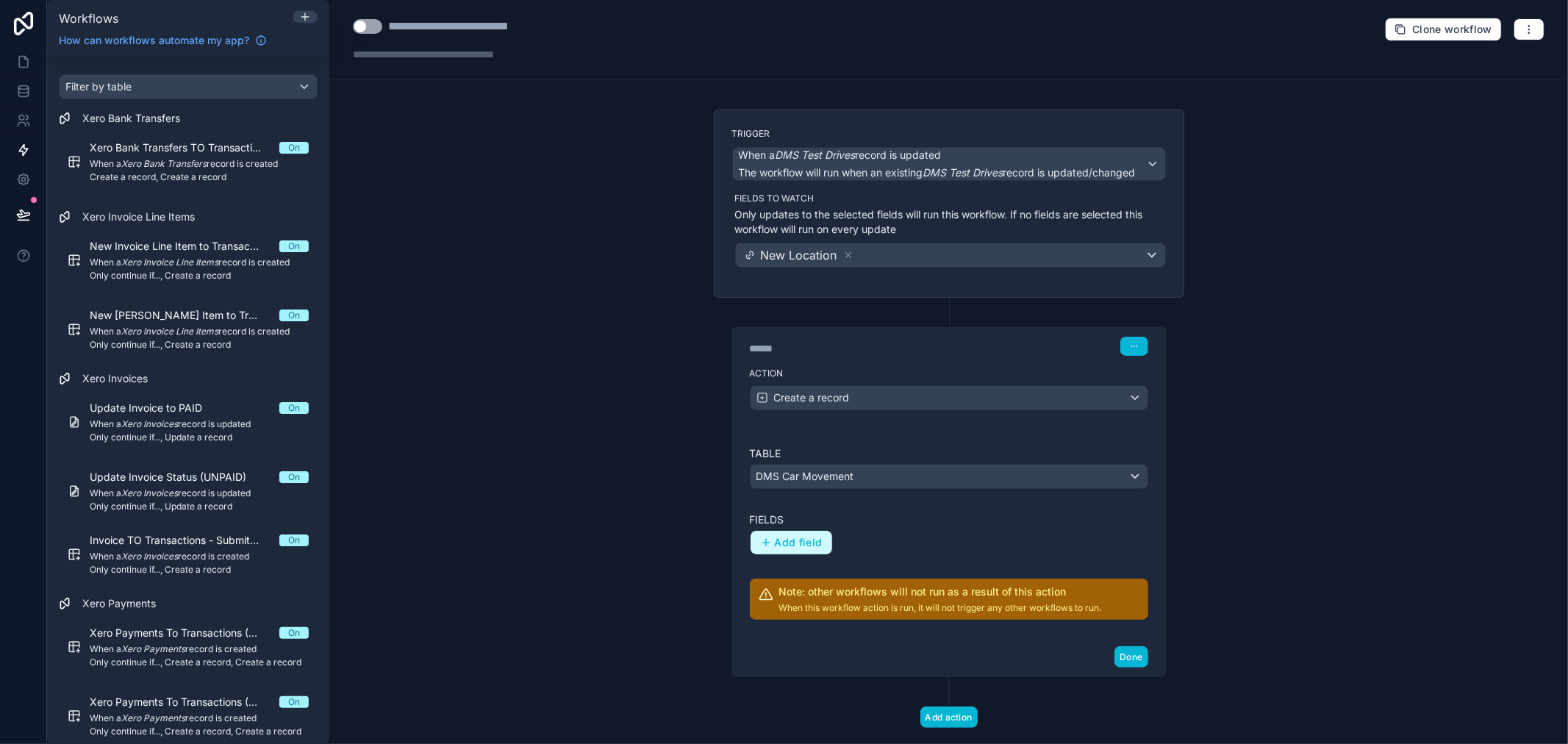
click at [783, 535] on button "Add field" at bounding box center [791, 543] width 82 height 24
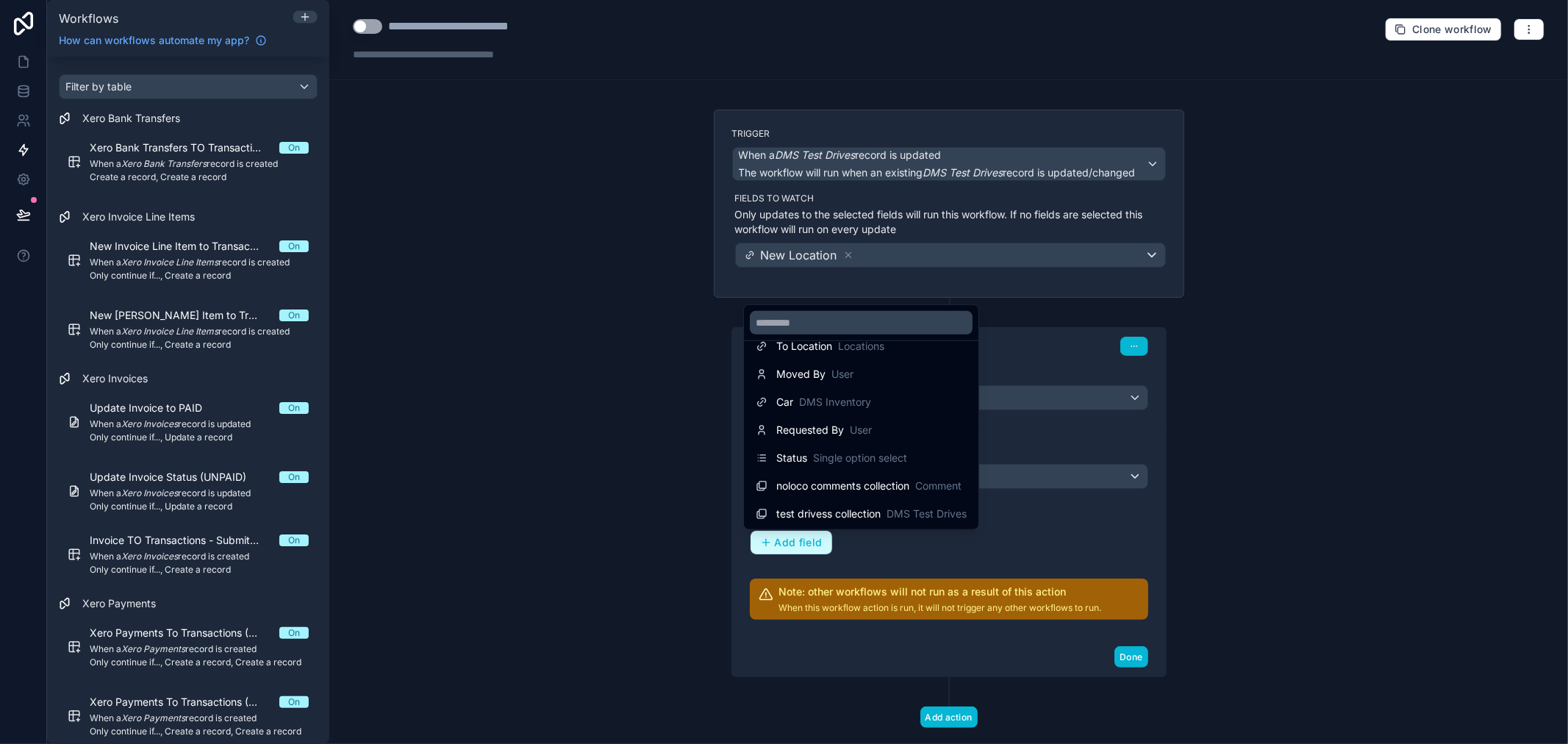
scroll to position [0, 0]
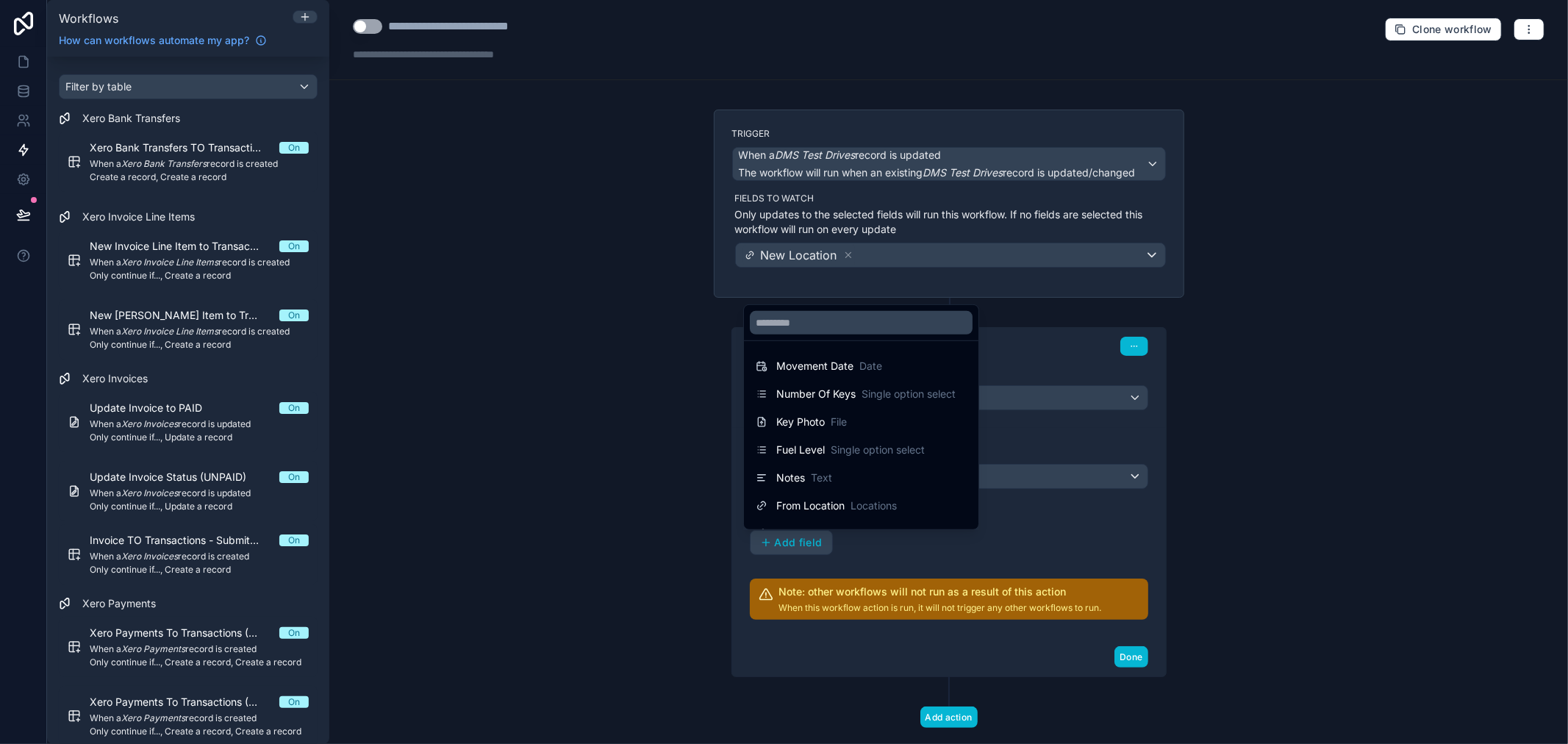
click at [1391, 331] on div at bounding box center [784, 372] width 1568 height 744
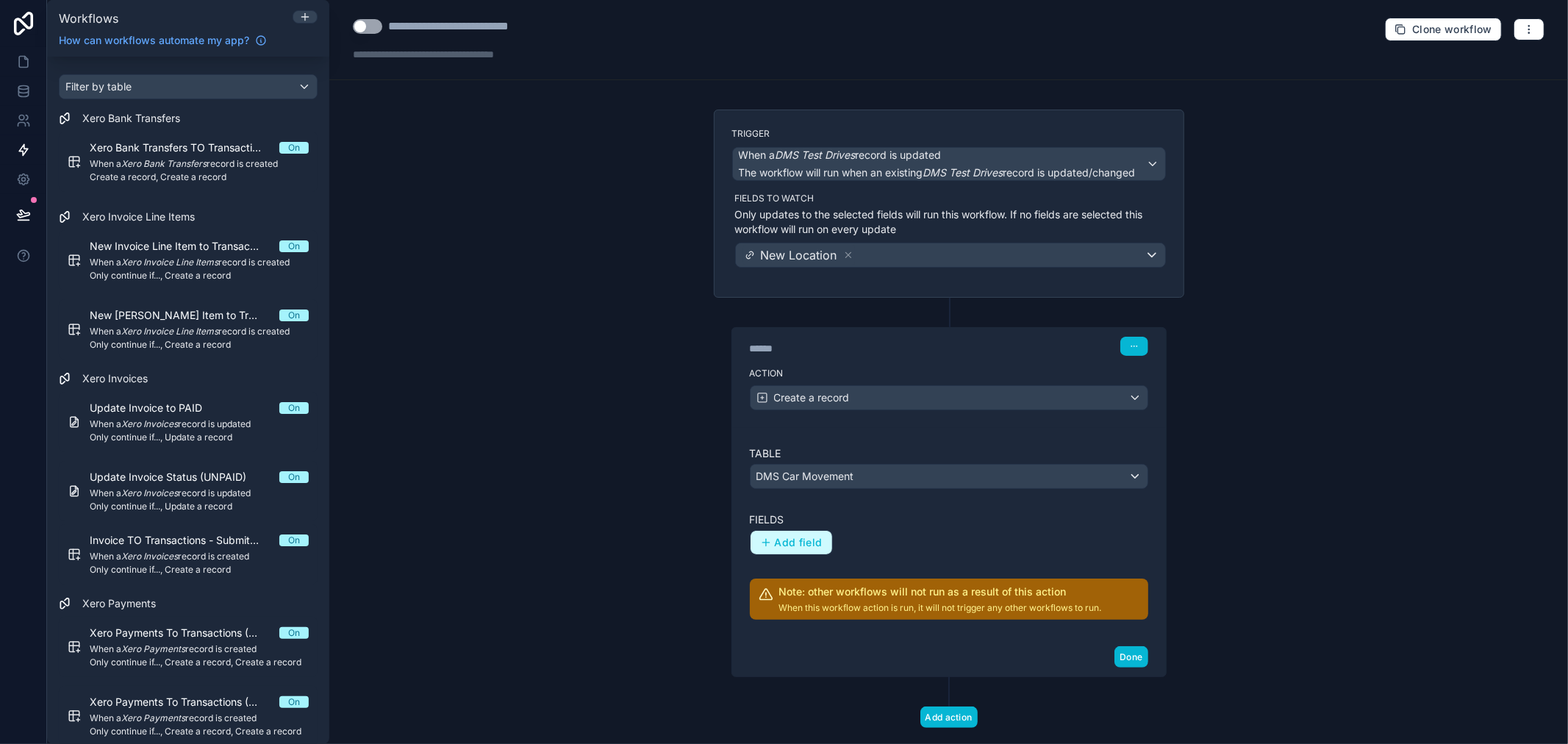
click at [802, 538] on span "Add field" at bounding box center [799, 543] width 47 height 14
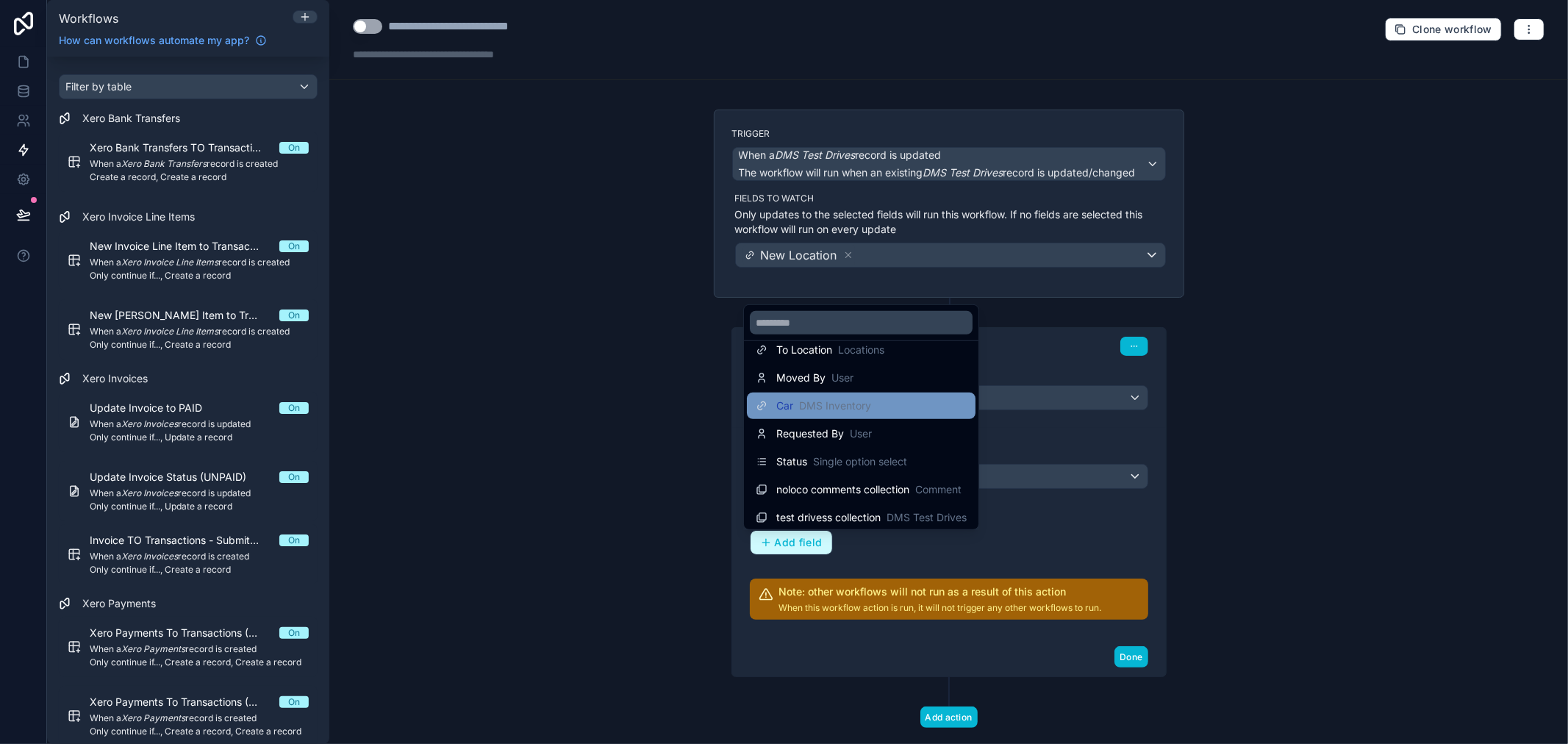
scroll to position [188, 0]
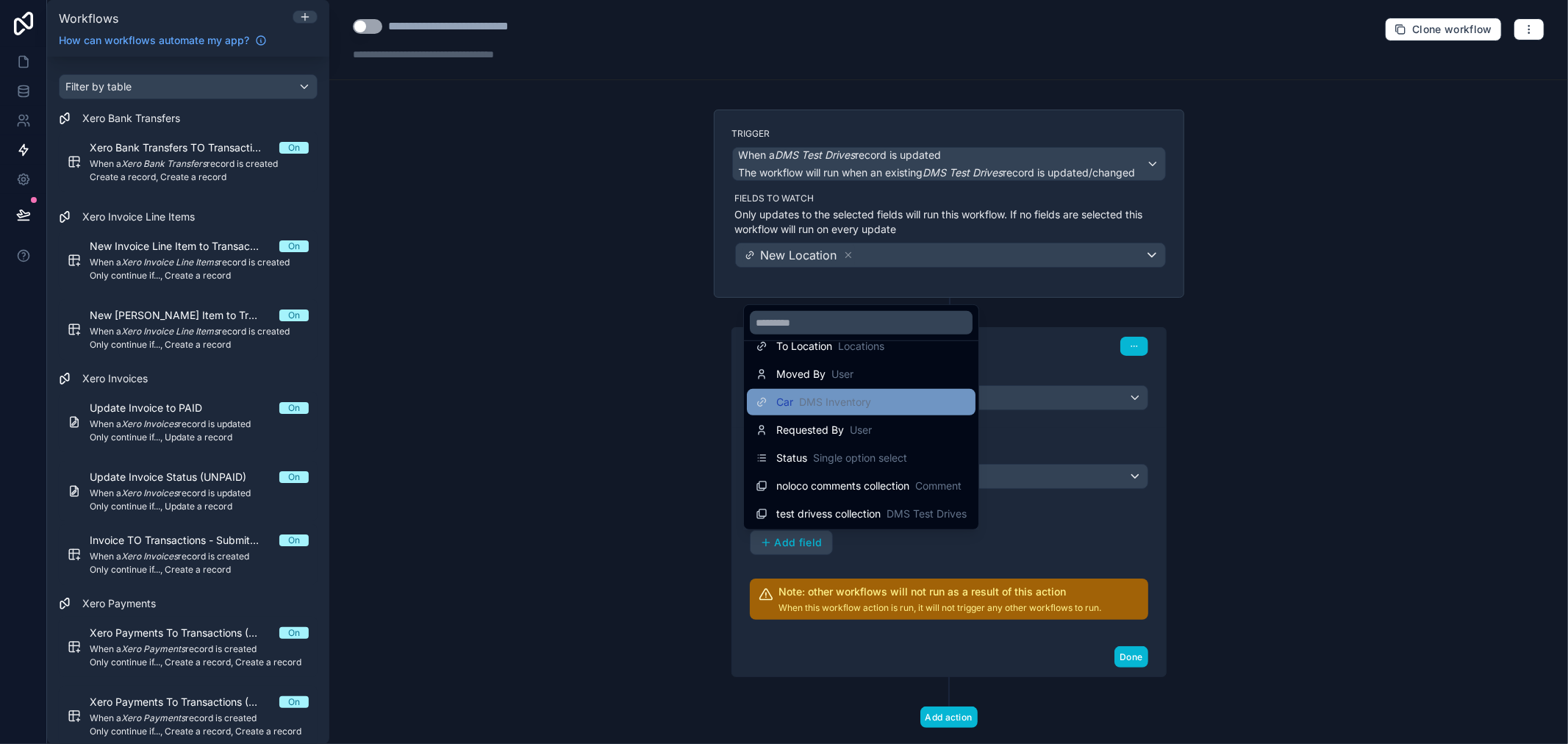
click at [906, 401] on div "Car DMS Inventory" at bounding box center [861, 402] width 211 height 17
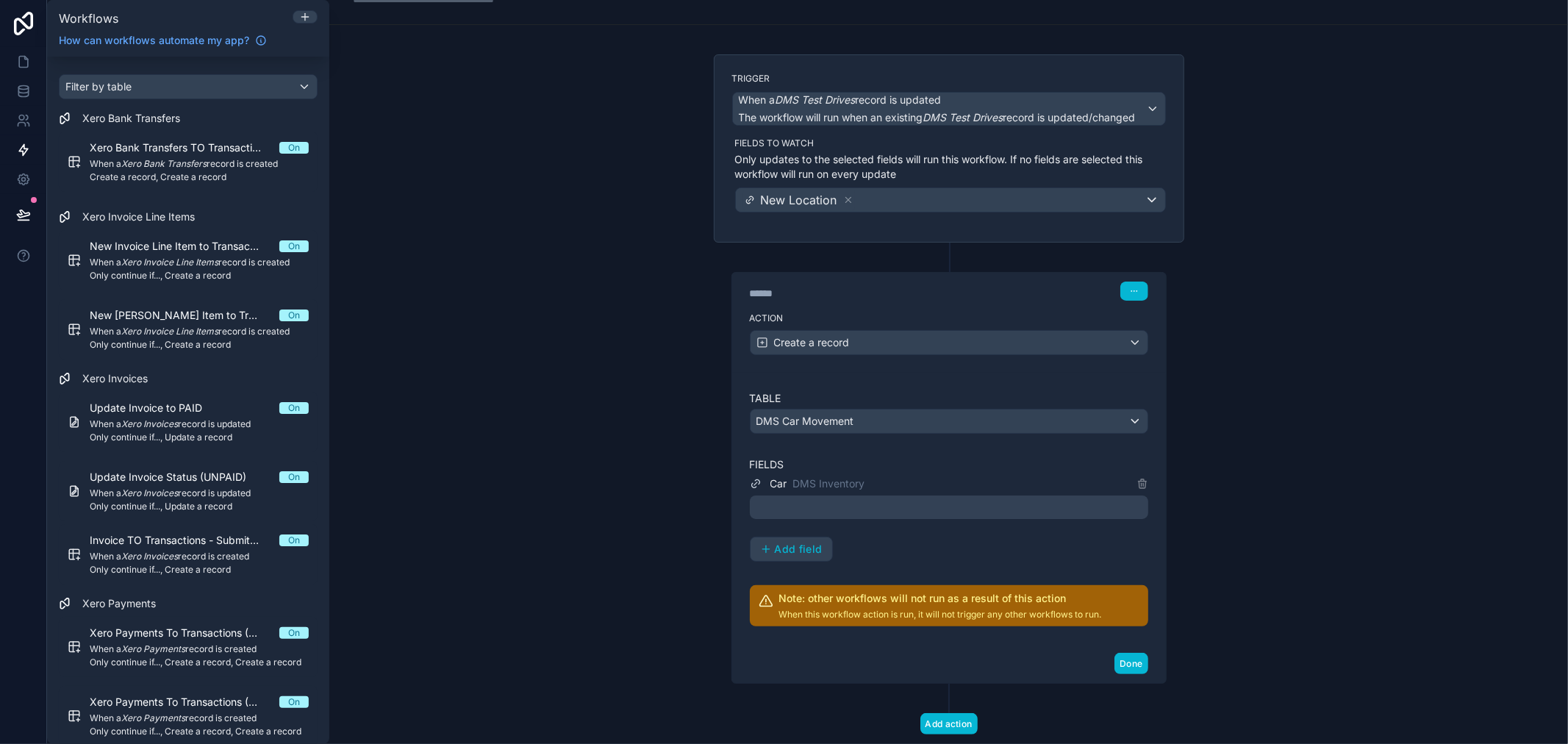
scroll to position [94, 0]
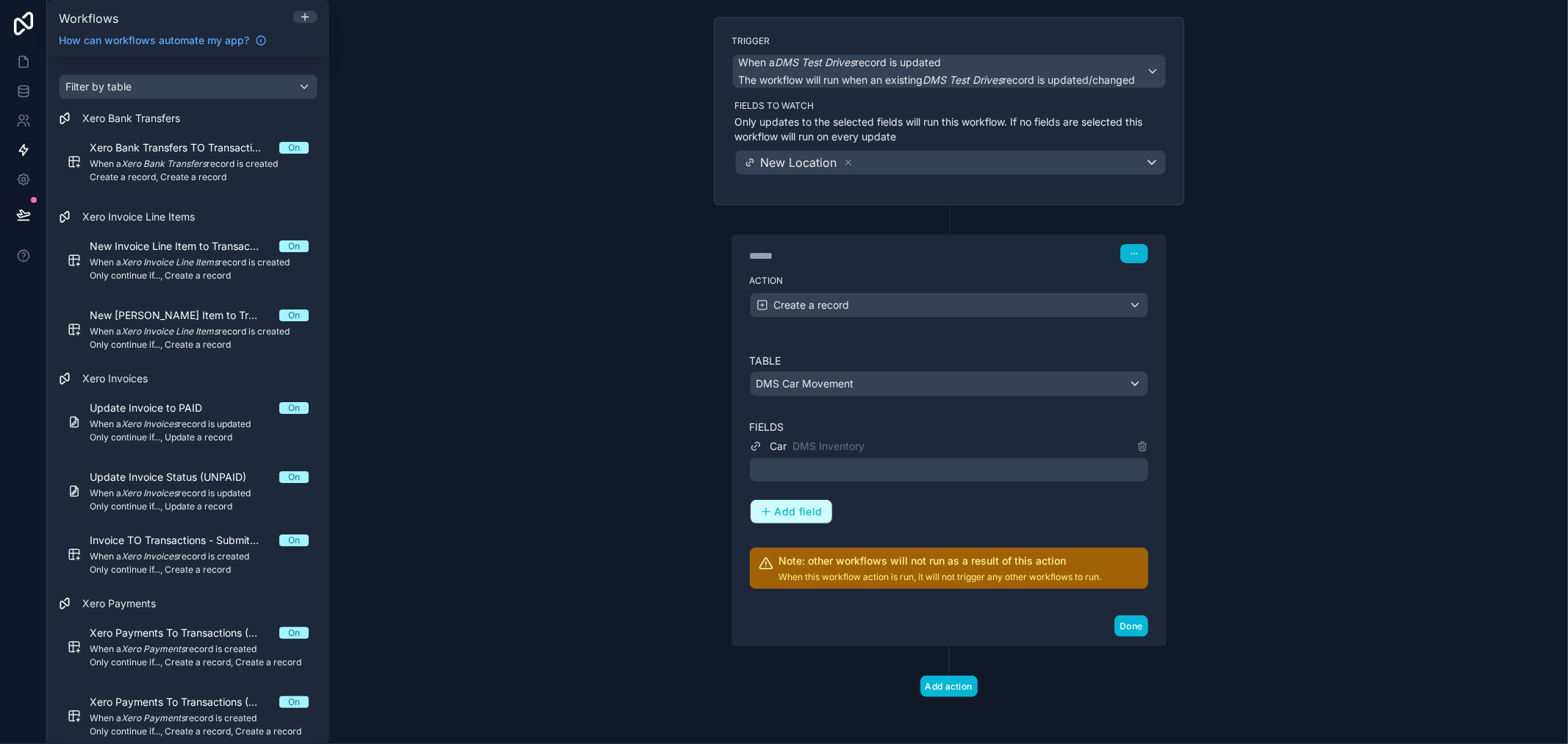
click at [812, 509] on span "Add field" at bounding box center [799, 512] width 47 height 14
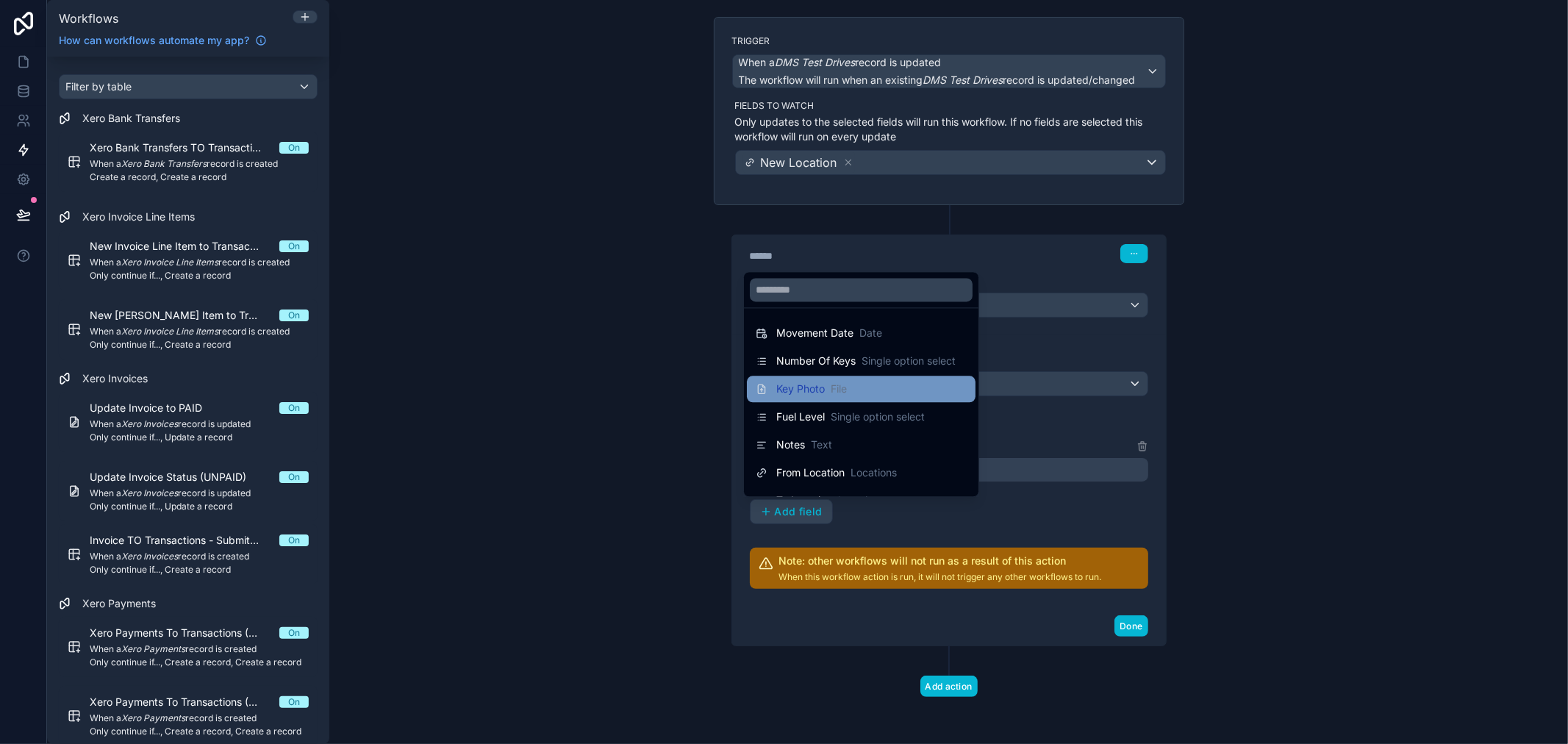
click at [847, 393] on span "File" at bounding box center [839, 389] width 16 height 15
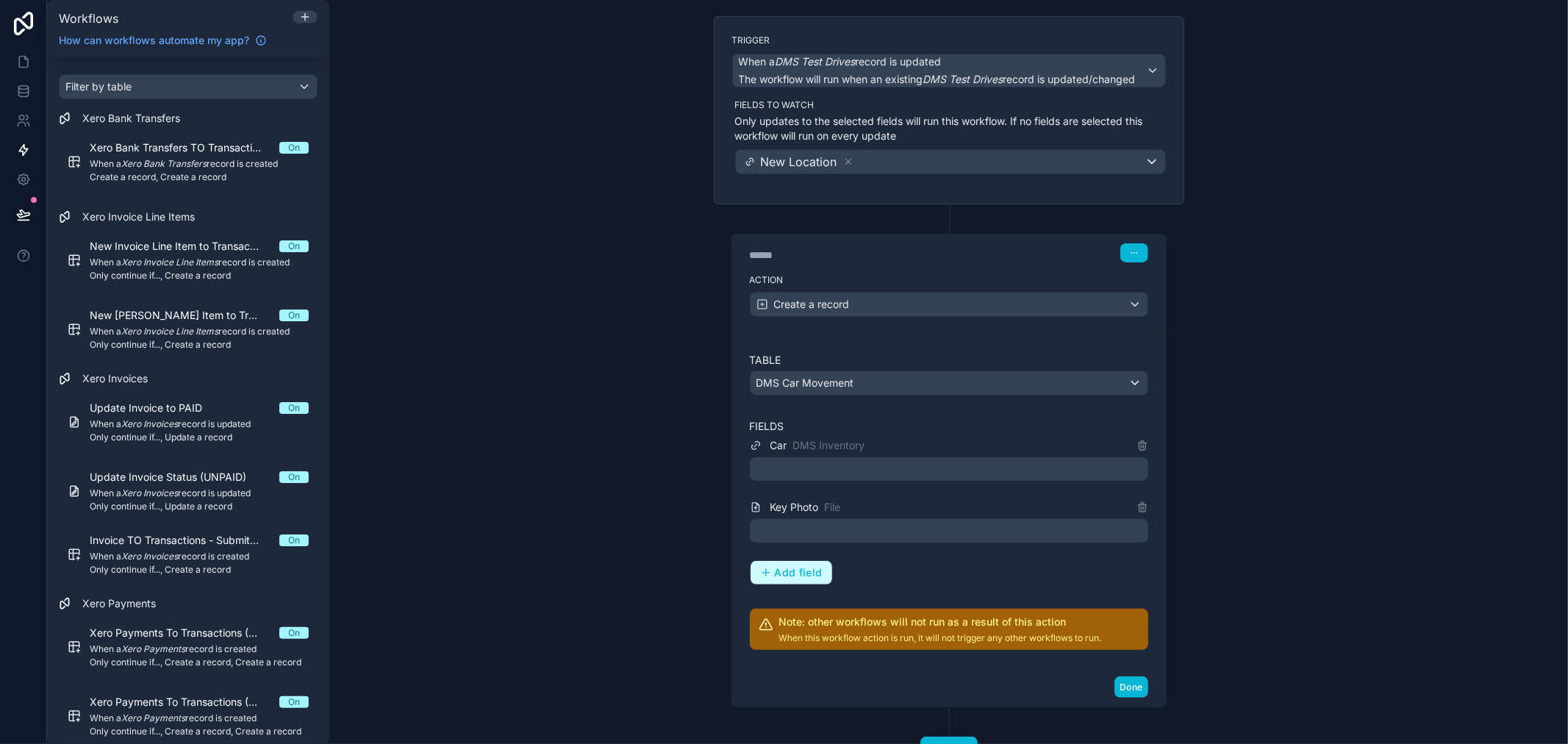
click at [782, 571] on span "Add field" at bounding box center [799, 573] width 47 height 14
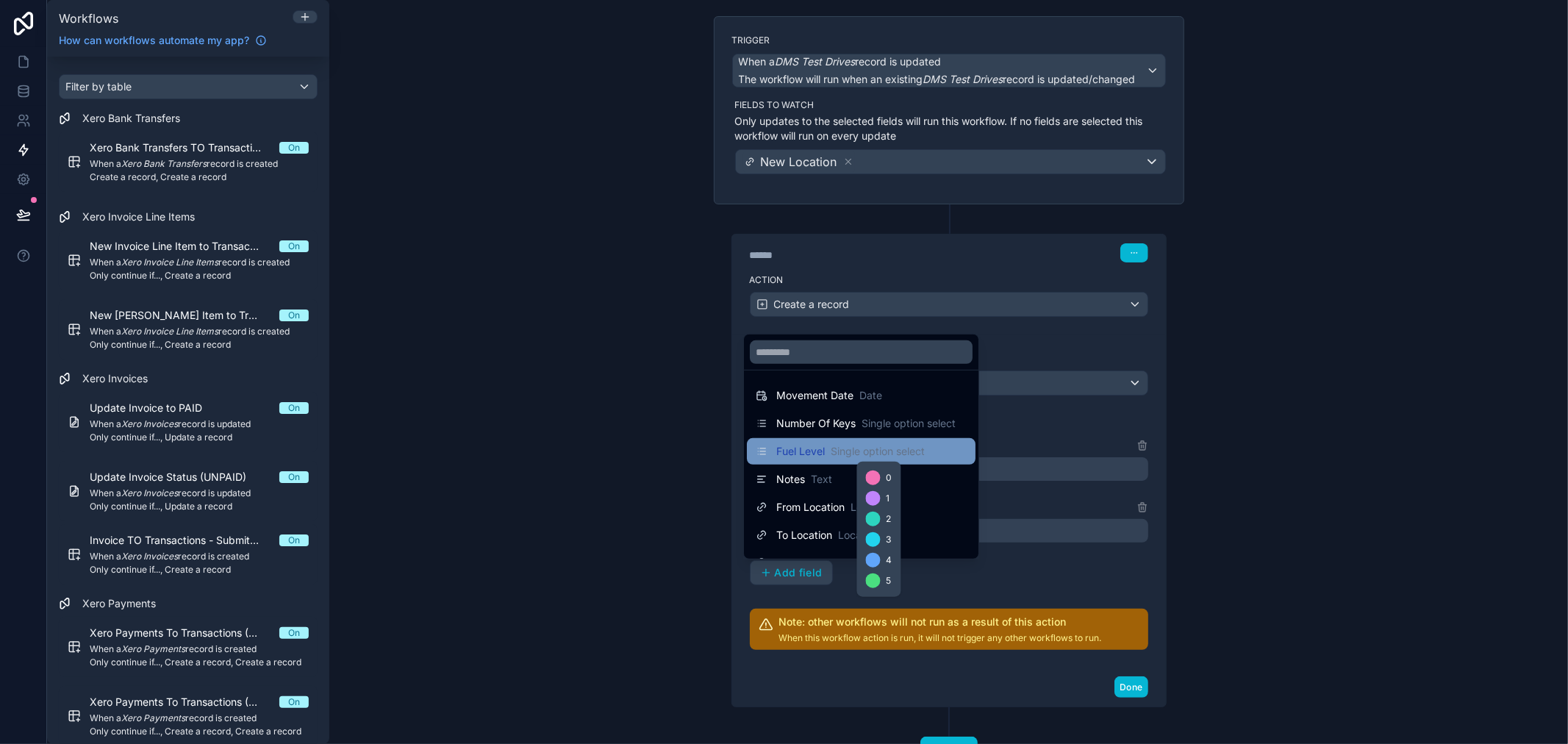
click at [859, 453] on span "Single option select" at bounding box center [877, 452] width 94 height 15
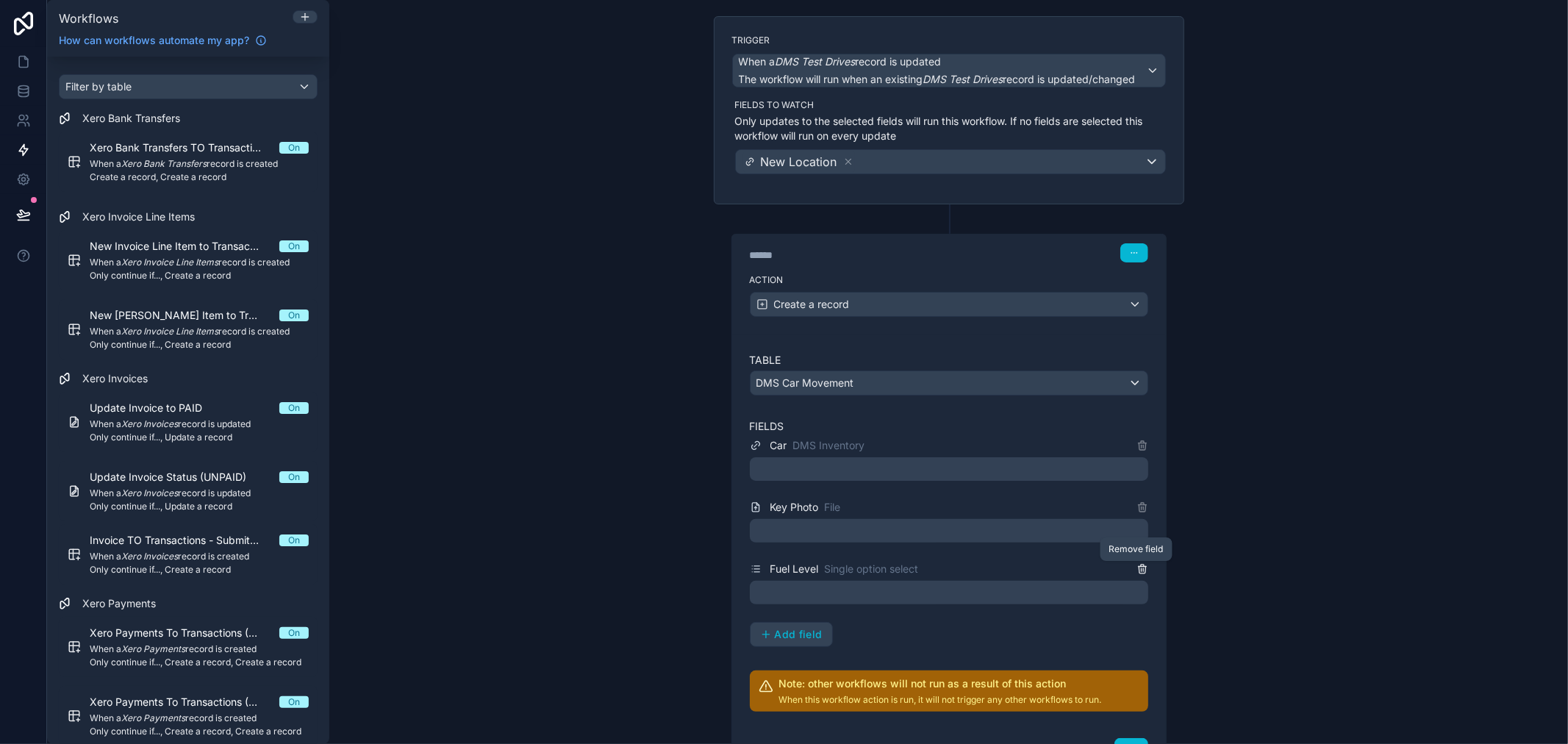
click at [1136, 566] on icon at bounding box center [1142, 568] width 12 height 12
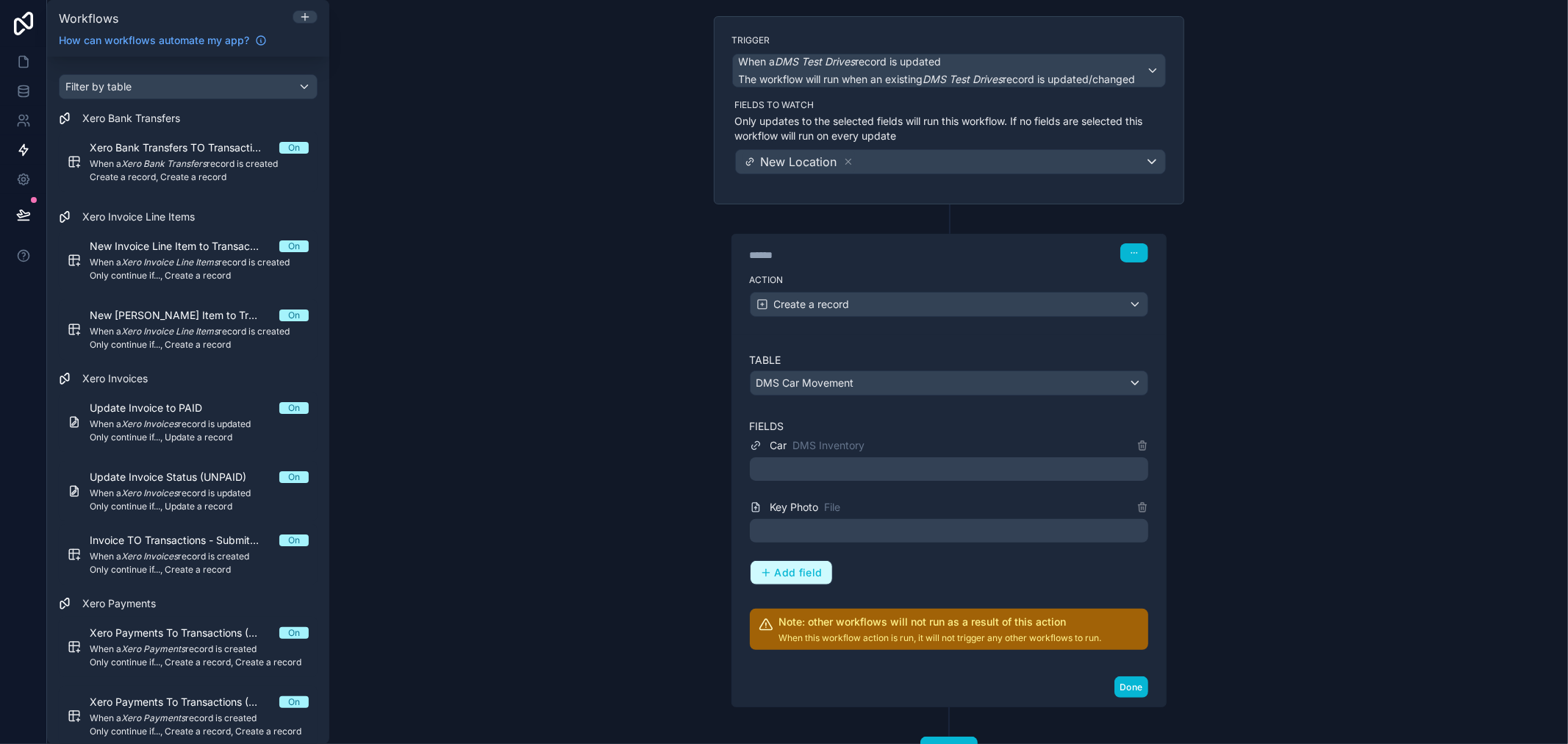
click at [775, 568] on span "Add field" at bounding box center [799, 573] width 47 height 14
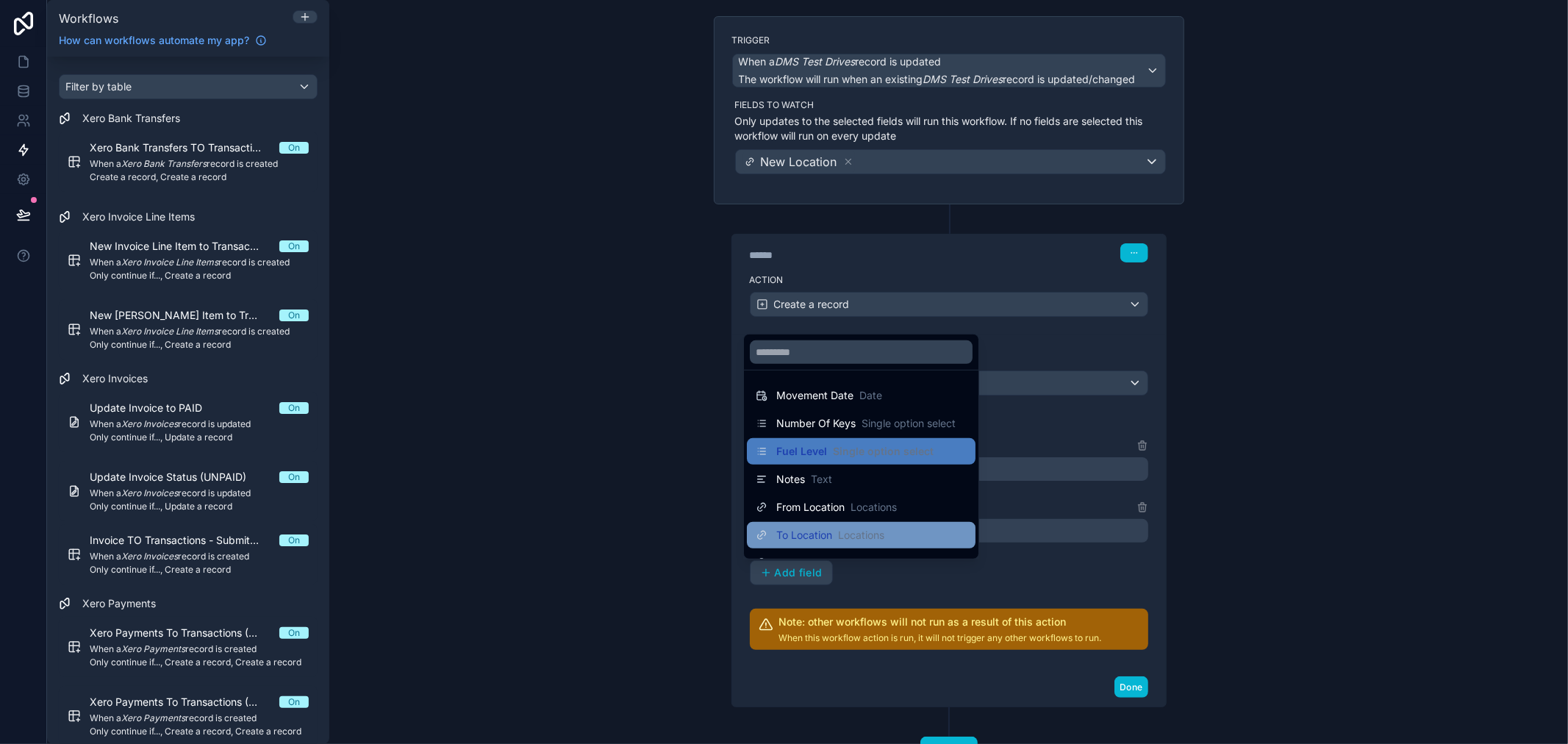
click at [845, 528] on span "Locations" at bounding box center [860, 535] width 46 height 15
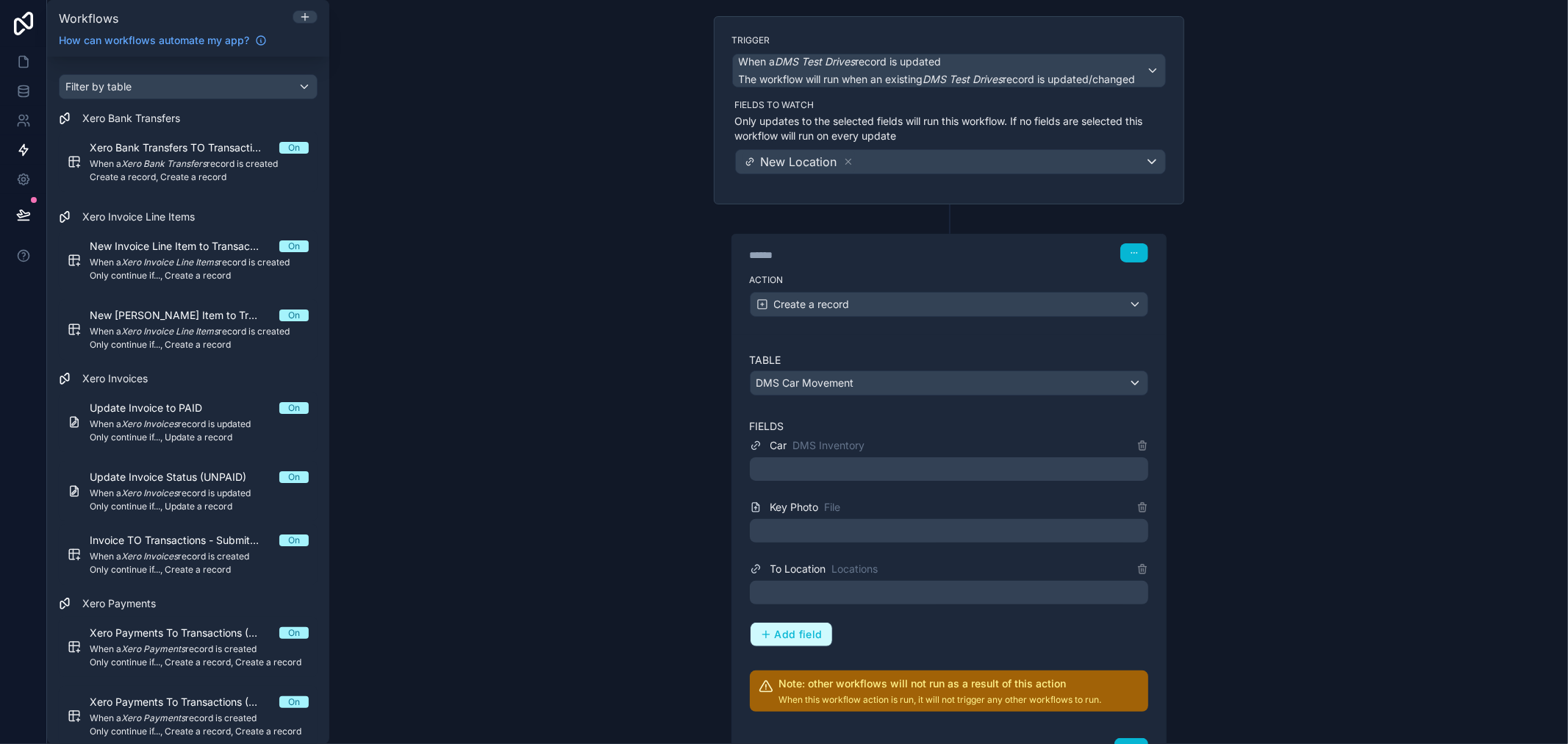
click at [792, 627] on button "Add field" at bounding box center [791, 635] width 82 height 24
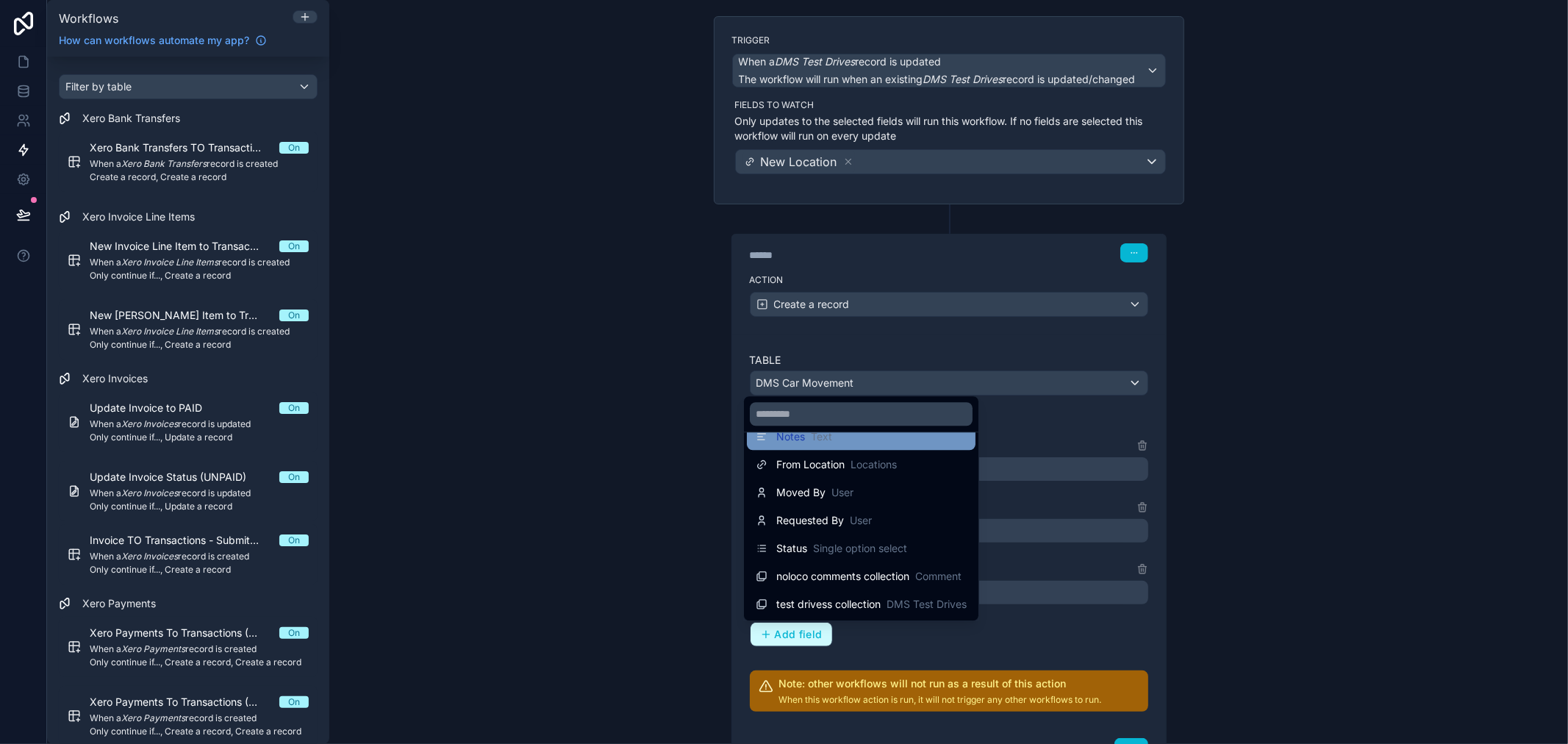
scroll to position [0, 0]
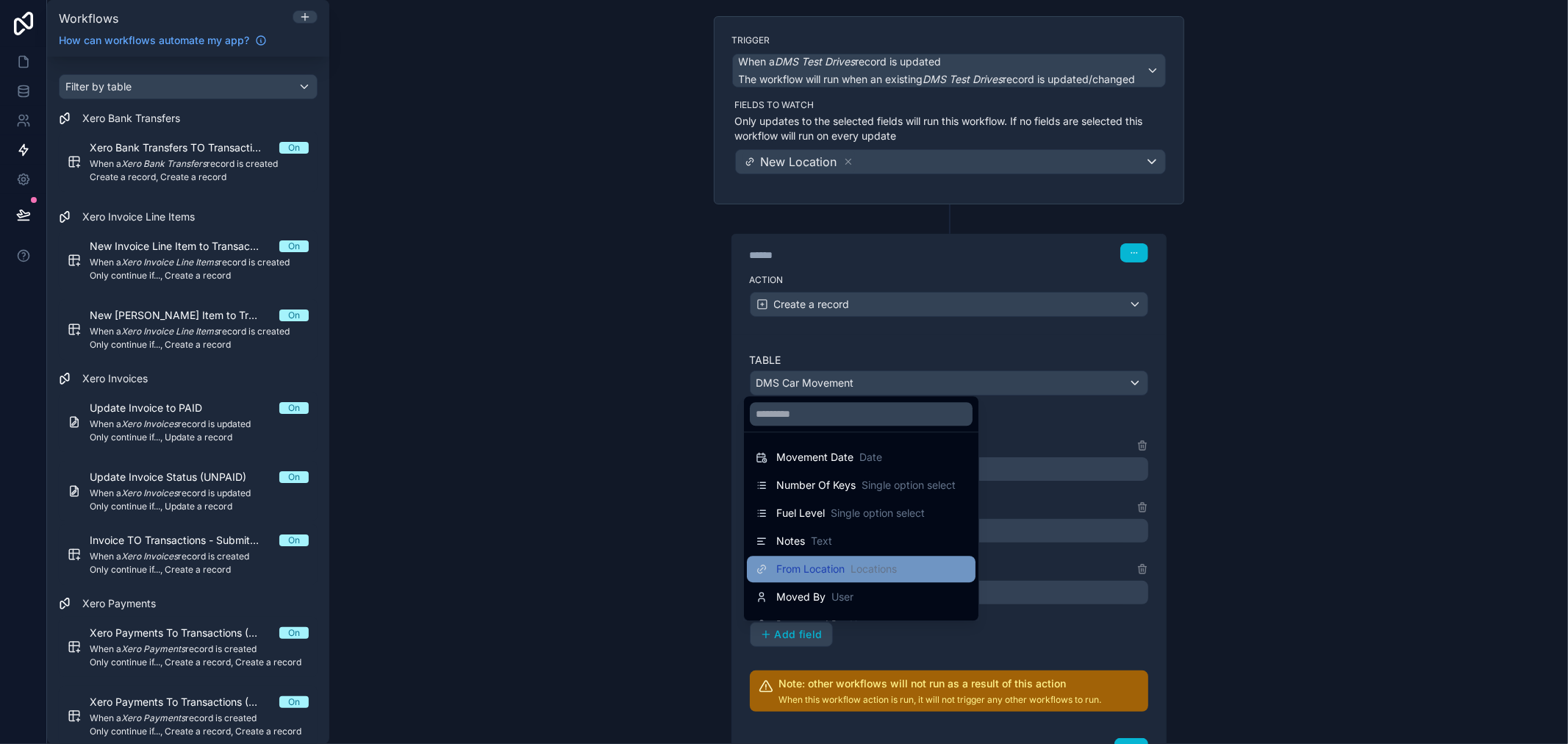
click at [860, 566] on span "Locations" at bounding box center [873, 569] width 46 height 15
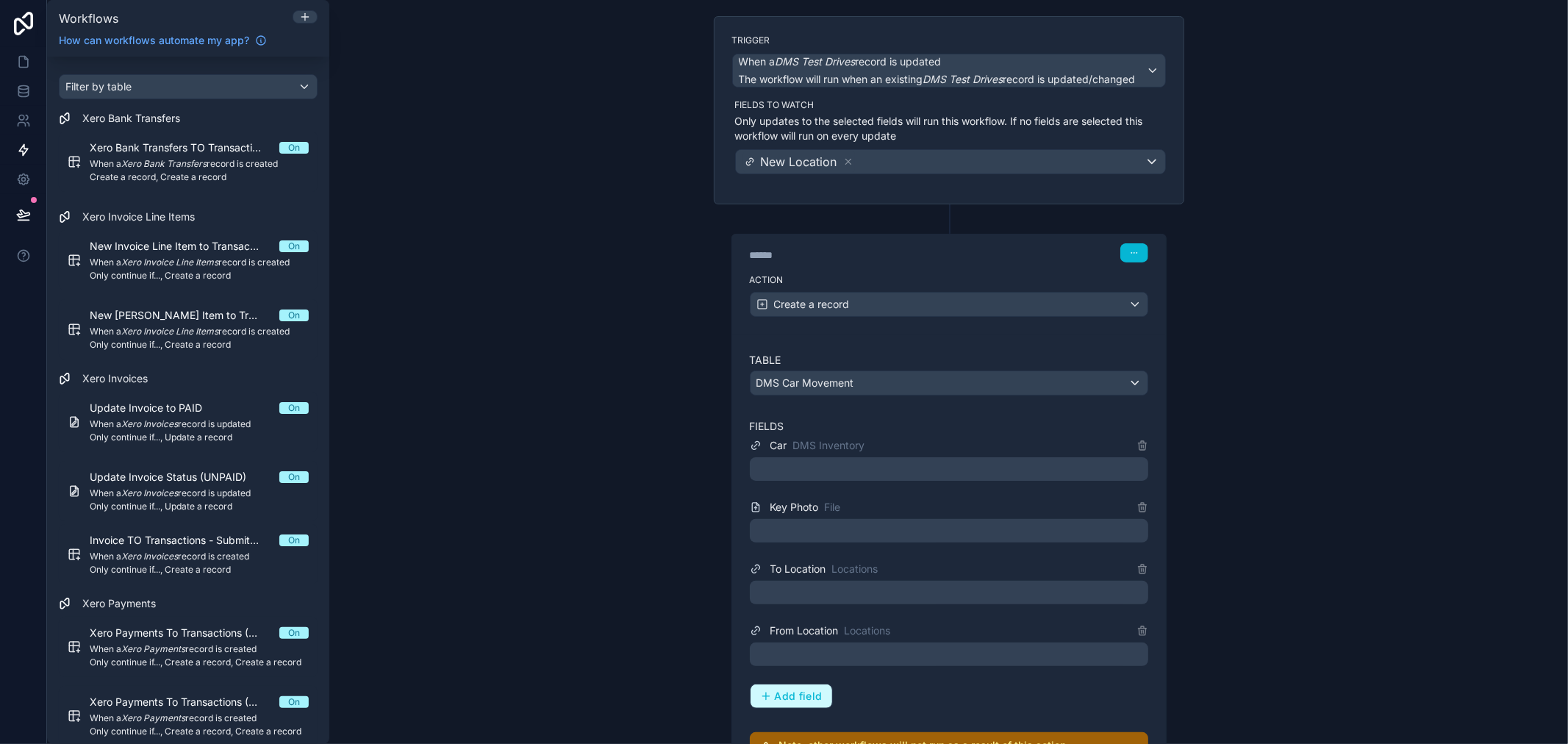
click at [792, 688] on button "Add field" at bounding box center [791, 697] width 82 height 24
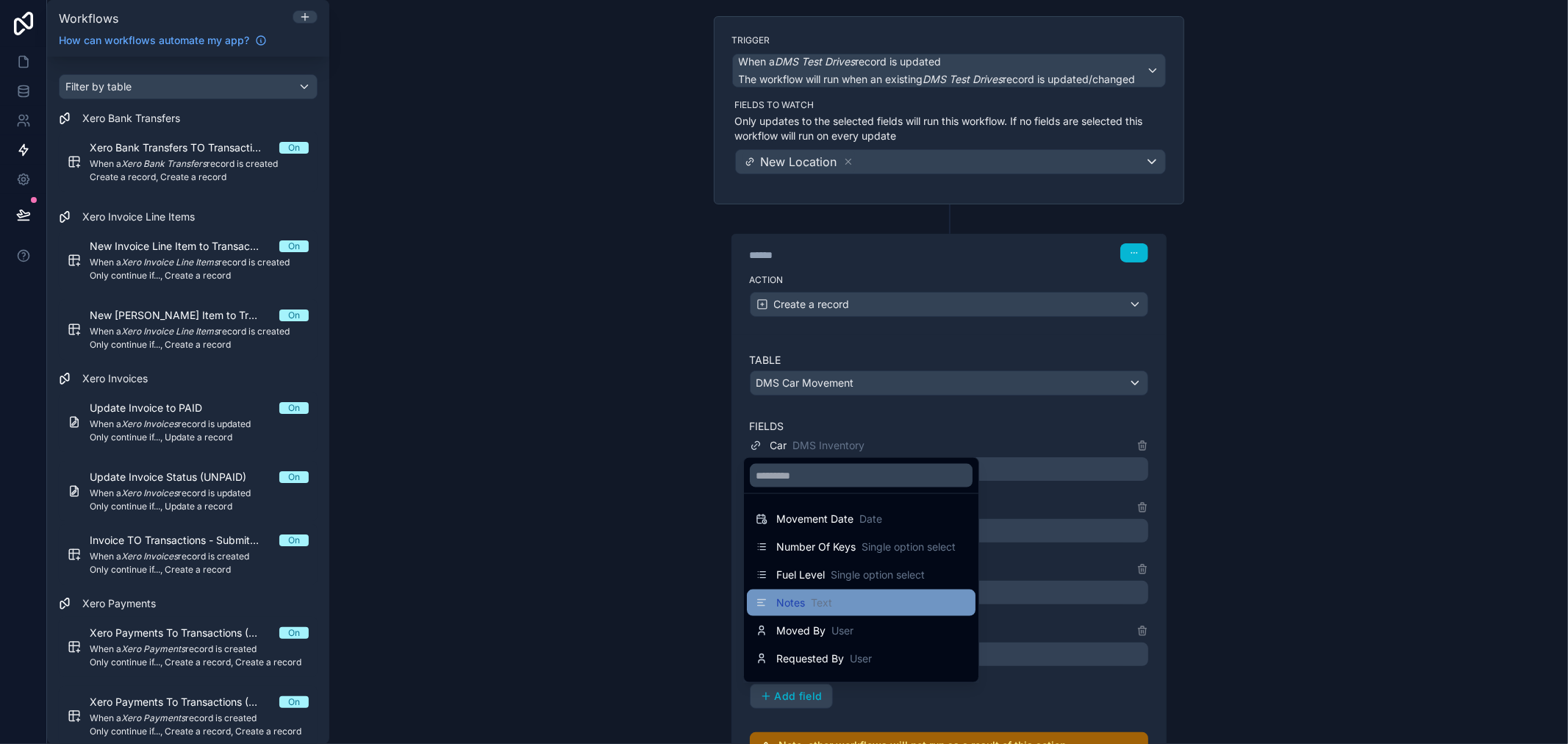
click at [845, 594] on div "Notes Text" at bounding box center [861, 602] width 211 height 17
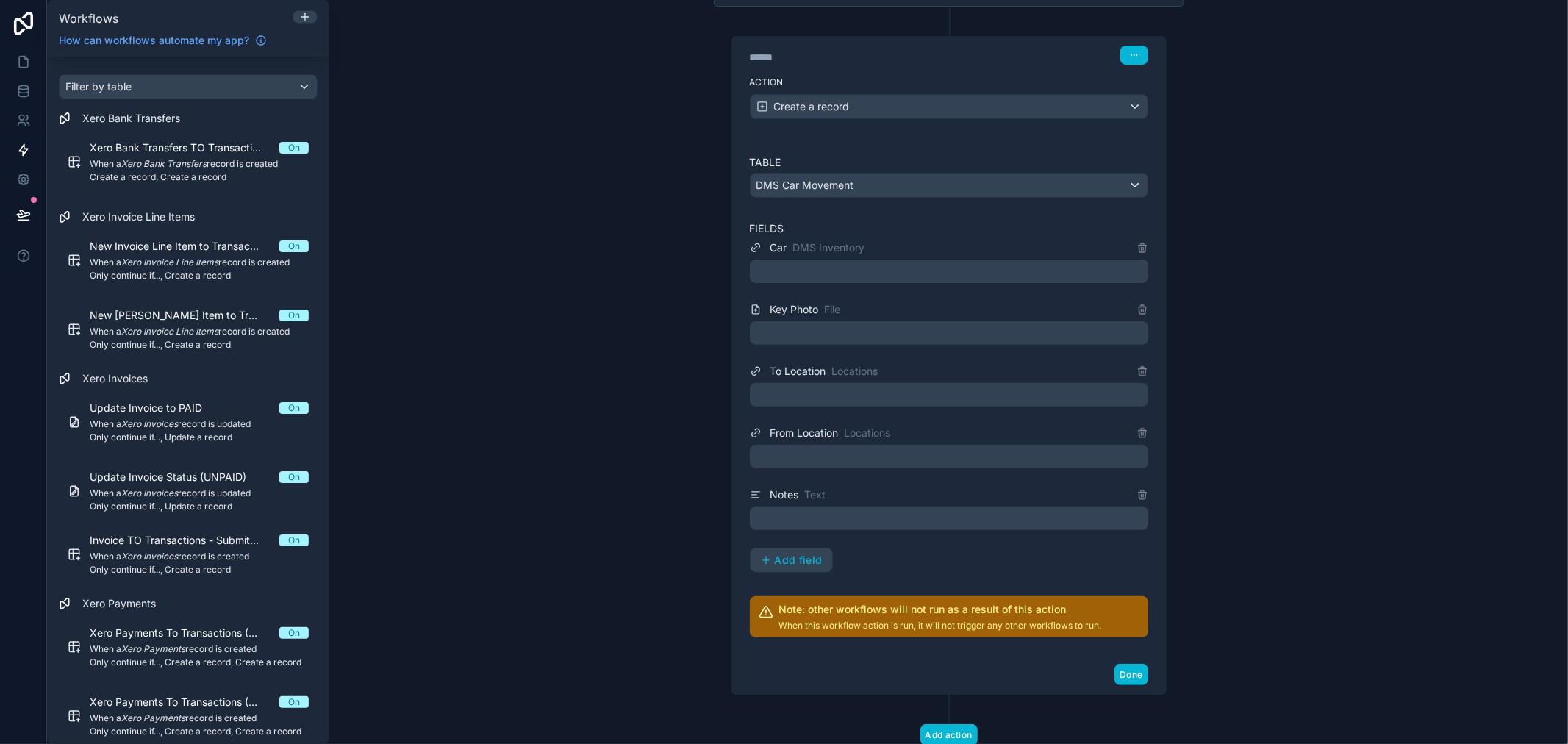
scroll to position [341, 0]
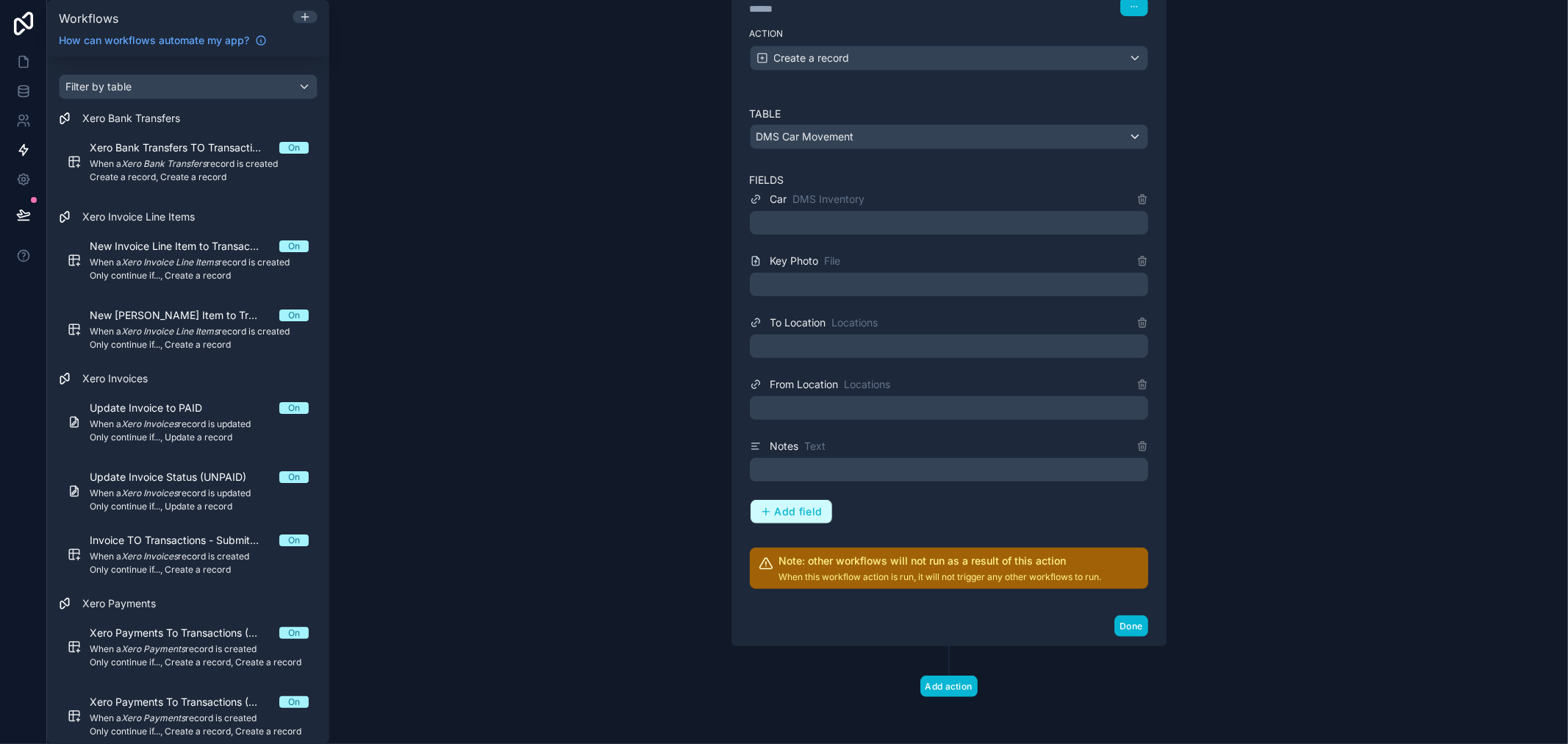
click at [775, 519] on button "Add field" at bounding box center [791, 512] width 82 height 24
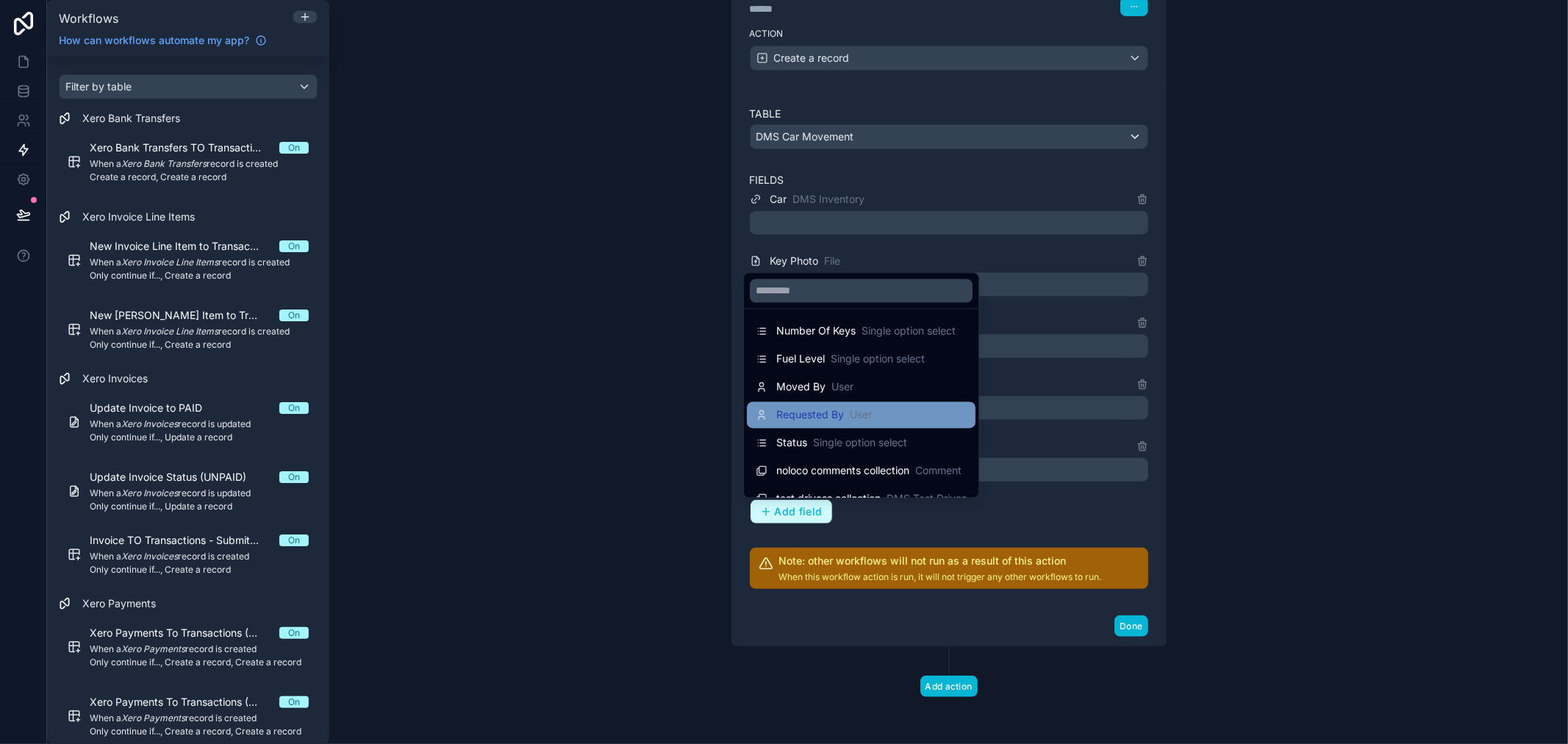
scroll to position [47, 0]
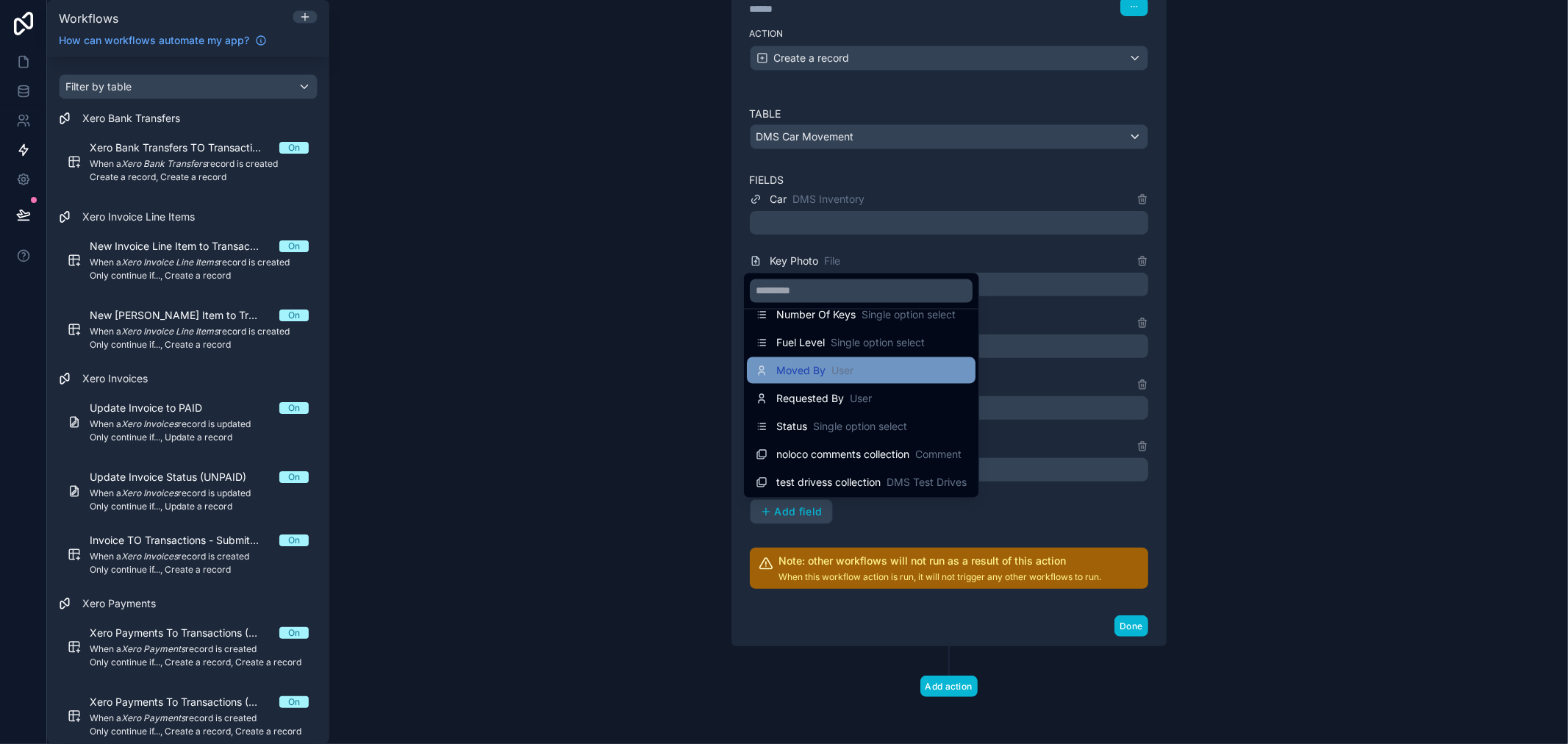
click at [819, 362] on div "Moved By User" at bounding box center [804, 370] width 97 height 17
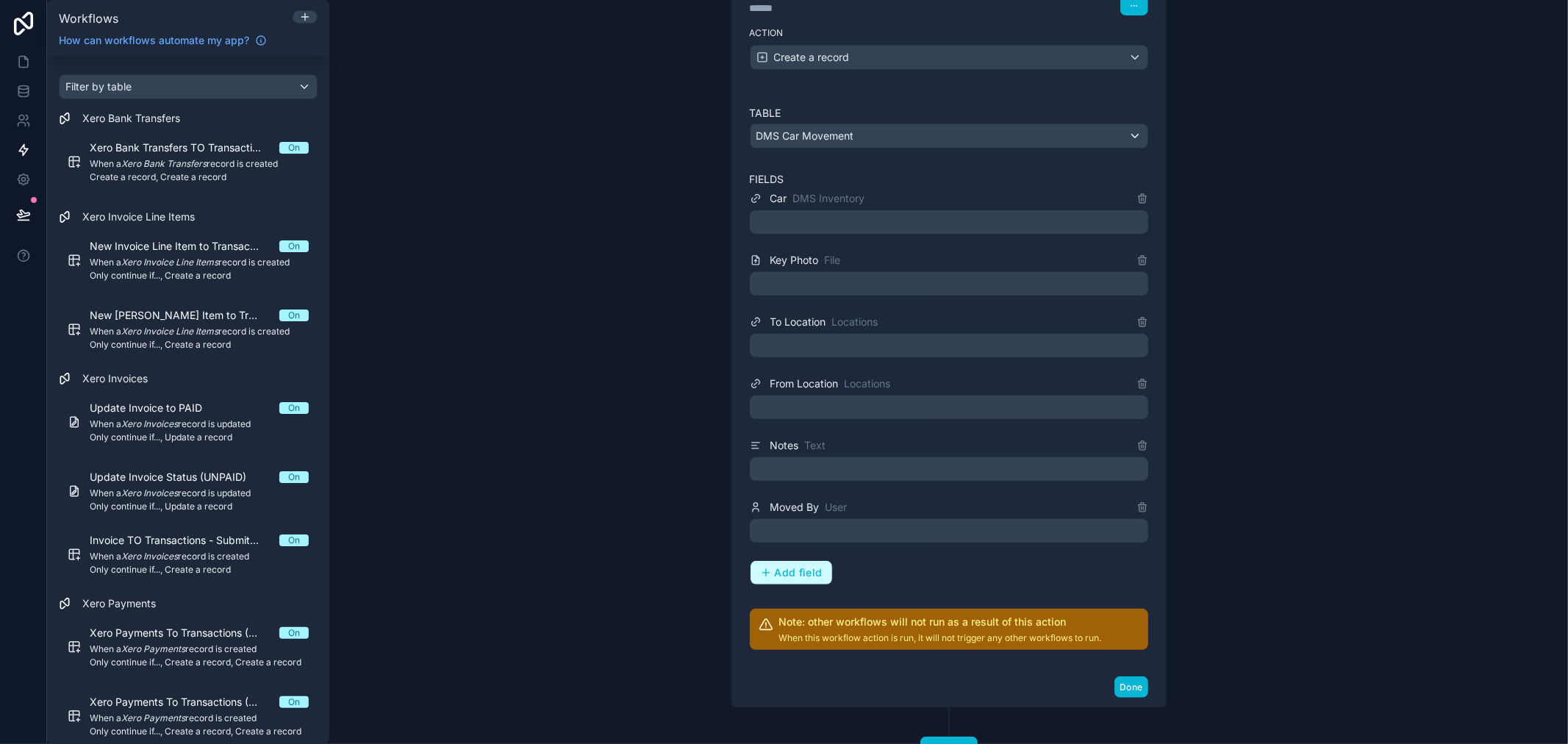
click at [791, 576] on span "Add field" at bounding box center [799, 573] width 47 height 14
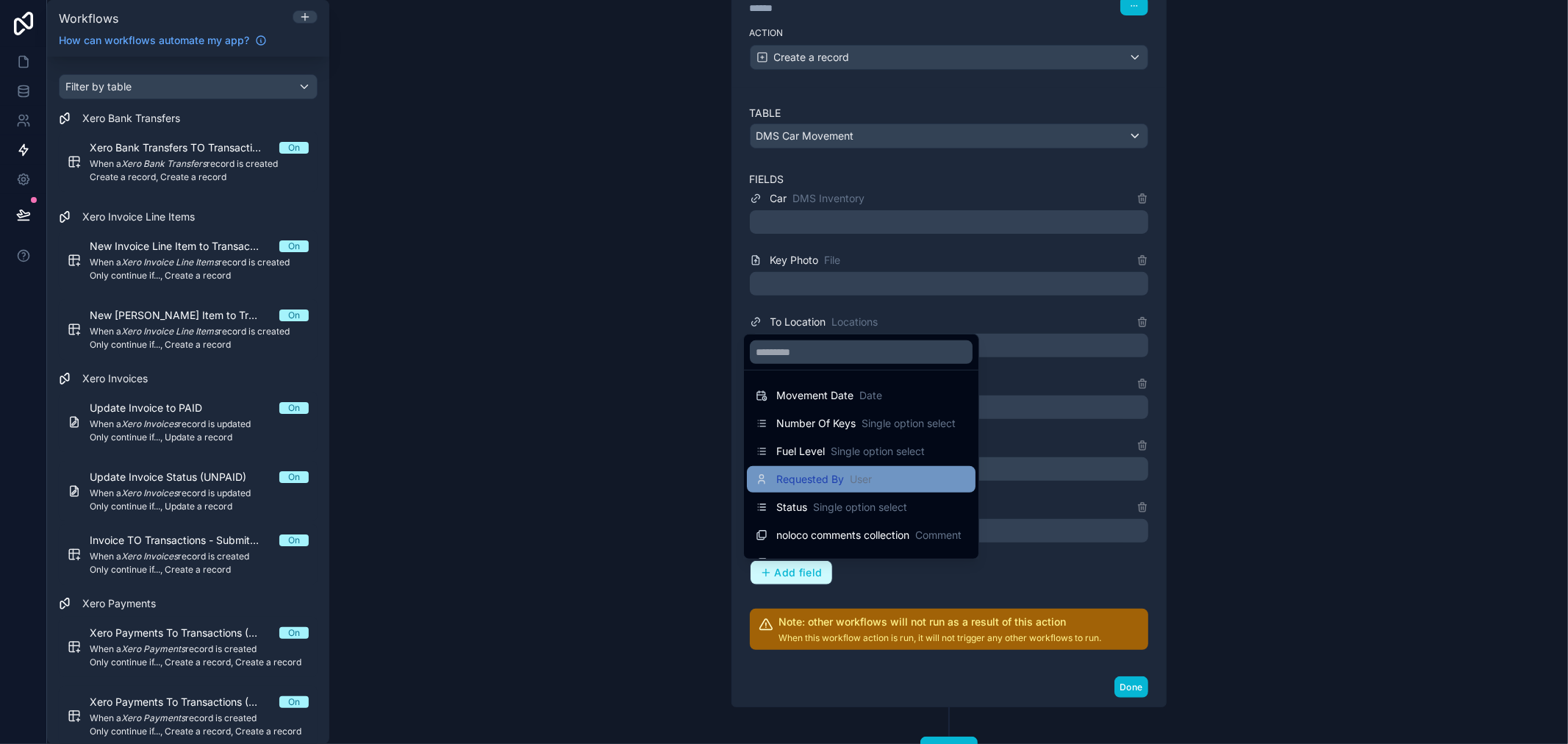
scroll to position [20, 0]
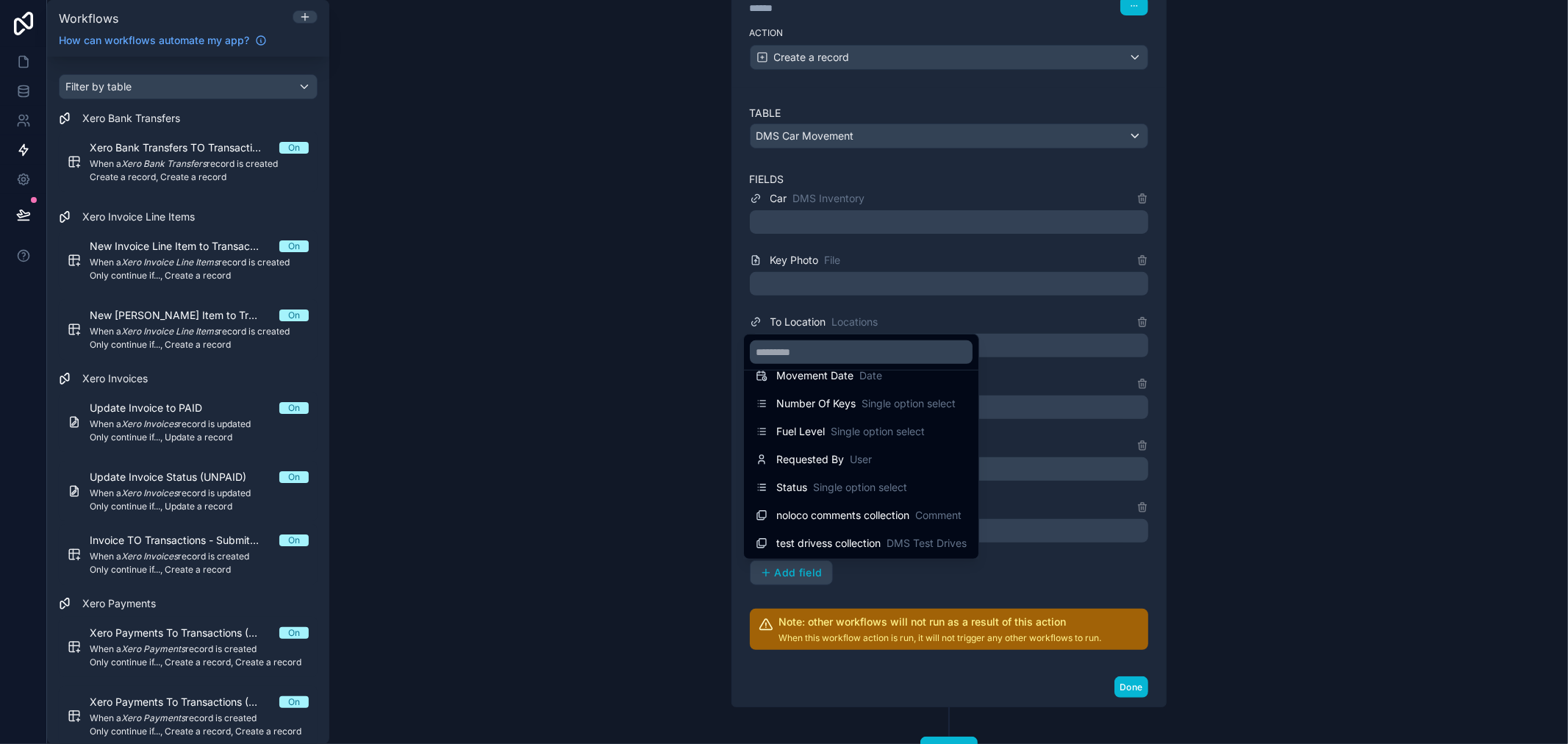
click at [877, 579] on div at bounding box center [784, 372] width 1568 height 744
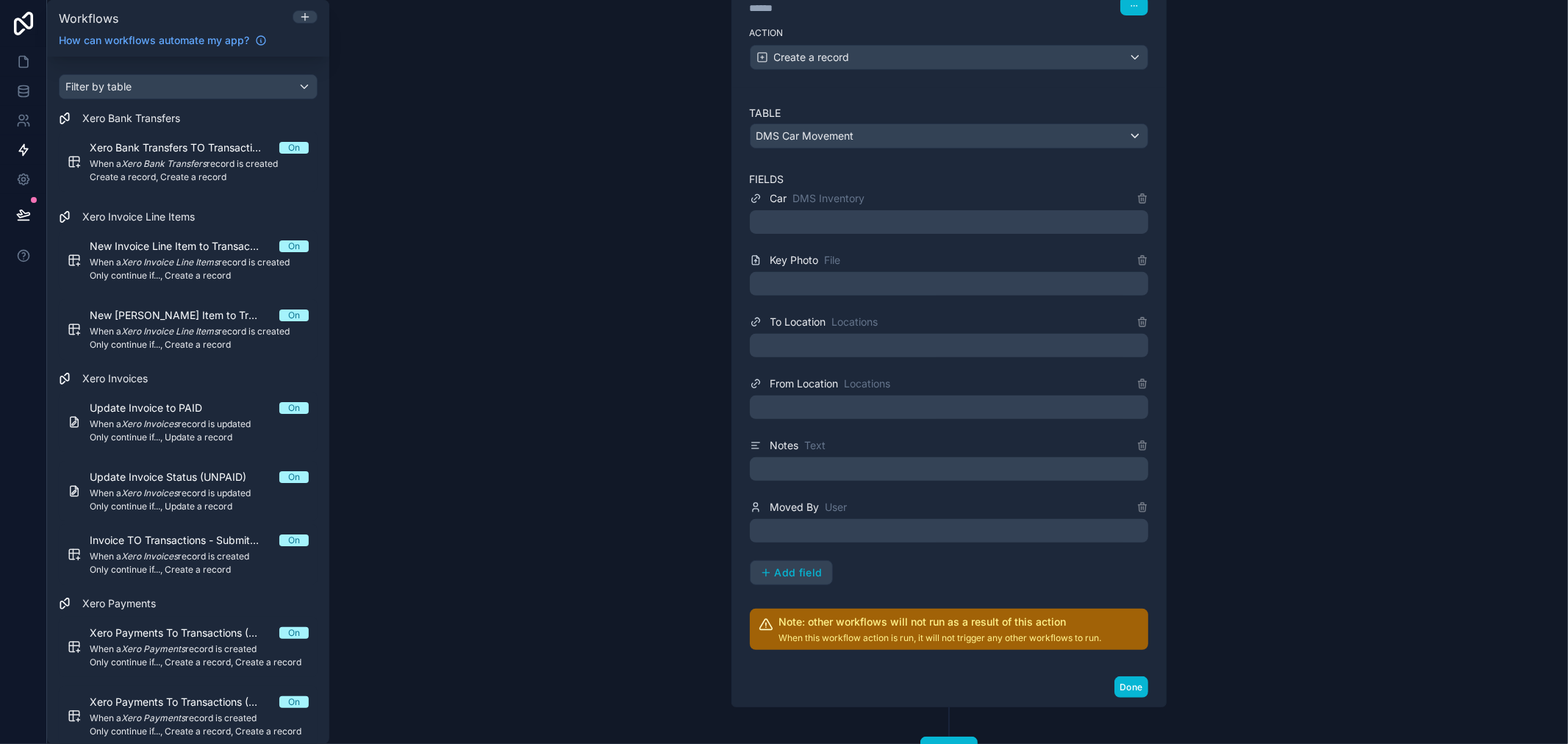
click at [914, 231] on div at bounding box center [950, 222] width 399 height 24
click at [914, 226] on div at bounding box center [950, 222] width 399 height 24
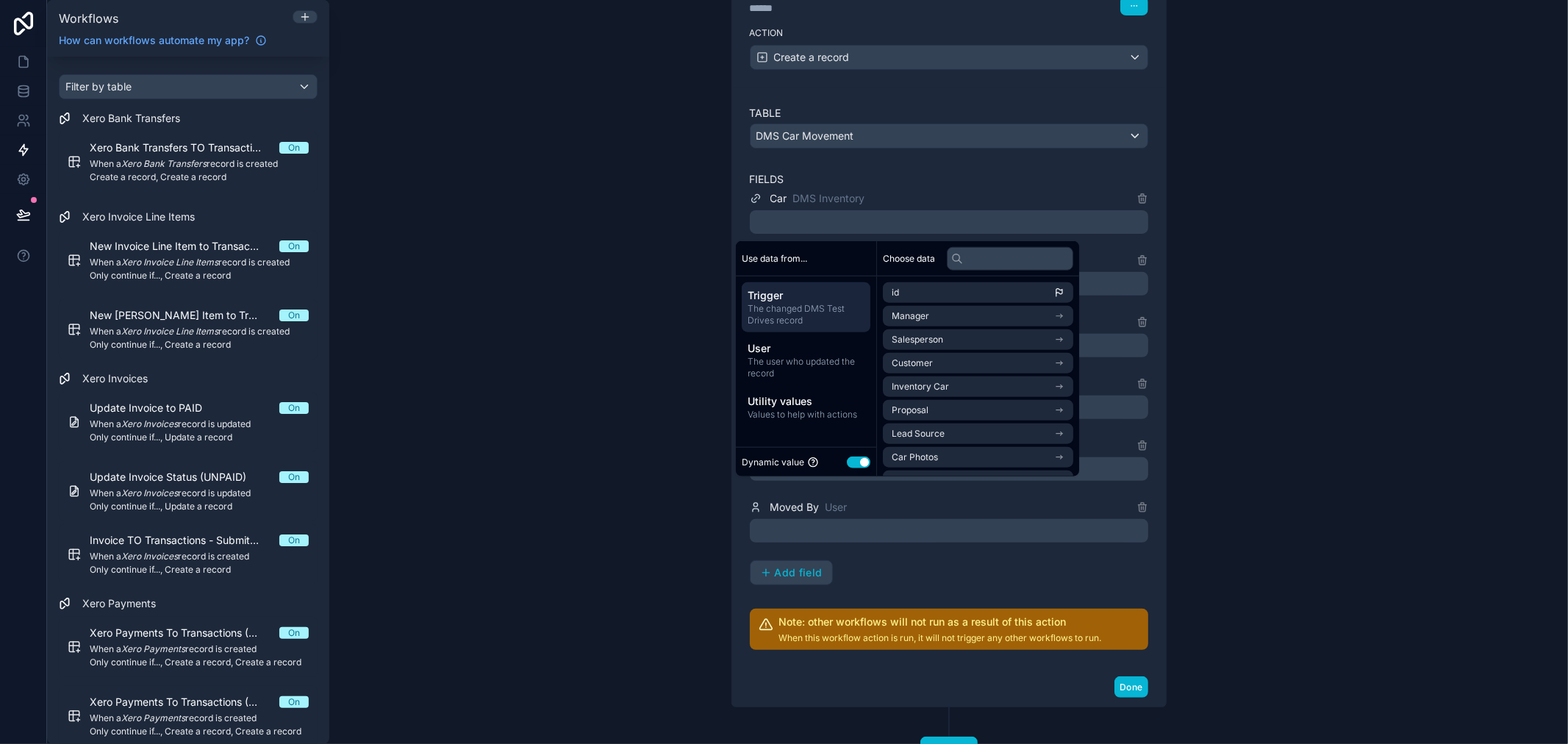
click at [914, 226] on div at bounding box center [950, 222] width 399 height 24
click at [826, 404] on span "Utility values" at bounding box center [806, 402] width 117 height 15
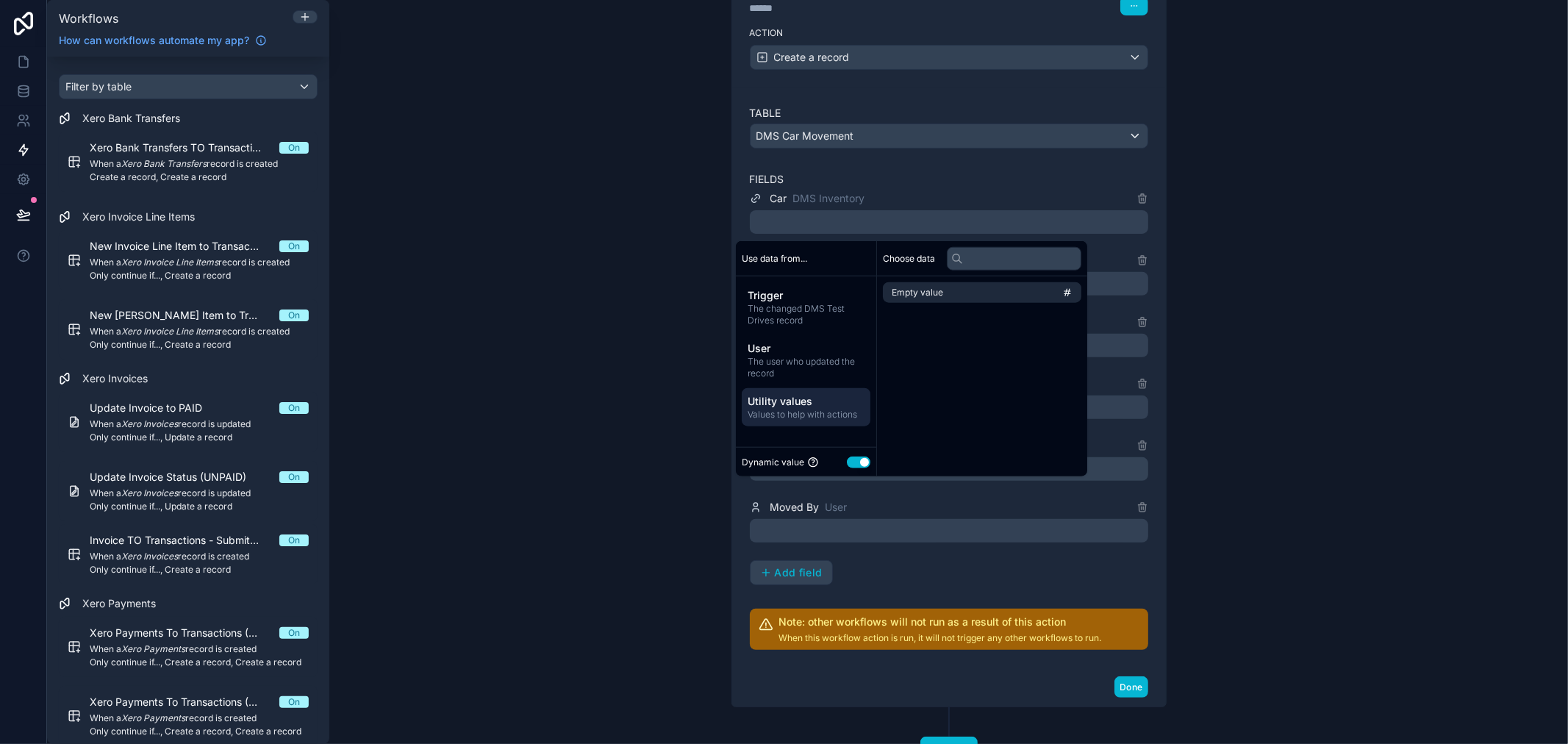
scroll to position [0, 0]
click at [785, 326] on div "Trigger The changed DMS Test Drives record" at bounding box center [806, 307] width 128 height 50
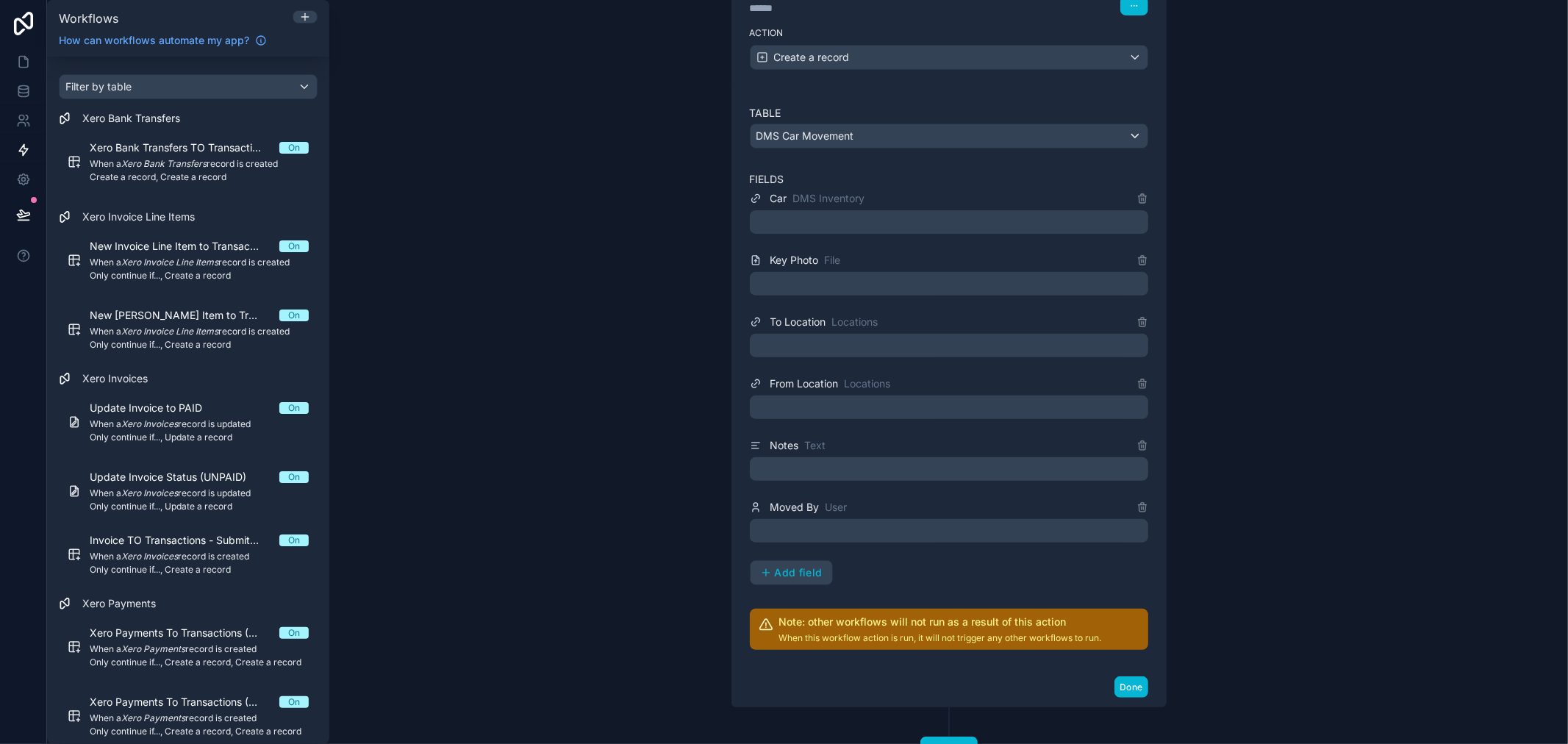
click at [972, 197] on div "Car DMS Inventory" at bounding box center [950, 198] width 399 height 17
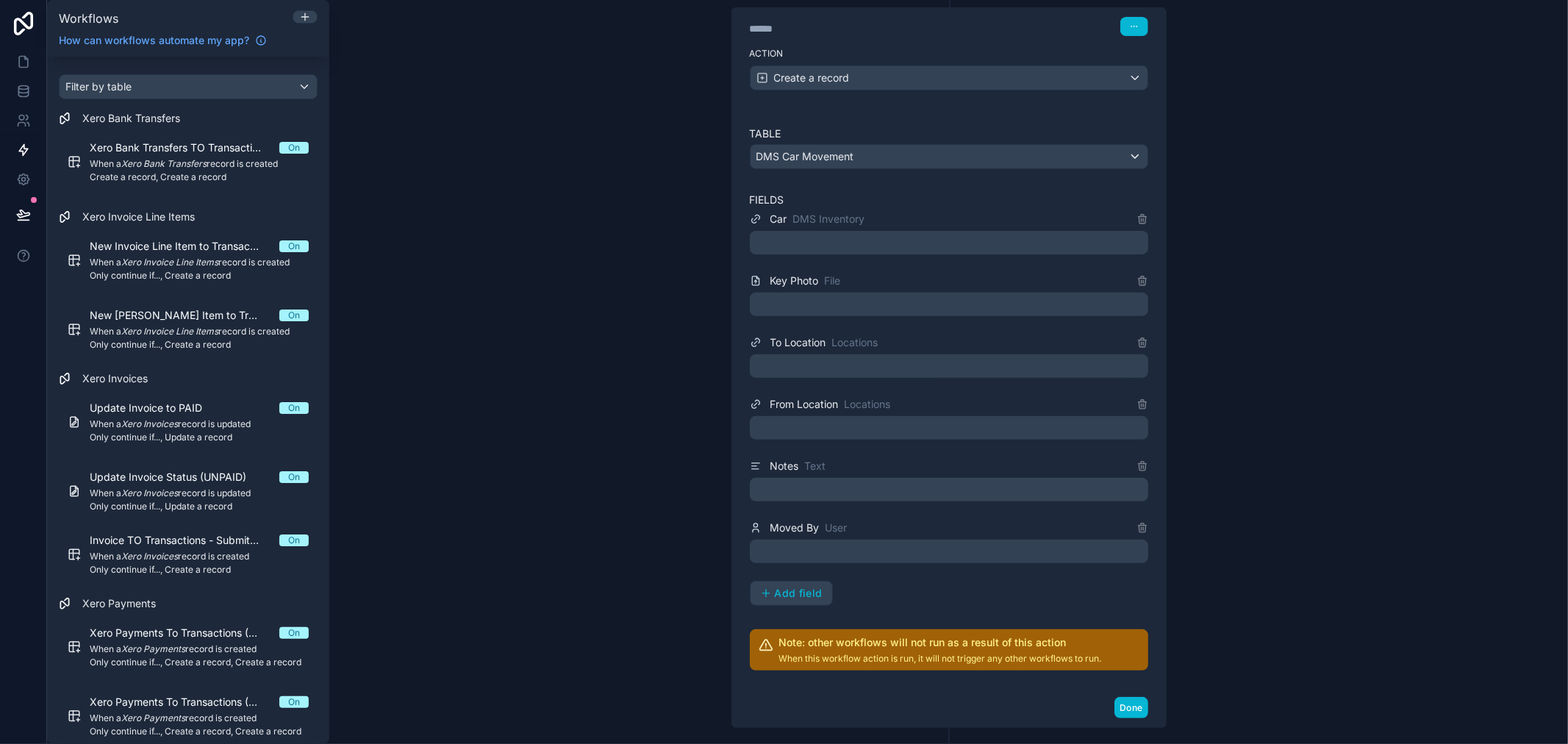
scroll to position [326, 0]
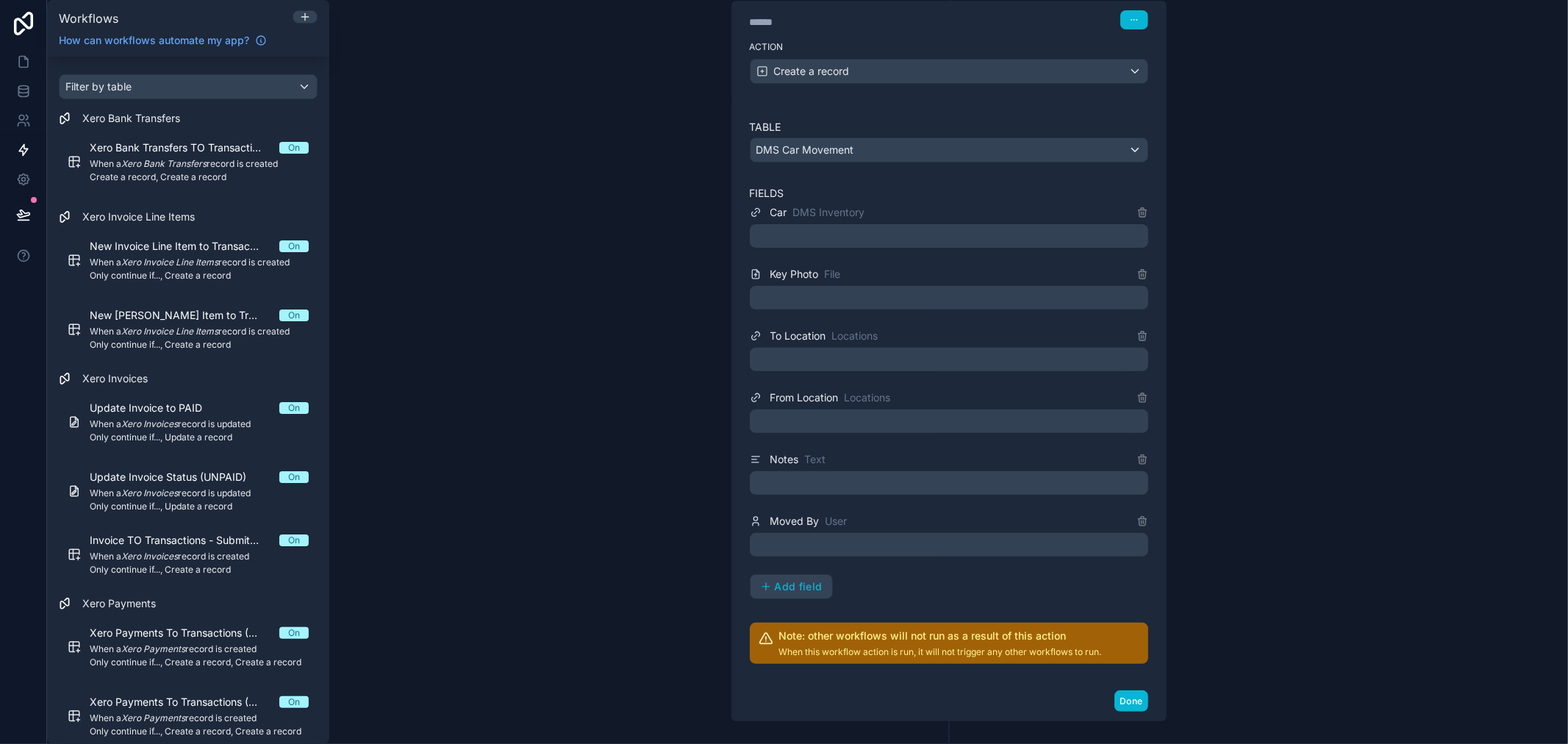
click at [850, 303] on div at bounding box center [950, 298] width 399 height 24
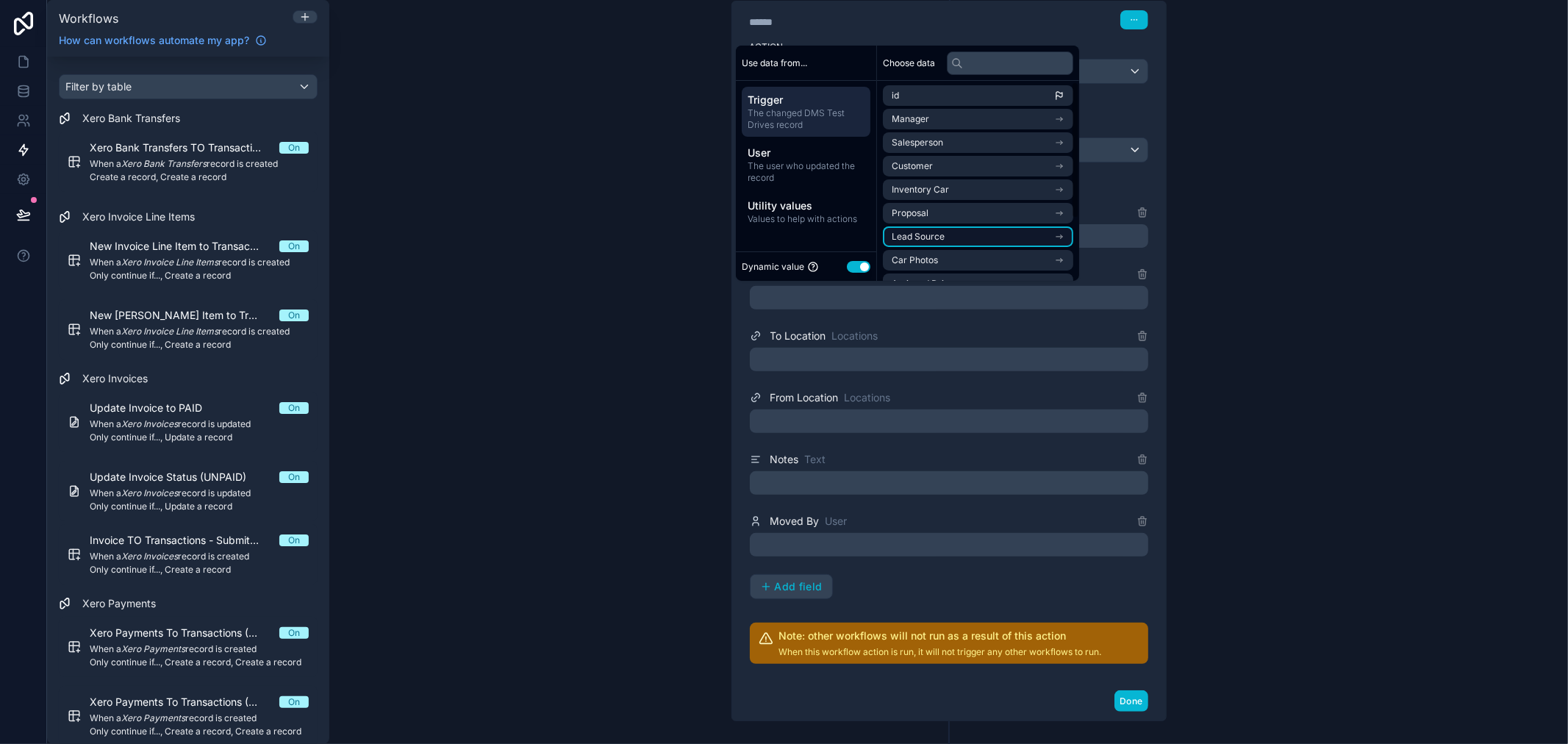
scroll to position [0, 0]
click at [1064, 119] on icon "scrollable content" at bounding box center [1059, 120] width 10 height 10
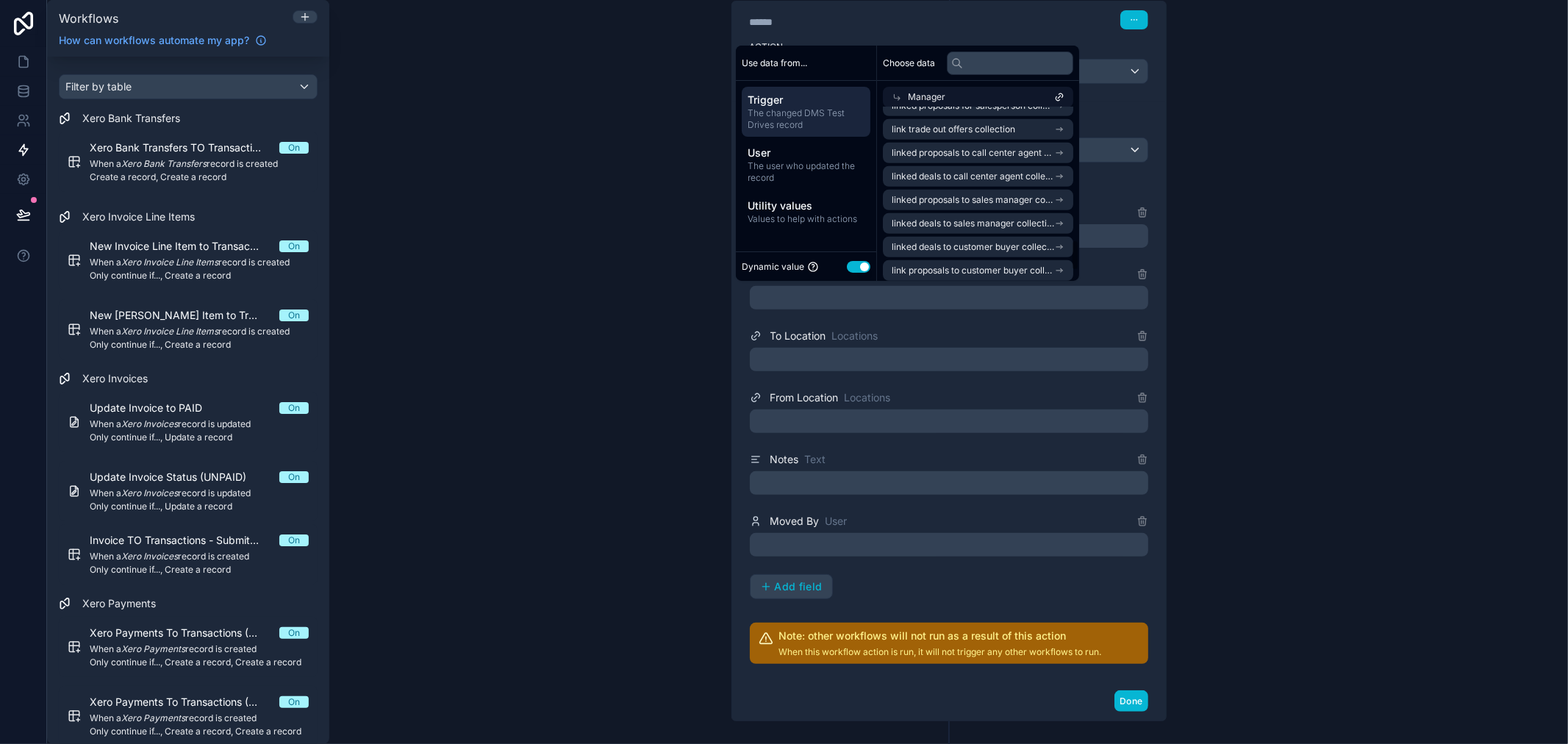
scroll to position [799, 0]
click at [895, 96] on icon at bounding box center [896, 97] width 10 height 10
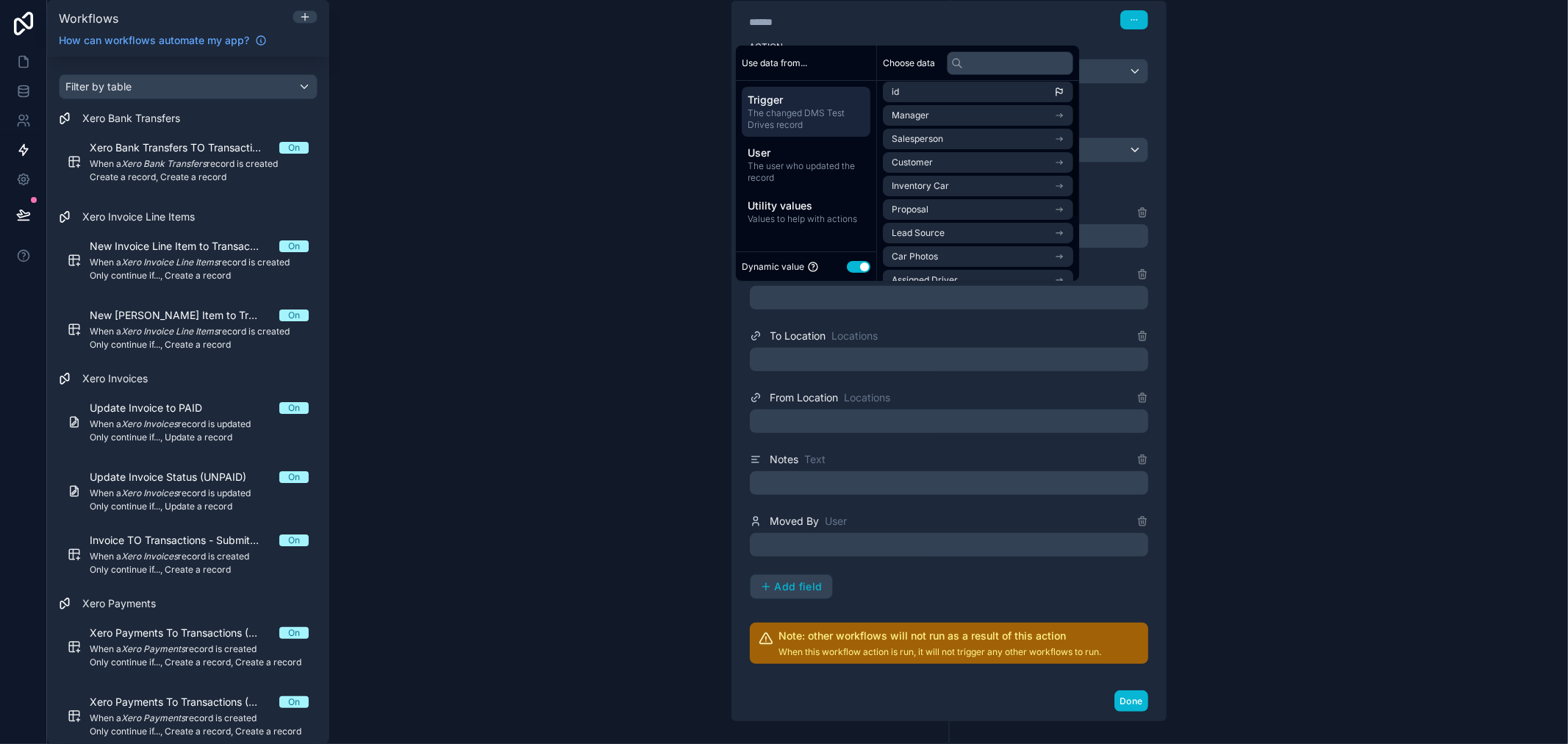
scroll to position [0, 0]
click at [795, 104] on span "Trigger" at bounding box center [806, 100] width 117 height 15
click at [809, 104] on span "Trigger" at bounding box center [806, 100] width 117 height 15
click at [1056, 185] on li "Inventory Car" at bounding box center [978, 191] width 190 height 21
click at [1021, 127] on li "id" at bounding box center [978, 123] width 190 height 21
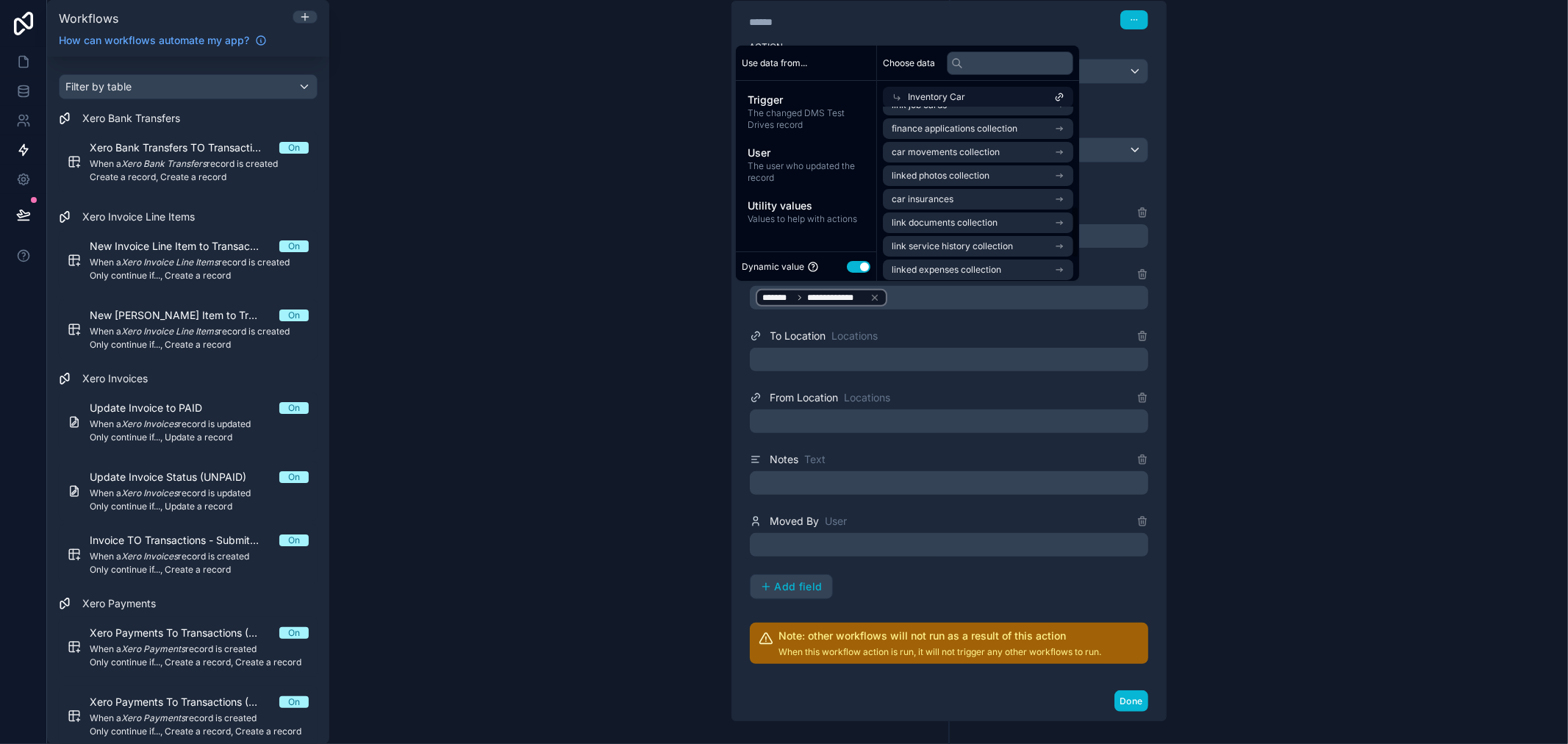
scroll to position [326, 0]
click at [899, 361] on div at bounding box center [950, 360] width 399 height 24
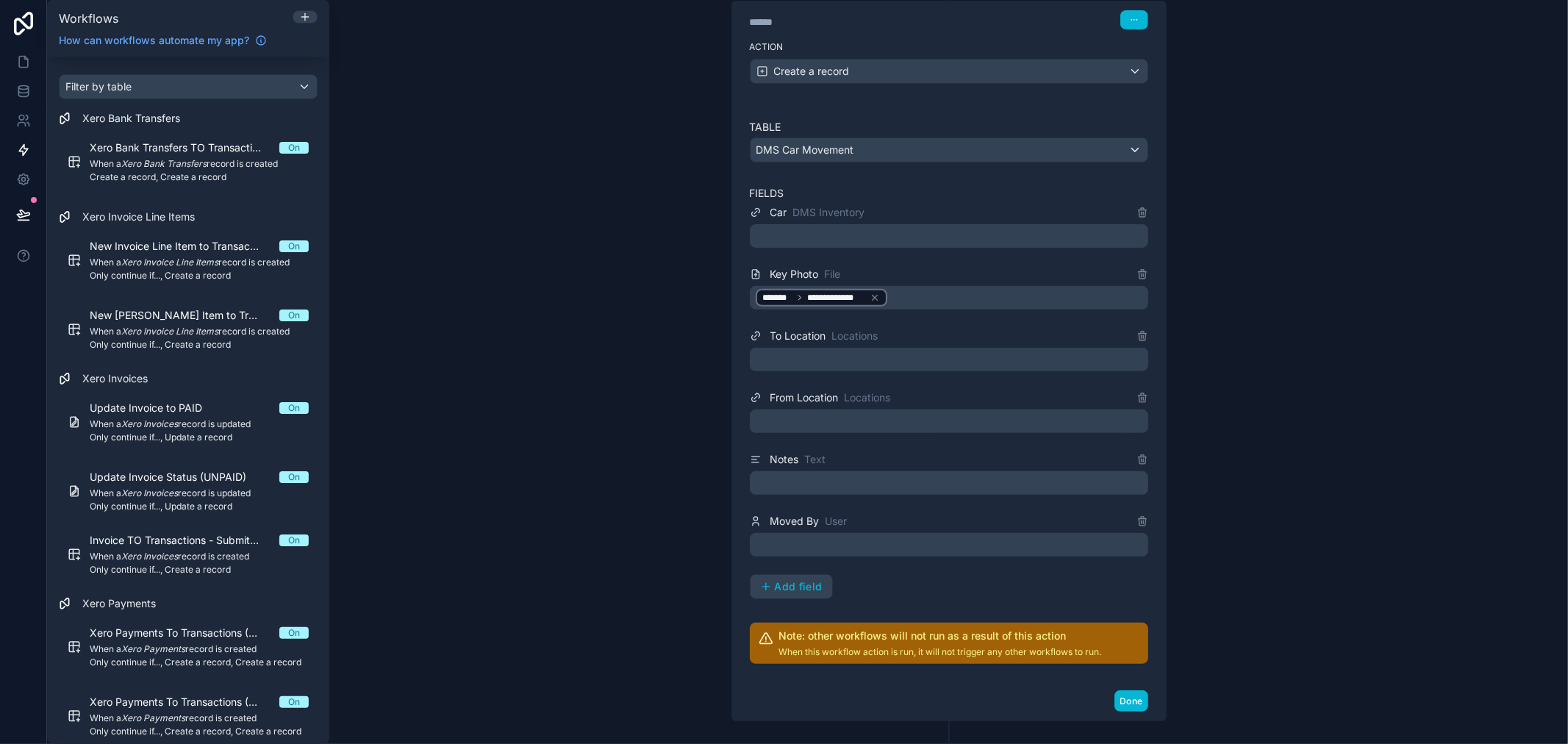
click at [1339, 340] on div "**********" at bounding box center [949, 372] width 1238 height 744
click at [812, 363] on div at bounding box center [950, 360] width 399 height 24
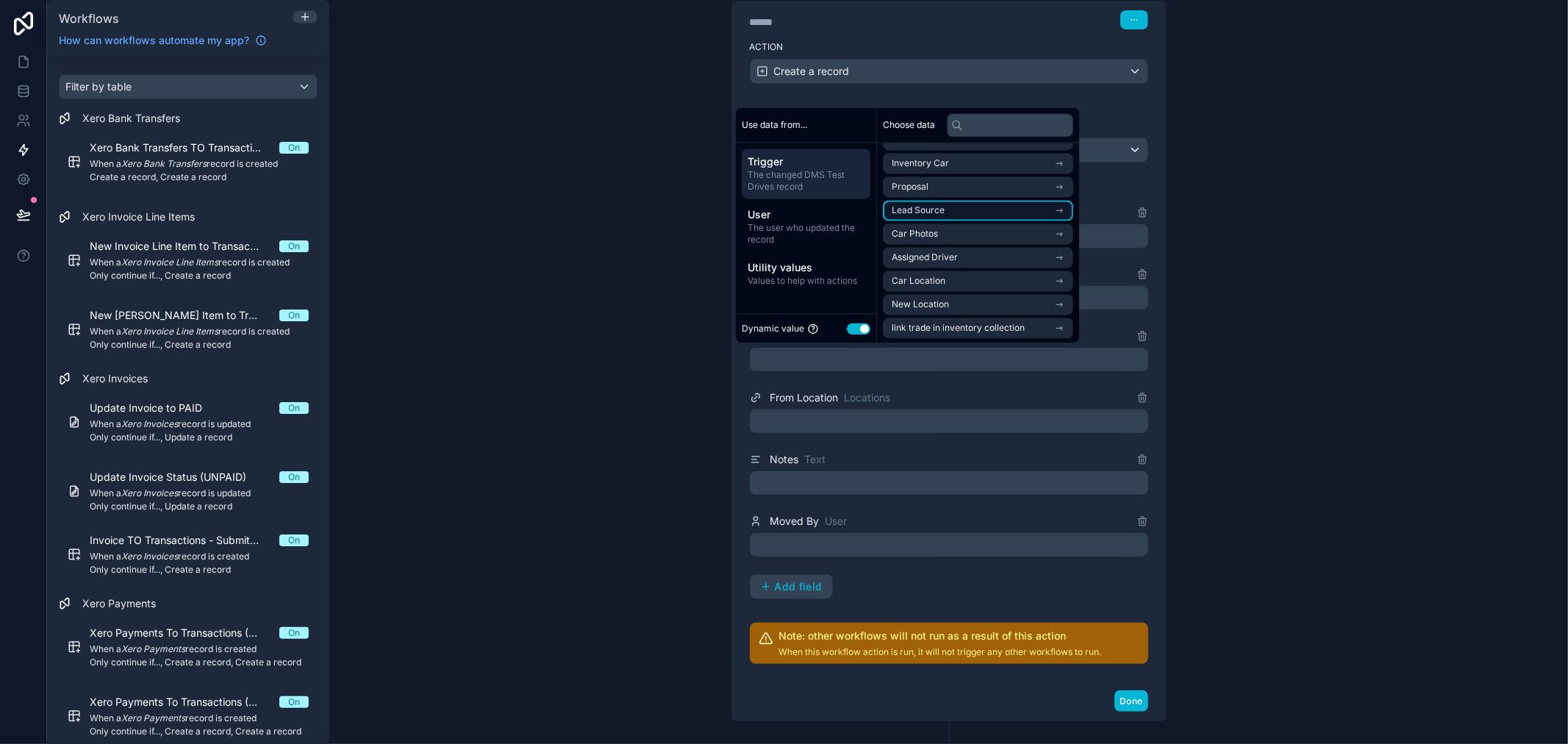
scroll to position [90, 0]
click at [1064, 280] on icon "scrollable content" at bounding box center [1059, 280] width 10 height 10
click at [991, 209] on li "From Location" at bounding box center [978, 209] width 190 height 21
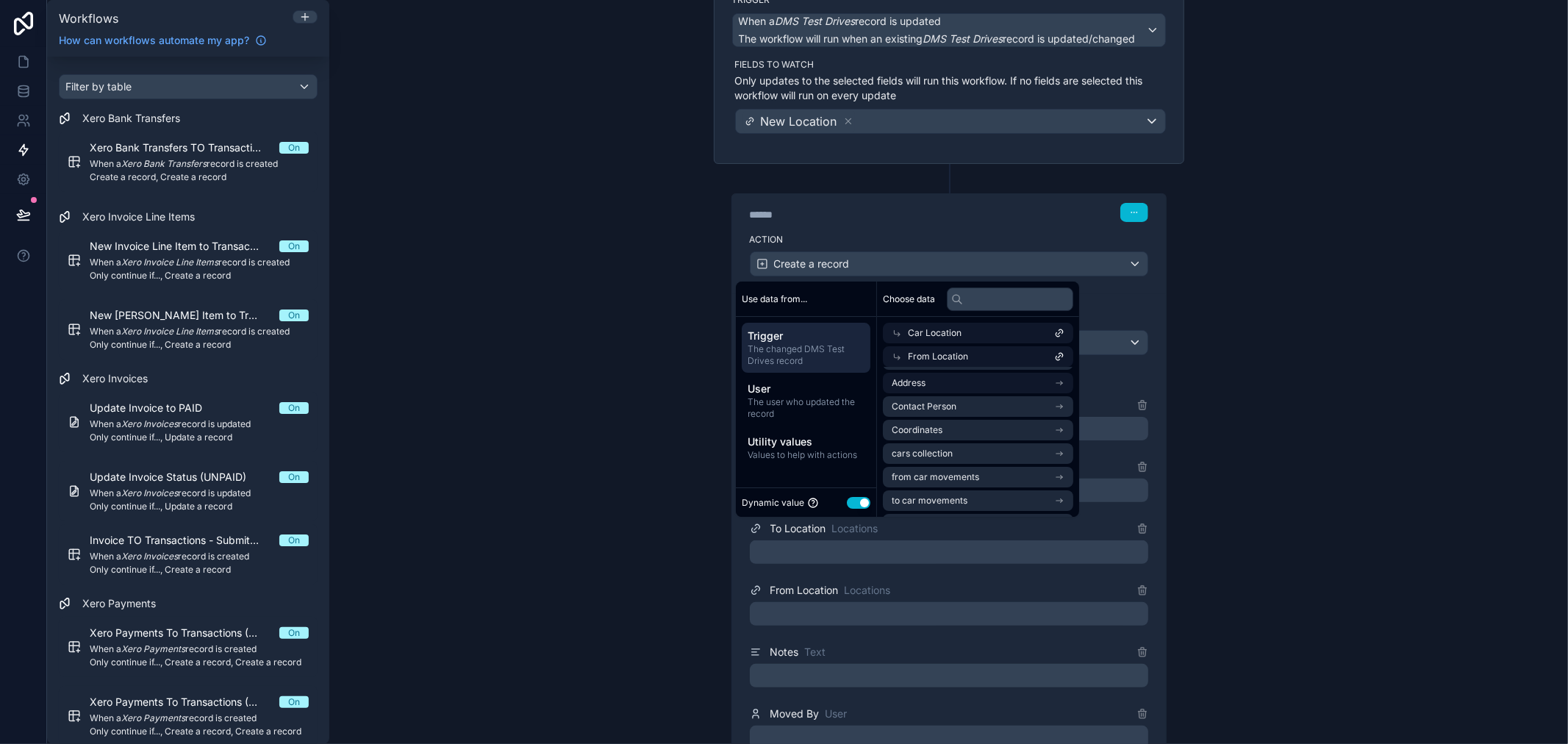
scroll to position [163, 0]
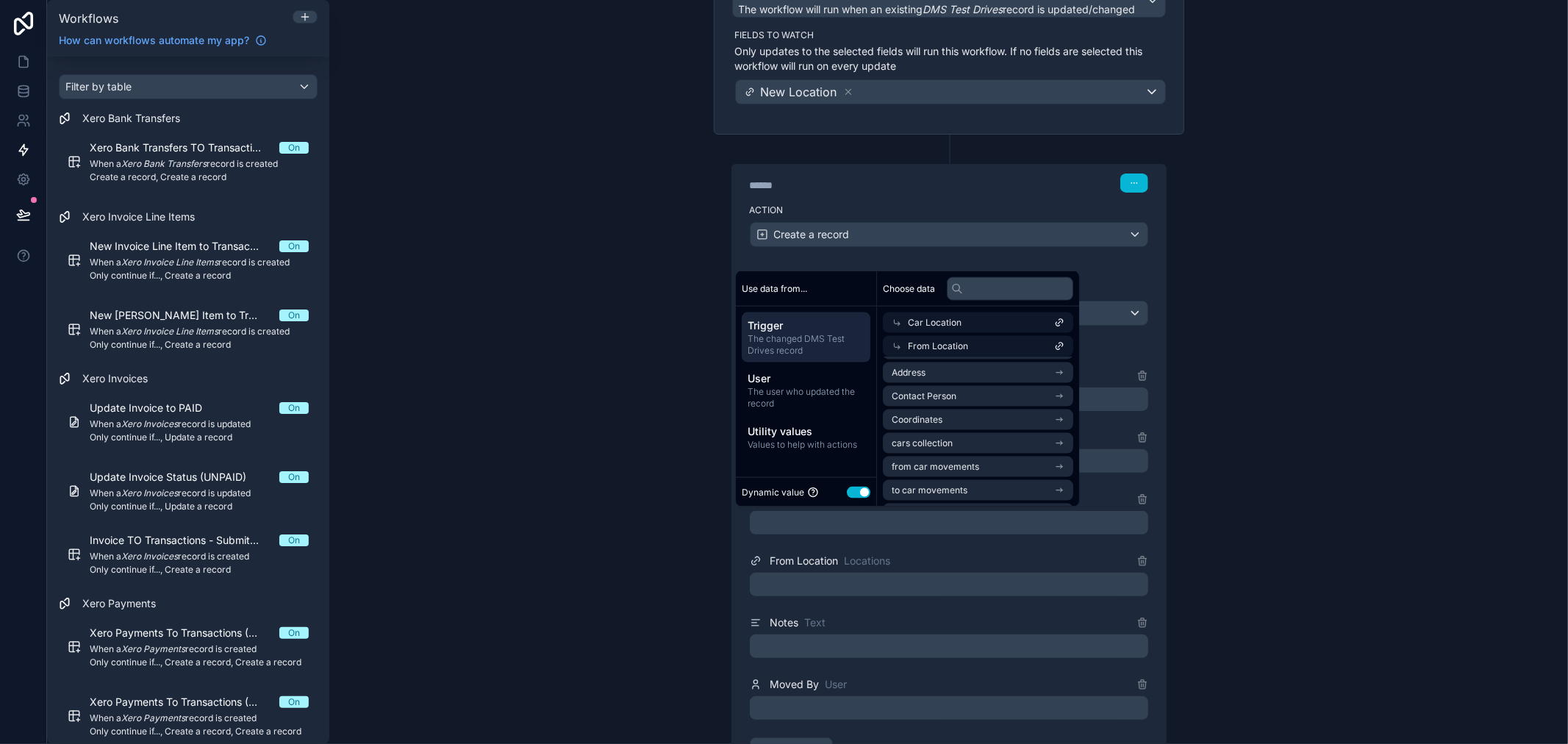
click at [1064, 343] on icon at bounding box center [1059, 346] width 10 height 10
click at [1002, 372] on li "From Location" at bounding box center [978, 372] width 190 height 21
click at [1003, 366] on li "id" at bounding box center [978, 372] width 190 height 21
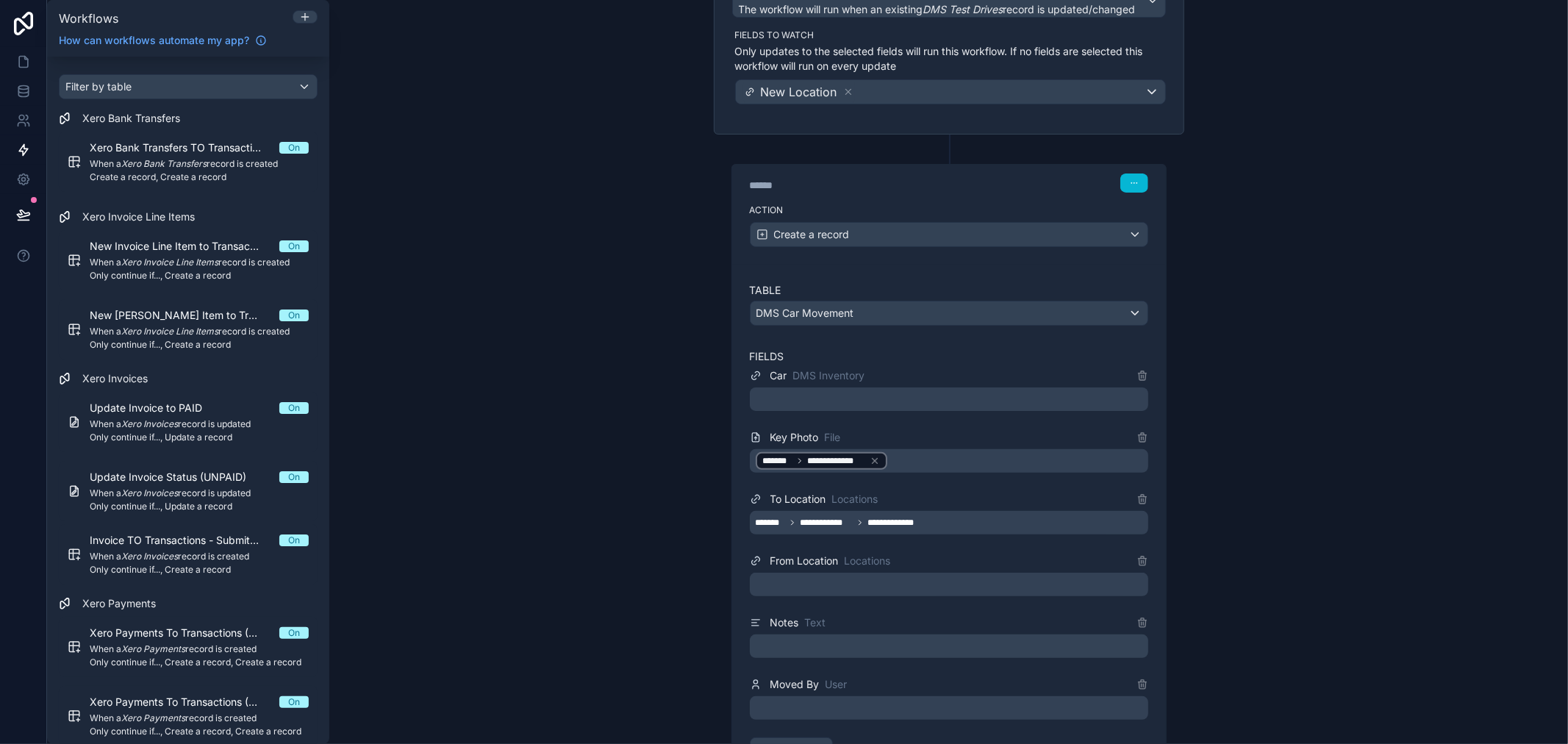
click at [860, 579] on div at bounding box center [950, 585] width 399 height 24
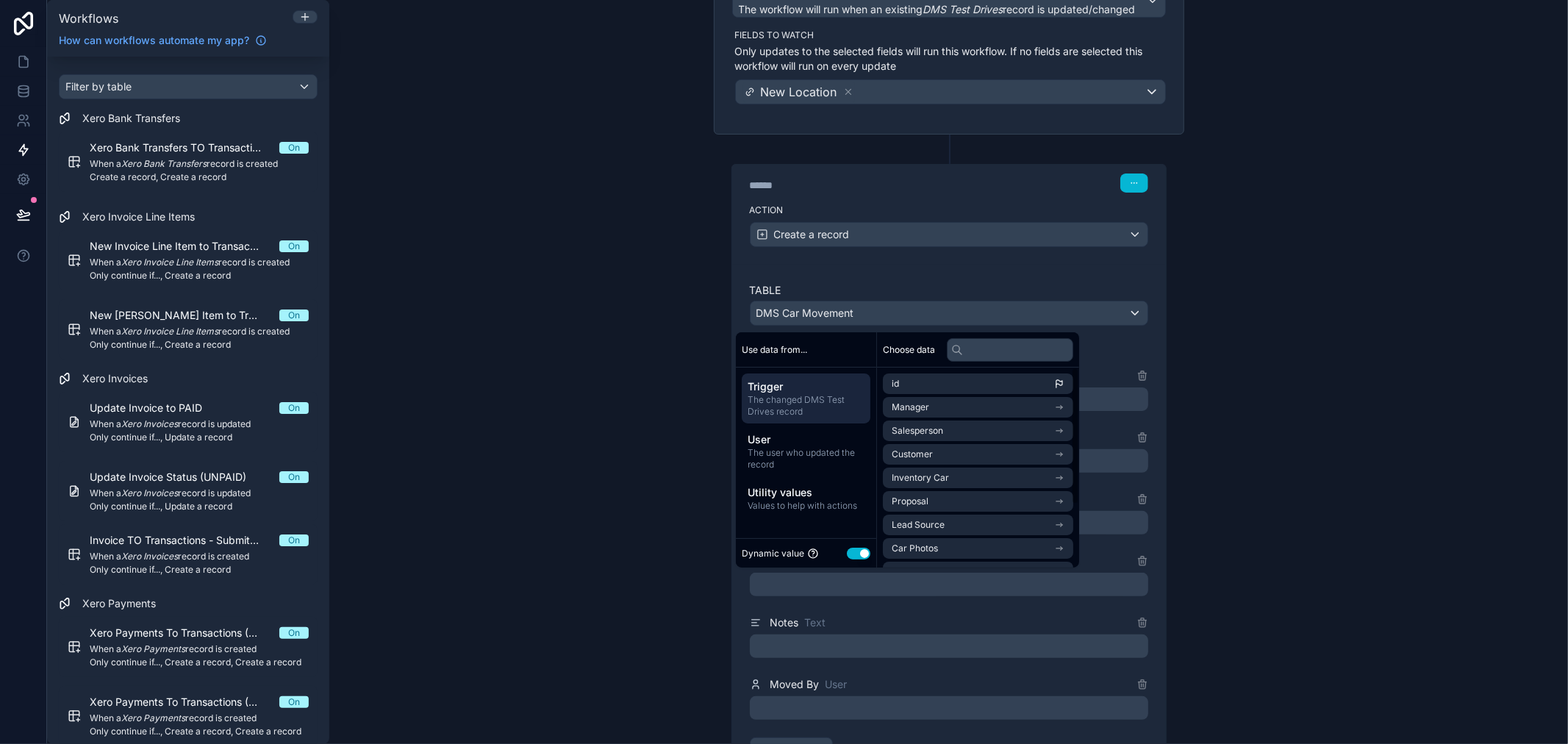
click at [1410, 354] on div "**********" at bounding box center [949, 372] width 1238 height 744
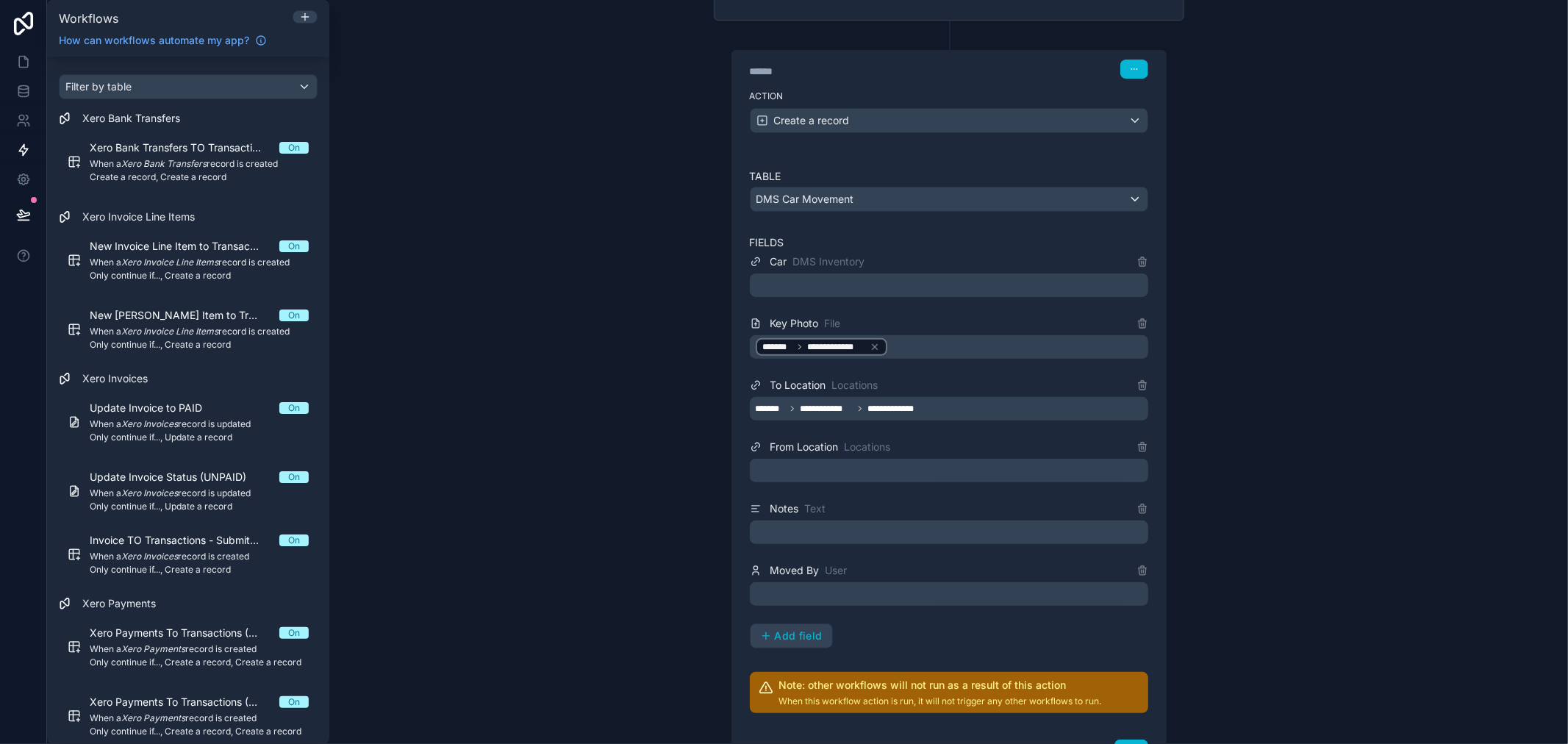
scroll to position [403, 0]
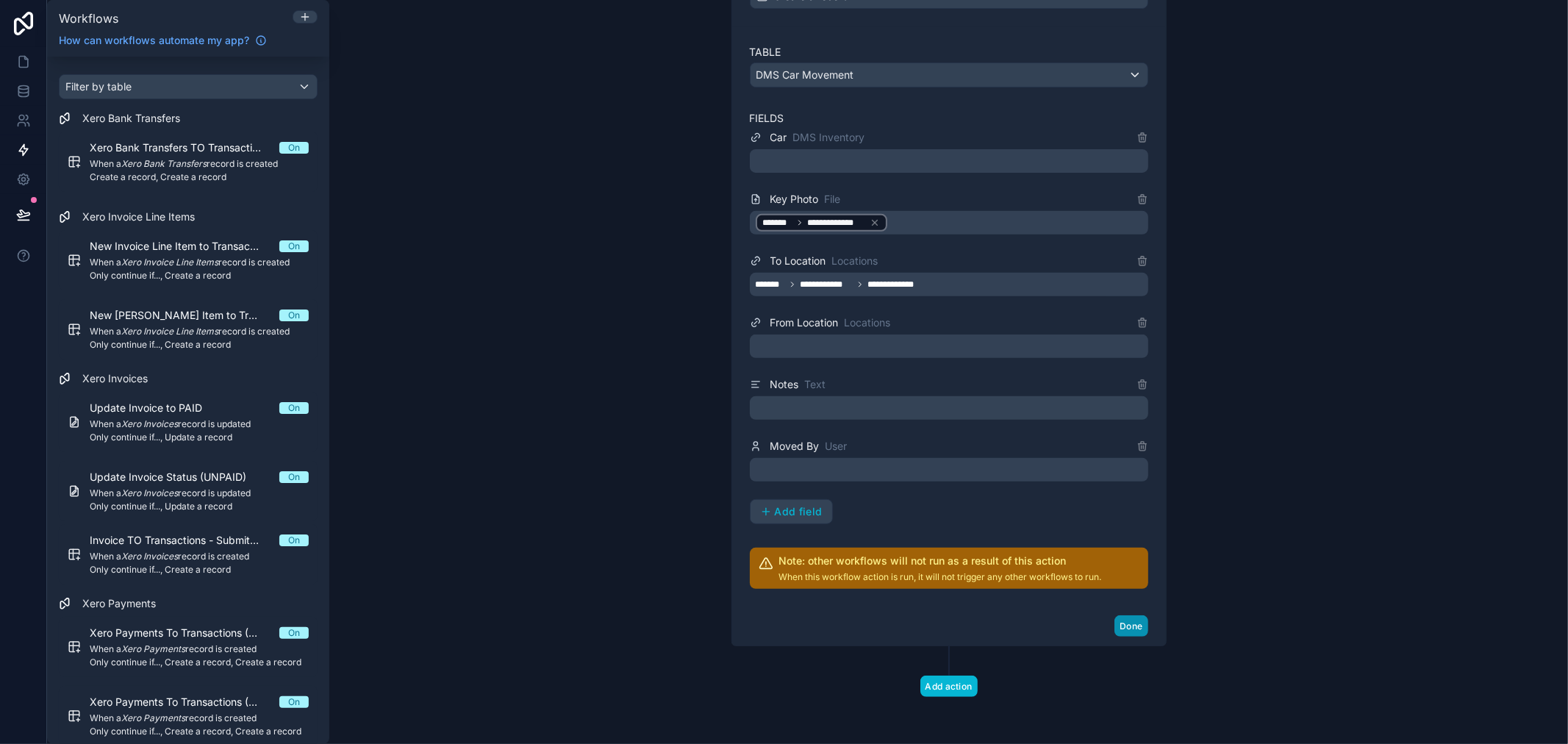
click at [1118, 628] on button "Done" at bounding box center [1131, 626] width 33 height 21
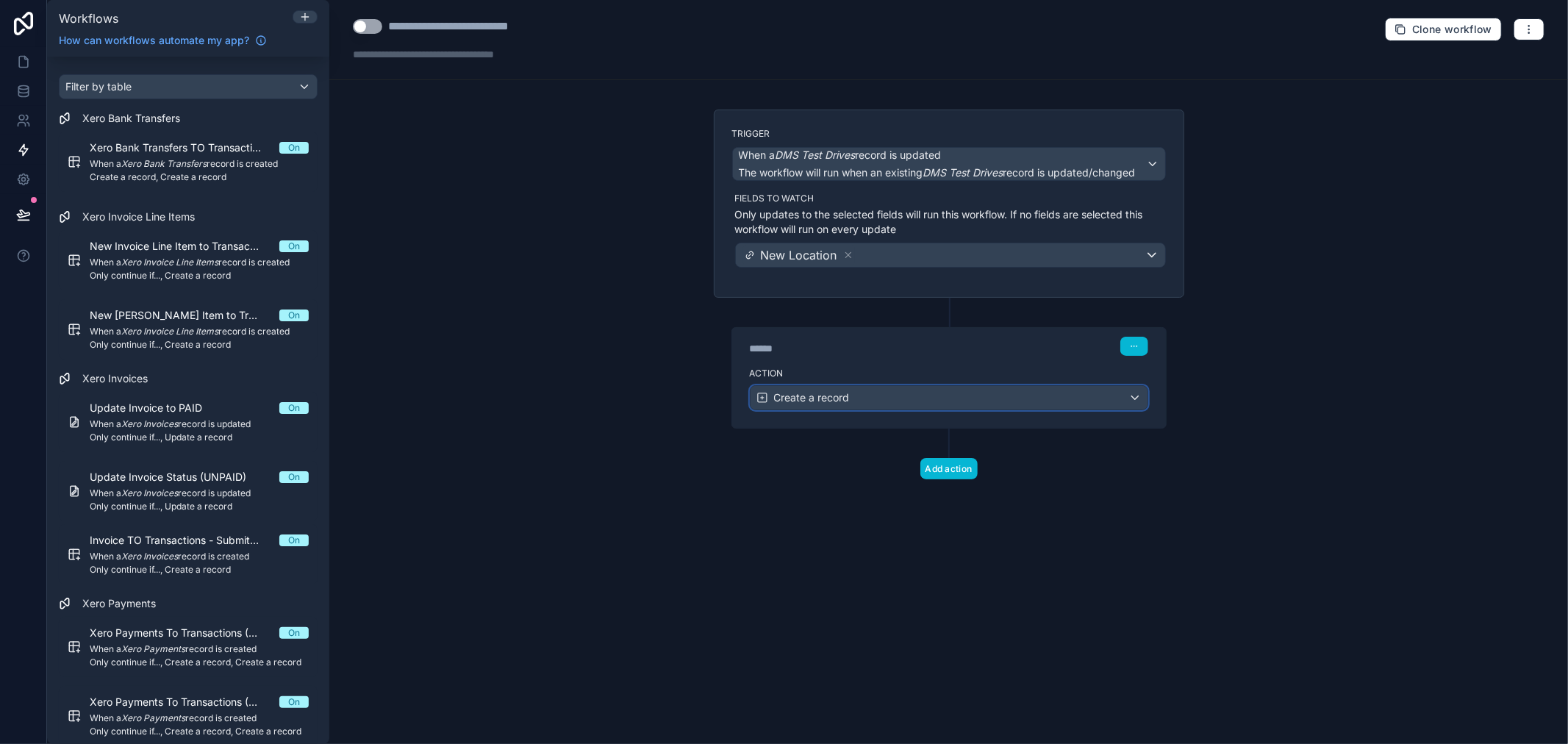
click at [1129, 395] on div "Create a record" at bounding box center [949, 398] width 397 height 24
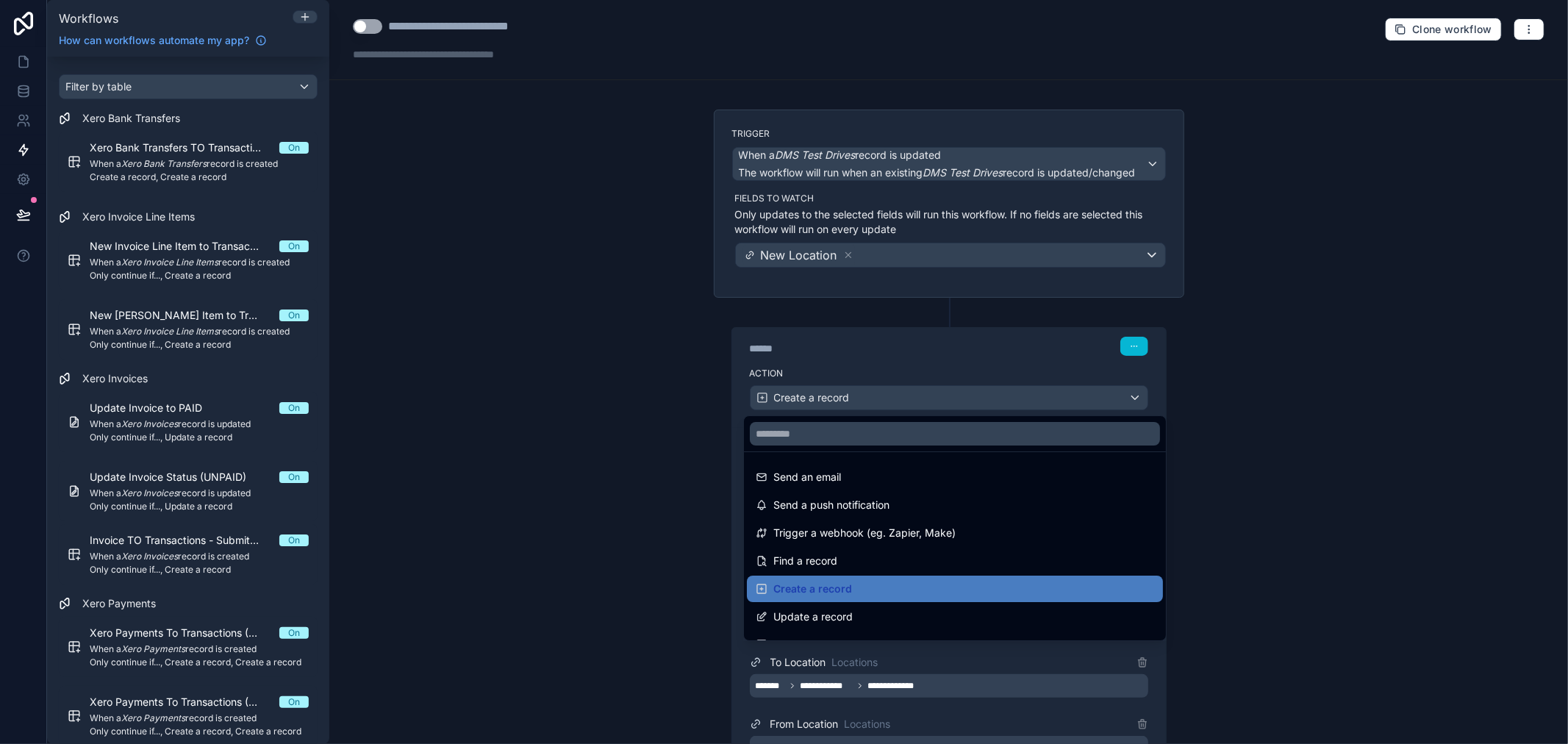
click at [1259, 429] on div at bounding box center [784, 372] width 1568 height 744
